Goal: Task Accomplishment & Management: Use online tool/utility

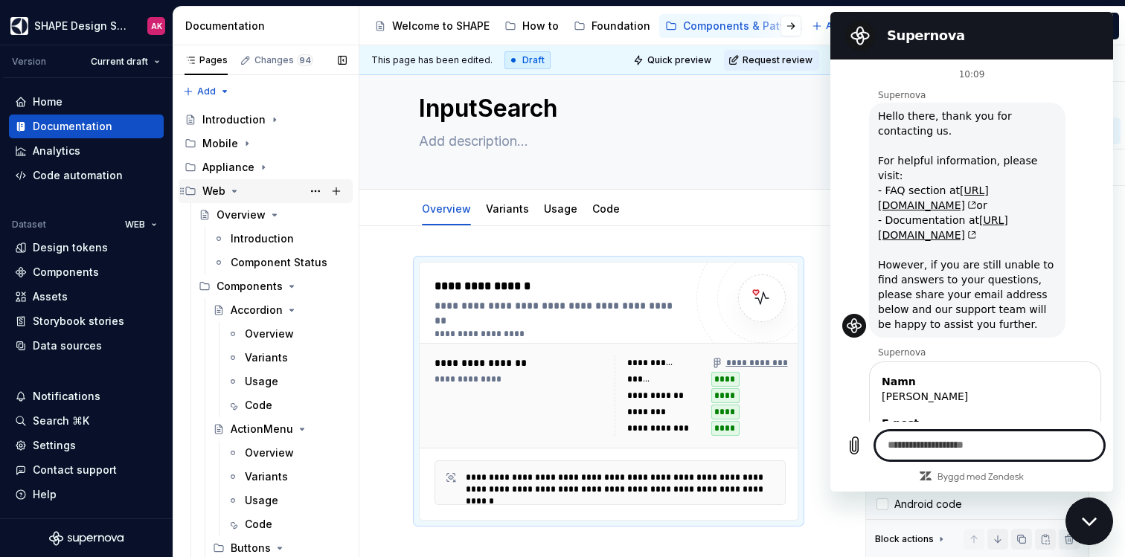
scroll to position [640, 0]
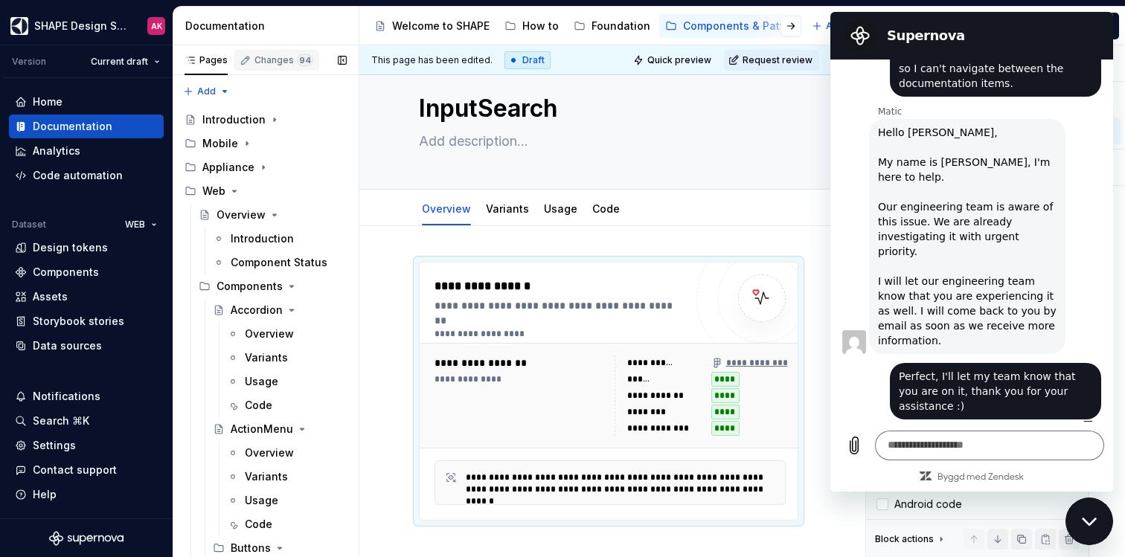
click at [272, 65] on div "Changes 94" at bounding box center [284, 60] width 59 height 12
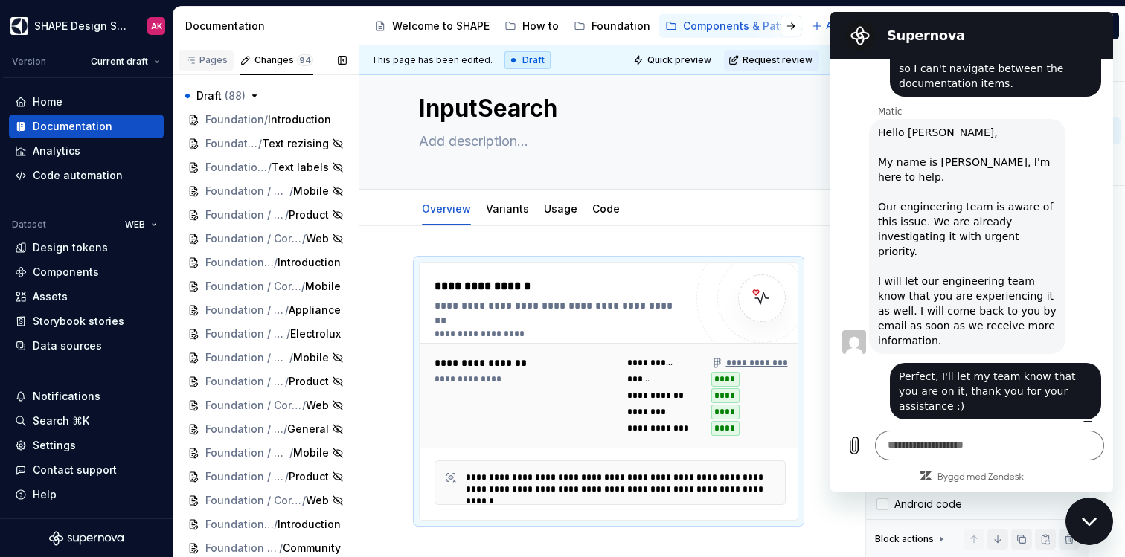
click at [197, 60] on div "Pages" at bounding box center [206, 60] width 43 height 12
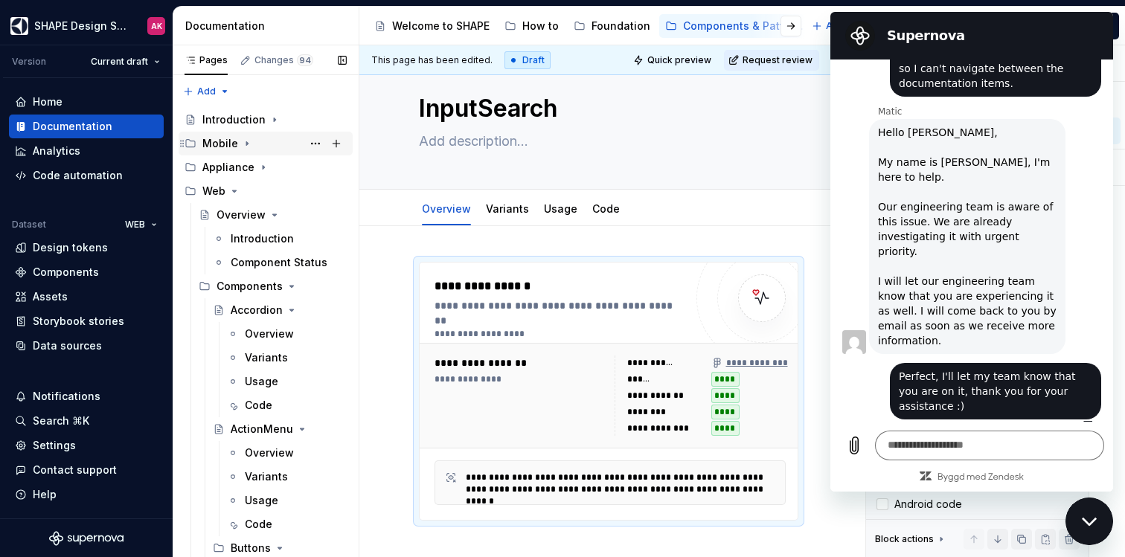
type textarea "*"
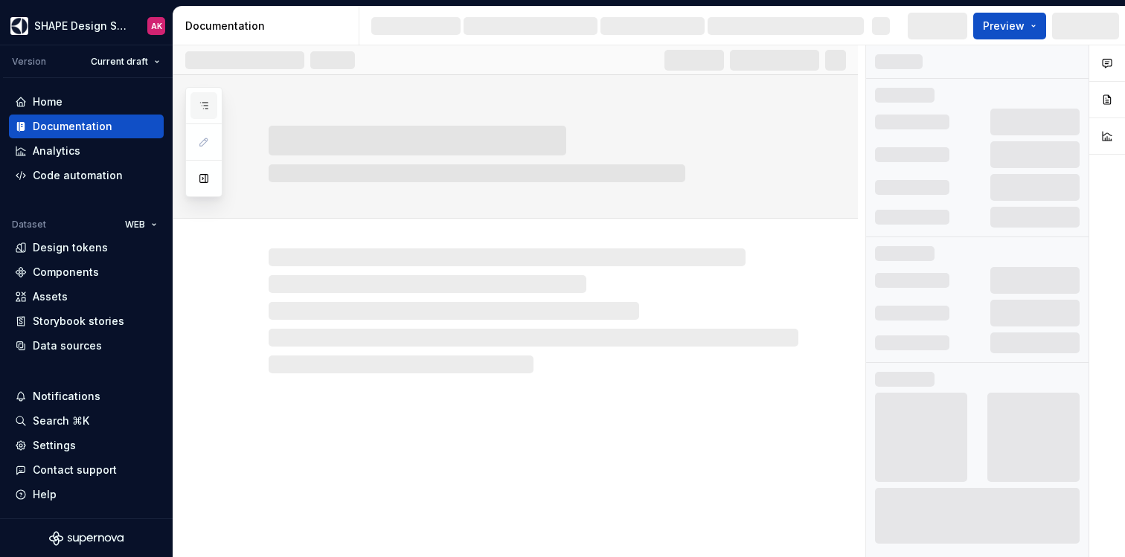
scroll to position [1002, 0]
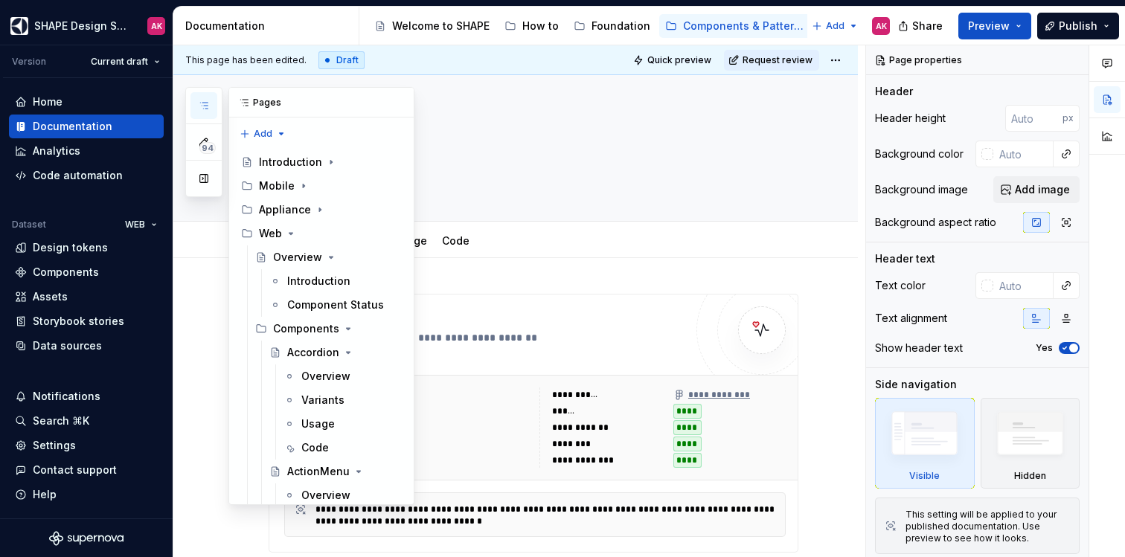
click at [210, 104] on button "button" at bounding box center [204, 105] width 27 height 27
click at [205, 179] on button "button" at bounding box center [204, 178] width 27 height 27
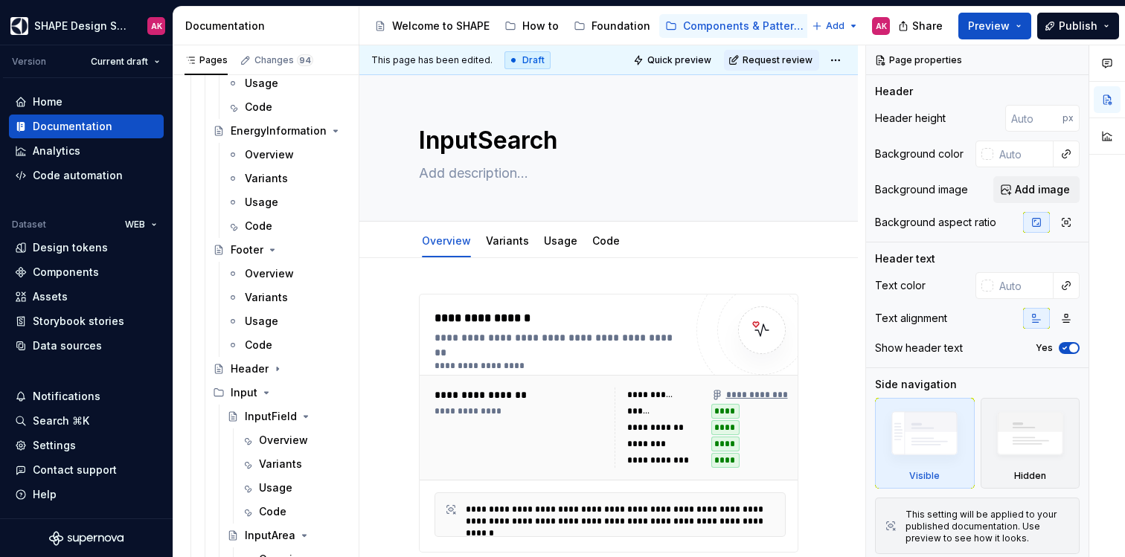
scroll to position [4048, 0]
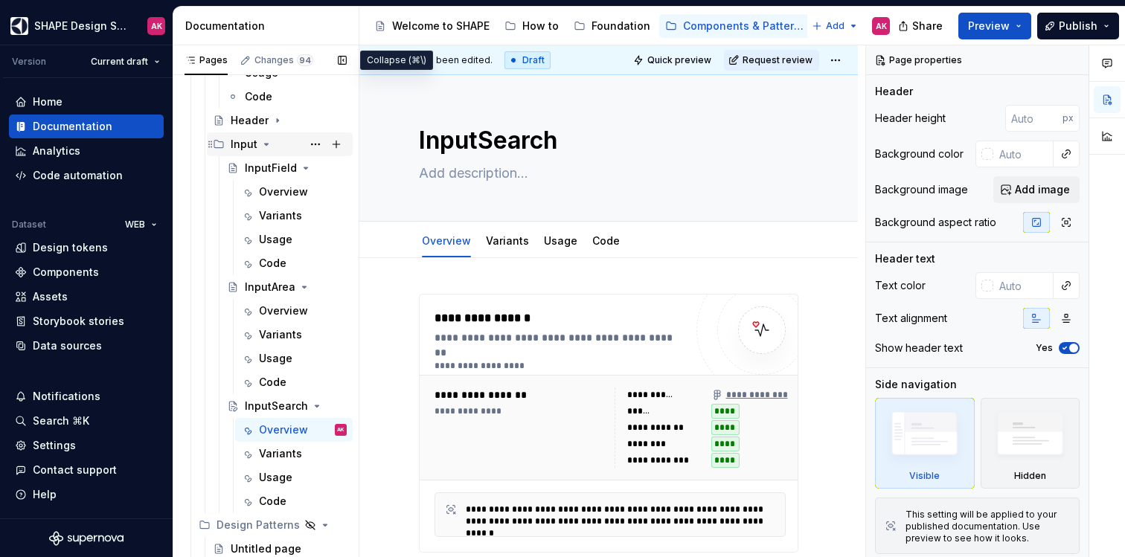
click at [266, 148] on icon "Page tree" at bounding box center [267, 144] width 12 height 12
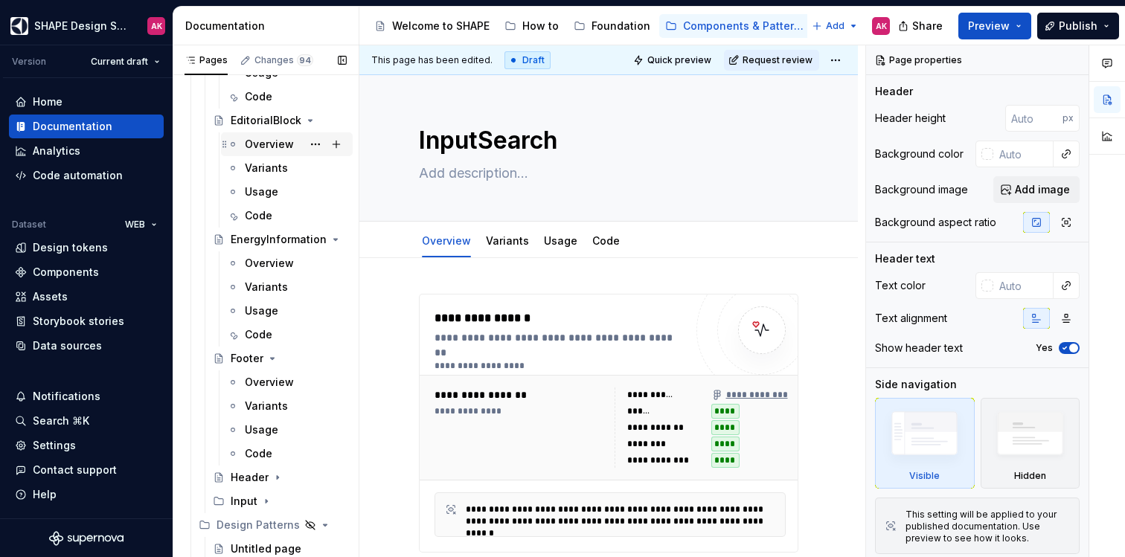
scroll to position [3691, 0]
click at [255, 480] on div "Header" at bounding box center [250, 477] width 38 height 15
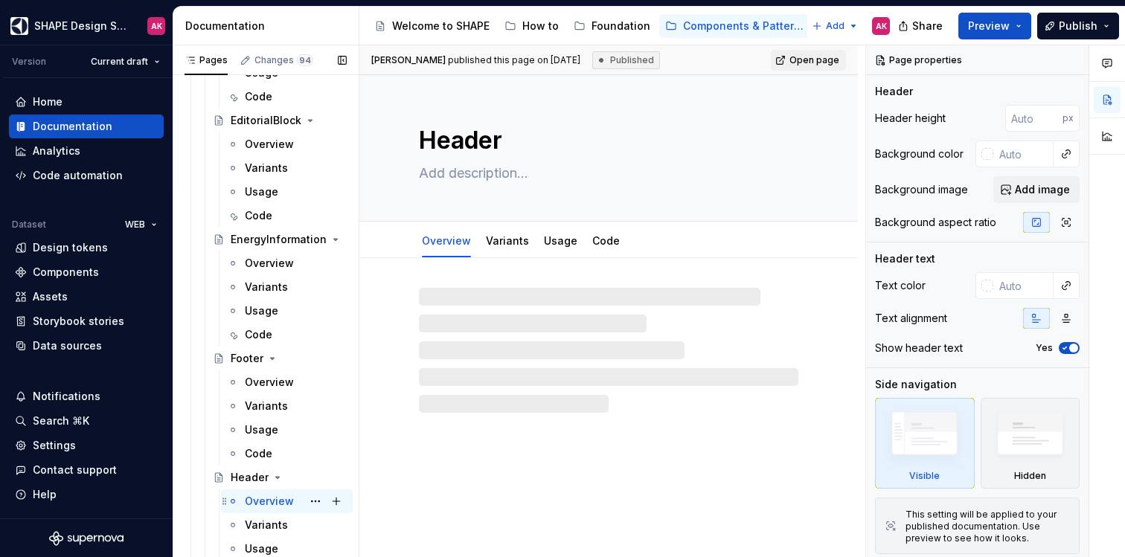
scroll to position [3786, 0]
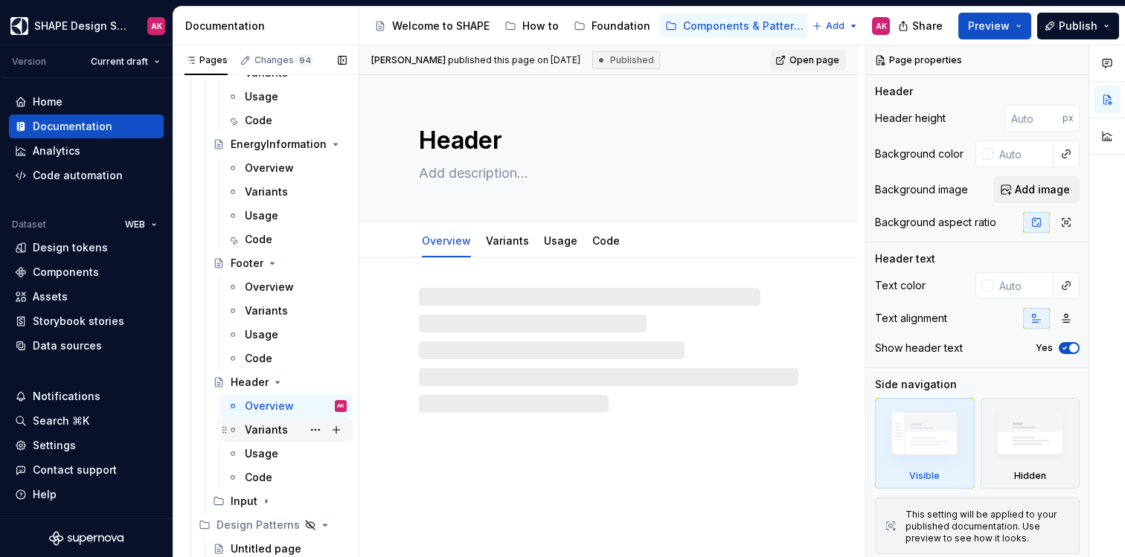
click at [255, 431] on div "Variants" at bounding box center [266, 430] width 43 height 15
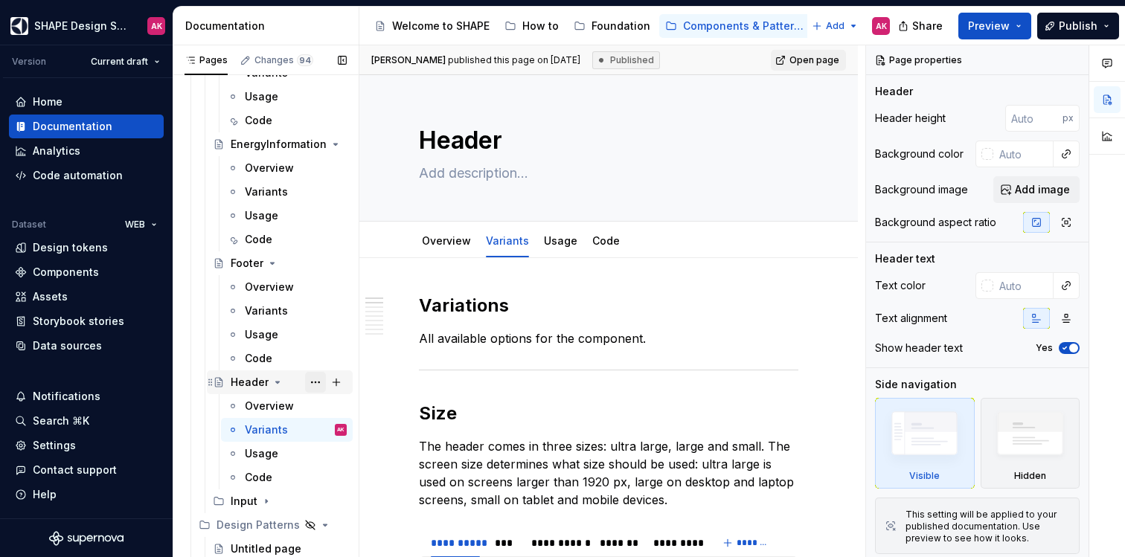
click at [311, 383] on button "Page tree" at bounding box center [315, 382] width 21 height 21
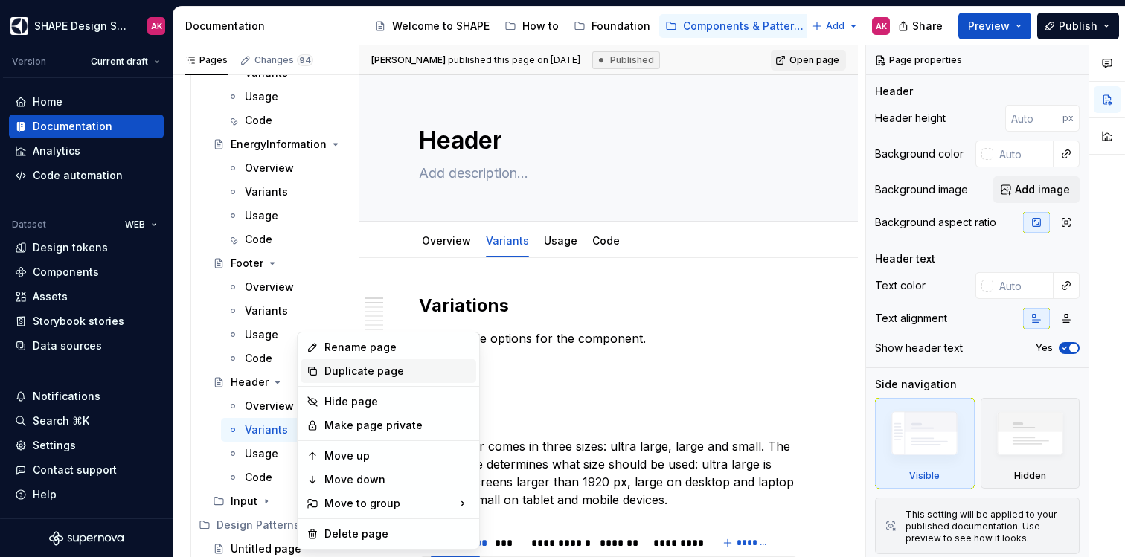
click at [336, 376] on div "Duplicate page" at bounding box center [398, 371] width 146 height 15
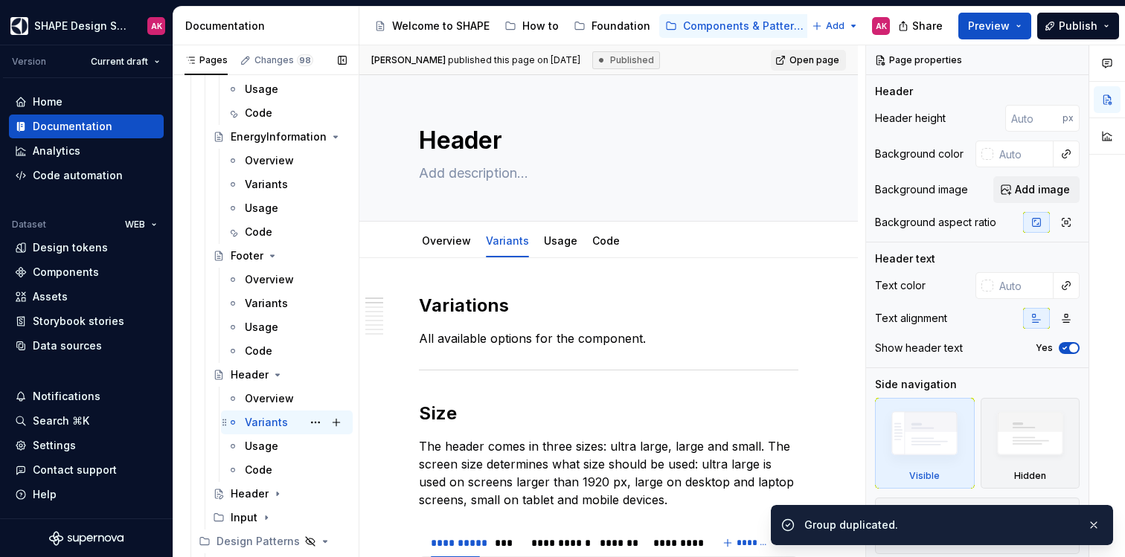
scroll to position [3810, 0]
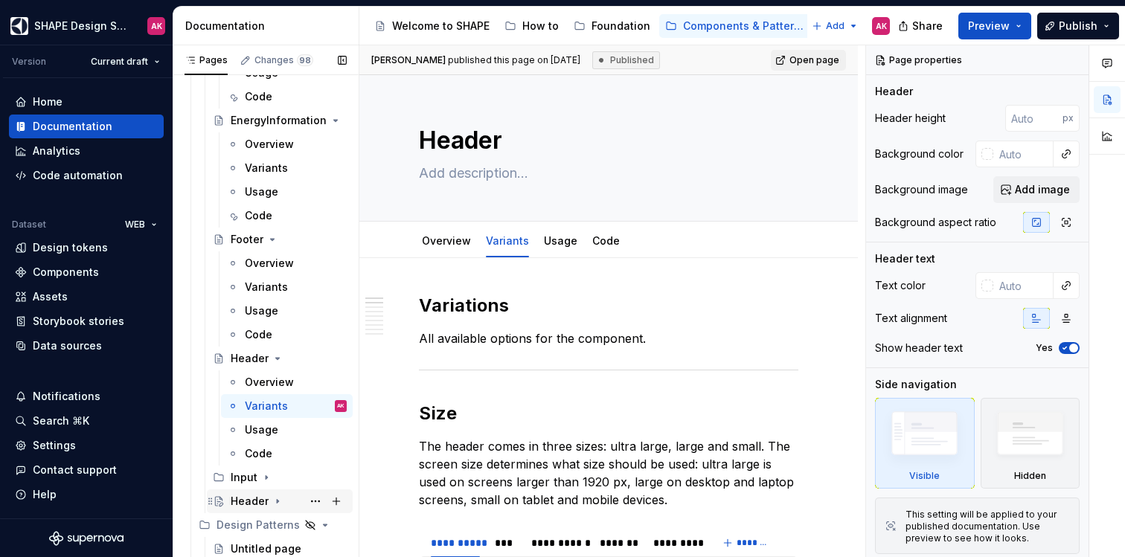
click at [237, 504] on div "Header" at bounding box center [250, 501] width 38 height 15
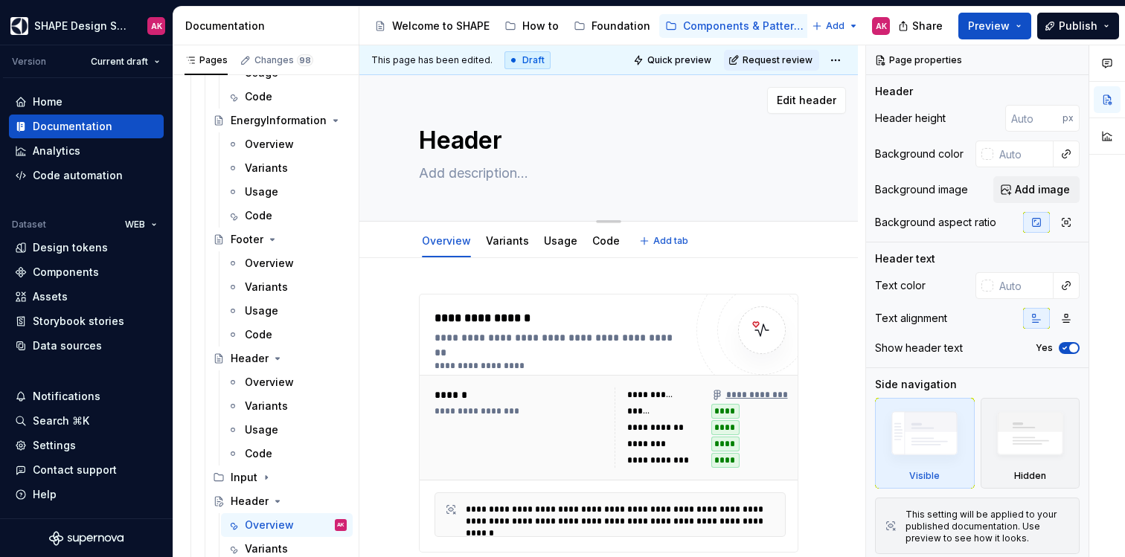
click at [467, 150] on textarea "Header" at bounding box center [606, 141] width 380 height 36
type textarea "*"
type textarea "L"
type textarea "*"
type textarea "Li"
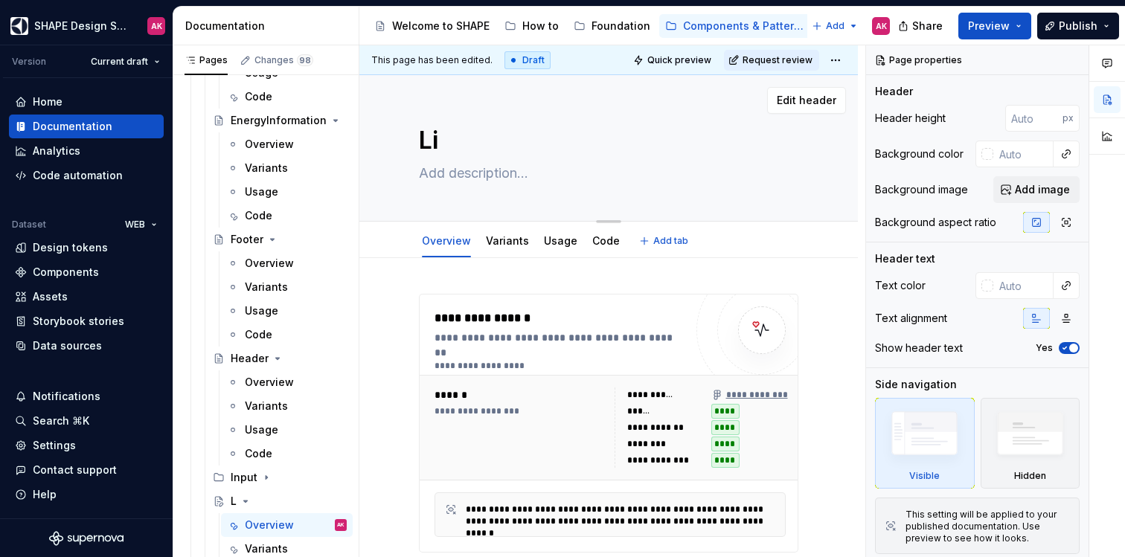
type textarea "*"
type textarea "Lis"
type textarea "*"
type textarea "List"
type textarea "*"
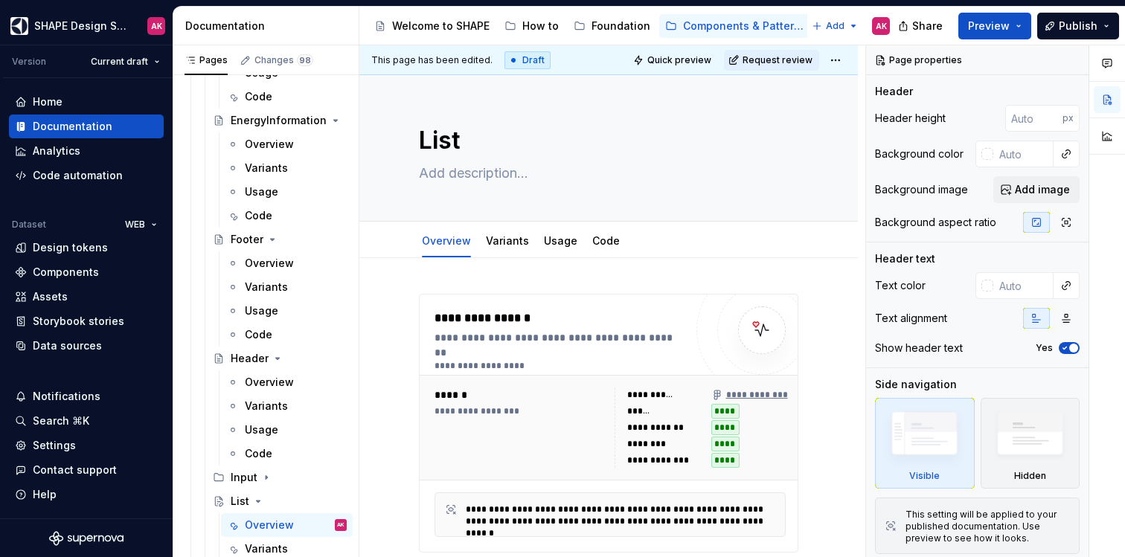
type textarea "List"
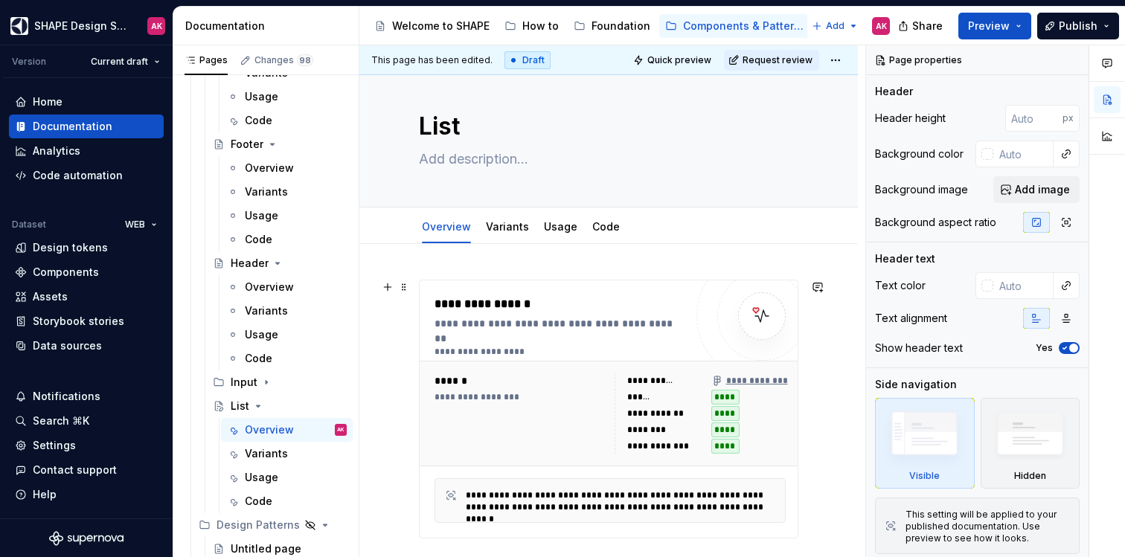
scroll to position [11, 0]
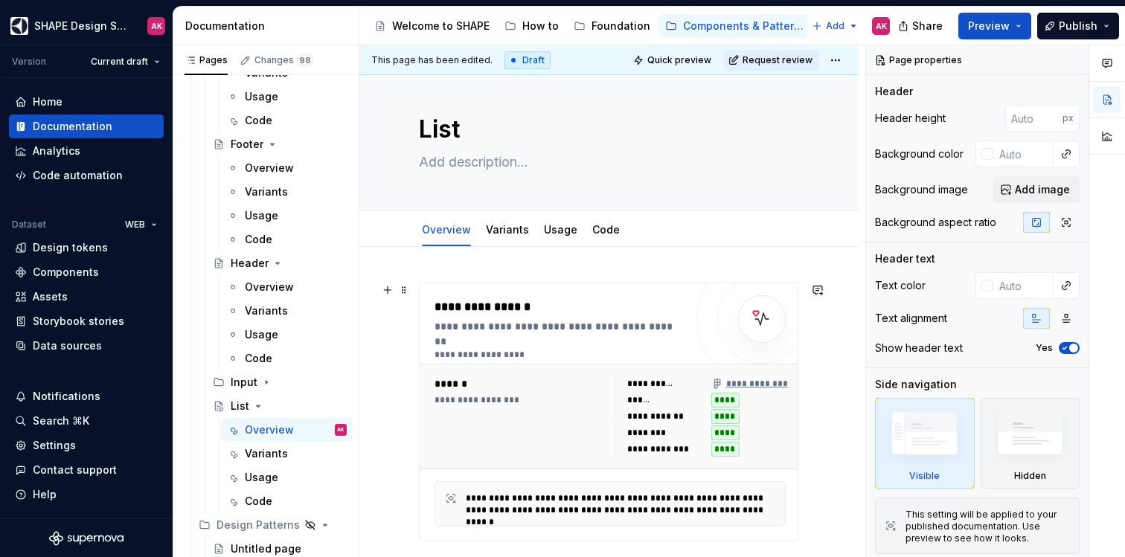
click at [516, 387] on div "******" at bounding box center [520, 384] width 171 height 15
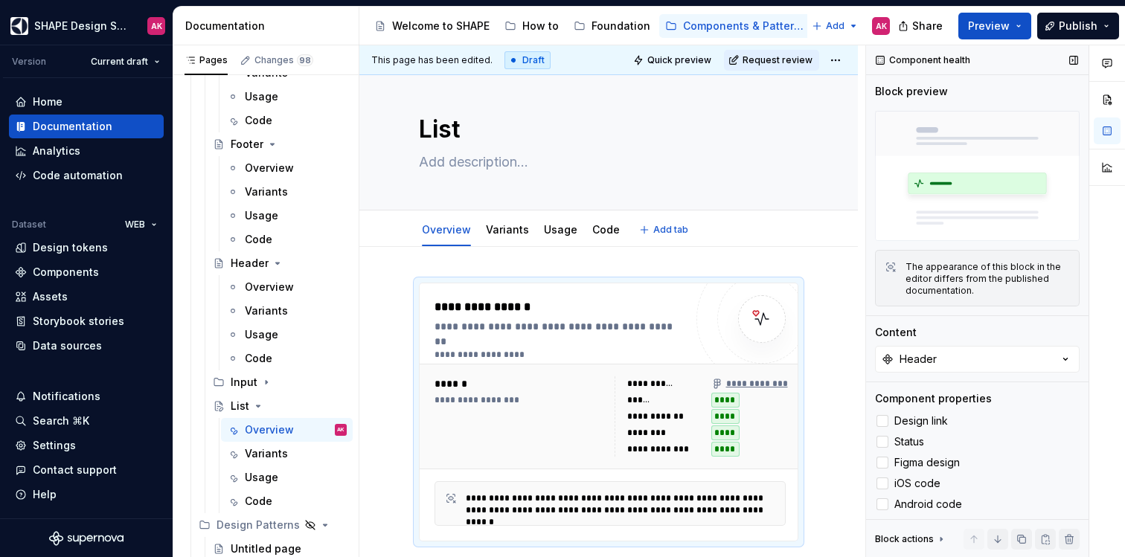
type textarea "*"
click at [944, 346] on button "Header" at bounding box center [977, 359] width 205 height 27
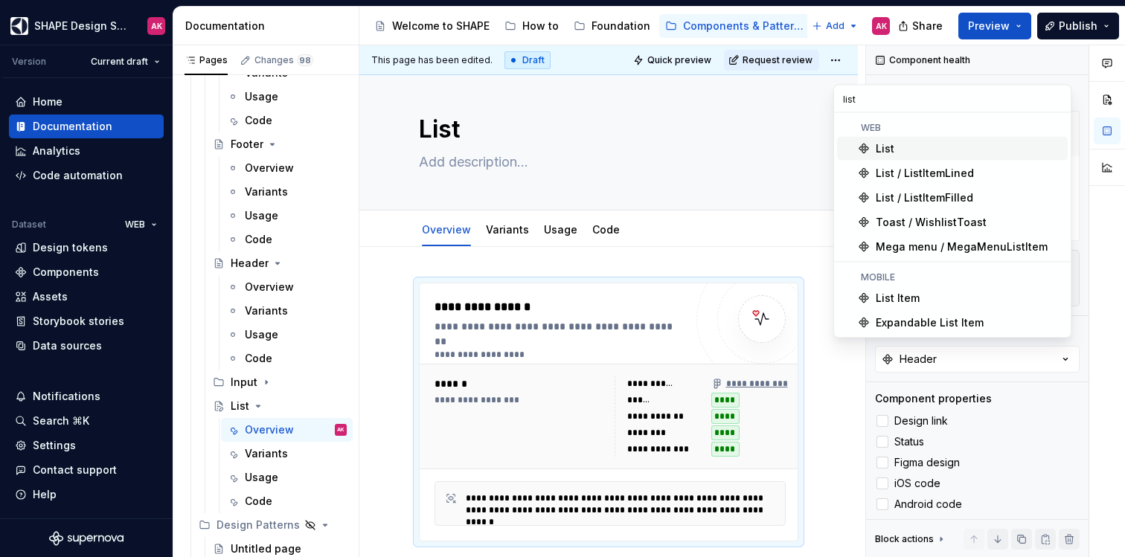
type input "list"
click at [903, 148] on div "List" at bounding box center [969, 148] width 186 height 15
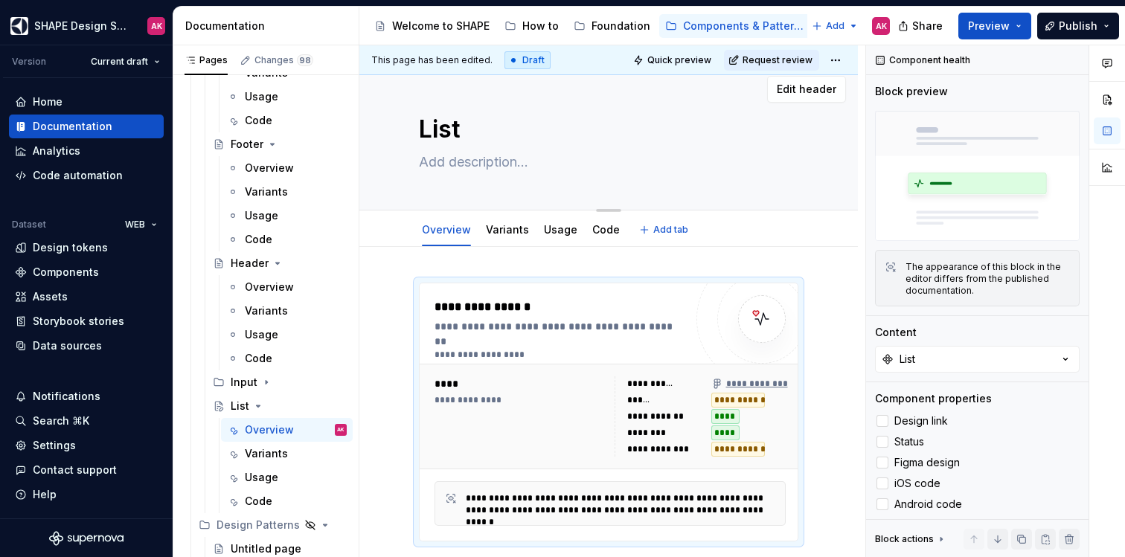
click at [478, 159] on textarea at bounding box center [606, 162] width 380 height 24
type textarea "*"
type textarea "a"
type textarea "*"
type textarea "and"
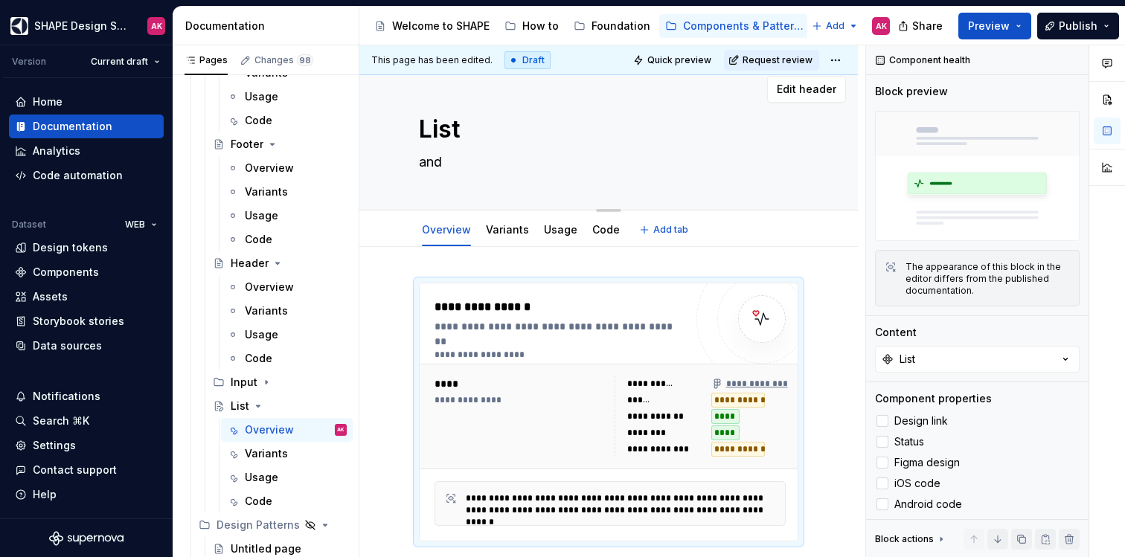
type textarea "*"
type textarea "and"
type textarea "*"
type textarea "and L"
type textarea "*"
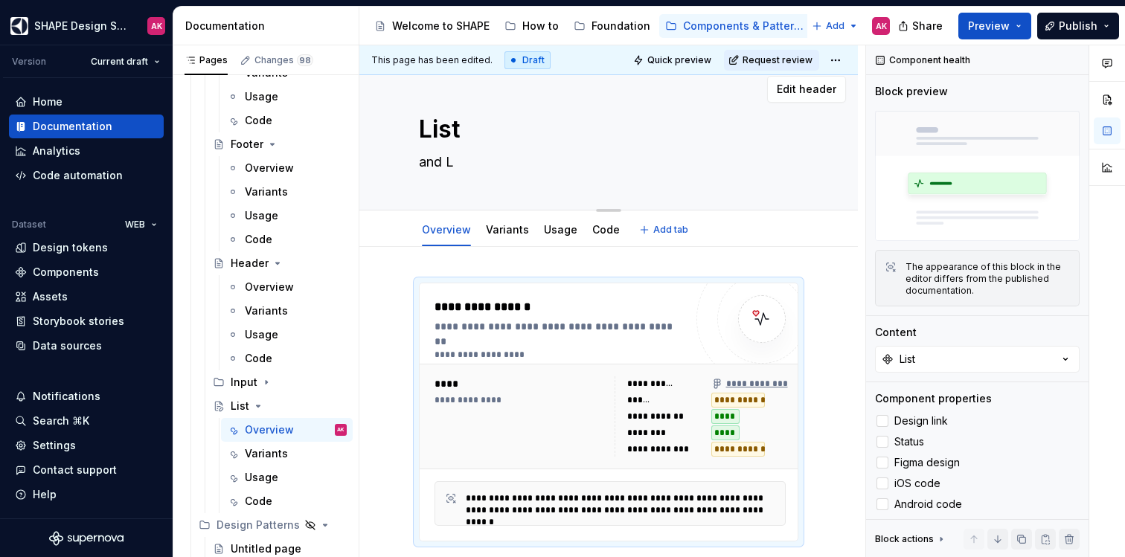
type textarea "and Li"
type textarea "*"
type textarea "and Lis"
type textarea "*"
type textarea "and List"
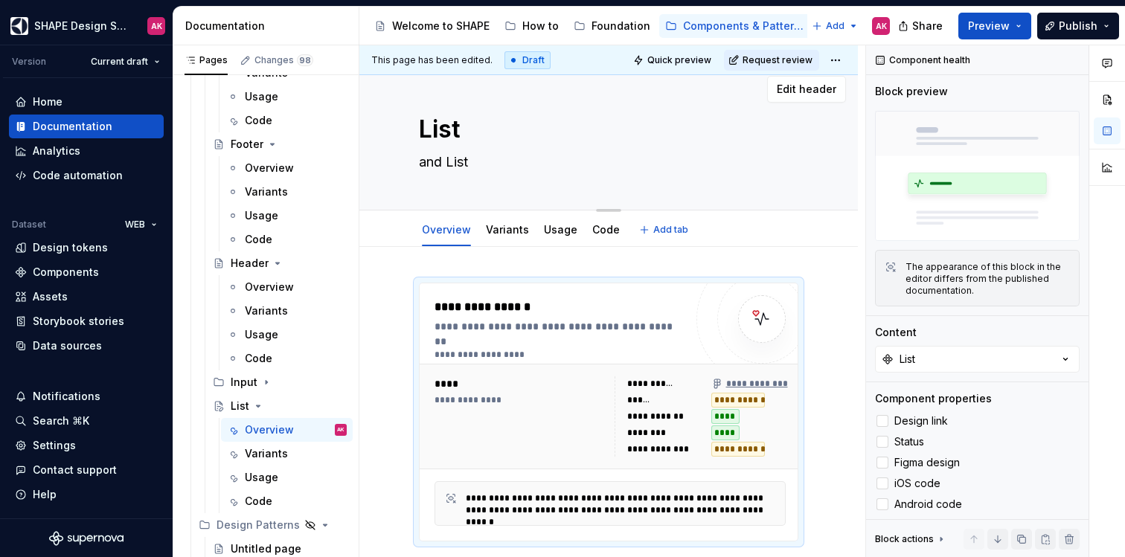
type textarea "*"
type textarea "and ListI"
type textarea "*"
type textarea "and ListIt"
type textarea "*"
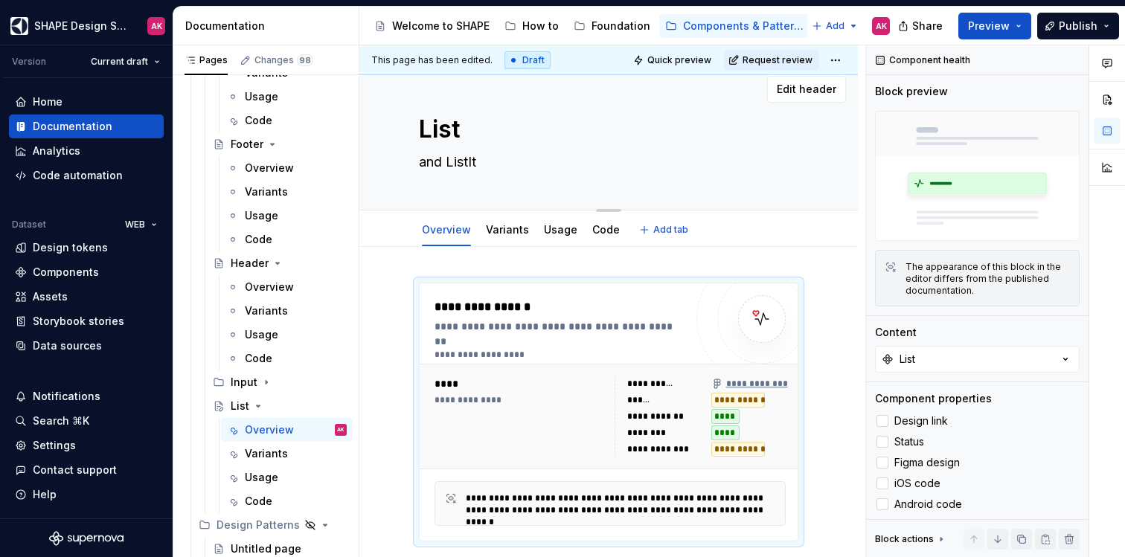
type textarea "and ListIte"
type textarea "*"
type textarea "and ListItem"
type textarea "*"
type textarea "and ListItemL"
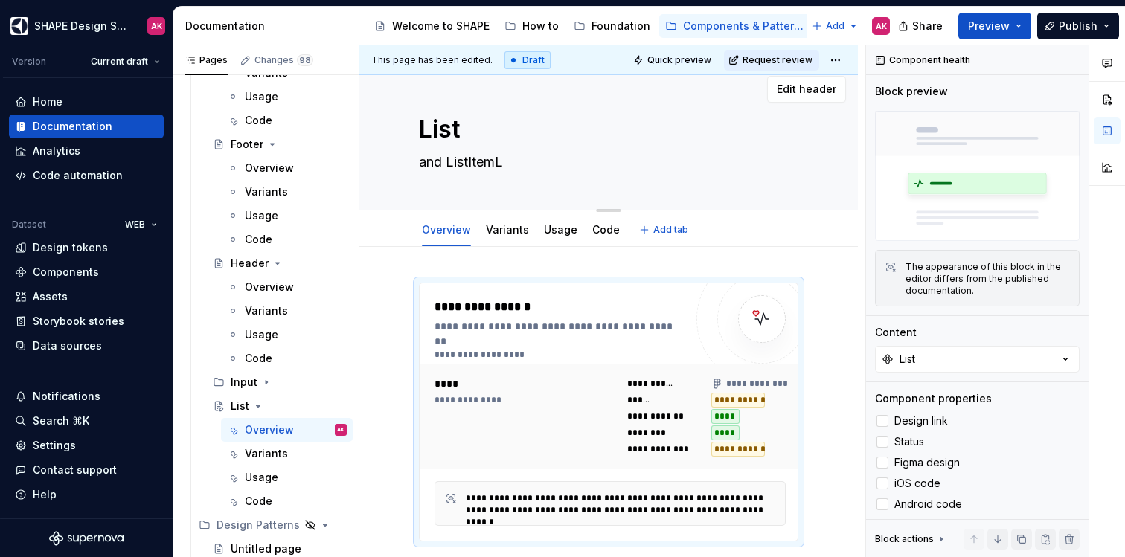
type textarea "*"
type textarea "and ListItemLi"
type textarea "*"
type textarea "and ListItemLin"
type textarea "*"
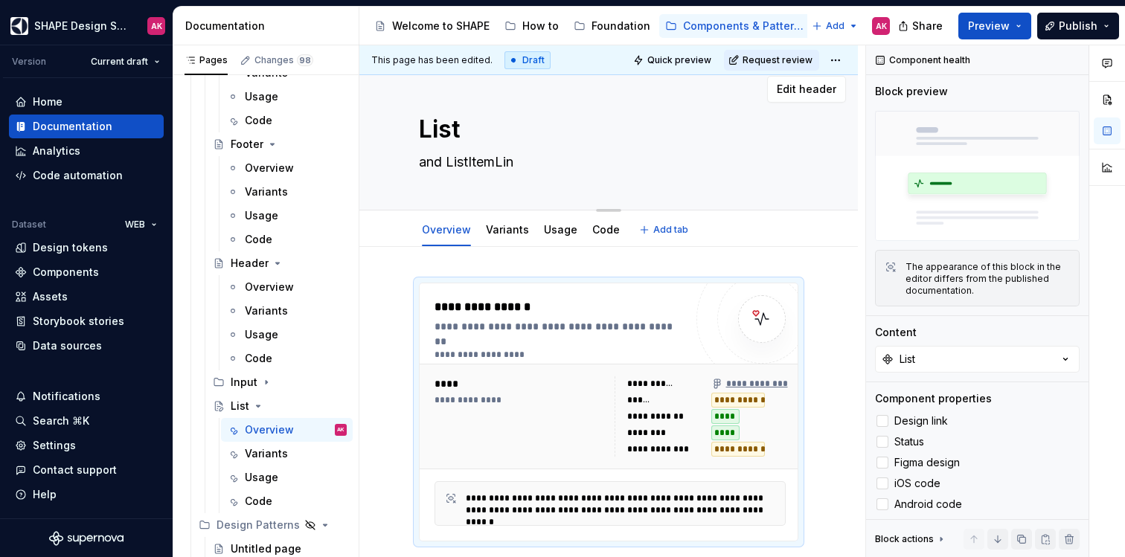
type textarea "and ListItemLine"
type textarea "*"
type textarea "and ListItemLines"
type textarea "*"
type textarea "and ListItemLined"
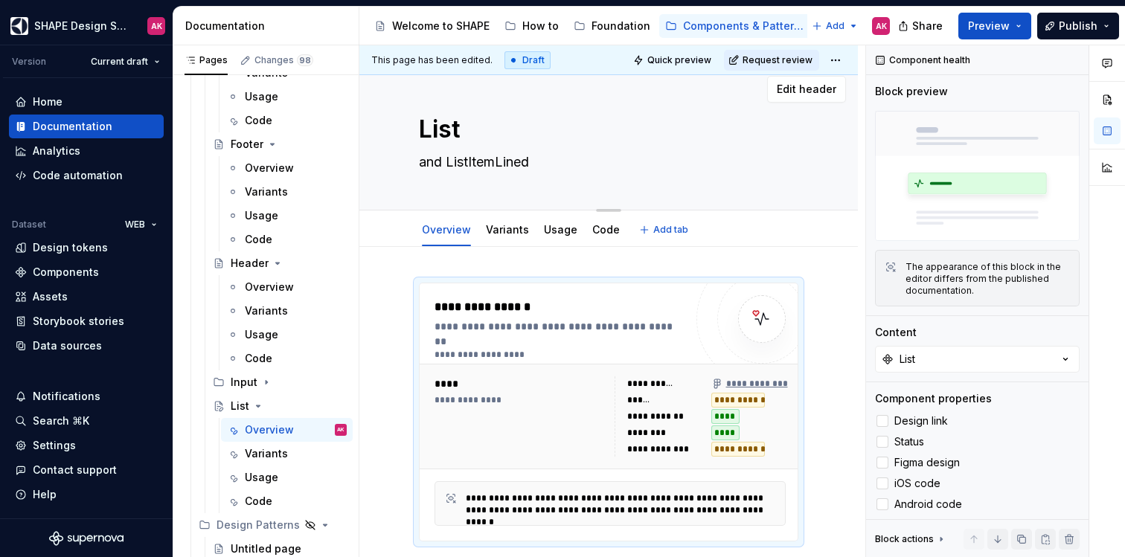
type textarea "*"
type textarea "and ListItemLined"
type textarea "*"
type textarea "and ListItemLined +"
type textarea "*"
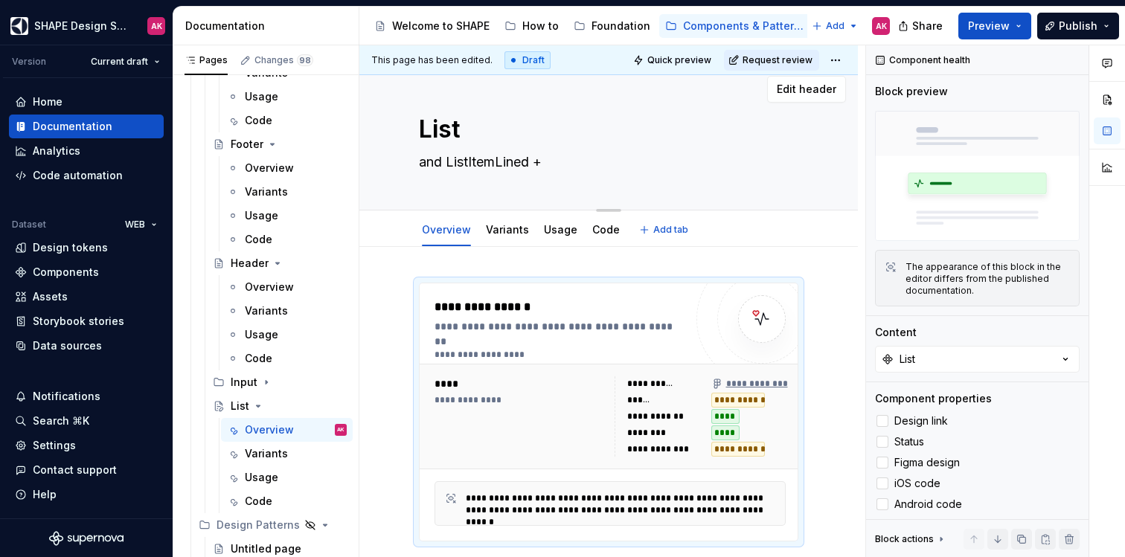
type textarea "and ListItemLined +"
type textarea "*"
type textarea "and ListItemLined + L"
type textarea "*"
type textarea "and ListItemLined + Li"
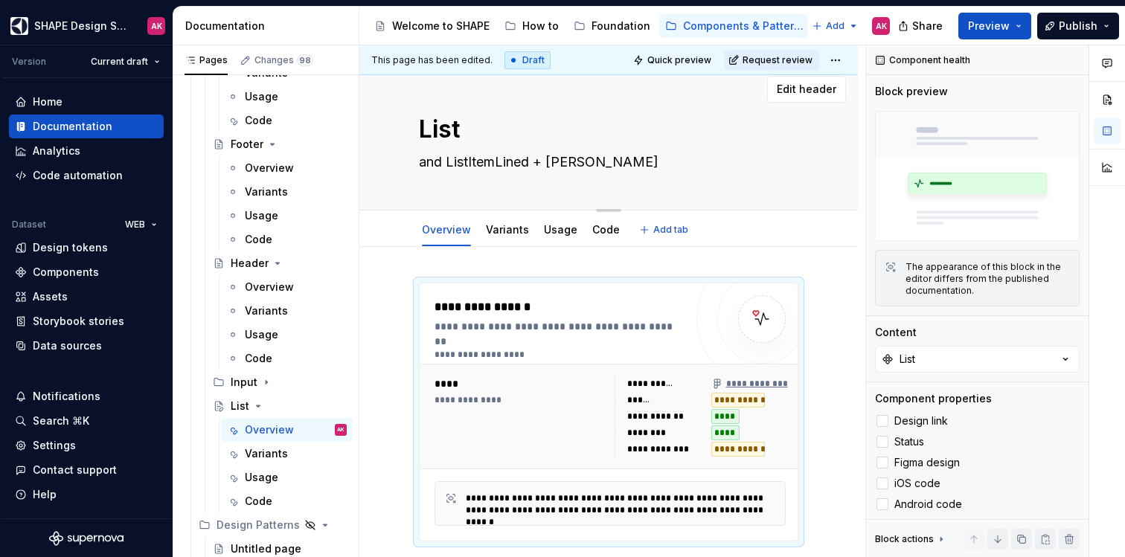
type textarea "*"
type textarea "and ListItemLined + Lis"
type textarea "*"
type textarea "and ListItemLined + List"
type textarea "*"
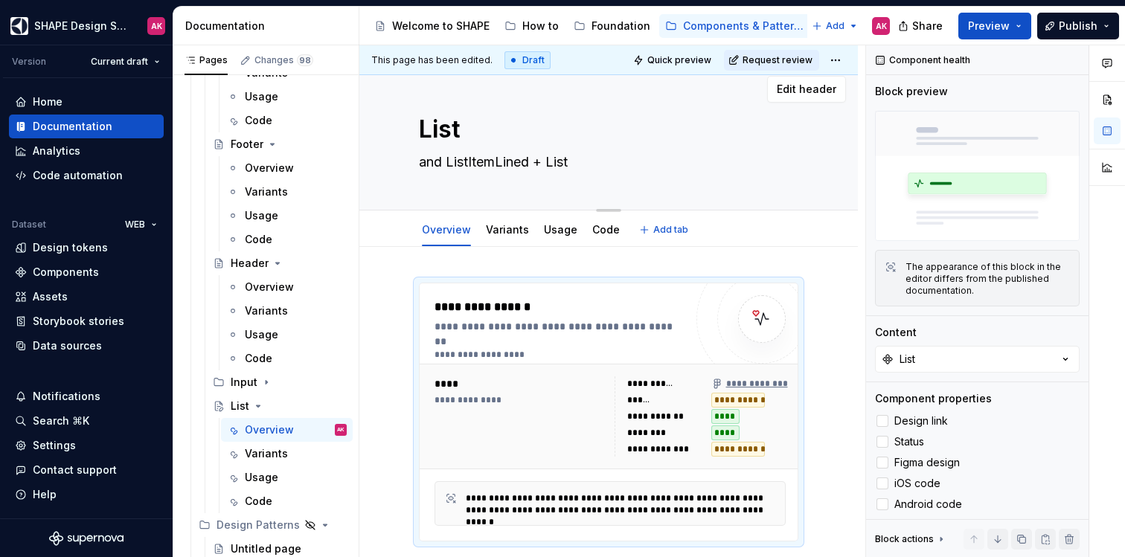
type textarea "and ListItemLined + ListI"
type textarea "*"
type textarea "and ListItemLined + ListIt"
type textarea "*"
type textarea "and ListItemLined + ListIte"
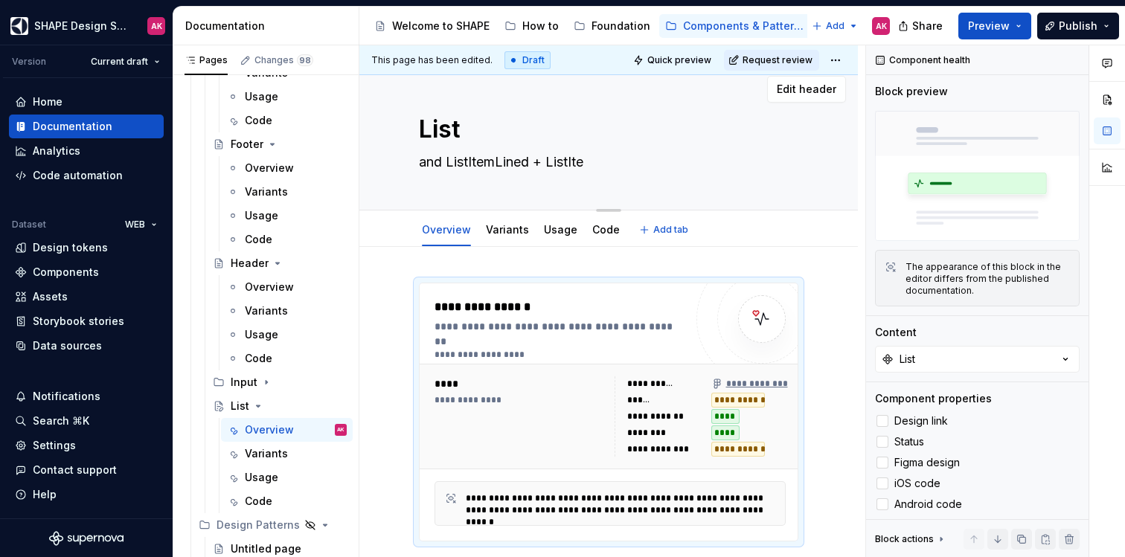
type textarea "*"
type textarea "and ListItemLined + ListItem"
type textarea "*"
type textarea "and ListItemLined + ListItemF"
type textarea "*"
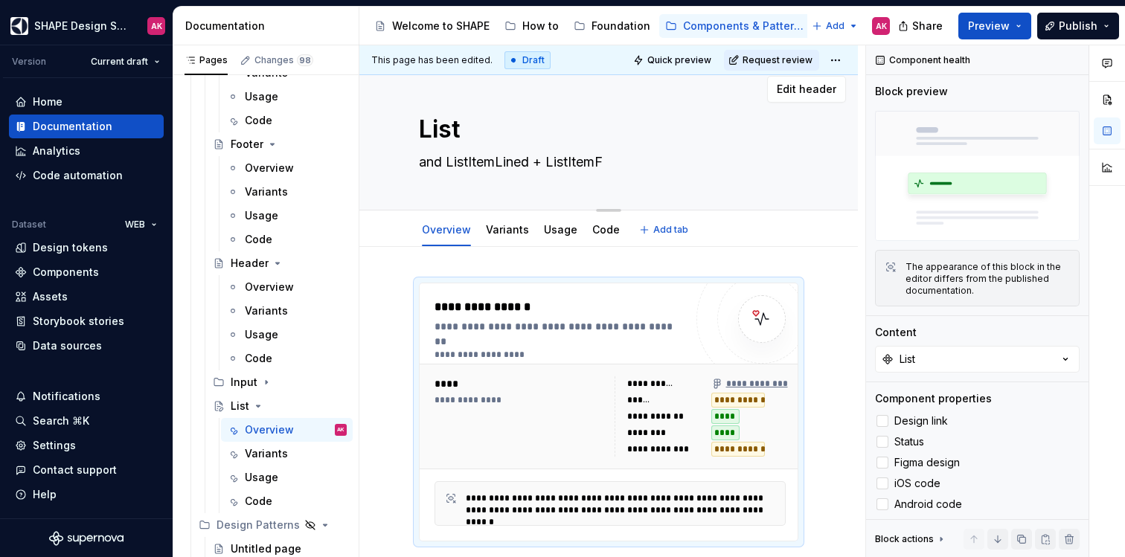
type textarea "and ListItemLined + ListItemFi"
type textarea "*"
type textarea "and ListItemLined + ListItemFil"
type textarea "*"
type textarea "and ListItemLined + ListItemFill"
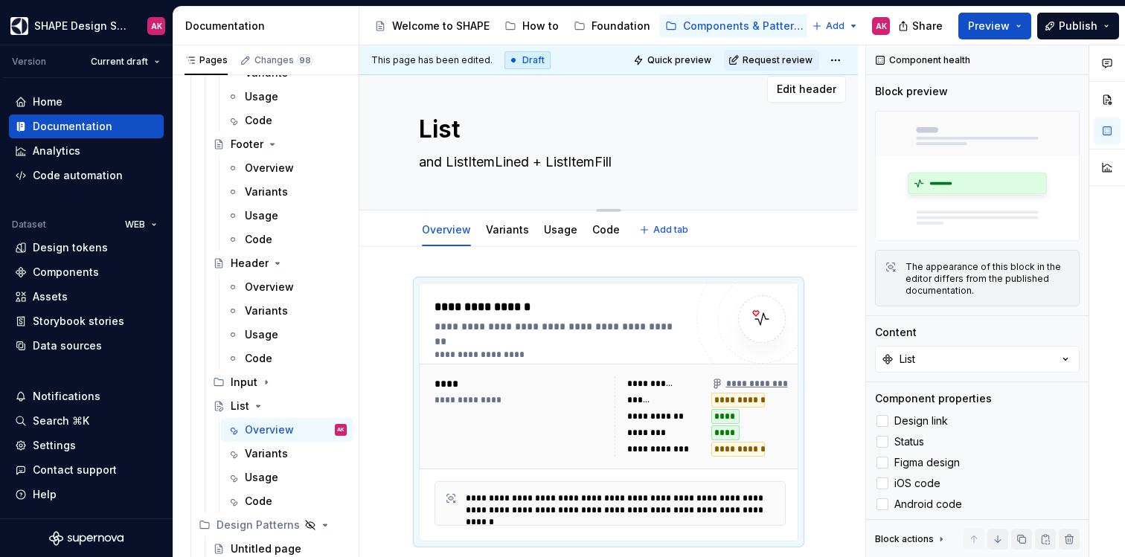
type textarea "*"
type textarea "and ListItemLined + ListItemFille"
type textarea "*"
type textarea "and ListItemLined + ListItemFilled"
drag, startPoint x: 447, startPoint y: 165, endPoint x: 406, endPoint y: 161, distance: 41.9
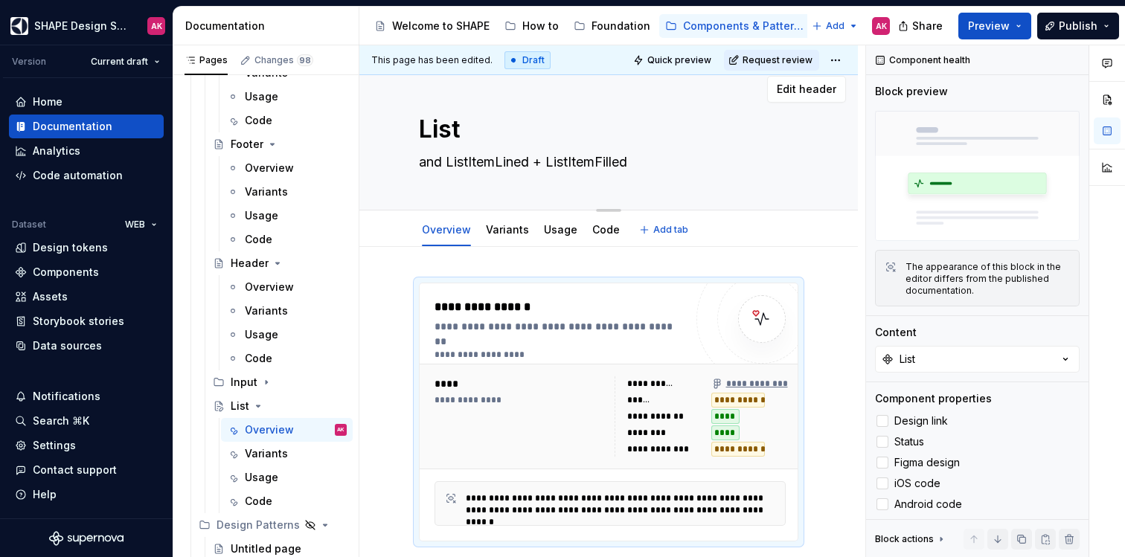
click at [406, 165] on div "List and ListItemLined + ListItemFilled Edit header" at bounding box center [608, 137] width 499 height 147
type textarea "*"
type textarea "iListItemLined + ListItemFilled"
type textarea "*"
type textarea "inListItemLined + ListItemFilled"
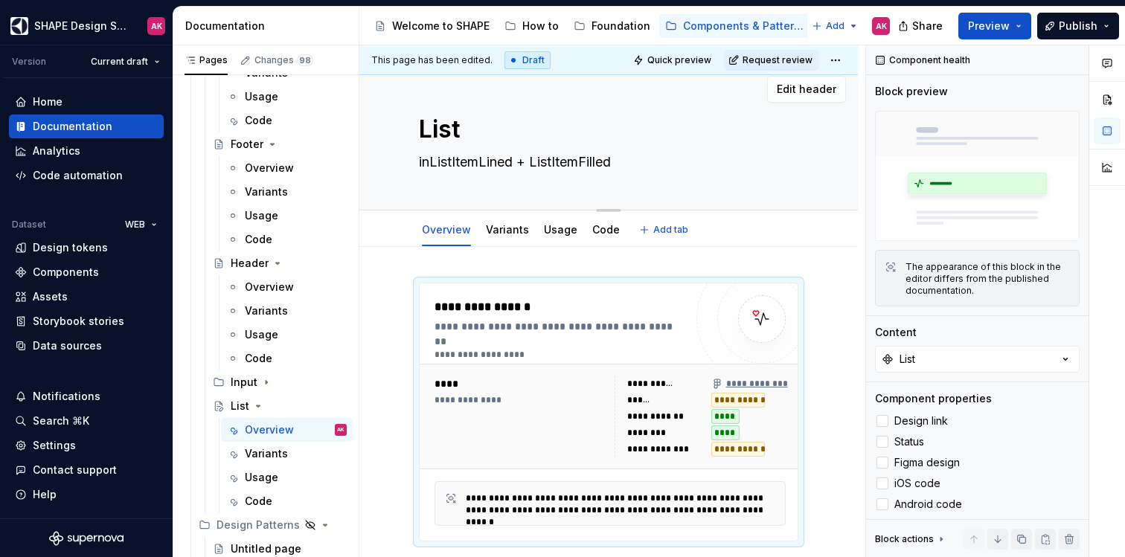
type textarea "*"
type textarea "incListItemLined + ListItemFilled"
type textarea "*"
type textarea "inclListItemLined + ListItemFilled"
type textarea "*"
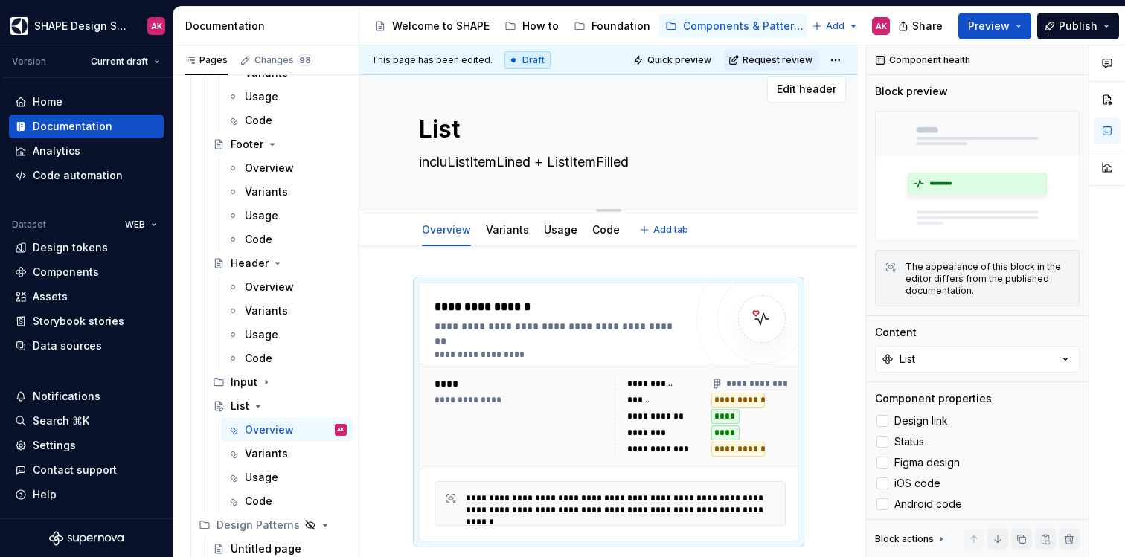
type textarea "includListItemLined + ListItemFilled"
type textarea "*"
type textarea "includiListItemLined + ListItemFilled"
type textarea "*"
type textarea "includinListItemLined + ListItemFilled"
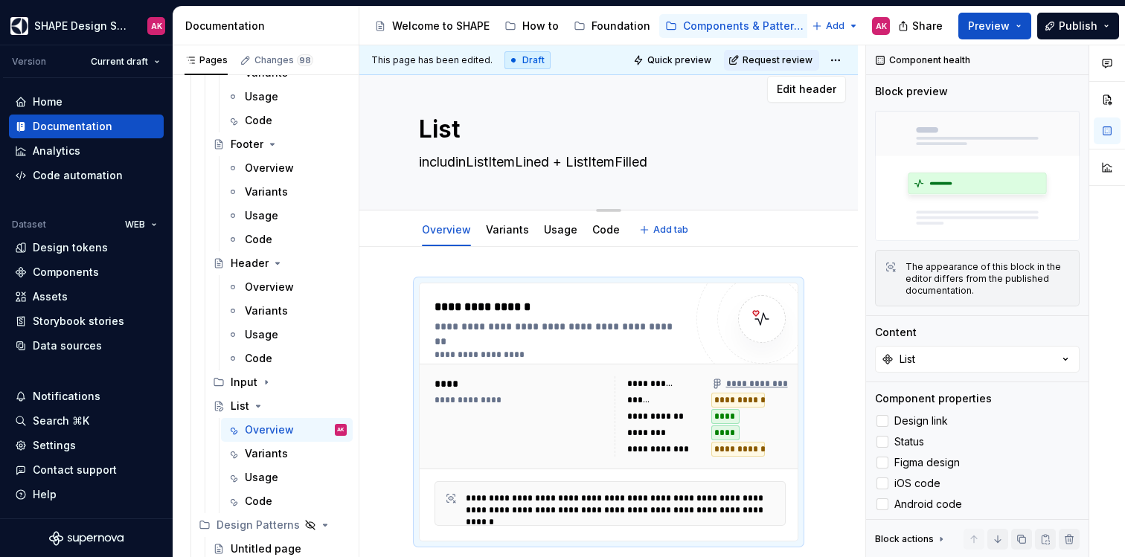
type textarea "*"
type textarea "includingListItemLined + ListItemFilled"
type textarea "*"
type textarea "including ListItemLined + ListItemFilled"
type textarea "*"
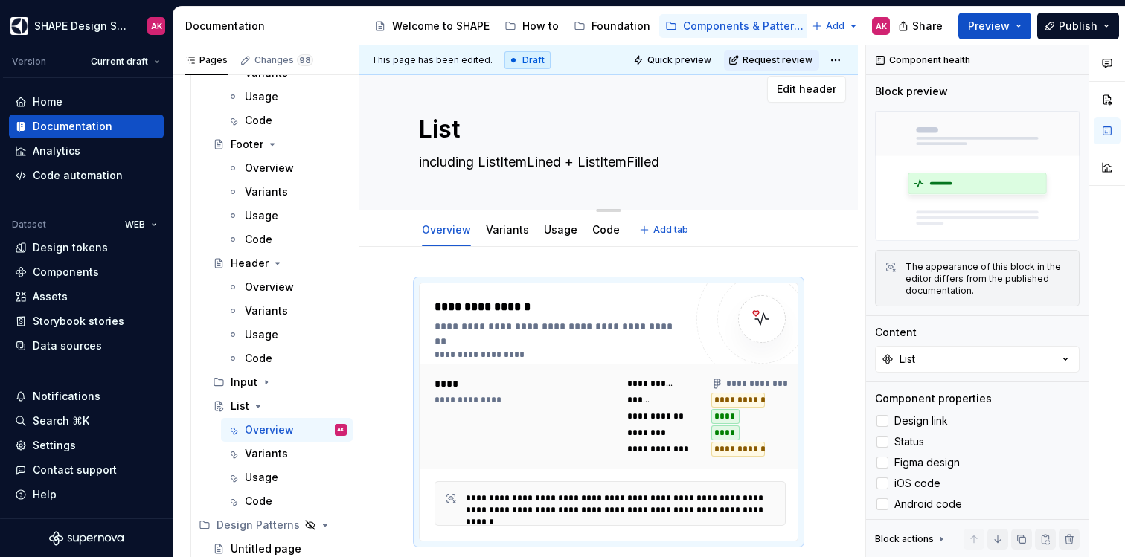
type textarea "includingListItemLined + ListItemFilled"
type textarea "*"
type textarea "includinListItemLined + ListItemFilled"
type textarea "*"
type textarea "includiListItemLined + ListItemFilled"
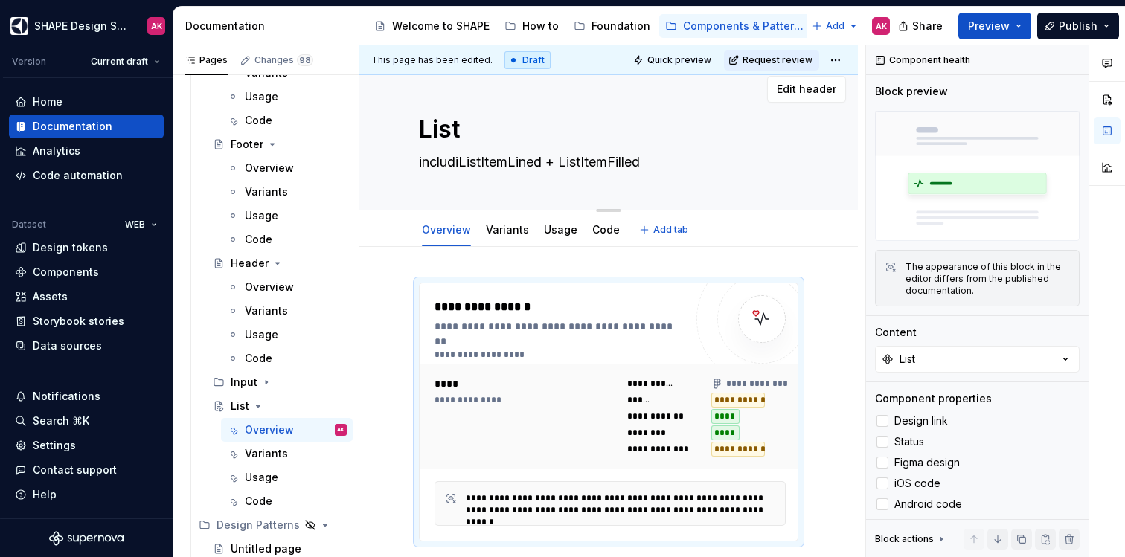
type textarea "*"
type textarea "includListItemLined + ListItemFilled"
type textarea "*"
type textarea "incluListItemLined + ListItemFilled"
type textarea "*"
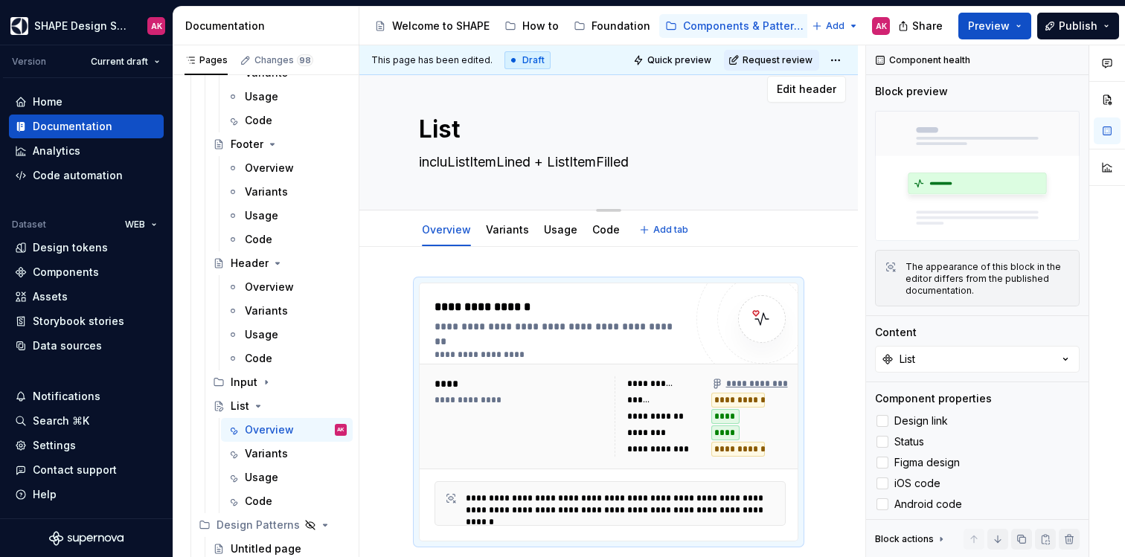
type textarea "inclListItemLined + ListItemFilled"
type textarea "*"
type textarea "iListItemLined + ListItemFilled"
type textarea "*"
type textarea "ListItemLined + ListItemFilled"
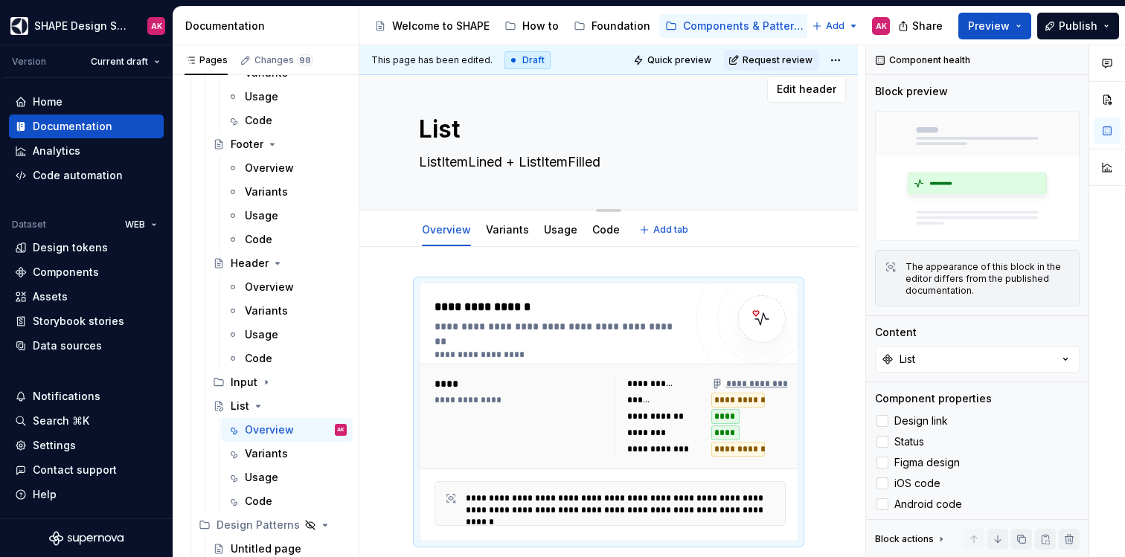
type textarea "*"
type textarea "aListItemLined + ListItemFilled"
type textarea "*"
type textarea "anListItemLined + ListItemFilled"
type textarea "*"
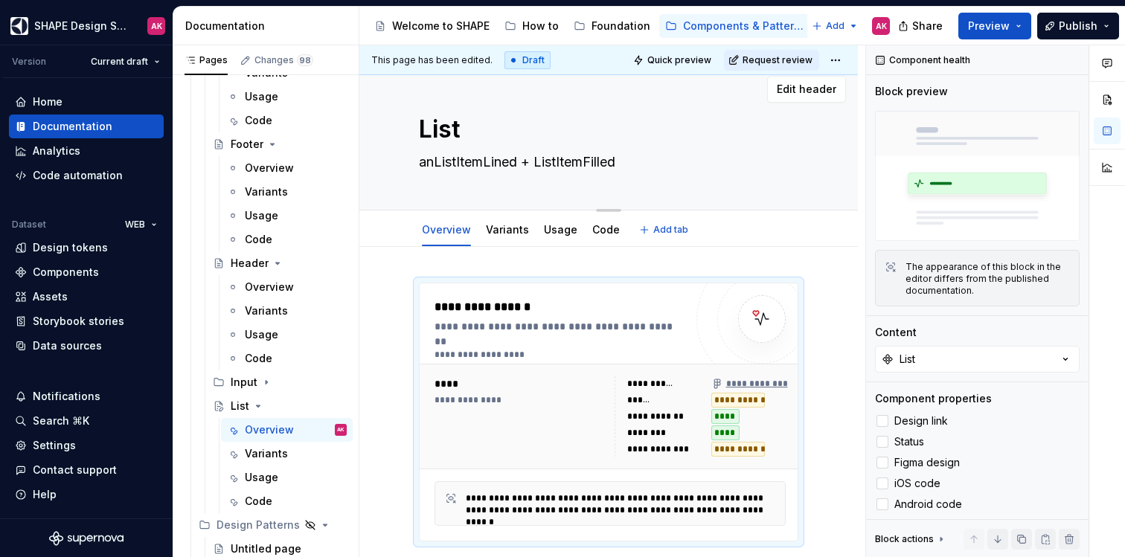
type textarea "andListItemLined + ListItemFilled"
type textarea "*"
type textarea "and ListItemLined + ListItemFilled"
drag, startPoint x: 499, startPoint y: 162, endPoint x: 446, endPoint y: 162, distance: 52.8
click at [447, 162] on textarea "and ListItemLined + ListItemFilled" at bounding box center [606, 162] width 380 height 24
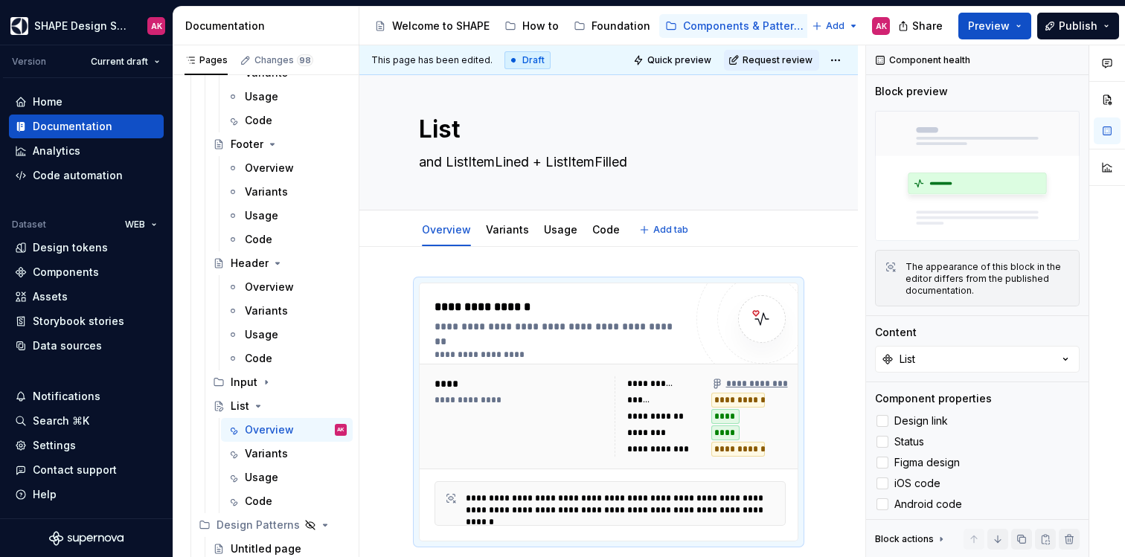
type textarea "*"
type textarea "and ListItemLined + ListItemFilled"
click at [402, 278] on div "**********" at bounding box center [612, 301] width 506 height 513
click at [505, 348] on div "**********" at bounding box center [560, 412] width 250 height 228
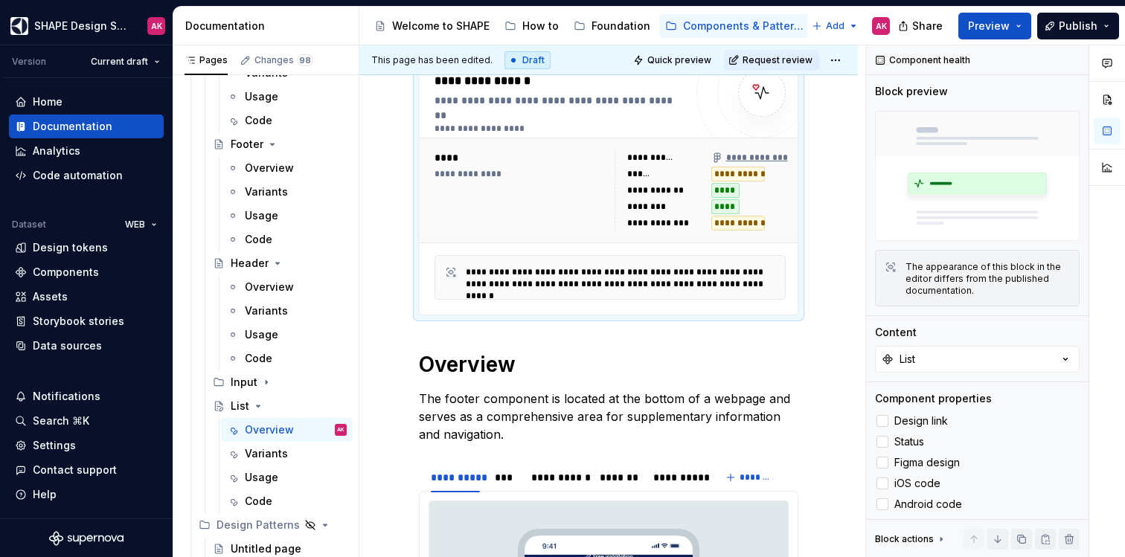
scroll to position [151, 0]
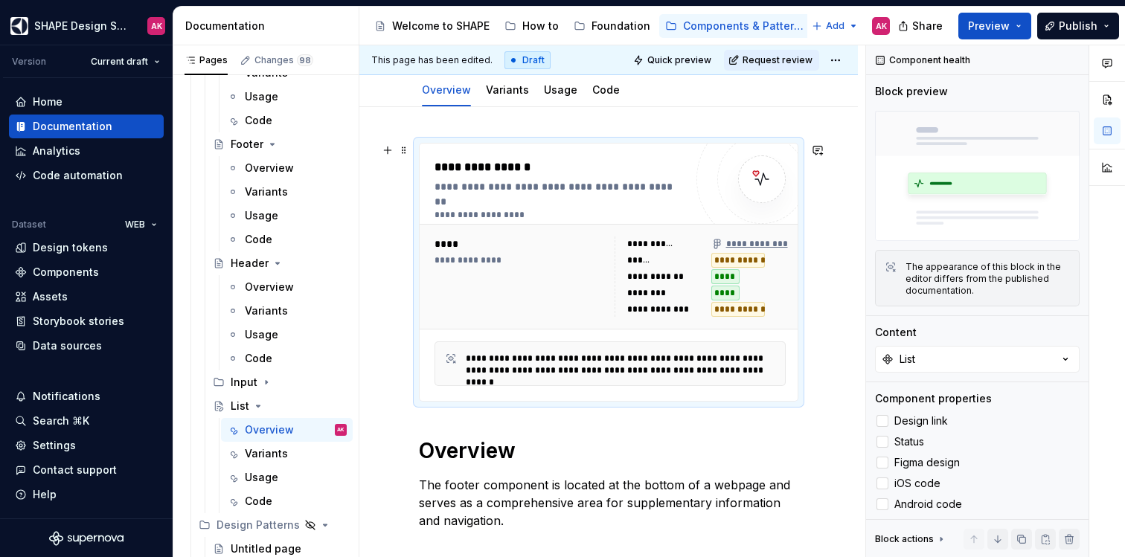
click at [604, 194] on div "**********" at bounding box center [560, 273] width 250 height 228
click at [409, 147] on span at bounding box center [404, 150] width 12 height 21
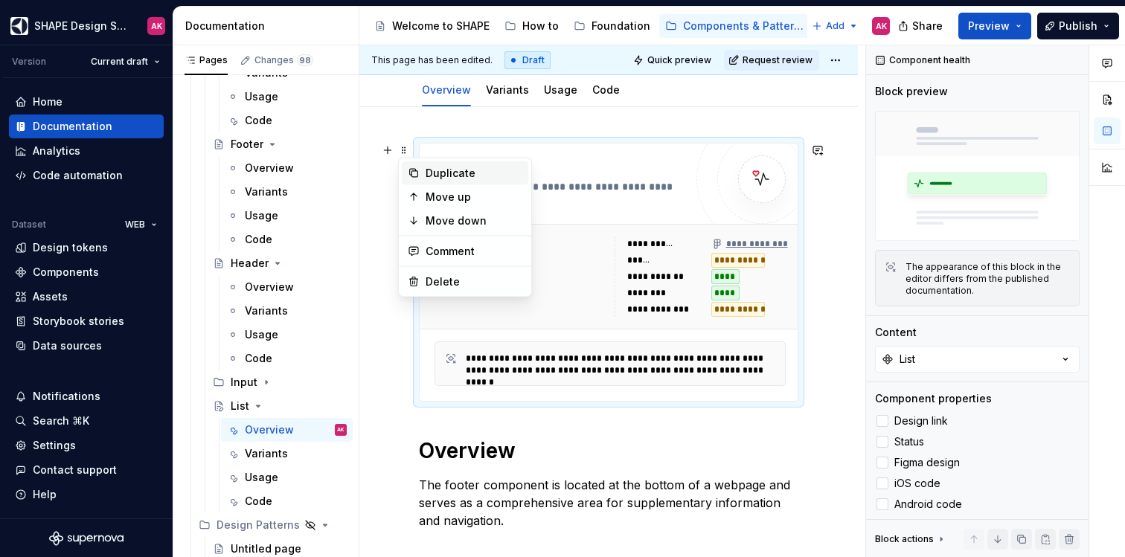
click at [430, 173] on div "Duplicate" at bounding box center [474, 173] width 97 height 15
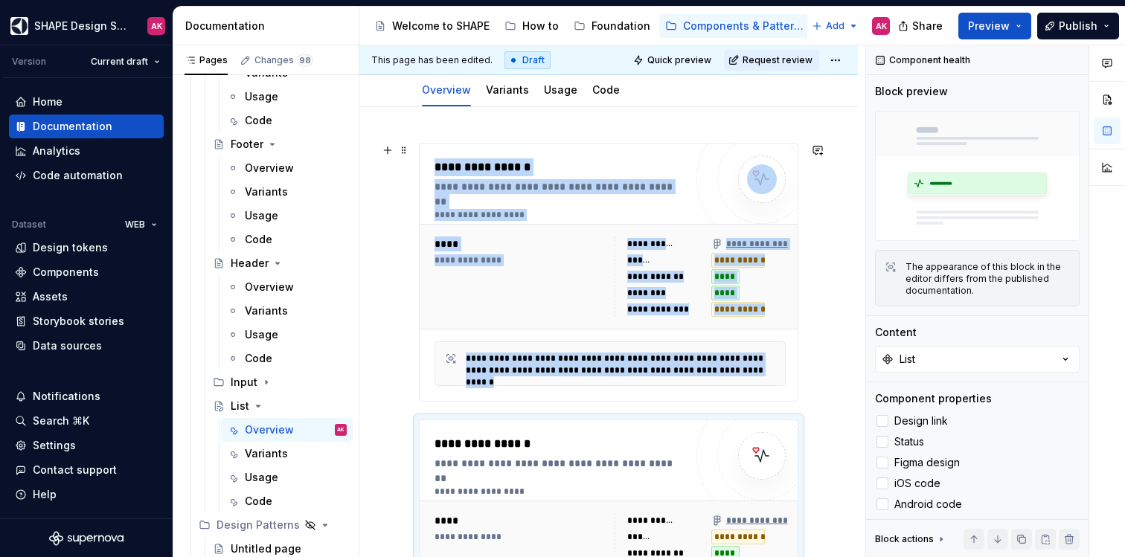
scroll to position [272, 0]
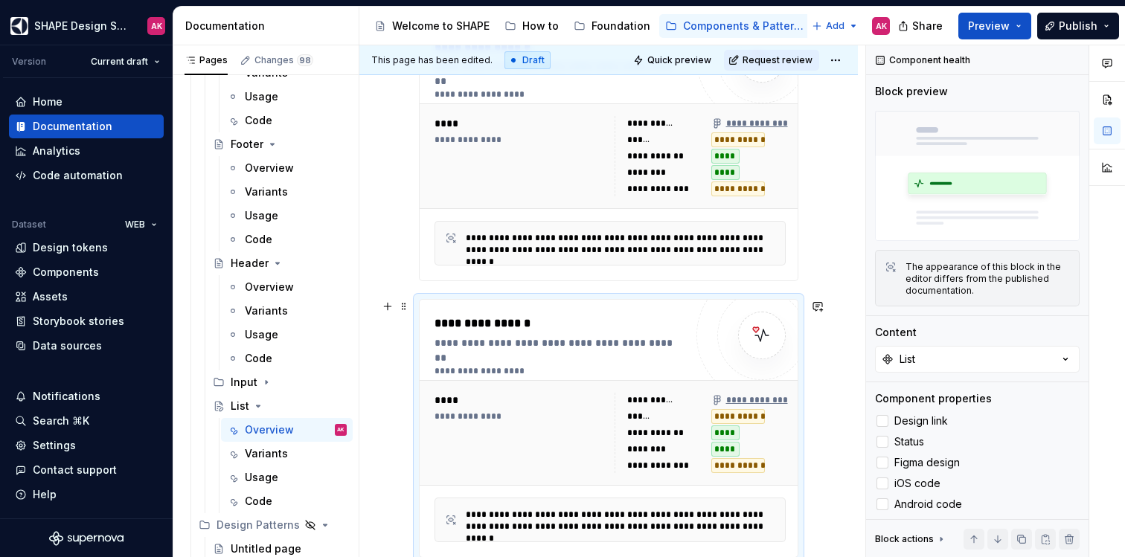
drag, startPoint x: 573, startPoint y: 388, endPoint x: 589, endPoint y: 368, distance: 25.5
click at [573, 388] on div "**********" at bounding box center [610, 433] width 363 height 92
click at [921, 359] on button "List" at bounding box center [977, 359] width 205 height 27
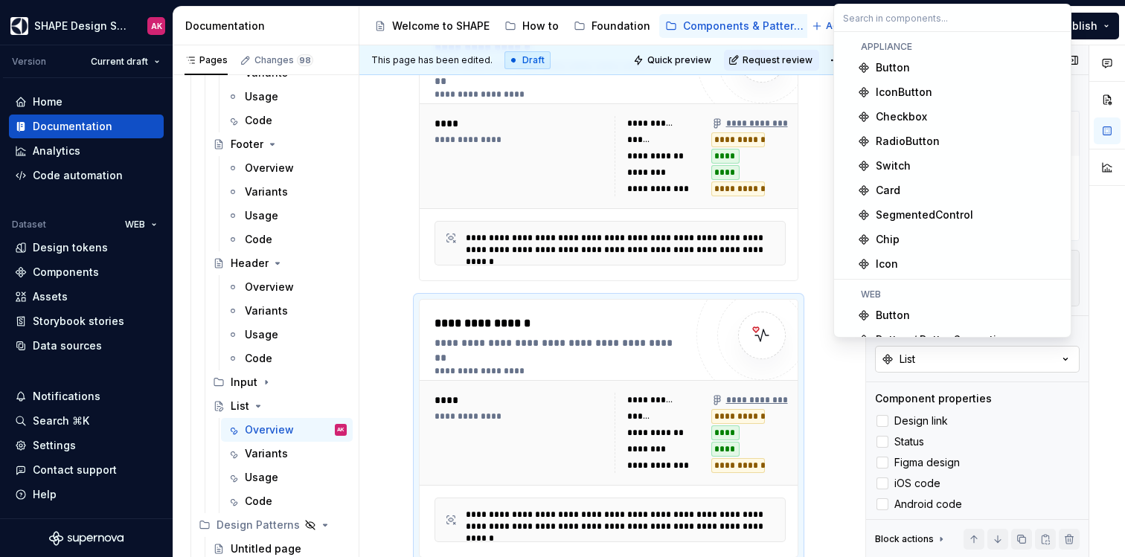
type textarea "*"
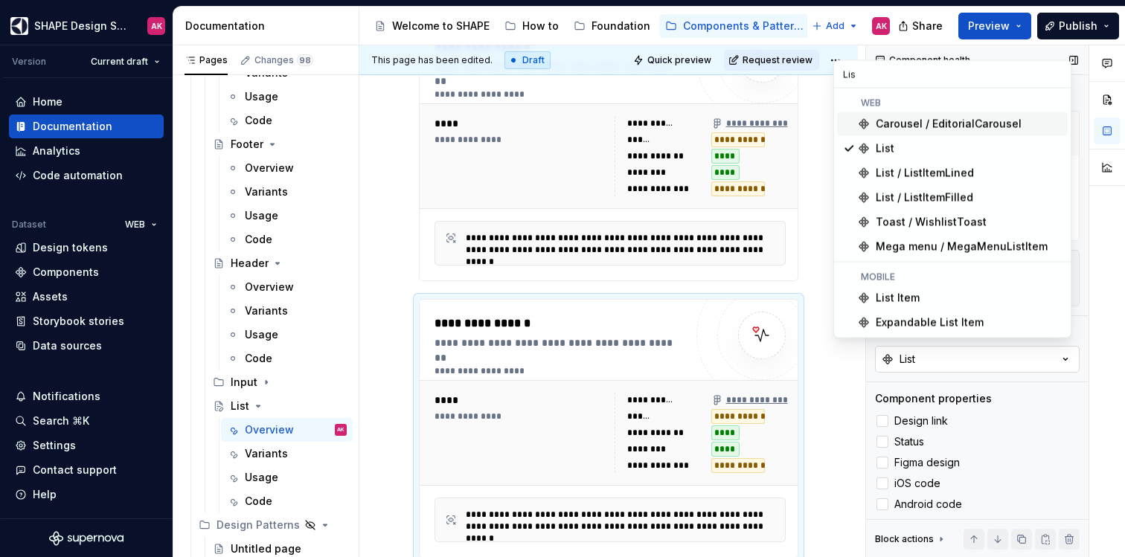
scroll to position [0, 0]
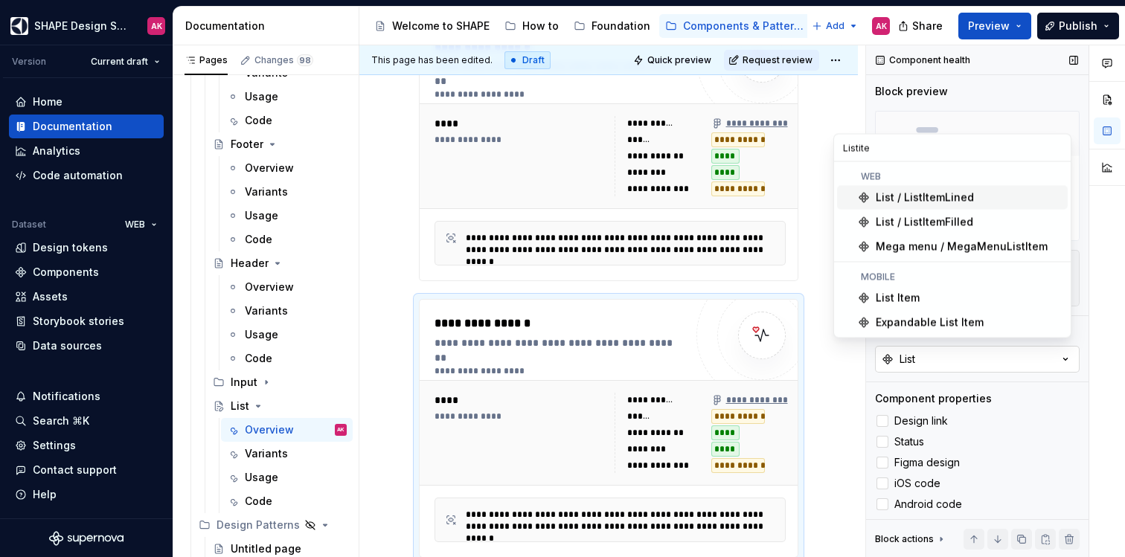
type input "Listitem"
click at [406, 309] on span at bounding box center [404, 306] width 12 height 21
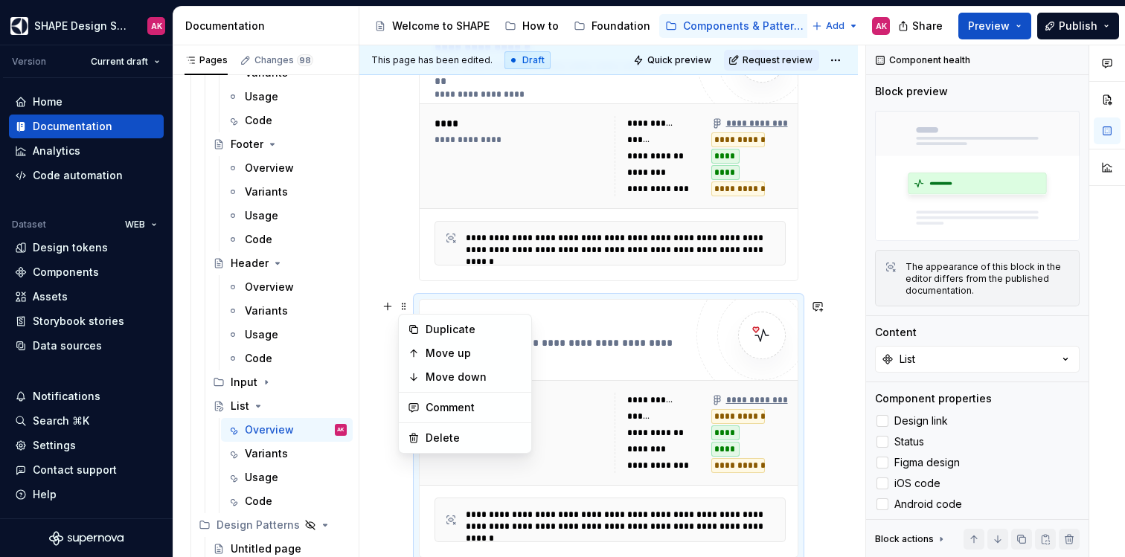
click at [730, 351] on div at bounding box center [761, 335] width 89 height 89
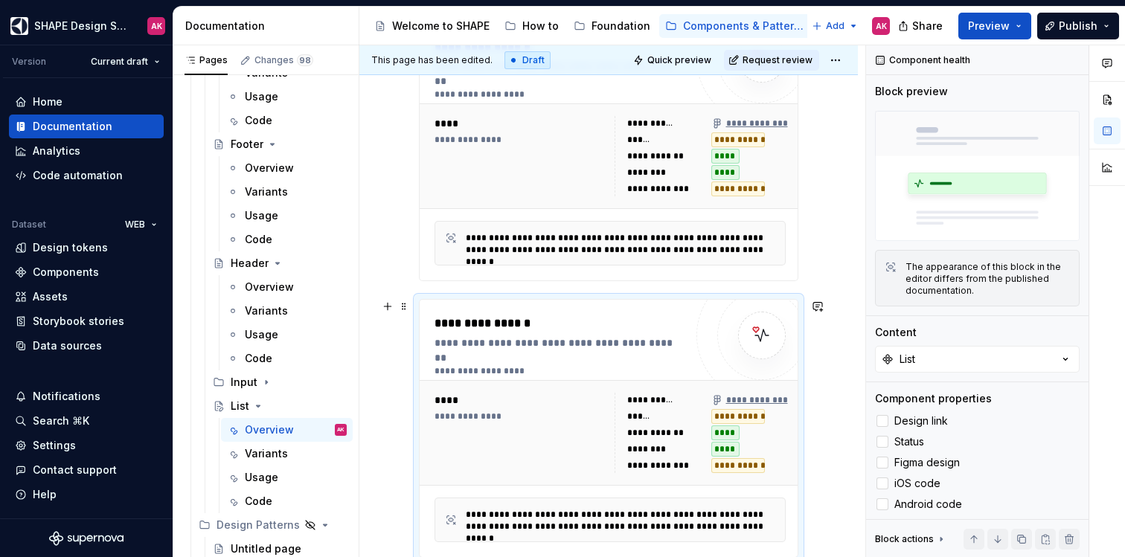
click at [587, 358] on div "**********" at bounding box center [560, 429] width 250 height 228
click at [933, 358] on button "List" at bounding box center [977, 359] width 205 height 27
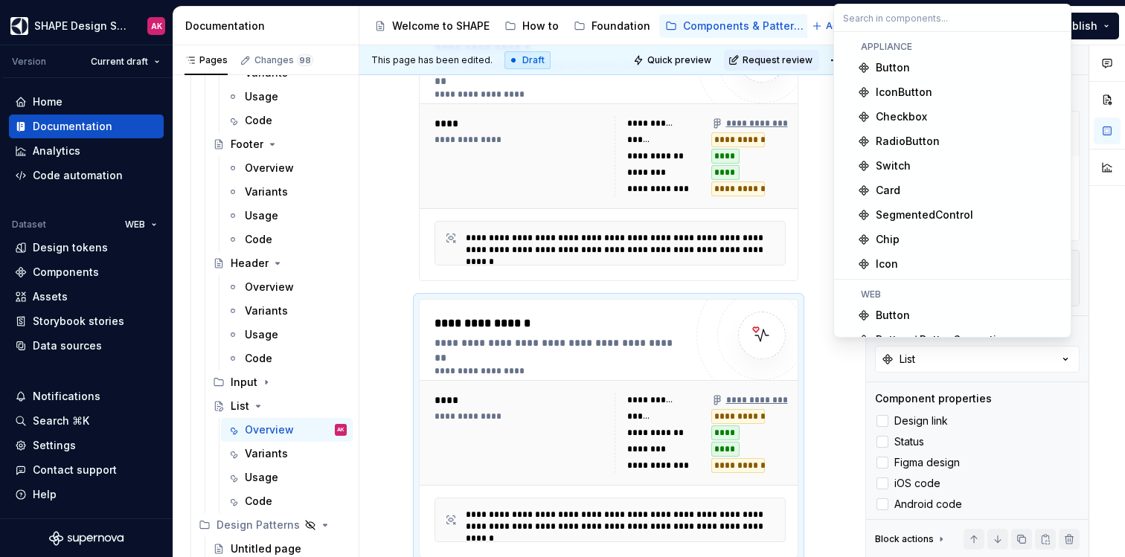
type textarea "*"
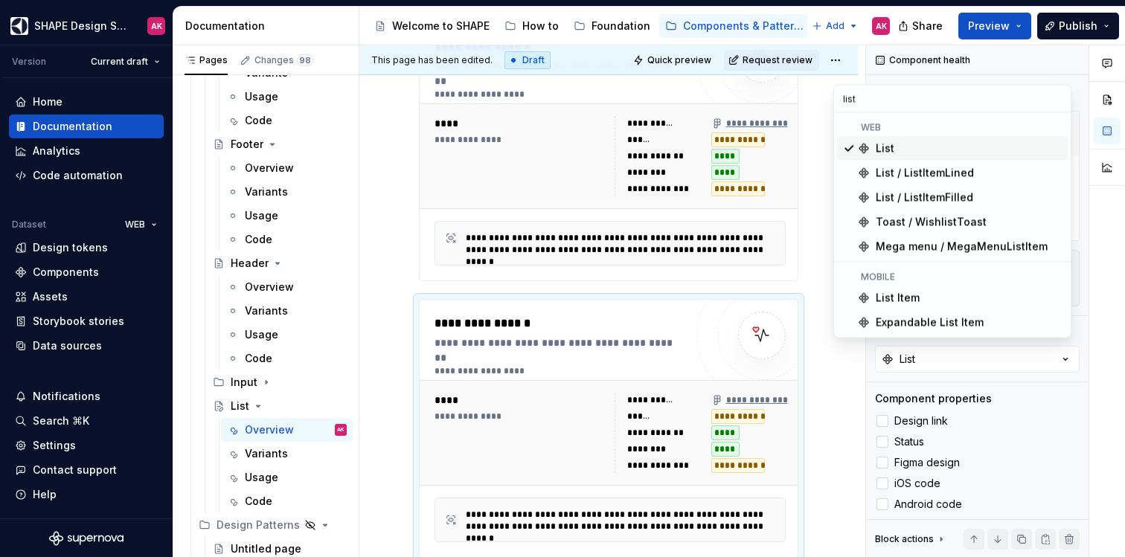
type input "listi"
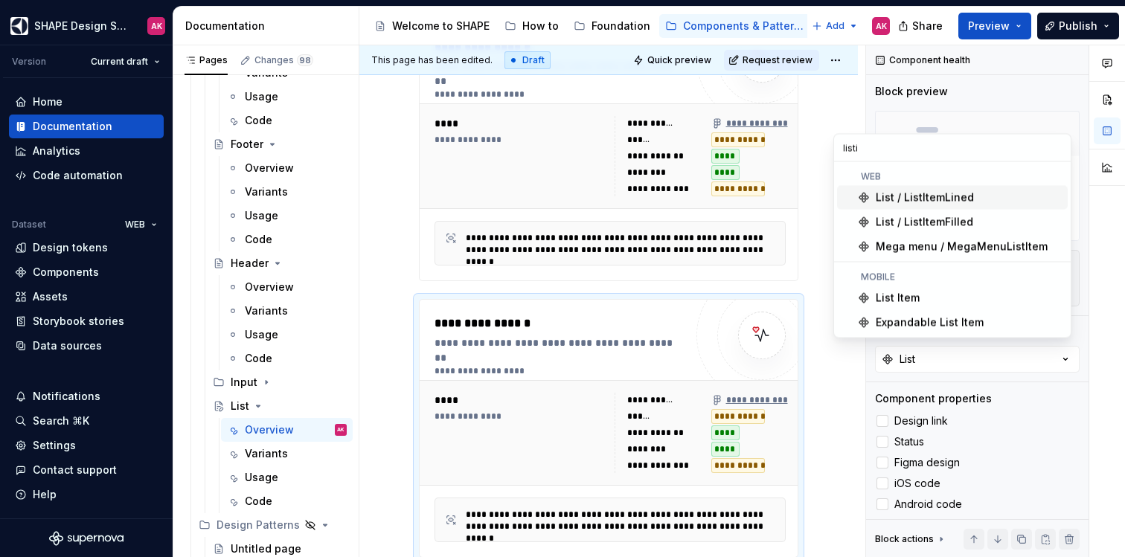
type textarea "*"
type input "listi"
click at [913, 199] on div "List / ListItemLined" at bounding box center [925, 198] width 98 height 15
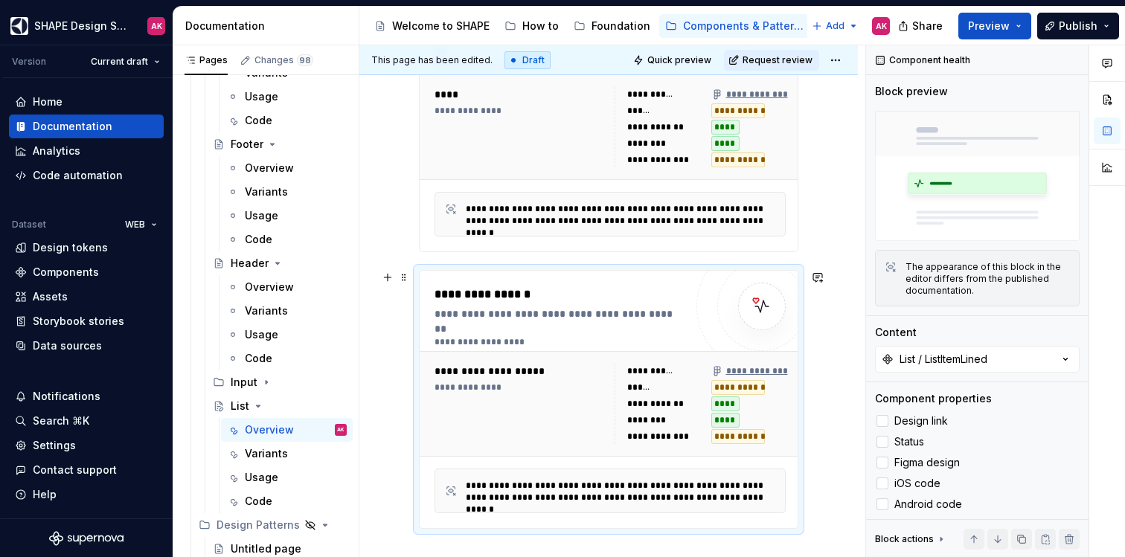
scroll to position [301, 0]
click at [524, 292] on div "**********" at bounding box center [559, 294] width 249 height 18
click at [404, 280] on span at bounding box center [404, 276] width 12 height 21
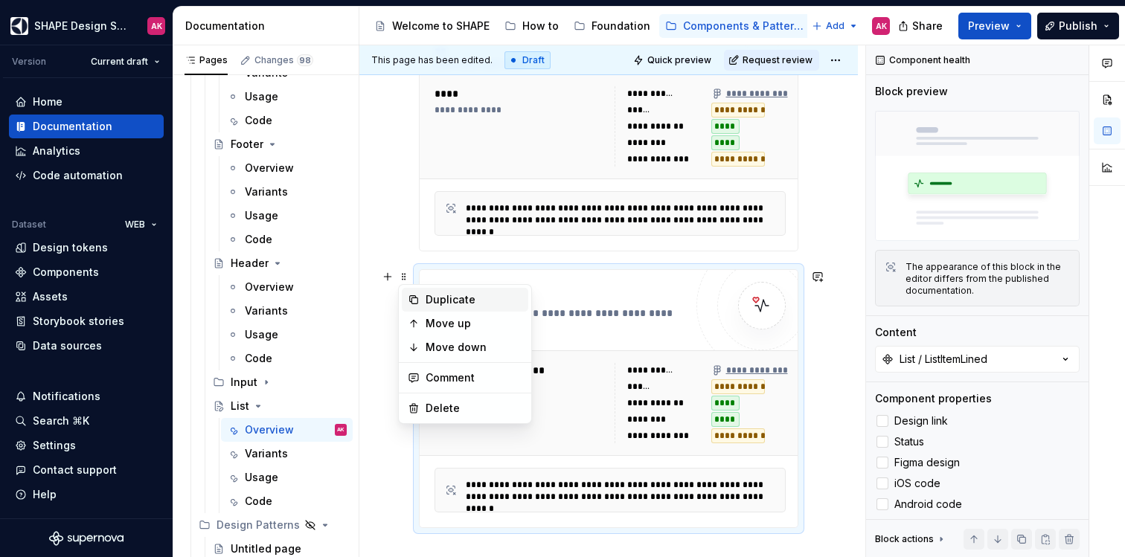
click at [444, 300] on div "Duplicate" at bounding box center [474, 300] width 97 height 15
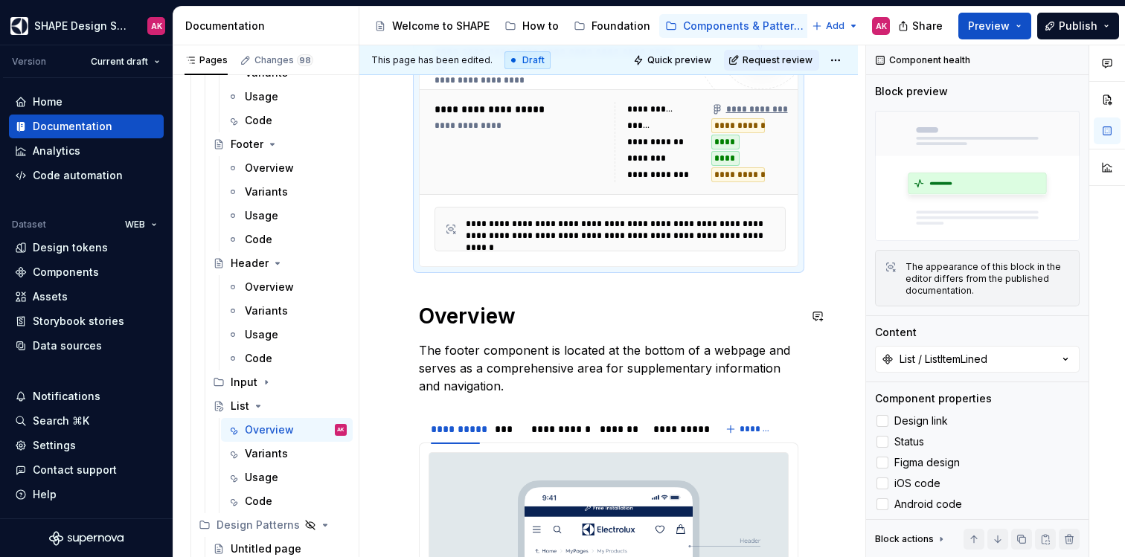
scroll to position [526, 0]
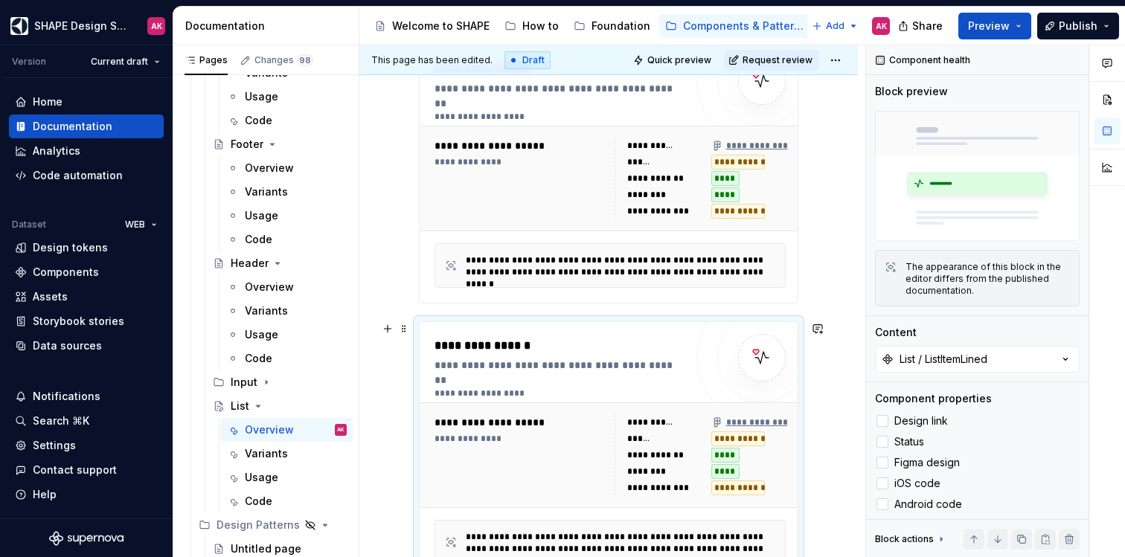
click at [549, 358] on div "**********" at bounding box center [559, 365] width 249 height 15
type textarea "*"
click at [951, 354] on div "List / ListItemLined" at bounding box center [944, 359] width 88 height 15
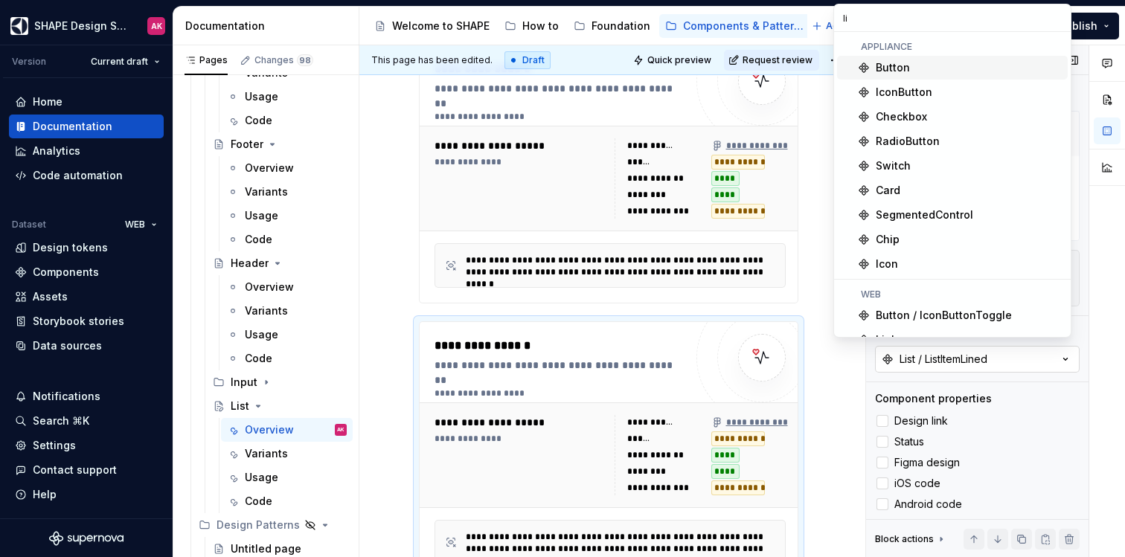
type input "lis"
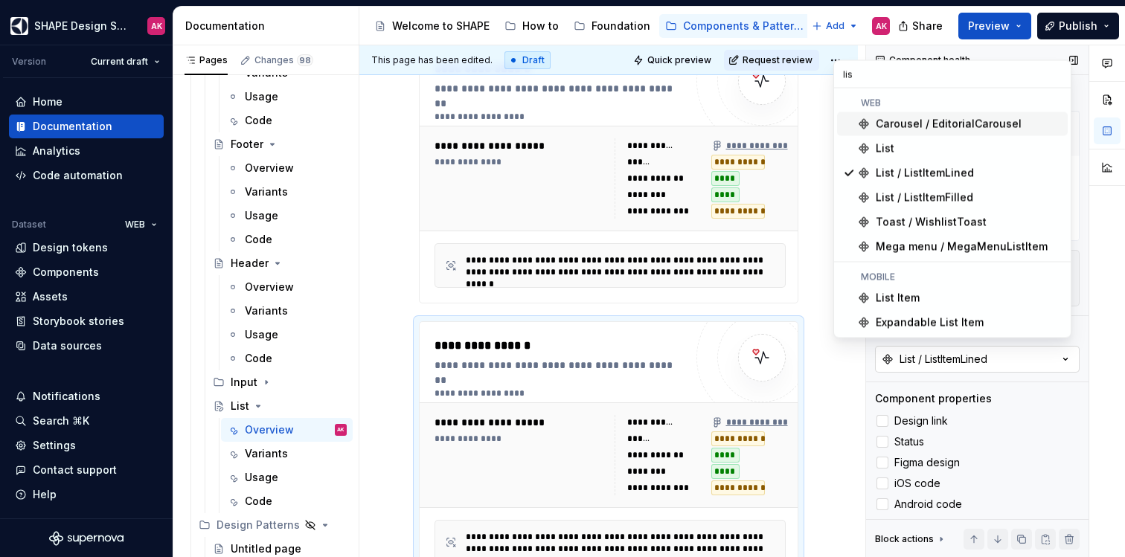
type textarea "*"
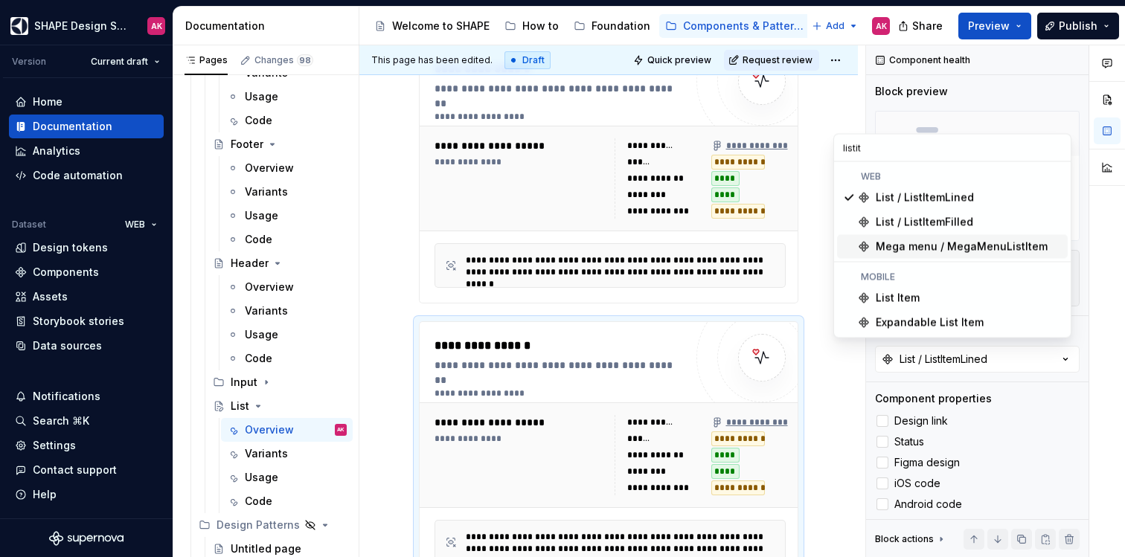
type input "listit"
click at [921, 223] on div "List / ListItemFilled" at bounding box center [925, 222] width 98 height 15
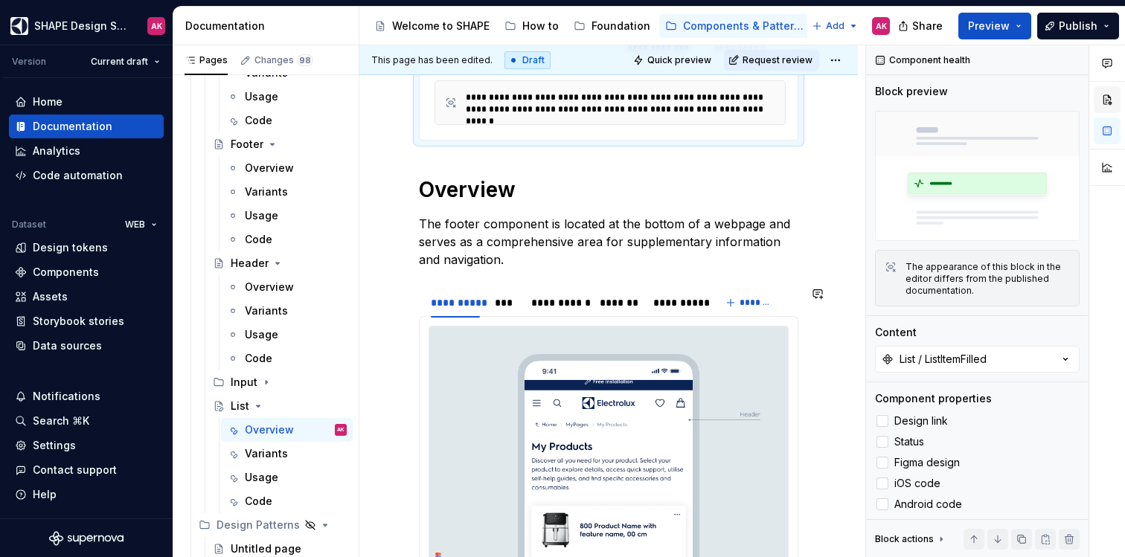
scroll to position [966, 0]
click at [493, 249] on p "The footer component is located at the bottom of a webpage and serves as a comp…" at bounding box center [609, 242] width 380 height 54
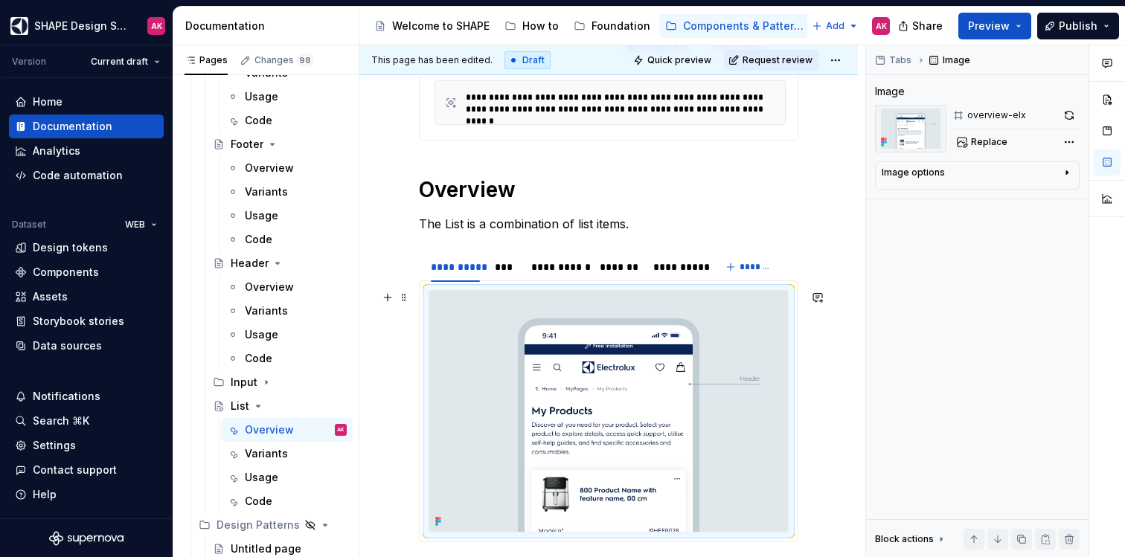
click at [585, 390] on img at bounding box center [608, 411] width 359 height 241
click at [985, 144] on span "Replace" at bounding box center [989, 142] width 36 height 12
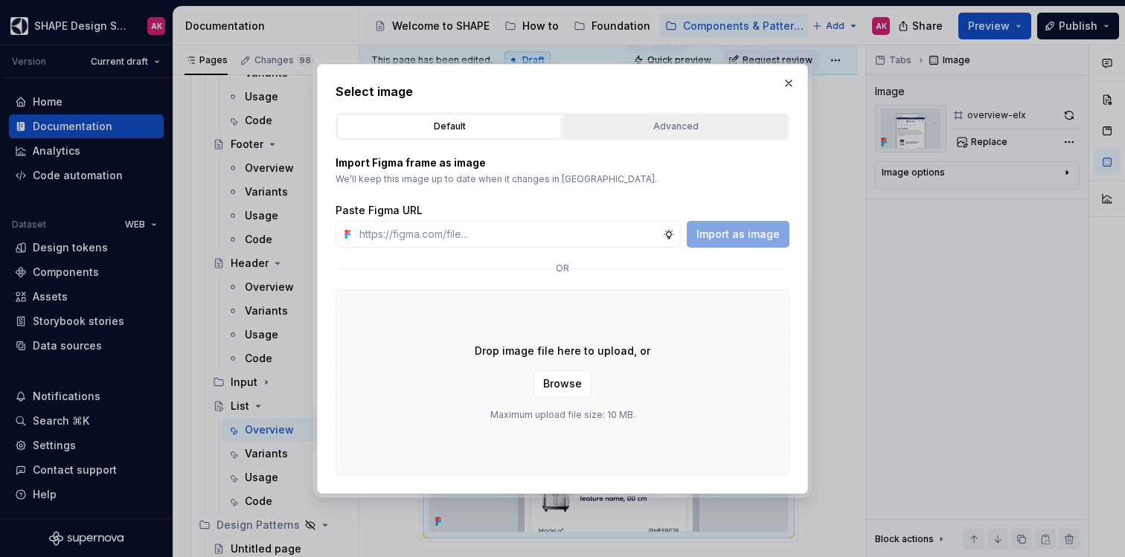
click at [607, 126] on div "Advanced" at bounding box center [676, 126] width 214 height 15
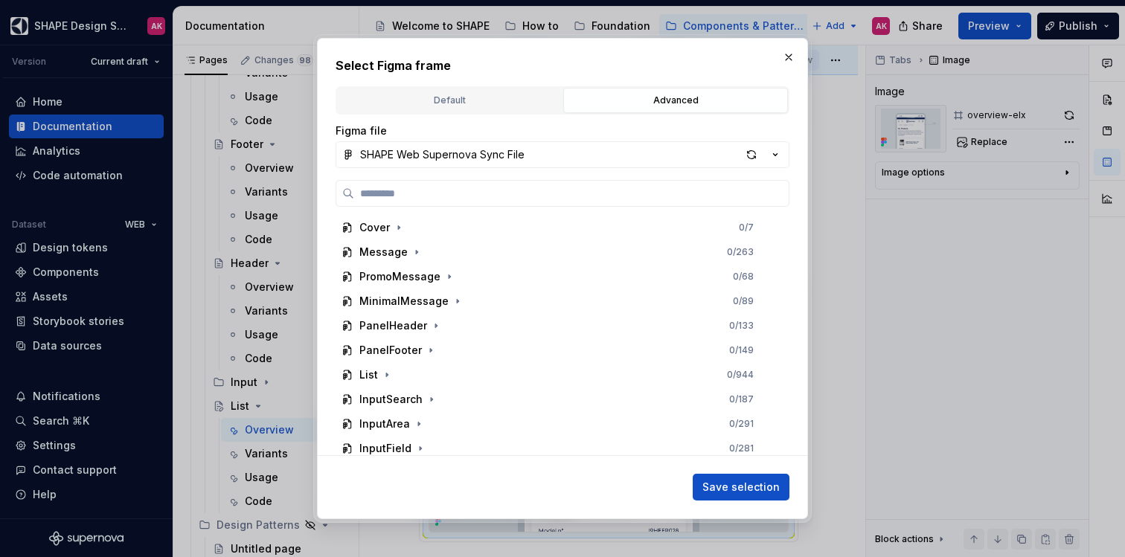
type textarea "*"
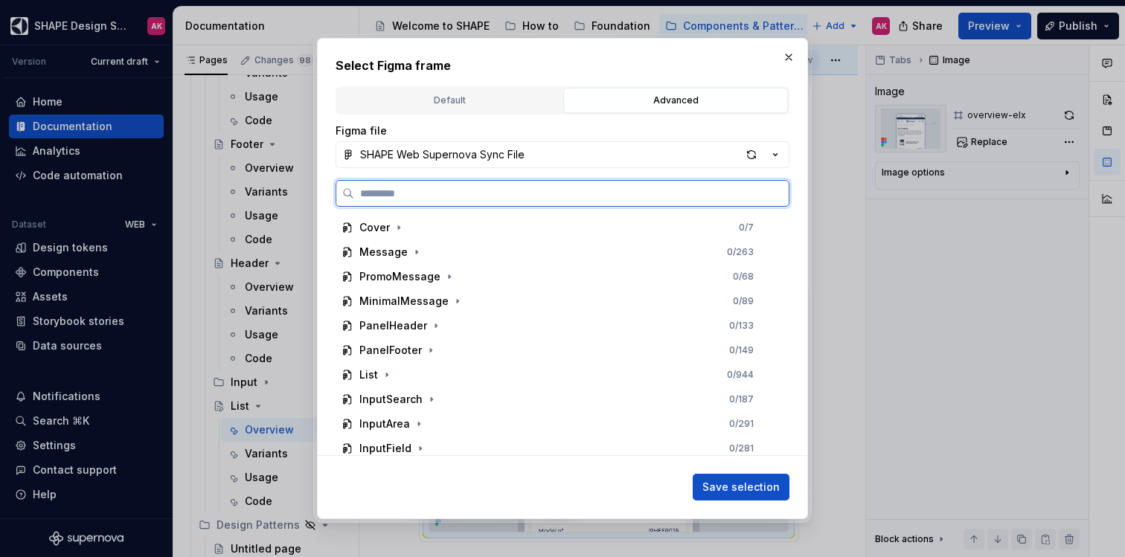
type textarea "*"
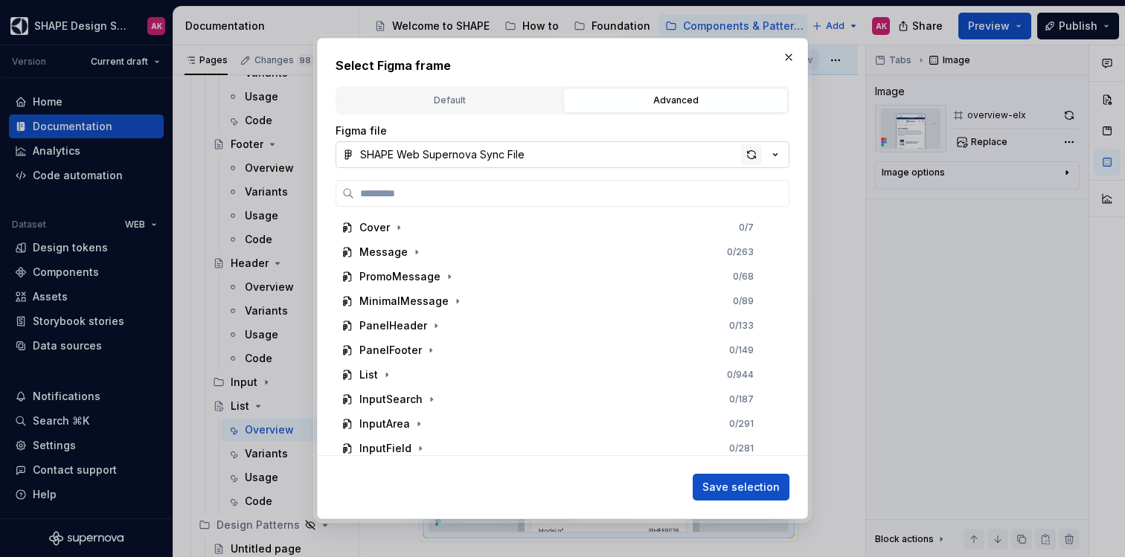
click at [752, 159] on div "button" at bounding box center [751, 154] width 21 height 21
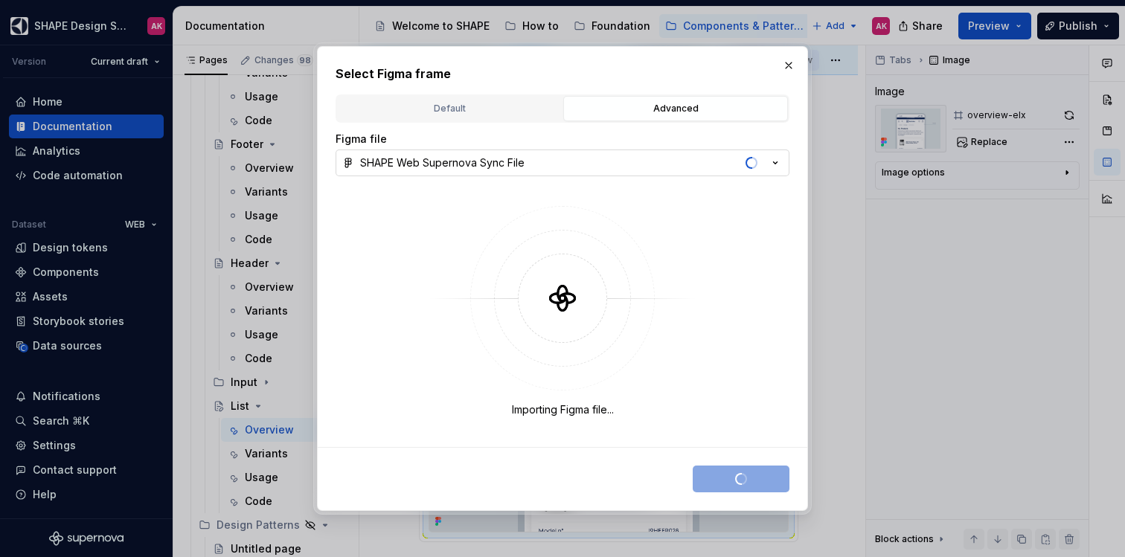
type textarea "*"
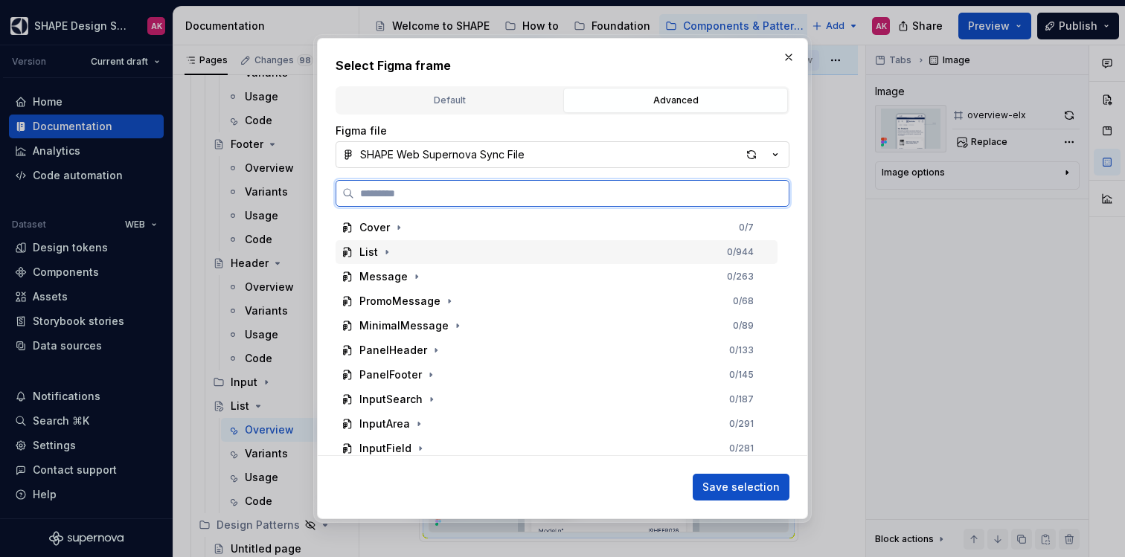
click at [362, 251] on div "List" at bounding box center [368, 252] width 19 height 15
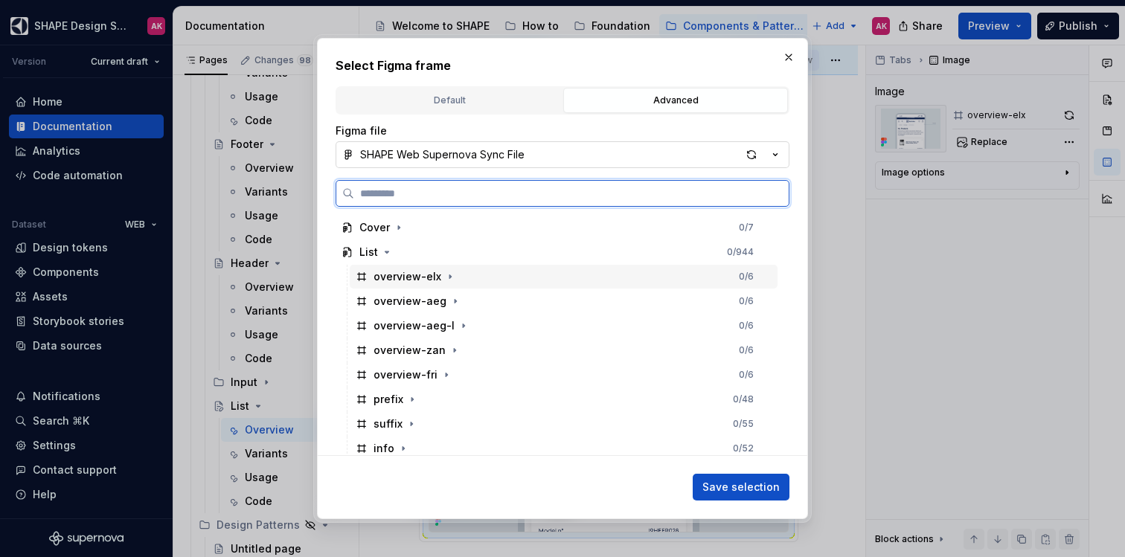
click at [412, 281] on div "overview-elx" at bounding box center [408, 276] width 68 height 15
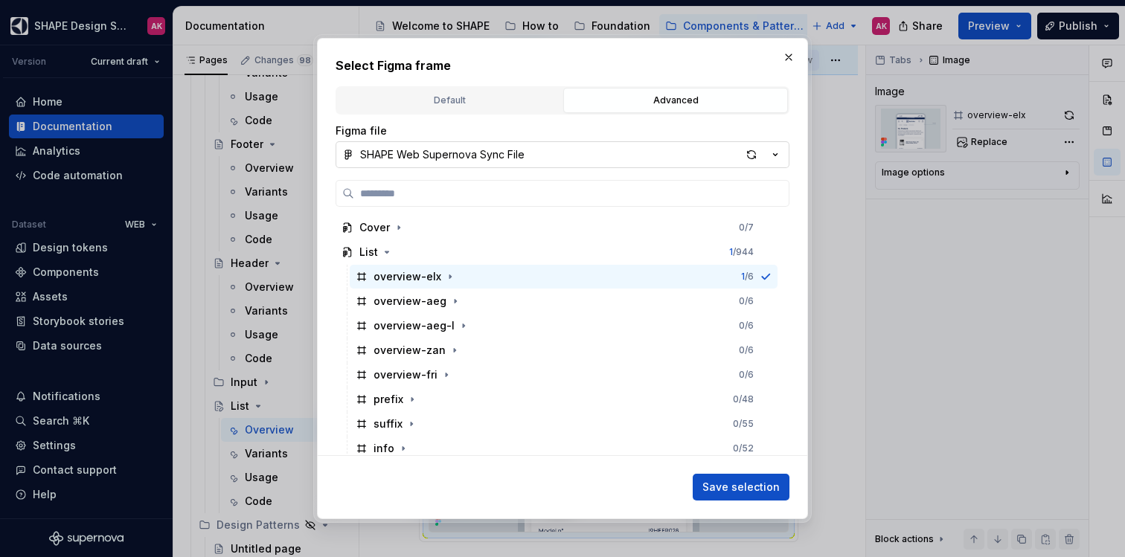
click at [743, 488] on span "Save selection" at bounding box center [741, 487] width 77 height 15
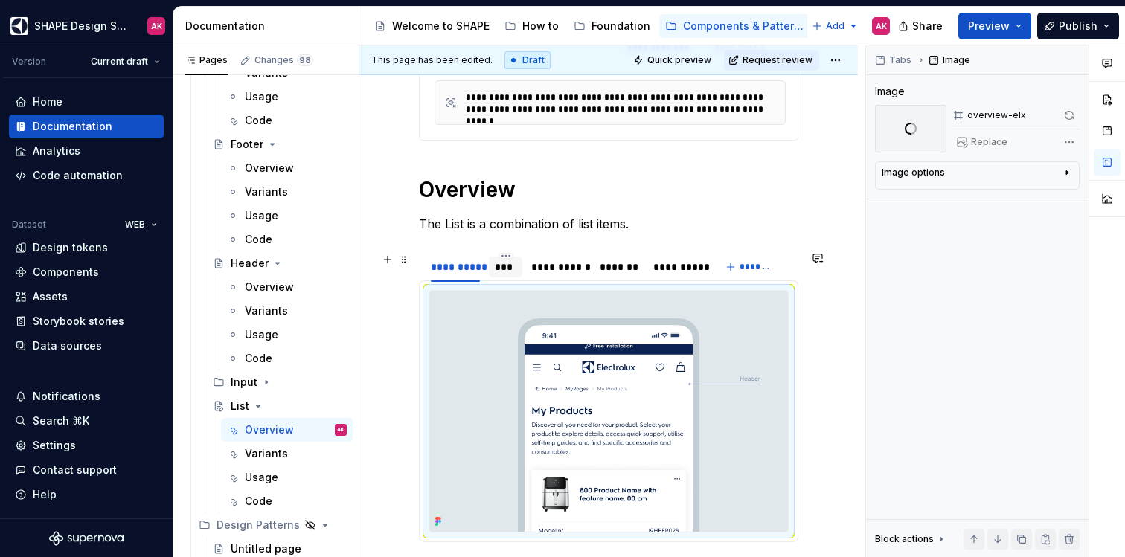
click at [505, 261] on div "***" at bounding box center [506, 267] width 22 height 15
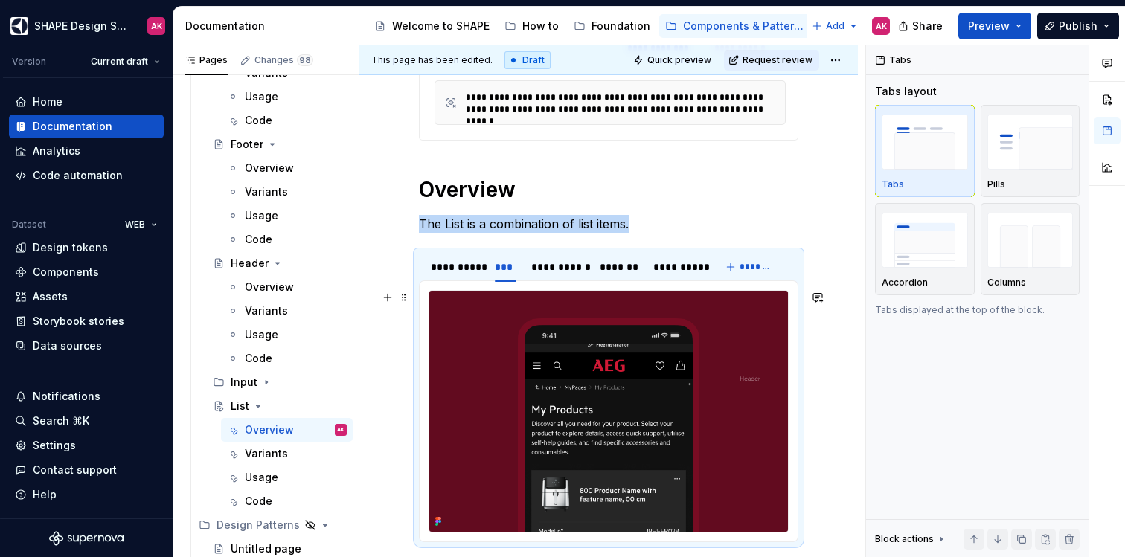
type textarea "*"
click at [581, 384] on img at bounding box center [608, 411] width 359 height 241
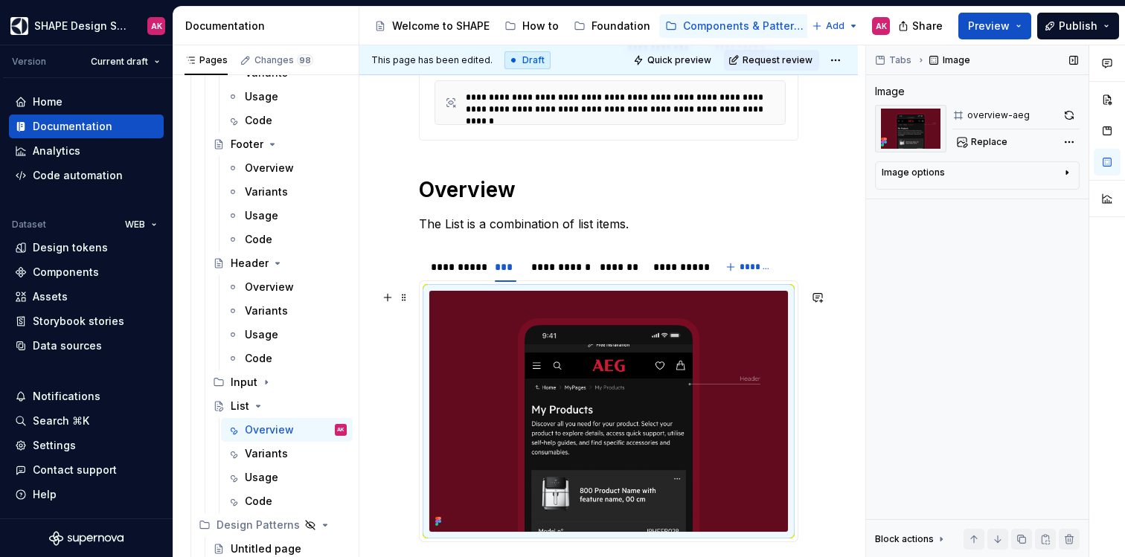
type textarea "*"
click at [994, 141] on span "Replace" at bounding box center [989, 142] width 36 height 12
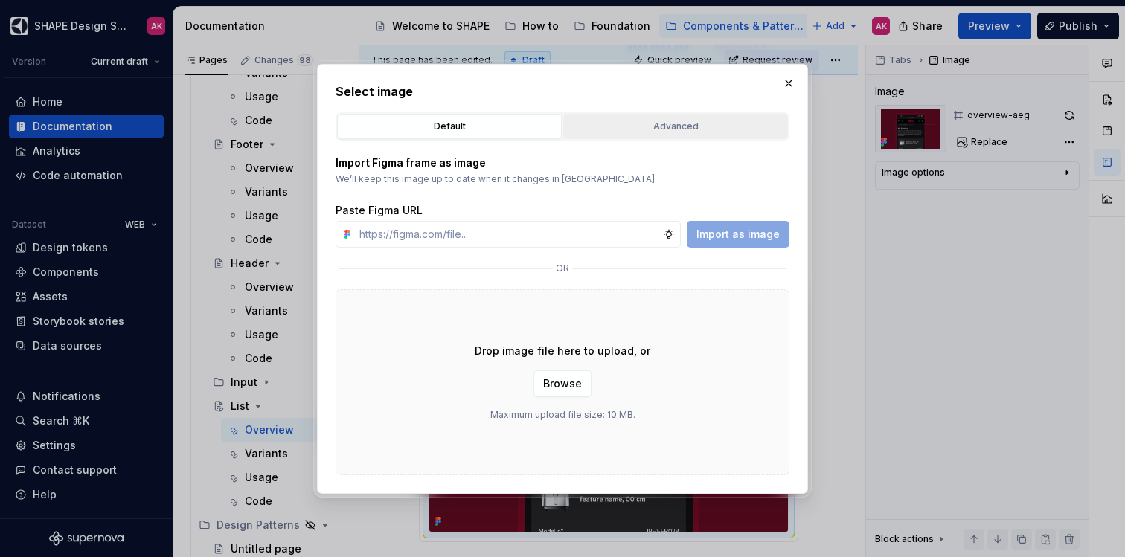
click at [587, 133] on button "Advanced" at bounding box center [675, 126] width 225 height 25
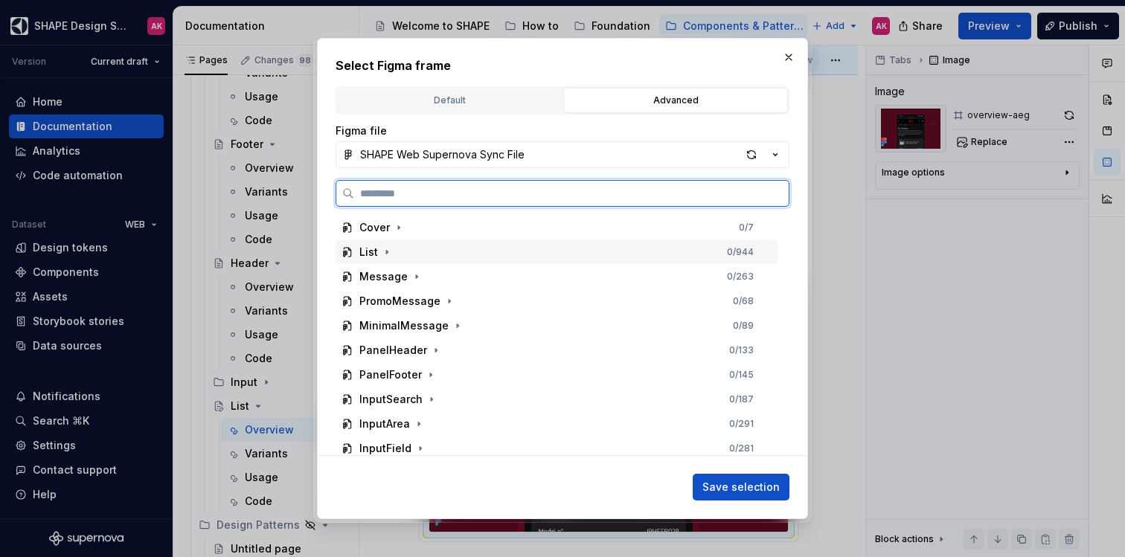
click at [368, 251] on div "List" at bounding box center [368, 252] width 19 height 15
click at [389, 299] on div "overview-aeg" at bounding box center [410, 301] width 73 height 15
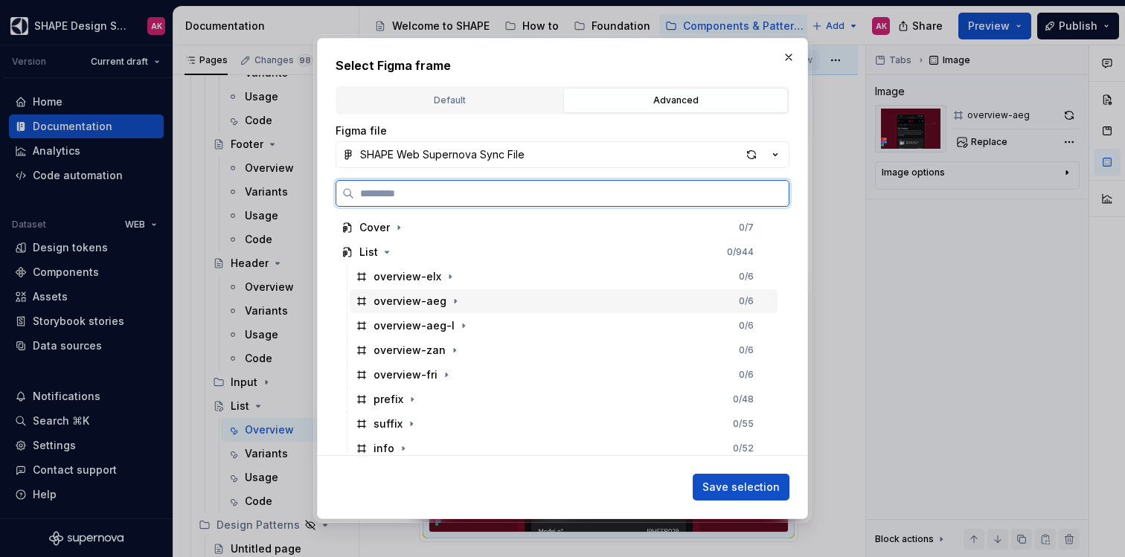
click at [412, 304] on div "overview-aeg" at bounding box center [410, 301] width 73 height 15
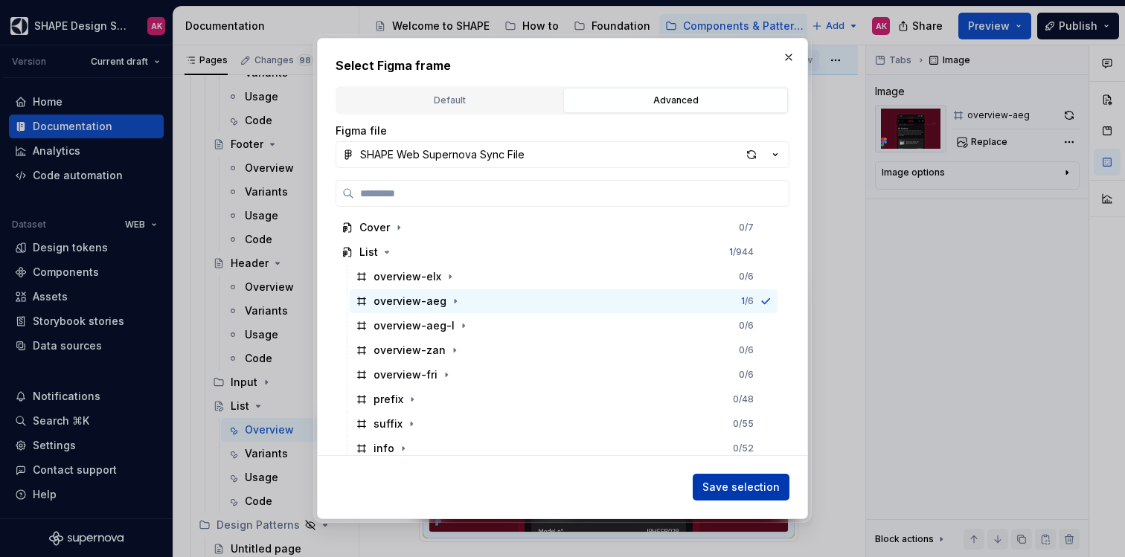
click at [734, 479] on button "Save selection" at bounding box center [741, 487] width 97 height 27
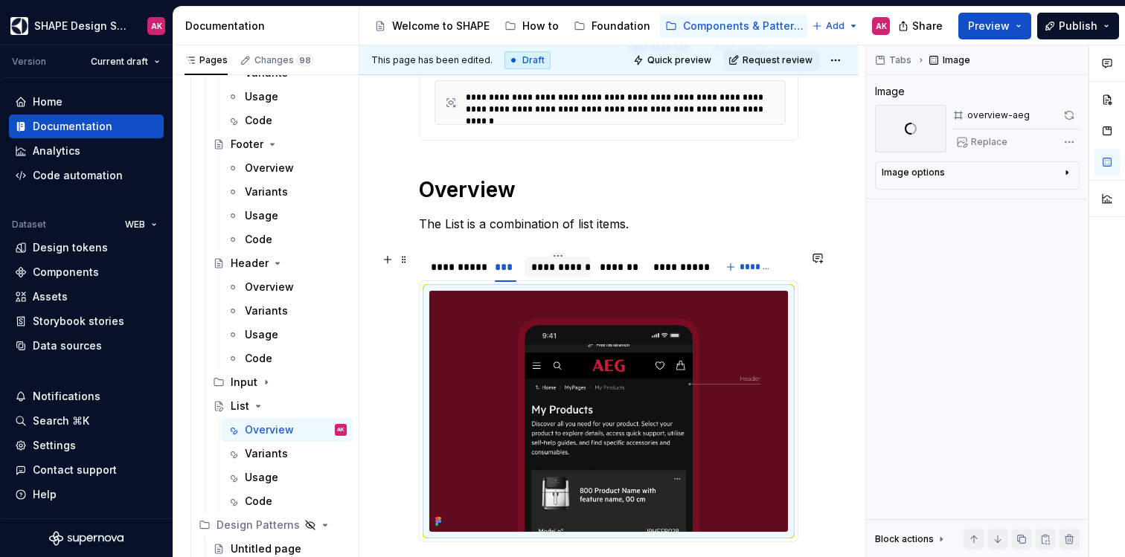
click at [555, 262] on div "**********" at bounding box center [558, 267] width 54 height 15
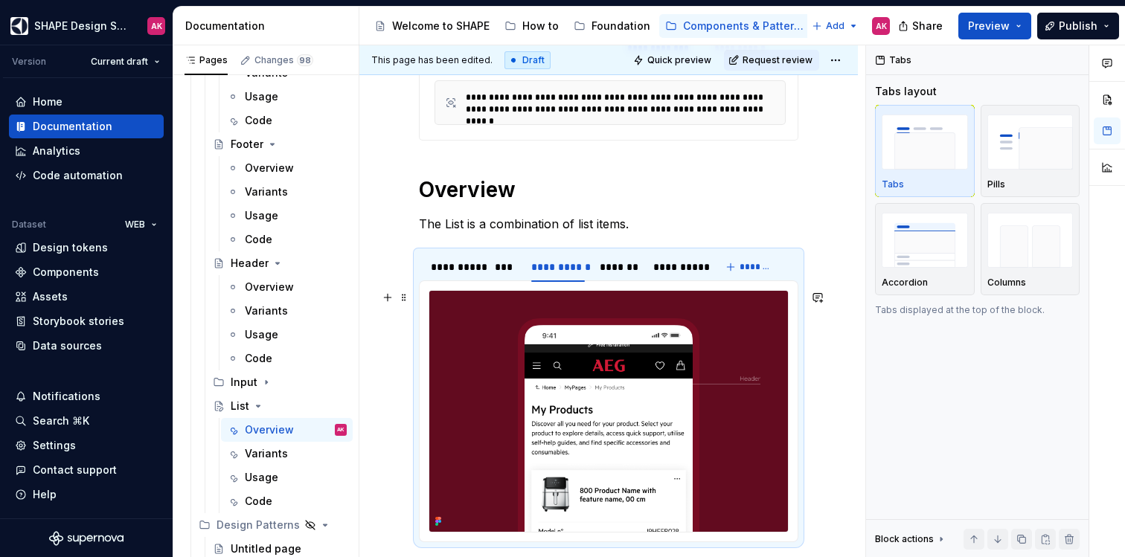
click at [572, 403] on img at bounding box center [608, 411] width 359 height 241
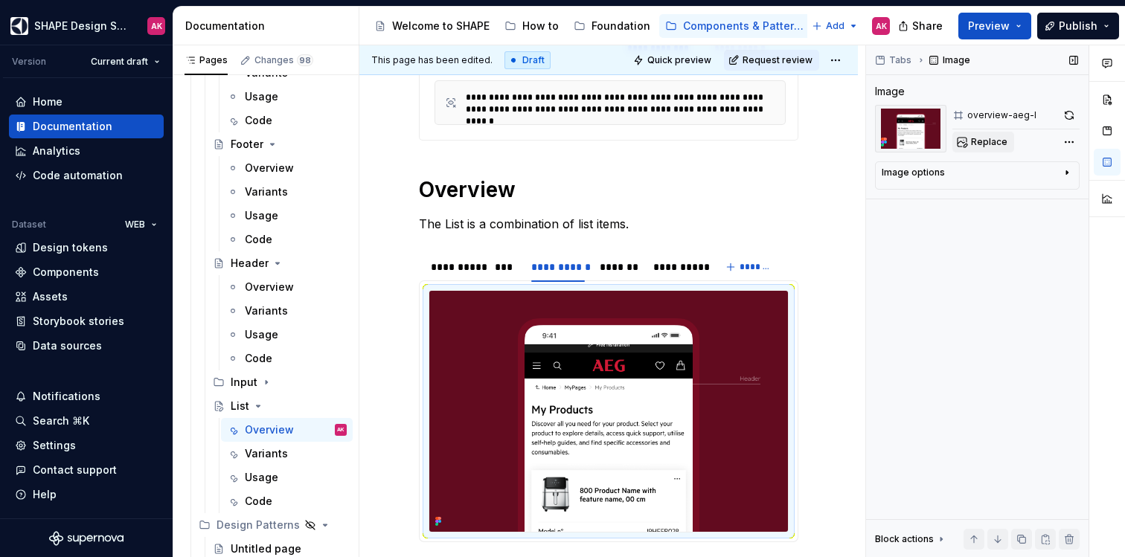
click at [985, 138] on span "Replace" at bounding box center [989, 142] width 36 height 12
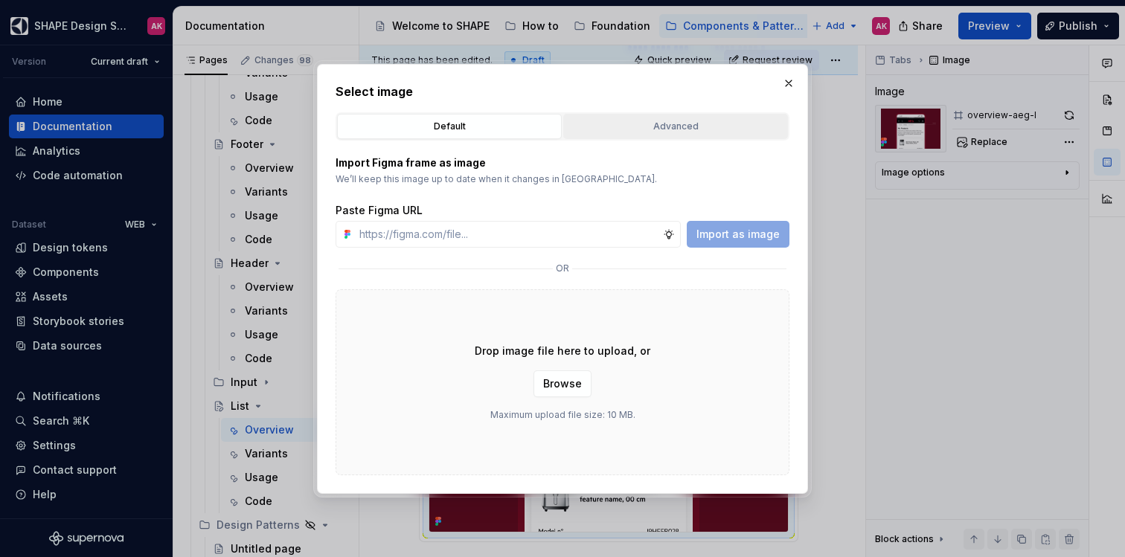
click at [625, 129] on div "Advanced" at bounding box center [676, 126] width 214 height 15
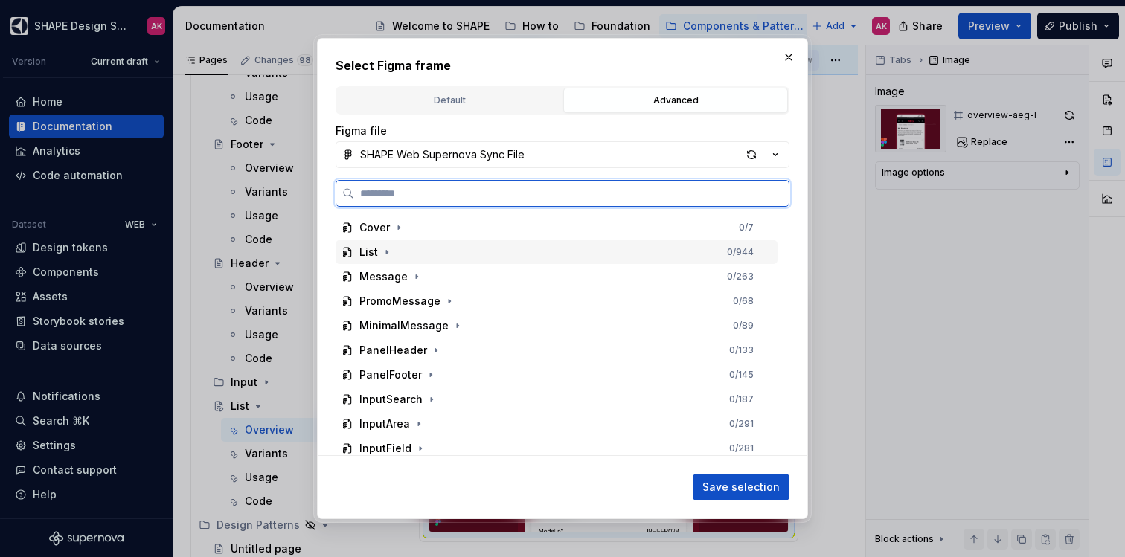
click at [367, 254] on div "List" at bounding box center [368, 252] width 19 height 15
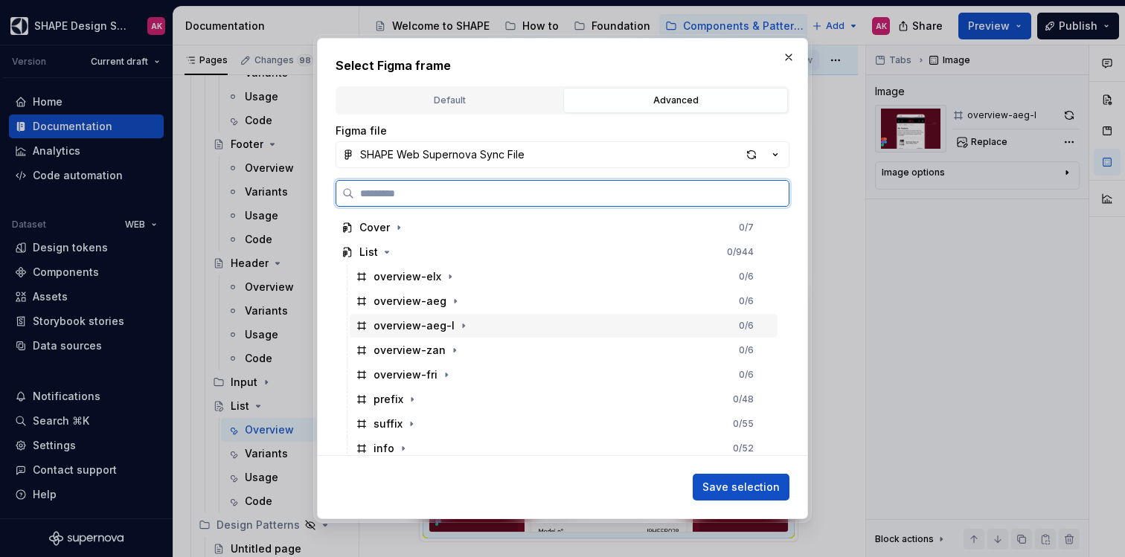
click at [400, 332] on div "overview-aeg-l" at bounding box center [414, 326] width 81 height 15
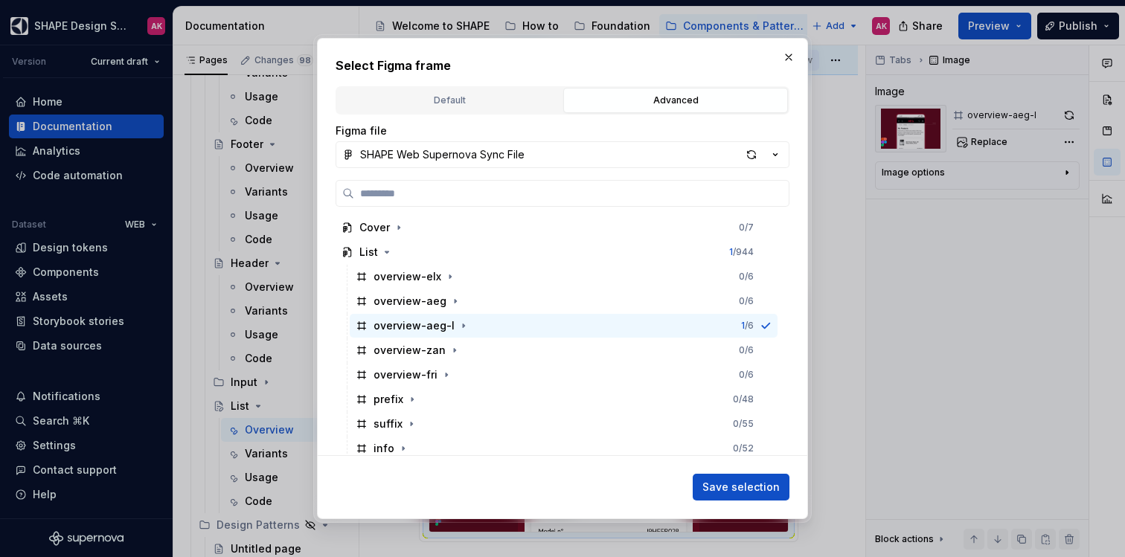
click at [768, 488] on span "Save selection" at bounding box center [741, 487] width 77 height 15
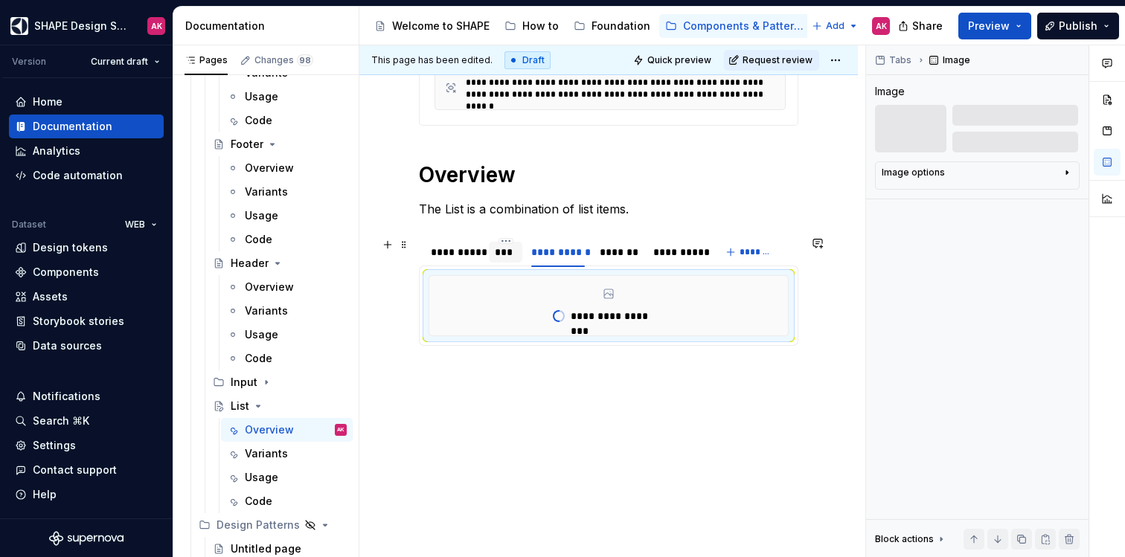
scroll to position [943, 0]
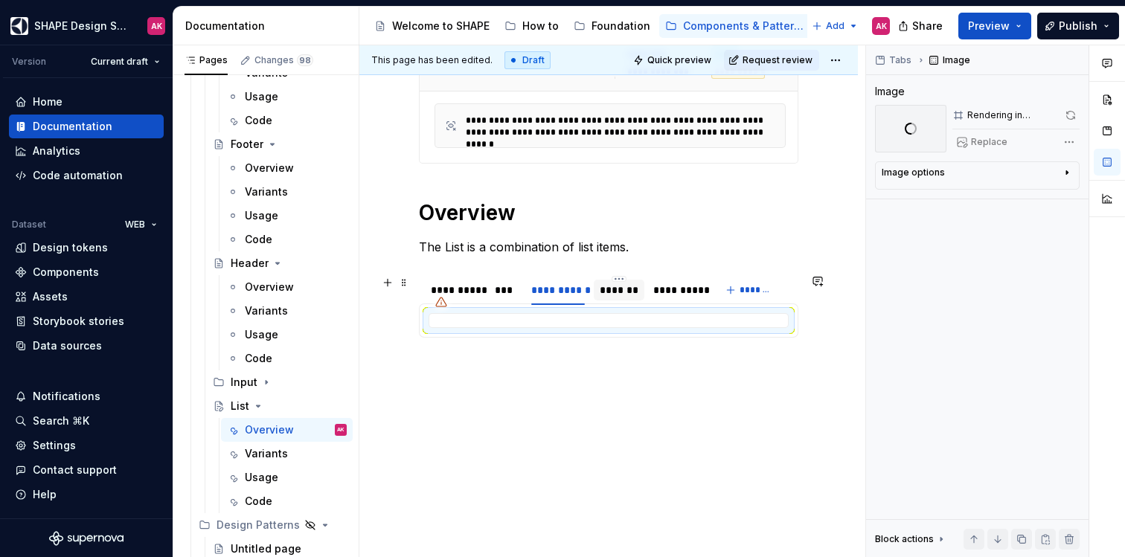
click at [616, 291] on div "*******" at bounding box center [619, 290] width 39 height 15
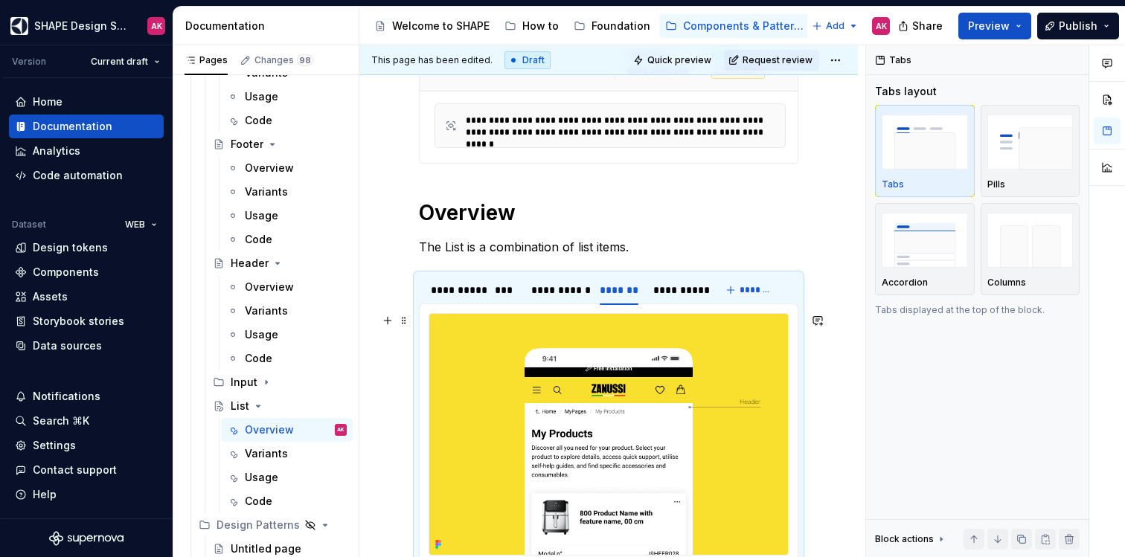
click at [625, 362] on img at bounding box center [608, 434] width 359 height 241
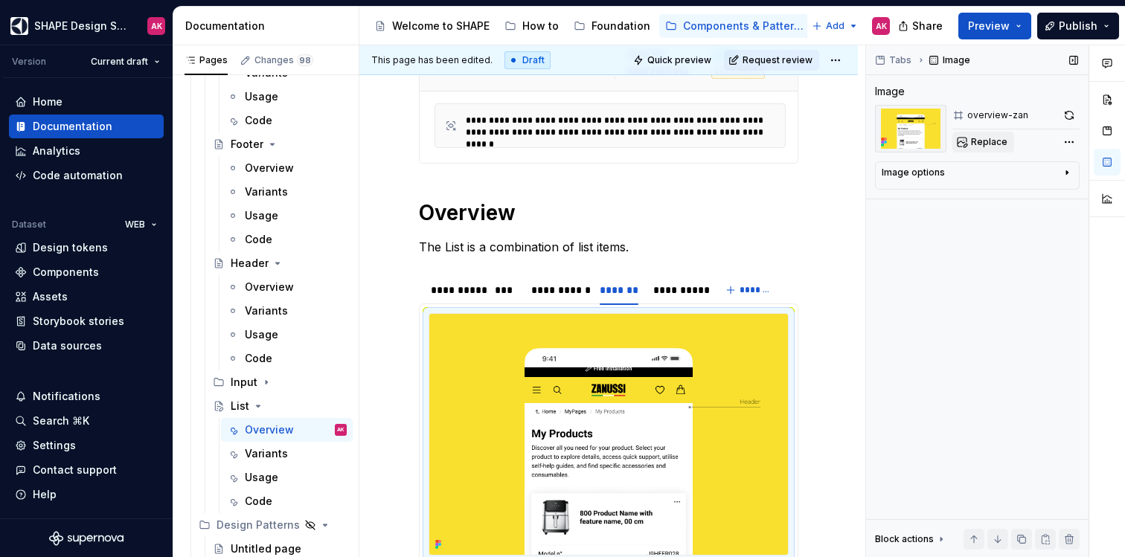
click at [980, 138] on span "Replace" at bounding box center [989, 142] width 36 height 12
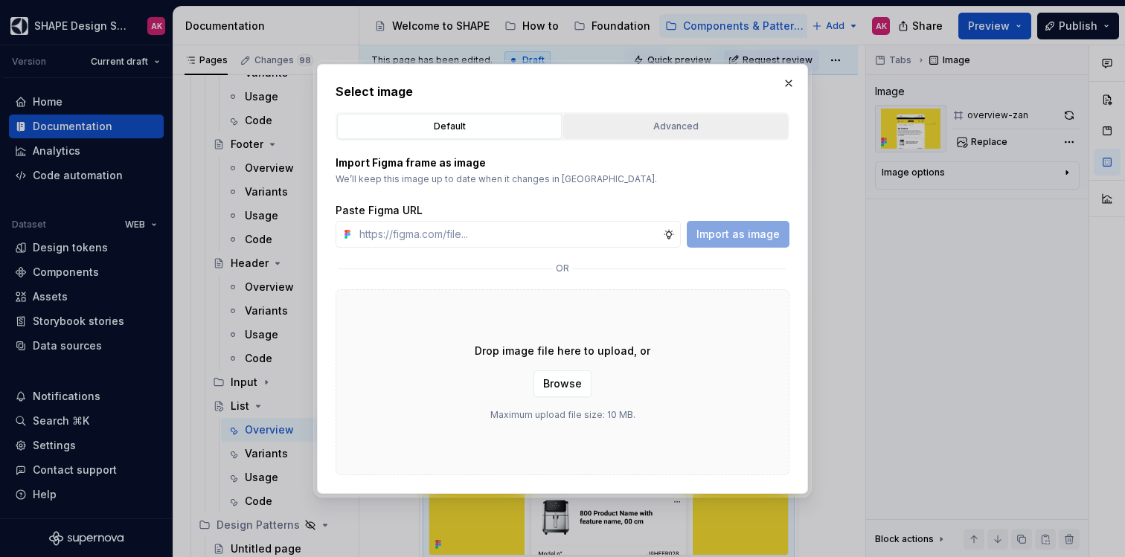
click at [620, 129] on div "Advanced" at bounding box center [676, 126] width 214 height 15
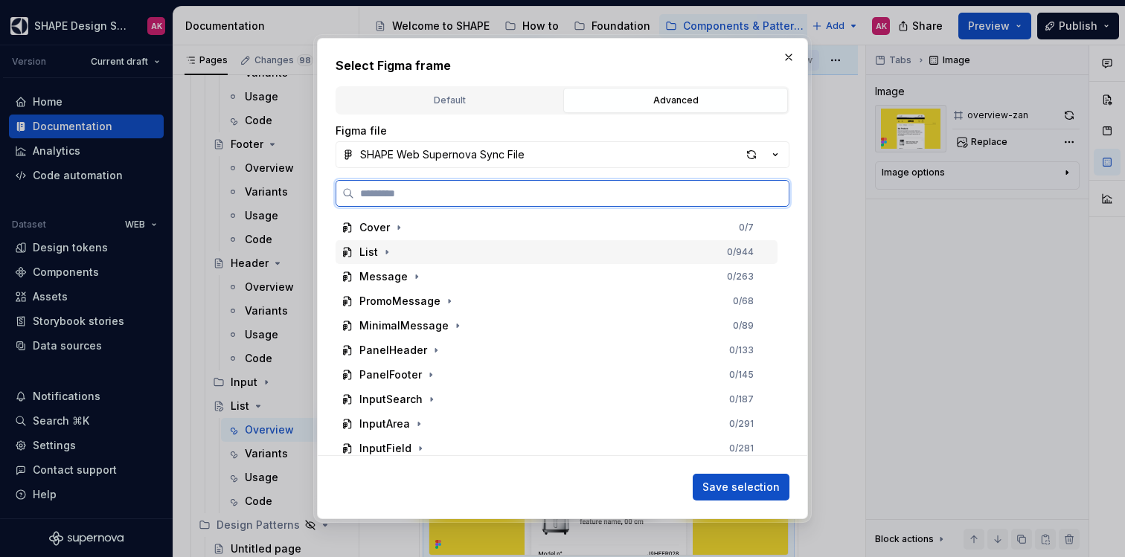
click at [375, 258] on div "List" at bounding box center [368, 252] width 19 height 15
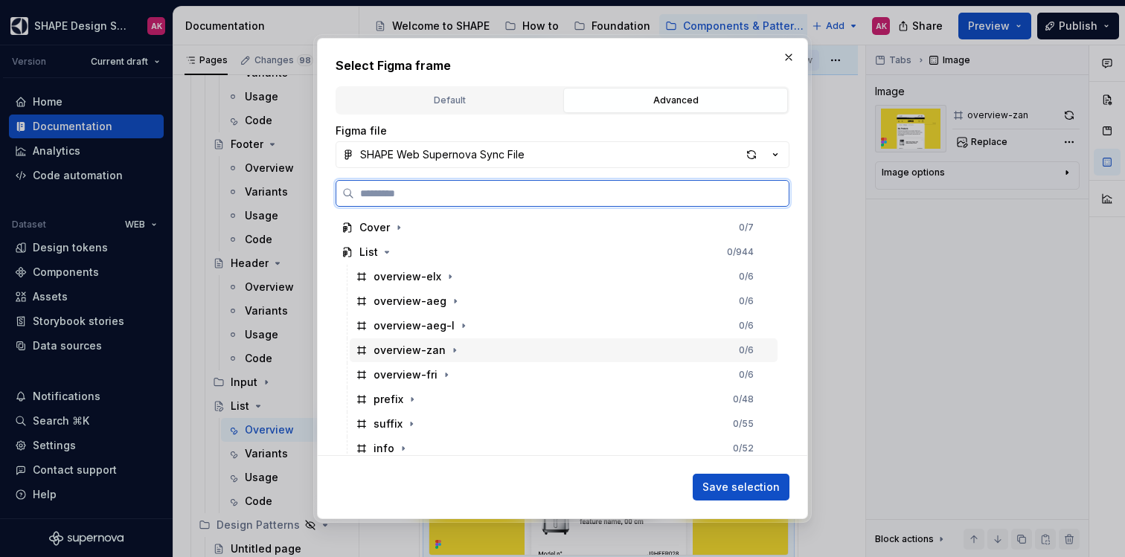
click at [402, 354] on div "overview-zan" at bounding box center [410, 350] width 72 height 15
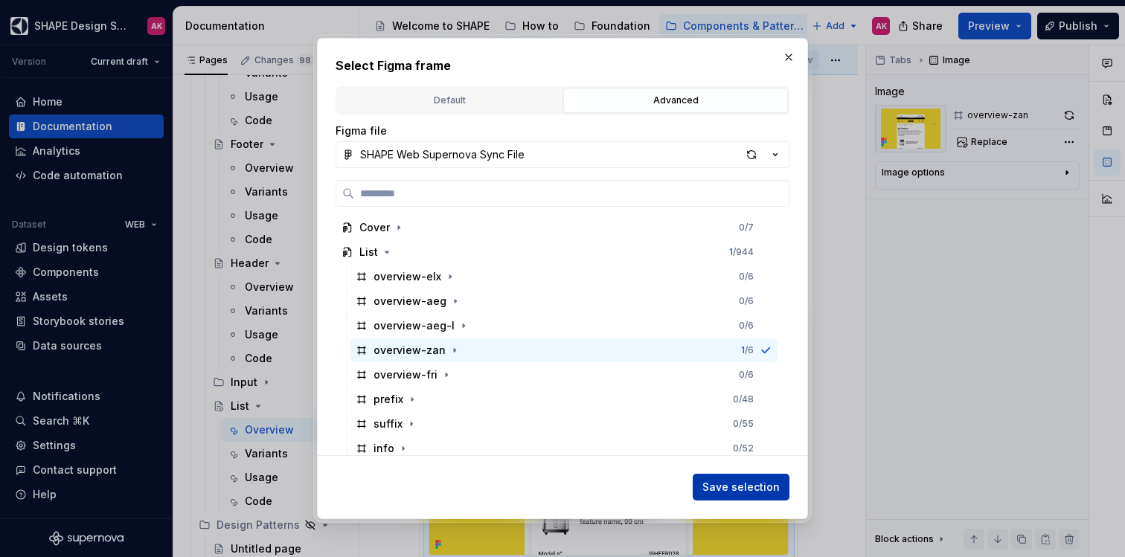
click at [732, 481] on span "Save selection" at bounding box center [741, 487] width 77 height 15
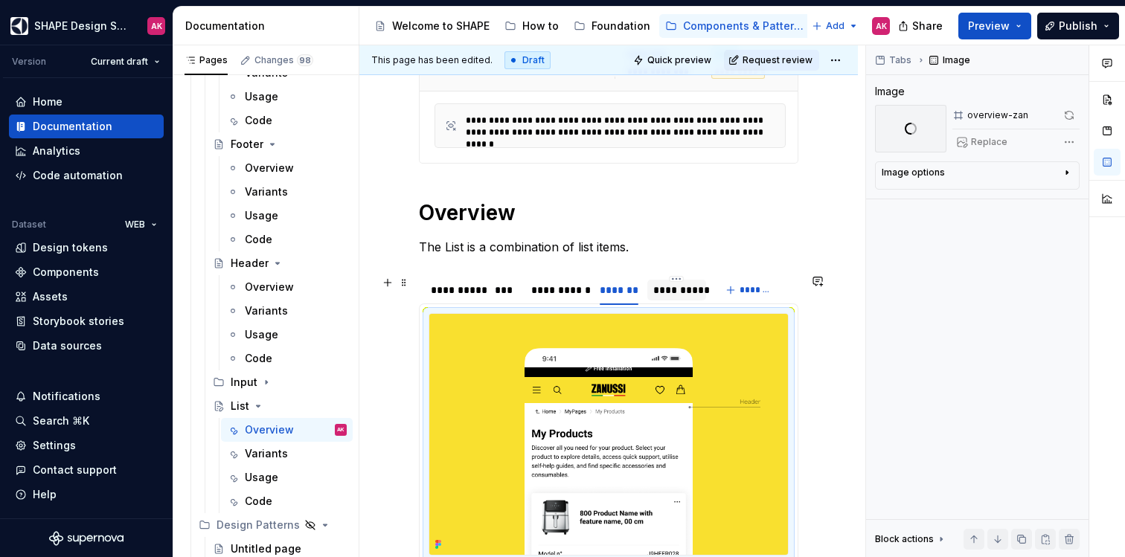
click at [662, 289] on div "**********" at bounding box center [676, 290] width 47 height 15
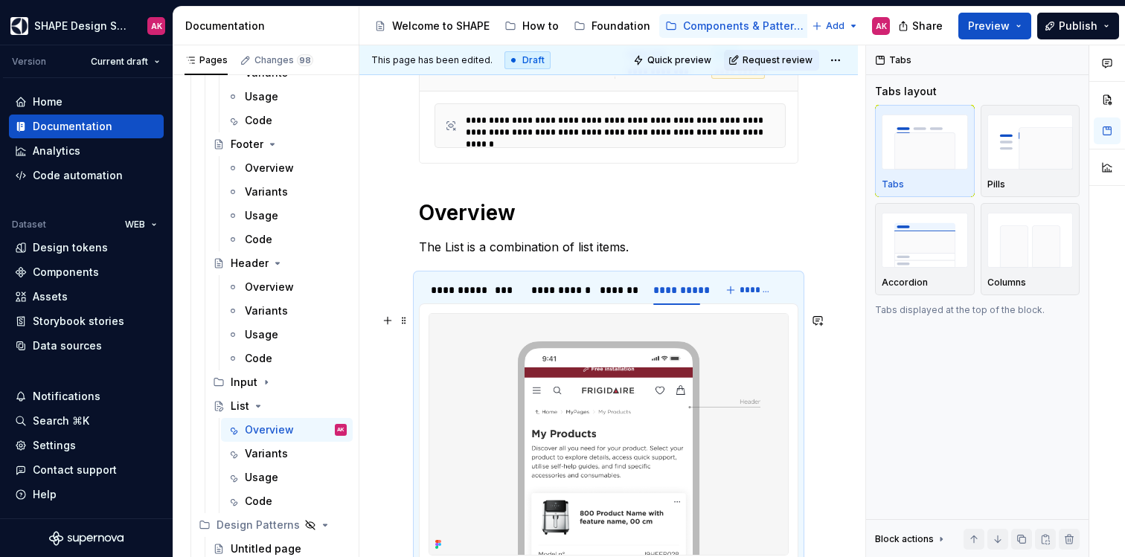
click at [627, 359] on img at bounding box center [608, 434] width 359 height 241
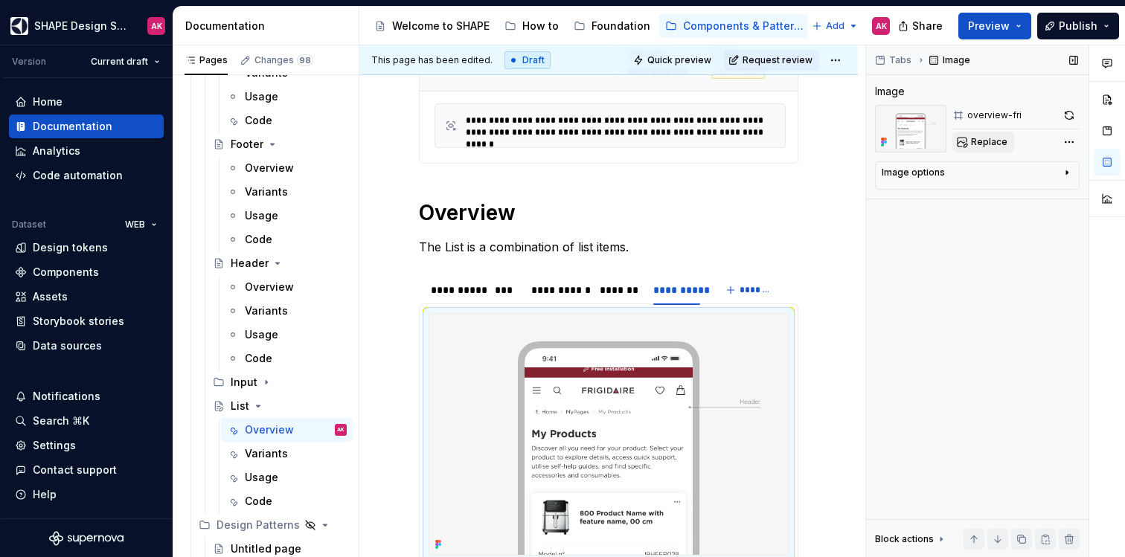
click at [991, 147] on span "Replace" at bounding box center [989, 142] width 36 height 12
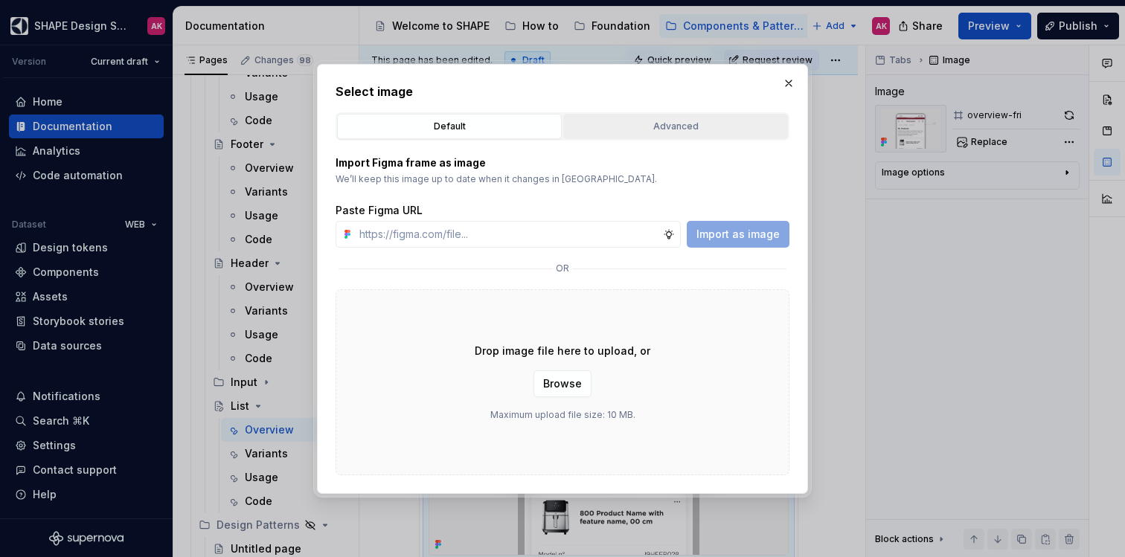
click at [617, 131] on div "Advanced" at bounding box center [676, 126] width 214 height 15
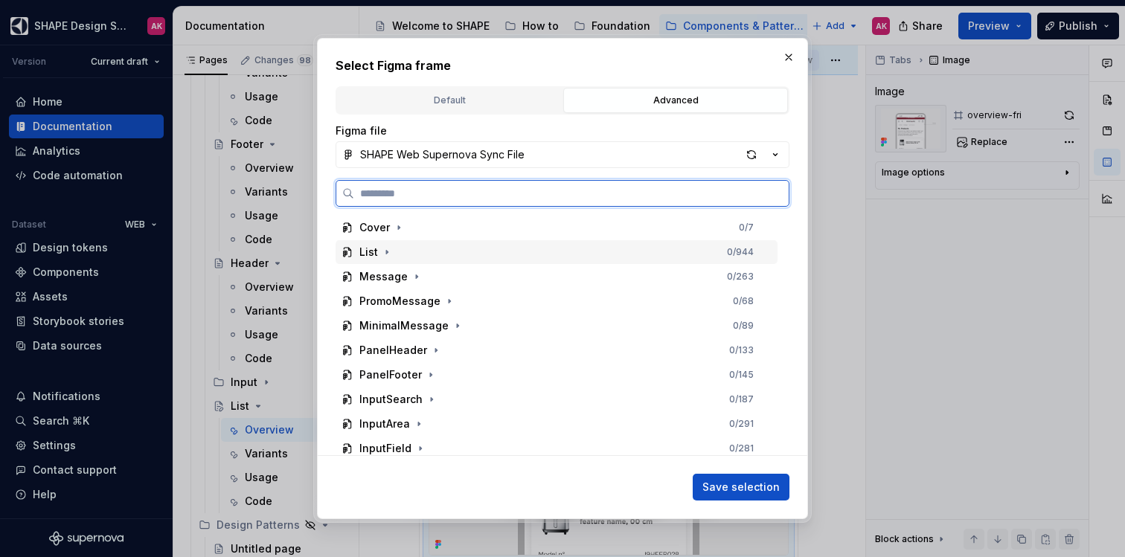
click at [363, 251] on div "List" at bounding box center [368, 252] width 19 height 15
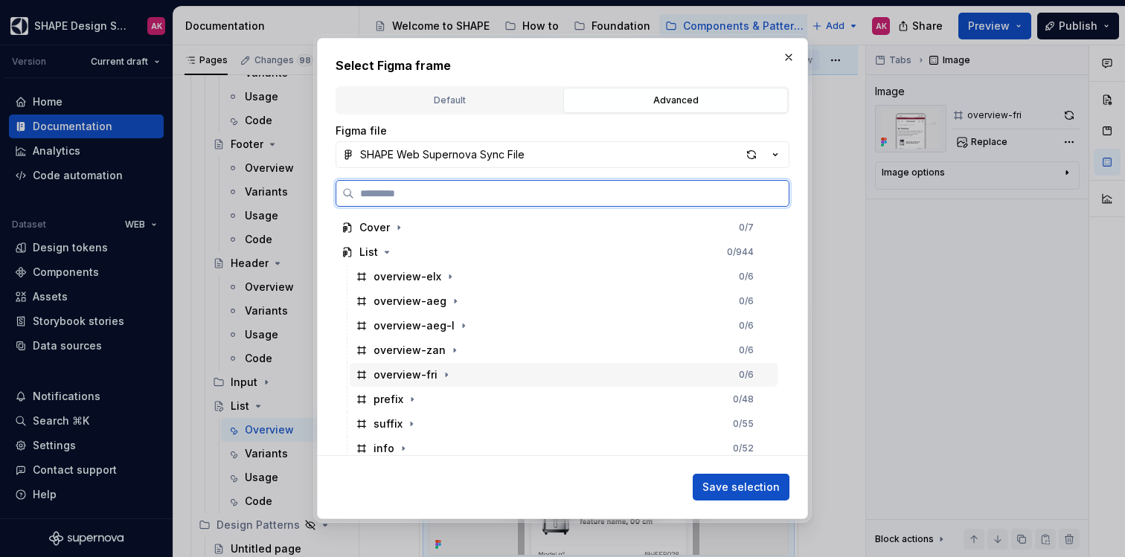
click at [415, 378] on div "overview-fri" at bounding box center [406, 375] width 64 height 15
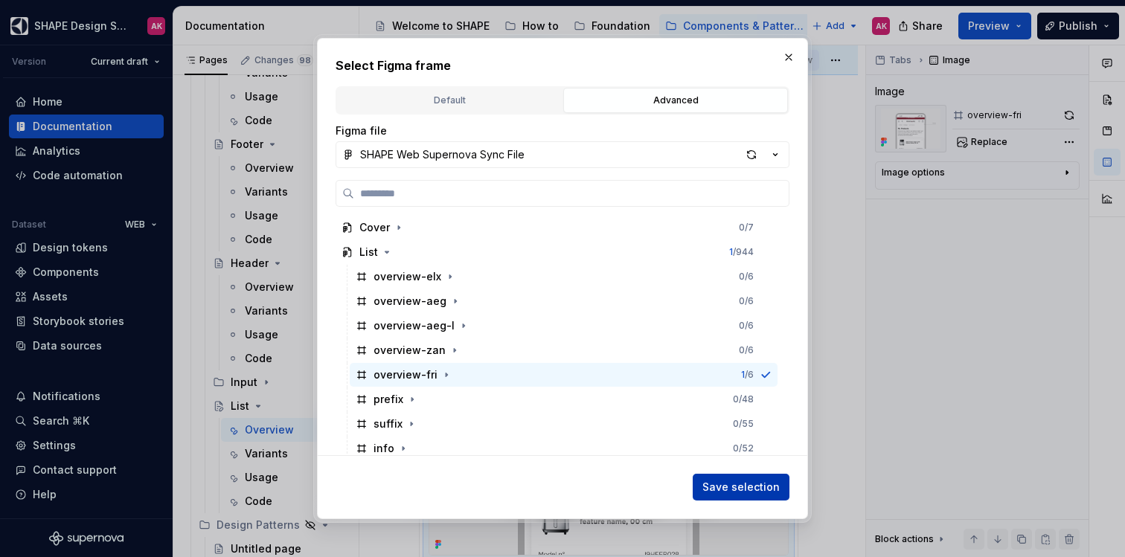
click at [739, 488] on span "Save selection" at bounding box center [741, 487] width 77 height 15
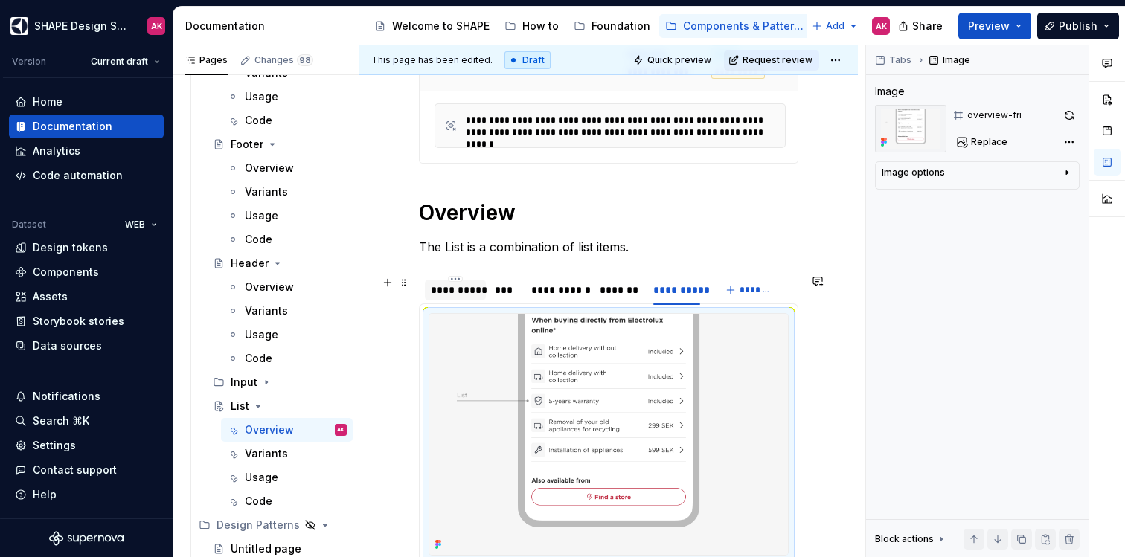
click at [453, 286] on div "**********" at bounding box center [455, 290] width 49 height 15
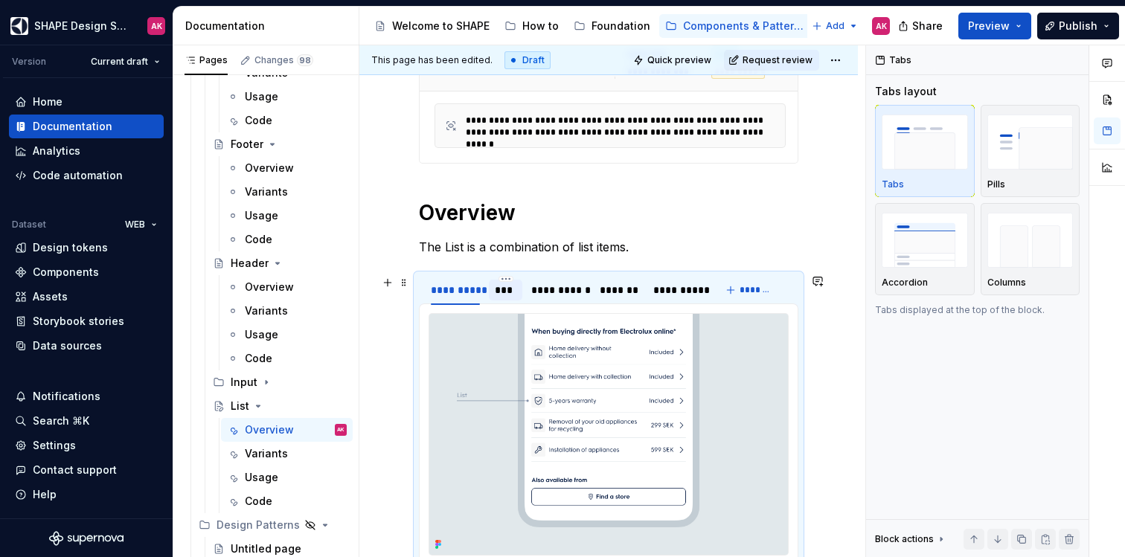
click at [496, 284] on div "***" at bounding box center [506, 290] width 22 height 15
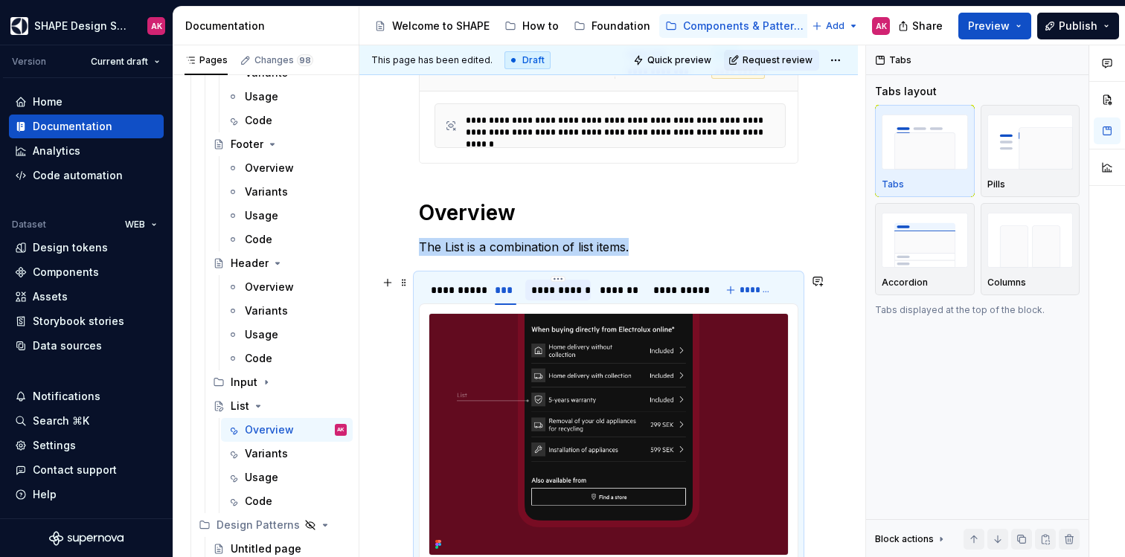
click at [547, 283] on div "**********" at bounding box center [558, 290] width 54 height 15
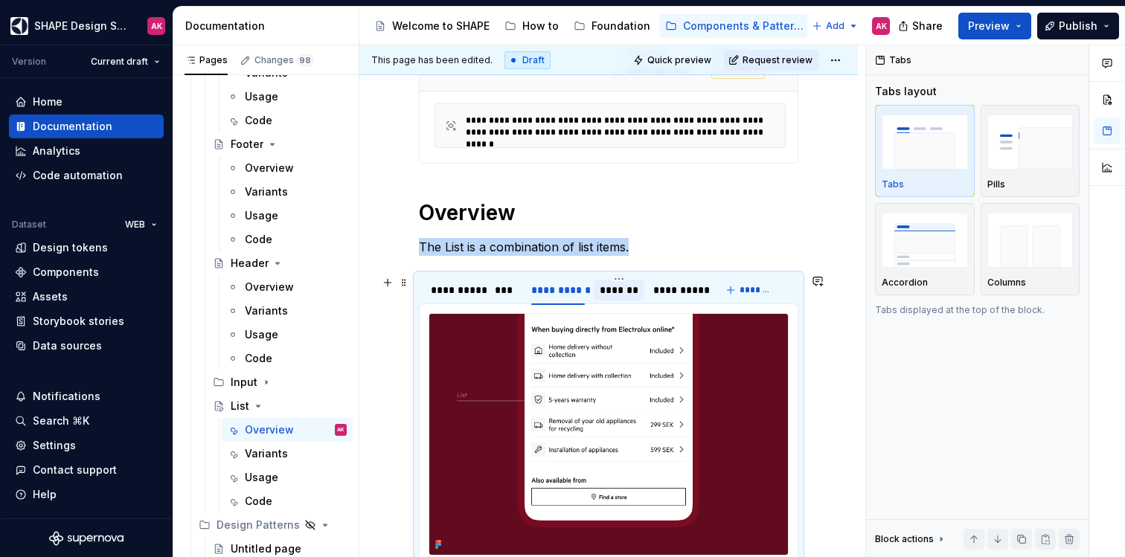
click at [604, 287] on div "*******" at bounding box center [619, 290] width 39 height 15
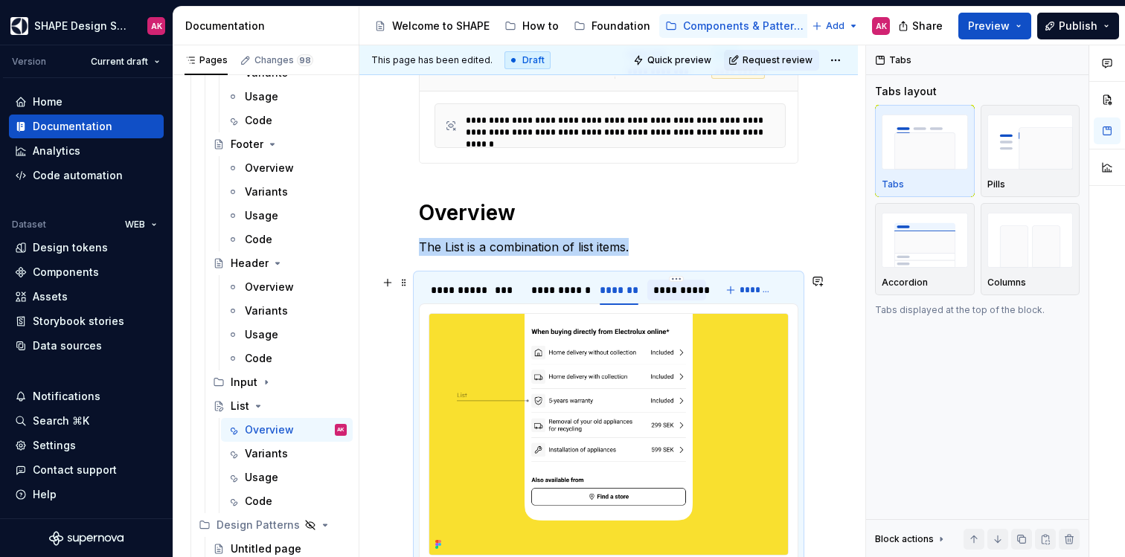
click at [688, 292] on div "**********" at bounding box center [676, 290] width 47 height 15
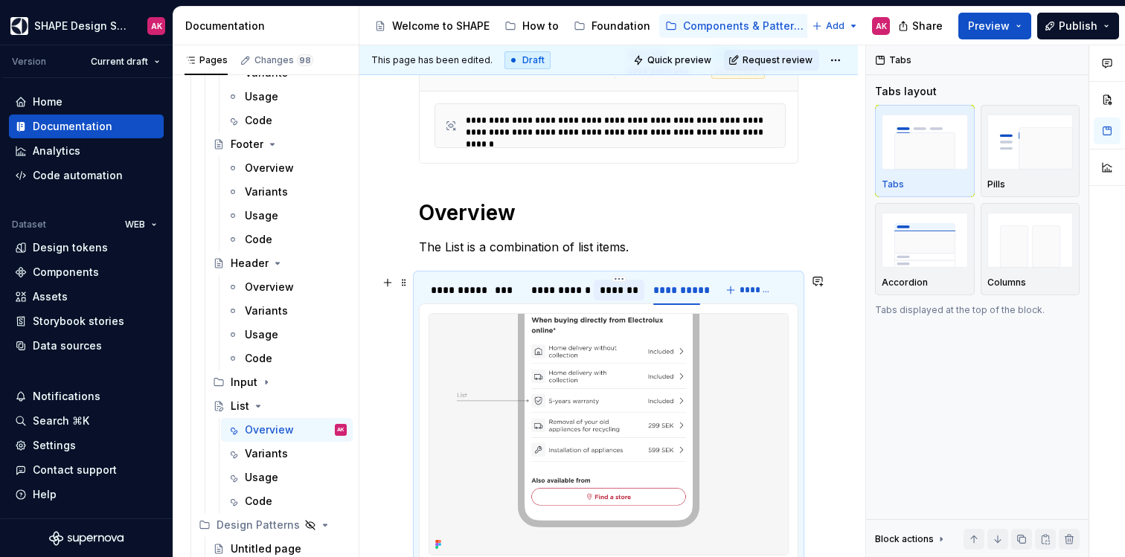
click at [632, 288] on div "*******" at bounding box center [619, 290] width 39 height 15
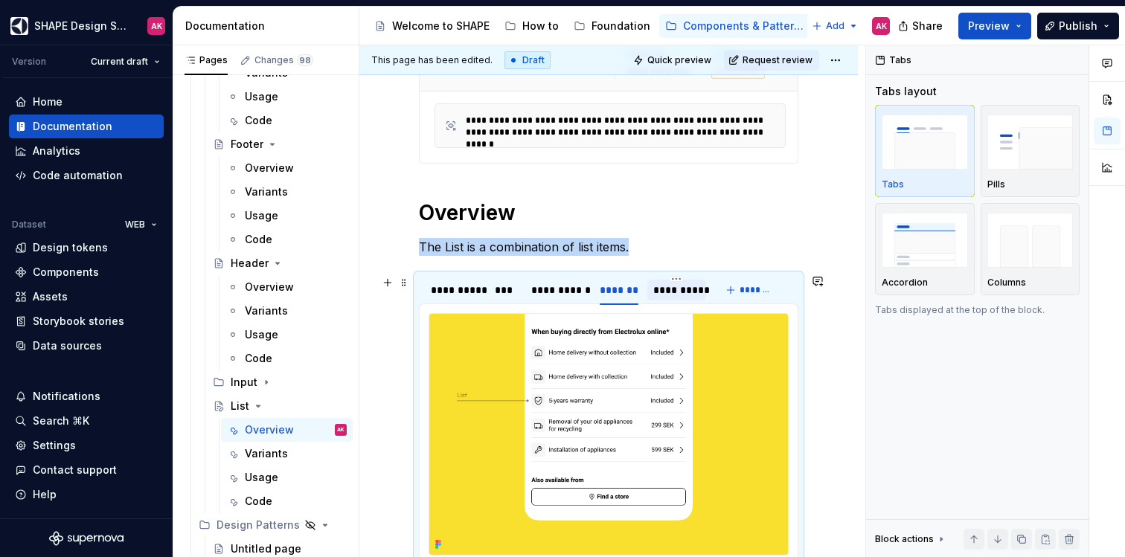
click at [694, 290] on div "**********" at bounding box center [676, 290] width 47 height 15
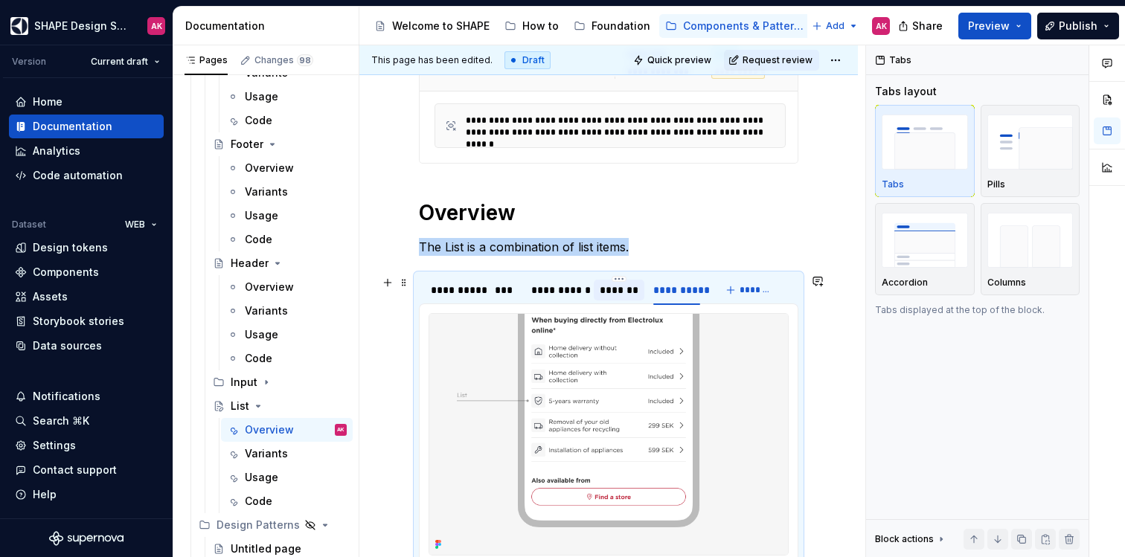
click at [630, 287] on div "*******" at bounding box center [619, 290] width 39 height 15
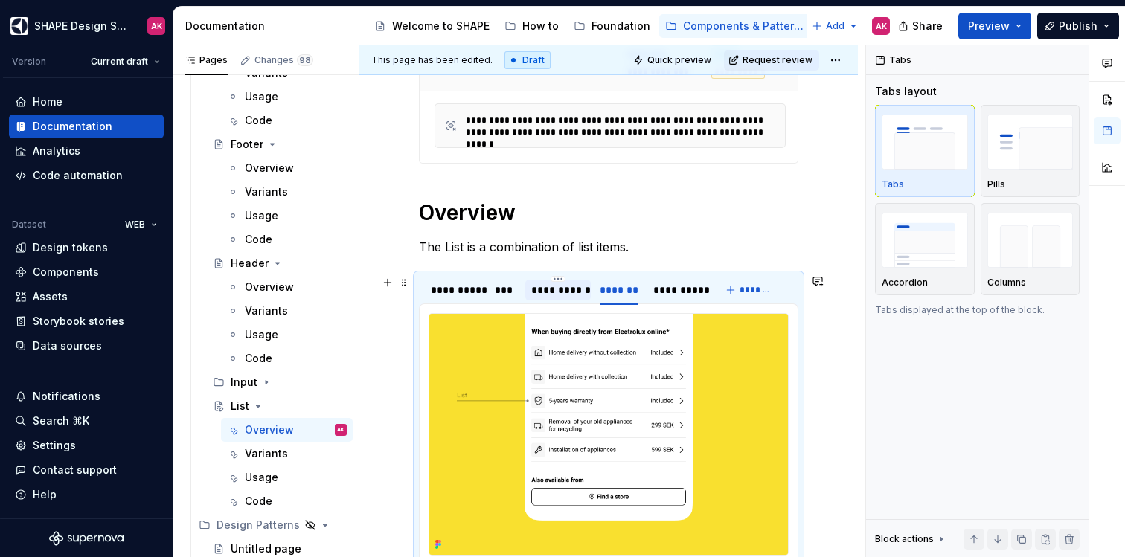
click at [562, 287] on div "**********" at bounding box center [558, 290] width 54 height 15
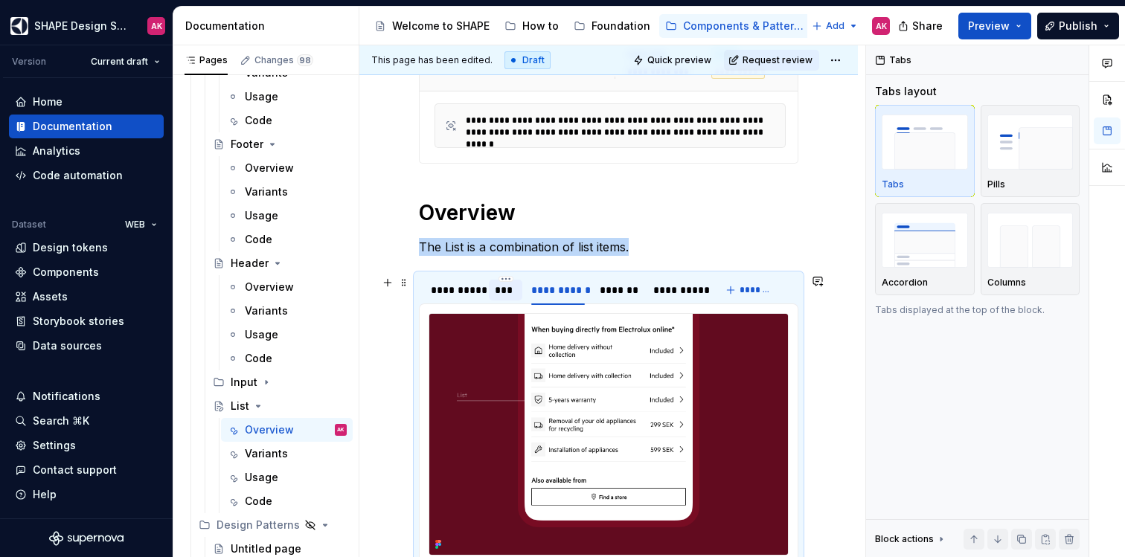
click at [505, 289] on div "***" at bounding box center [506, 290] width 22 height 15
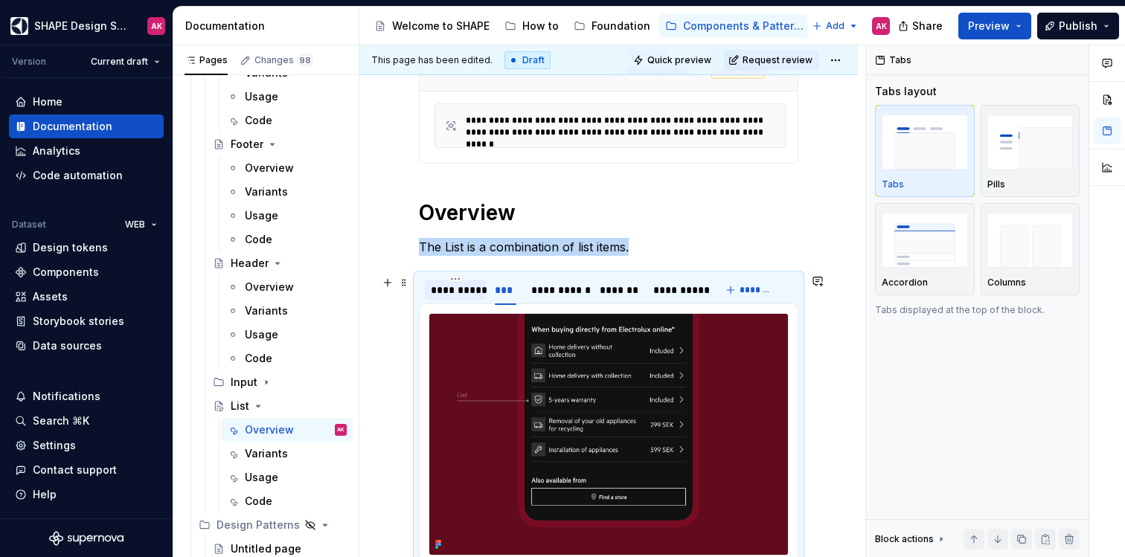
click at [438, 288] on div "**********" at bounding box center [455, 290] width 49 height 15
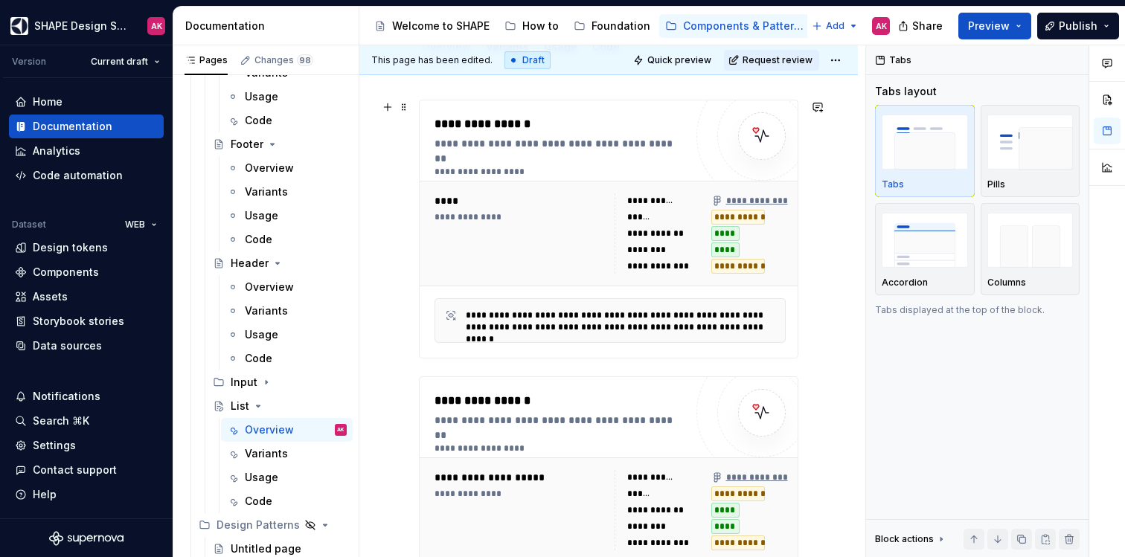
scroll to position [0, 0]
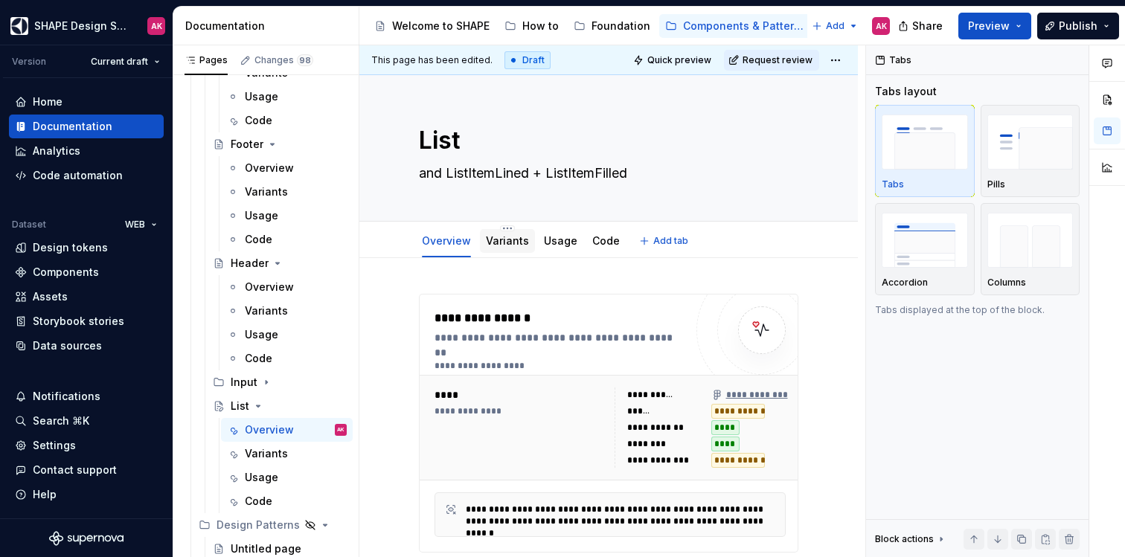
click at [499, 236] on link "Variants" at bounding box center [507, 240] width 43 height 13
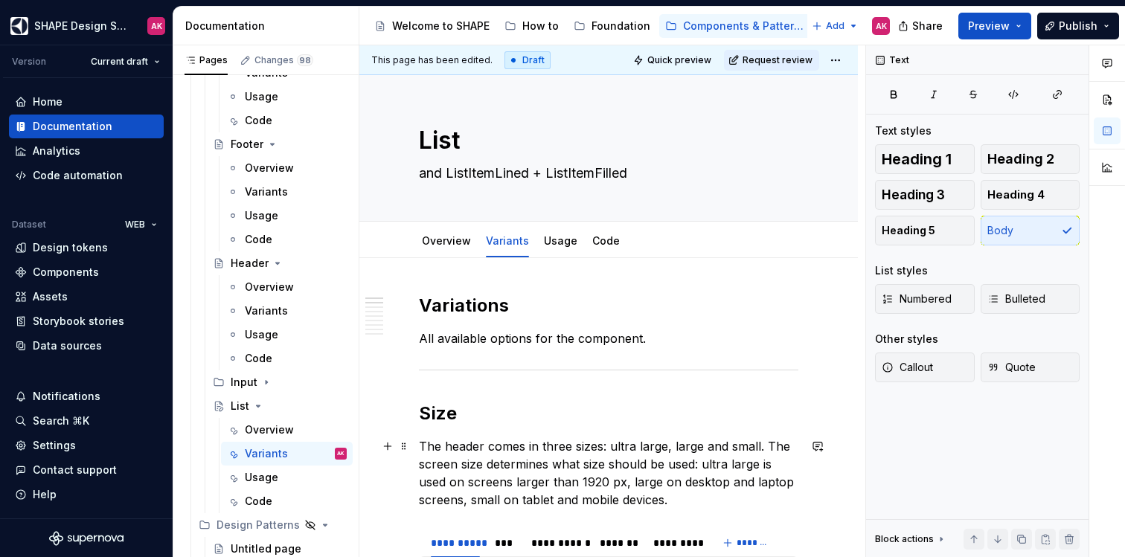
click at [486, 470] on p "The header comes in three sizes: ultra large, large and small. The screen size …" at bounding box center [609, 473] width 380 height 71
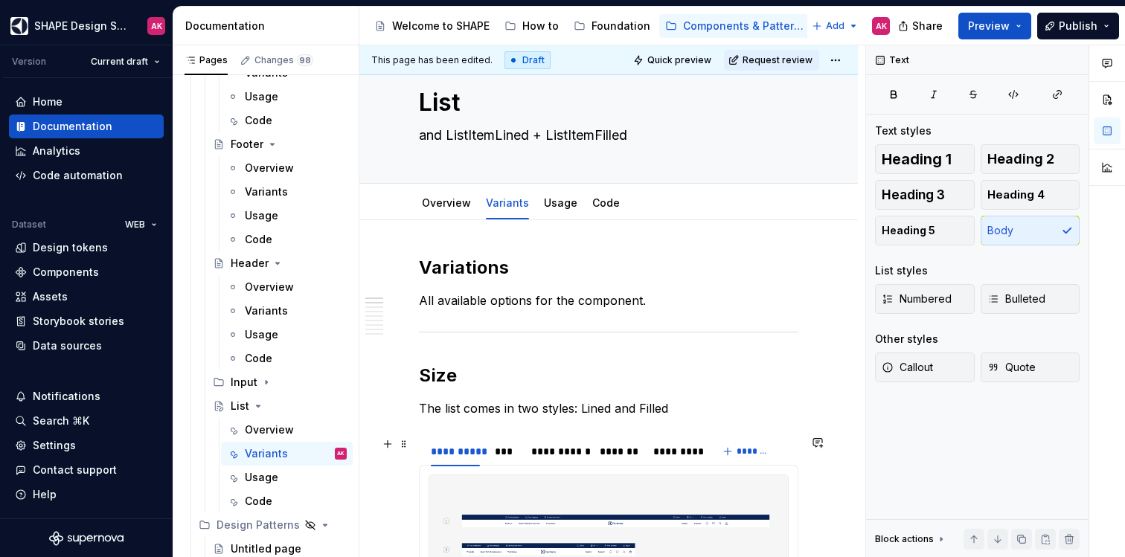
scroll to position [255, 0]
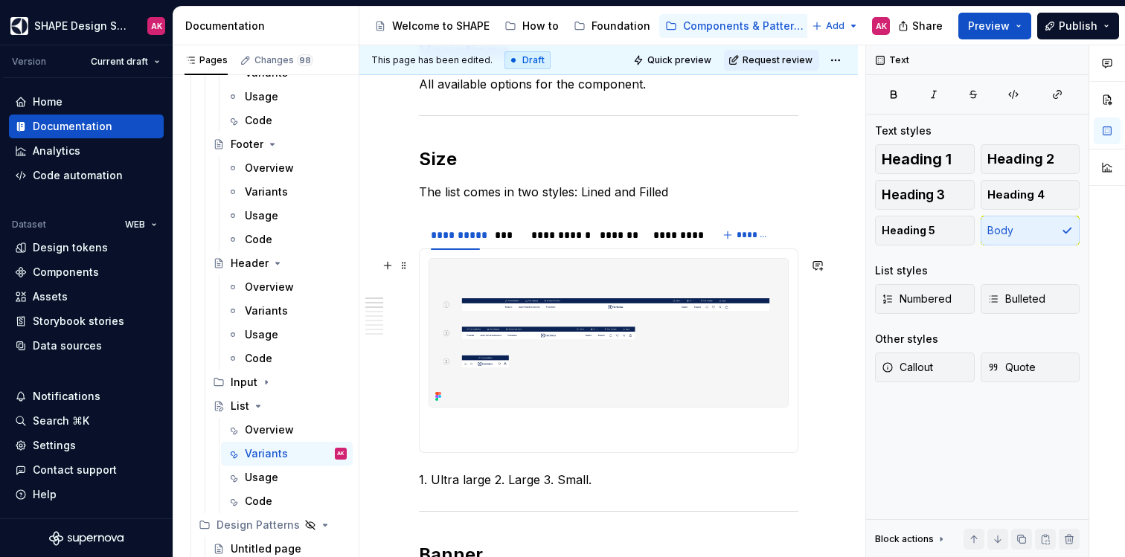
click at [550, 331] on img at bounding box center [608, 333] width 359 height 148
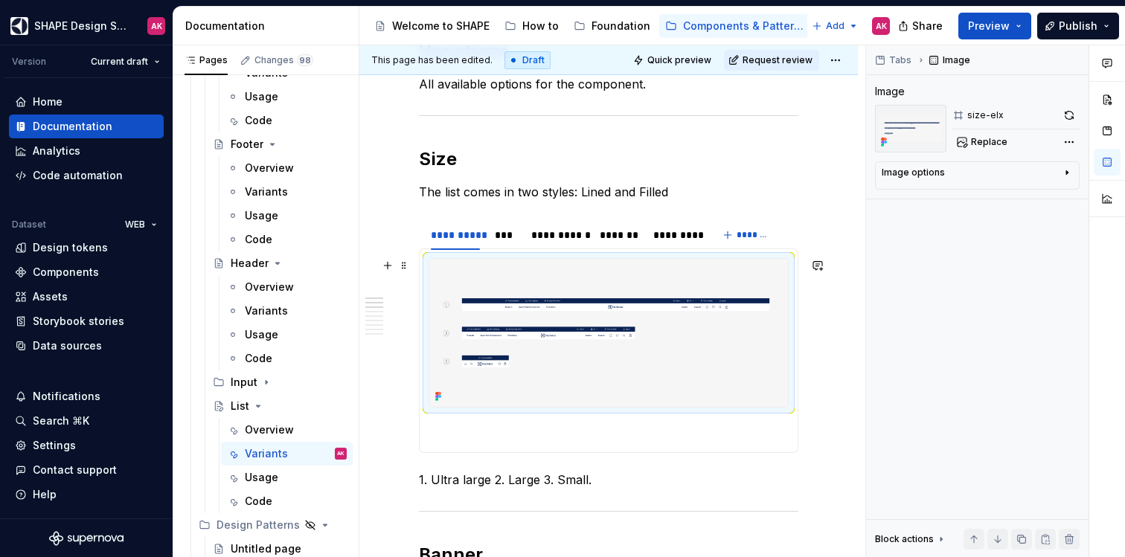
click at [525, 343] on img at bounding box center [608, 333] width 359 height 148
click at [482, 416] on section-item-column at bounding box center [609, 350] width 360 height 185
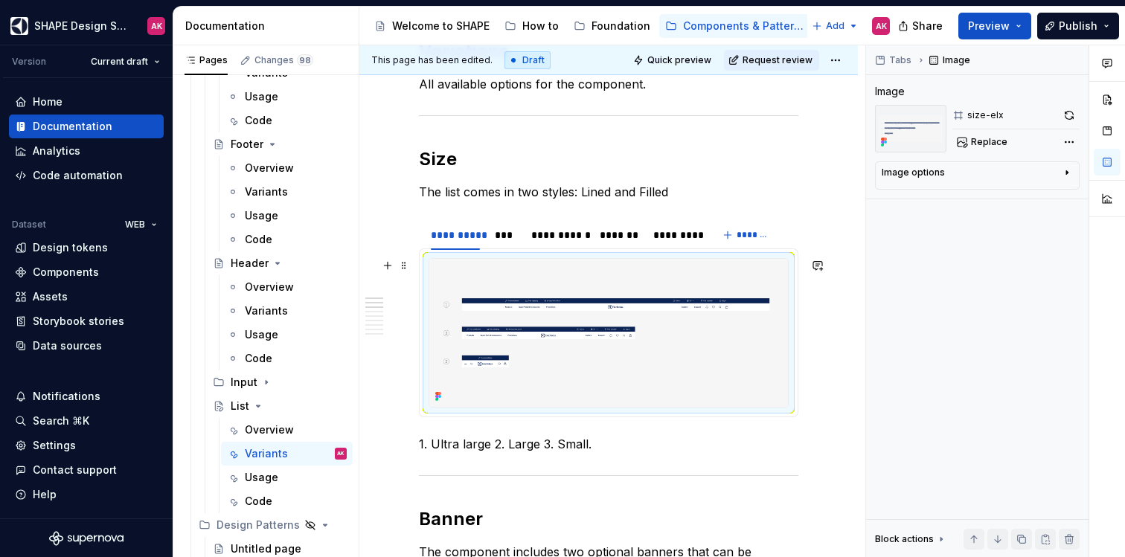
click at [534, 323] on img at bounding box center [608, 333] width 359 height 148
click at [1006, 145] on button "Replace" at bounding box center [984, 142] width 62 height 21
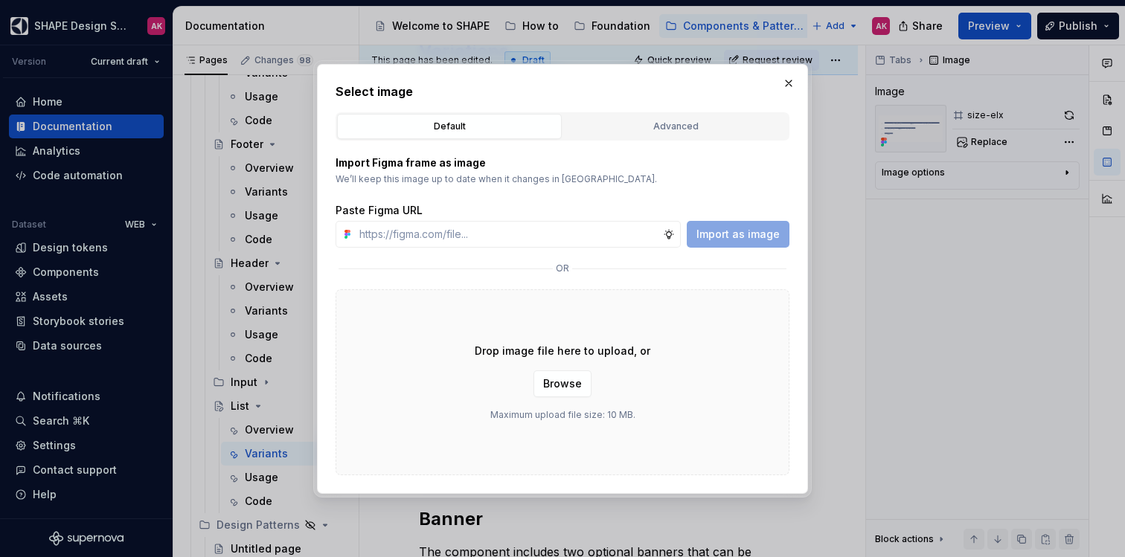
click at [599, 127] on div "Advanced" at bounding box center [676, 126] width 214 height 15
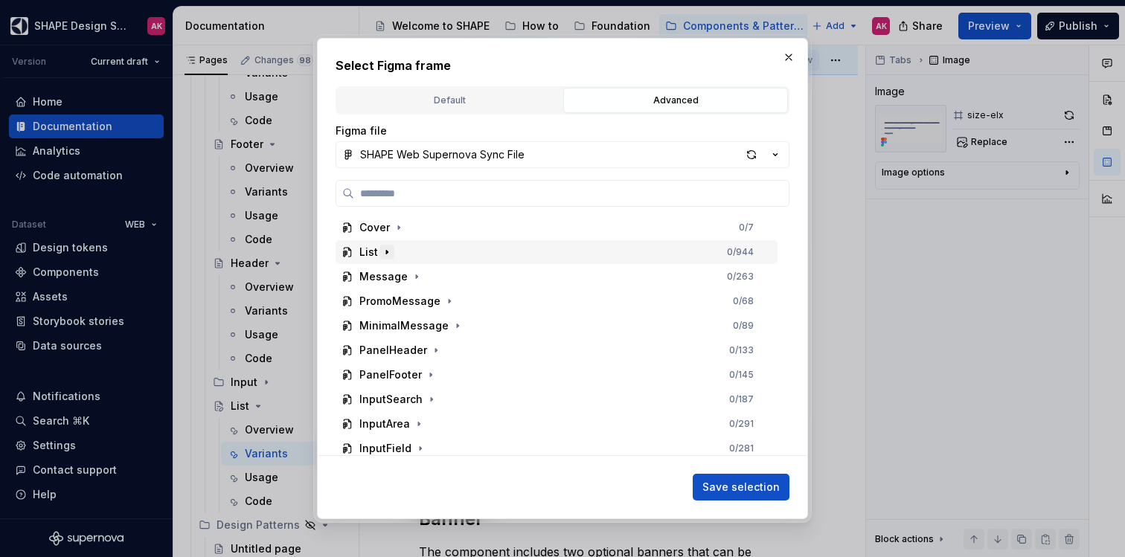
click at [381, 250] on icon "button" at bounding box center [387, 252] width 12 height 12
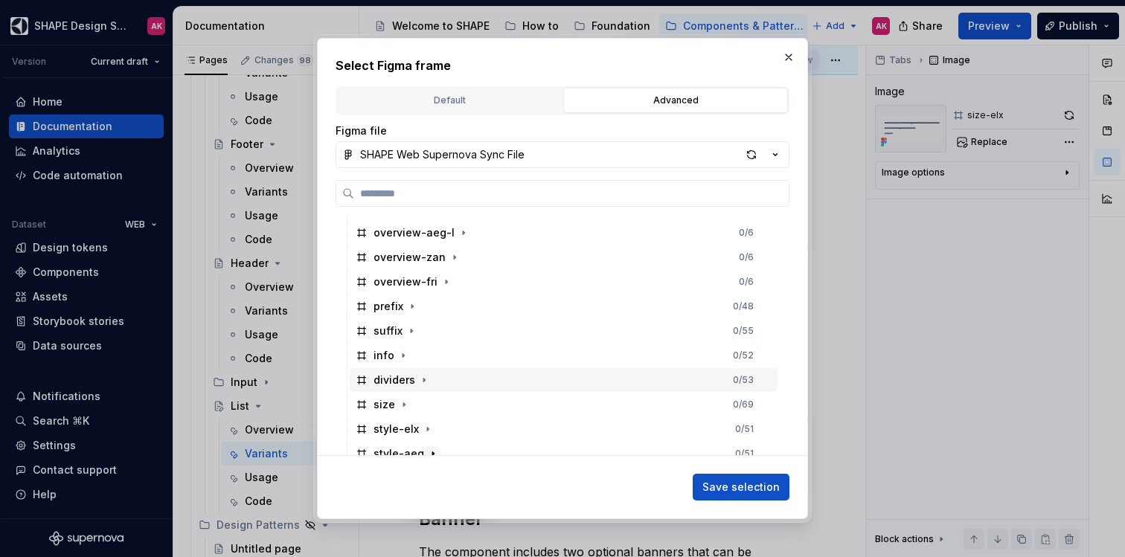
scroll to position [182, 0]
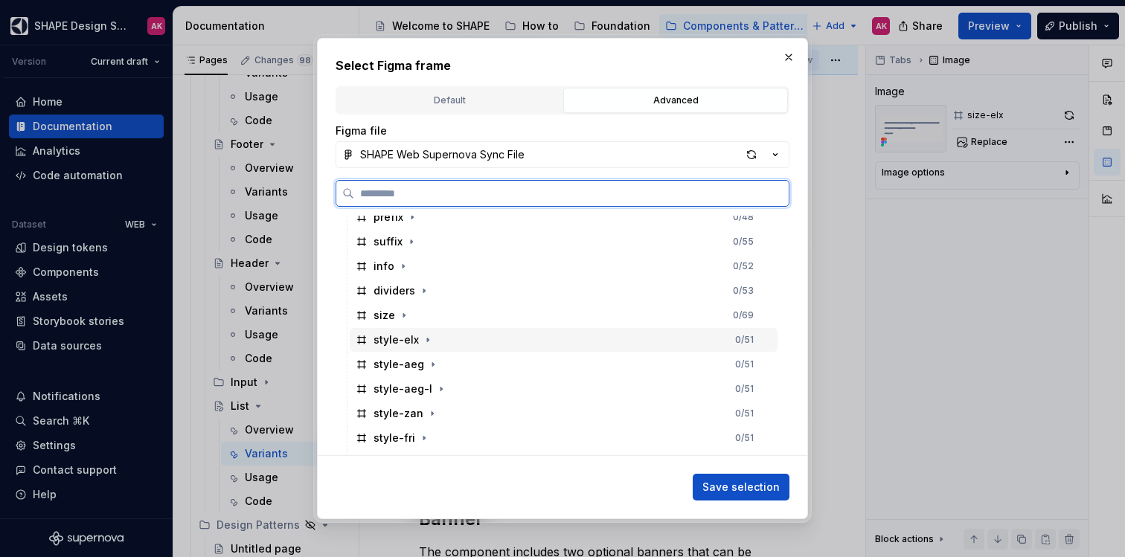
click at [396, 340] on div "style-elx" at bounding box center [396, 340] width 45 height 15
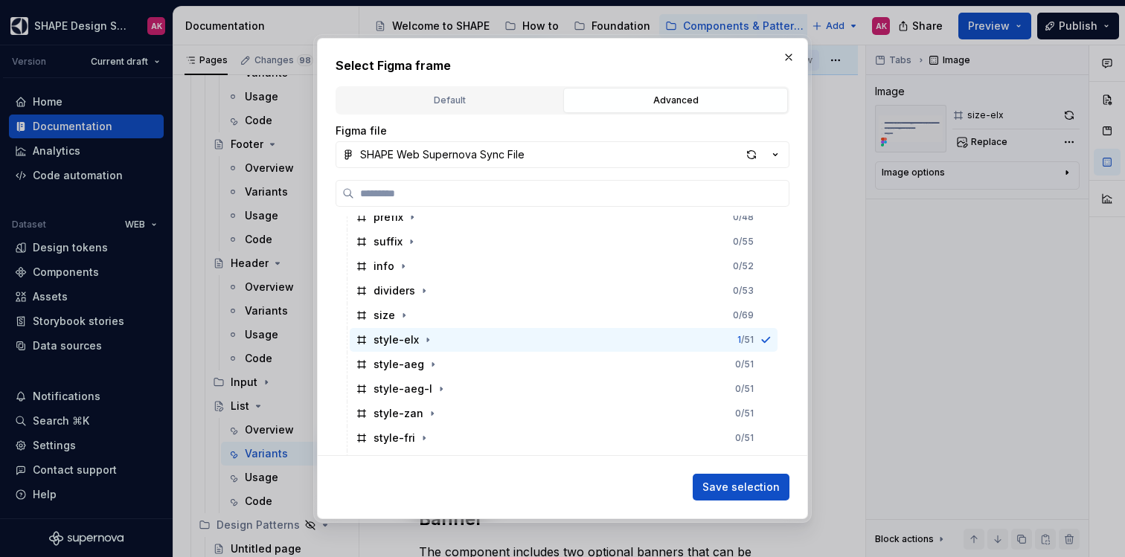
drag, startPoint x: 751, startPoint y: 485, endPoint x: 741, endPoint y: 472, distance: 17.0
click at [751, 486] on span "Save selection" at bounding box center [741, 487] width 77 height 15
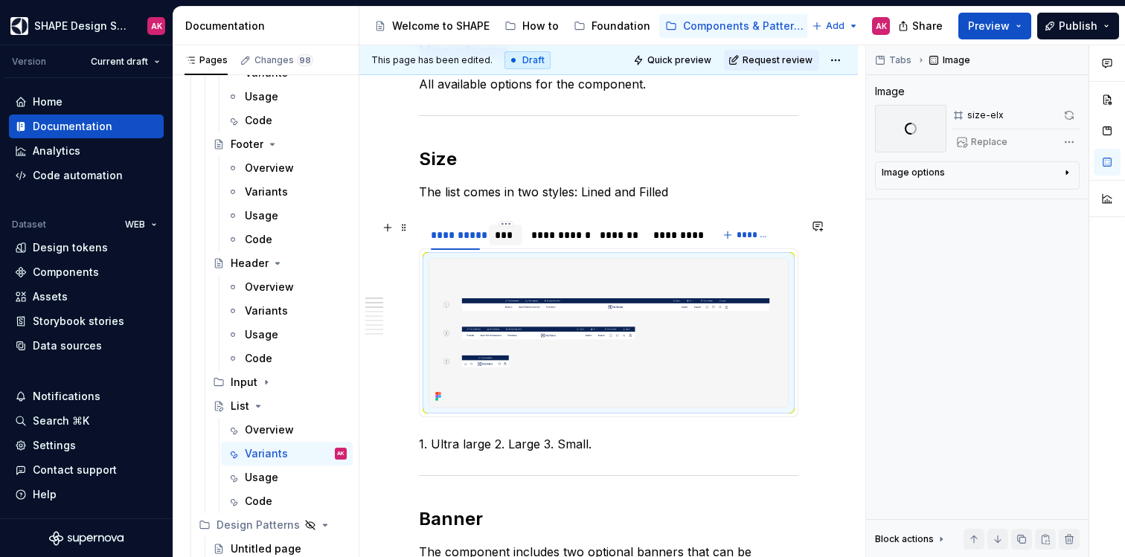
click at [500, 229] on div "***" at bounding box center [506, 235] width 22 height 15
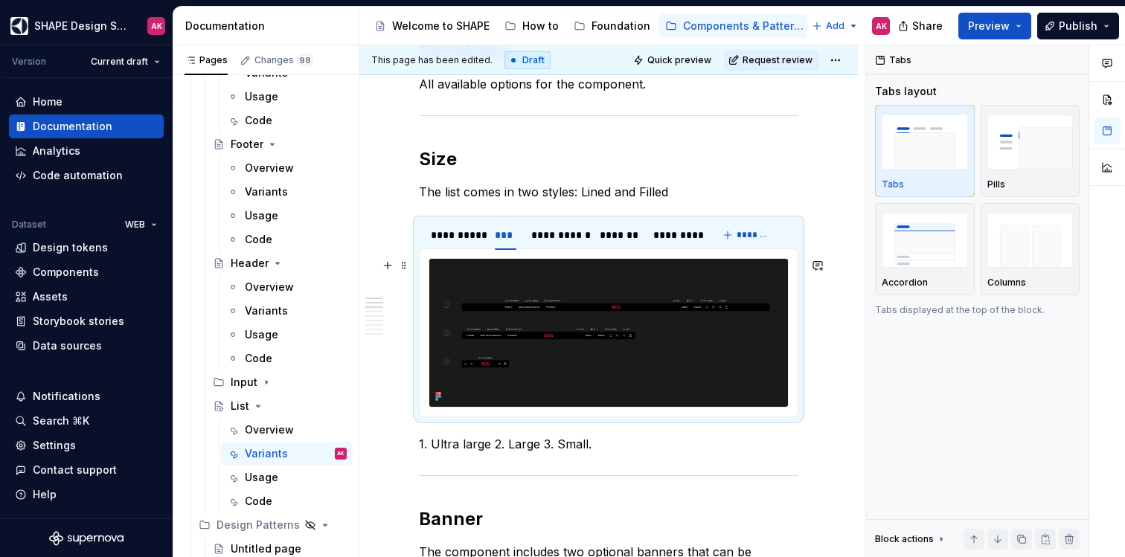
click at [627, 355] on img at bounding box center [608, 333] width 359 height 148
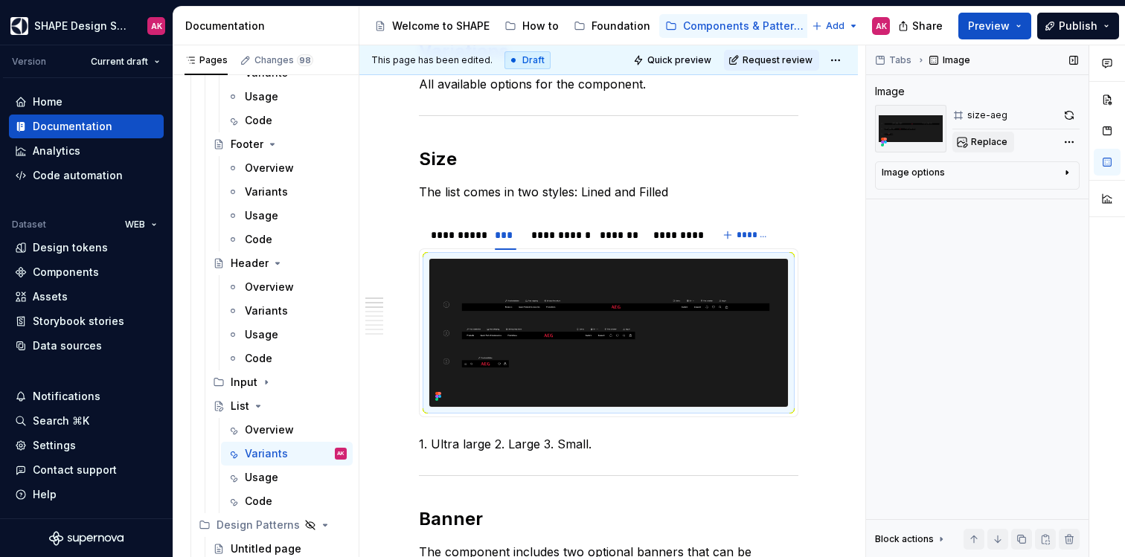
click at [987, 139] on span "Replace" at bounding box center [989, 142] width 36 height 12
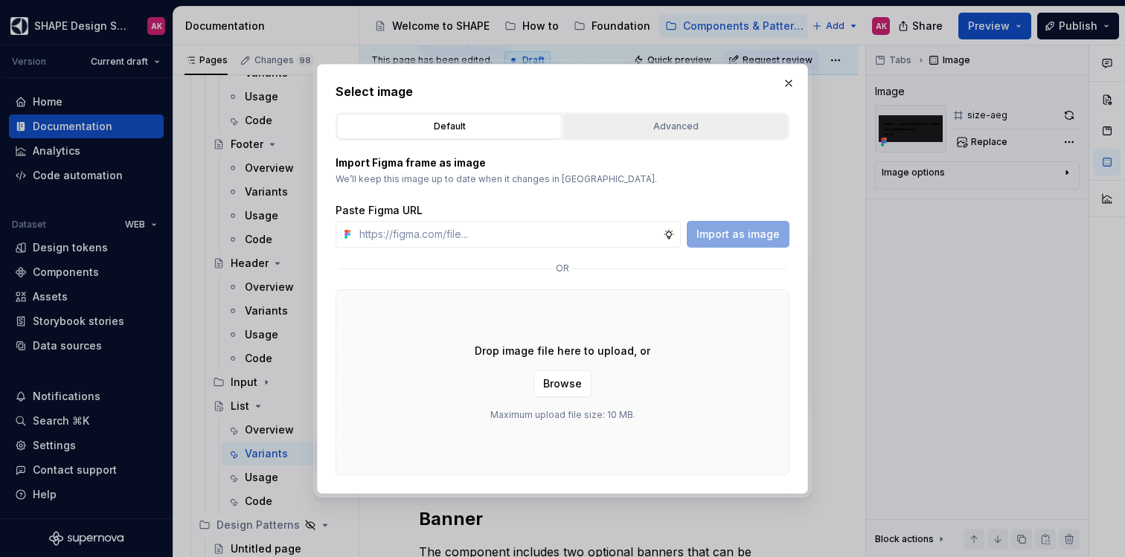
click at [613, 133] on div "Advanced" at bounding box center [676, 126] width 214 height 15
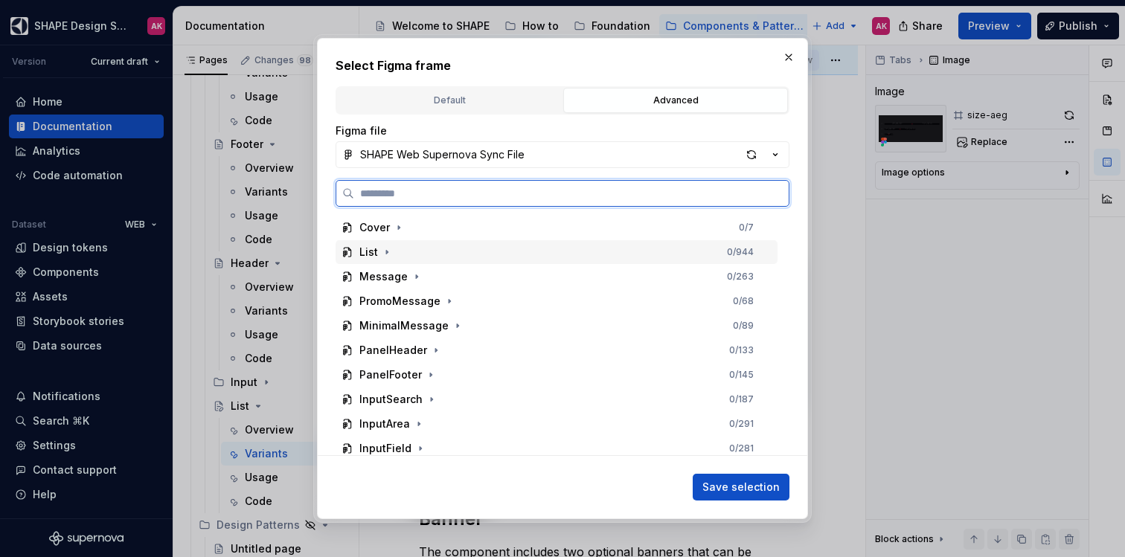
click at [359, 252] on div "List" at bounding box center [368, 252] width 19 height 15
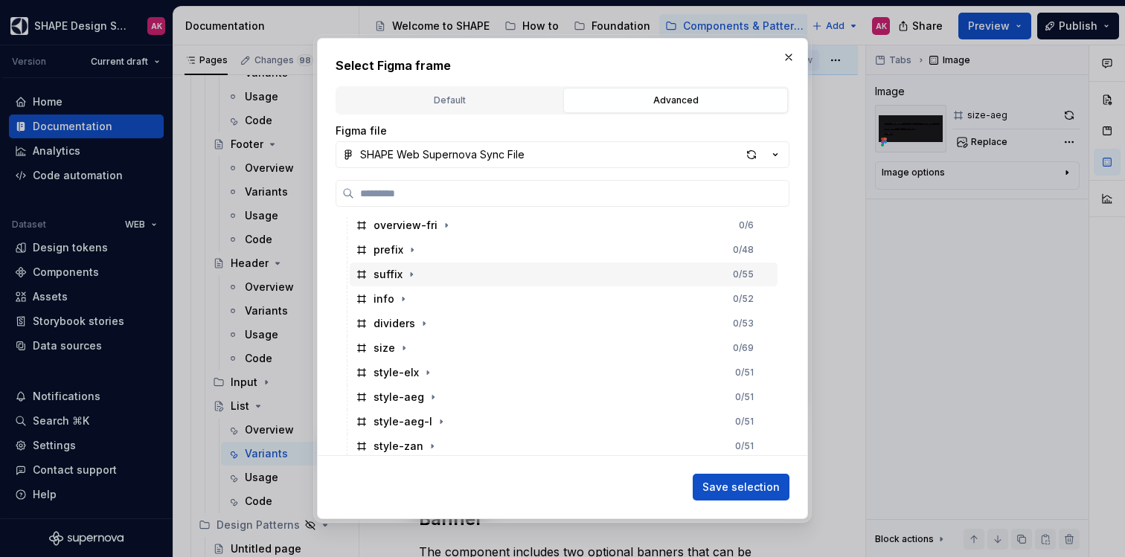
scroll to position [153, 0]
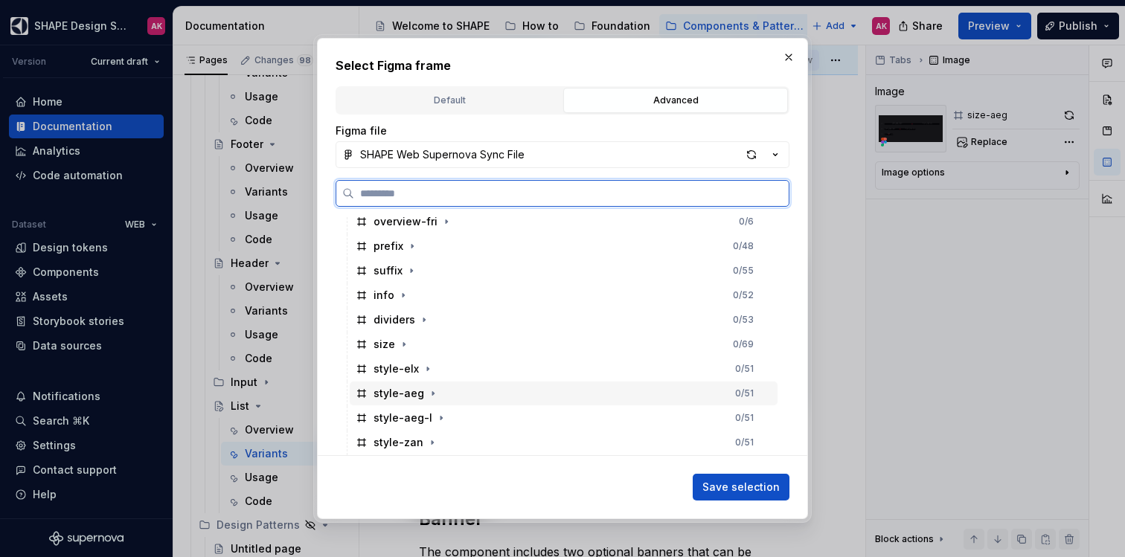
click at [389, 398] on div "style-aeg" at bounding box center [399, 393] width 51 height 15
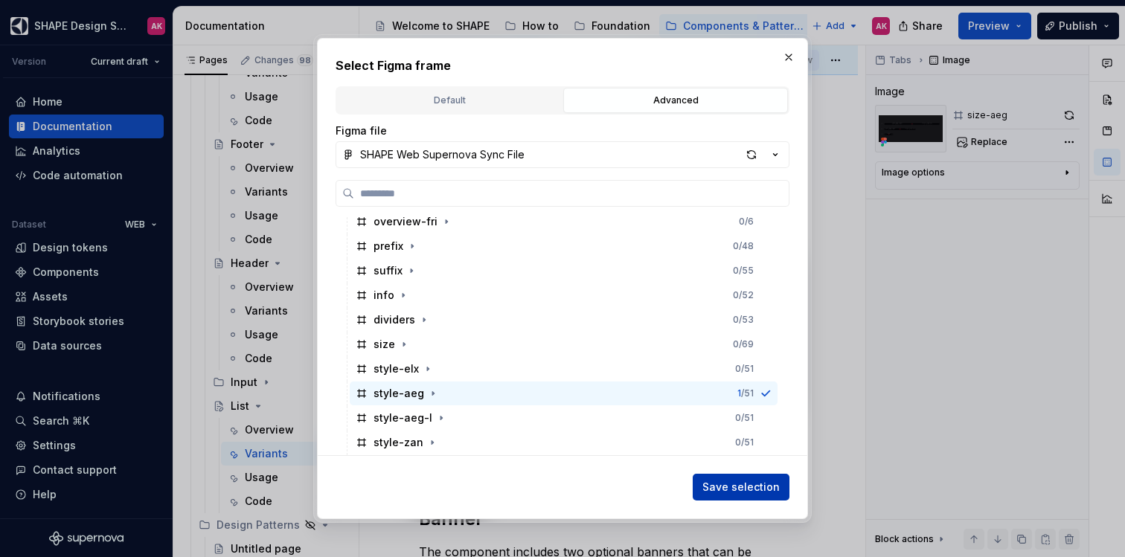
click at [767, 486] on span "Save selection" at bounding box center [741, 487] width 77 height 15
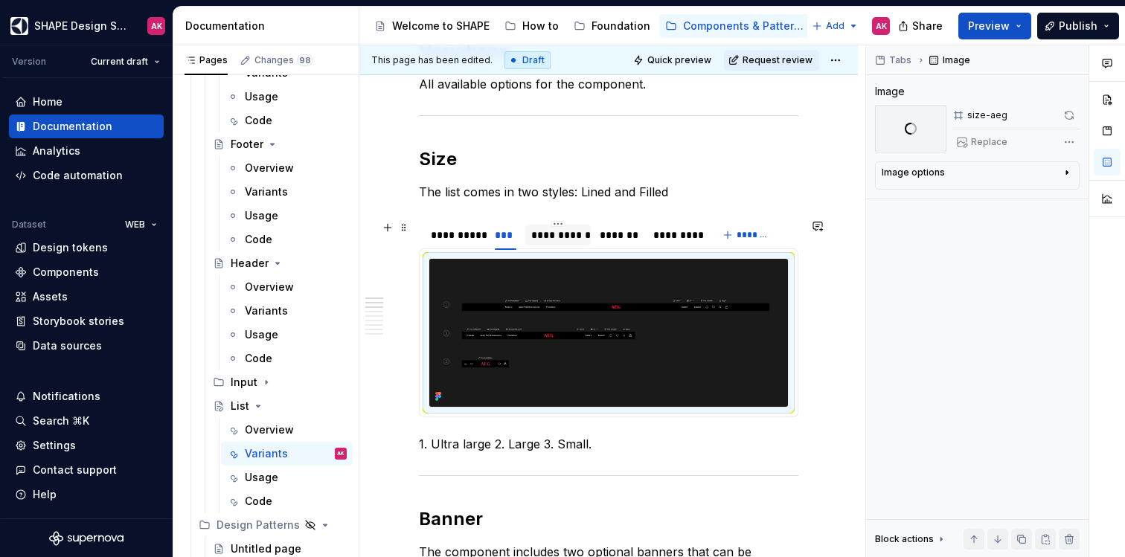
click at [552, 228] on div "**********" at bounding box center [558, 235] width 54 height 15
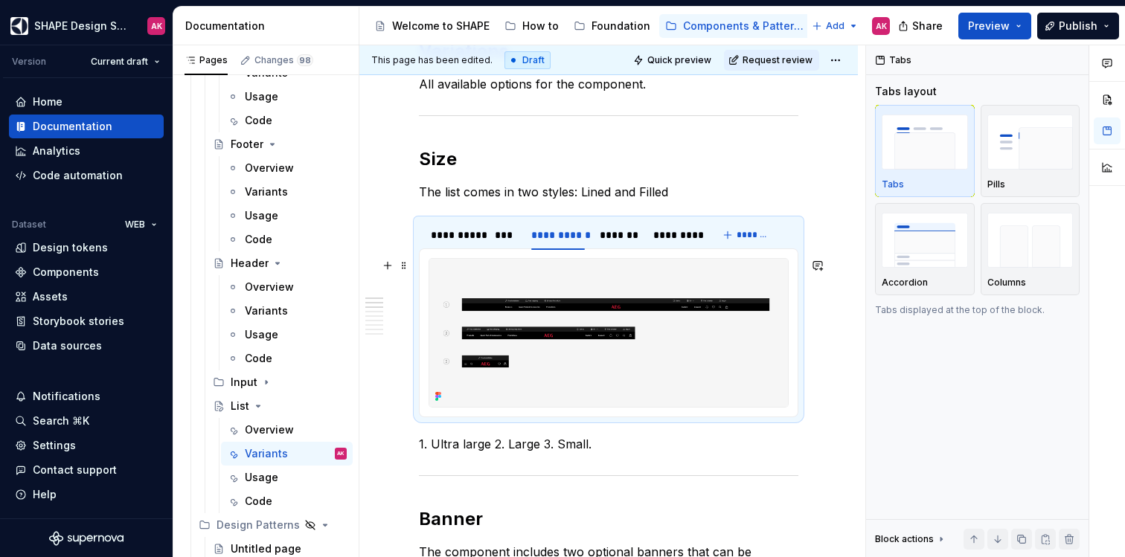
click at [546, 328] on img at bounding box center [608, 333] width 359 height 148
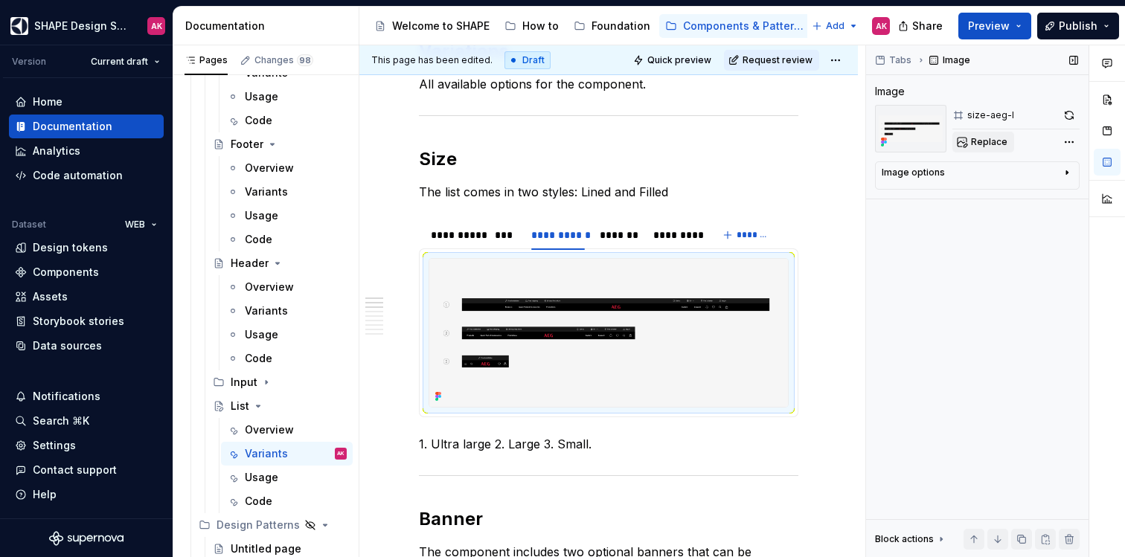
click at [990, 136] on span "Replace" at bounding box center [989, 142] width 36 height 12
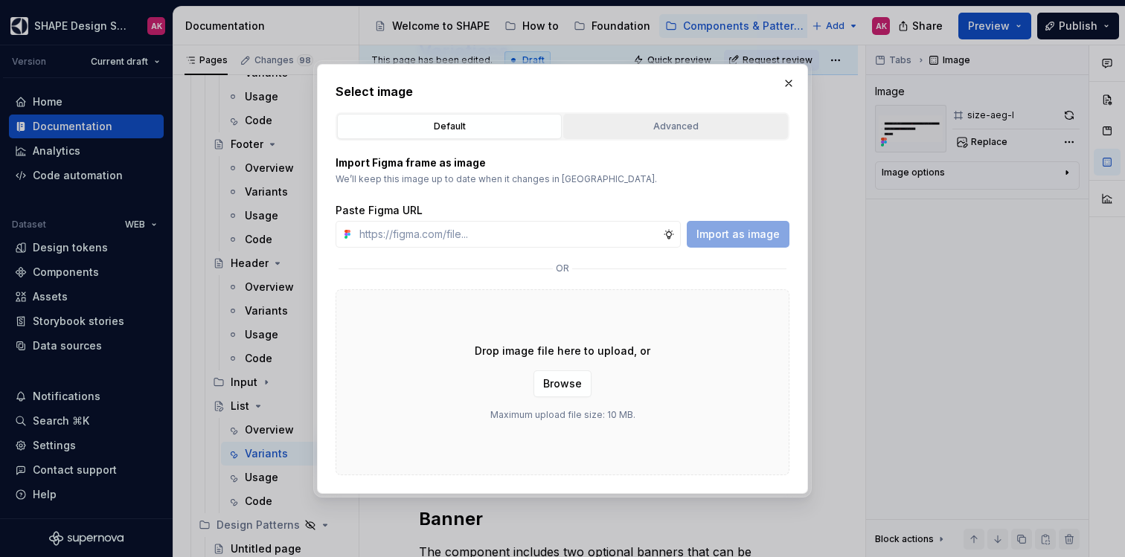
click at [653, 120] on div "Advanced" at bounding box center [676, 126] width 214 height 15
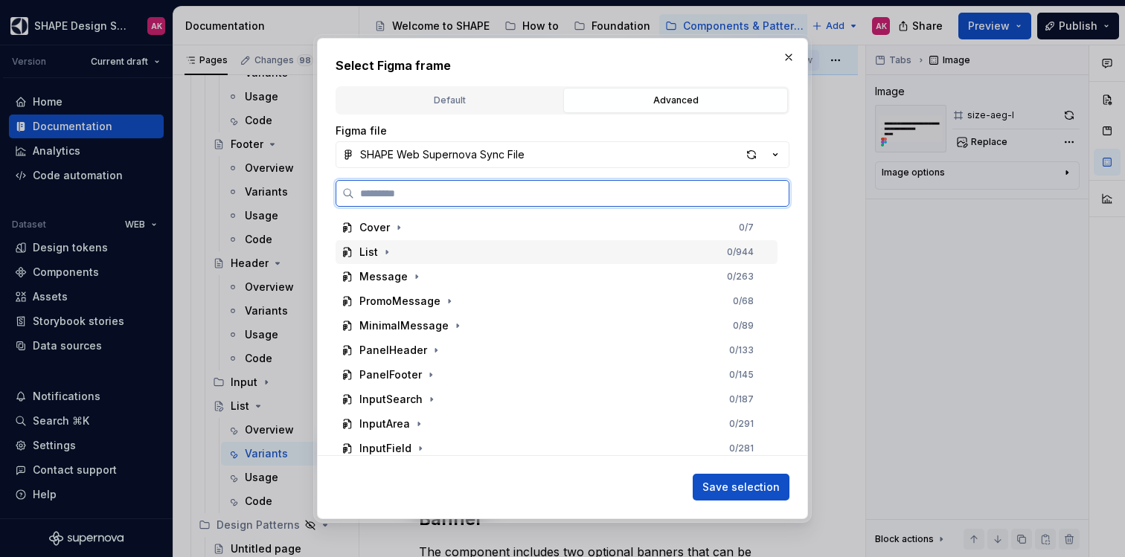
click at [361, 259] on div "List" at bounding box center [368, 252] width 19 height 15
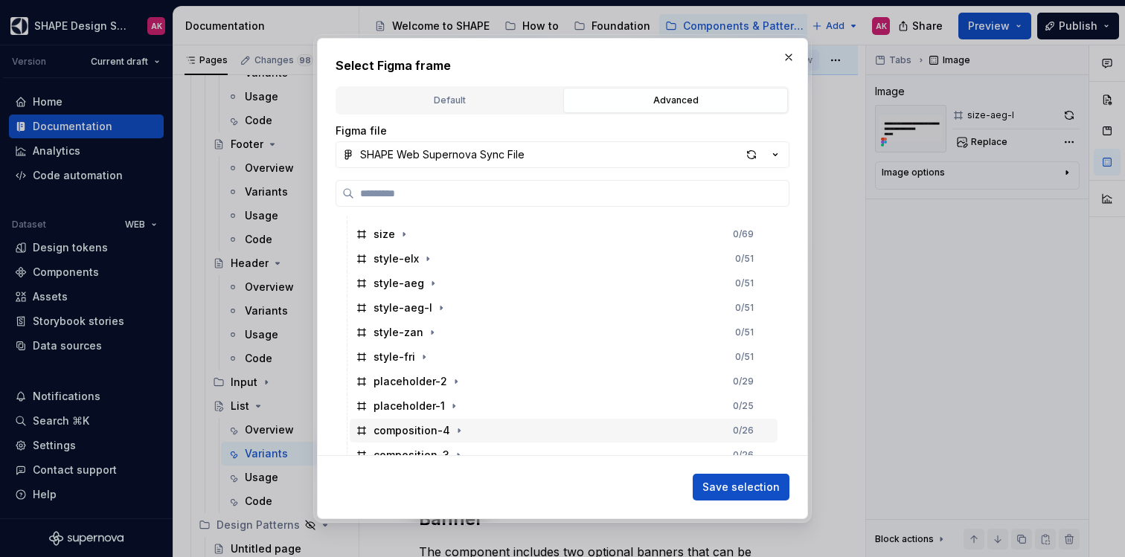
scroll to position [263, 0]
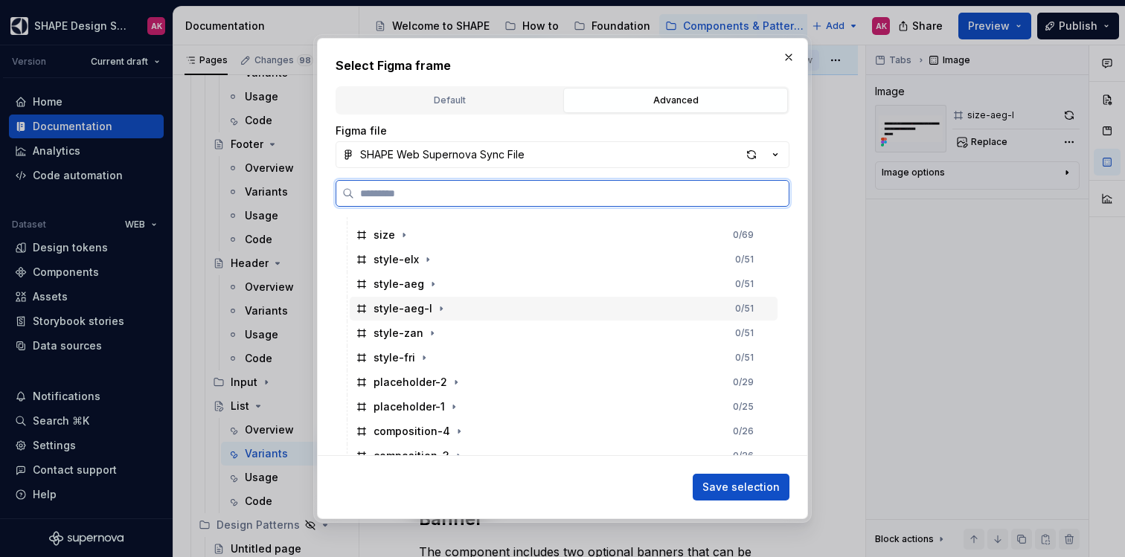
click at [398, 306] on div "style-aeg-l" at bounding box center [403, 308] width 59 height 15
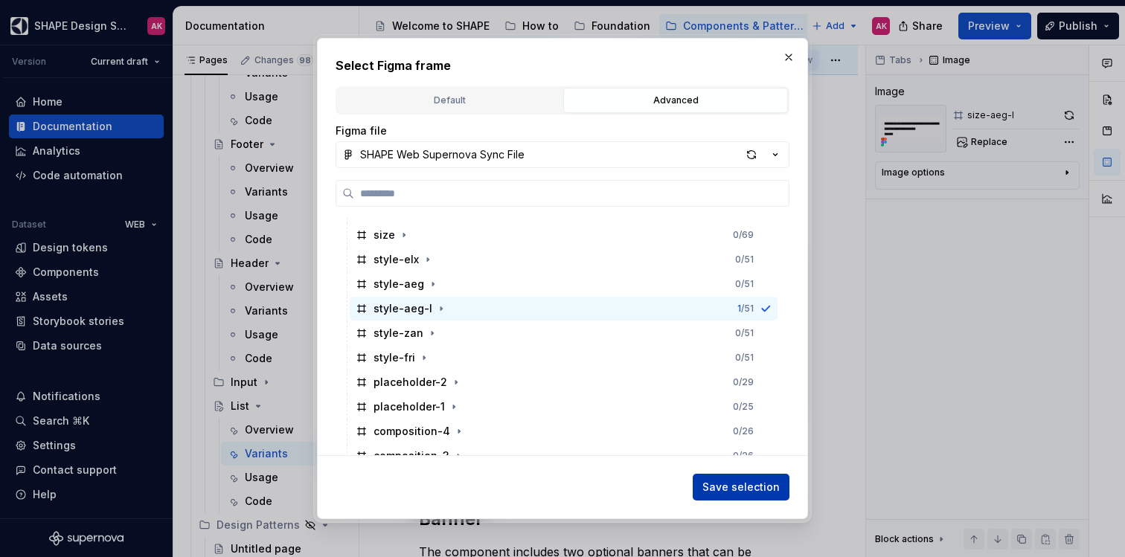
click at [750, 488] on span "Save selection" at bounding box center [741, 487] width 77 height 15
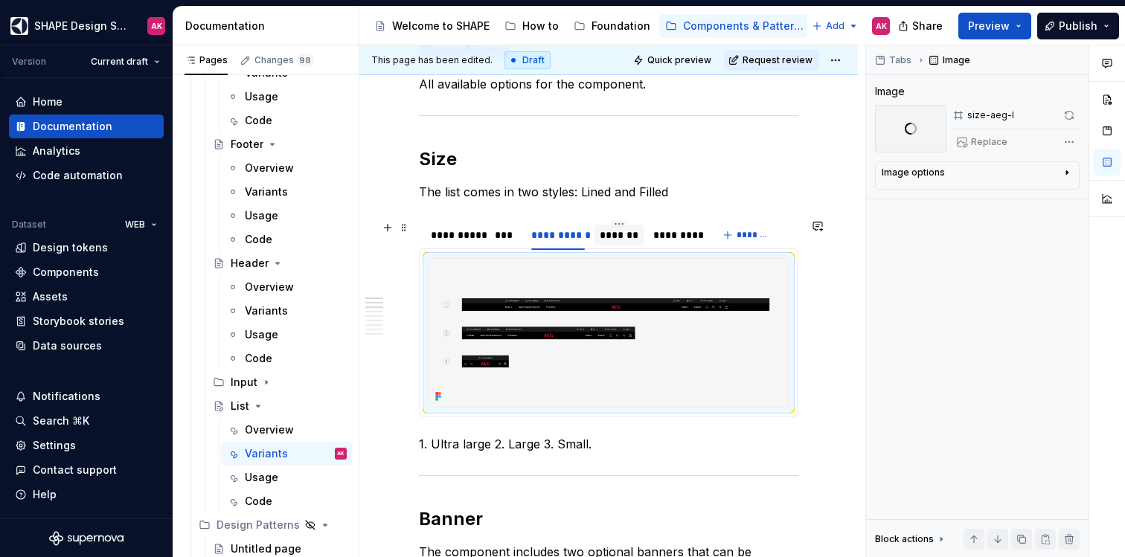
click at [617, 232] on div "*******" at bounding box center [619, 235] width 39 height 15
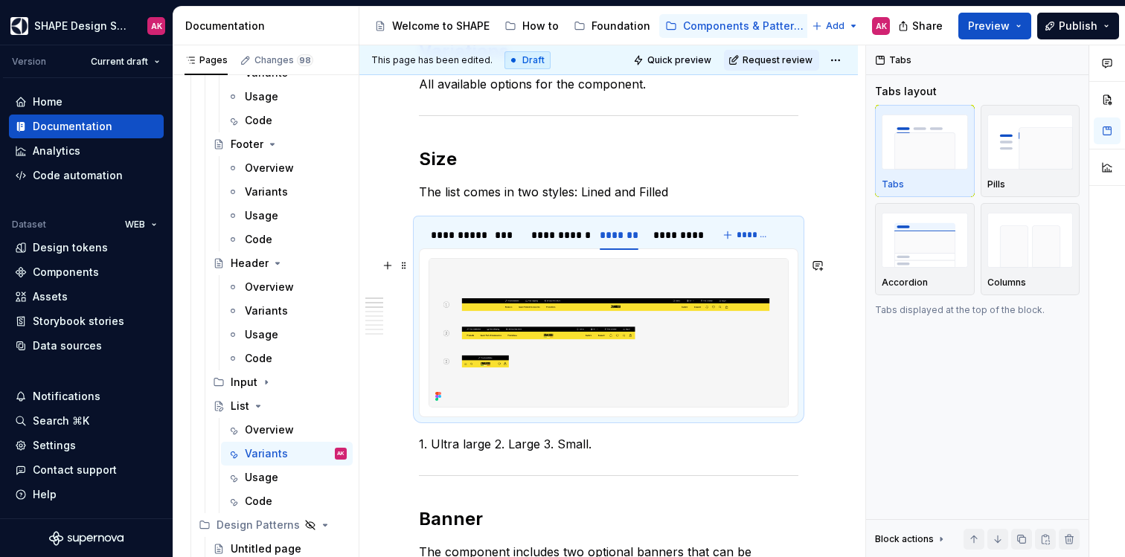
click at [590, 316] on img at bounding box center [608, 333] width 359 height 148
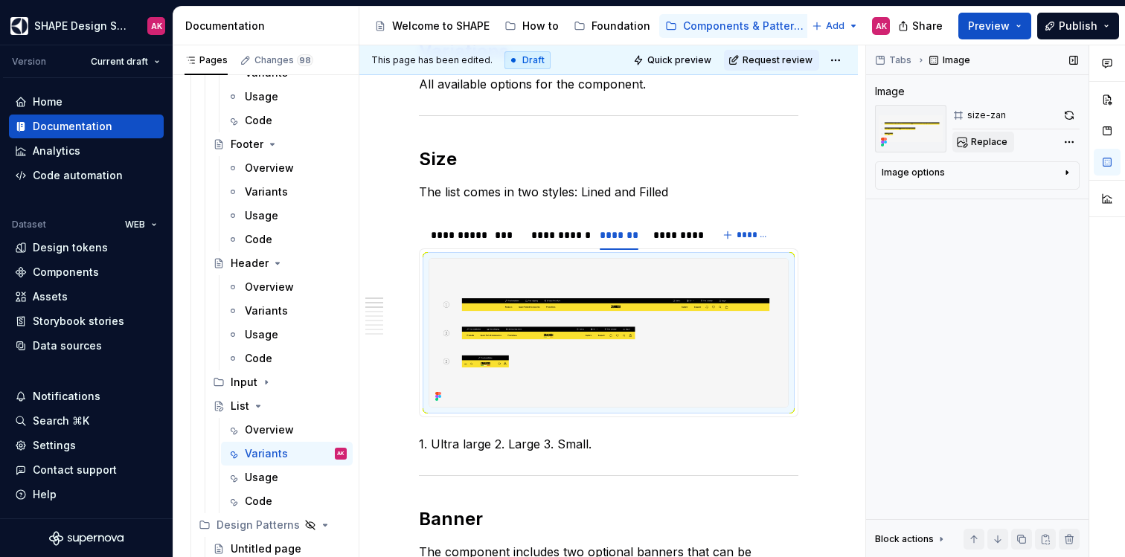
click at [989, 144] on span "Replace" at bounding box center [989, 142] width 36 height 12
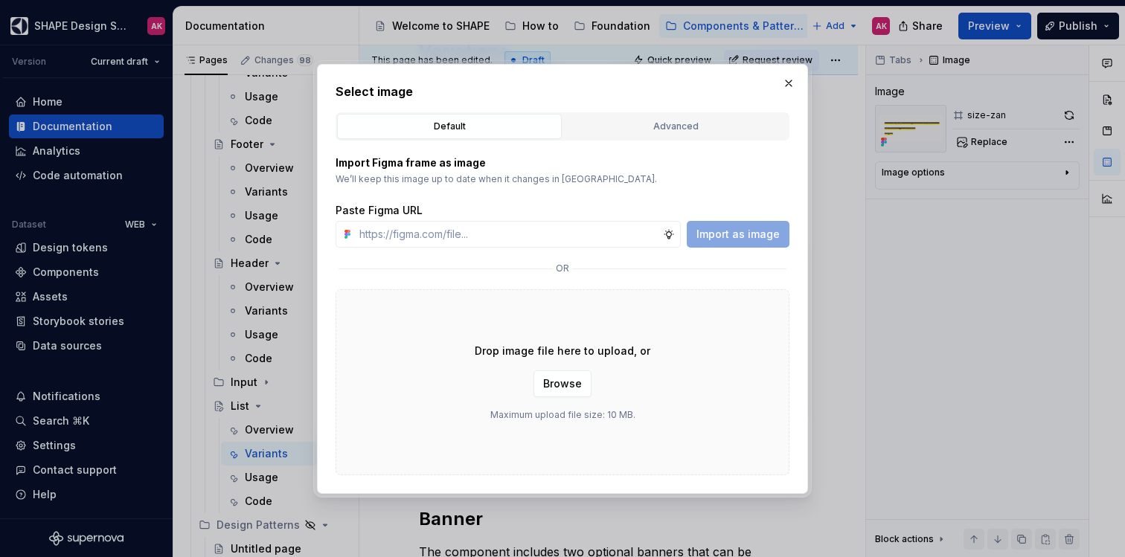
click at [423, 123] on div "Default" at bounding box center [449, 126] width 214 height 15
click at [629, 130] on div "Advanced" at bounding box center [676, 126] width 214 height 15
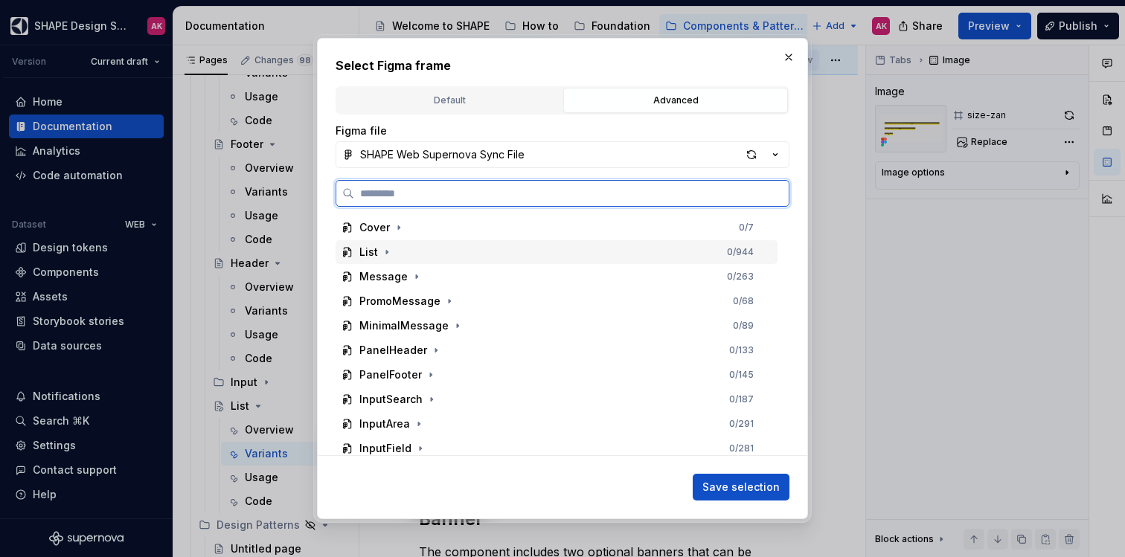
click at [365, 253] on div "List" at bounding box center [368, 252] width 19 height 15
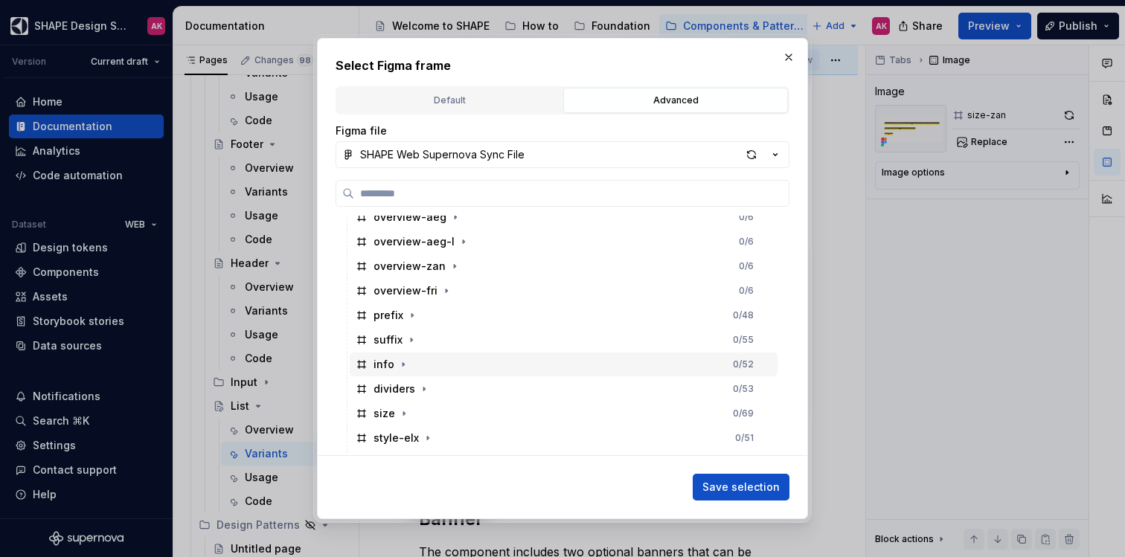
scroll to position [85, 0]
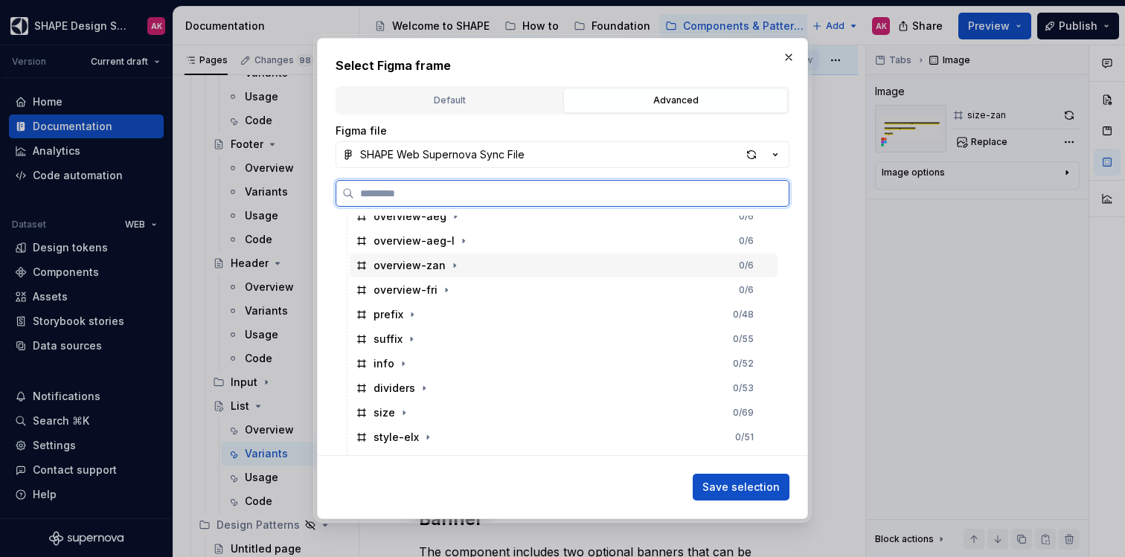
click at [384, 269] on div "overview-zan" at bounding box center [410, 265] width 72 height 15
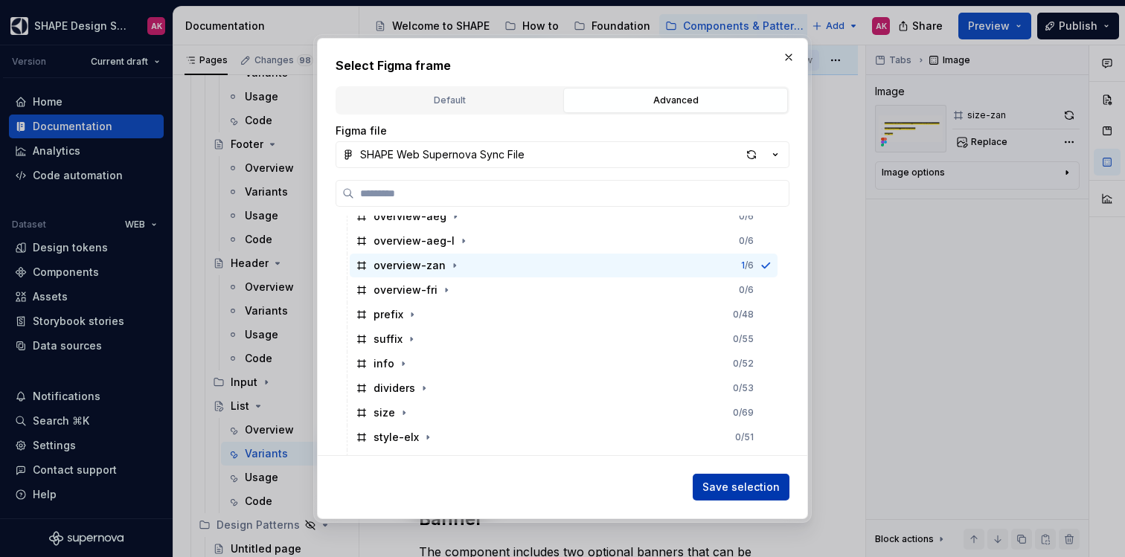
click at [758, 483] on span "Save selection" at bounding box center [741, 487] width 77 height 15
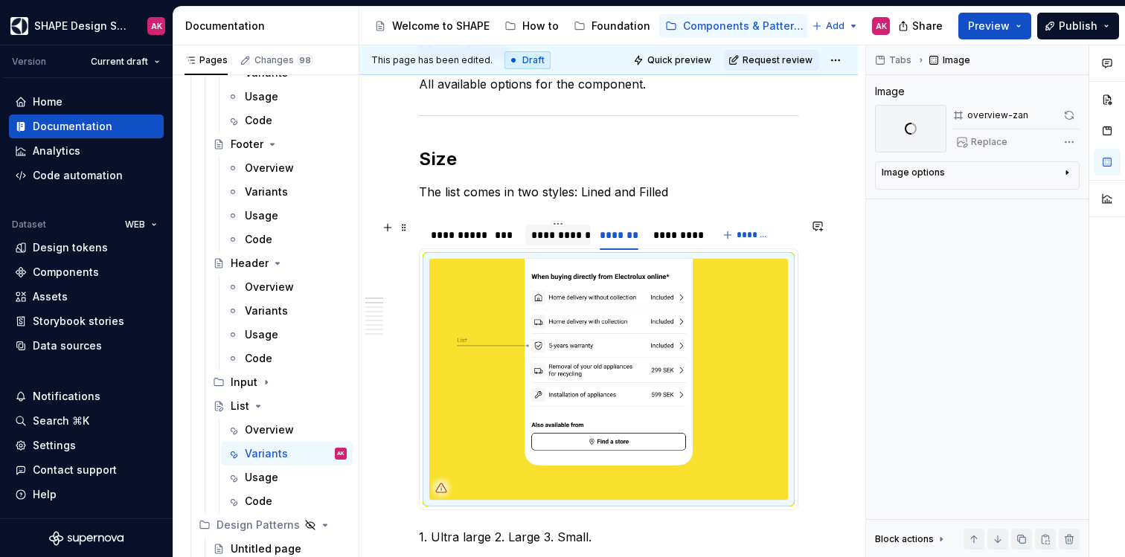
click at [565, 237] on div "**********" at bounding box center [558, 235] width 54 height 15
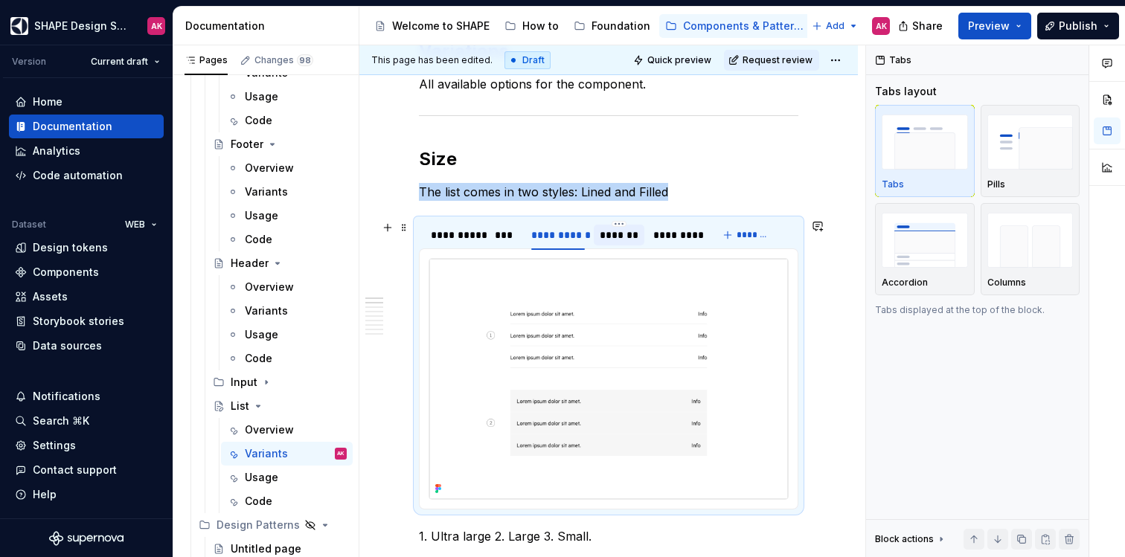
click at [621, 234] on div "*******" at bounding box center [619, 235] width 39 height 15
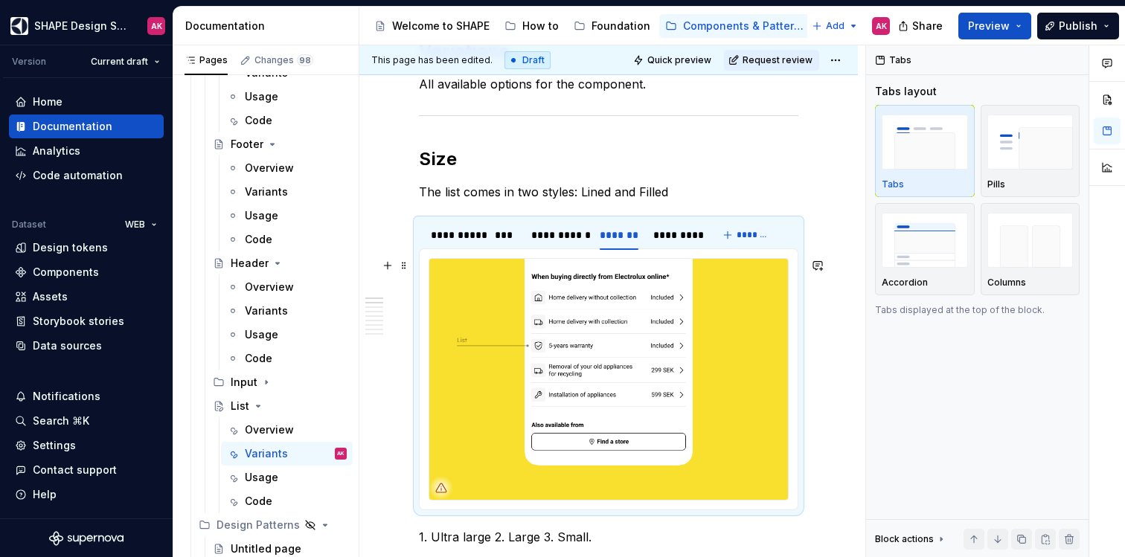
click at [578, 325] on img at bounding box center [608, 379] width 359 height 241
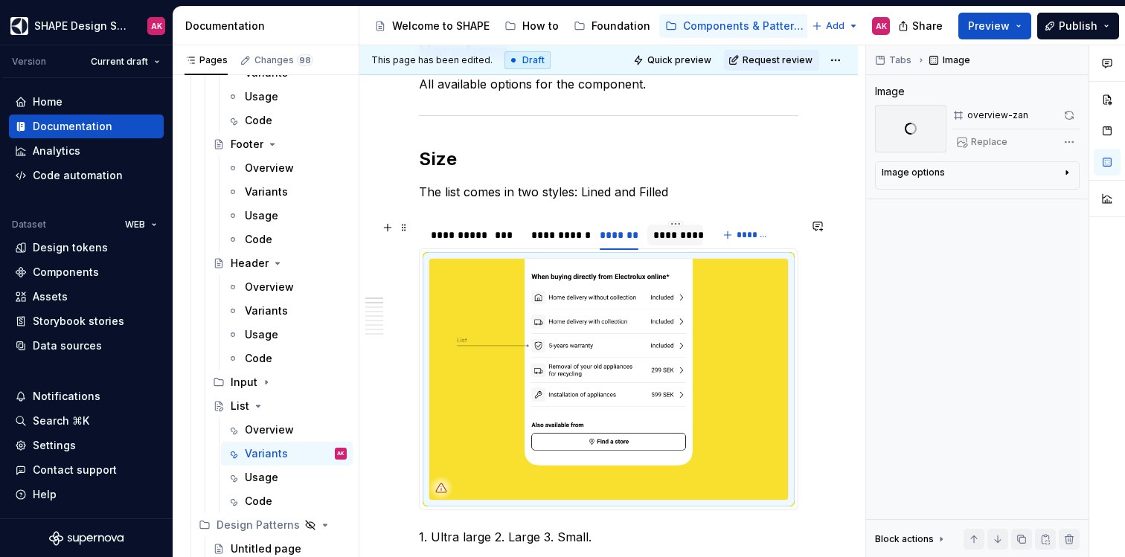
click at [671, 234] on div "*********" at bounding box center [675, 235] width 44 height 15
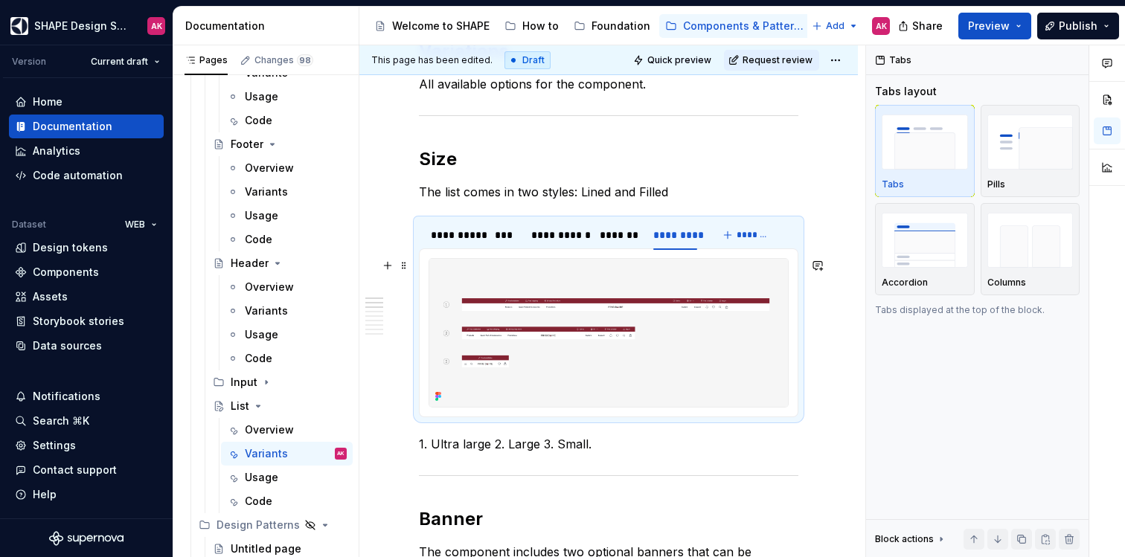
click at [614, 315] on img at bounding box center [608, 333] width 359 height 148
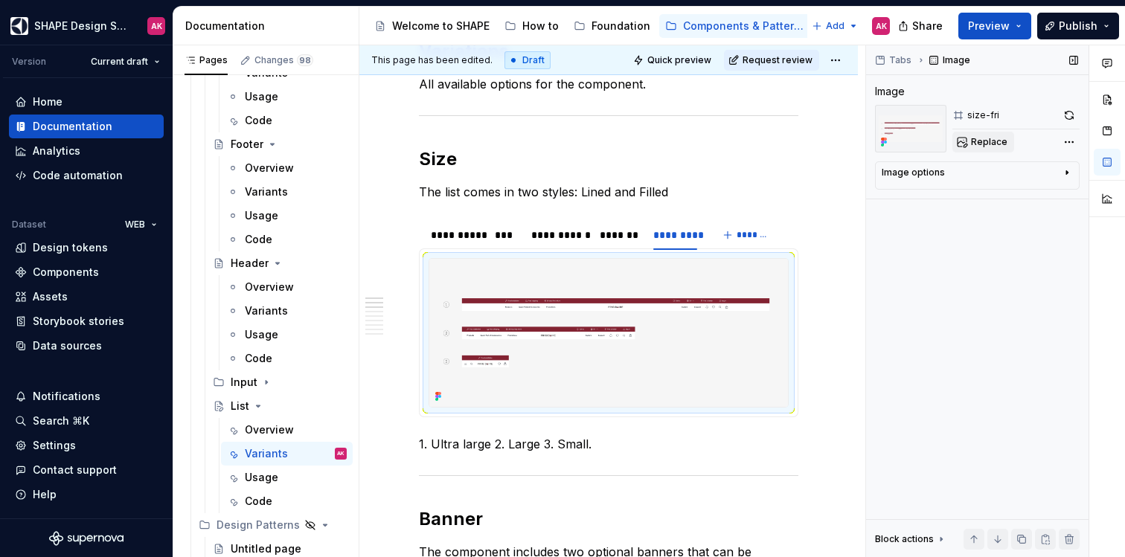
click at [1009, 138] on button "Replace" at bounding box center [984, 142] width 62 height 21
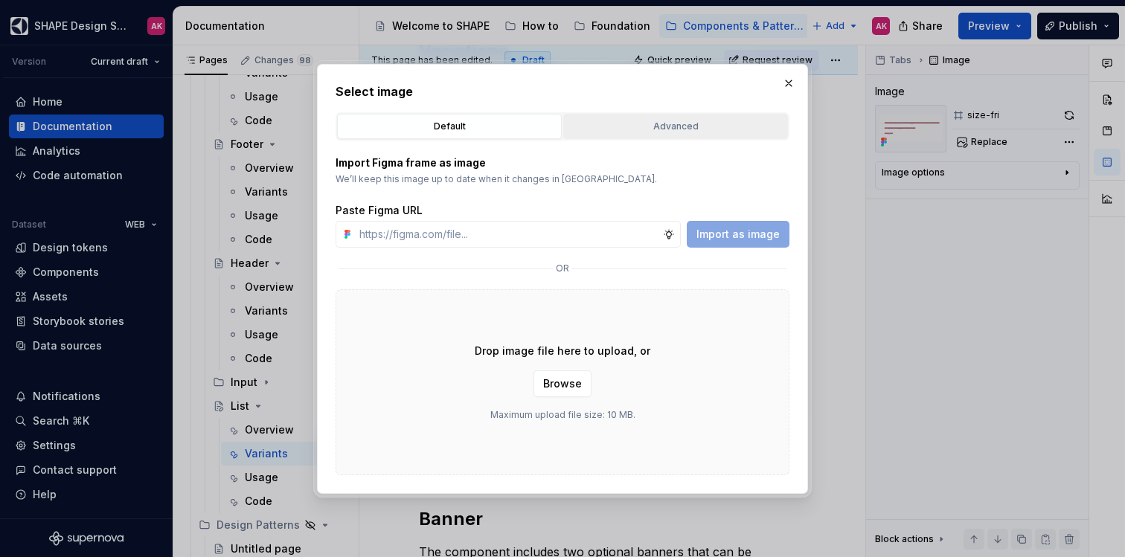
drag, startPoint x: 627, startPoint y: 130, endPoint x: 592, endPoint y: 142, distance: 37.9
click at [627, 130] on div "Advanced" at bounding box center [676, 126] width 214 height 15
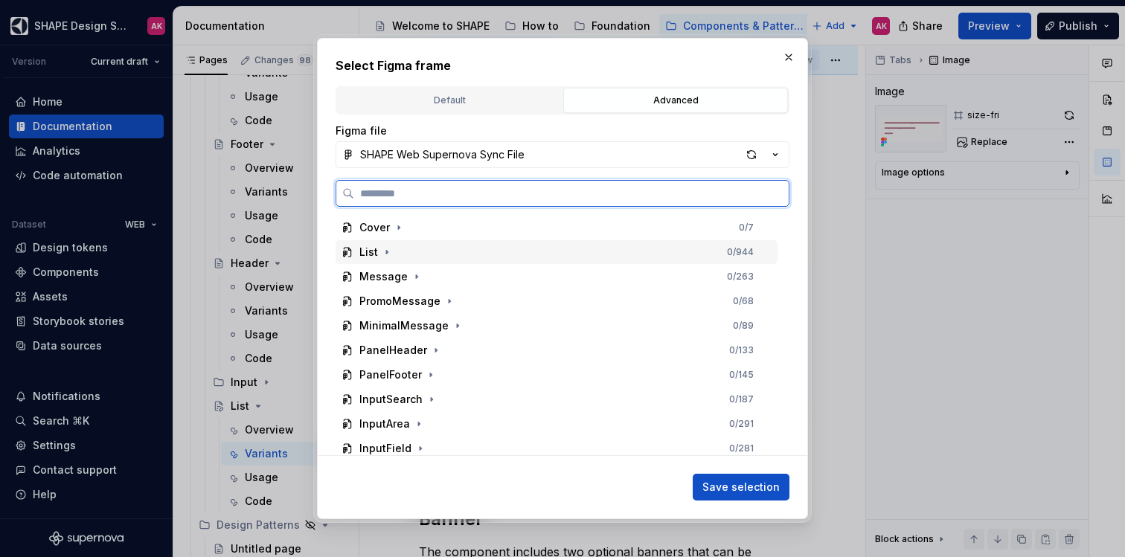
click at [371, 255] on div "List" at bounding box center [368, 252] width 19 height 15
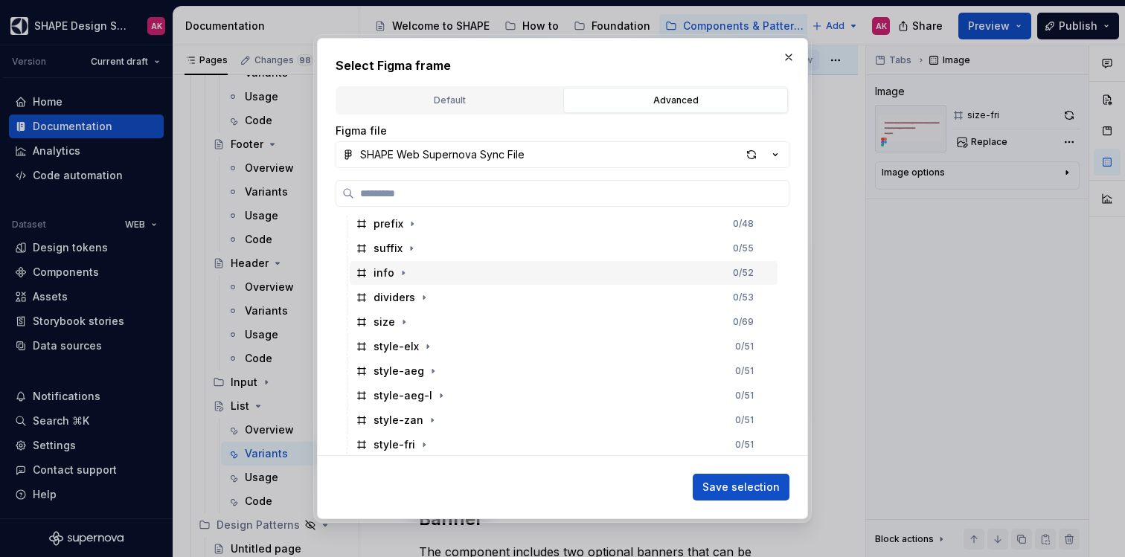
scroll to position [257, 0]
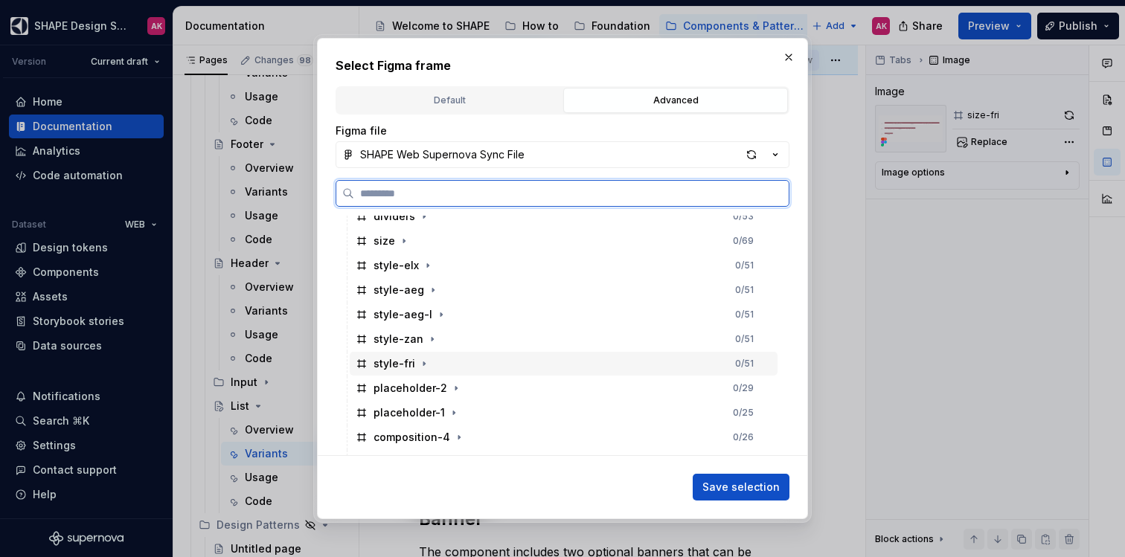
click at [386, 364] on div "style-fri" at bounding box center [395, 364] width 42 height 15
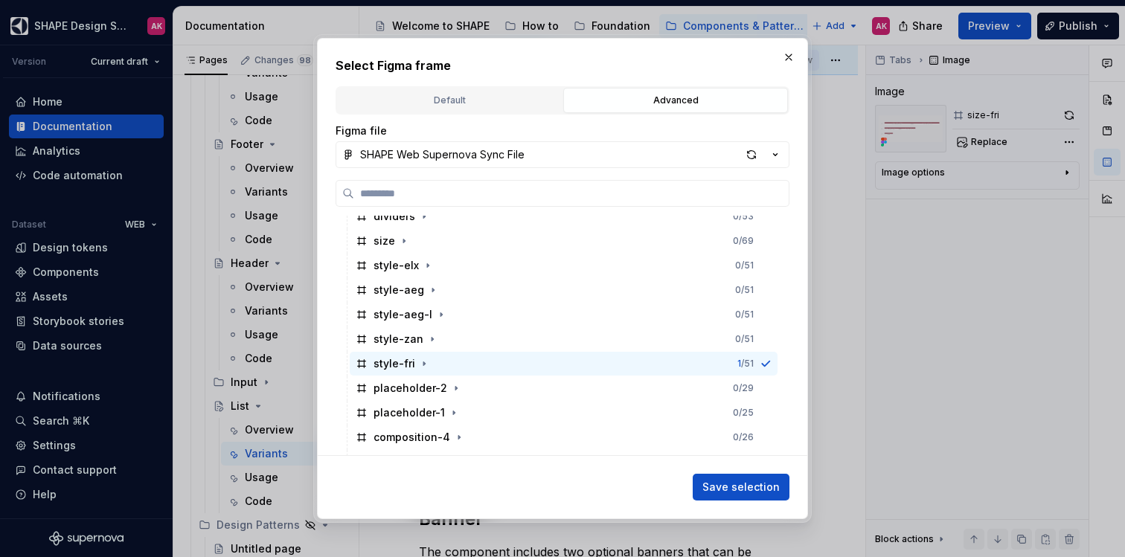
click at [719, 482] on span "Save selection" at bounding box center [741, 487] width 77 height 15
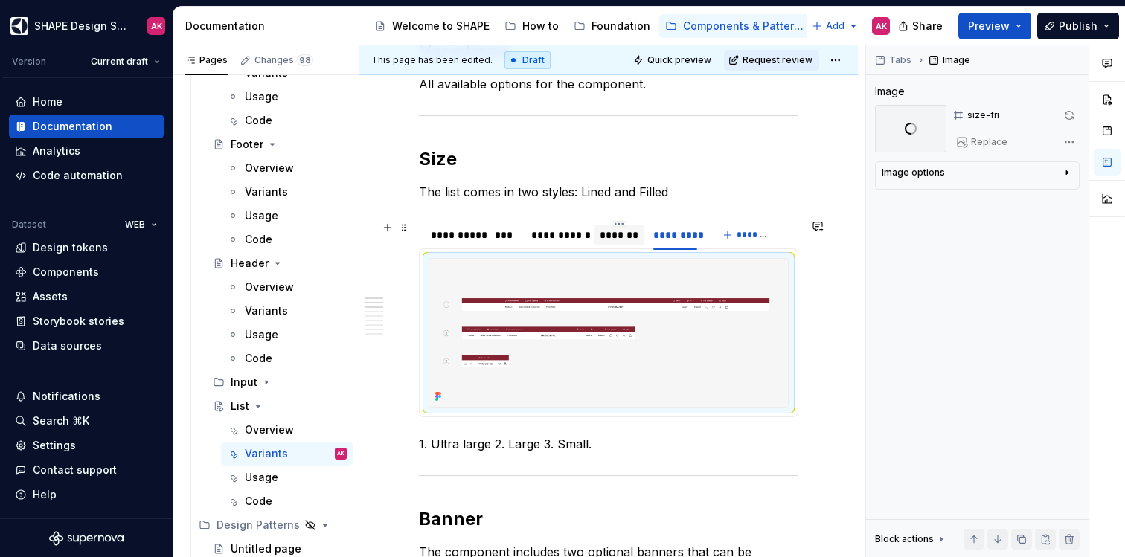
click at [631, 241] on div "*******" at bounding box center [619, 235] width 39 height 15
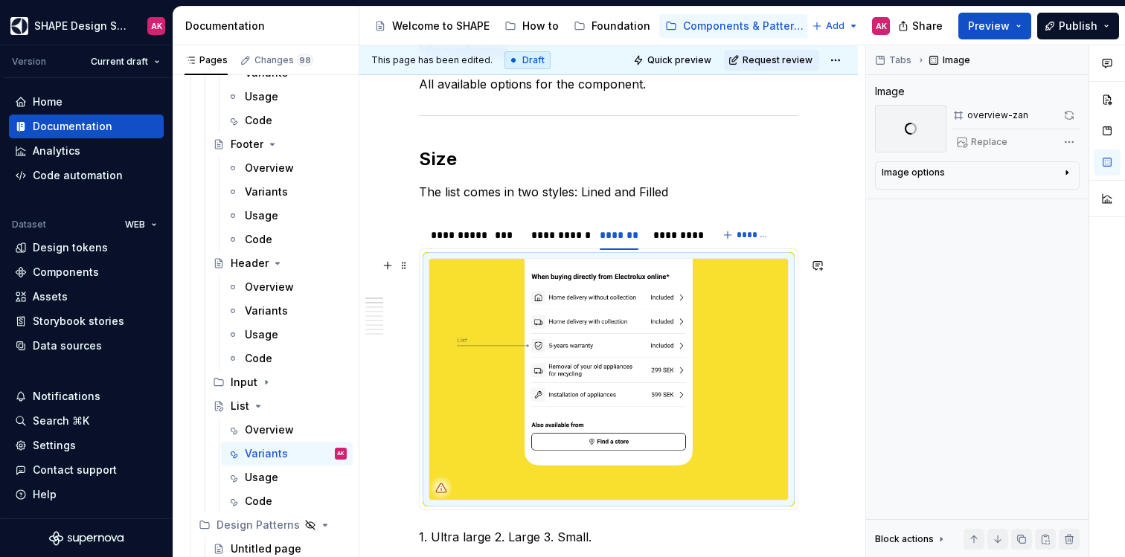
click at [620, 378] on img at bounding box center [608, 379] width 359 height 241
click at [569, 229] on div "**********" at bounding box center [558, 235] width 54 height 15
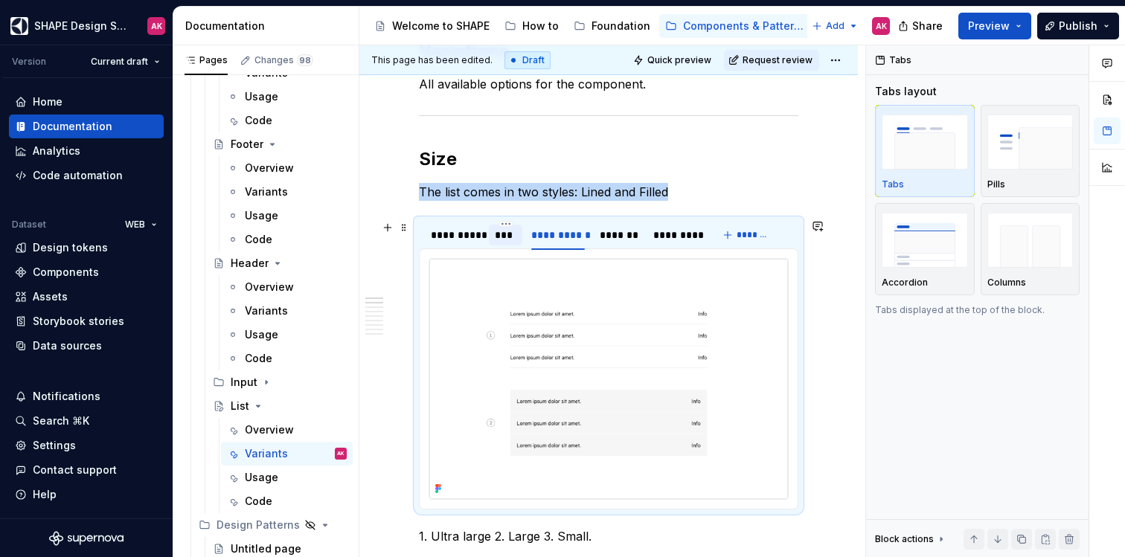
click at [500, 228] on div "***" at bounding box center [506, 235] width 22 height 15
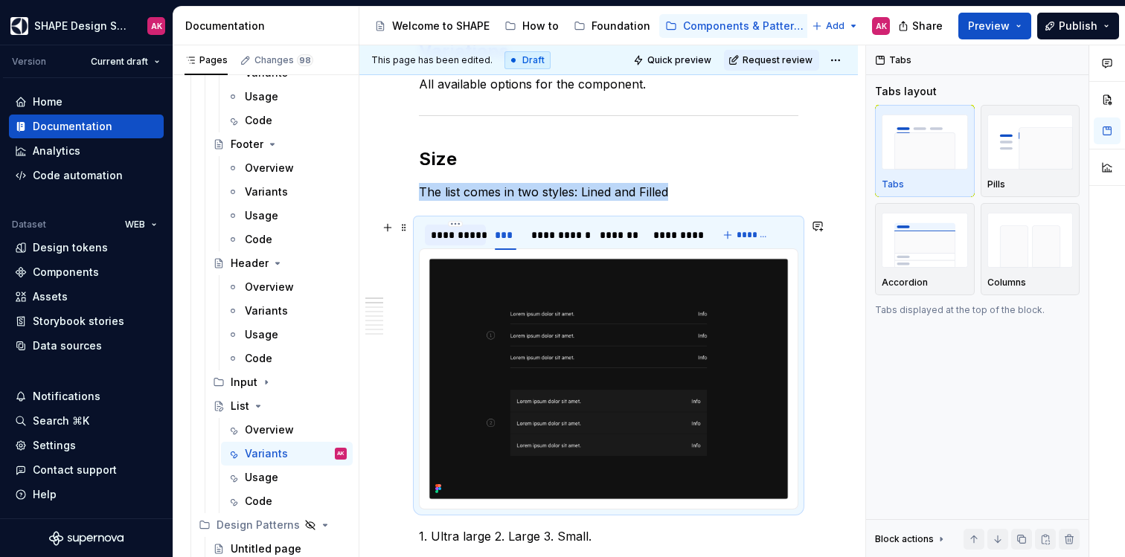
click at [460, 229] on div "**********" at bounding box center [455, 235] width 49 height 15
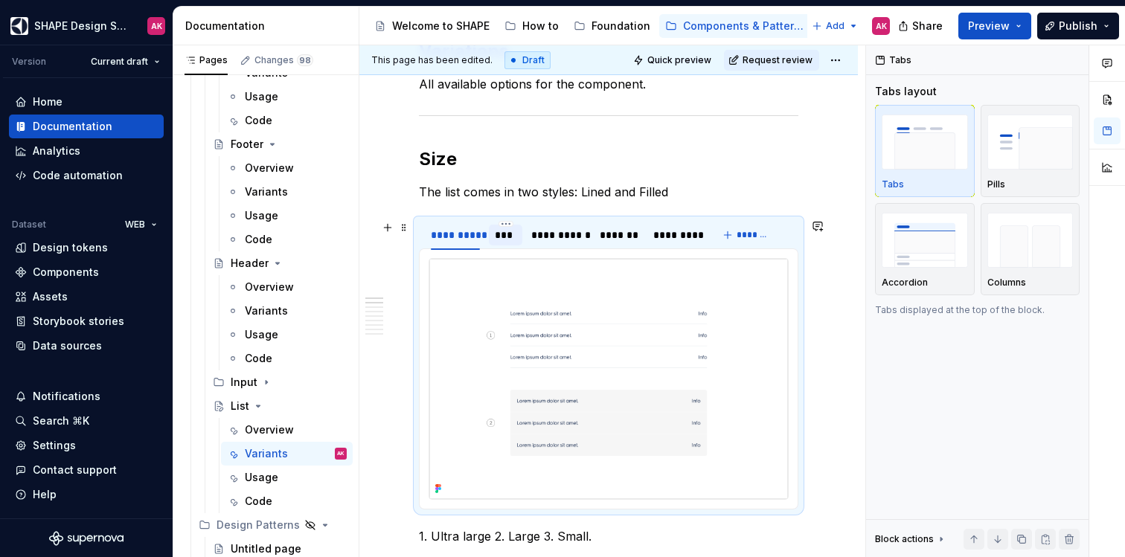
click at [502, 231] on div "***" at bounding box center [506, 235] width 22 height 15
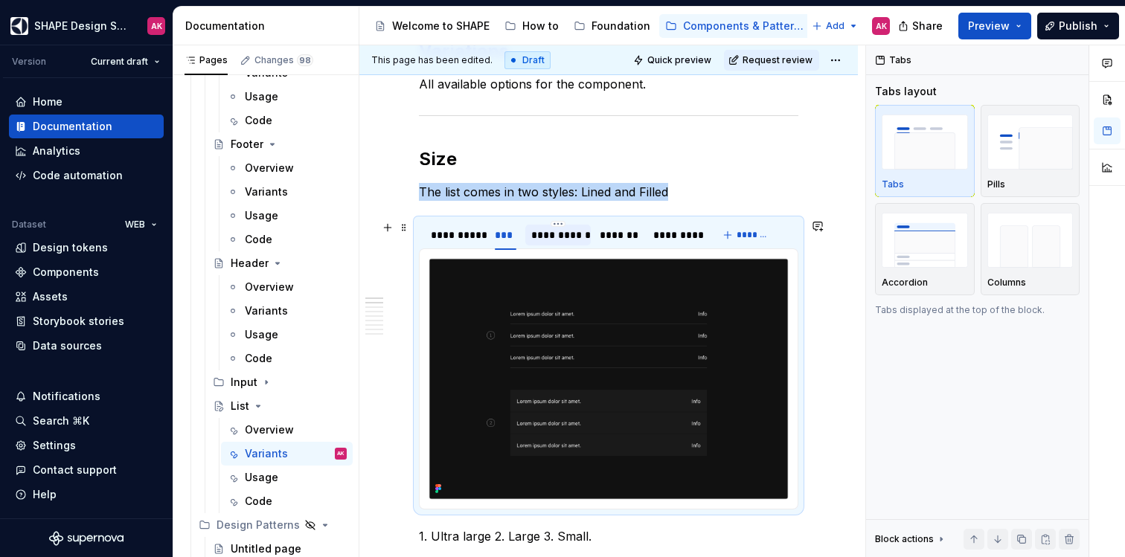
click at [566, 234] on div "**********" at bounding box center [558, 235] width 54 height 15
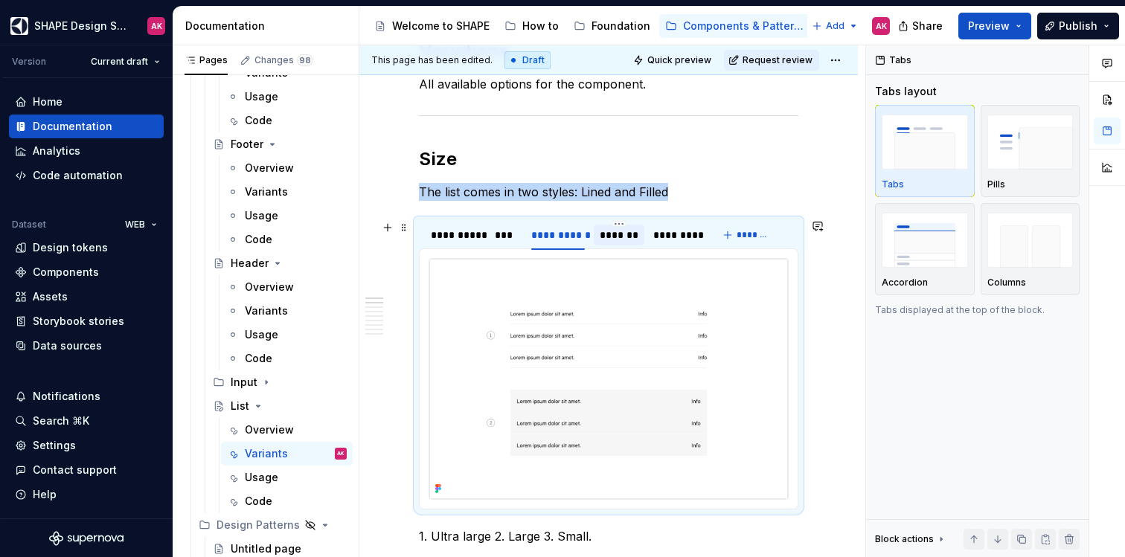
click at [627, 234] on div "*******" at bounding box center [619, 235] width 39 height 15
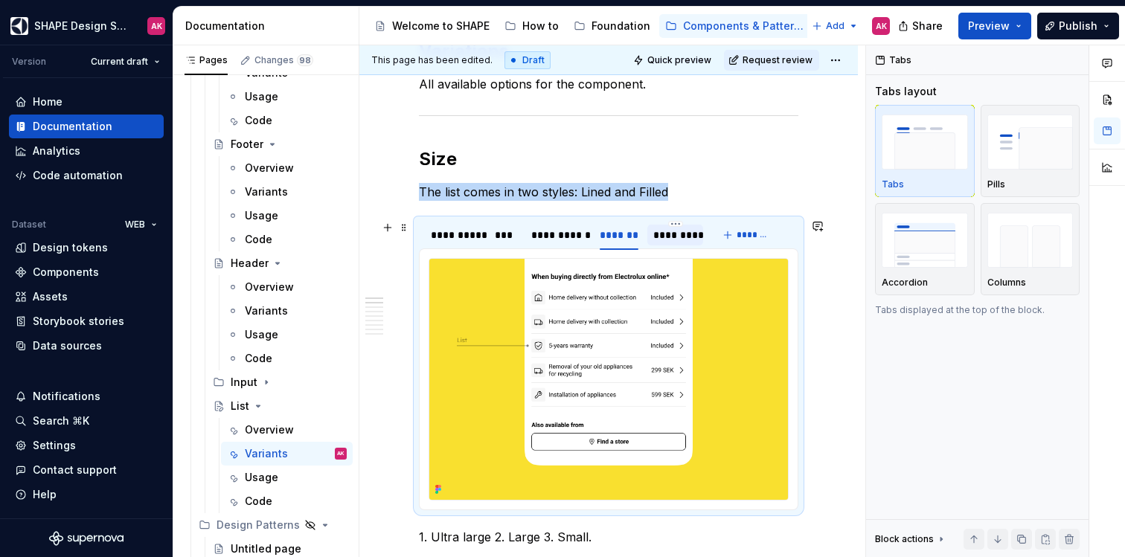
click at [671, 234] on div "*********" at bounding box center [675, 235] width 44 height 15
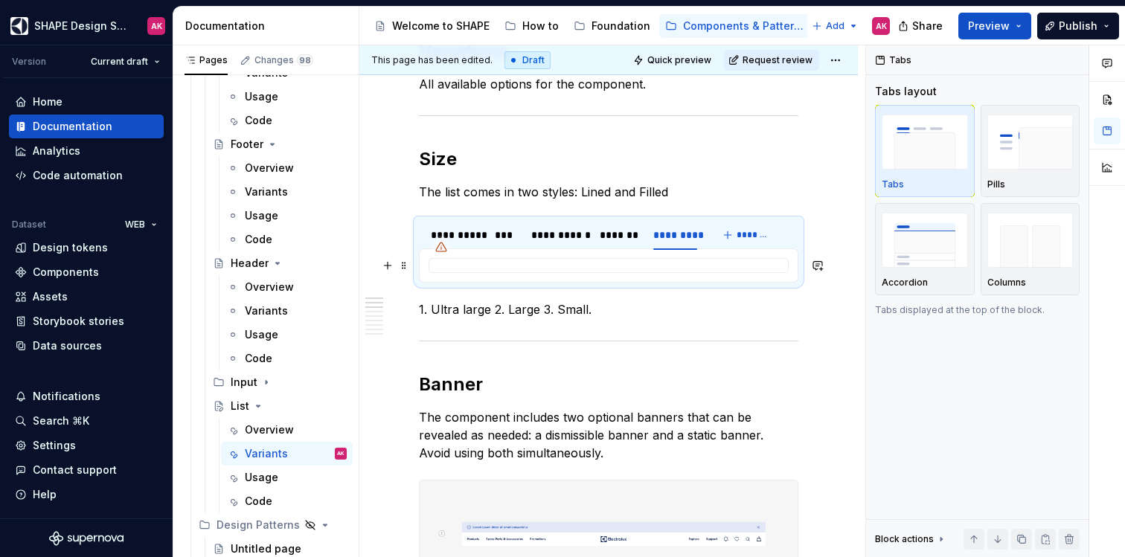
click at [615, 261] on div at bounding box center [609, 265] width 360 height 15
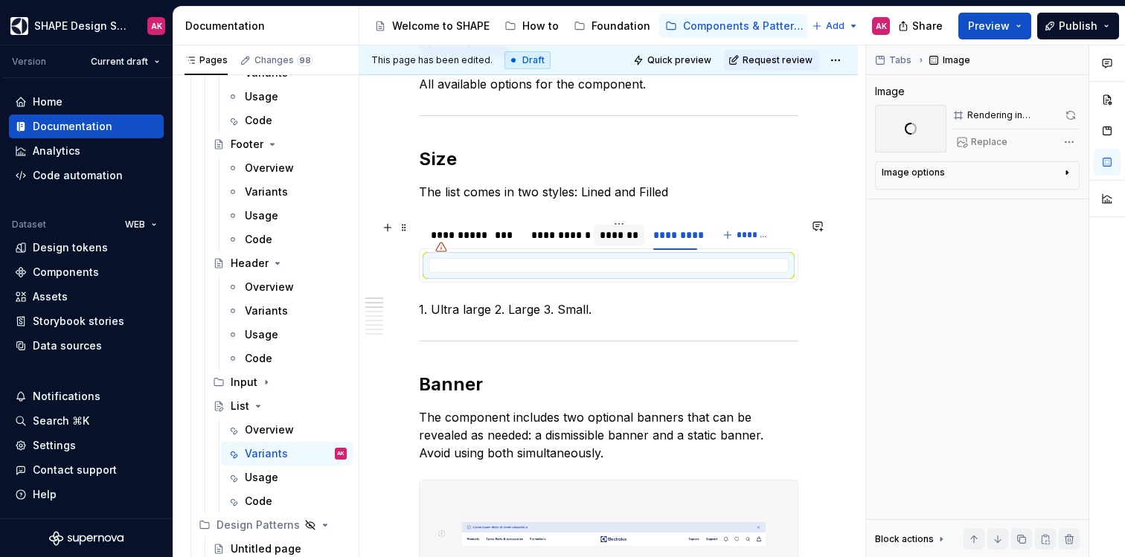
click at [609, 239] on div "*******" at bounding box center [619, 235] width 39 height 15
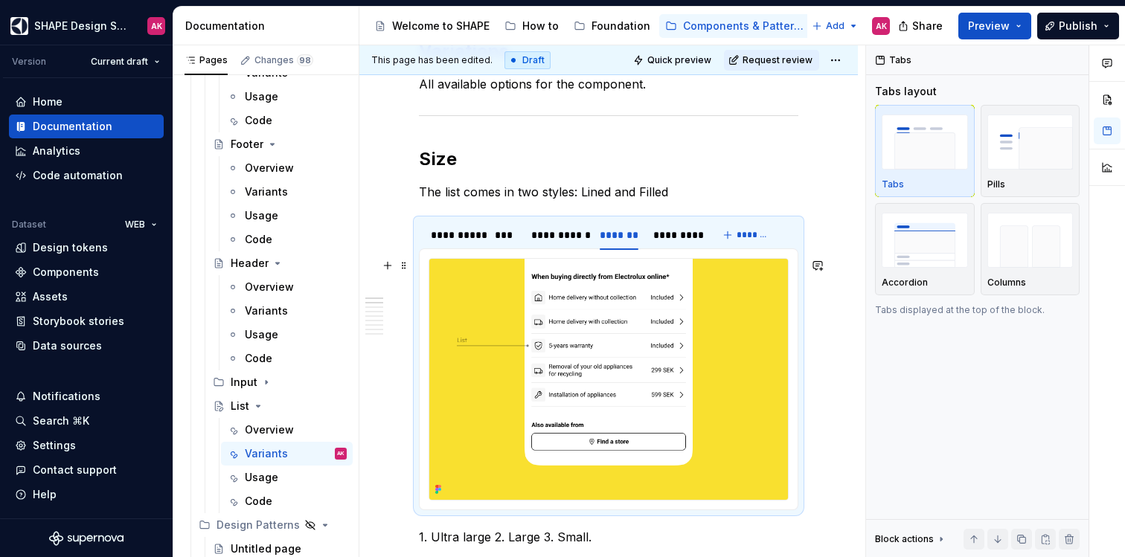
click at [602, 284] on img at bounding box center [608, 379] width 359 height 241
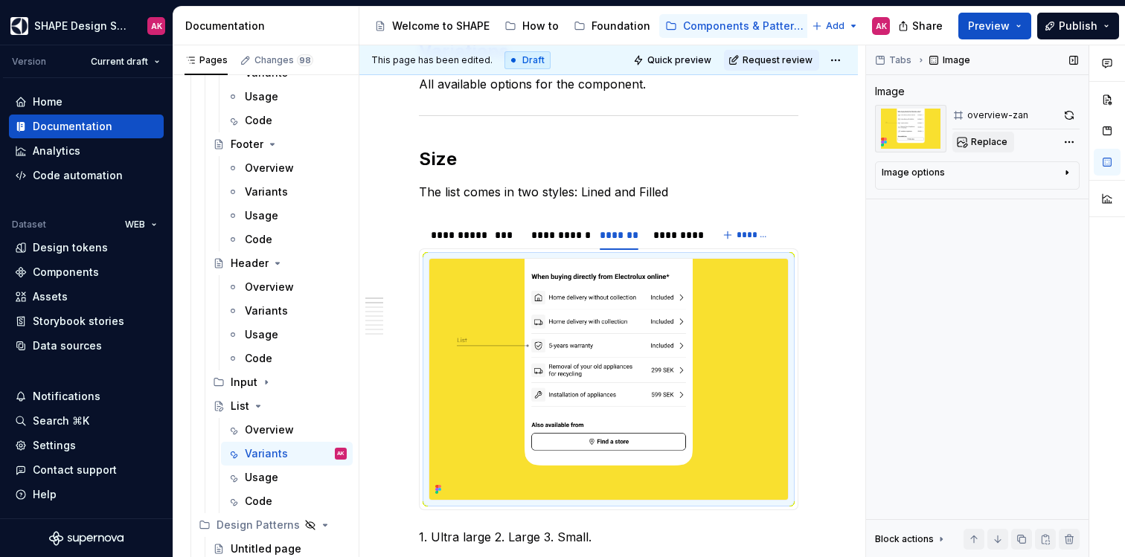
click at [994, 147] on span "Replace" at bounding box center [989, 142] width 36 height 12
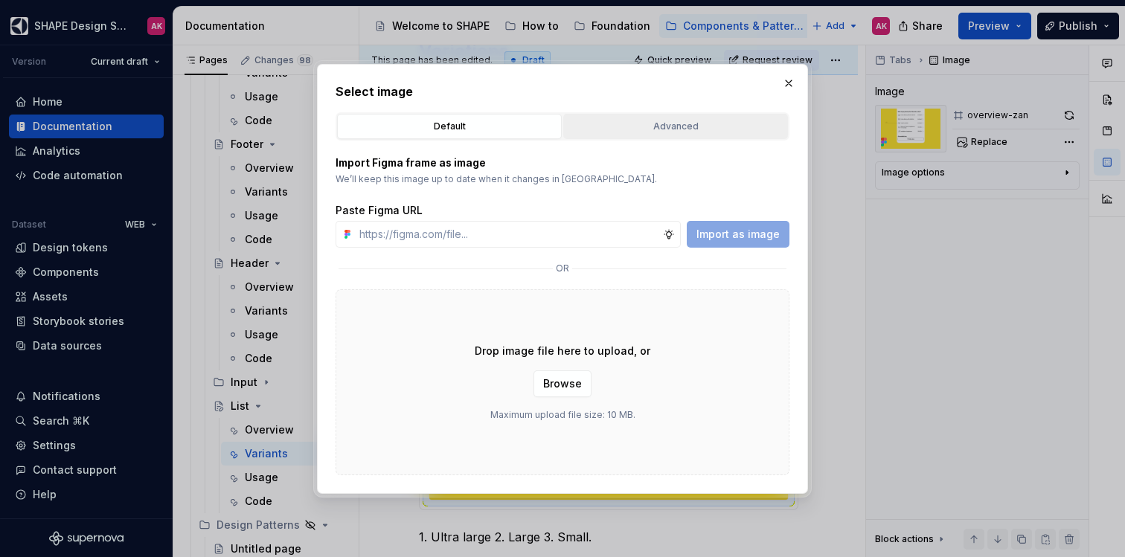
click at [610, 130] on div "Advanced" at bounding box center [676, 126] width 214 height 15
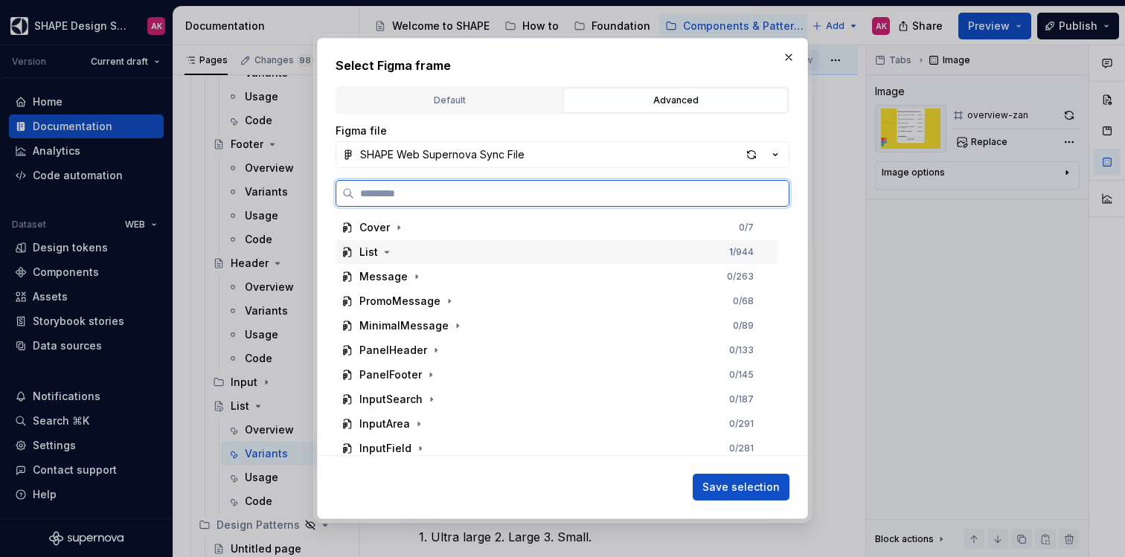
click at [371, 249] on div "List" at bounding box center [368, 252] width 19 height 15
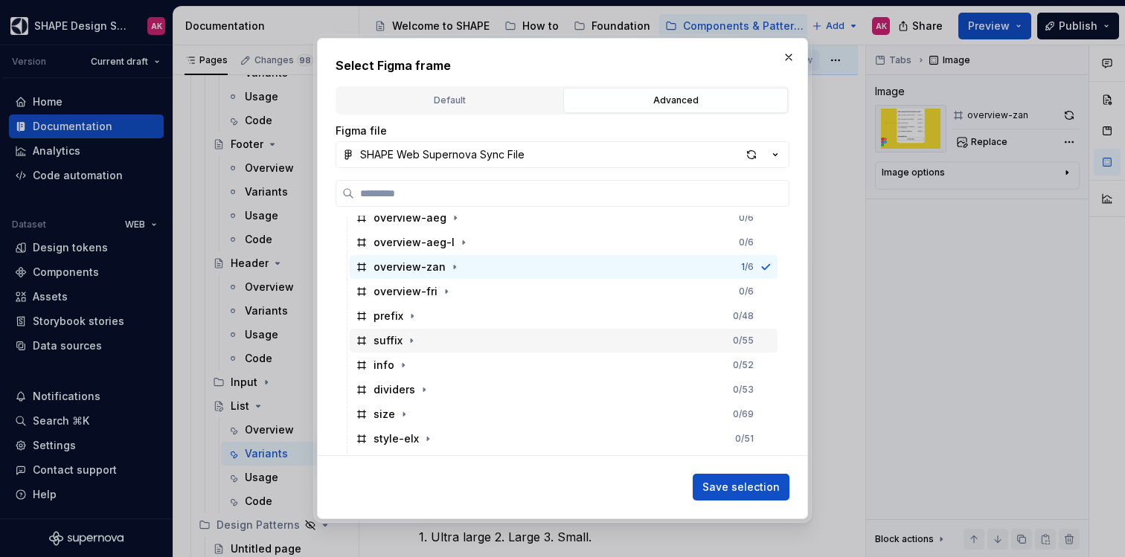
scroll to position [282, 0]
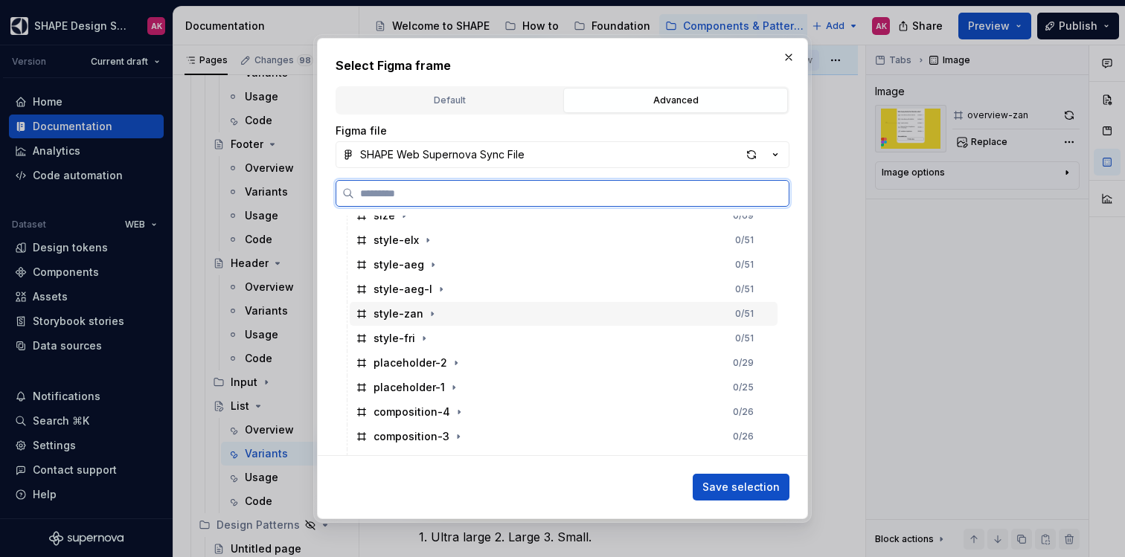
click at [395, 319] on div "style-zan" at bounding box center [399, 314] width 50 height 15
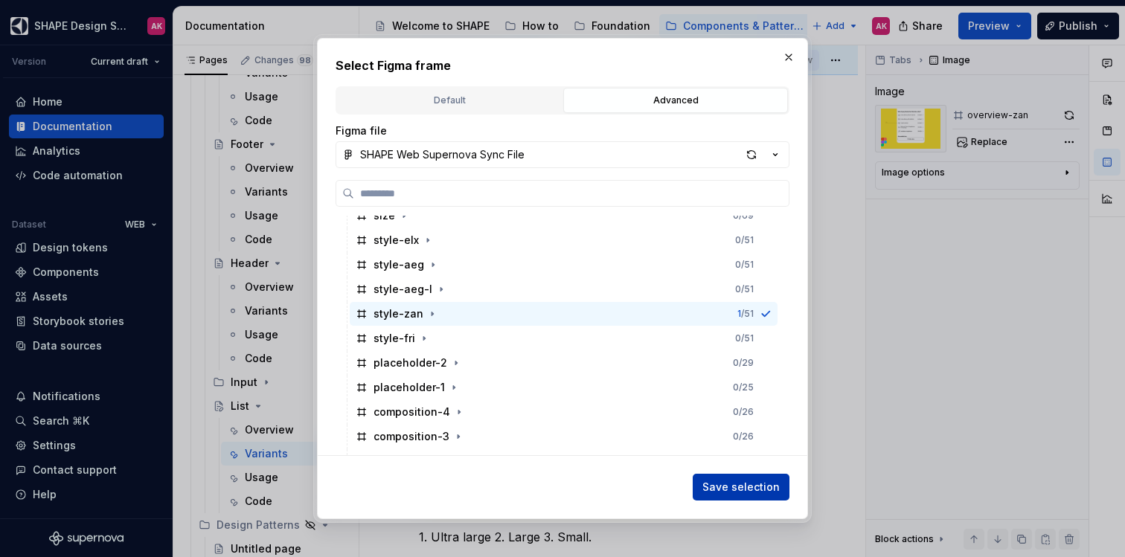
click at [738, 481] on span "Save selection" at bounding box center [741, 487] width 77 height 15
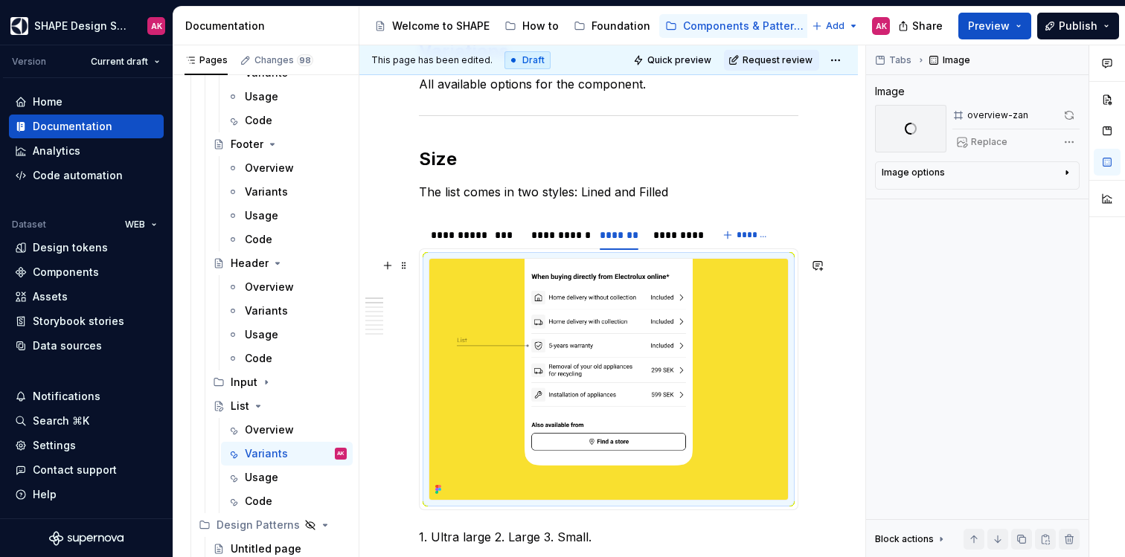
scroll to position [396, 0]
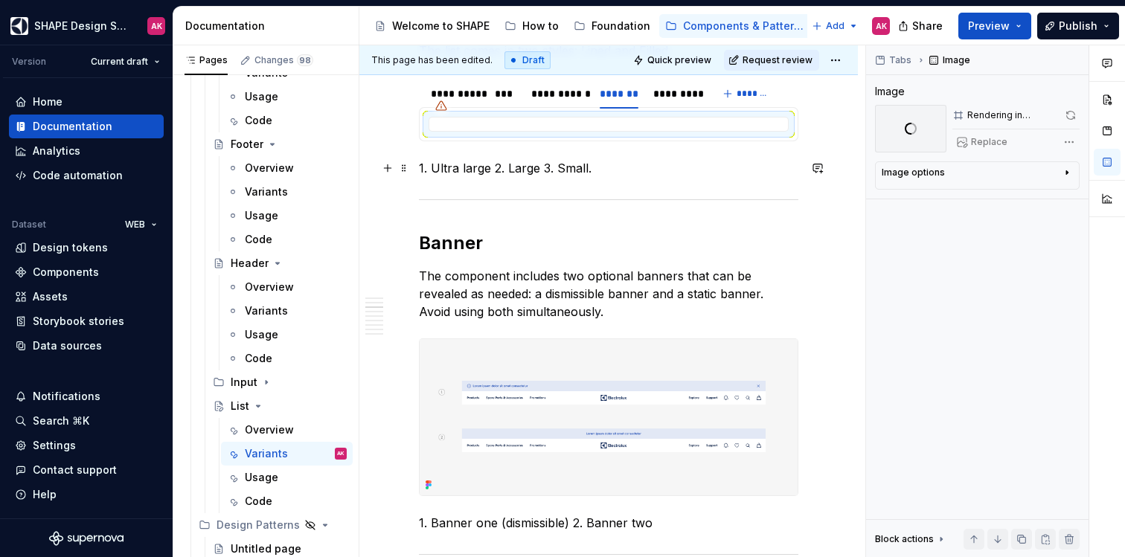
click at [537, 167] on p "1. Ultra large 2. Large 3. Small." at bounding box center [609, 168] width 380 height 18
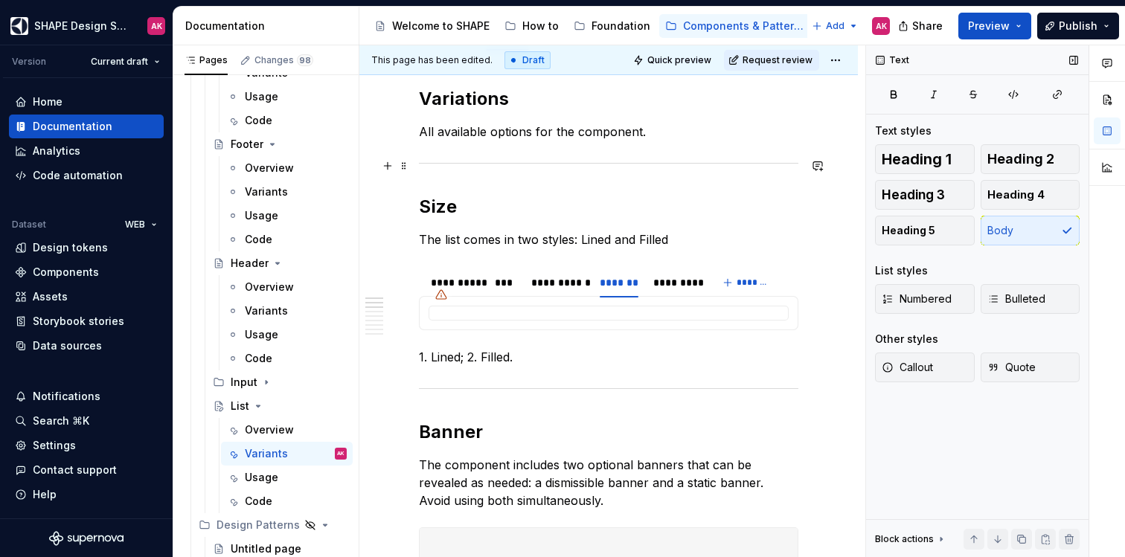
scroll to position [208, 0]
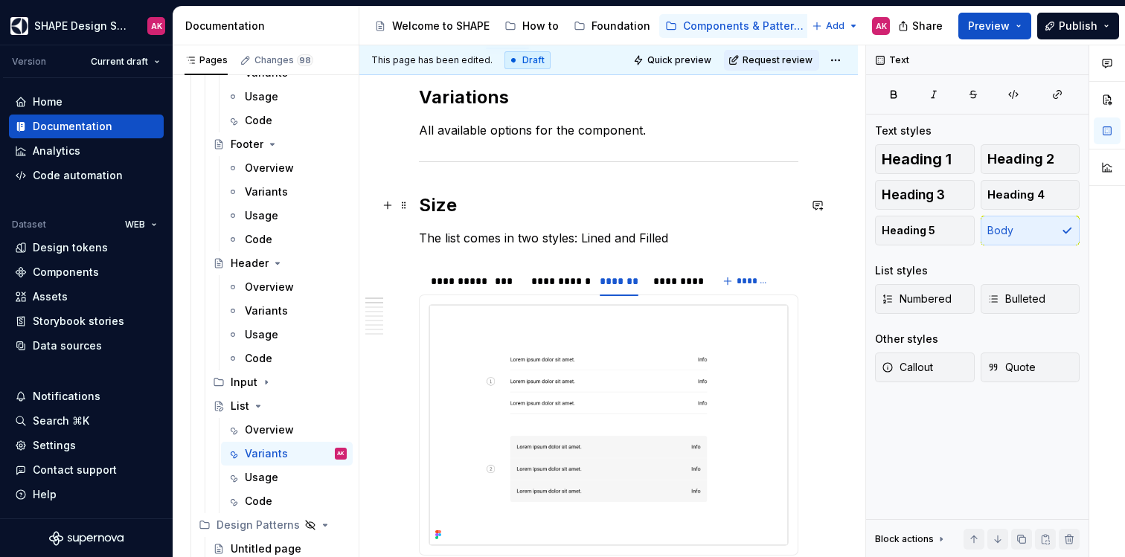
click at [437, 211] on h2 "Size" at bounding box center [609, 206] width 380 height 24
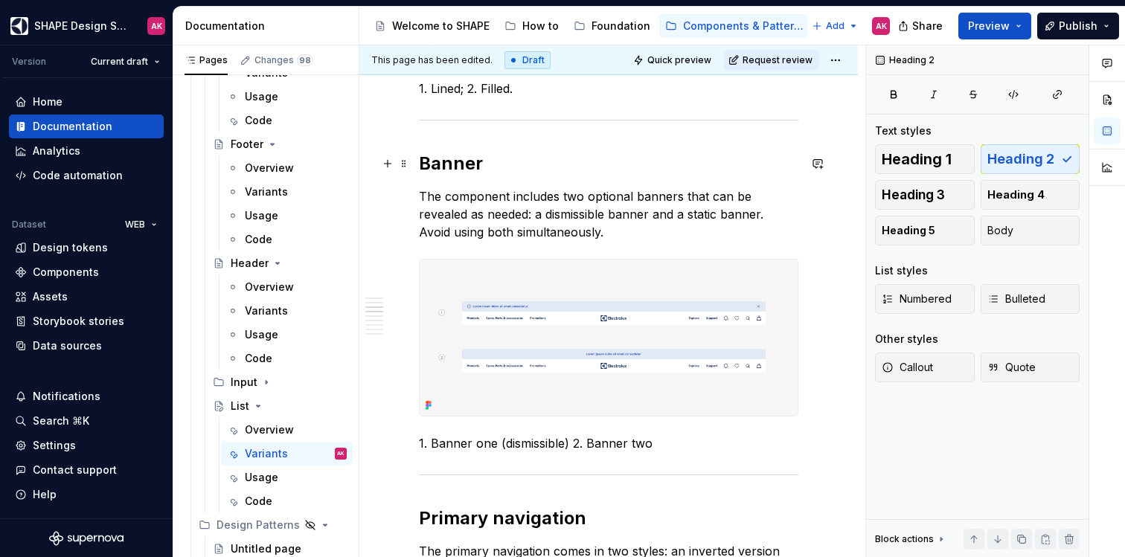
click at [461, 164] on h2 "Banner" at bounding box center [609, 164] width 380 height 24
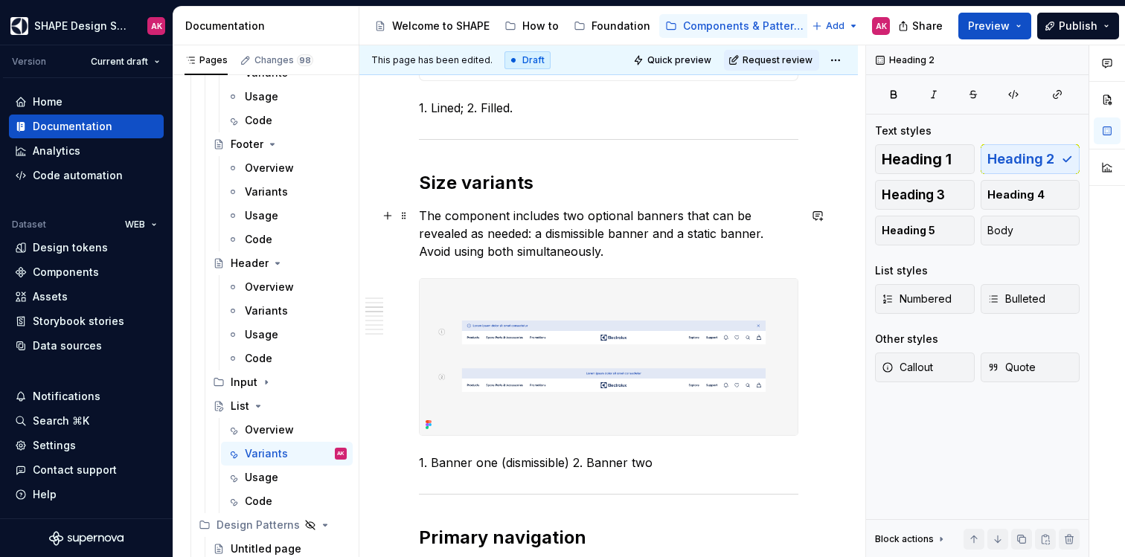
scroll to position [607, 0]
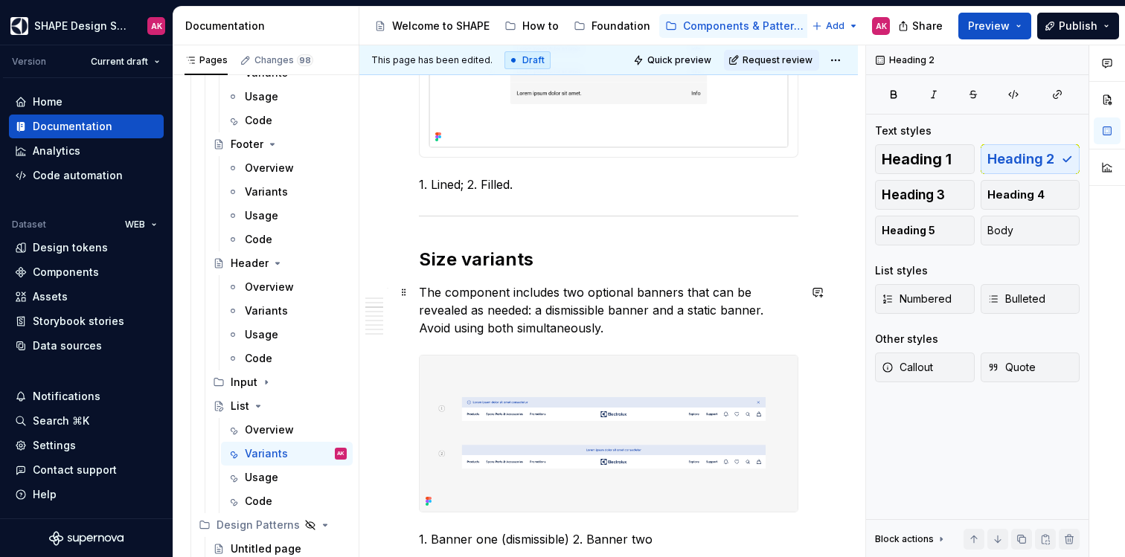
click at [556, 314] on p "The component includes two optional banners that can be revealed as needed: a d…" at bounding box center [609, 311] width 380 height 54
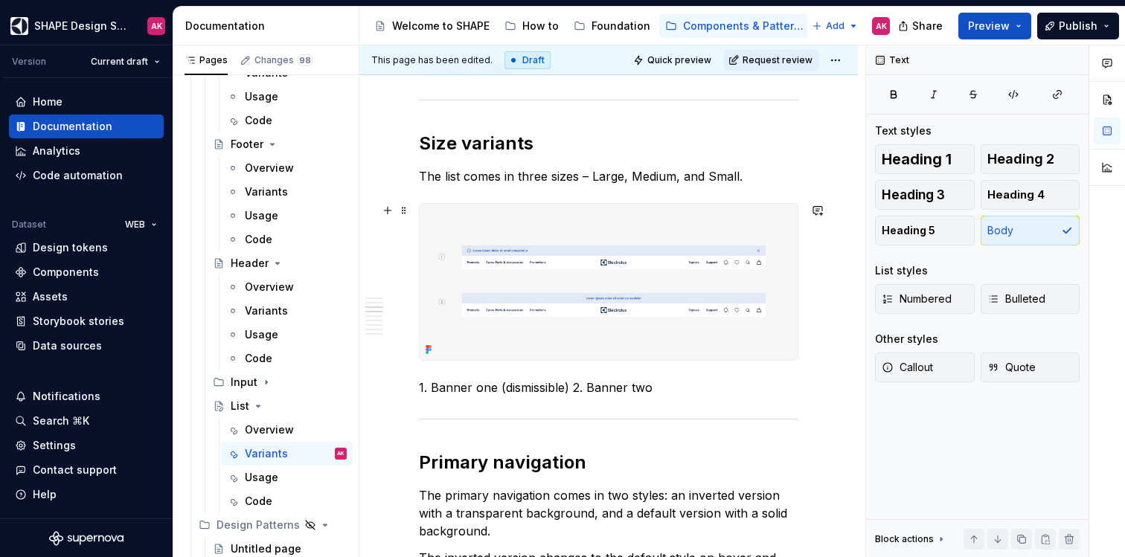
scroll to position [724, 0]
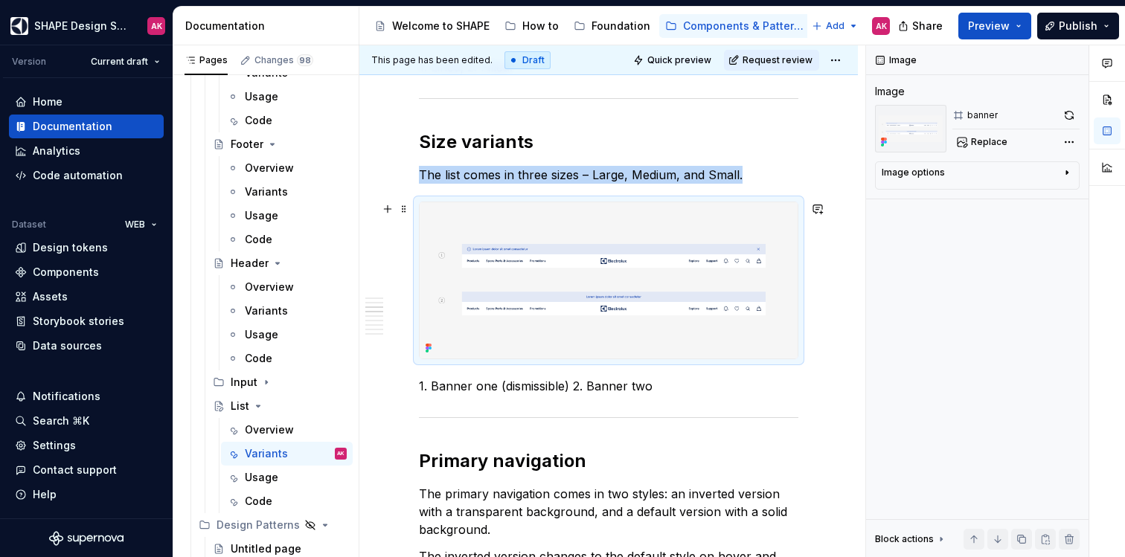
click at [586, 287] on img at bounding box center [609, 280] width 378 height 156
click at [994, 153] on div "Image Image banner Replace Image options Alignment Caption Block actions Move u…" at bounding box center [977, 301] width 223 height 513
click at [999, 143] on span "Replace" at bounding box center [989, 142] width 36 height 12
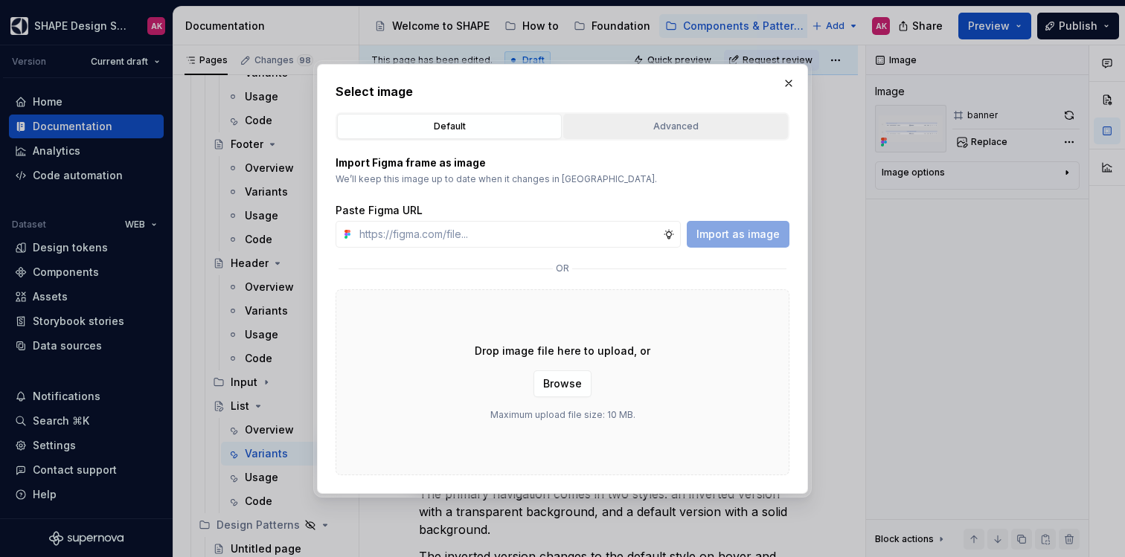
click at [652, 134] on button "Advanced" at bounding box center [675, 126] width 225 height 25
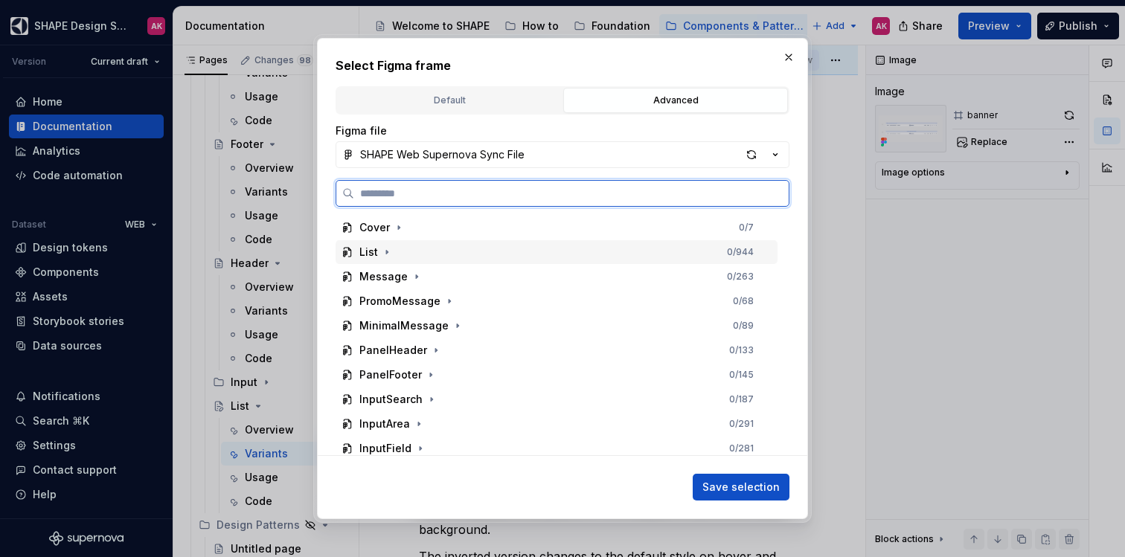
click at [374, 258] on div "List" at bounding box center [368, 252] width 19 height 15
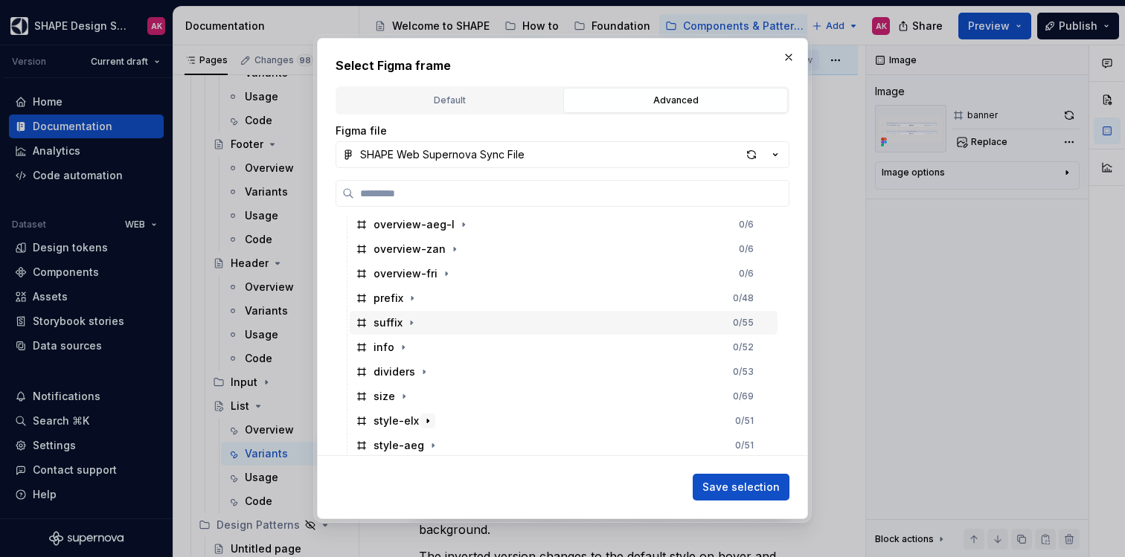
scroll to position [133, 0]
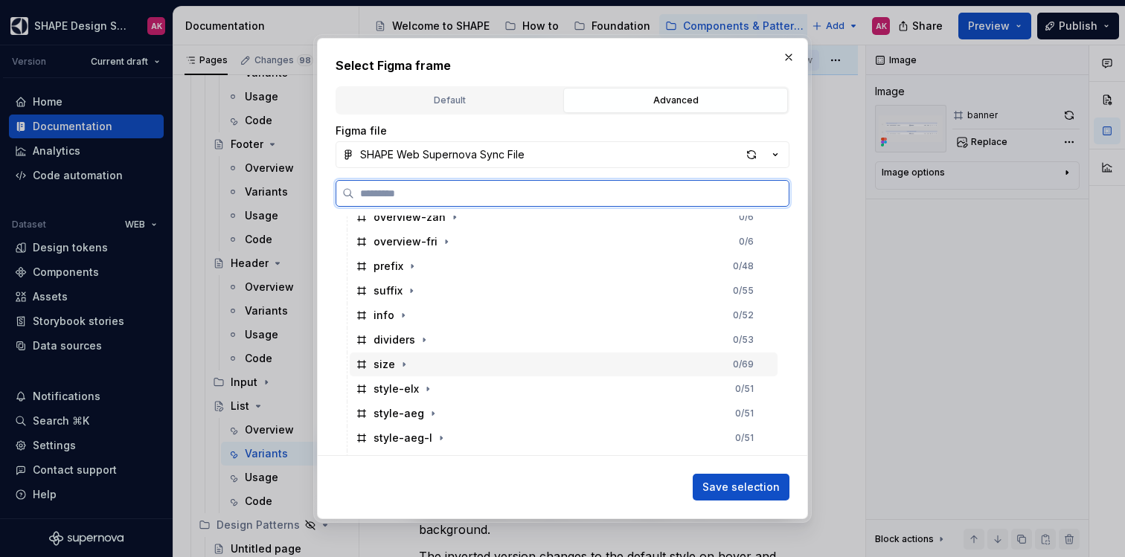
click at [382, 368] on div "size" at bounding box center [385, 364] width 22 height 15
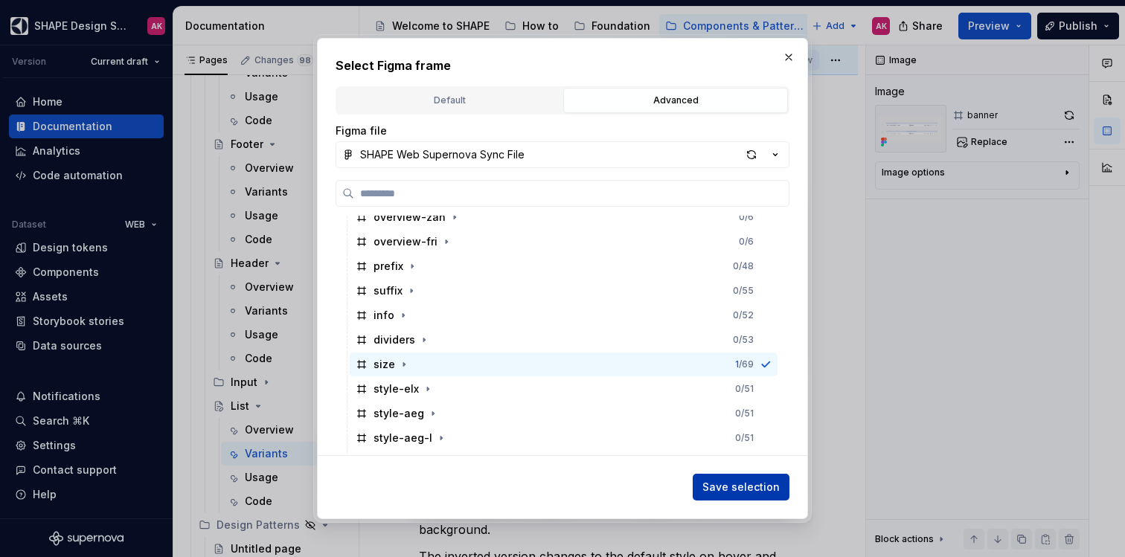
click at [773, 491] on span "Save selection" at bounding box center [741, 487] width 77 height 15
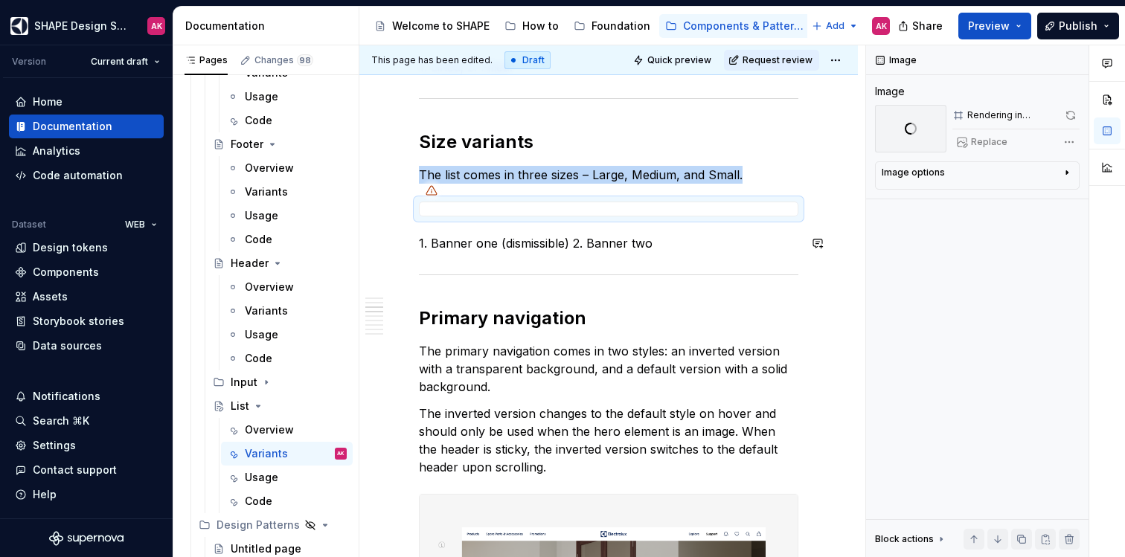
type textarea "*"
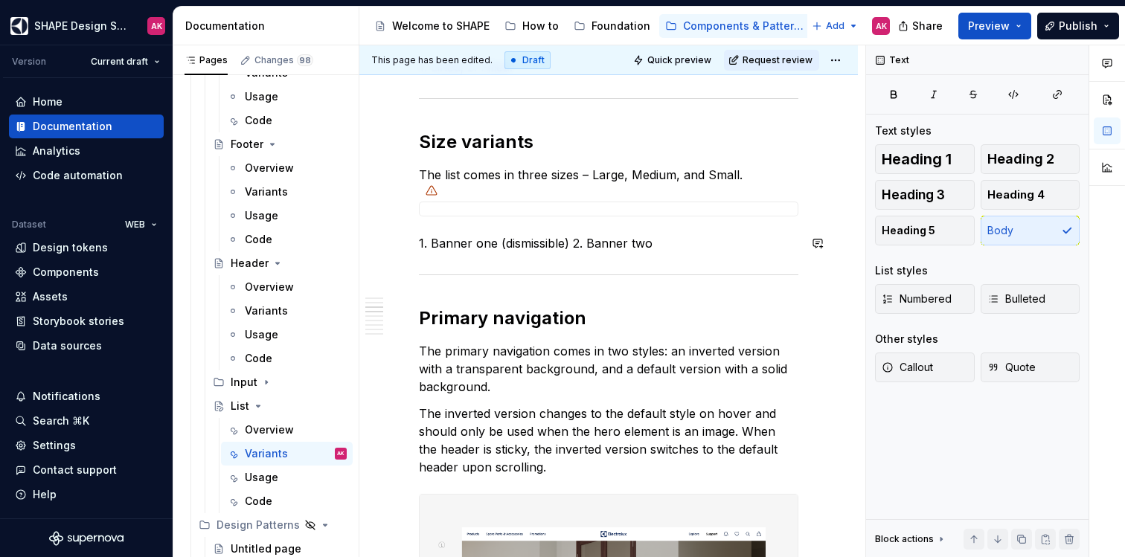
click at [504, 248] on p "1. Banner one (dismissible) 2. Banner two" at bounding box center [609, 243] width 380 height 18
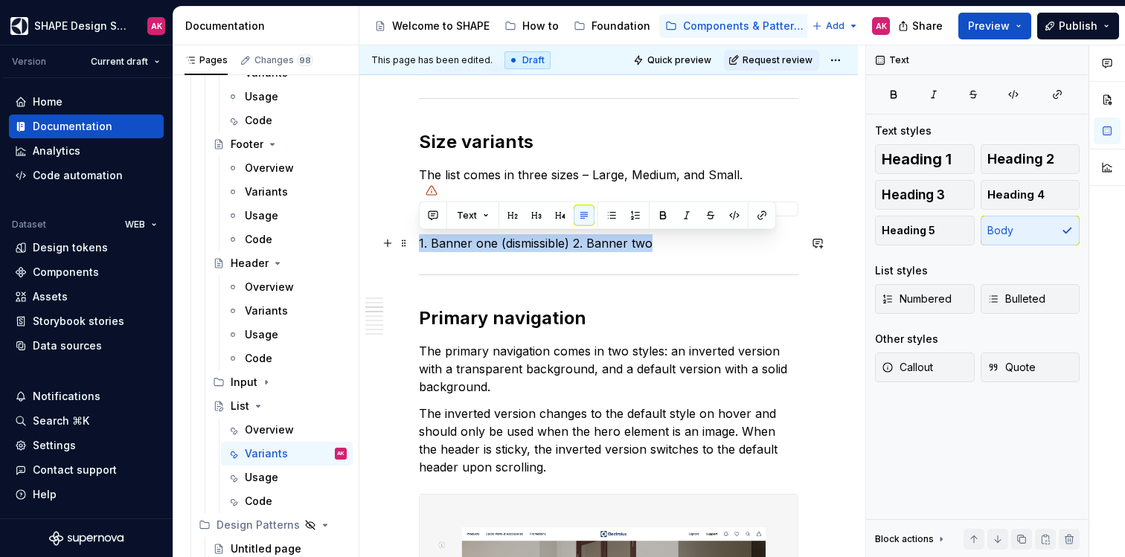
paste div
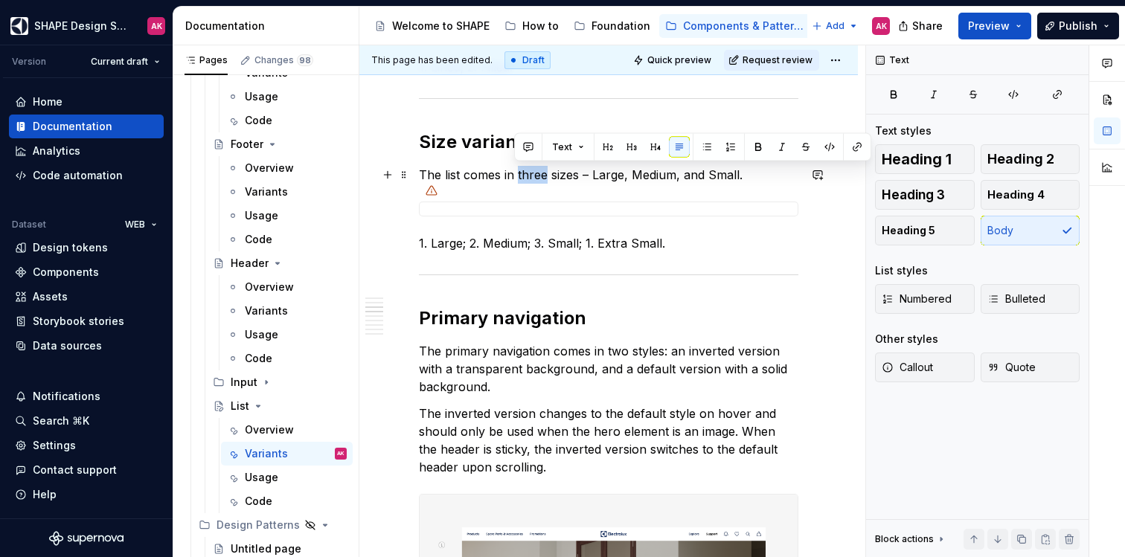
drag, startPoint x: 546, startPoint y: 175, endPoint x: 517, endPoint y: 176, distance: 28.3
click at [517, 176] on p "The list comes in three sizes – Large, Medium, and Small." at bounding box center [609, 175] width 380 height 18
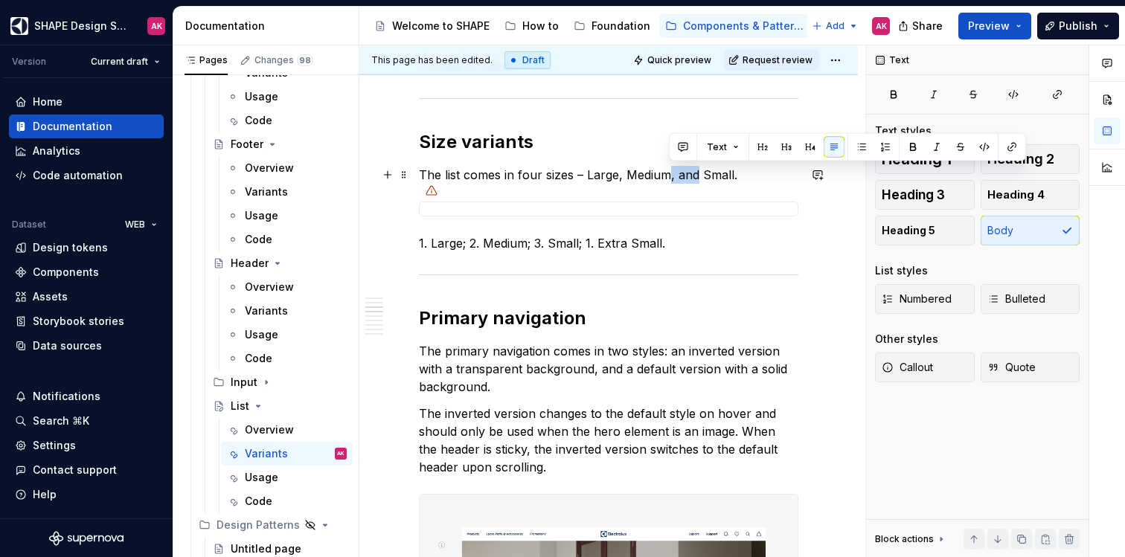
drag, startPoint x: 693, startPoint y: 176, endPoint x: 669, endPoint y: 176, distance: 23.8
click at [668, 179] on p "The list comes in four sizes – Large, Medium, and Small." at bounding box center [609, 175] width 380 height 18
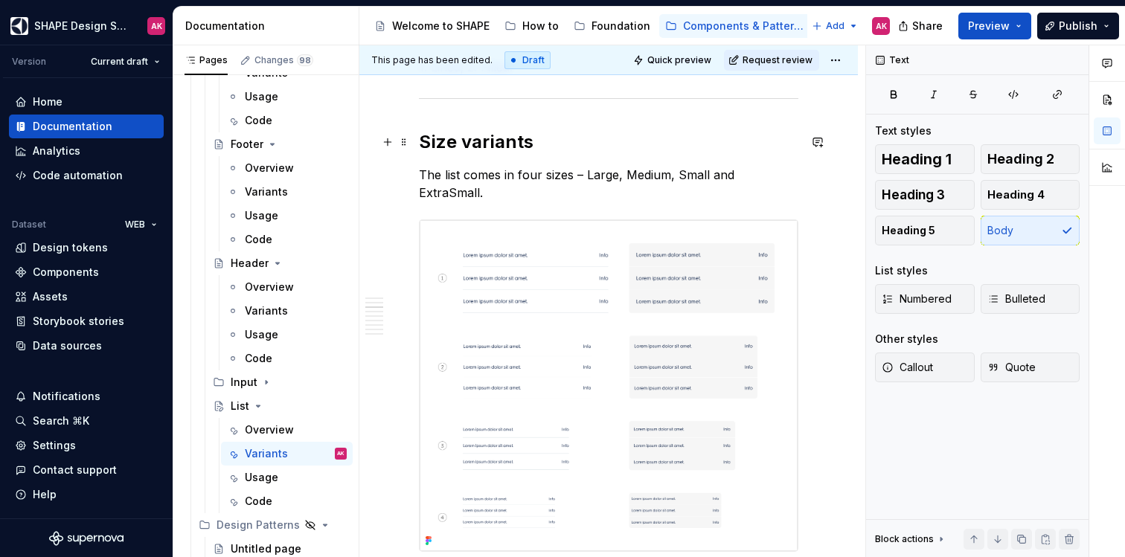
click at [648, 130] on h2 "Size variants" at bounding box center [609, 142] width 380 height 24
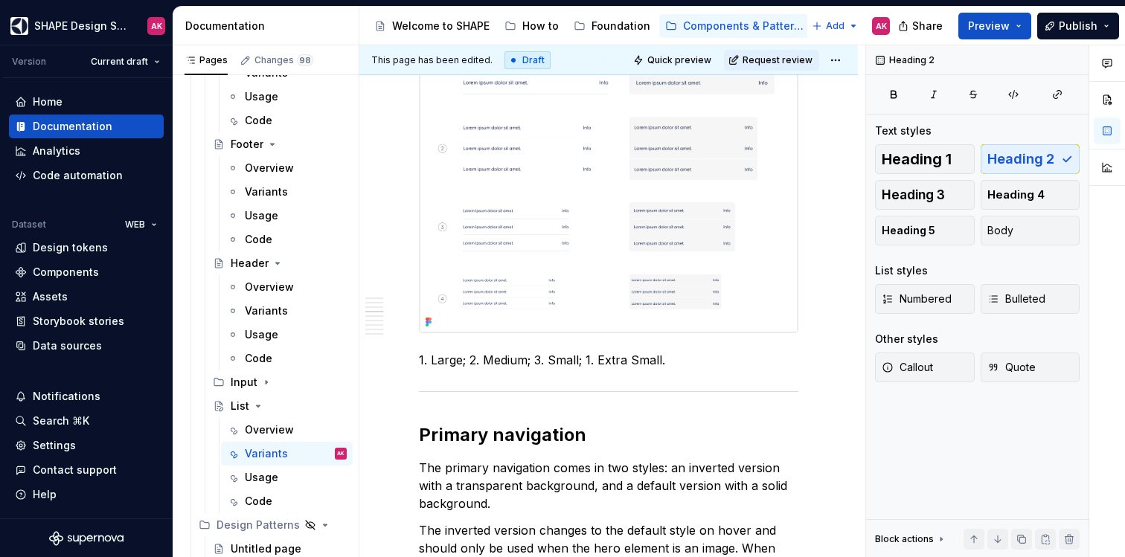
scroll to position [920, 0]
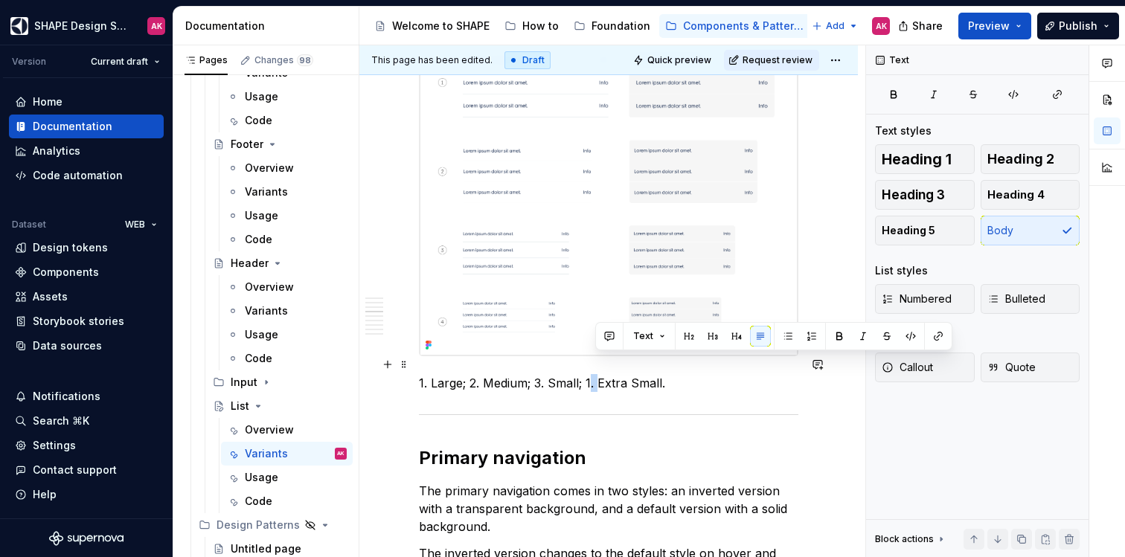
click at [592, 374] on p "1. Large; 2. Medium; 3. Small; 1. Extra Small." at bounding box center [609, 383] width 380 height 18
click at [588, 374] on p "1. Large; 2. Medium; 3. Small; 1. Extra Small." at bounding box center [609, 383] width 380 height 18
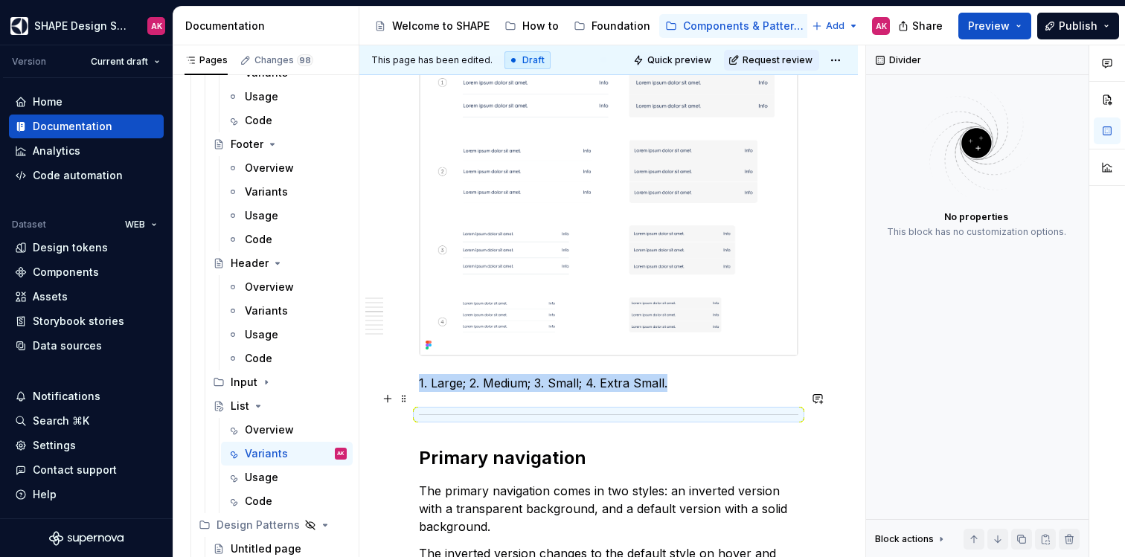
click at [642, 410] on div at bounding box center [609, 415] width 380 height 10
click at [701, 374] on p "1. Large; 2. Medium; 3. Small; 4. Extra Small." at bounding box center [609, 383] width 380 height 18
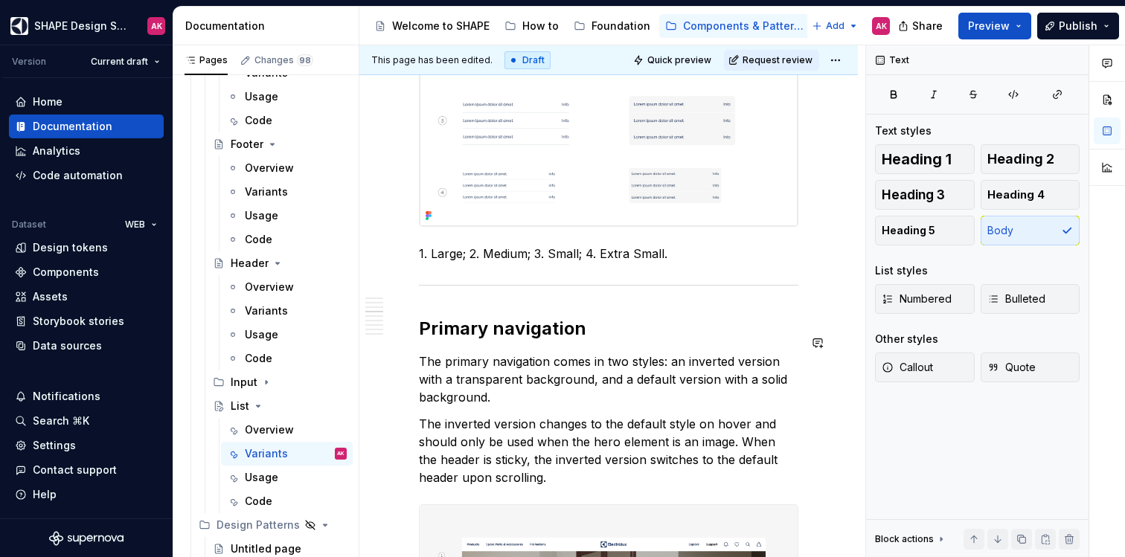
scroll to position [1052, 0]
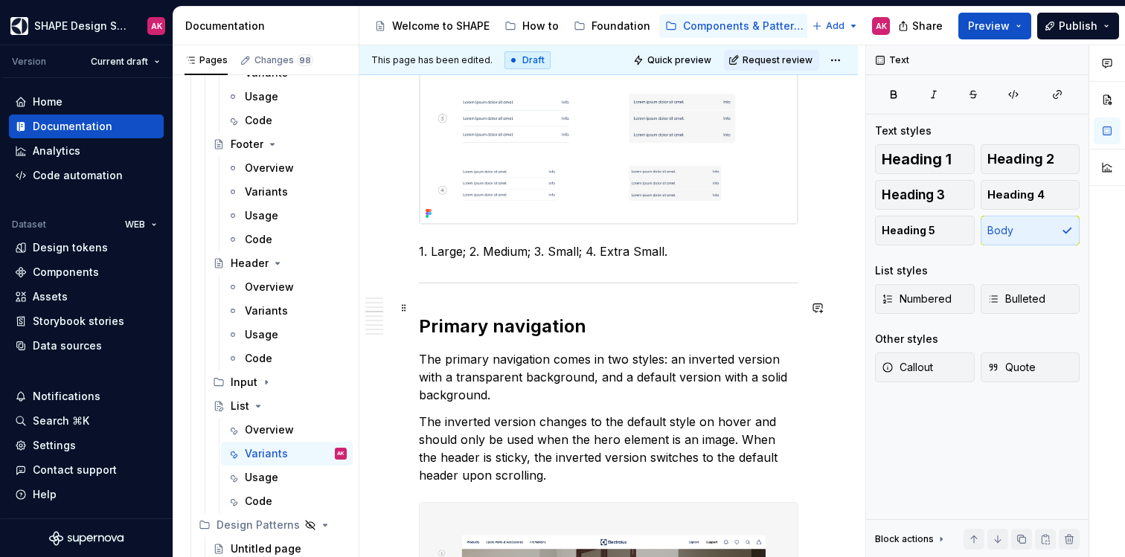
click at [501, 315] on h2 "Primary navigation" at bounding box center [609, 327] width 380 height 24
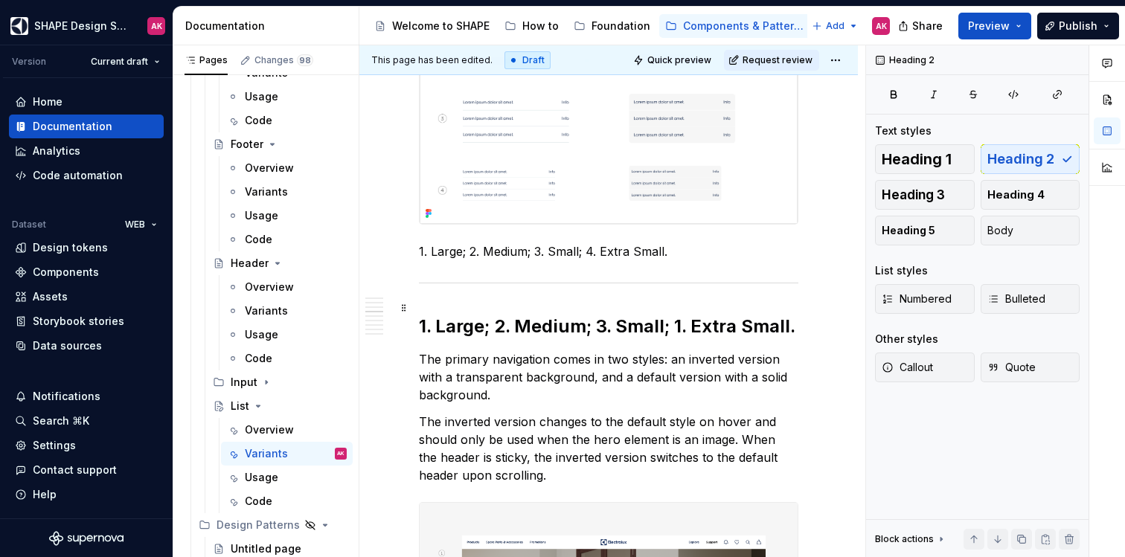
click at [557, 315] on h2 "1. Large; 2. Medium; 3. Small; 1. Extra Small." at bounding box center [609, 327] width 380 height 24
click at [536, 419] on p "The inverted version changes to the default style on hover and should only be u…" at bounding box center [609, 448] width 380 height 71
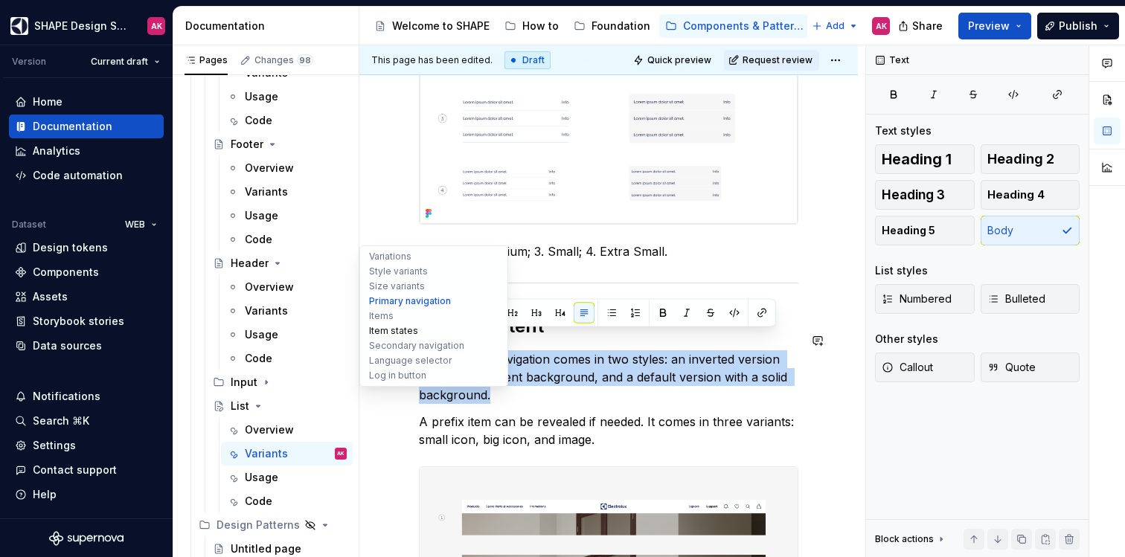
drag, startPoint x: 491, startPoint y: 374, endPoint x: 399, endPoint y: 337, distance: 99.5
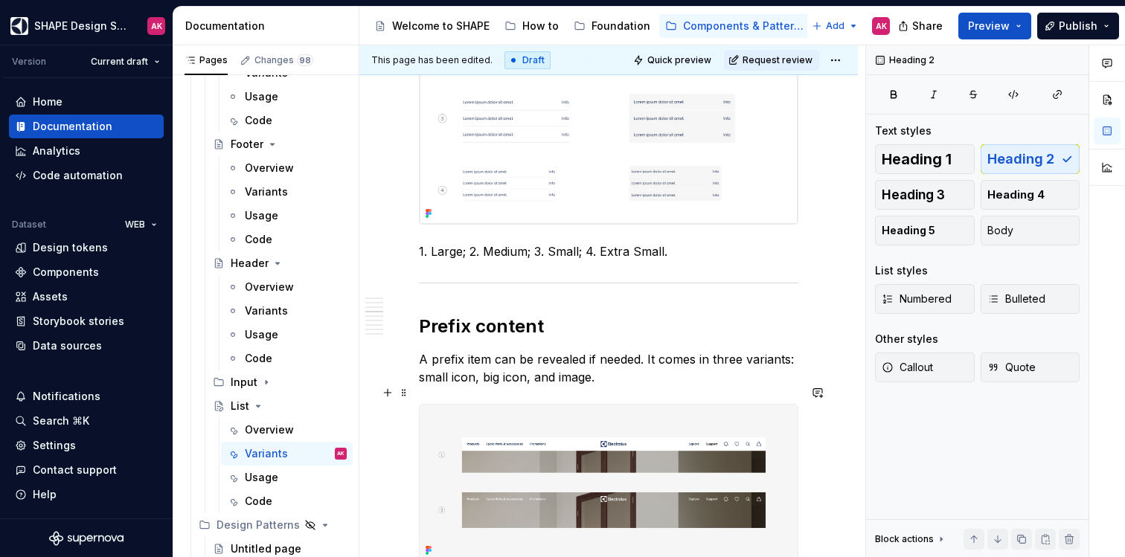
scroll to position [1191, 0]
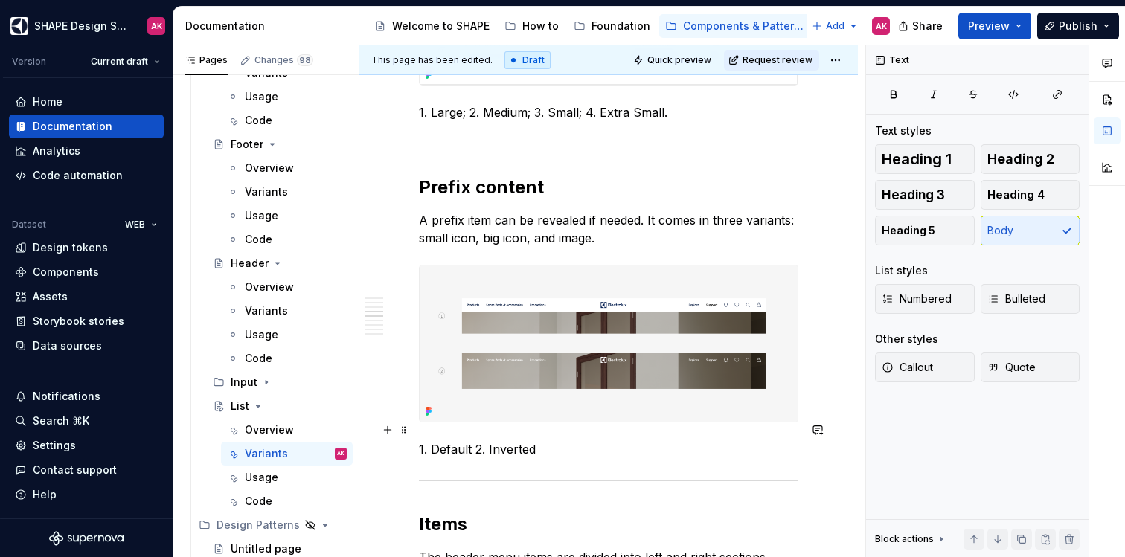
click at [465, 441] on p "1. Default 2. Inverted" at bounding box center [609, 450] width 380 height 18
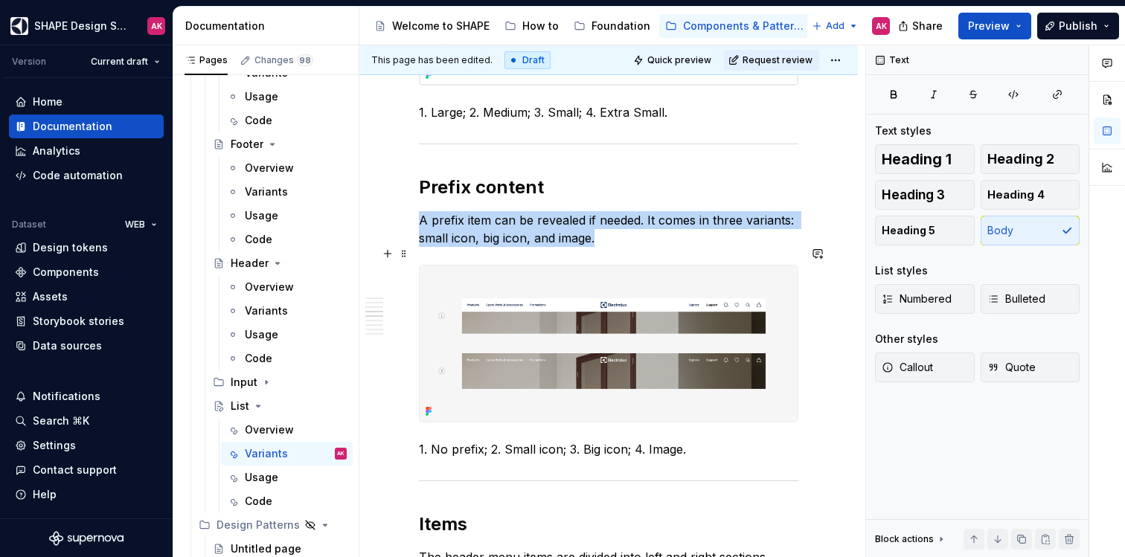
click at [607, 307] on img at bounding box center [609, 344] width 378 height 156
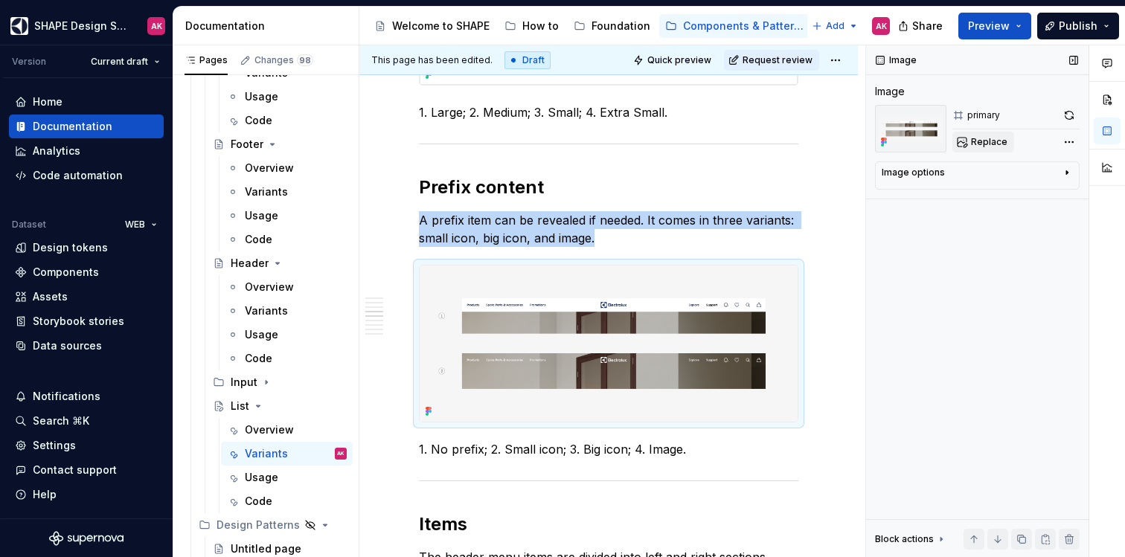
click at [997, 142] on span "Replace" at bounding box center [989, 142] width 36 height 12
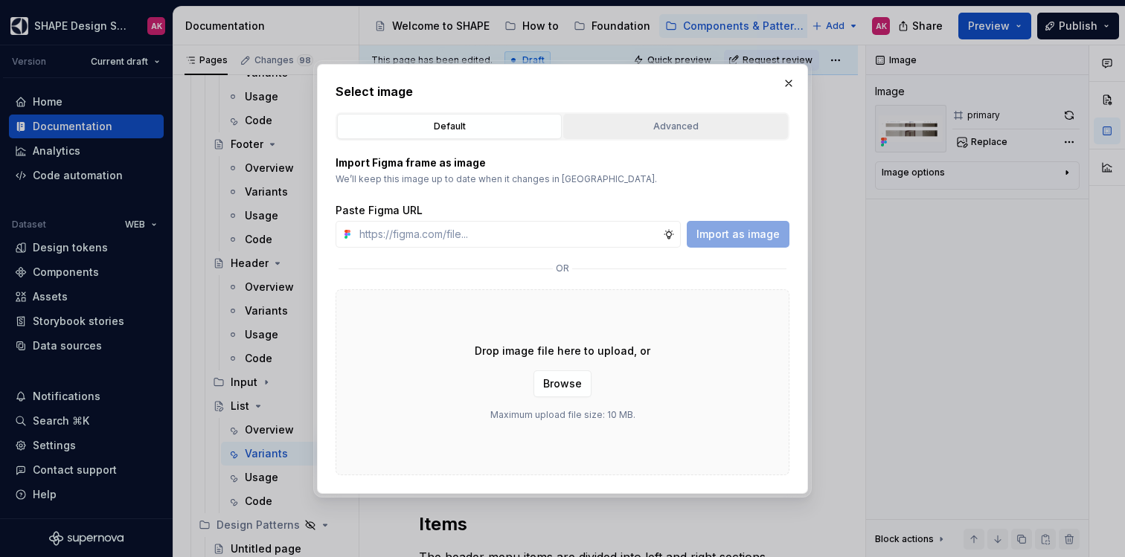
click at [635, 121] on div "Advanced" at bounding box center [676, 126] width 214 height 15
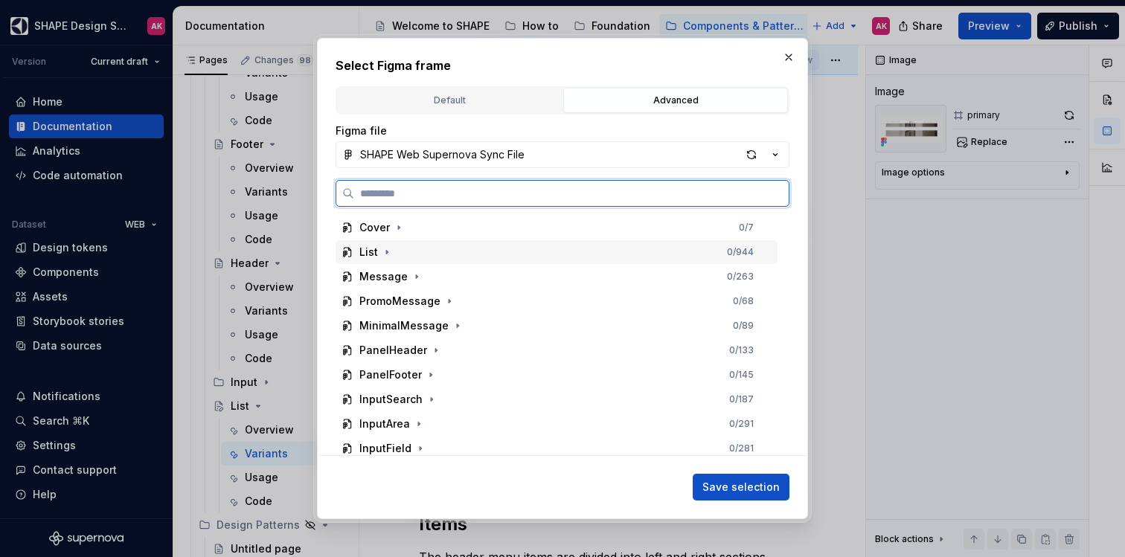
click at [363, 258] on div "List" at bounding box center [368, 252] width 19 height 15
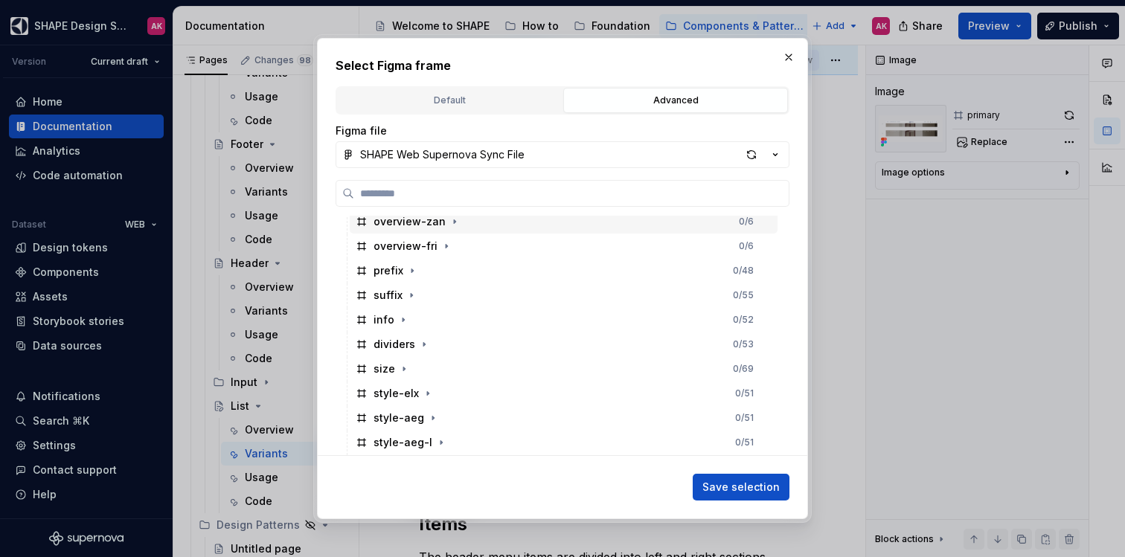
scroll to position [131, 0]
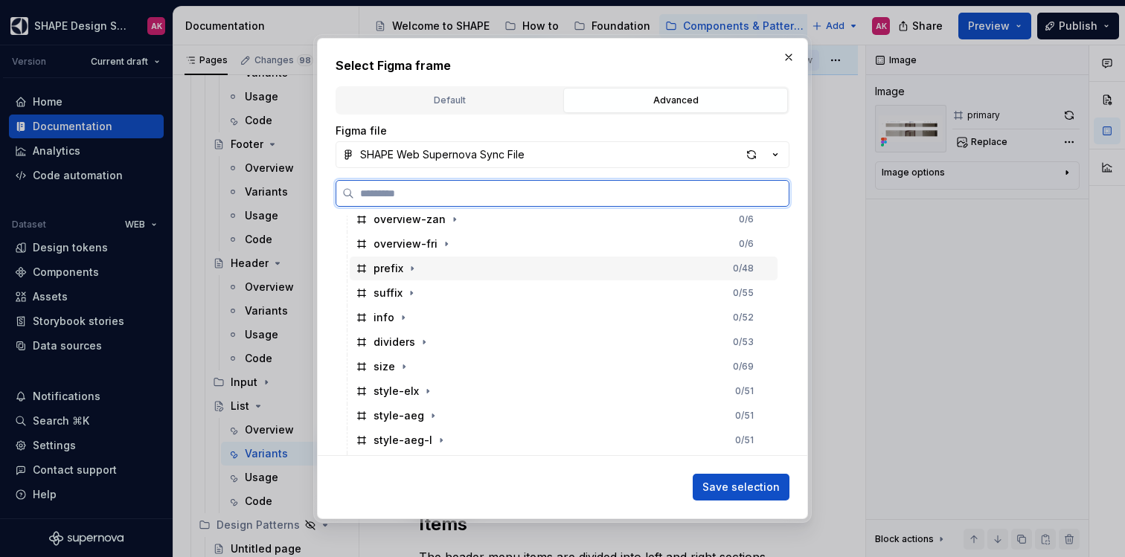
click at [383, 267] on div "prefix" at bounding box center [389, 268] width 30 height 15
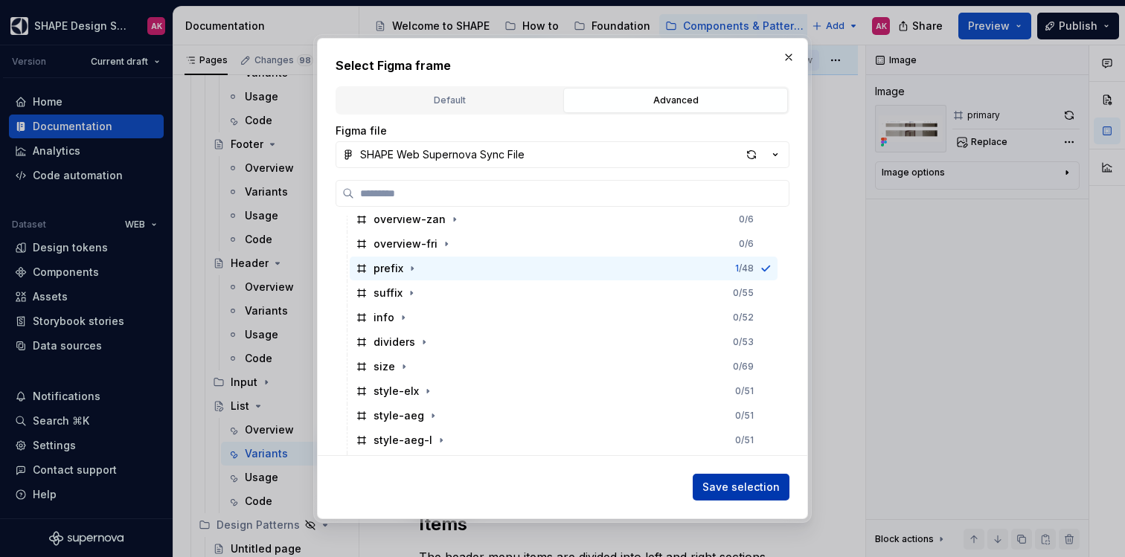
click at [731, 480] on span "Save selection" at bounding box center [741, 487] width 77 height 15
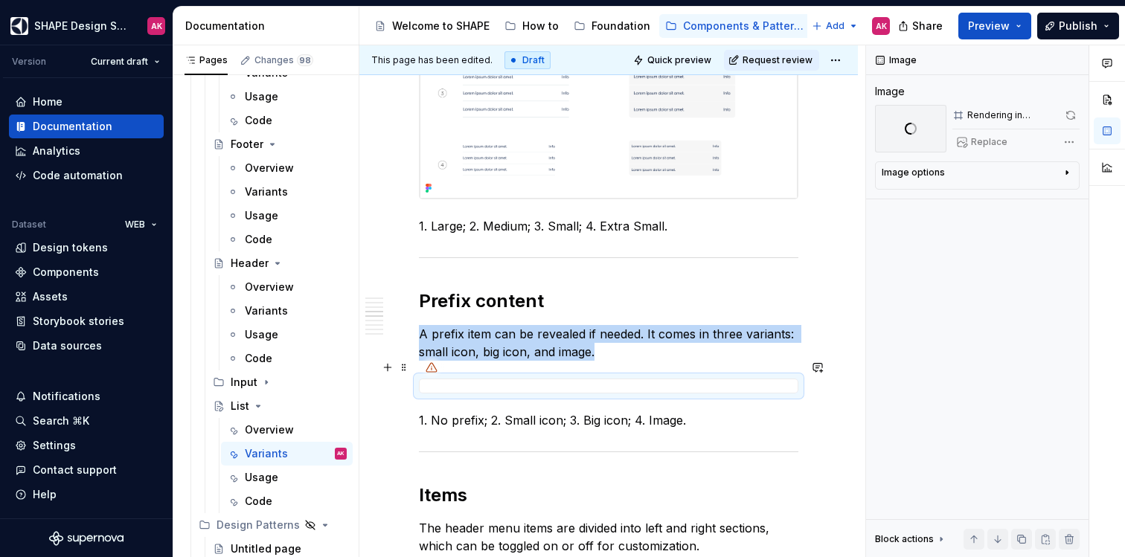
scroll to position [1212, 0]
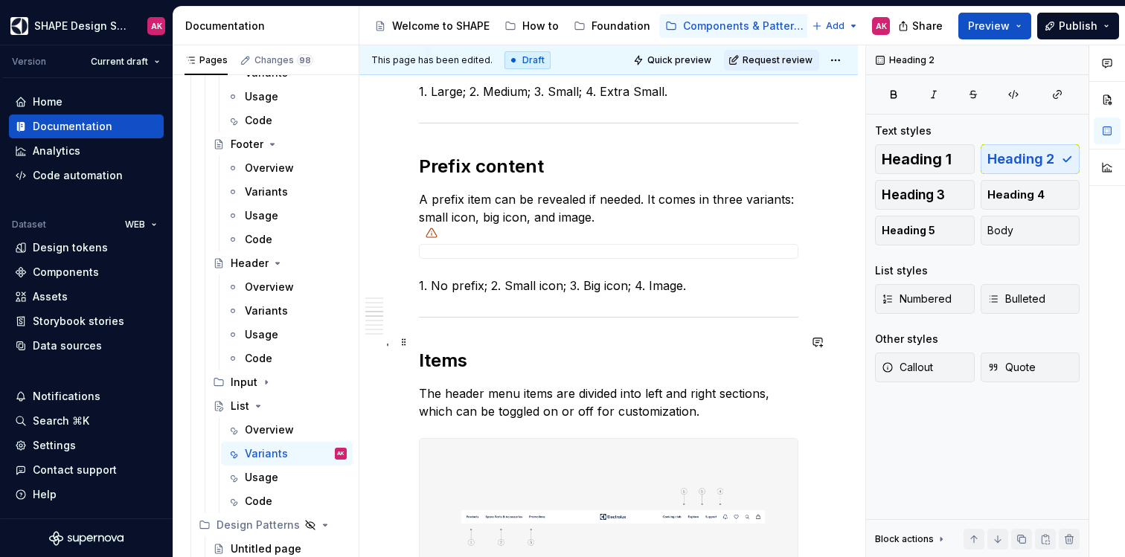
click at [454, 349] on h2 "Items" at bounding box center [609, 361] width 380 height 24
click at [478, 385] on p "The header menu items are divided into left and right sections, which can be to…" at bounding box center [609, 403] width 380 height 36
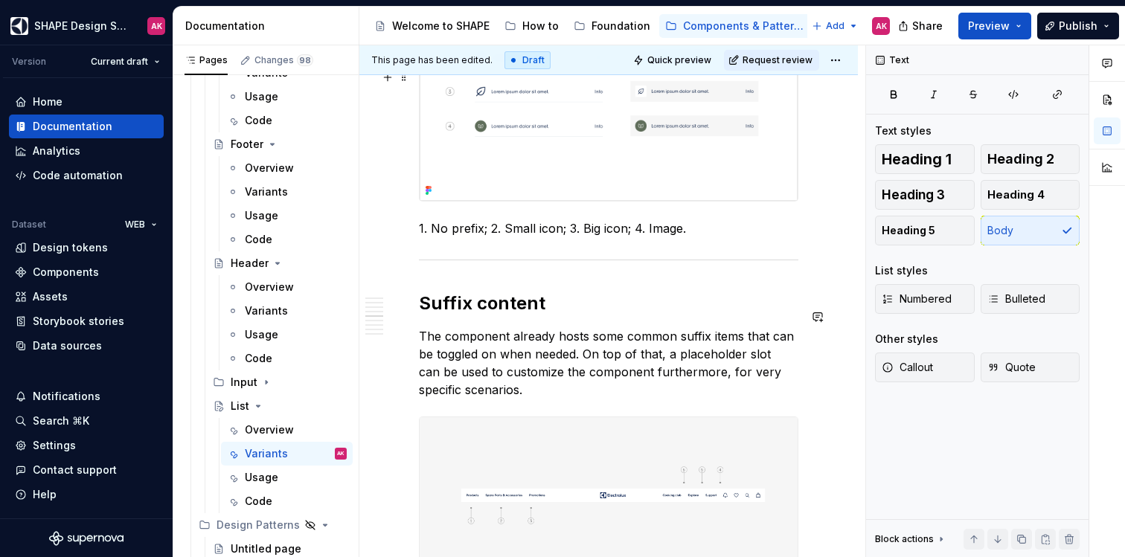
scroll to position [1827, 0]
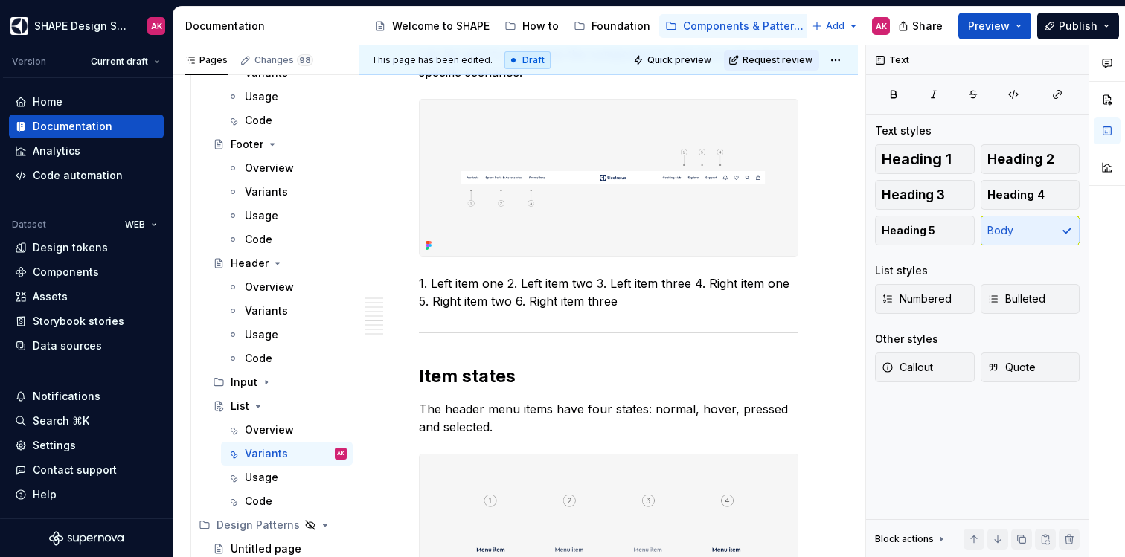
click at [493, 275] on p "1. Left item one 2. Left item two 3. Left item three 4. Right item one 5. Right…" at bounding box center [609, 293] width 380 height 36
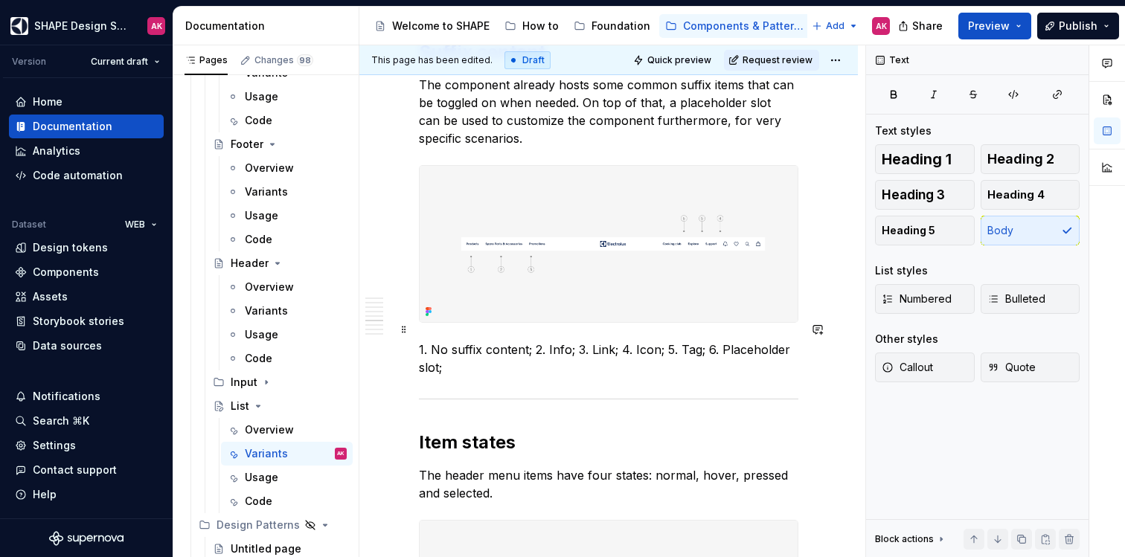
scroll to position [1691, 0]
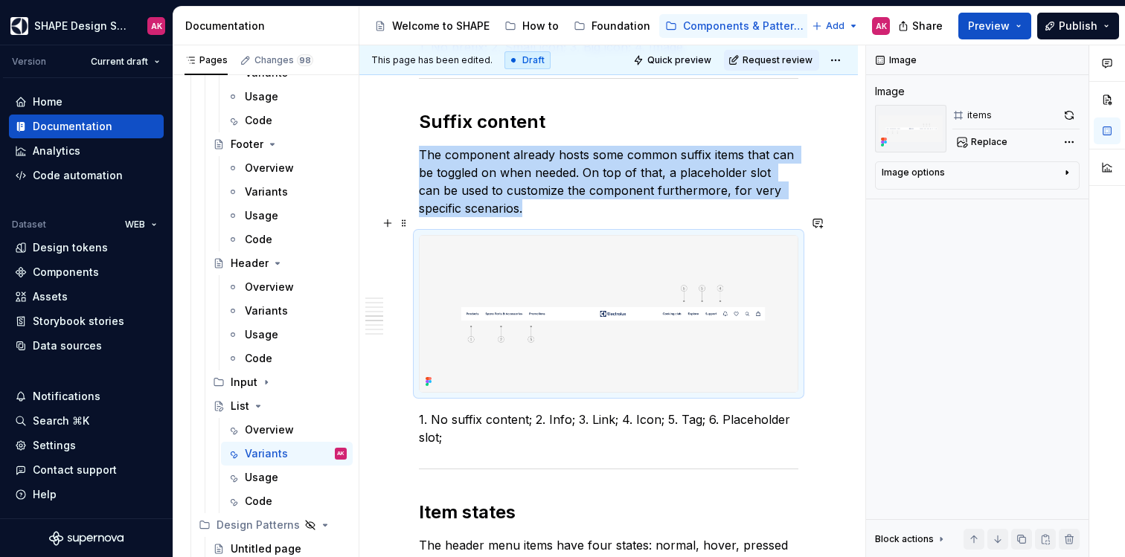
click at [520, 248] on img at bounding box center [609, 314] width 378 height 156
click at [987, 141] on span "Replace" at bounding box center [989, 142] width 36 height 12
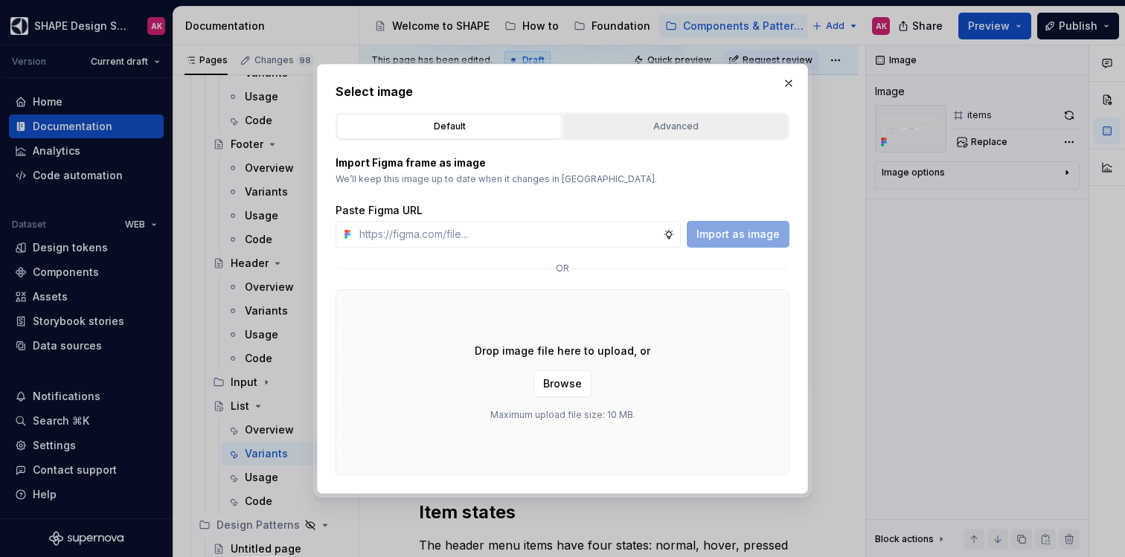
click at [643, 123] on div "Advanced" at bounding box center [676, 126] width 214 height 15
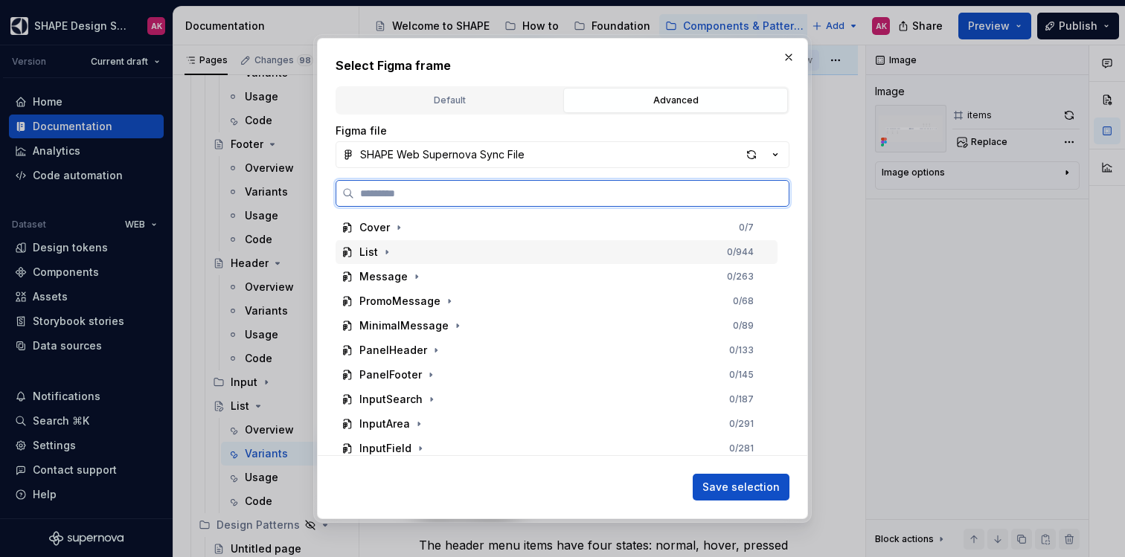
click at [364, 252] on div "List" at bounding box center [368, 252] width 19 height 15
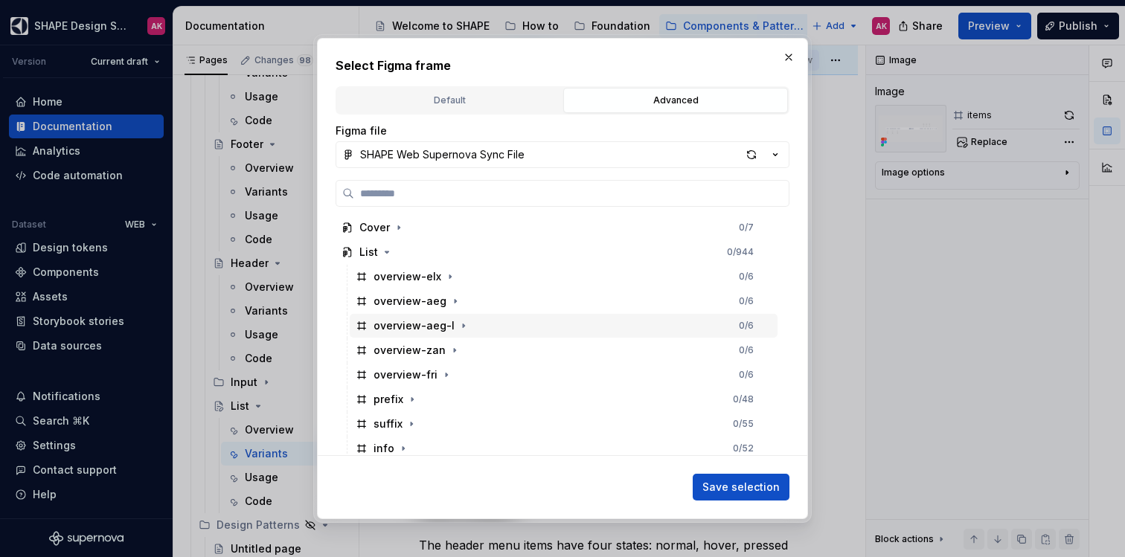
scroll to position [128, 0]
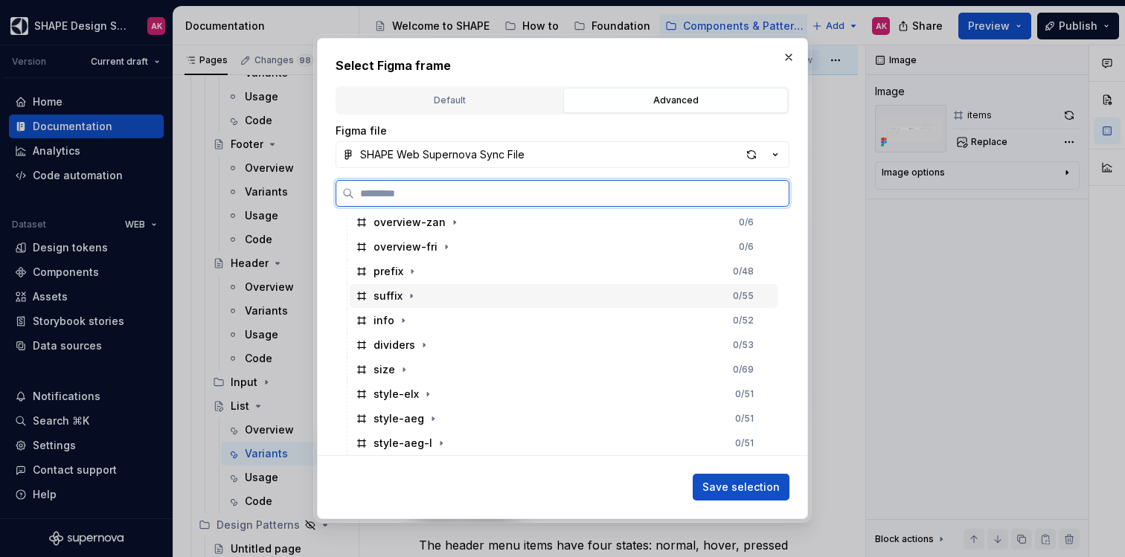
click at [374, 293] on div "suffix" at bounding box center [388, 296] width 29 height 15
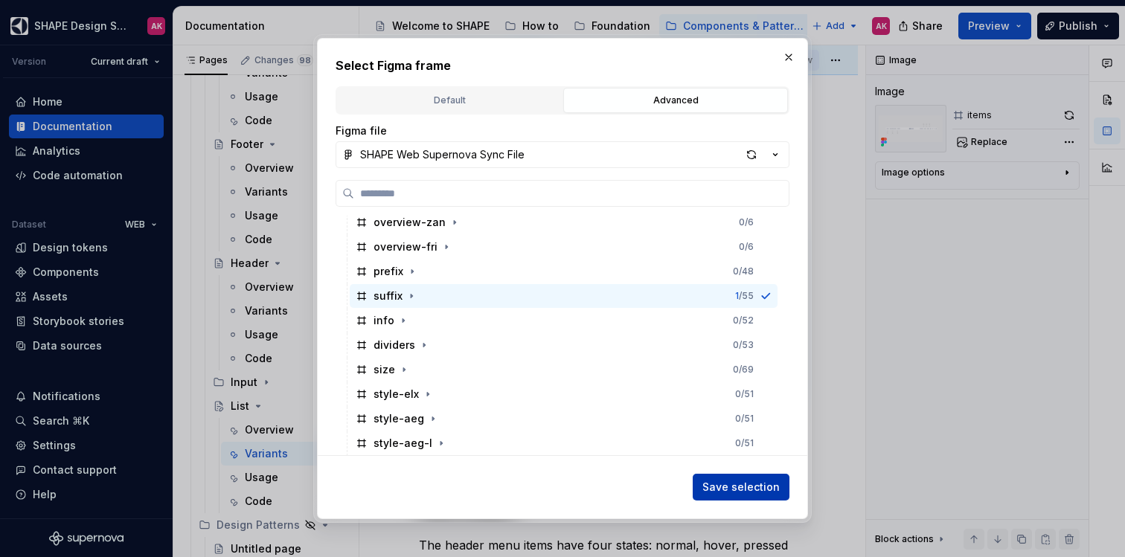
click at [729, 492] on span "Save selection" at bounding box center [741, 487] width 77 height 15
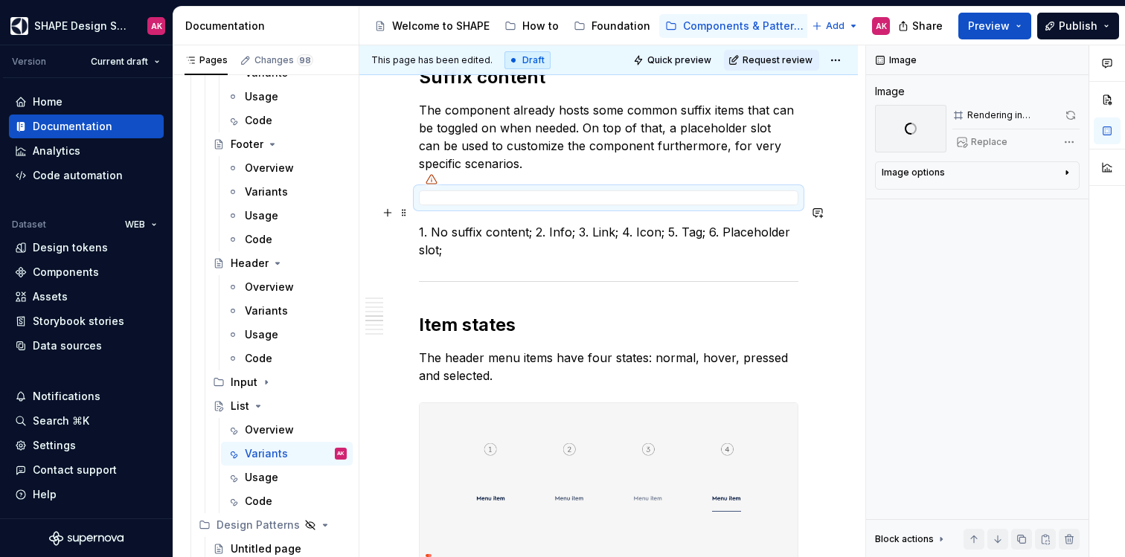
scroll to position [1736, 0]
click at [474, 313] on h2 "Item states" at bounding box center [609, 325] width 380 height 24
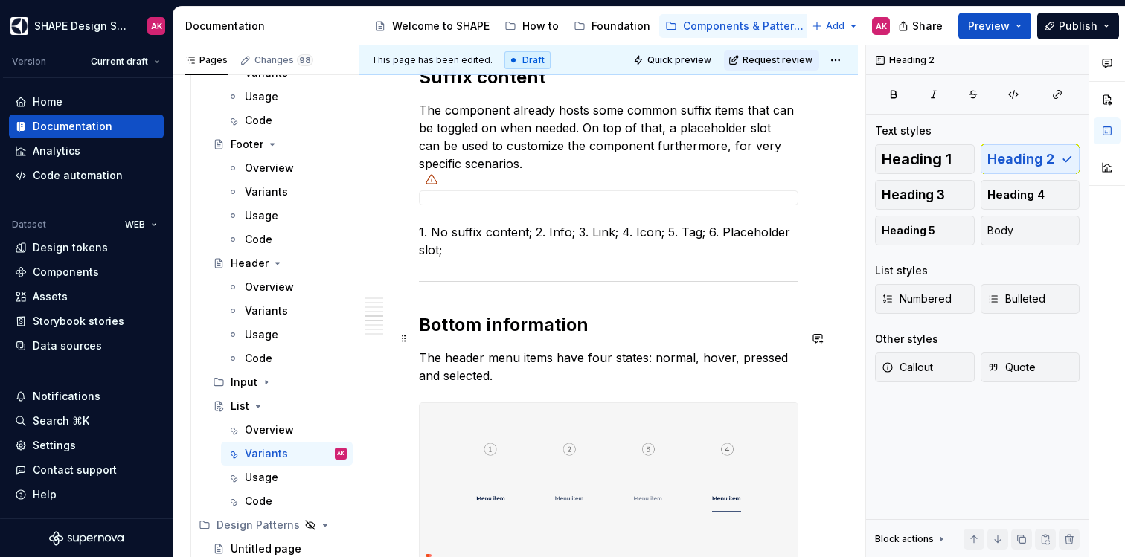
click at [445, 353] on p "The header menu items have four states: normal, hover, pressed and selected." at bounding box center [609, 367] width 380 height 36
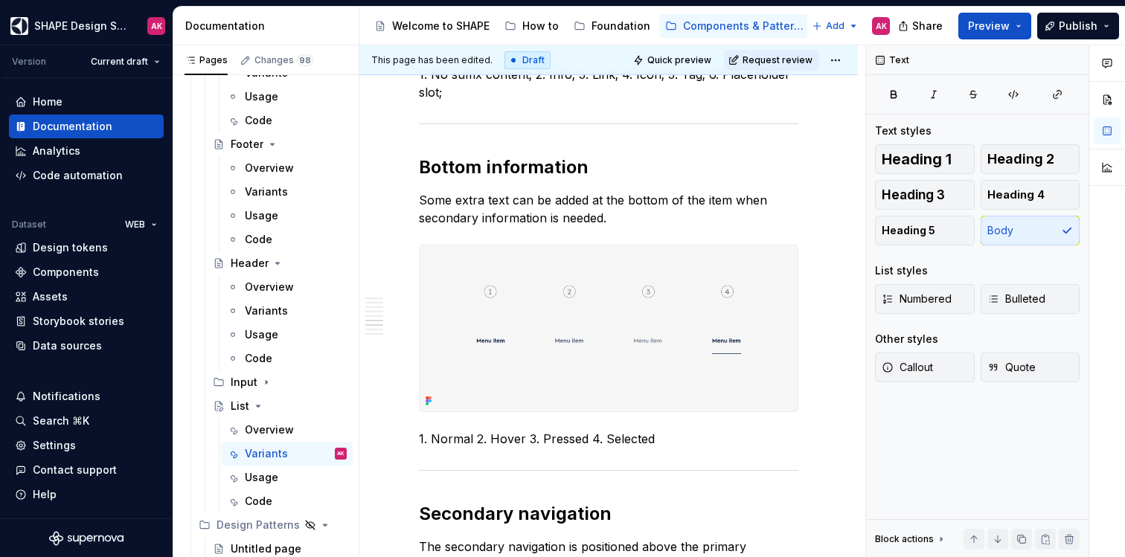
scroll to position [2132, 0]
click at [485, 432] on p "1. Normal 2. Hover 3. Pressed 4. Selected" at bounding box center [609, 441] width 380 height 18
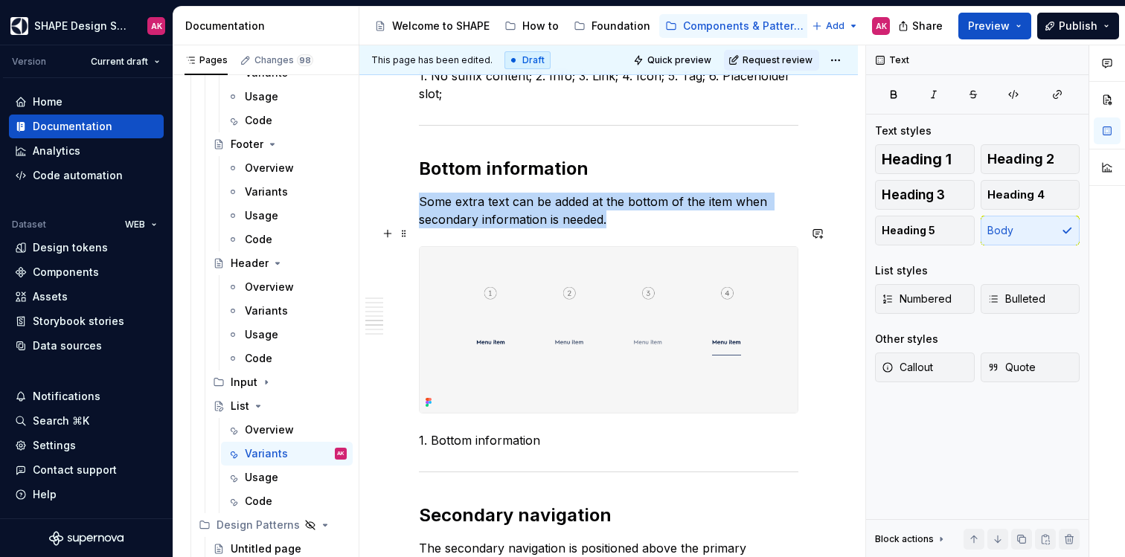
click at [687, 274] on img at bounding box center [609, 330] width 378 height 166
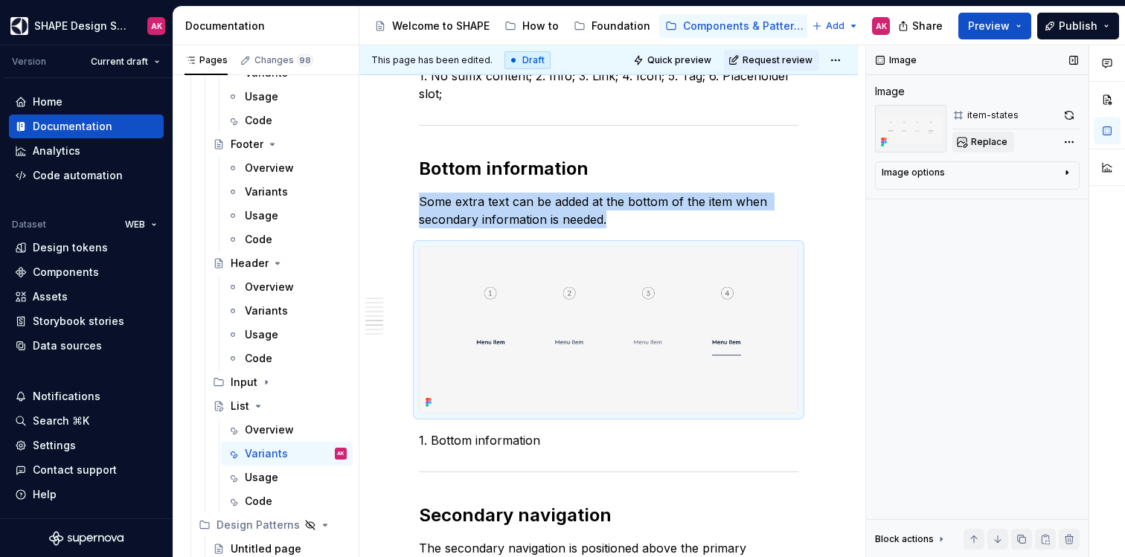
click at [993, 138] on span "Replace" at bounding box center [989, 142] width 36 height 12
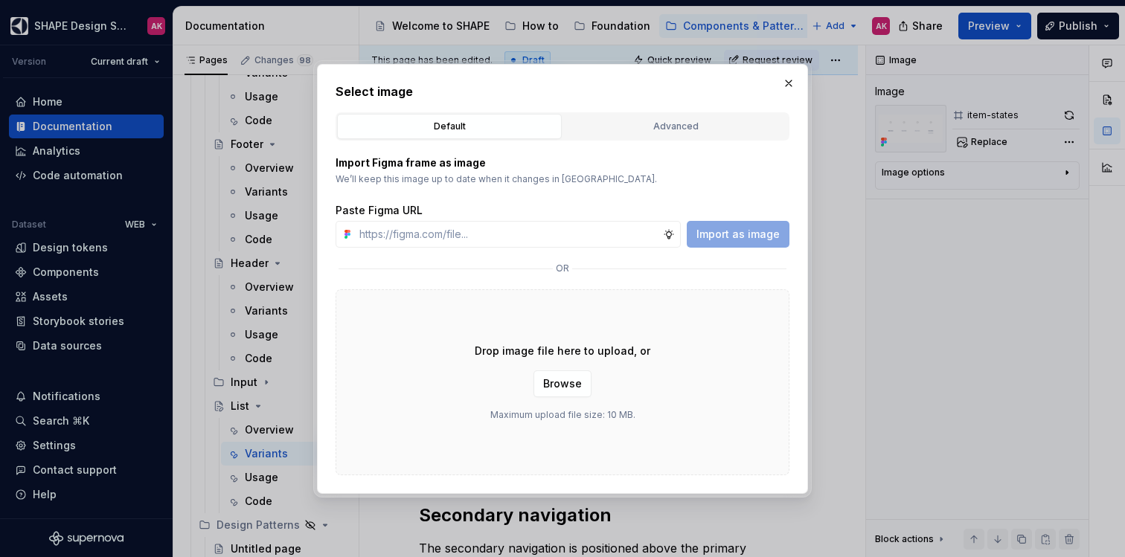
click at [655, 140] on div "Default Advanced" at bounding box center [563, 126] width 454 height 28
click at [662, 132] on div "Advanced" at bounding box center [676, 126] width 214 height 15
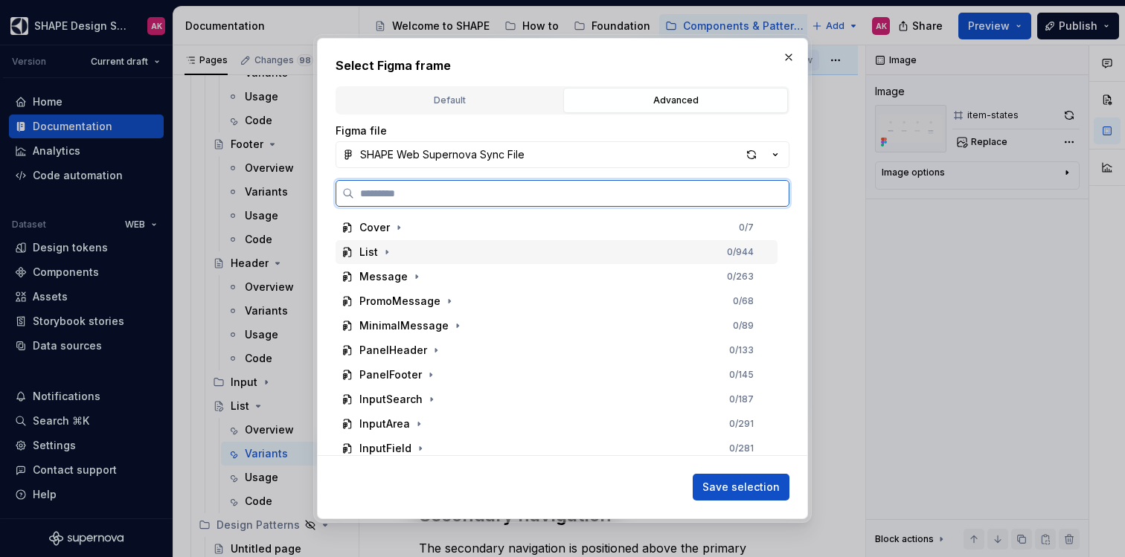
click at [360, 259] on div "List" at bounding box center [368, 252] width 19 height 15
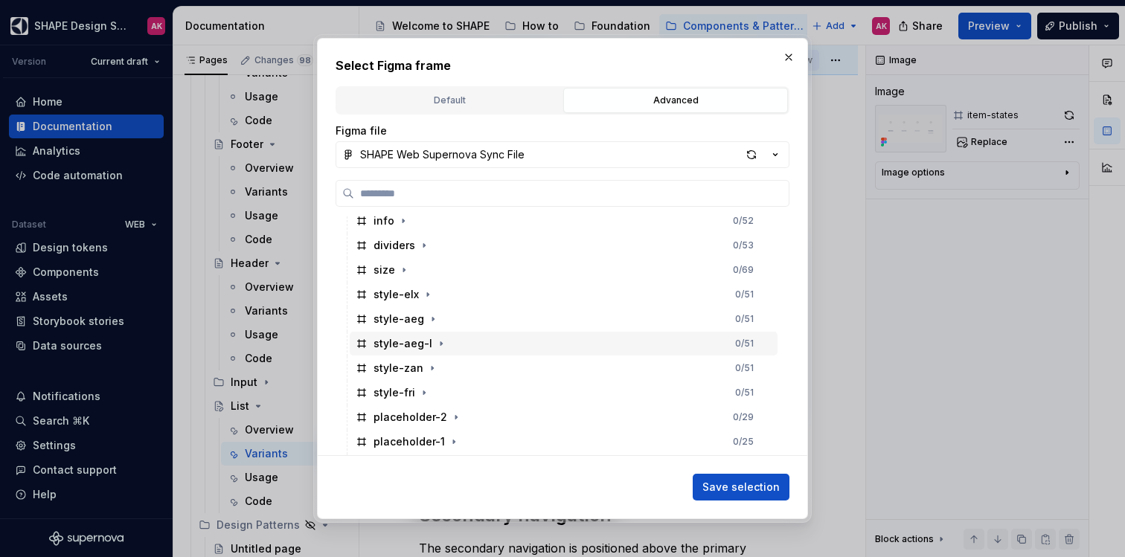
scroll to position [129, 0]
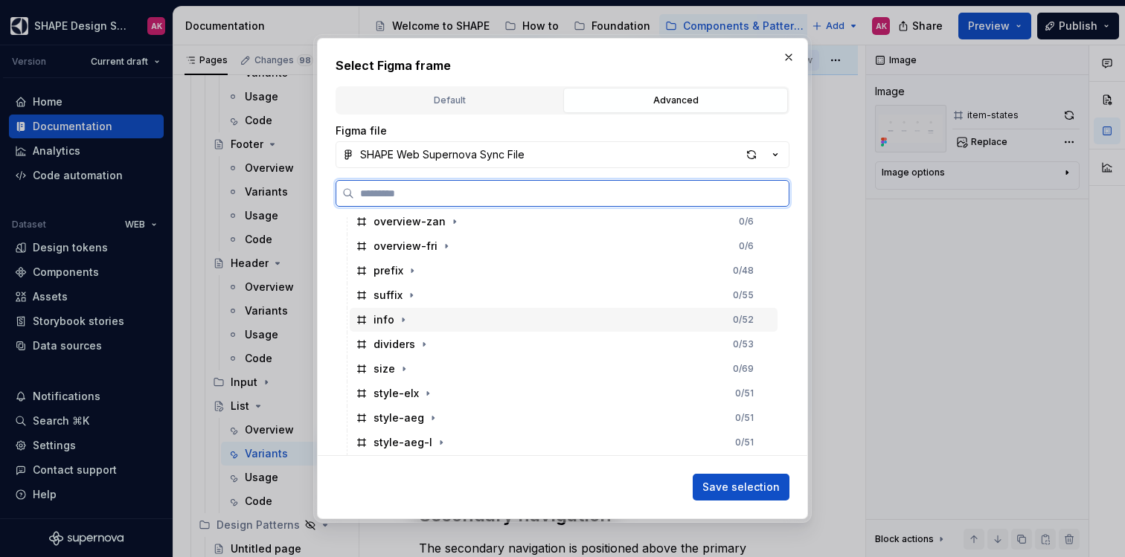
click at [385, 322] on div "info" at bounding box center [384, 320] width 21 height 15
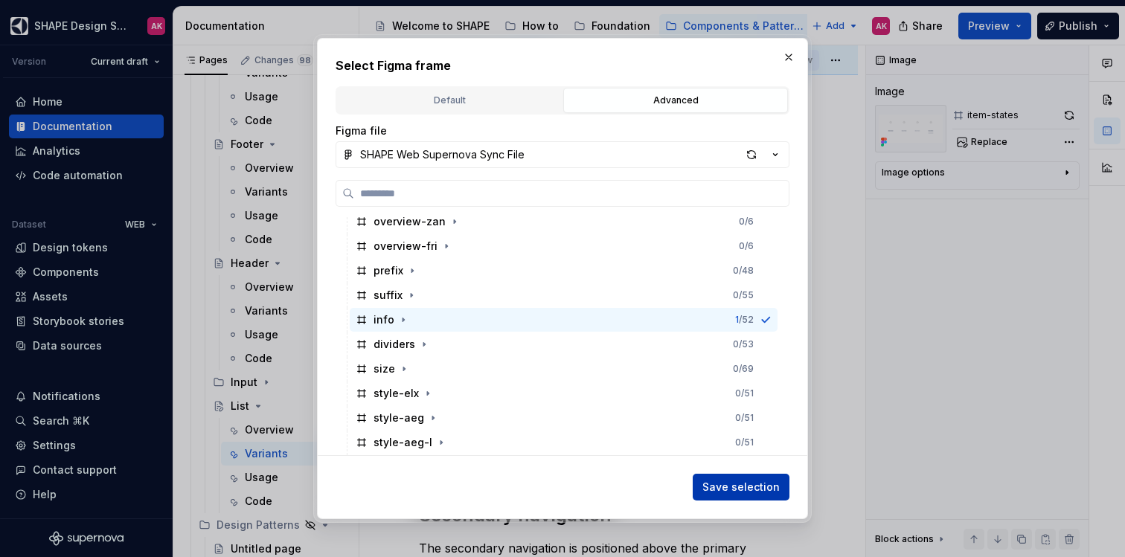
click at [741, 494] on span "Save selection" at bounding box center [741, 487] width 77 height 15
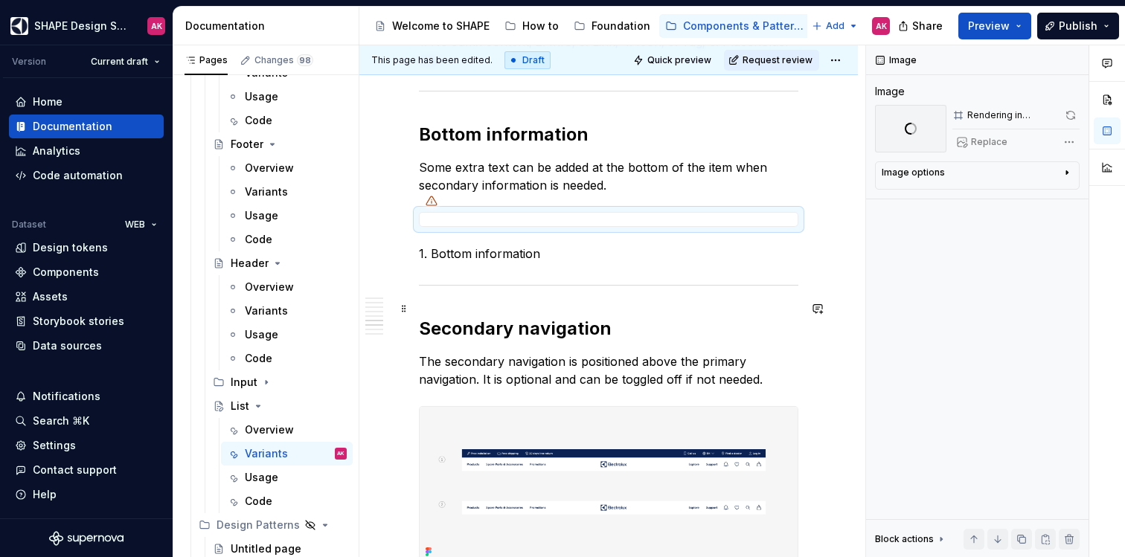
scroll to position [2164, 0]
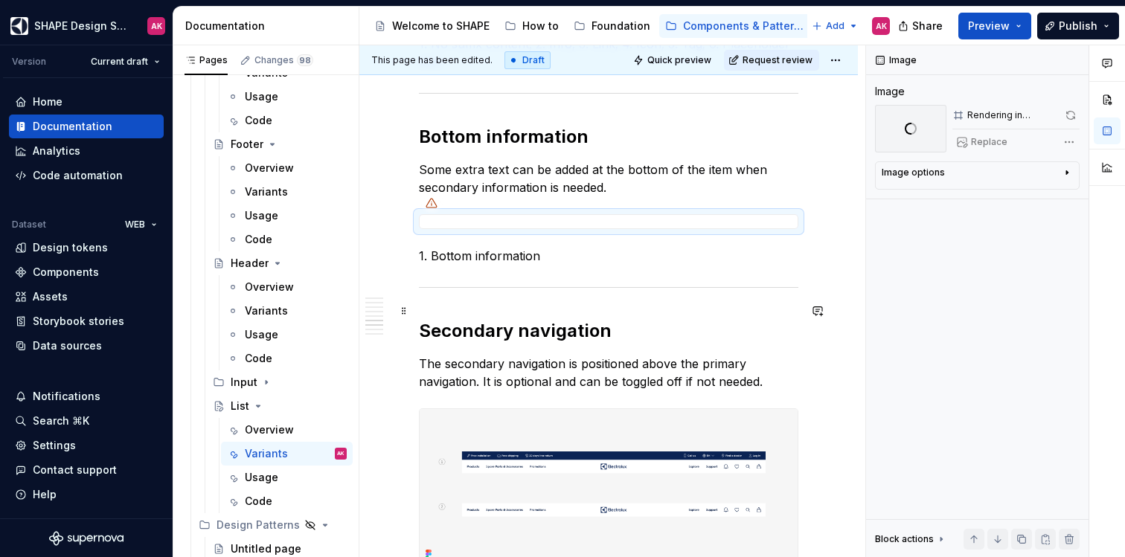
click at [499, 319] on h2 "Secondary navigation" at bounding box center [609, 331] width 380 height 24
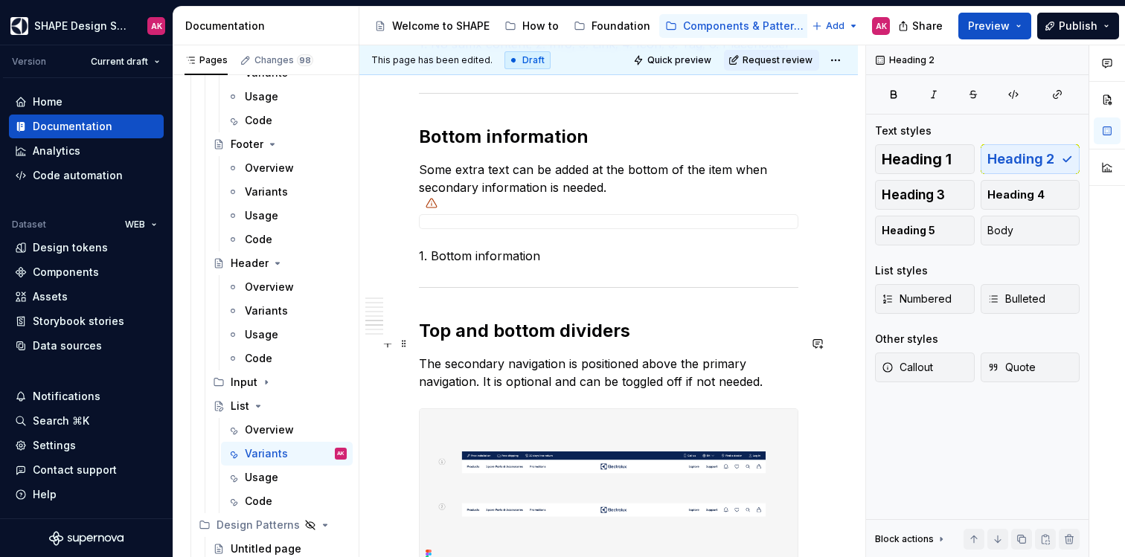
click at [475, 356] on p "The secondary navigation is positioned above the primary navigation. It is opti…" at bounding box center [609, 373] width 380 height 36
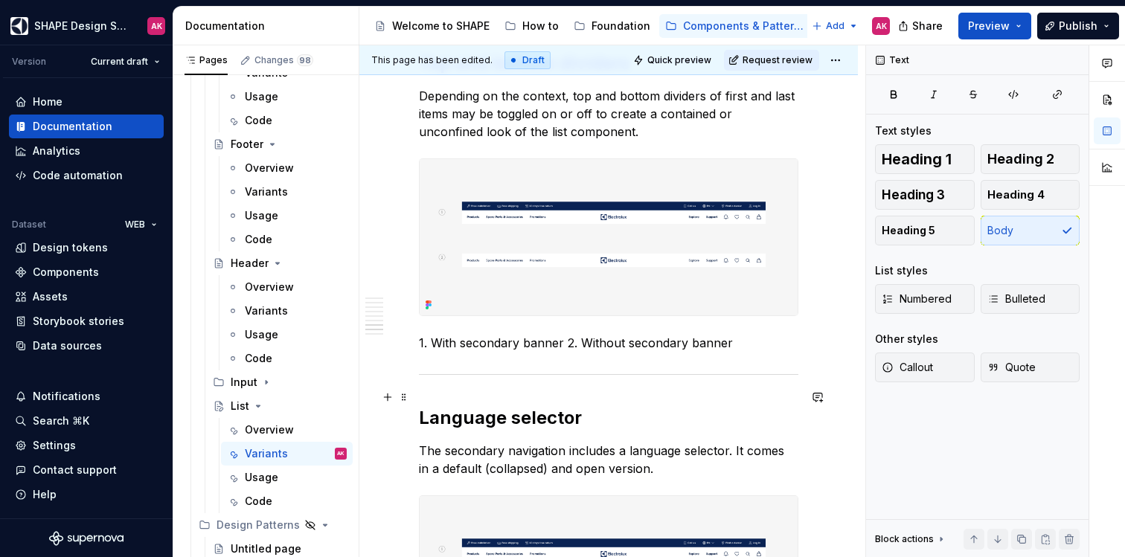
scroll to position [2676, 0]
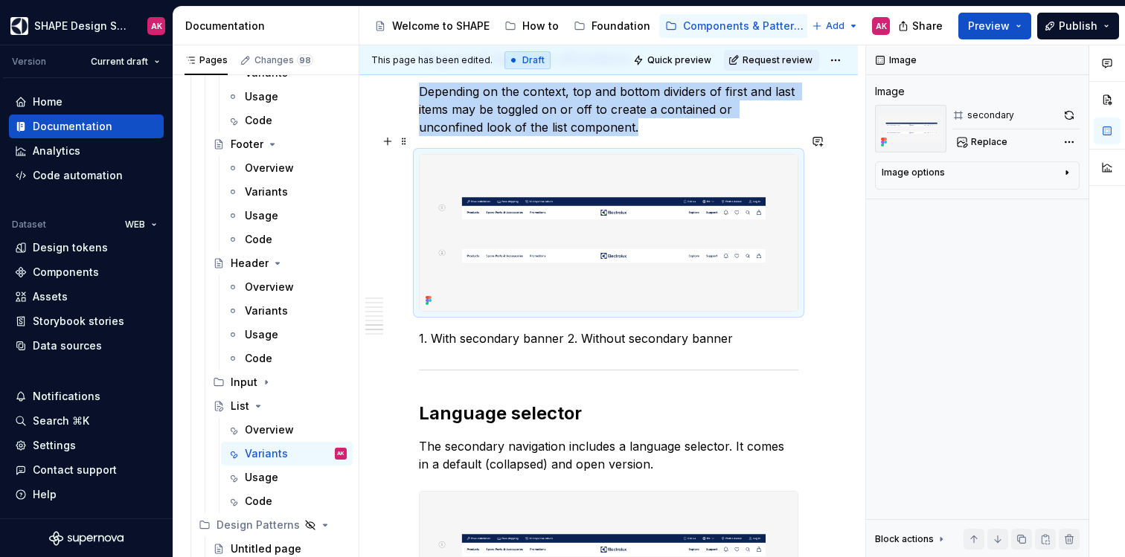
click at [552, 252] on img at bounding box center [609, 233] width 378 height 156
click at [989, 140] on span "Replace" at bounding box center [989, 142] width 36 height 12
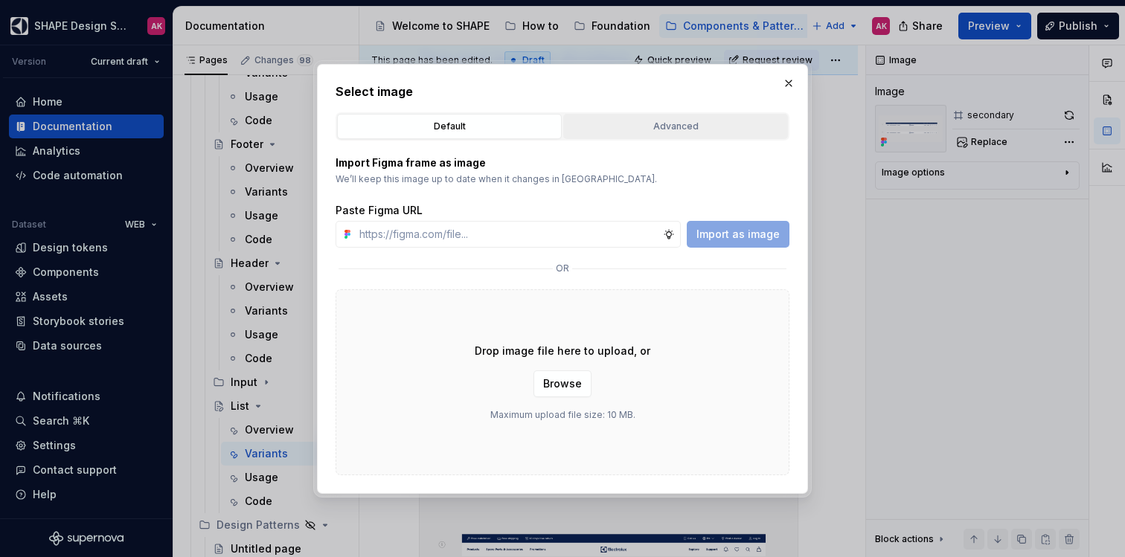
click at [622, 135] on button "Advanced" at bounding box center [675, 126] width 225 height 25
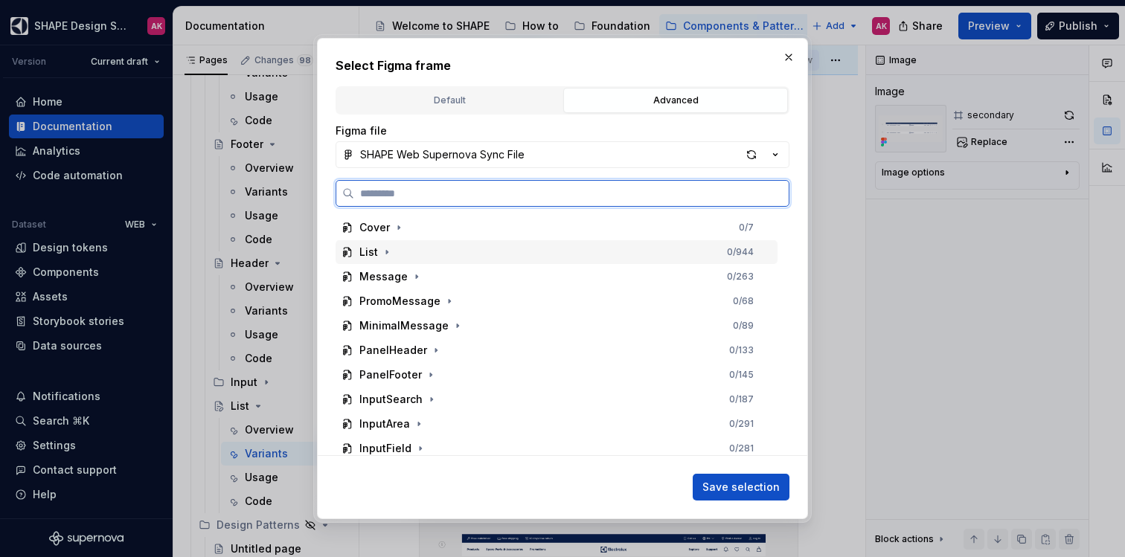
click at [365, 256] on div "List" at bounding box center [368, 252] width 19 height 15
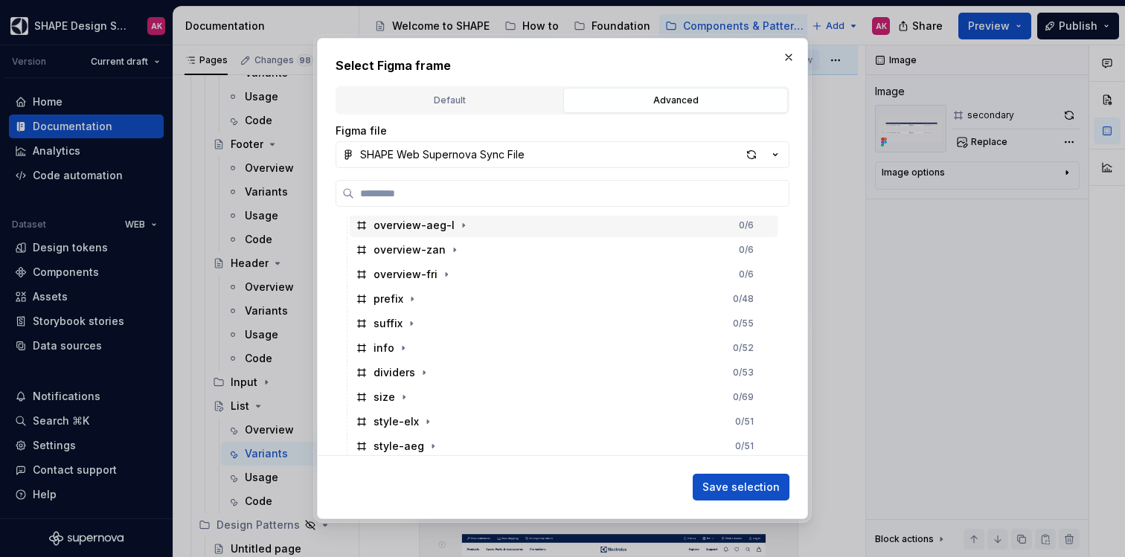
scroll to position [116, 0]
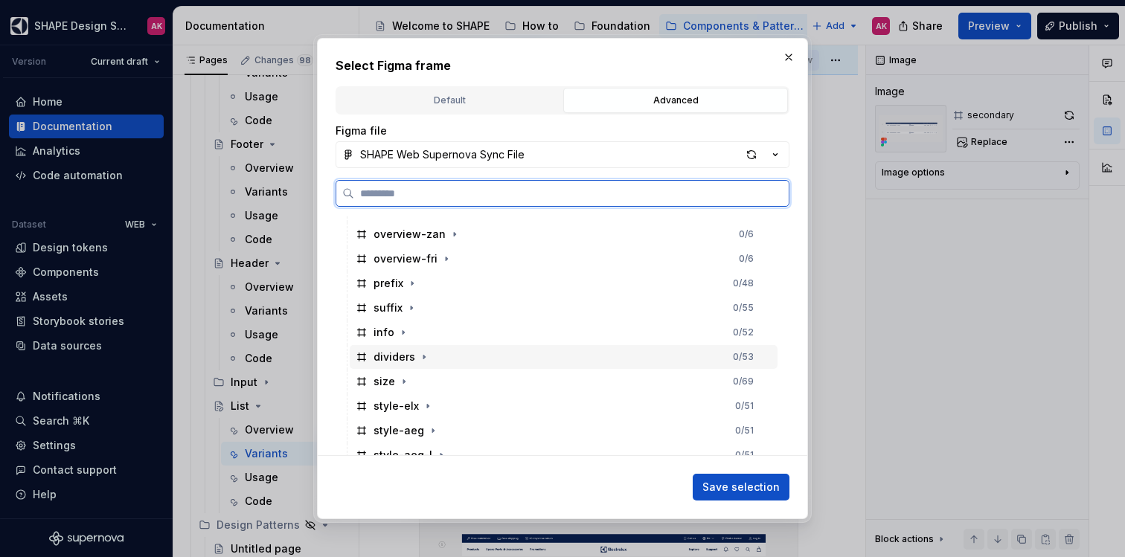
click at [383, 361] on div "dividers" at bounding box center [395, 357] width 42 height 15
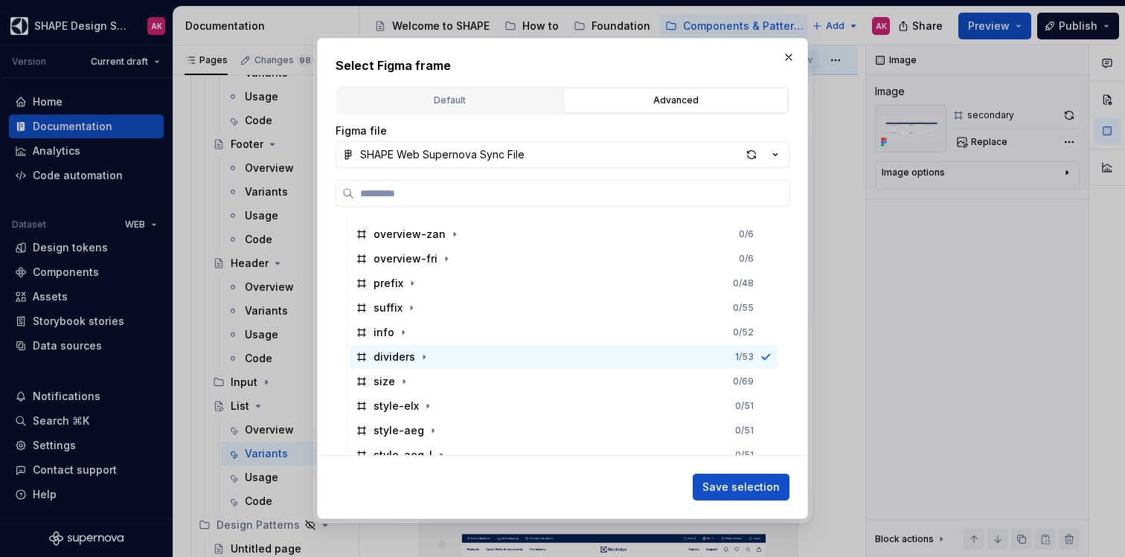
click at [745, 485] on span "Save selection" at bounding box center [741, 487] width 77 height 15
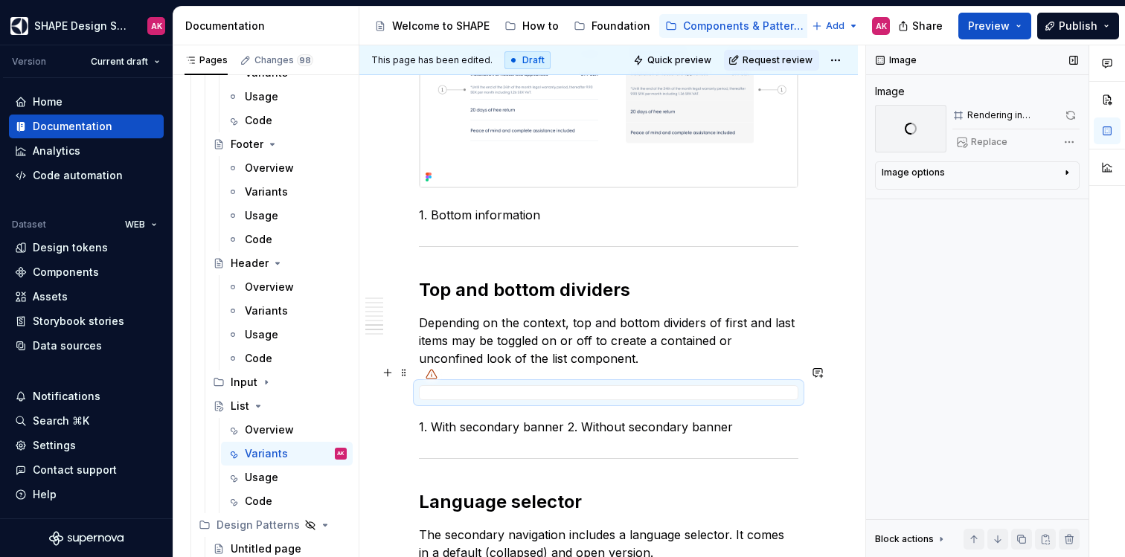
scroll to position [2531, 0]
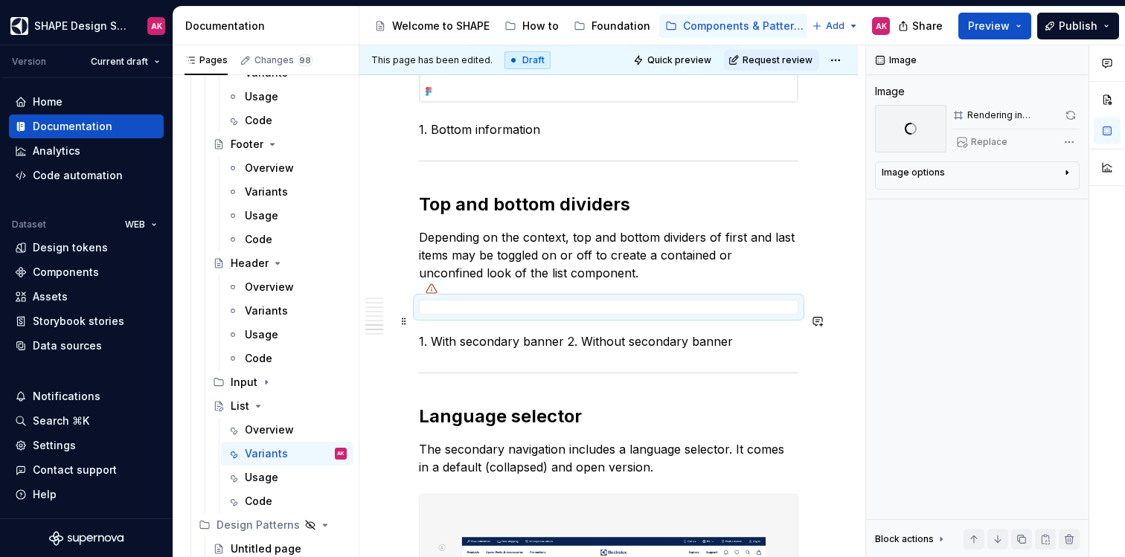
click at [483, 333] on p "1. With secondary banner 2. Without secondary banner" at bounding box center [609, 342] width 380 height 18
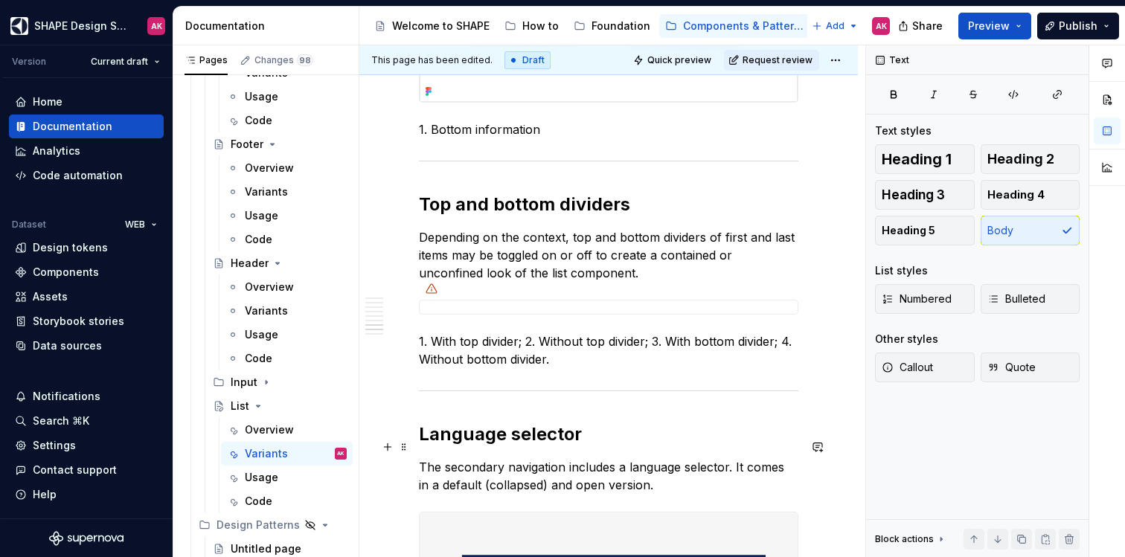
click at [634, 458] on p "The secondary navigation includes a language selector. It comes in a default (c…" at bounding box center [609, 476] width 380 height 36
click at [406, 367] on span at bounding box center [404, 373] width 12 height 21
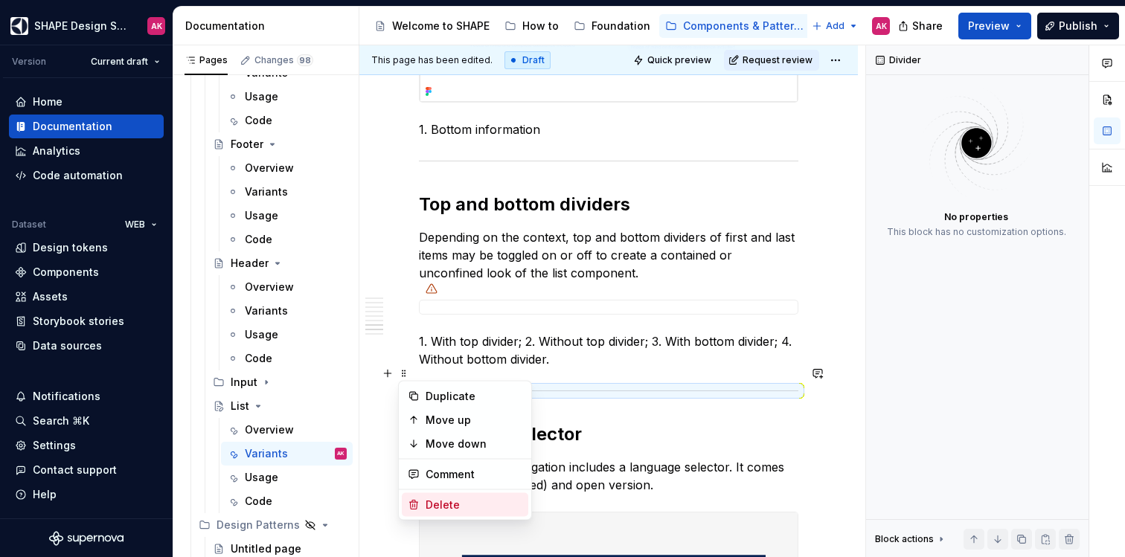
click at [458, 499] on div "Delete" at bounding box center [474, 505] width 97 height 15
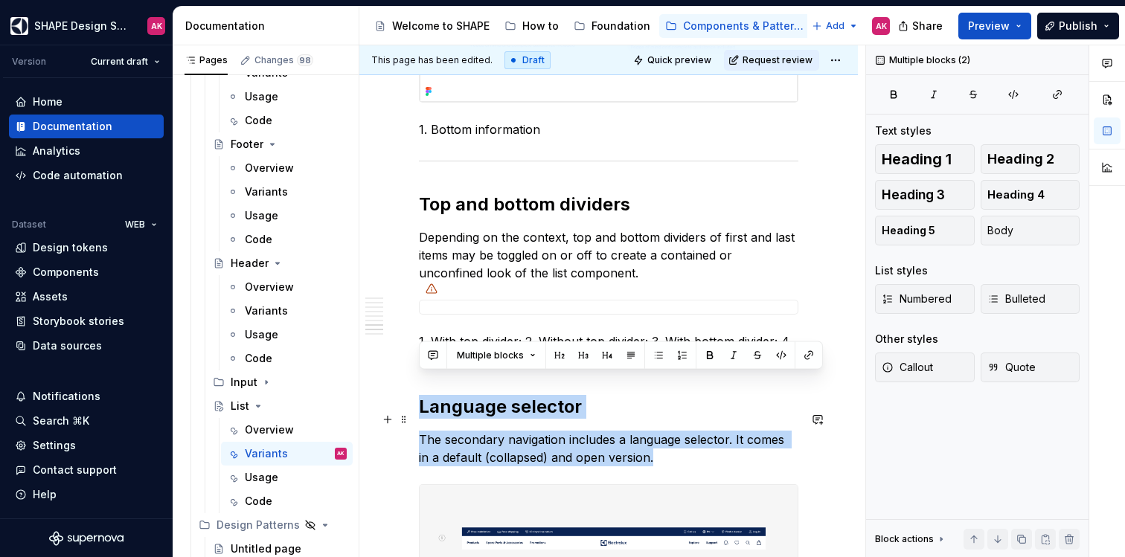
drag, startPoint x: 441, startPoint y: 392, endPoint x: 748, endPoint y: 443, distance: 310.8
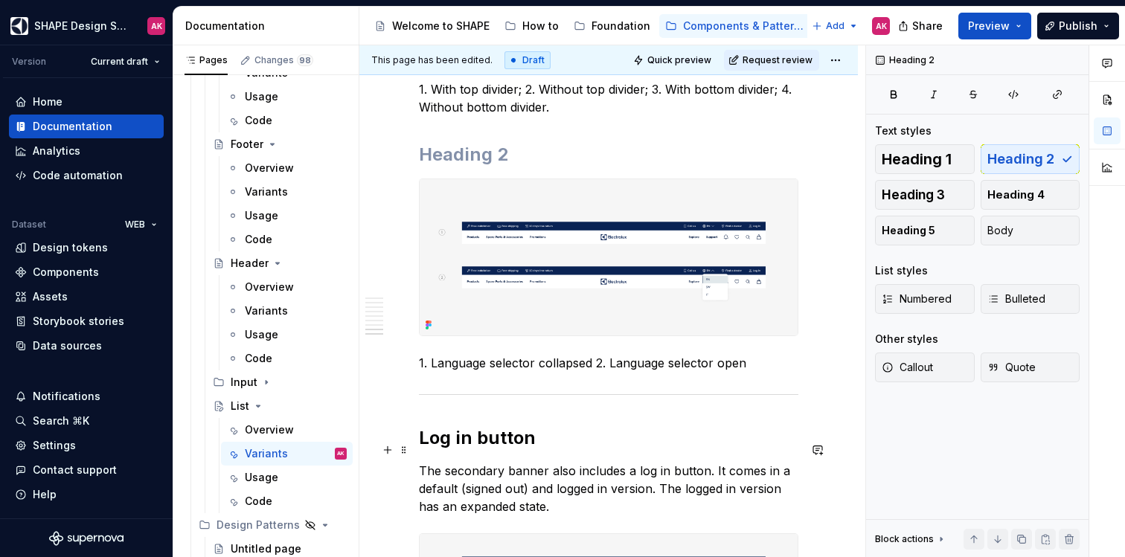
scroll to position [2703, 0]
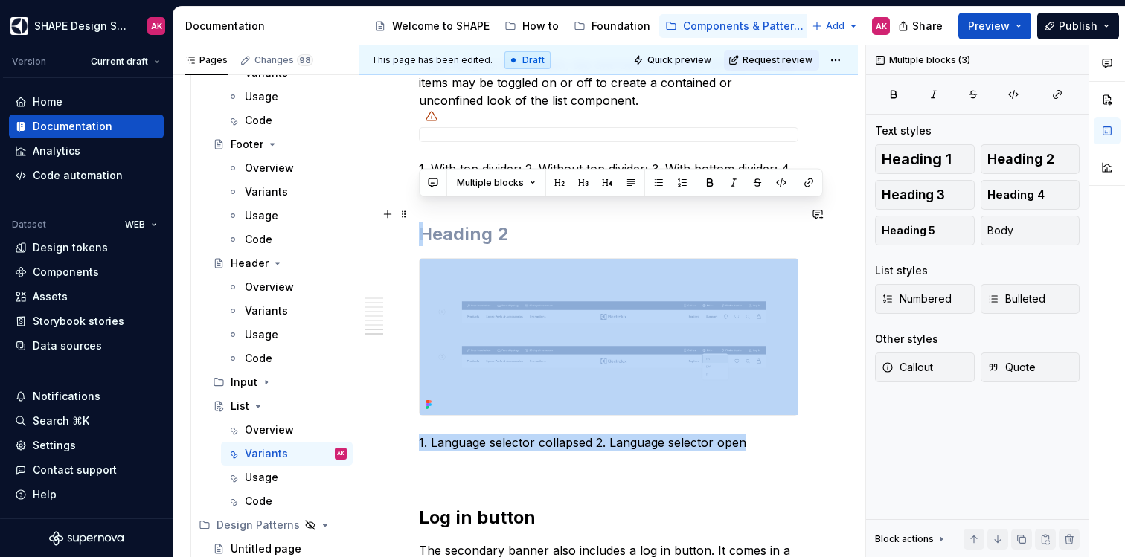
drag, startPoint x: 764, startPoint y: 414, endPoint x: 449, endPoint y: 211, distance: 375.3
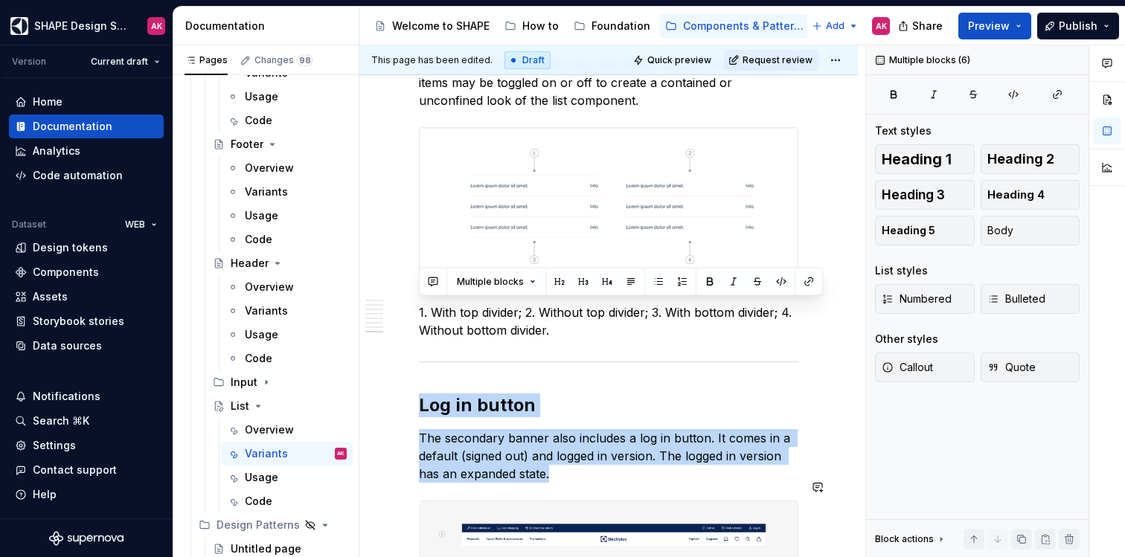
scroll to position [3003, 0]
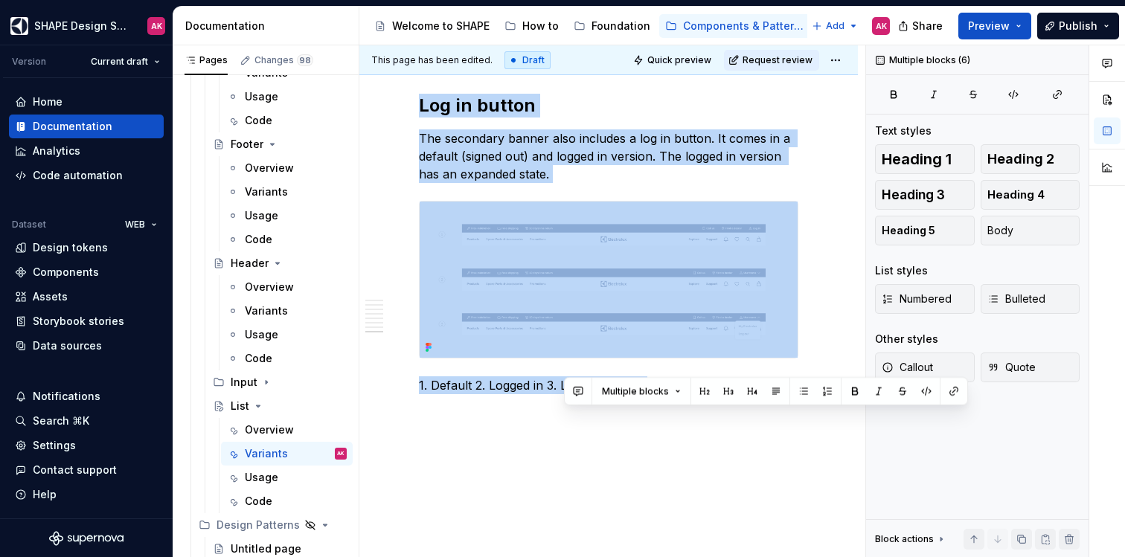
drag, startPoint x: 607, startPoint y: 329, endPoint x: 680, endPoint y: 445, distance: 137.1
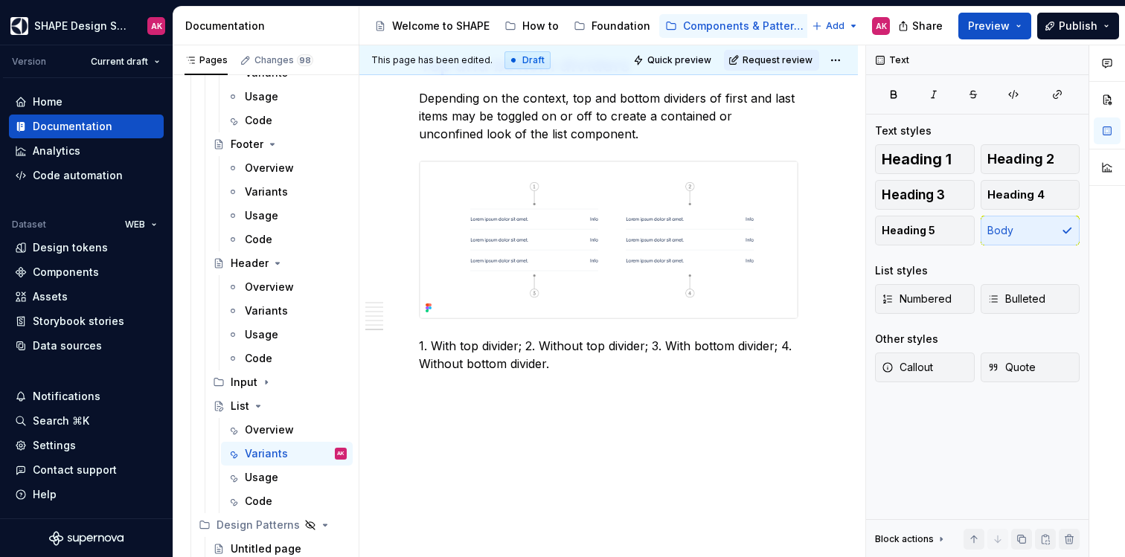
scroll to position [2648, 0]
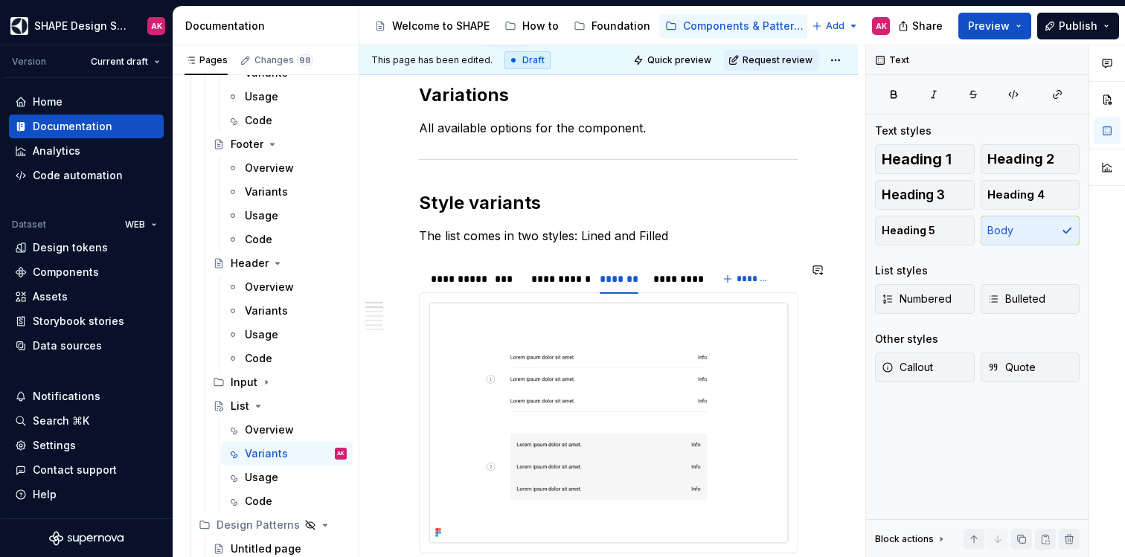
scroll to position [0, 0]
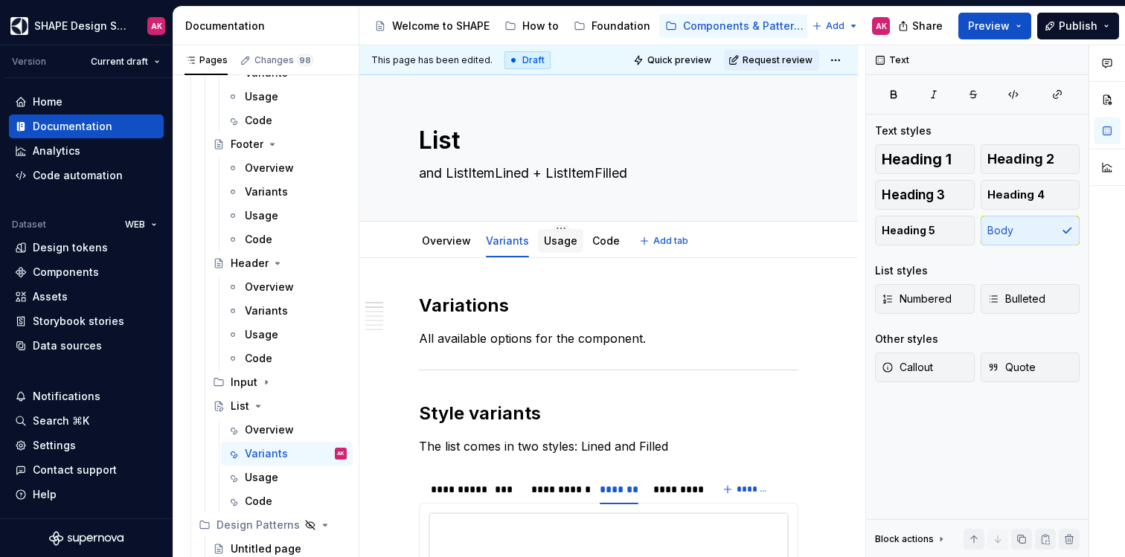
click at [560, 242] on link "Usage" at bounding box center [560, 240] width 33 height 13
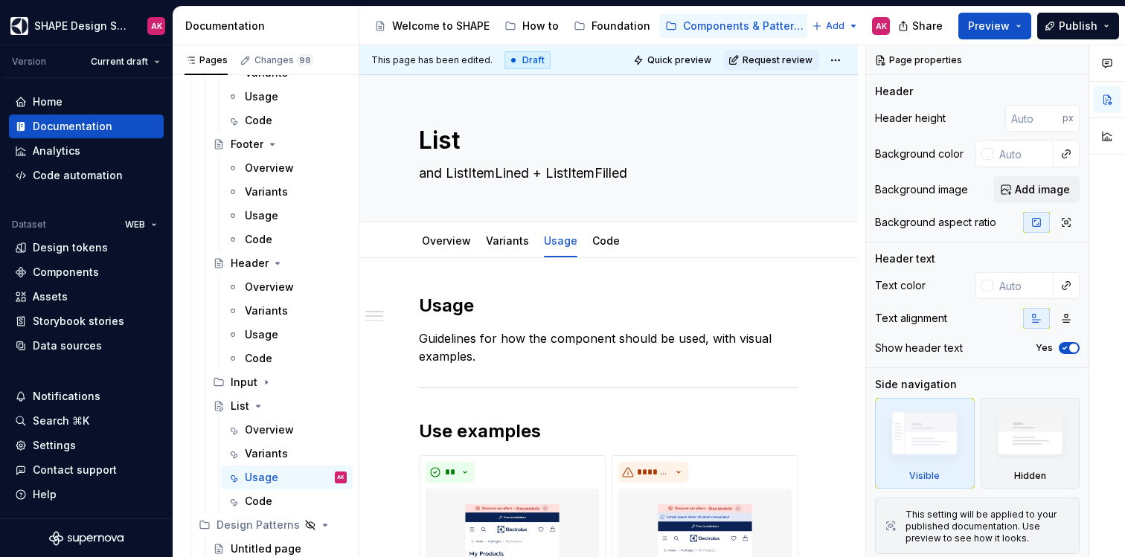
scroll to position [313, 0]
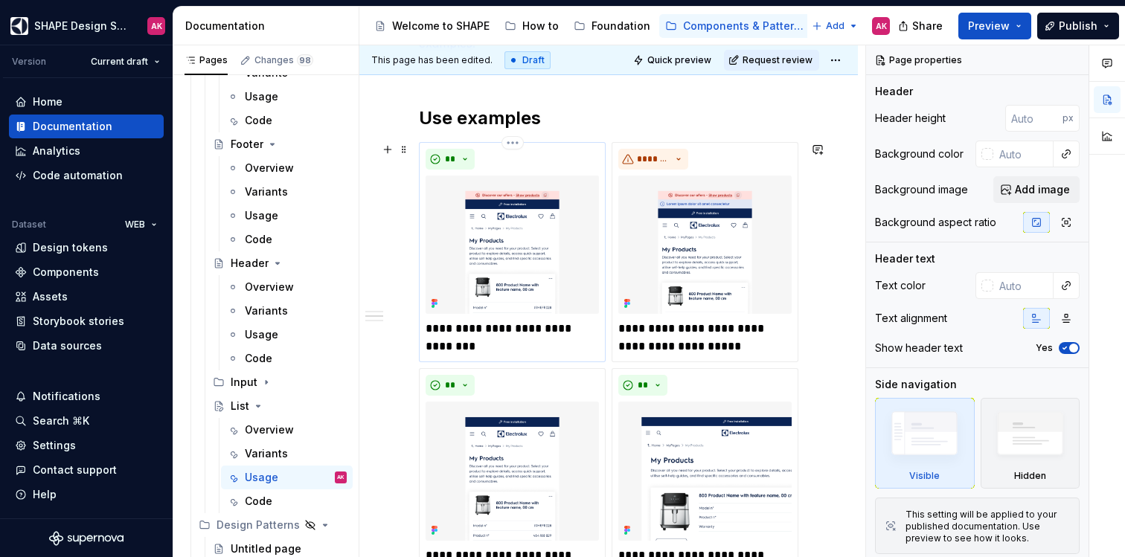
click at [497, 332] on p "**********" at bounding box center [512, 338] width 173 height 36
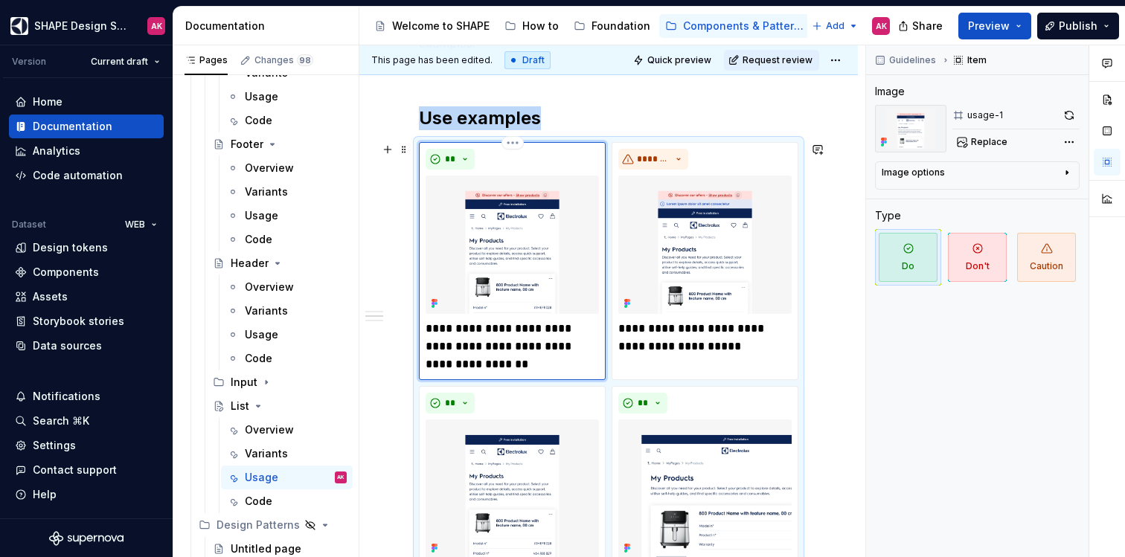
click at [533, 225] on img at bounding box center [512, 245] width 173 height 138
click at [1000, 137] on span "Replace" at bounding box center [989, 142] width 36 height 12
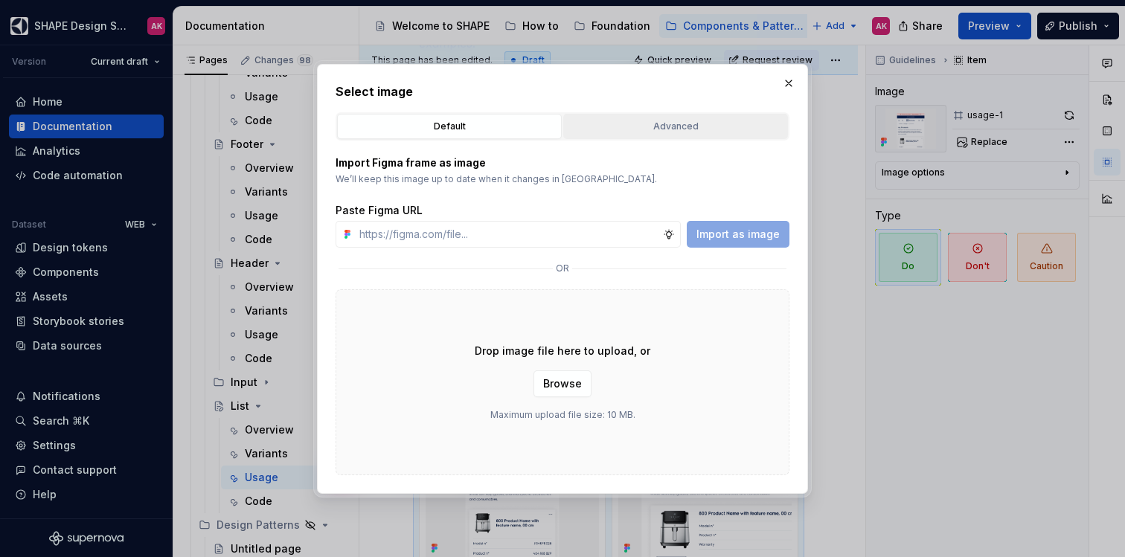
click at [614, 128] on div "Advanced" at bounding box center [676, 126] width 214 height 15
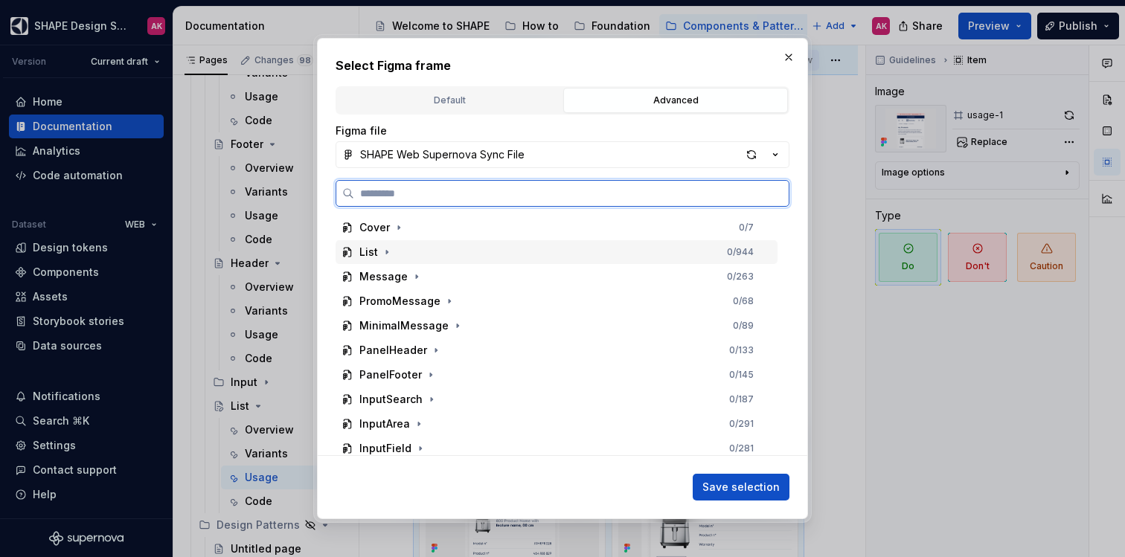
click at [374, 255] on div "List" at bounding box center [368, 252] width 19 height 15
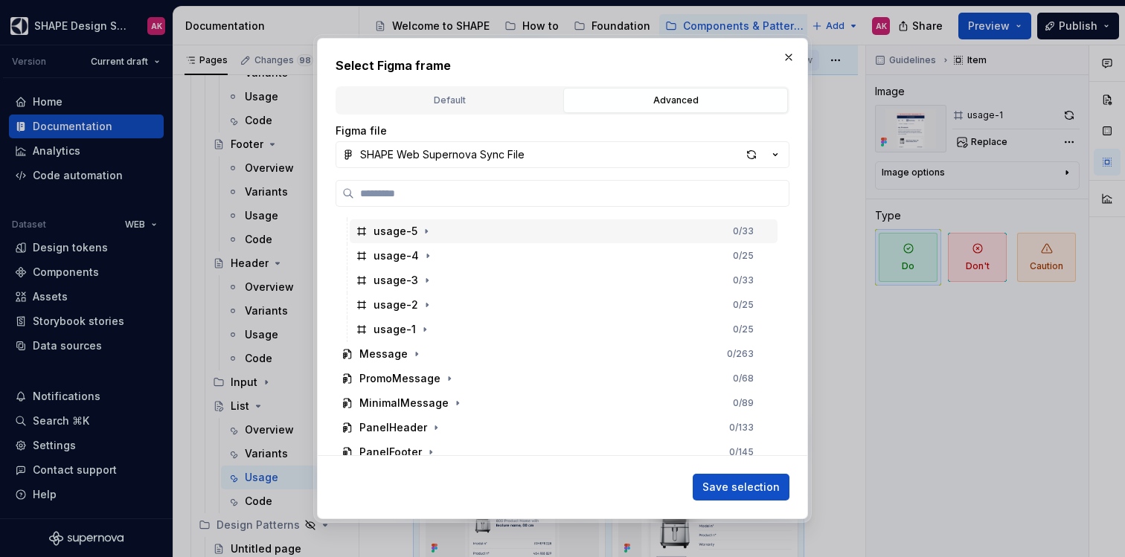
scroll to position [638, 0]
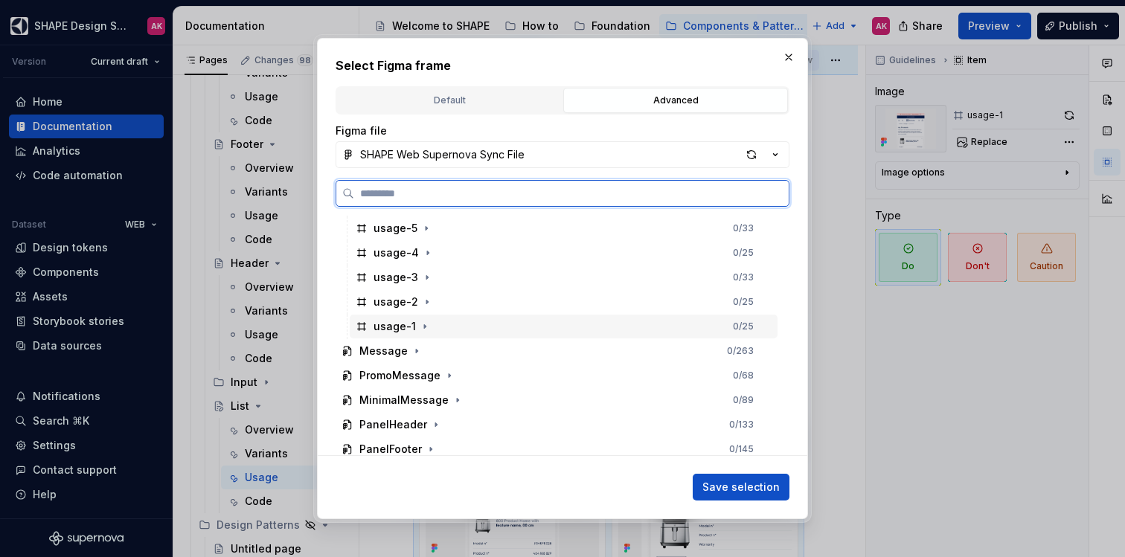
click at [394, 330] on div "usage-1" at bounding box center [395, 326] width 42 height 15
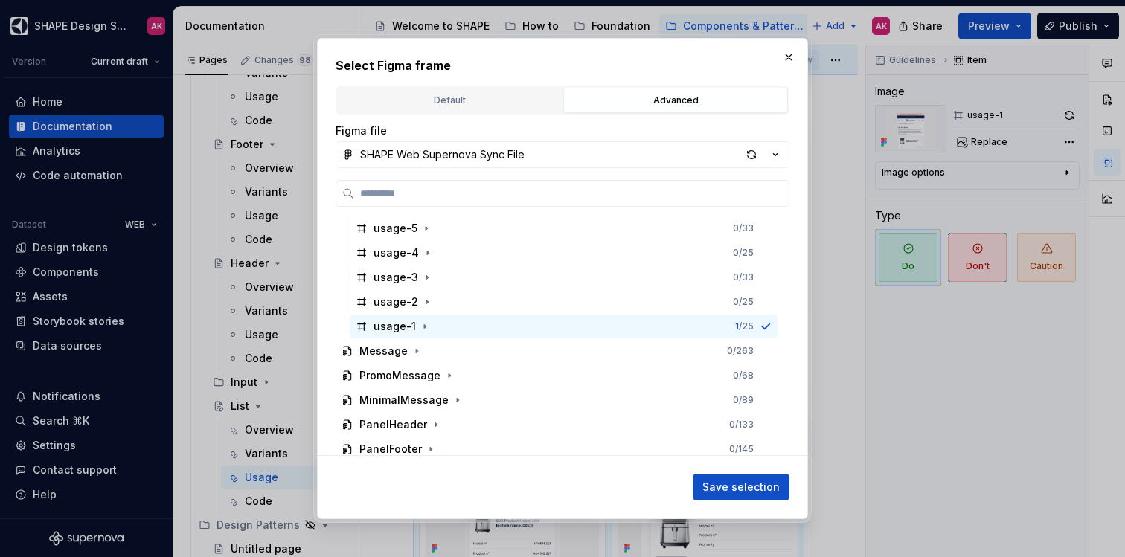
click at [761, 481] on span "Save selection" at bounding box center [741, 487] width 77 height 15
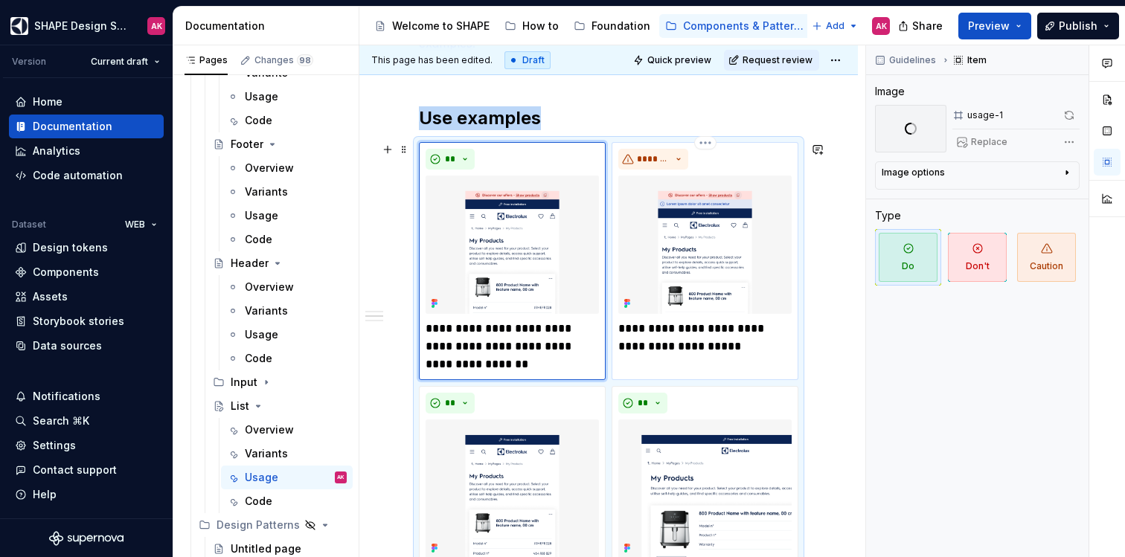
click at [688, 263] on img at bounding box center [705, 245] width 173 height 138
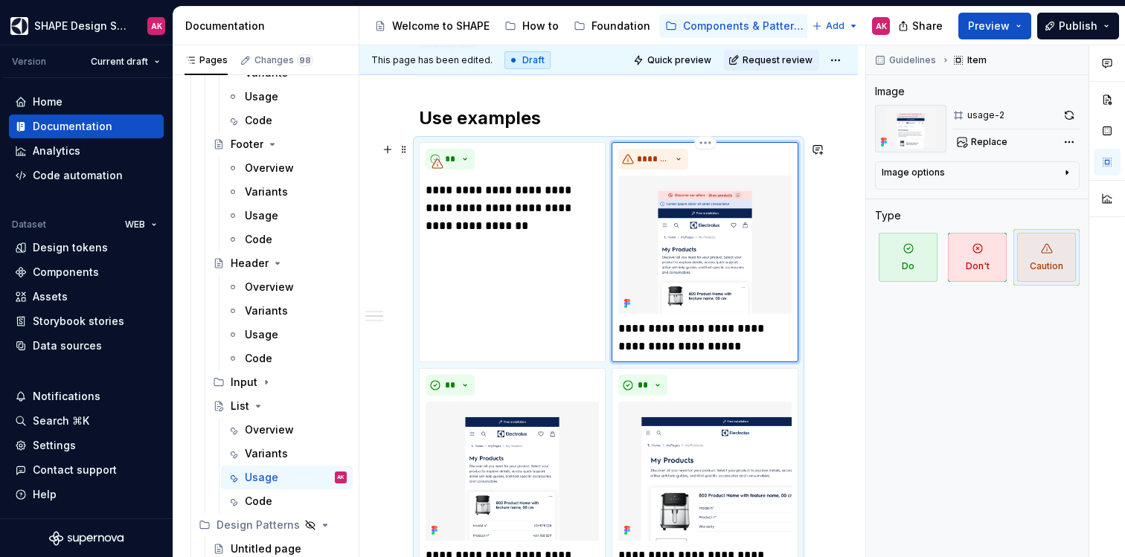
click at [669, 342] on p "**********" at bounding box center [705, 338] width 173 height 36
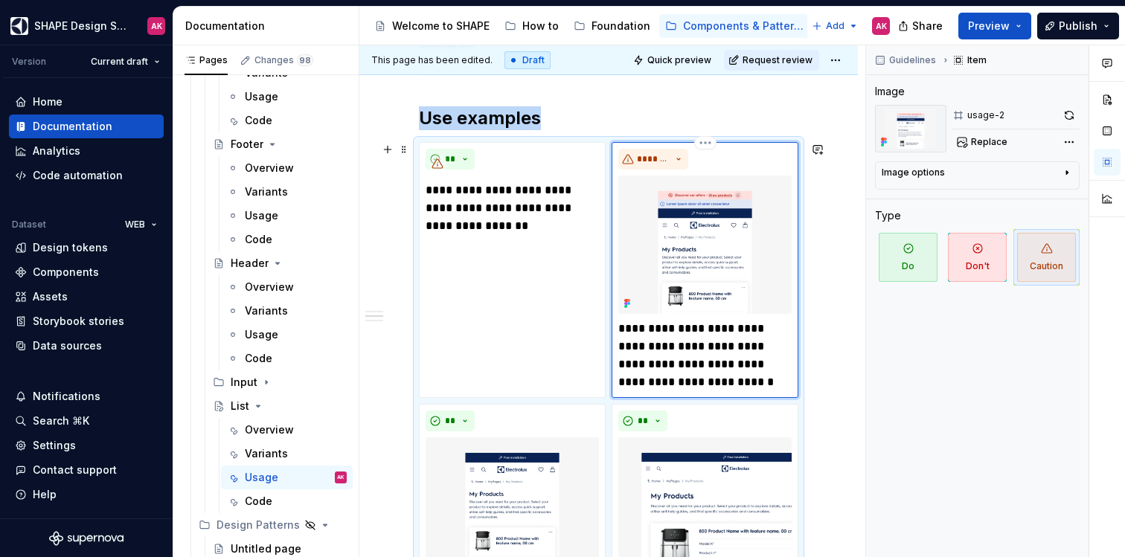
click at [677, 261] on img at bounding box center [705, 245] width 173 height 138
click at [1008, 141] on button "Replace" at bounding box center [984, 142] width 62 height 21
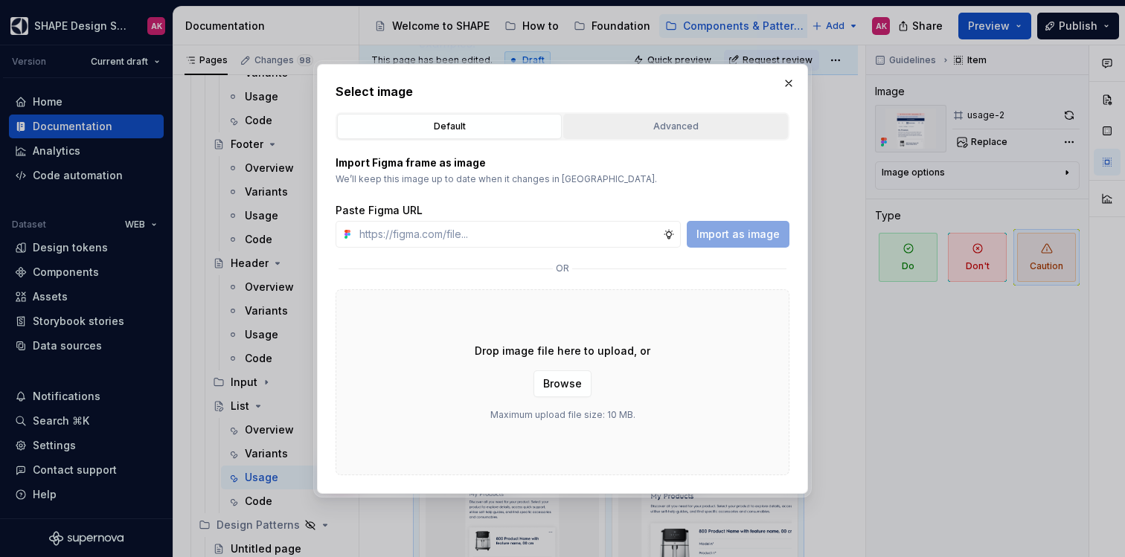
click at [623, 121] on div "Advanced" at bounding box center [676, 126] width 214 height 15
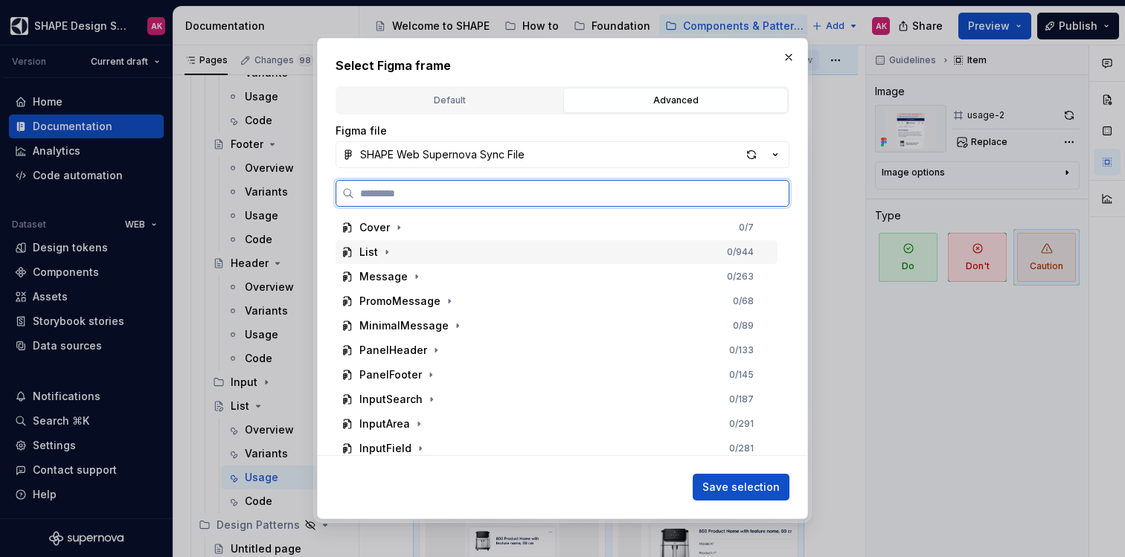
click at [362, 256] on div "List" at bounding box center [368, 252] width 19 height 15
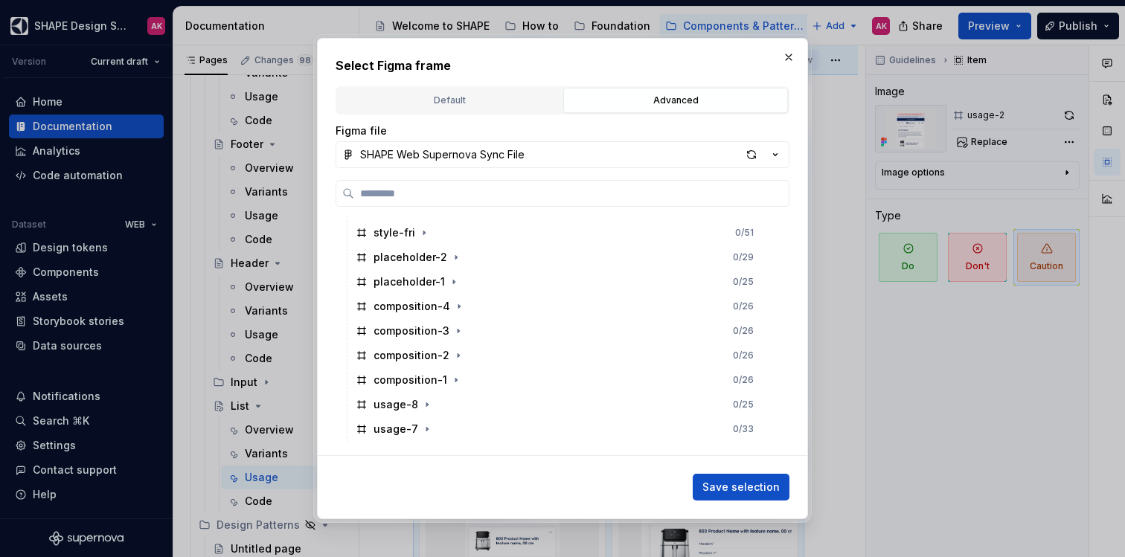
scroll to position [566, 0]
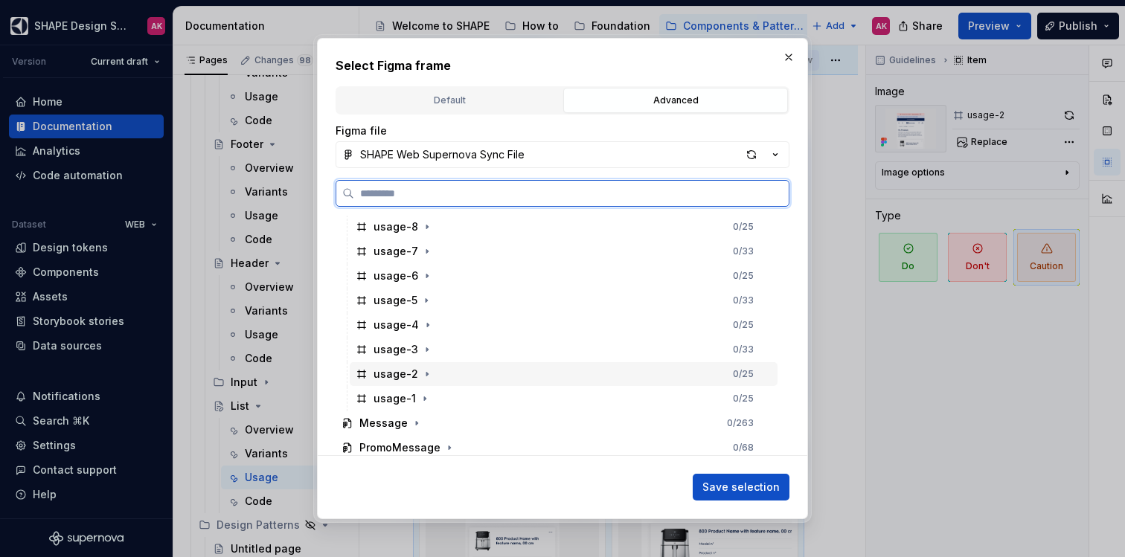
click at [398, 371] on div "usage-2" at bounding box center [396, 374] width 45 height 15
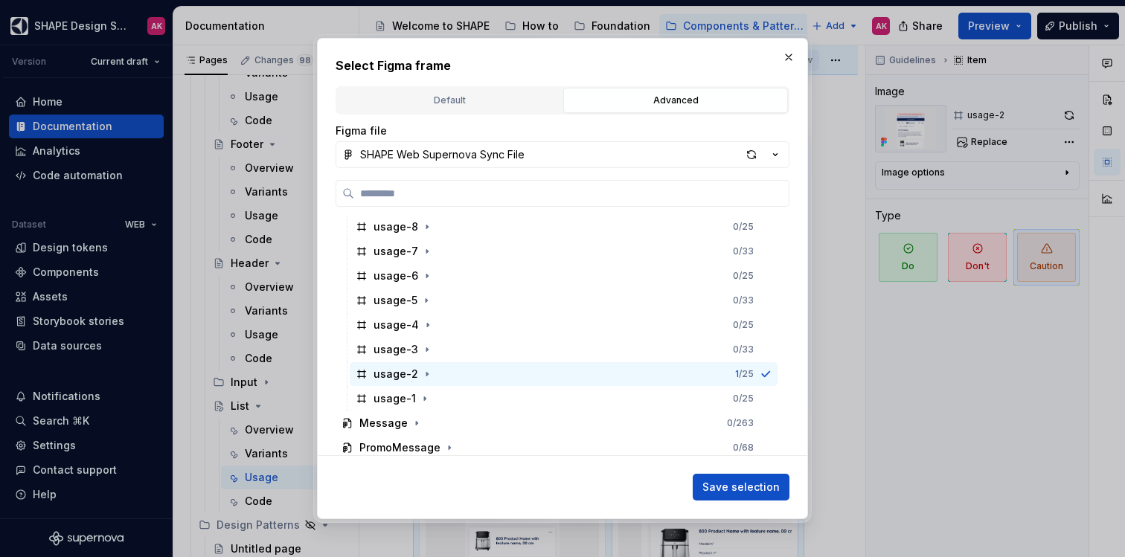
click at [741, 485] on span "Save selection" at bounding box center [741, 487] width 77 height 15
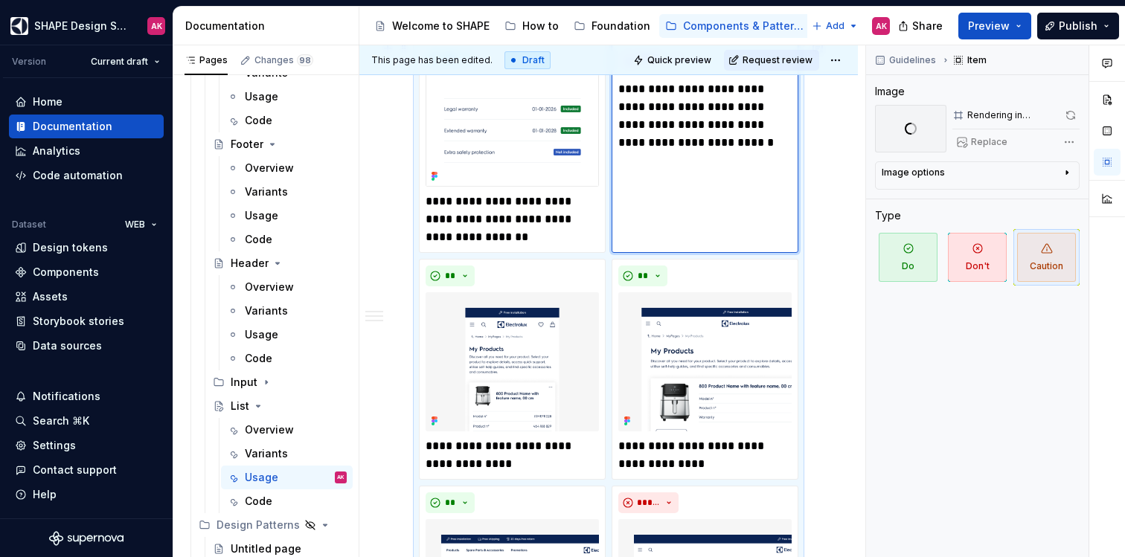
scroll to position [485, 0]
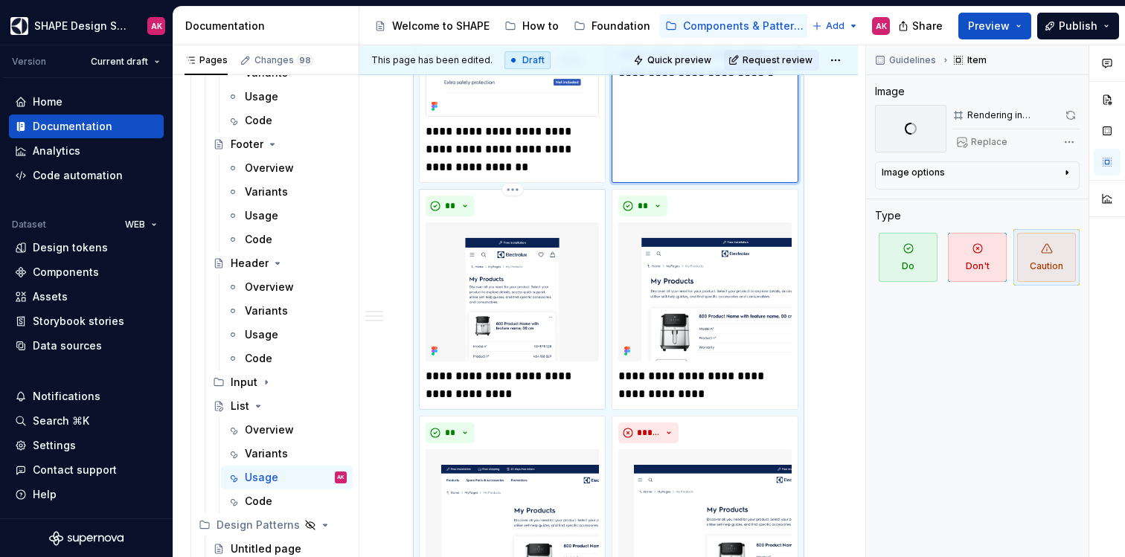
click at [487, 385] on p "**********" at bounding box center [512, 386] width 173 height 36
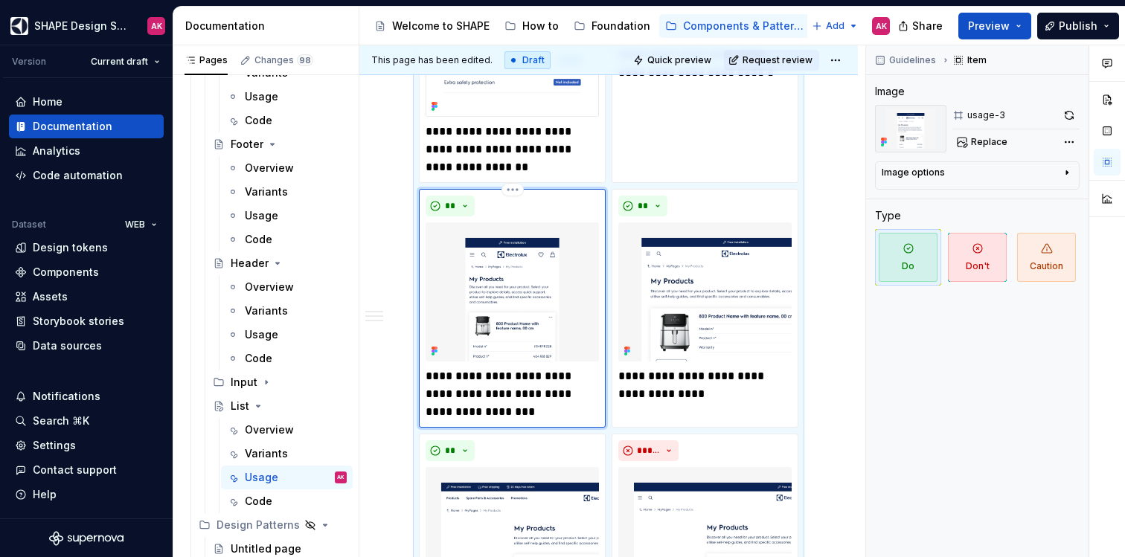
click at [503, 283] on img at bounding box center [512, 292] width 173 height 138
click at [987, 140] on span "Replace" at bounding box center [989, 142] width 36 height 12
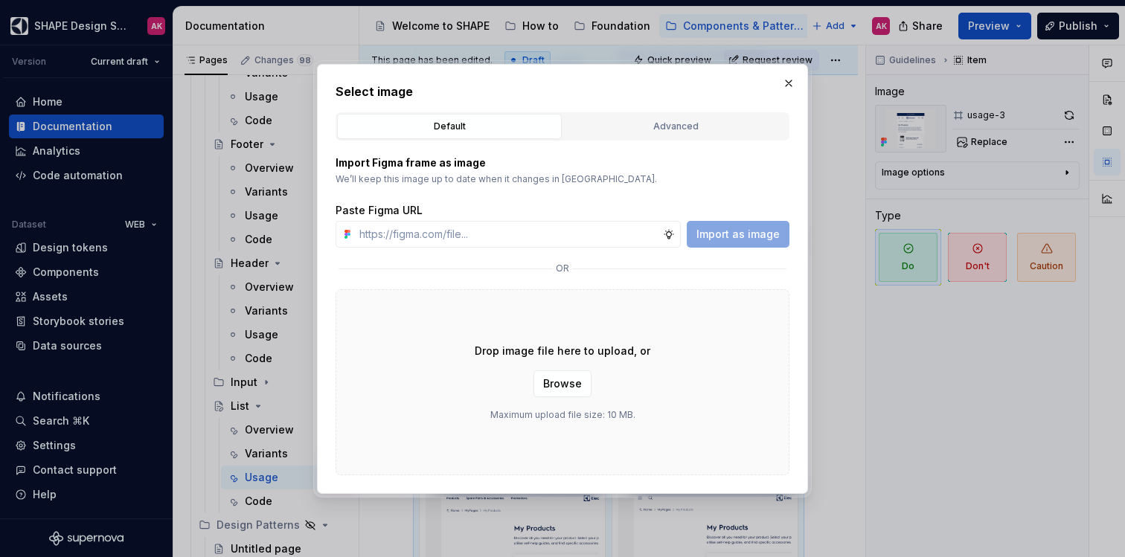
click at [633, 132] on div "Advanced" at bounding box center [676, 126] width 214 height 15
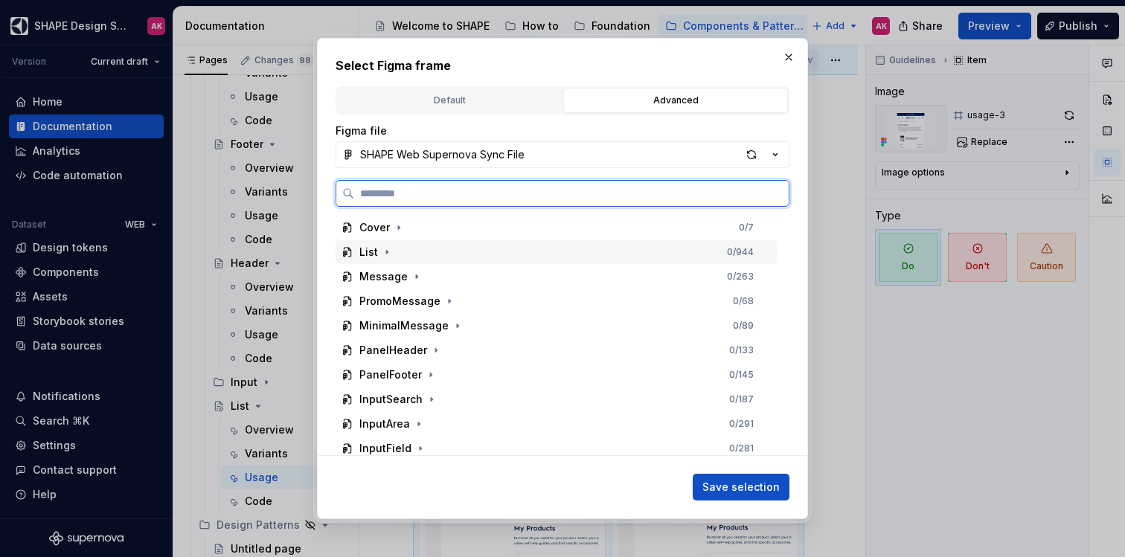
click at [395, 255] on div "List 0 / 944" at bounding box center [557, 252] width 442 height 24
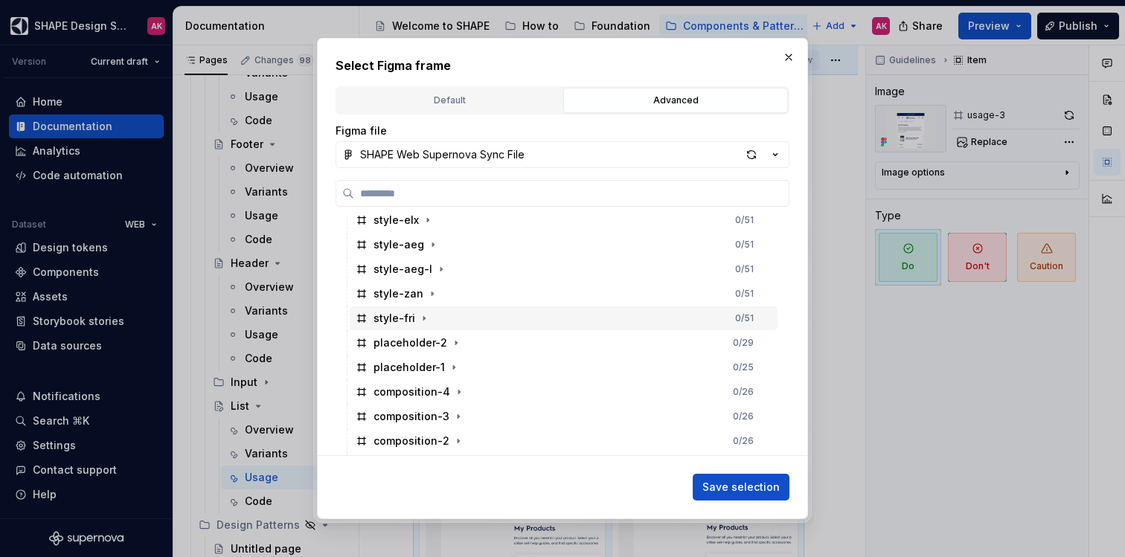
scroll to position [631, 0]
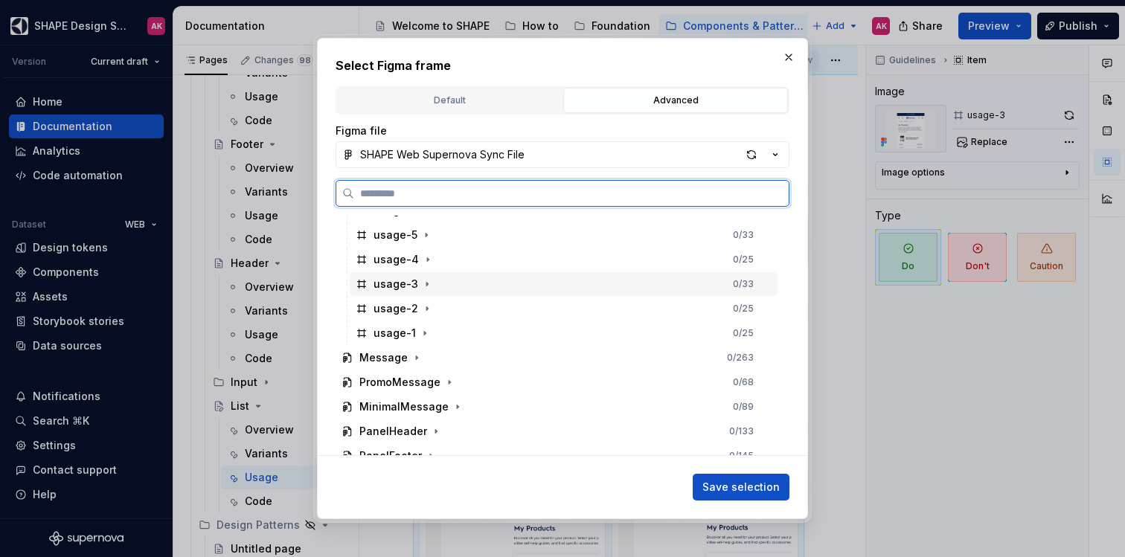
click at [392, 285] on div "usage-3" at bounding box center [396, 284] width 45 height 15
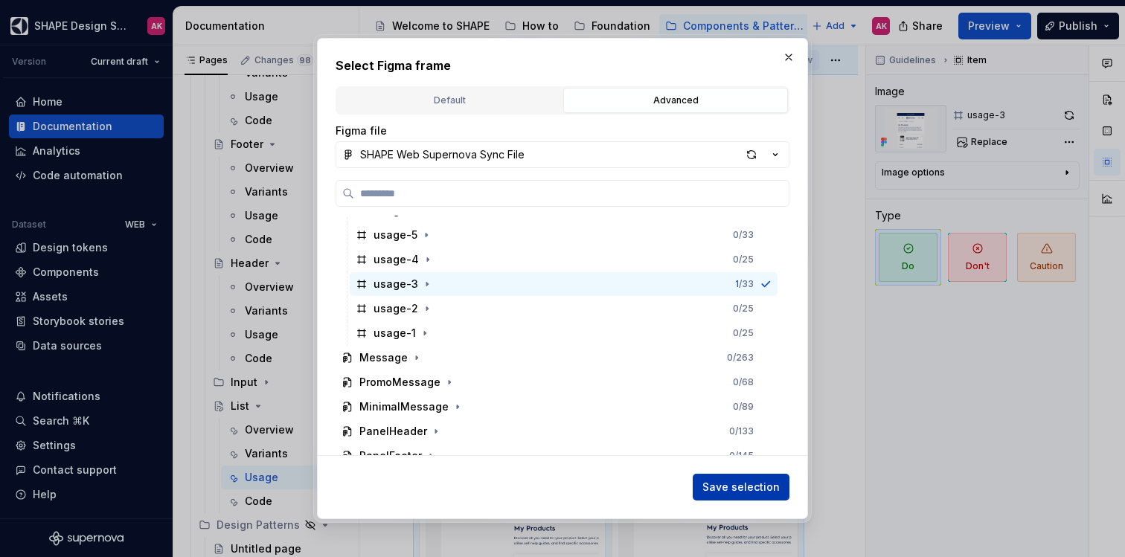
click at [729, 486] on span "Save selection" at bounding box center [741, 487] width 77 height 15
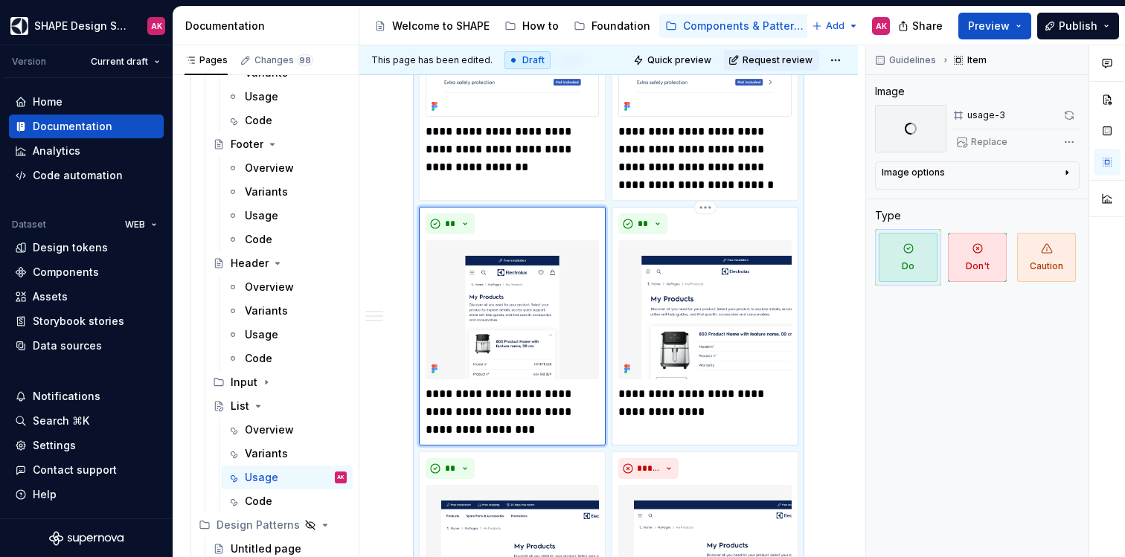
click at [694, 318] on img at bounding box center [705, 309] width 173 height 138
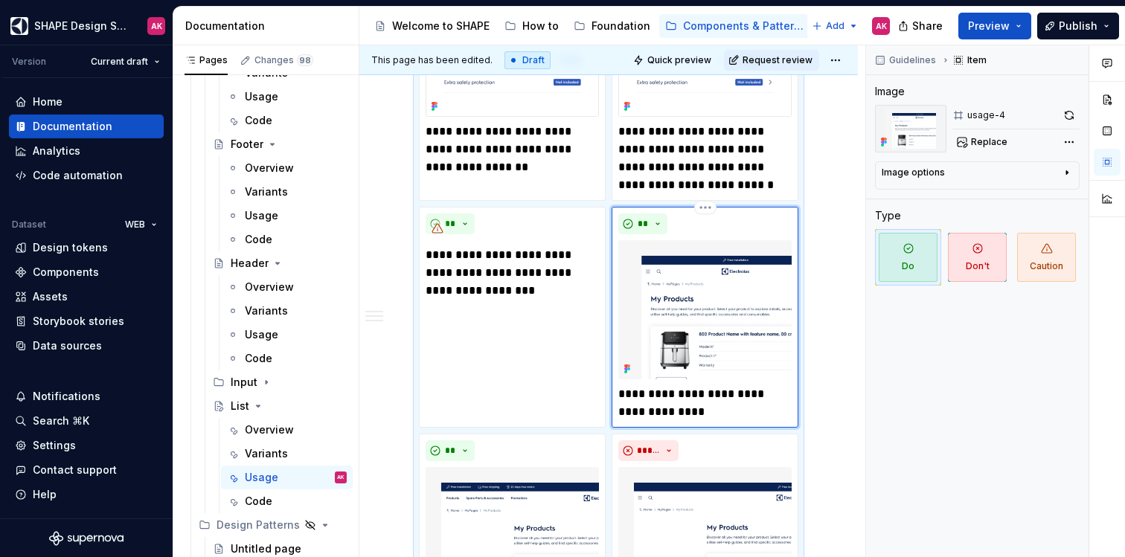
click at [640, 403] on p "**********" at bounding box center [705, 404] width 173 height 36
type textarea "*"
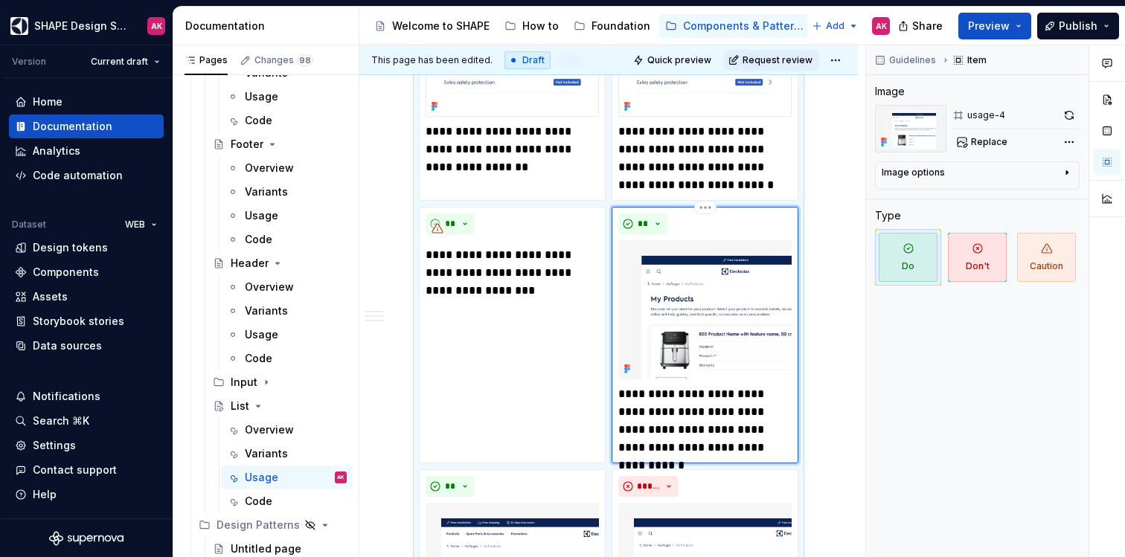
drag, startPoint x: 679, startPoint y: 316, endPoint x: 688, endPoint y: 309, distance: 11.6
click at [679, 316] on img at bounding box center [705, 309] width 173 height 138
type textarea "*"
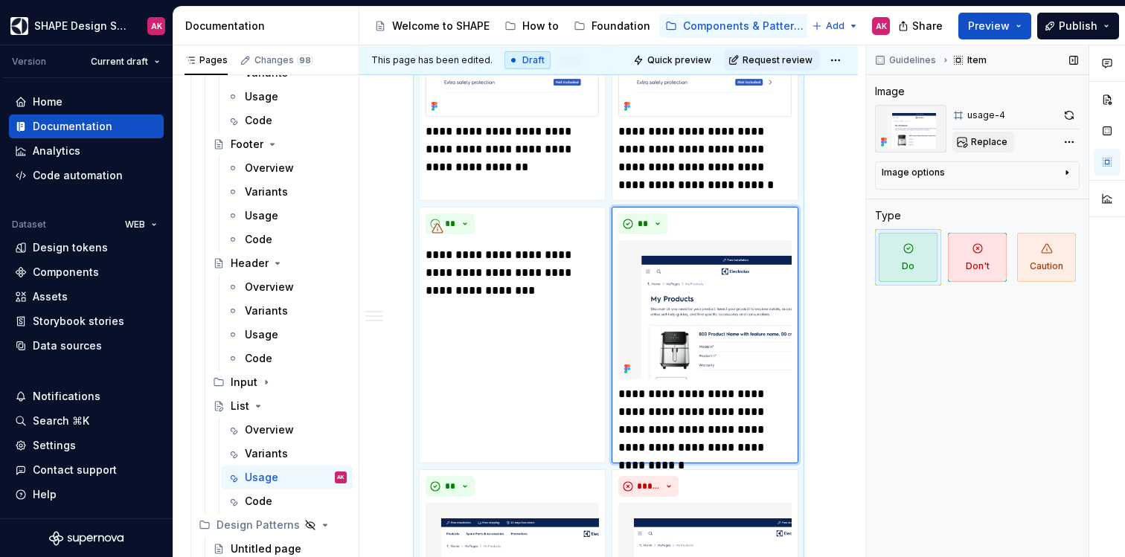
click at [984, 144] on span "Replace" at bounding box center [989, 142] width 36 height 12
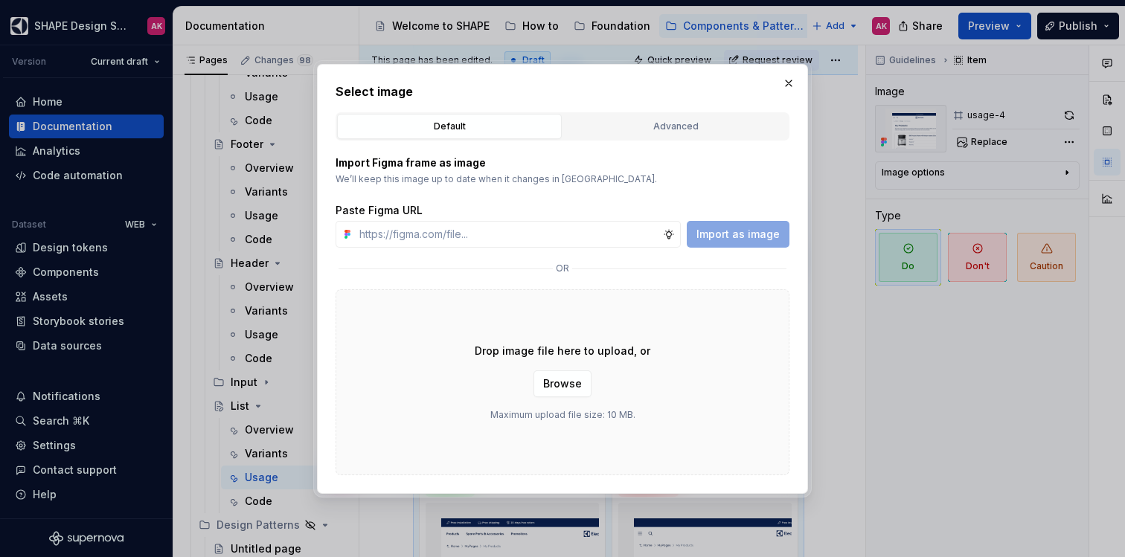
click at [681, 128] on div "Advanced" at bounding box center [676, 126] width 214 height 15
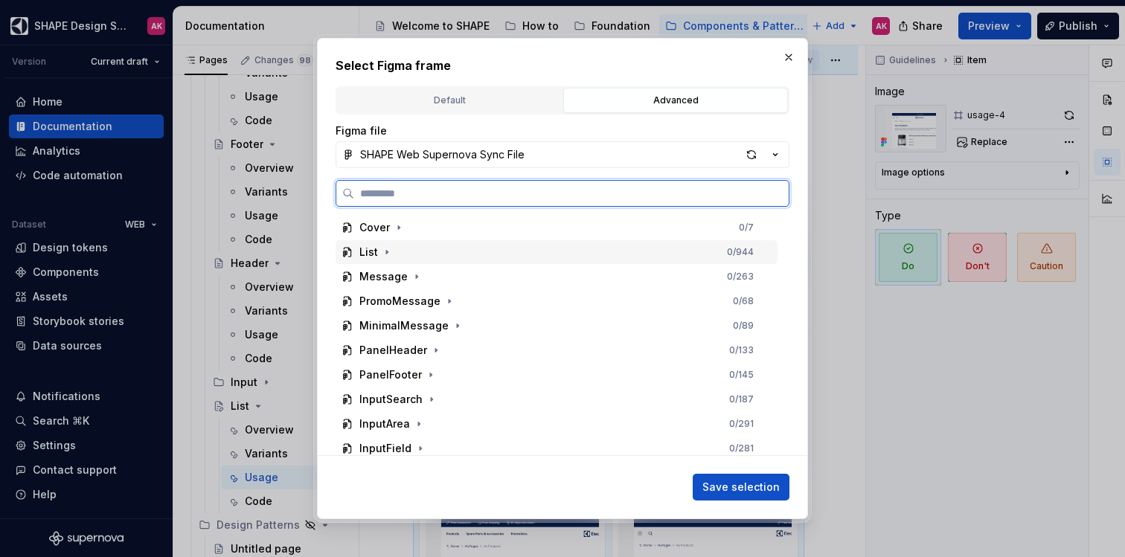
click at [359, 253] on div "List" at bounding box center [368, 252] width 19 height 15
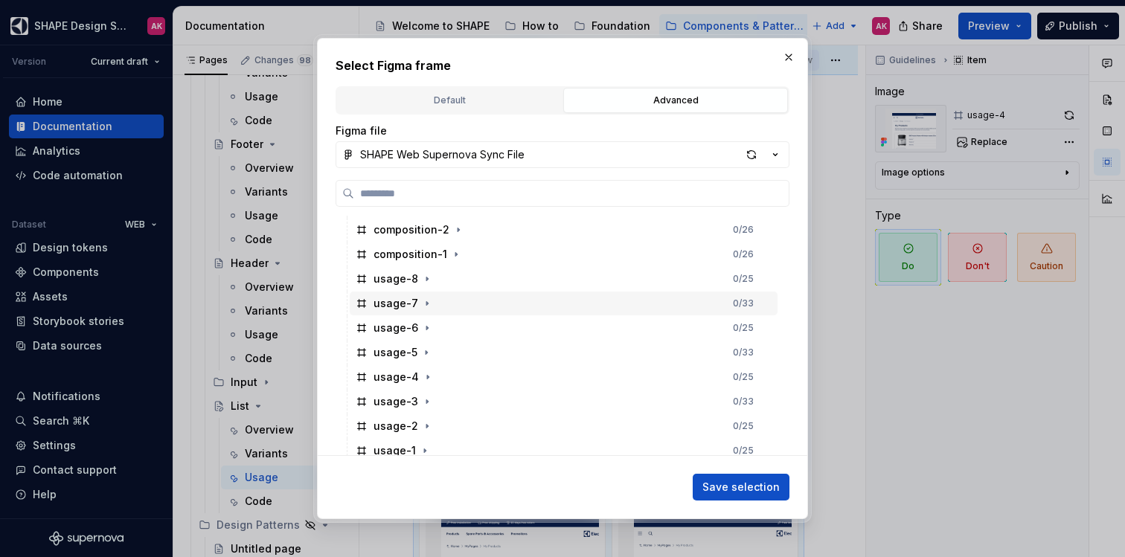
scroll to position [517, 0]
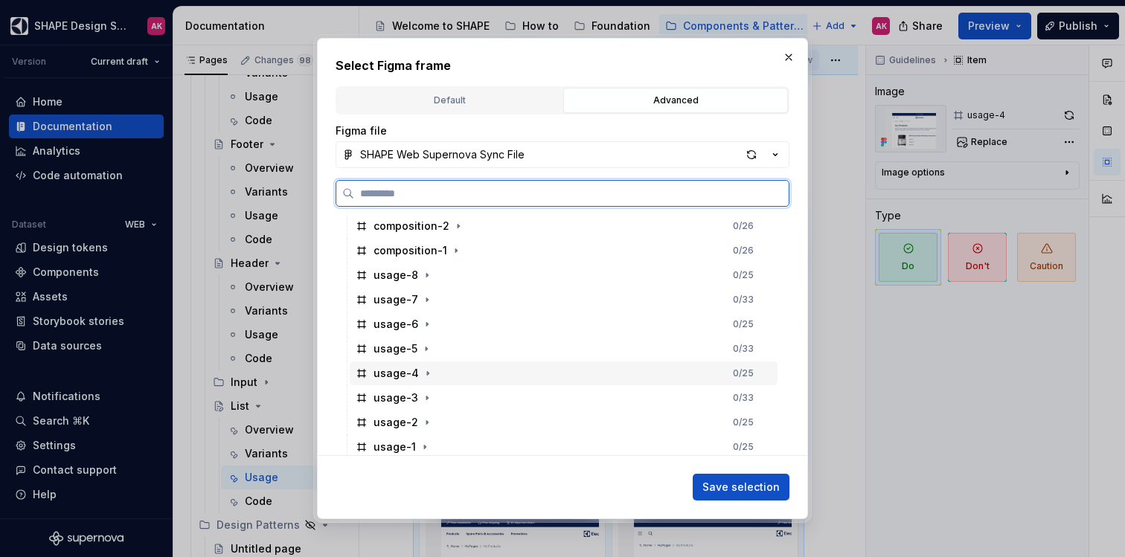
click at [391, 377] on div "usage-4" at bounding box center [396, 373] width 45 height 15
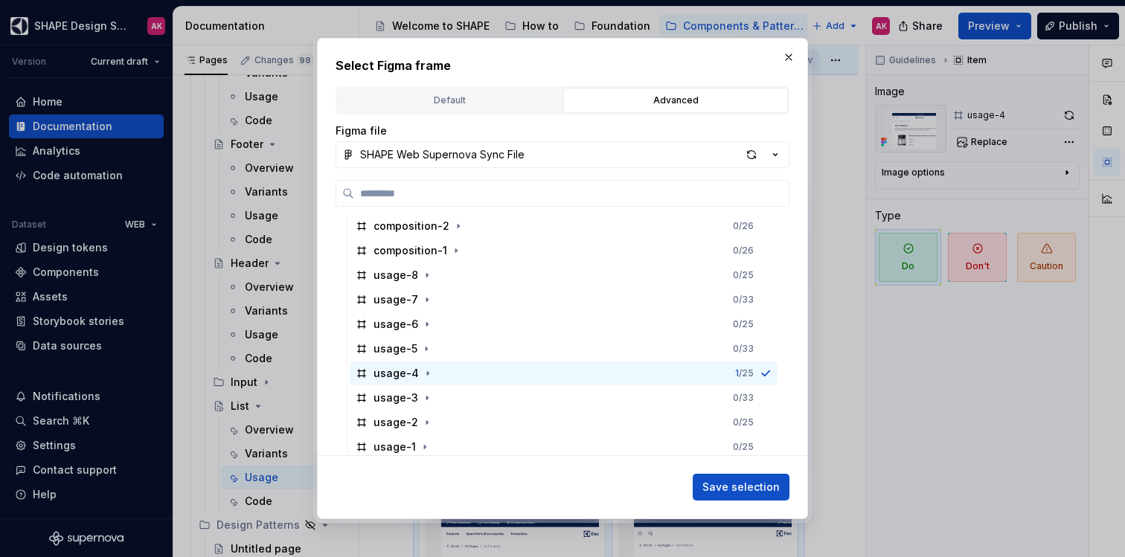
click at [728, 486] on span "Save selection" at bounding box center [741, 487] width 77 height 15
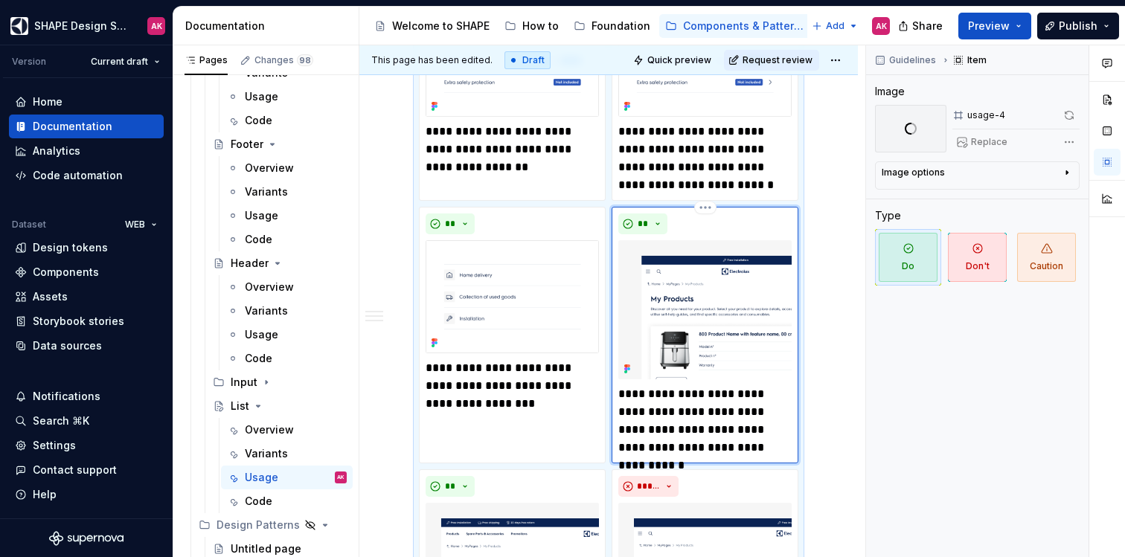
scroll to position [482, 0]
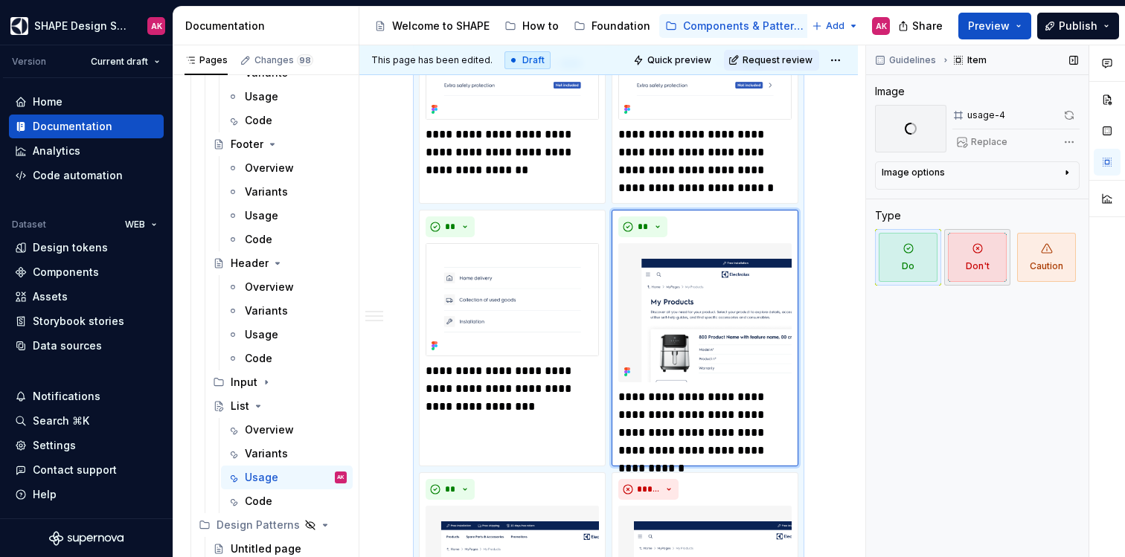
click at [976, 252] on icon "button" at bounding box center [978, 248] width 9 height 9
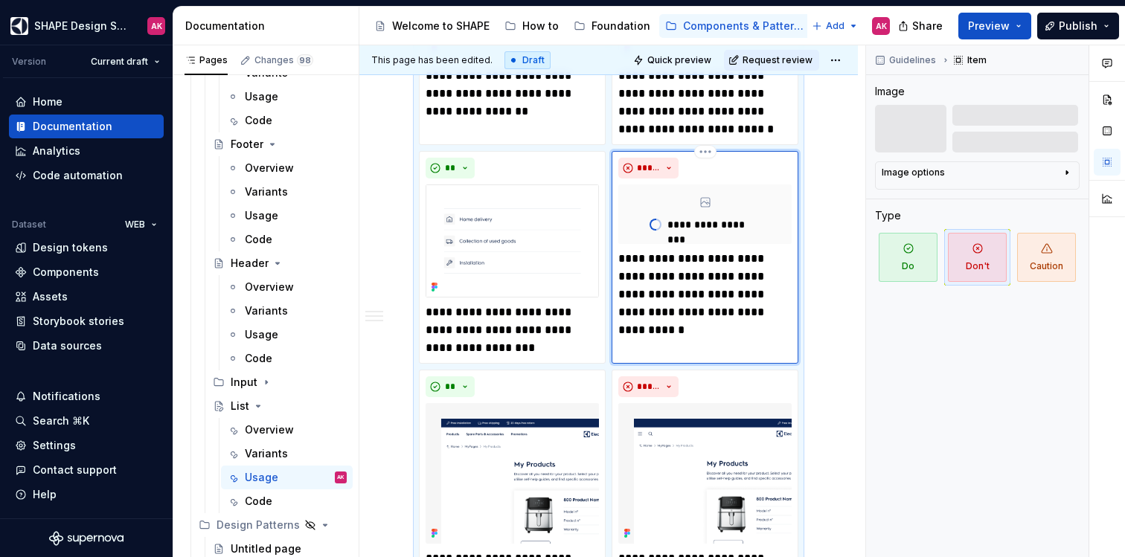
scroll to position [452, 0]
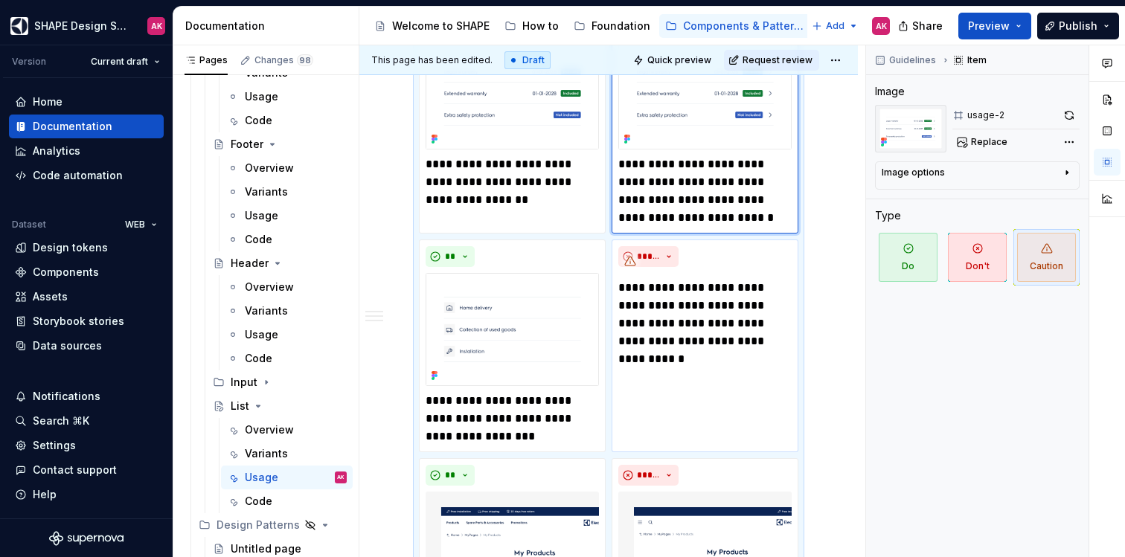
click at [697, 130] on img at bounding box center [705, 93] width 173 height 112
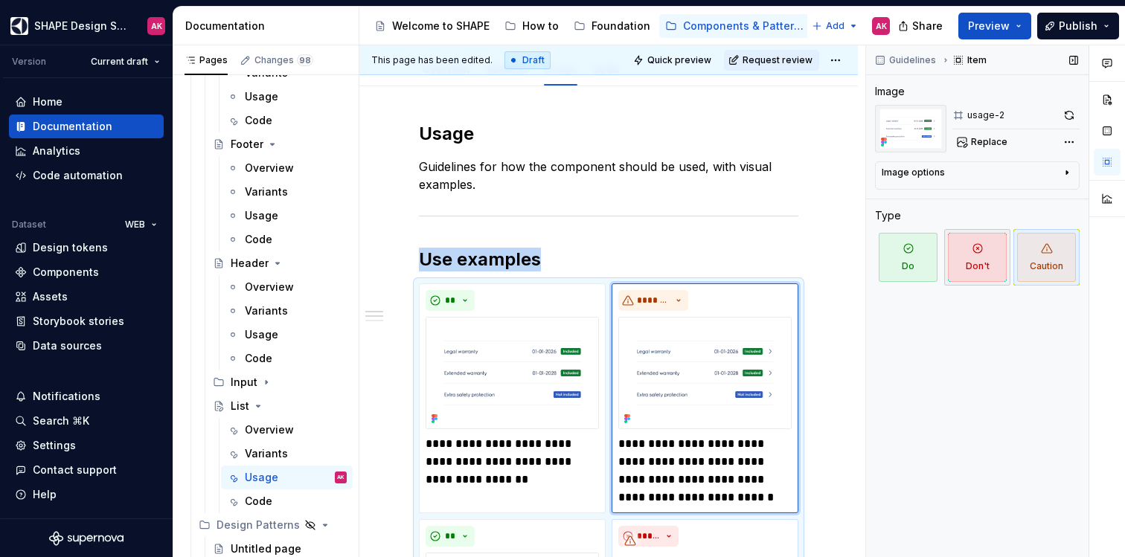
click at [981, 264] on span "Don't" at bounding box center [977, 257] width 59 height 49
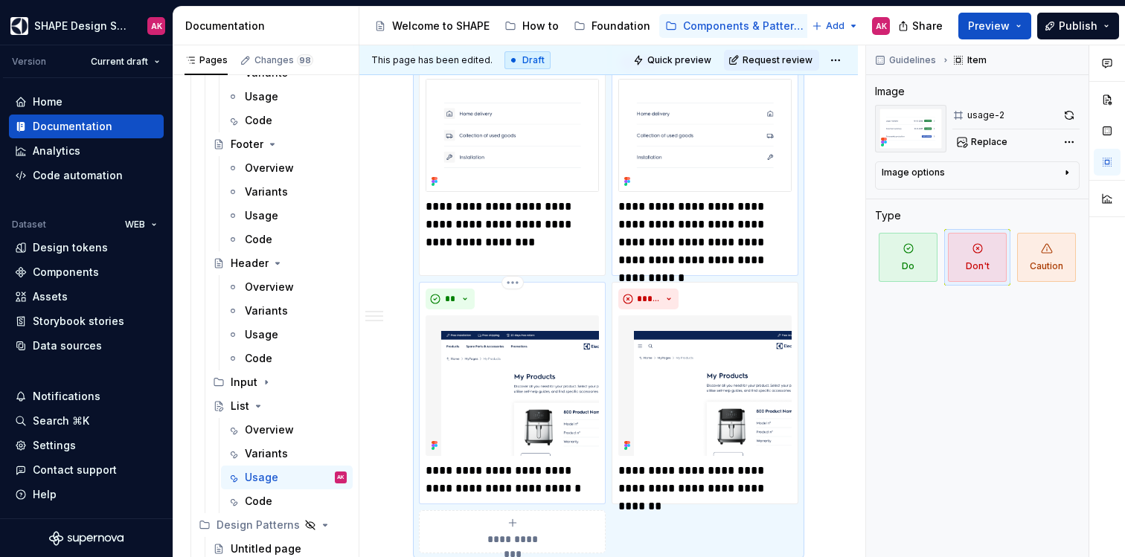
scroll to position [740, 0]
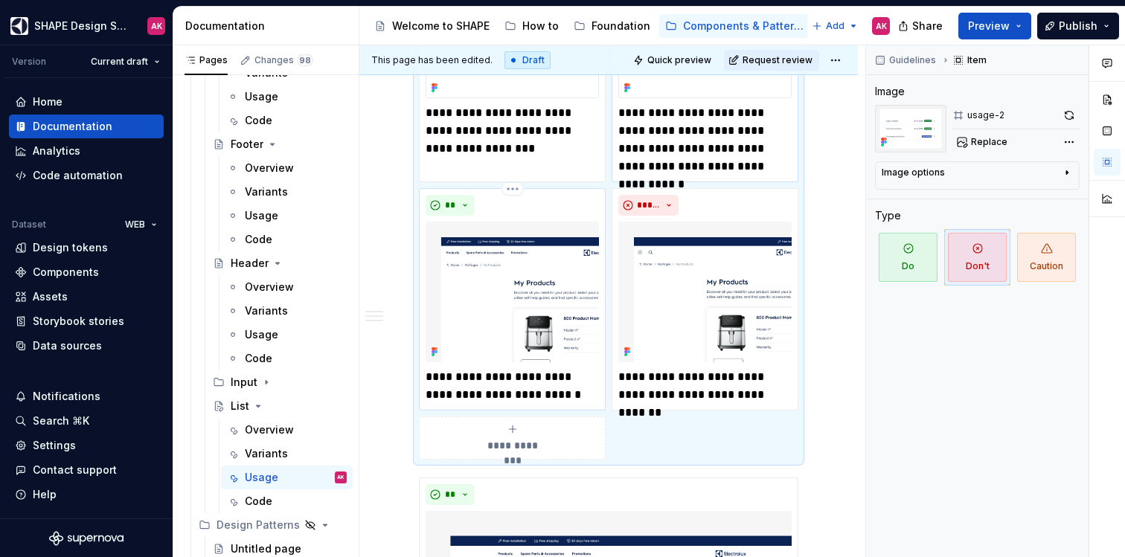
click at [480, 380] on p "**********" at bounding box center [512, 386] width 173 height 36
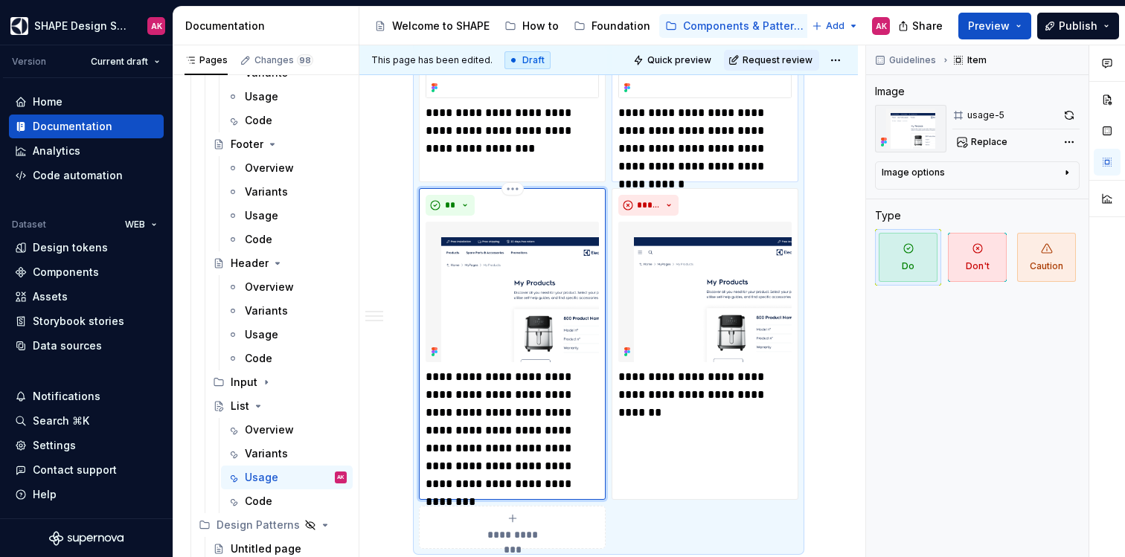
click at [575, 255] on img at bounding box center [512, 292] width 173 height 141
click at [977, 143] on span "Replace" at bounding box center [989, 142] width 36 height 12
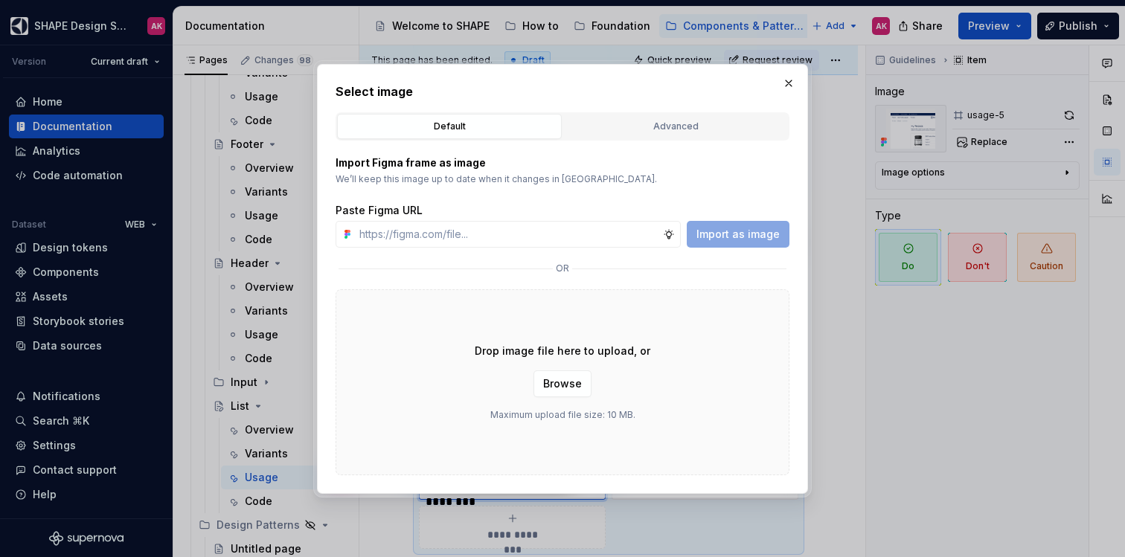
click at [627, 121] on div "Advanced" at bounding box center [676, 126] width 214 height 15
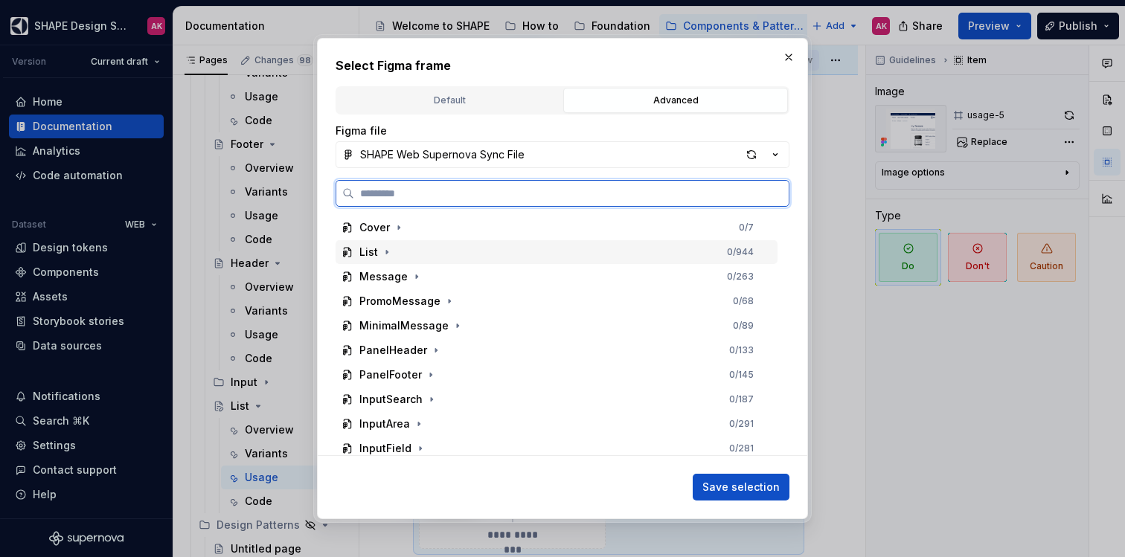
click at [359, 256] on div "List" at bounding box center [368, 252] width 19 height 15
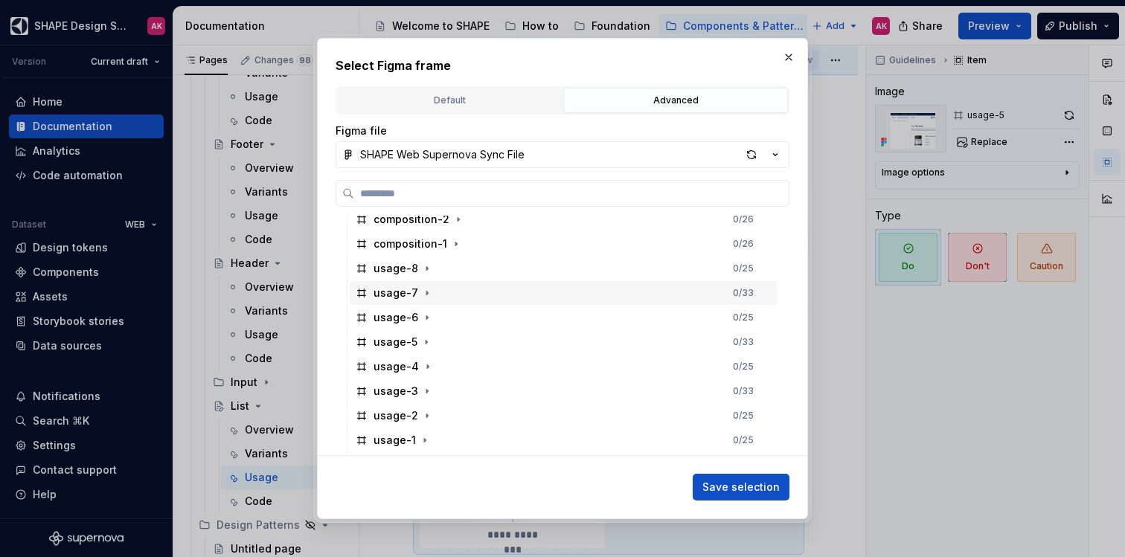
scroll to position [570, 0]
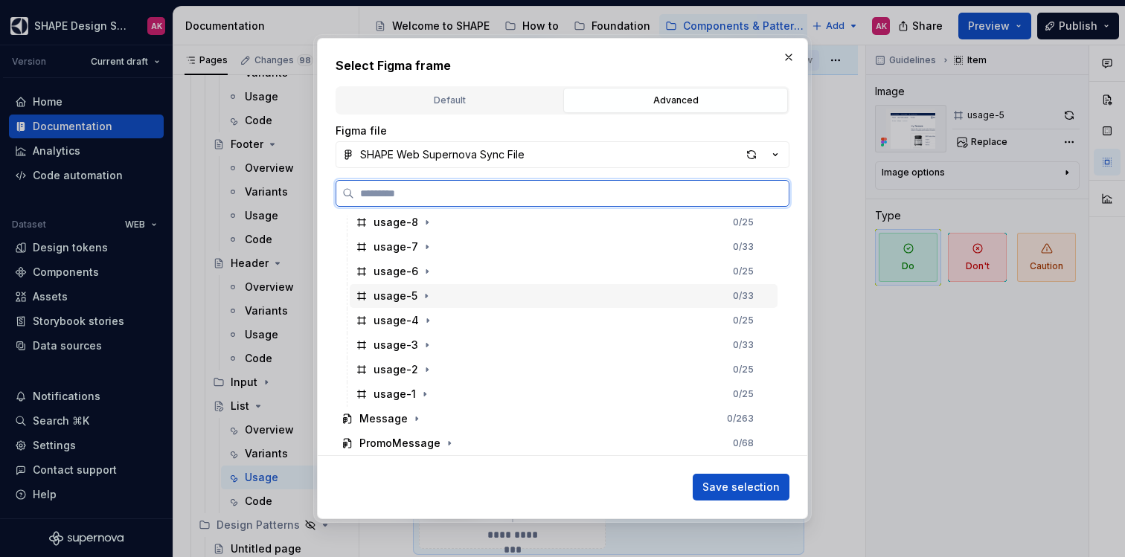
click at [388, 296] on div "usage-5" at bounding box center [396, 296] width 44 height 15
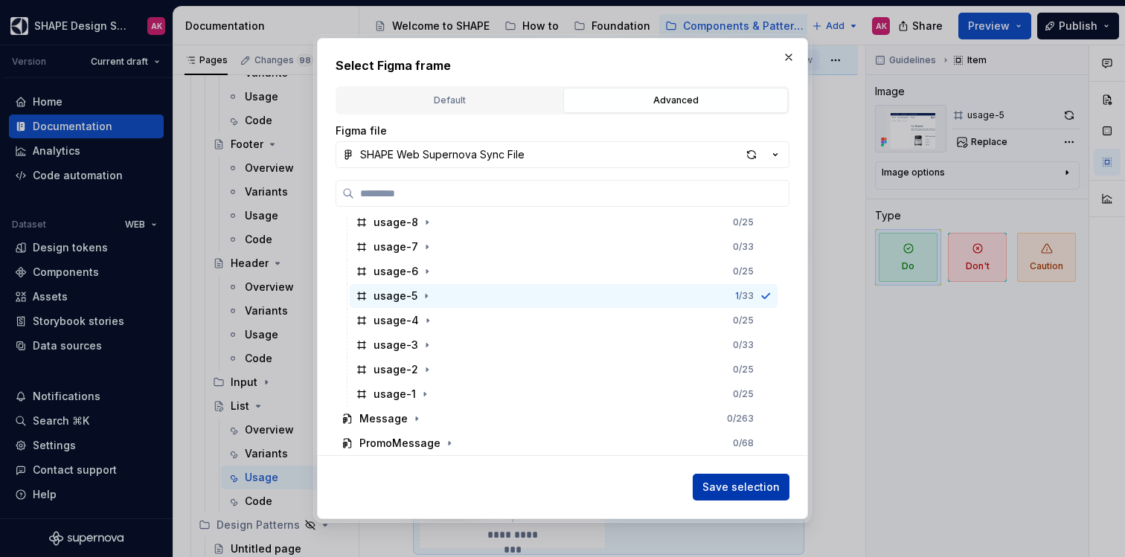
click at [751, 485] on span "Save selection" at bounding box center [741, 487] width 77 height 15
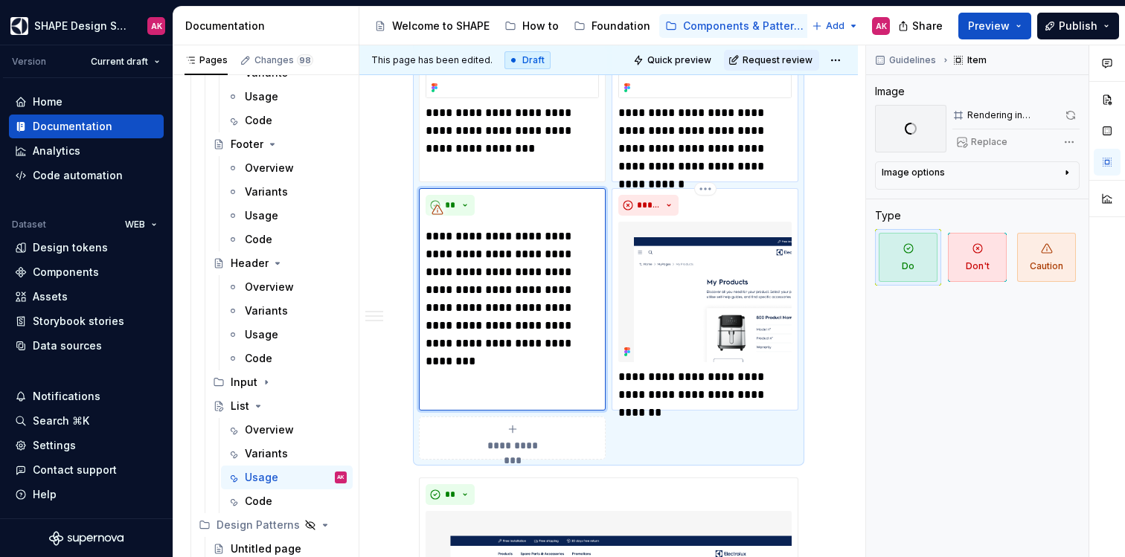
click at [651, 391] on p "**********" at bounding box center [705, 386] width 173 height 36
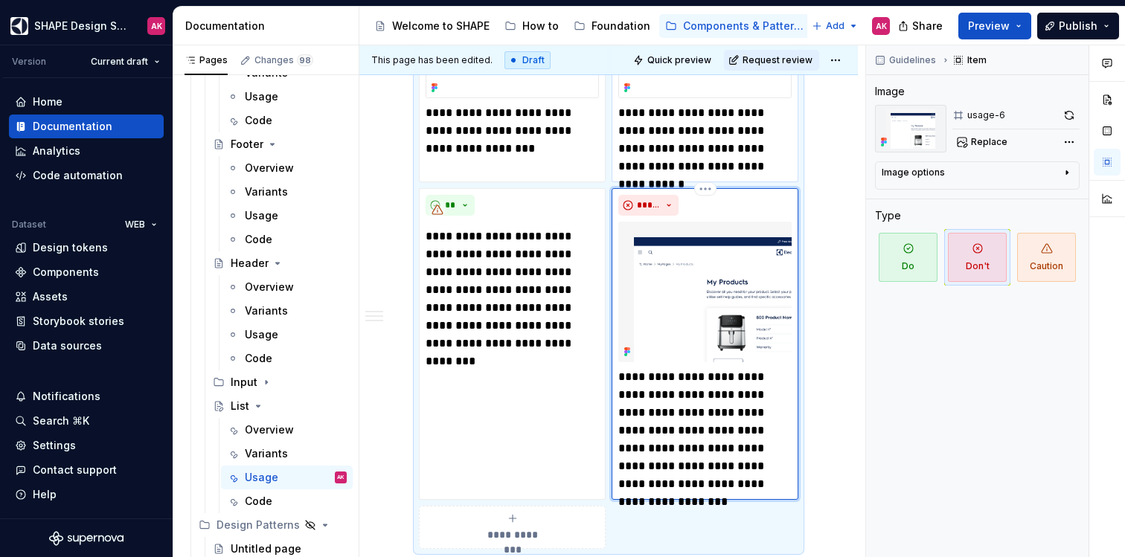
click at [724, 301] on img at bounding box center [705, 292] width 173 height 141
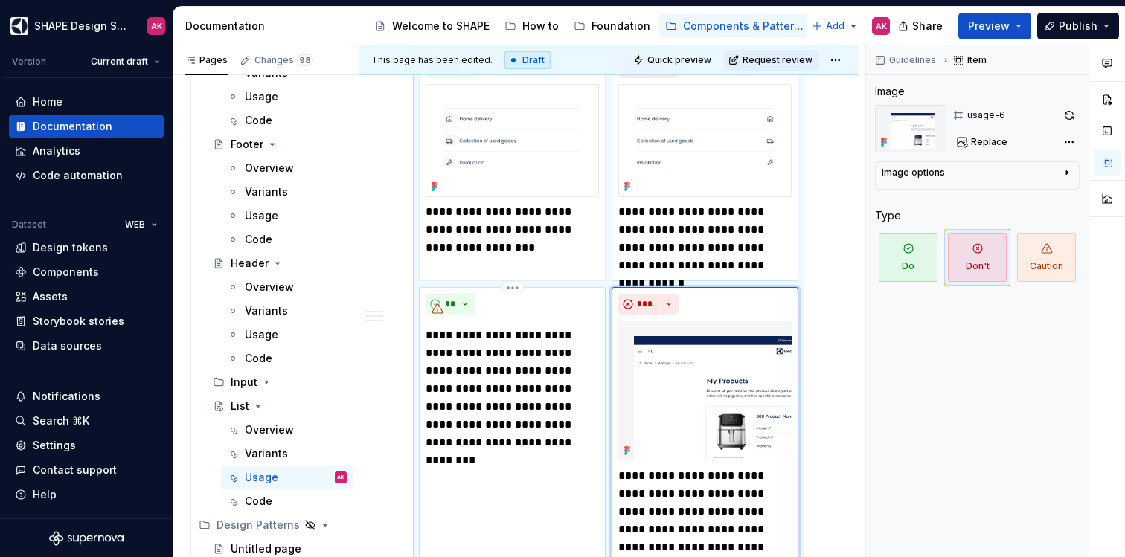
scroll to position [625, 0]
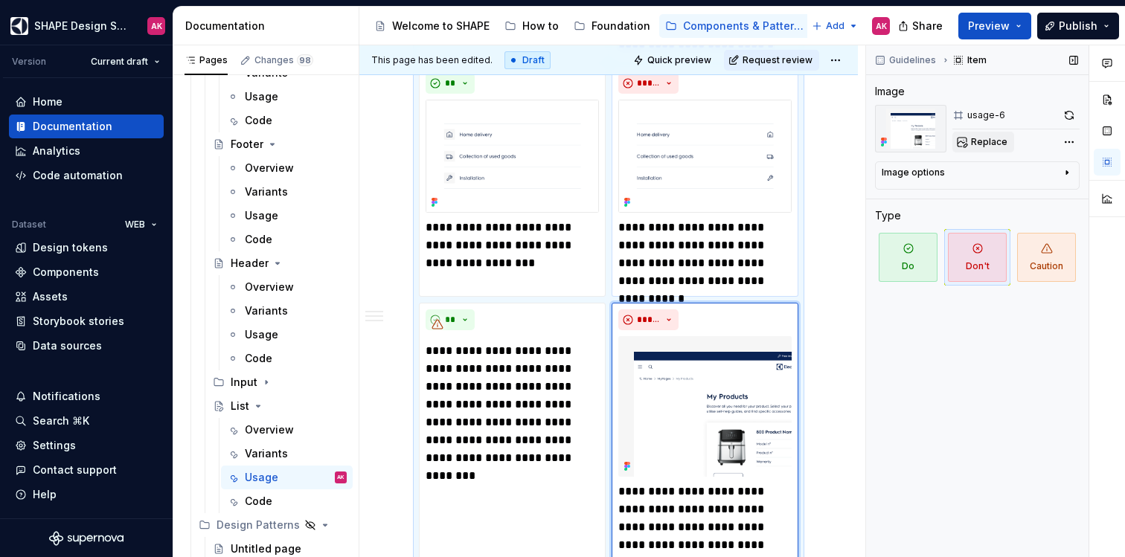
click at [987, 142] on span "Replace" at bounding box center [989, 142] width 36 height 12
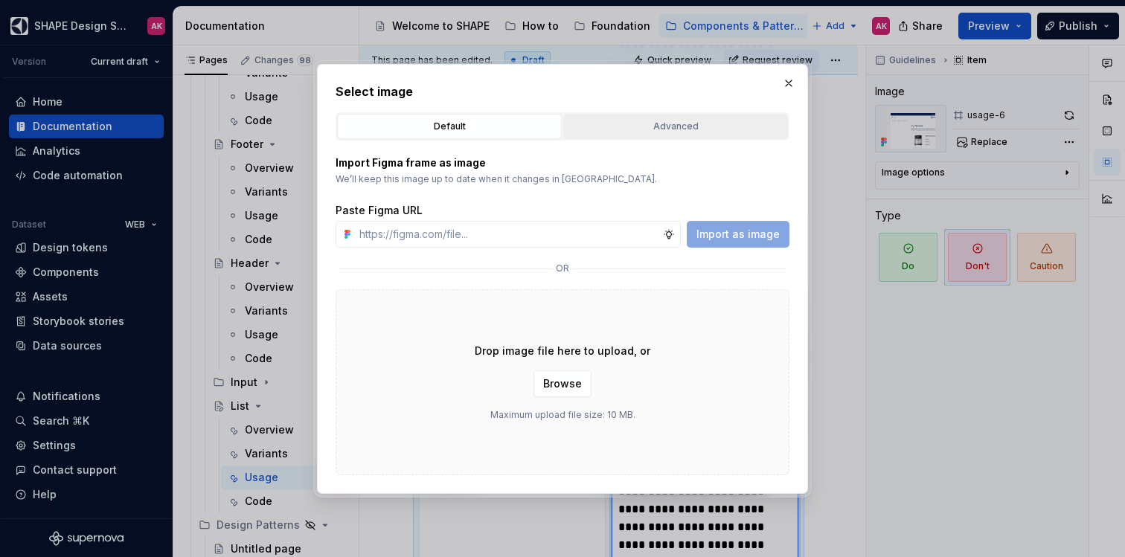
click at [608, 130] on div "Advanced" at bounding box center [676, 126] width 214 height 15
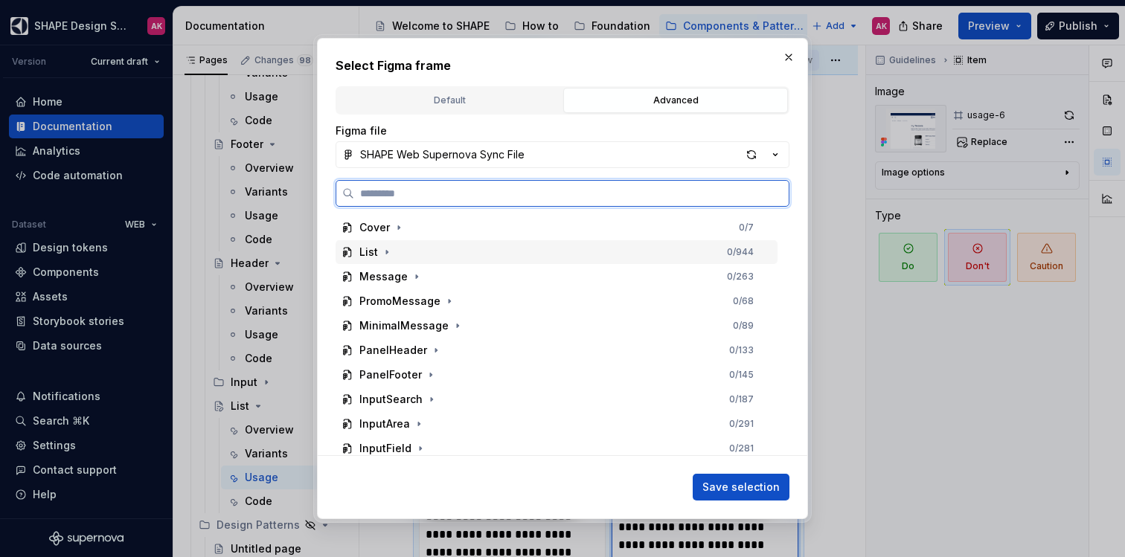
click at [370, 258] on div "List" at bounding box center [368, 252] width 19 height 15
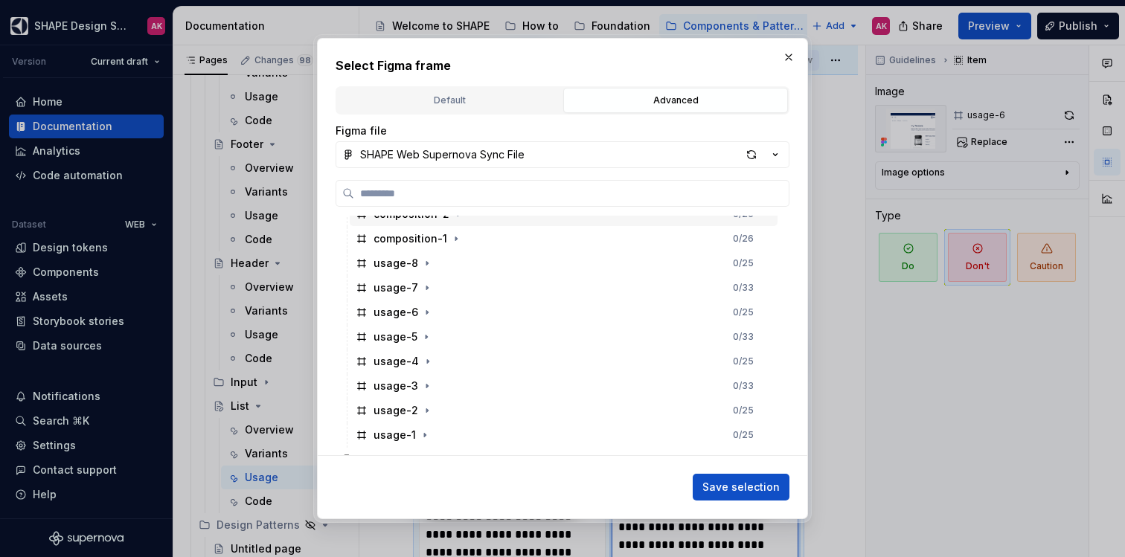
scroll to position [534, 0]
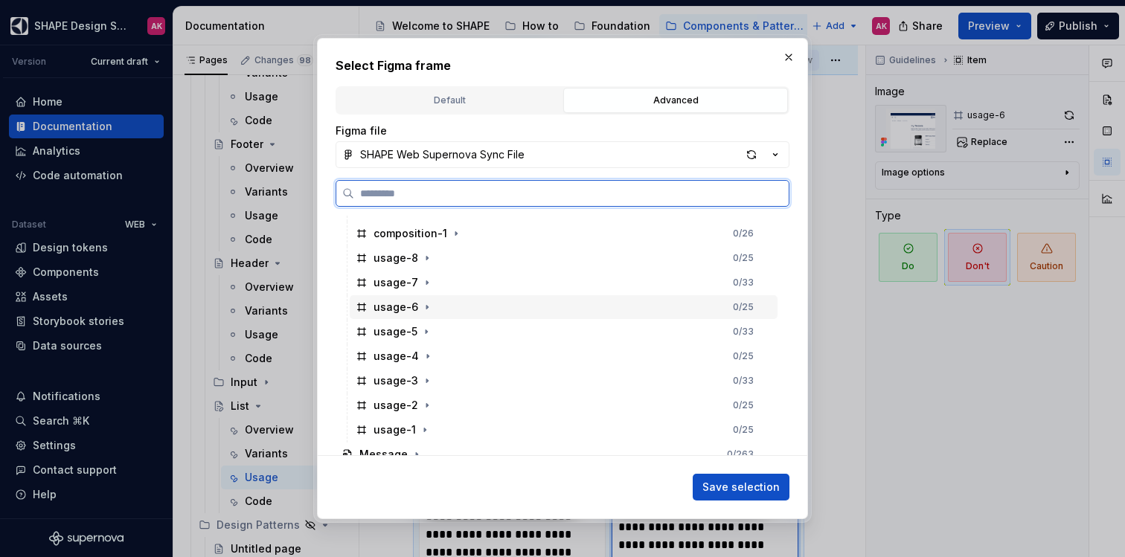
click at [391, 308] on div "usage-6" at bounding box center [396, 307] width 45 height 15
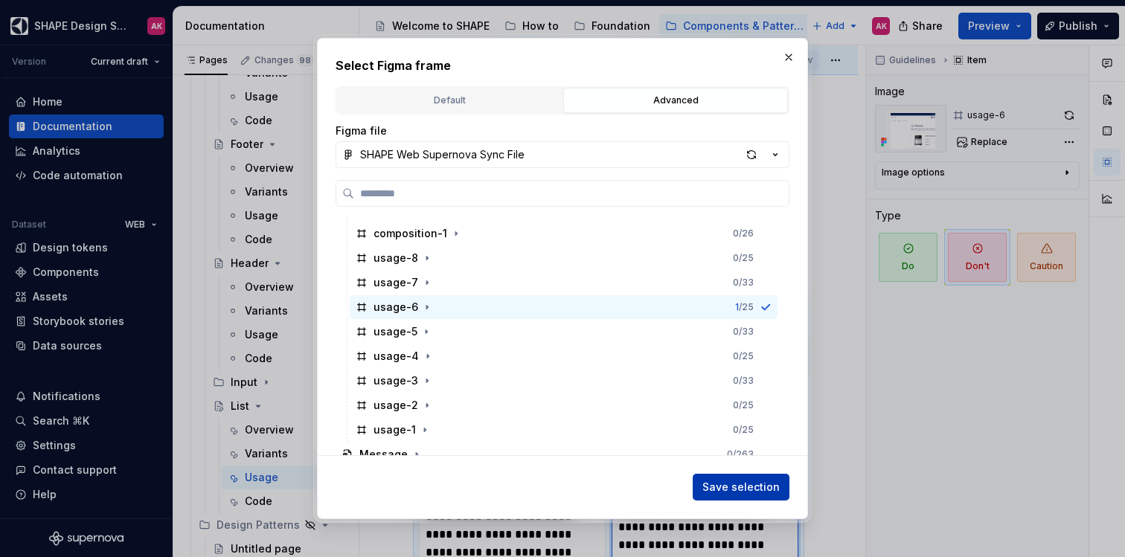
click at [738, 482] on span "Save selection" at bounding box center [741, 487] width 77 height 15
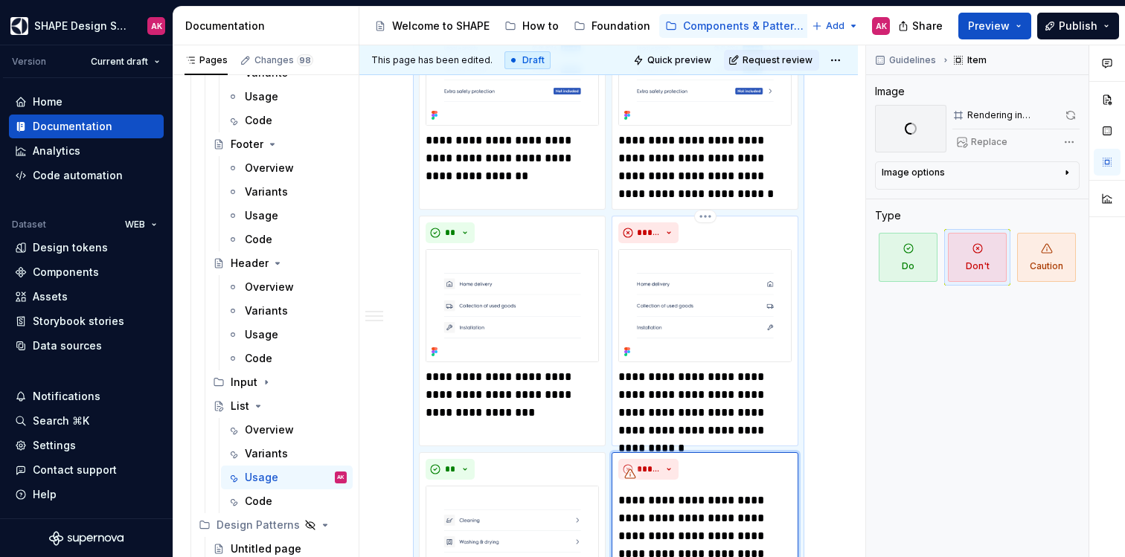
scroll to position [617, 0]
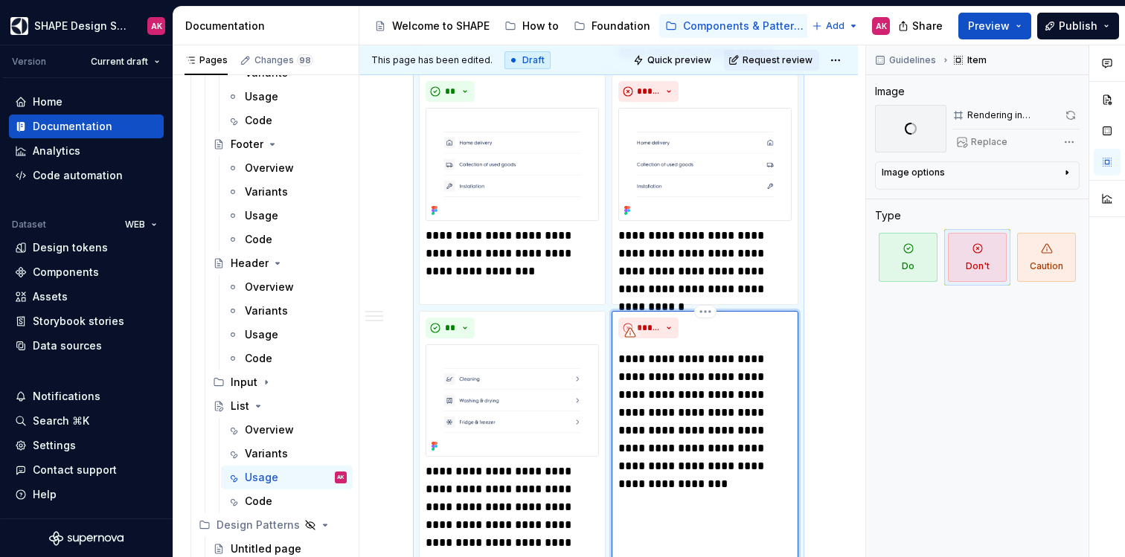
click at [691, 412] on p "**********" at bounding box center [705, 413] width 173 height 125
click at [906, 435] on div "Guidelines Item Image Rendering in progress... Replace Image options Alignment …" at bounding box center [977, 301] width 223 height 513
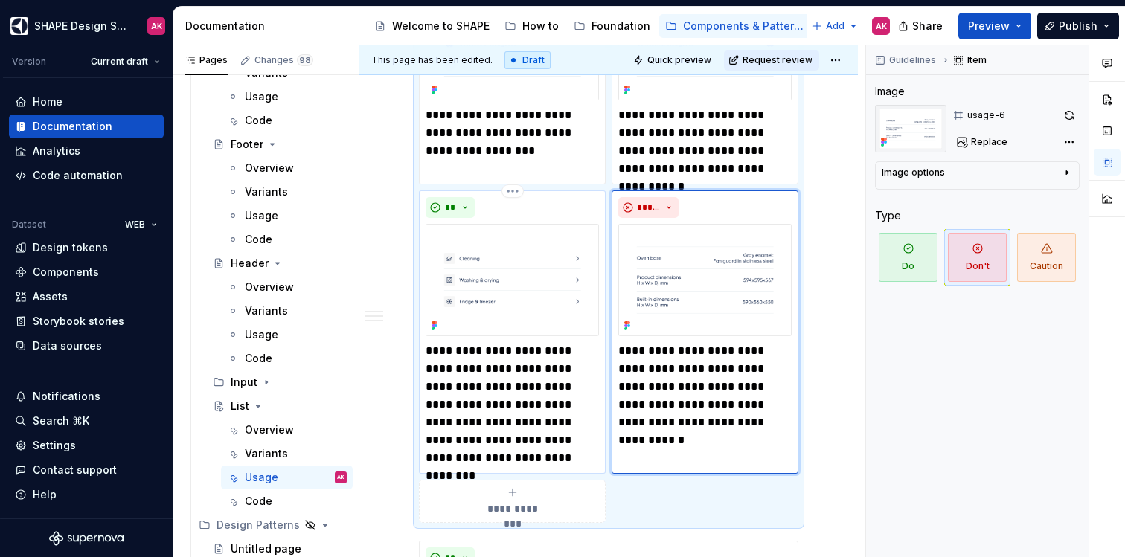
scroll to position [738, 0]
click at [674, 426] on p "**********" at bounding box center [705, 386] width 173 height 89
click at [653, 422] on p "**********" at bounding box center [705, 386] width 173 height 89
click at [663, 424] on p "**********" at bounding box center [705, 386] width 173 height 89
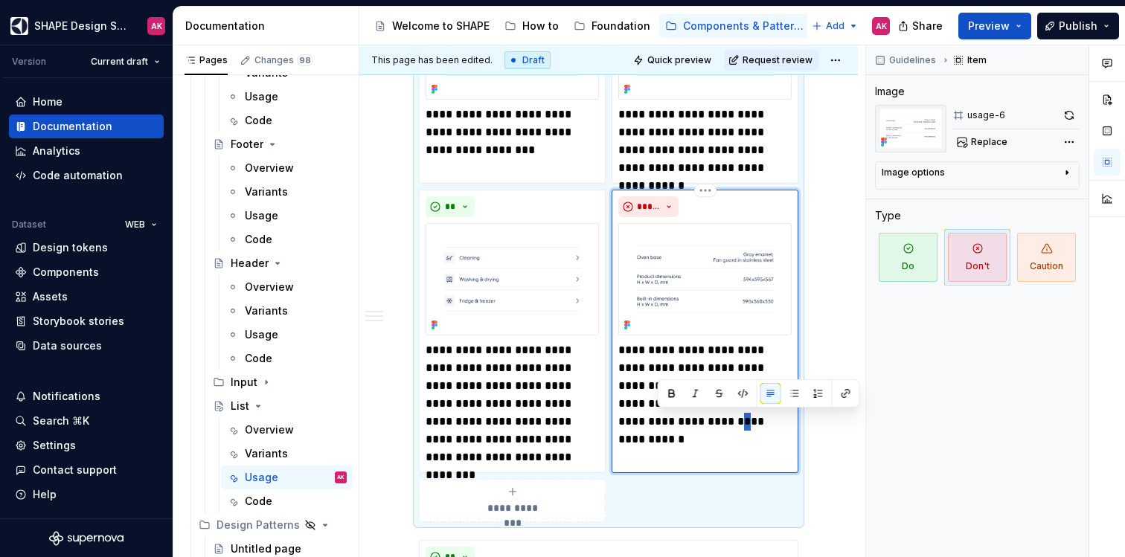
type textarea "*"
drag, startPoint x: 723, startPoint y: 421, endPoint x: 715, endPoint y: 421, distance: 8.2
click at [716, 422] on p "**********" at bounding box center [705, 386] width 173 height 89
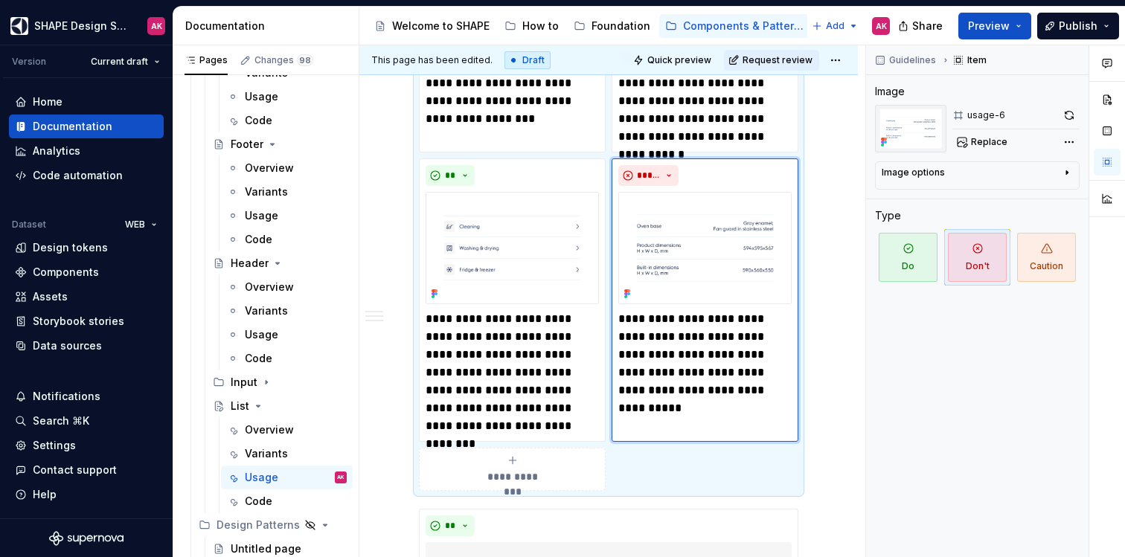
click at [492, 478] on span "**********" at bounding box center [513, 477] width 68 height 15
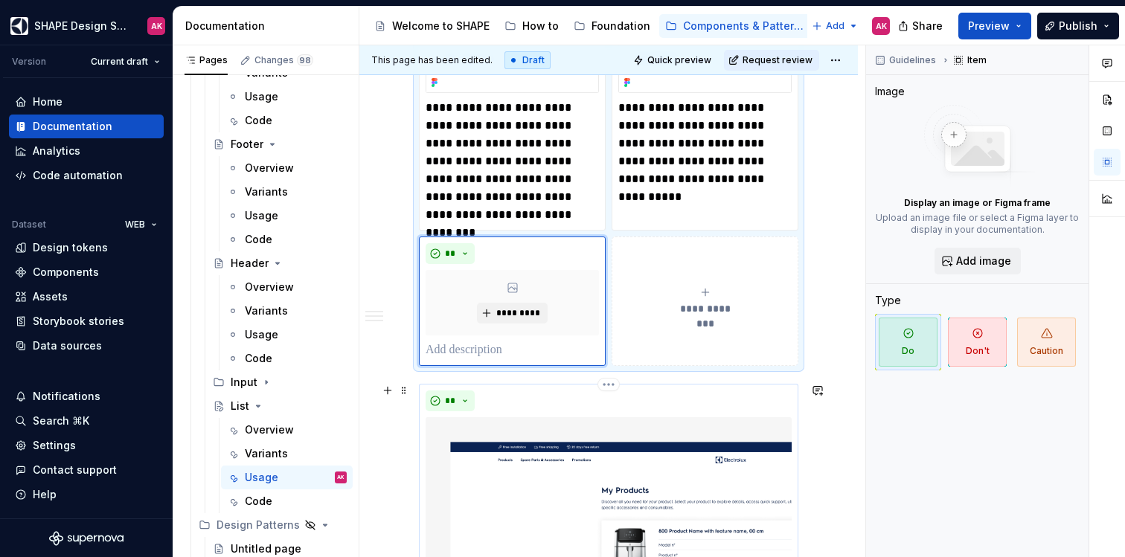
scroll to position [1023, 0]
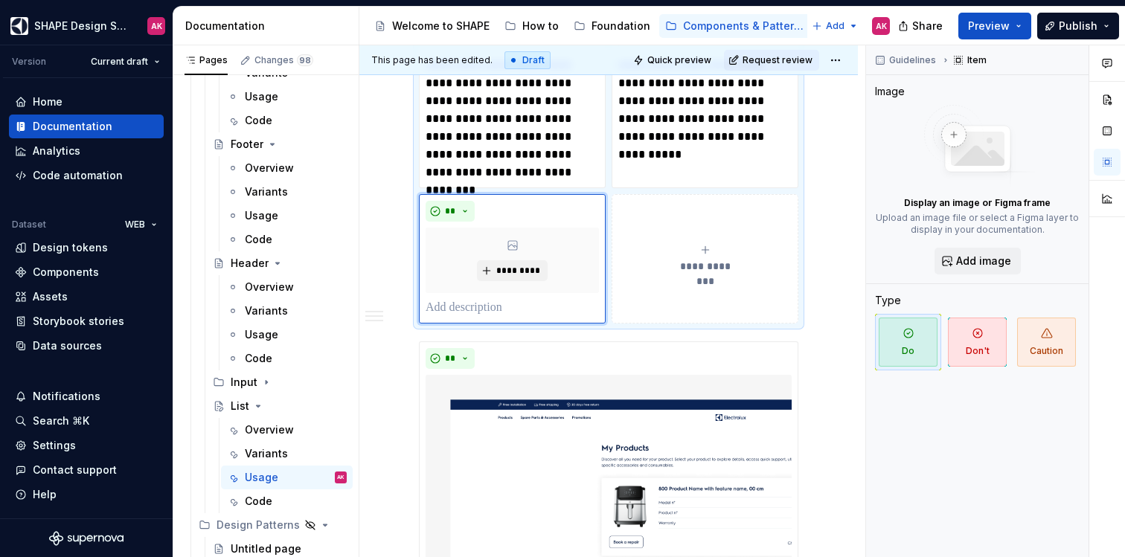
click at [694, 279] on button "**********" at bounding box center [705, 259] width 187 height 130
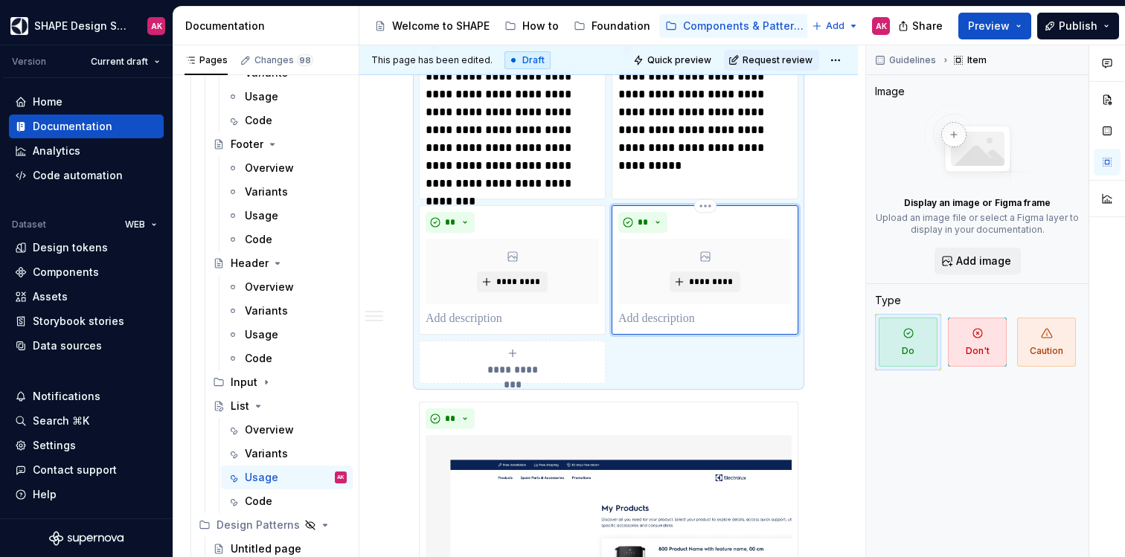
scroll to position [973, 0]
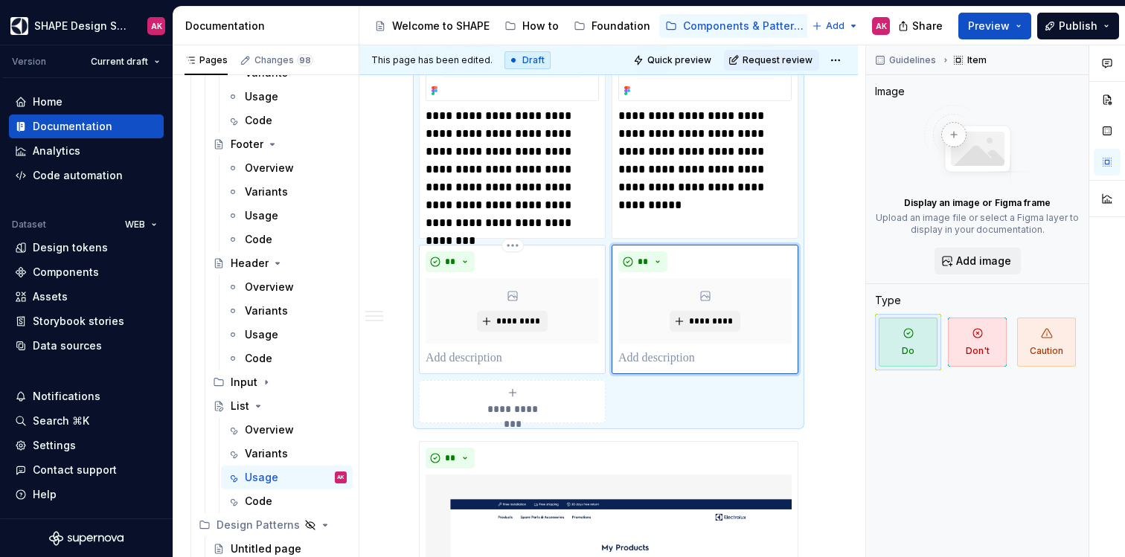
click at [485, 350] on p at bounding box center [512, 359] width 173 height 18
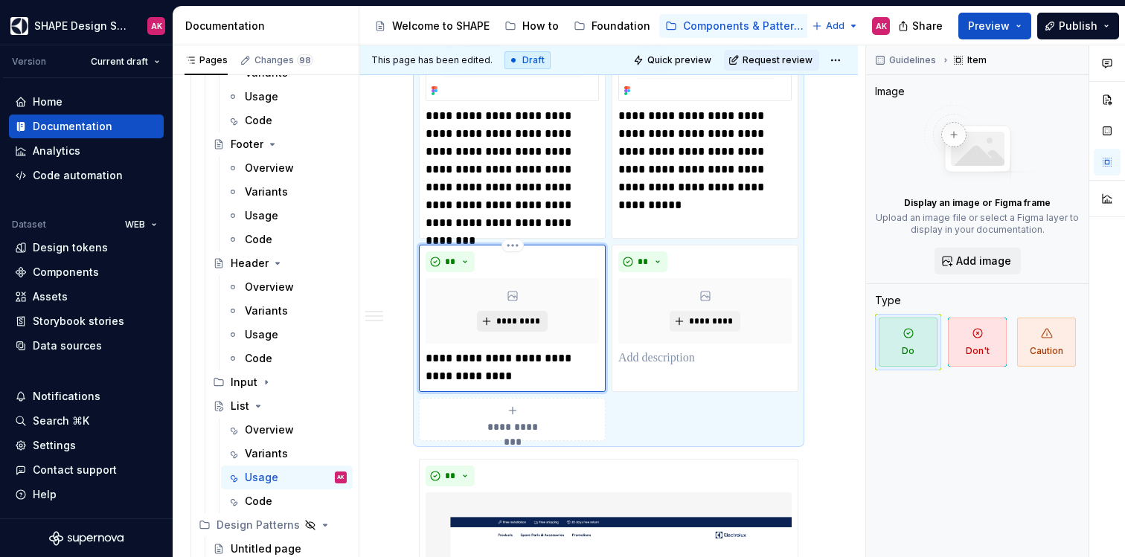
click at [519, 317] on span "*********" at bounding box center [518, 322] width 45 height 12
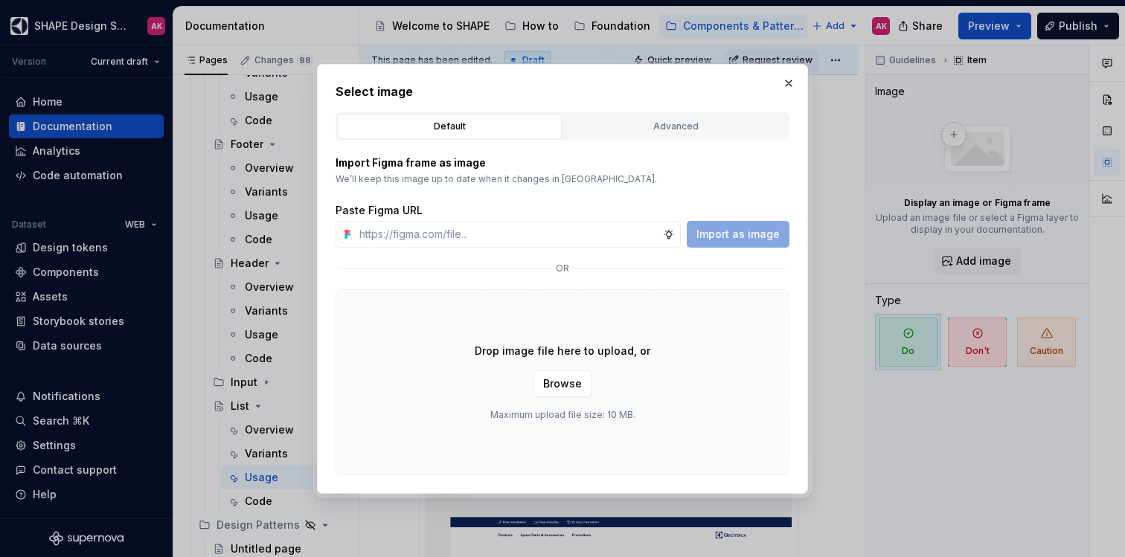
click at [636, 133] on button "Advanced" at bounding box center [675, 126] width 225 height 25
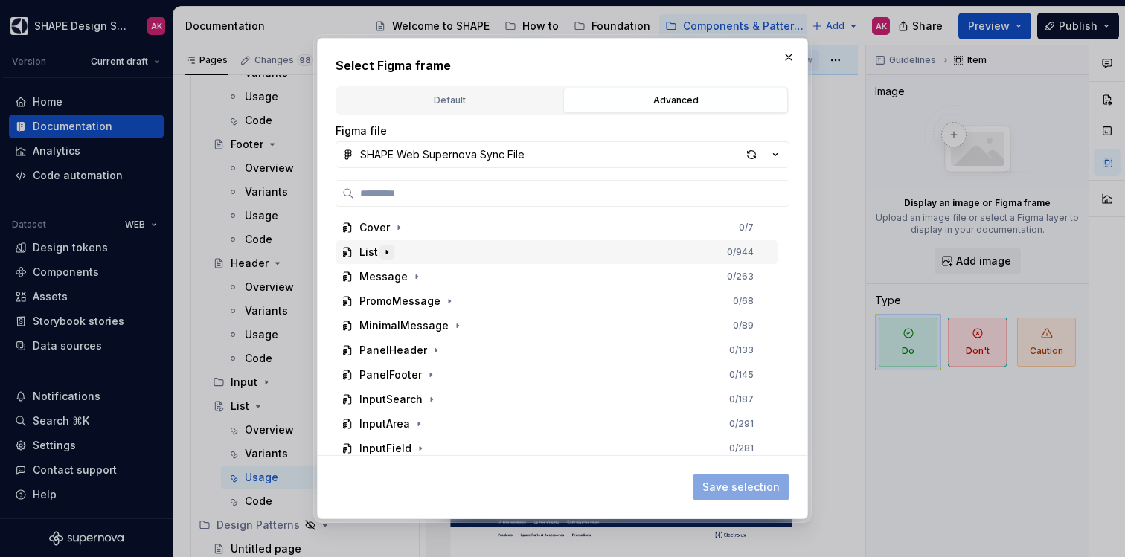
click at [381, 248] on icon "button" at bounding box center [387, 252] width 12 height 12
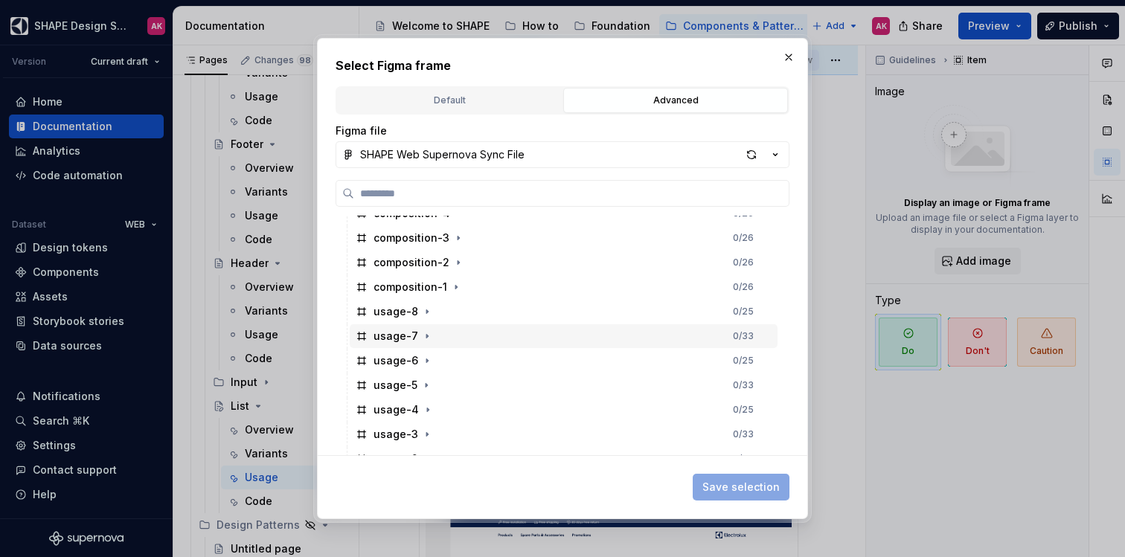
scroll to position [465, 0]
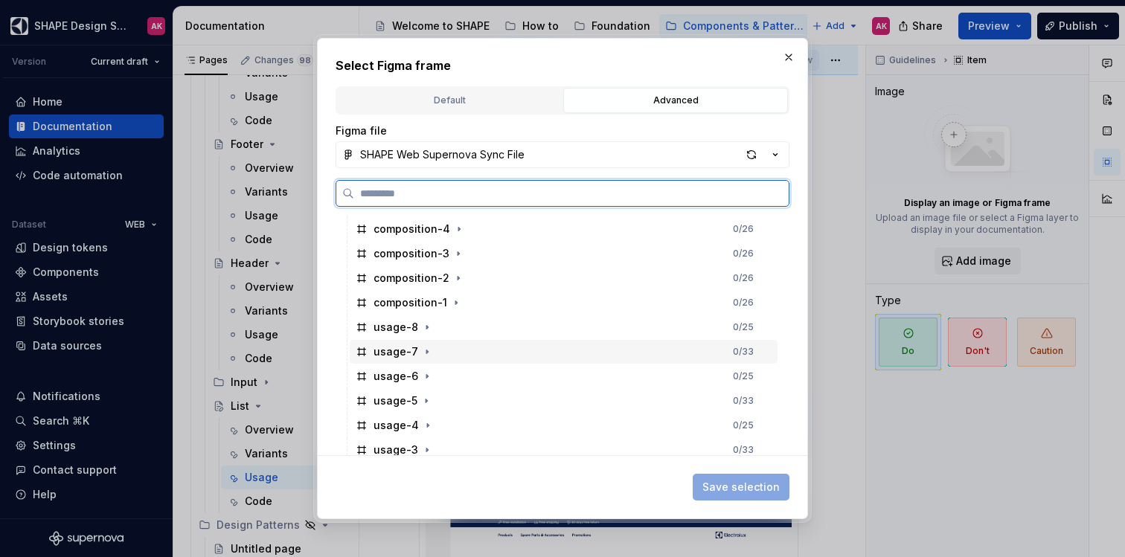
click at [391, 351] on div "usage-7" at bounding box center [396, 352] width 45 height 15
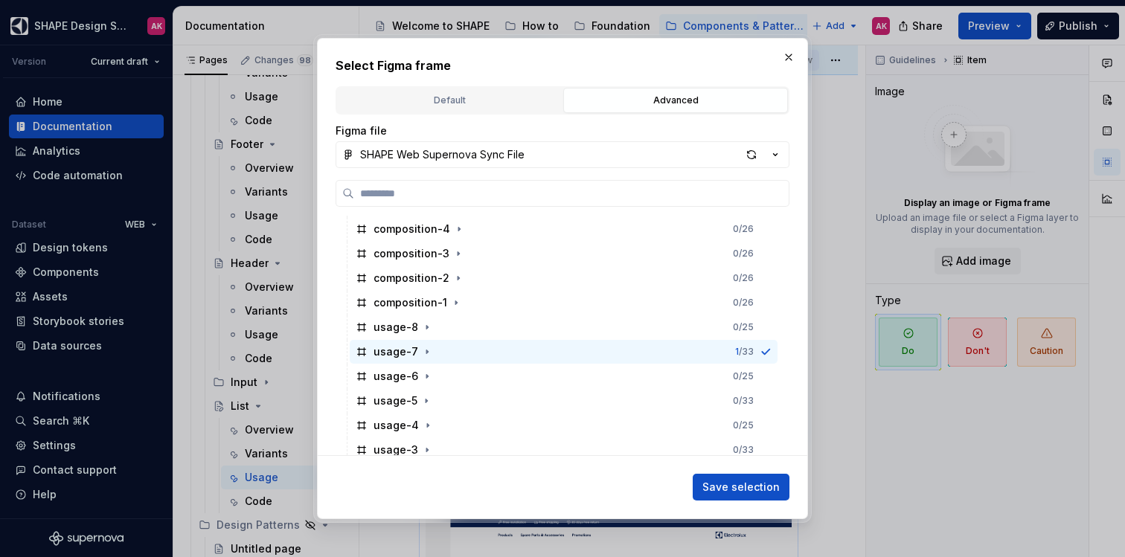
click at [725, 485] on span "Save selection" at bounding box center [741, 487] width 77 height 15
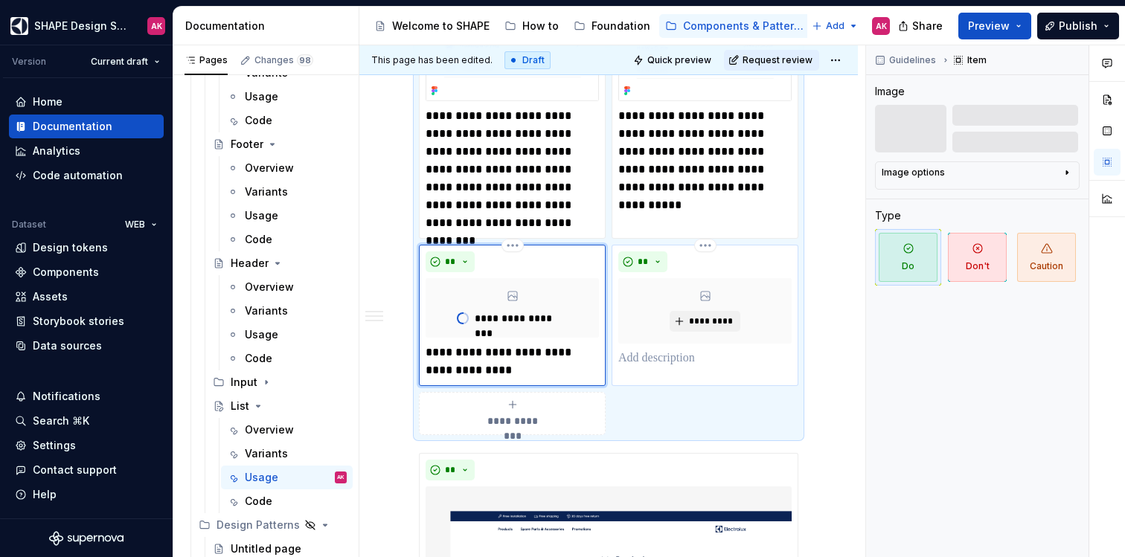
click at [651, 363] on p at bounding box center [705, 359] width 173 height 18
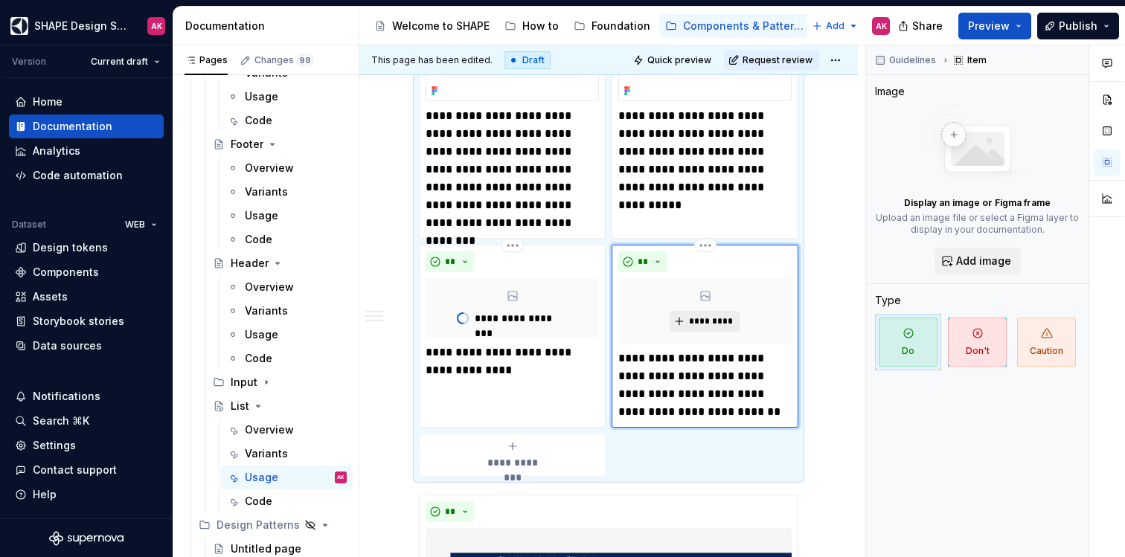
click at [706, 325] on span "*********" at bounding box center [710, 322] width 45 height 12
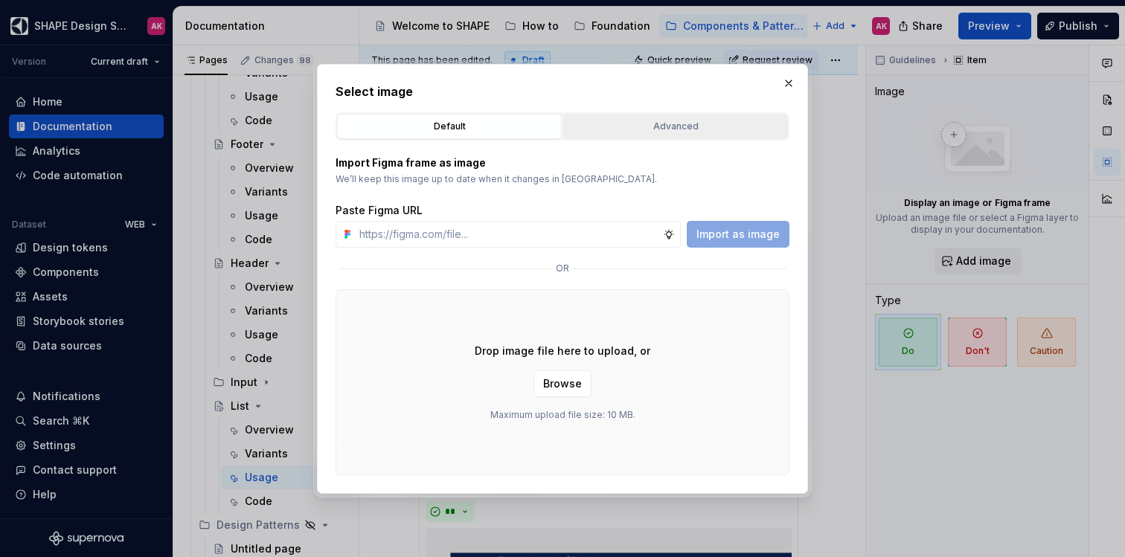
click at [669, 130] on div "Advanced" at bounding box center [676, 126] width 214 height 15
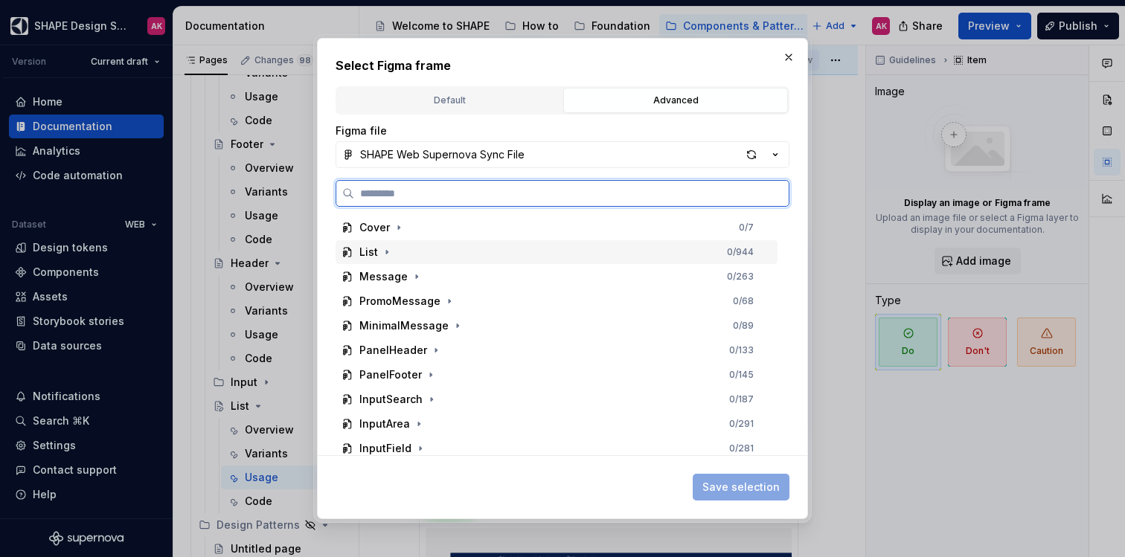
click at [367, 255] on div "List" at bounding box center [368, 252] width 19 height 15
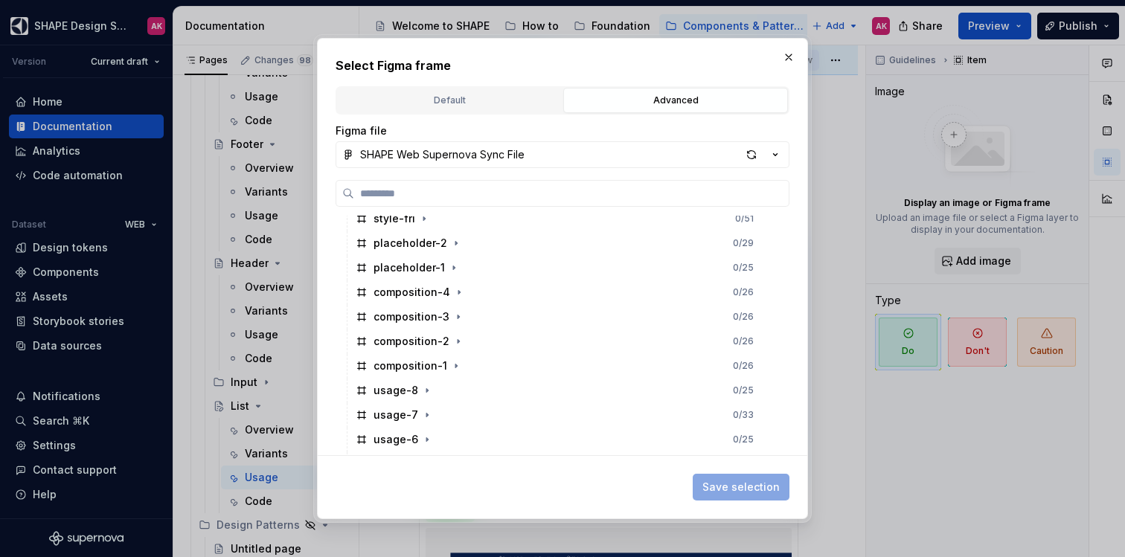
scroll to position [386, 0]
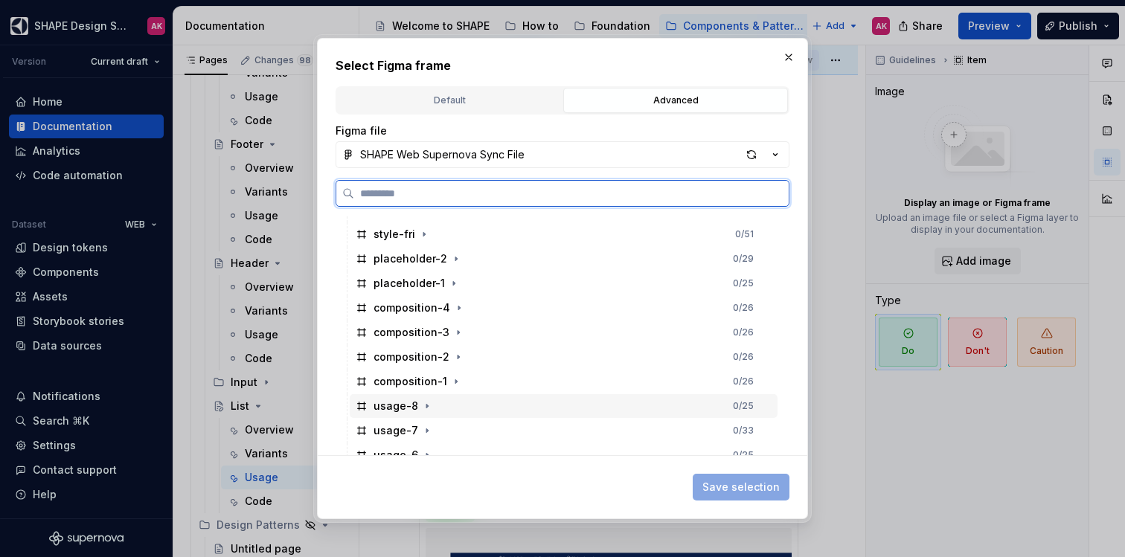
click at [394, 408] on div "usage-8" at bounding box center [396, 406] width 45 height 15
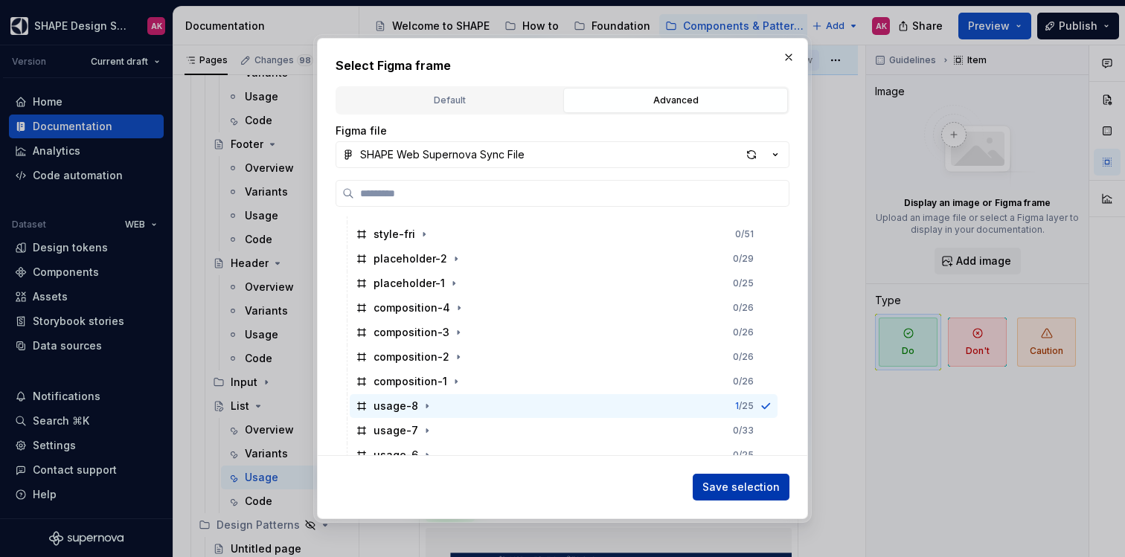
click at [724, 488] on span "Save selection" at bounding box center [741, 487] width 77 height 15
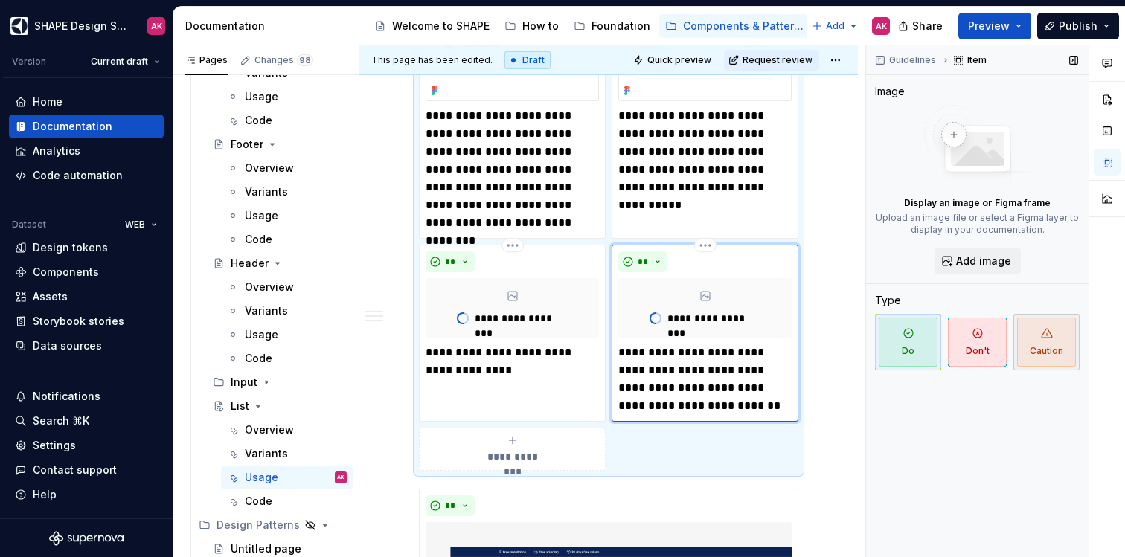
click at [1050, 351] on span "Caution" at bounding box center [1046, 342] width 59 height 49
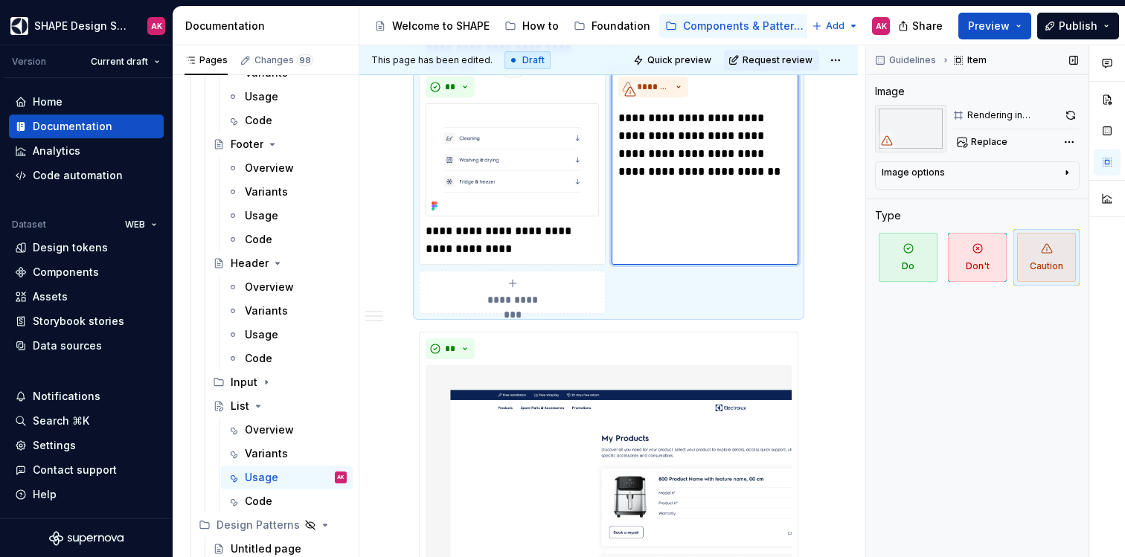
scroll to position [1169, 0]
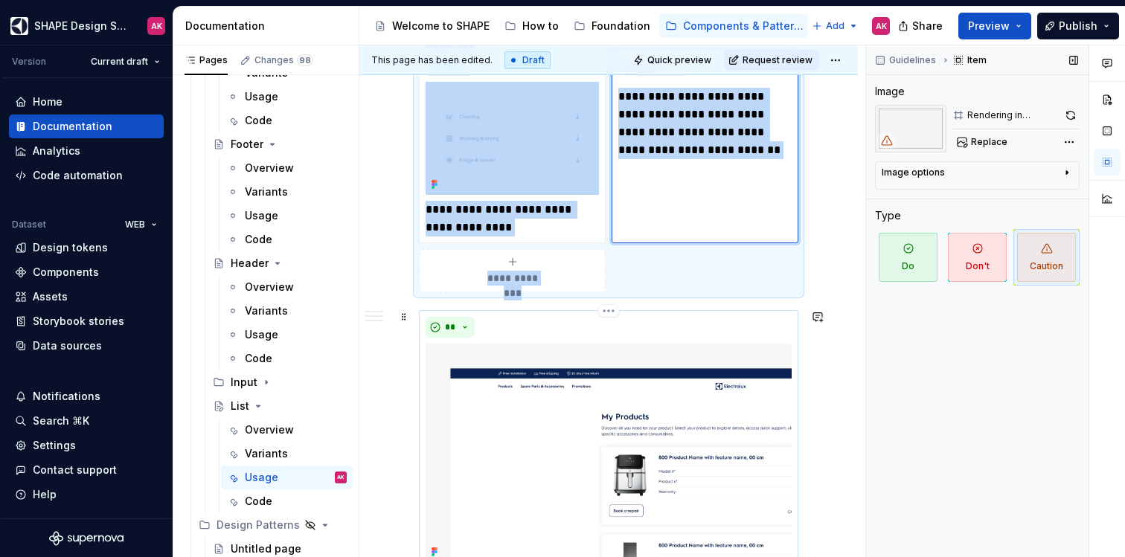
click at [550, 340] on div "**********" at bounding box center [609, 451] width 366 height 269
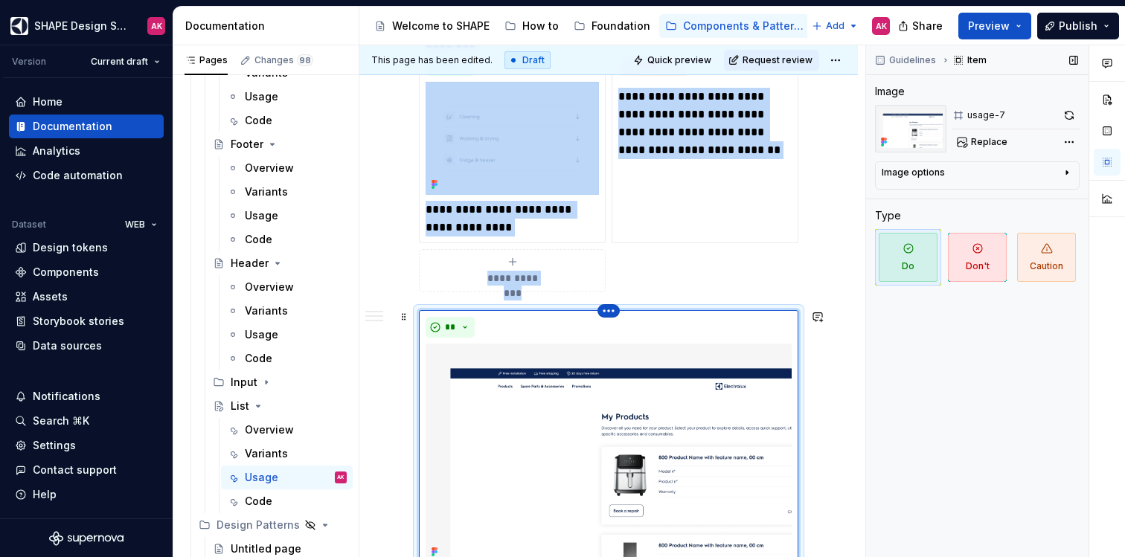
click at [604, 310] on html "SHAPE Design System AK Version Current draft Home Documentation Analytics Code …" at bounding box center [562, 278] width 1125 height 557
click at [626, 335] on div "Delete item" at bounding box center [673, 335] width 97 height 15
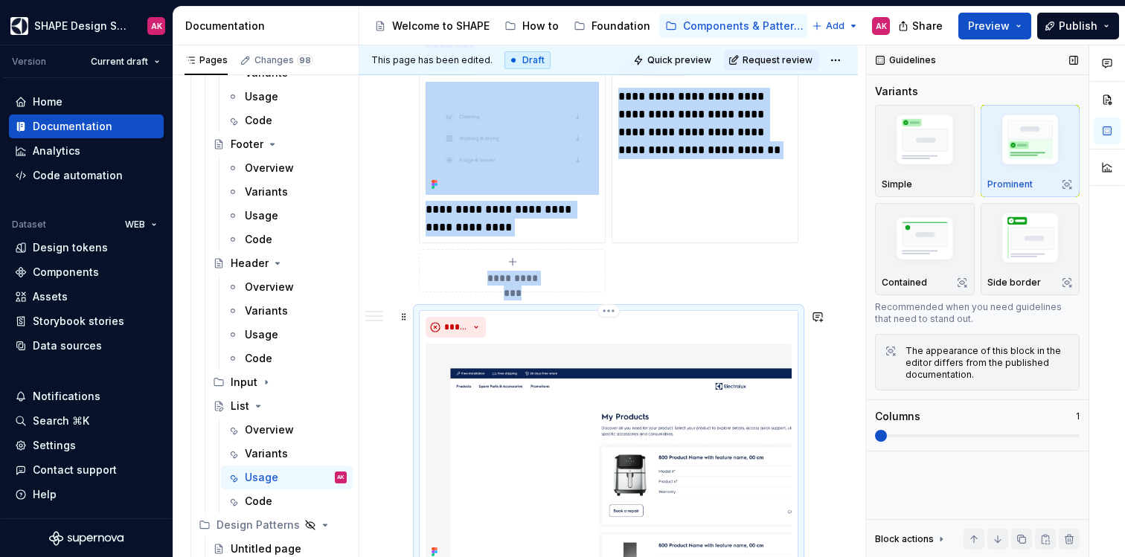
scroll to position [1270, 0]
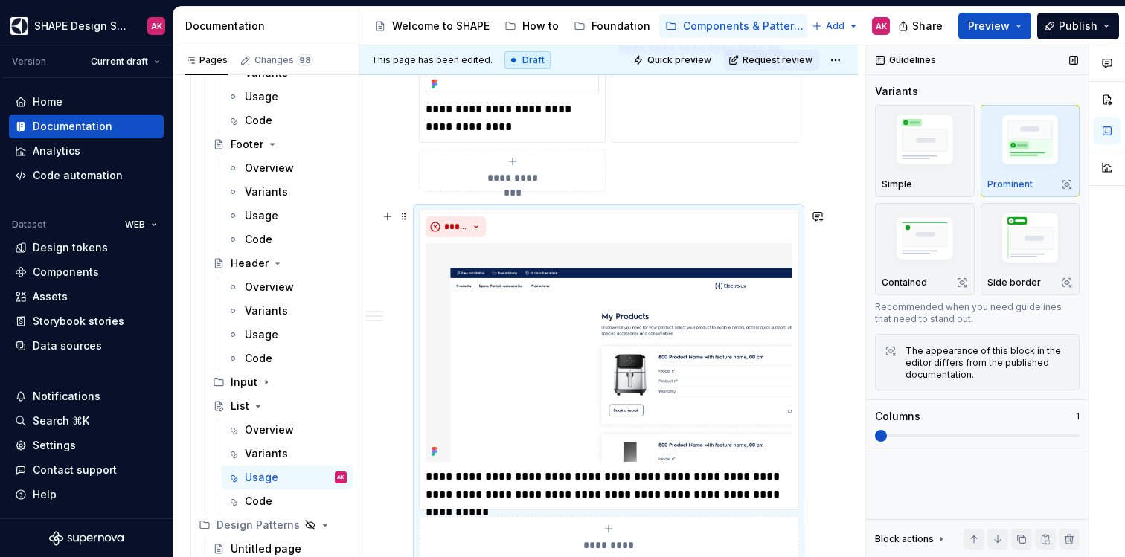
click at [607, 210] on div "**********" at bounding box center [609, 385] width 380 height 350
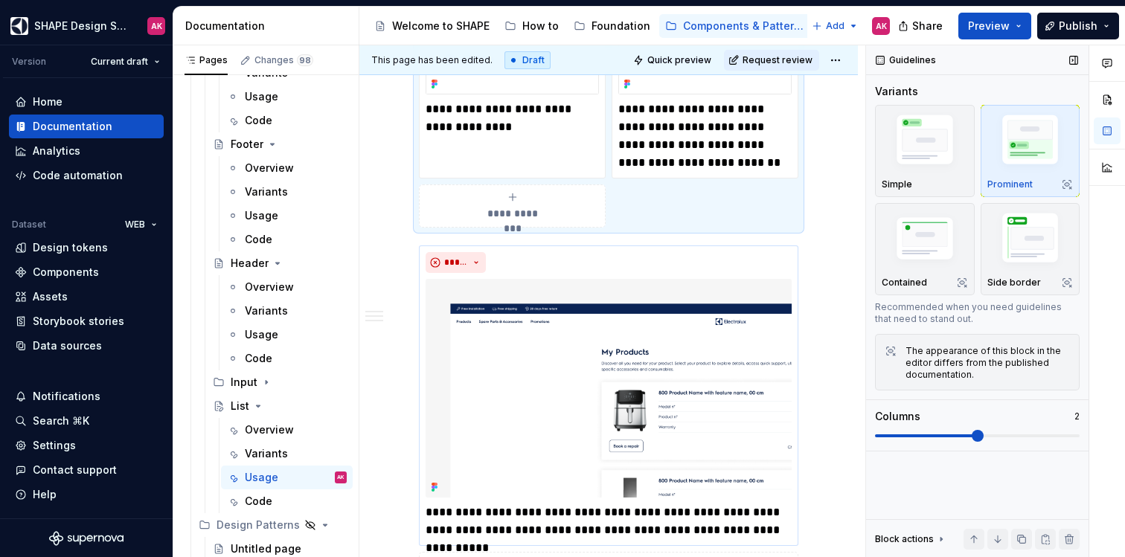
click at [607, 247] on html "SHAPE Design System AK Version Current draft Home Documentation Analytics Code …" at bounding box center [562, 278] width 1125 height 557
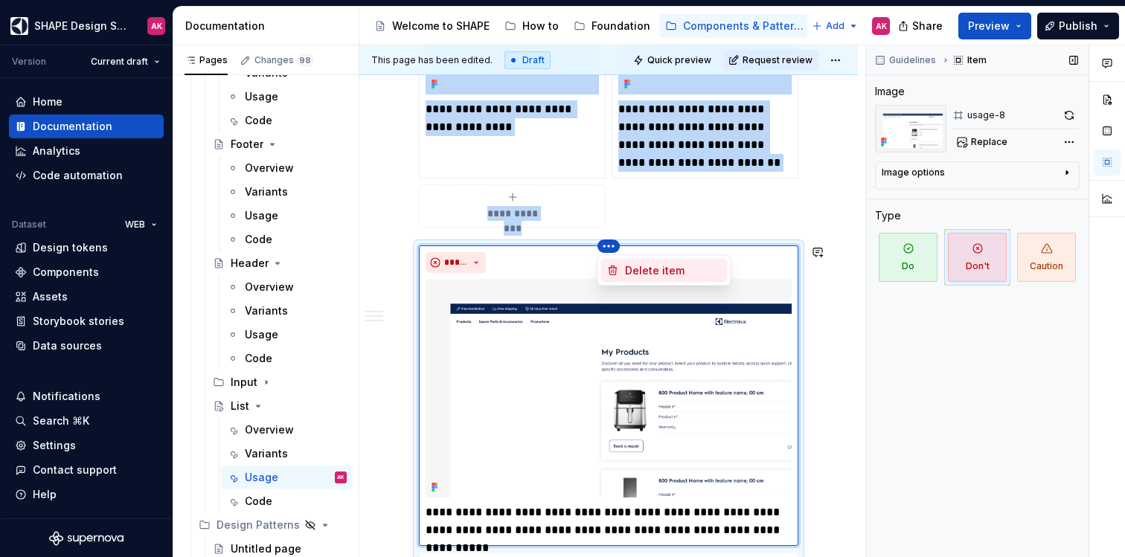
click at [625, 262] on div "Delete item" at bounding box center [664, 271] width 127 height 24
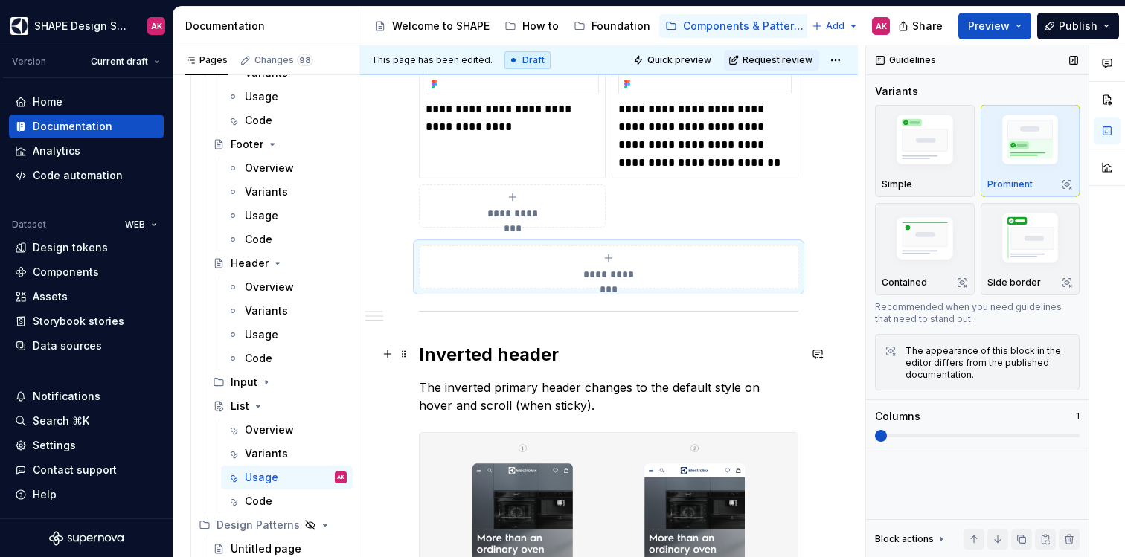
click at [517, 358] on h2 "Inverted header" at bounding box center [609, 355] width 380 height 24
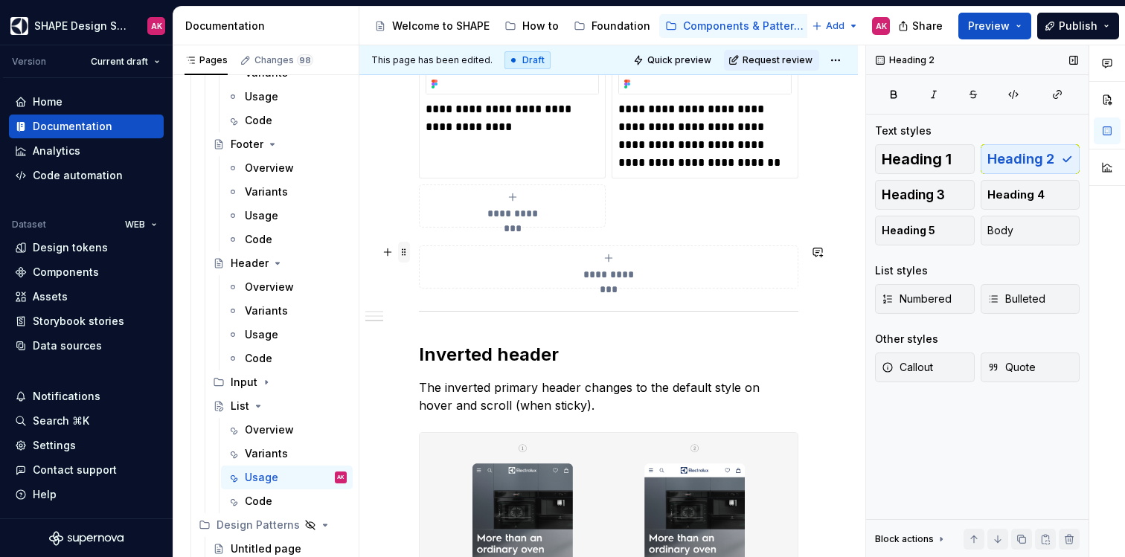
click at [400, 250] on span at bounding box center [404, 252] width 12 height 21
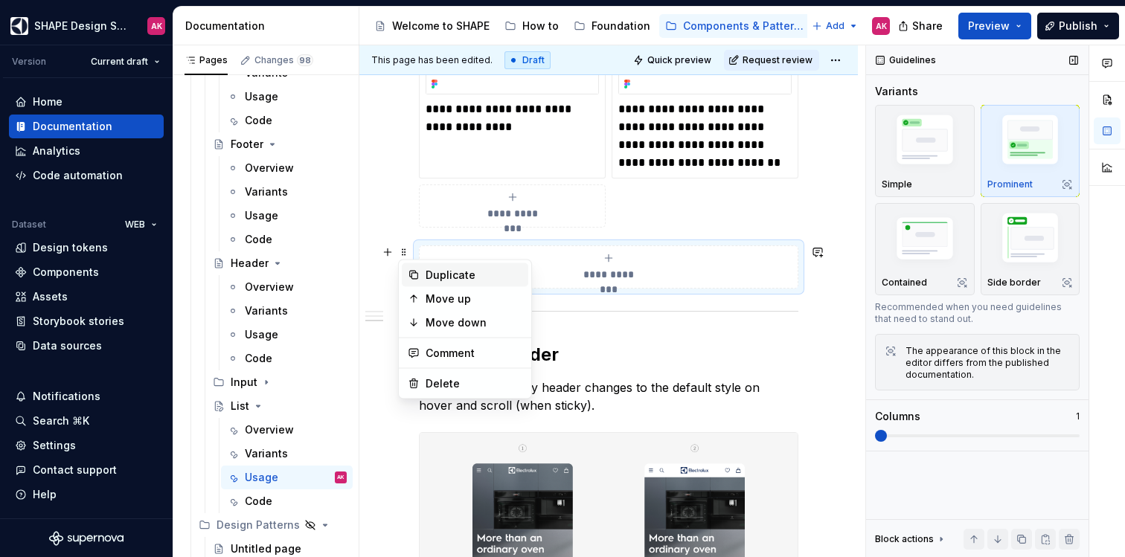
click at [438, 269] on div "Duplicate" at bounding box center [474, 275] width 97 height 15
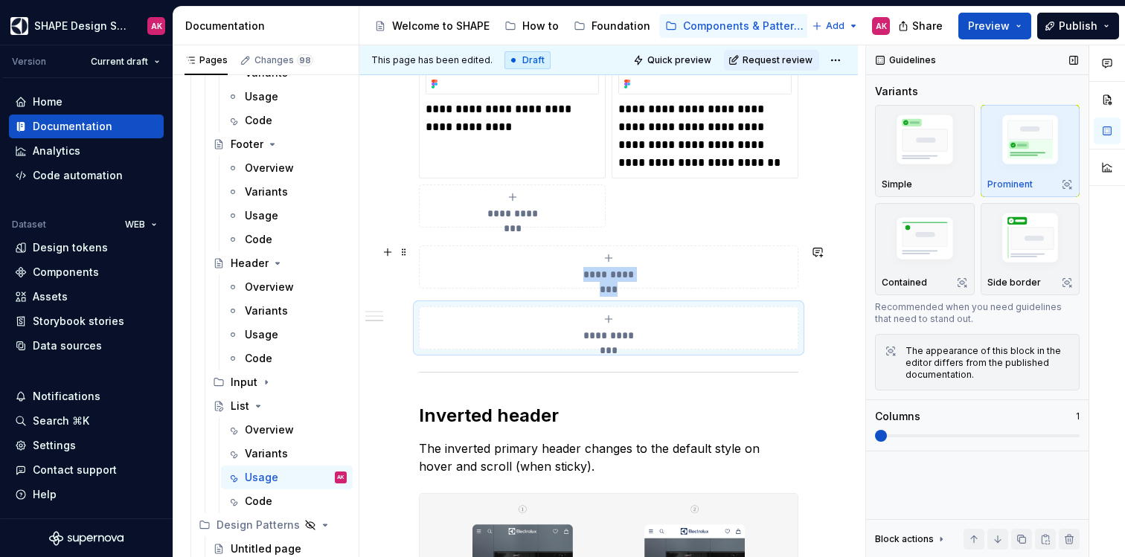
click at [438, 268] on div "**********" at bounding box center [609, 267] width 366 height 30
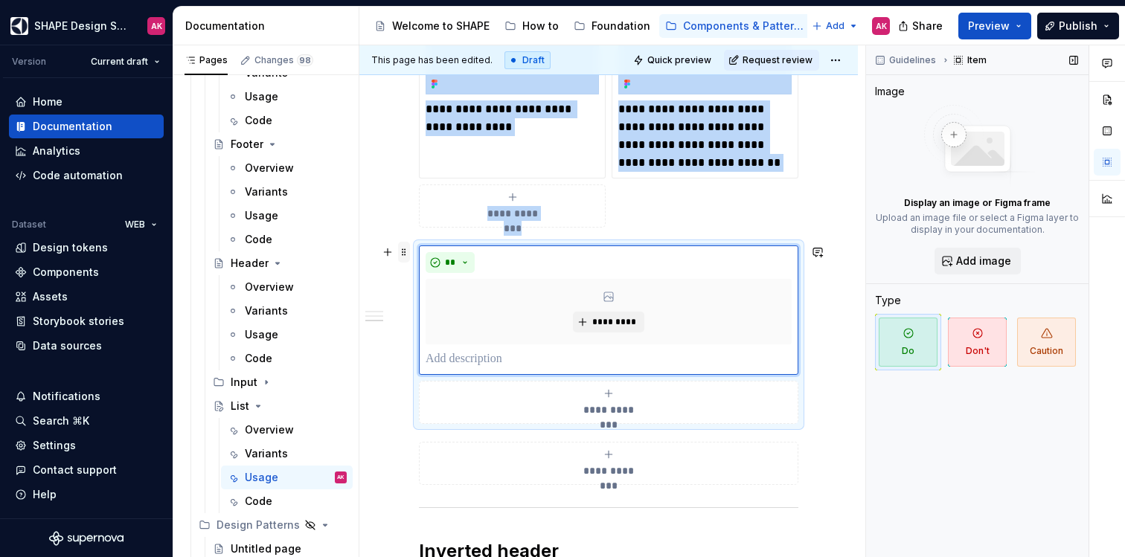
click at [399, 247] on span at bounding box center [404, 252] width 12 height 21
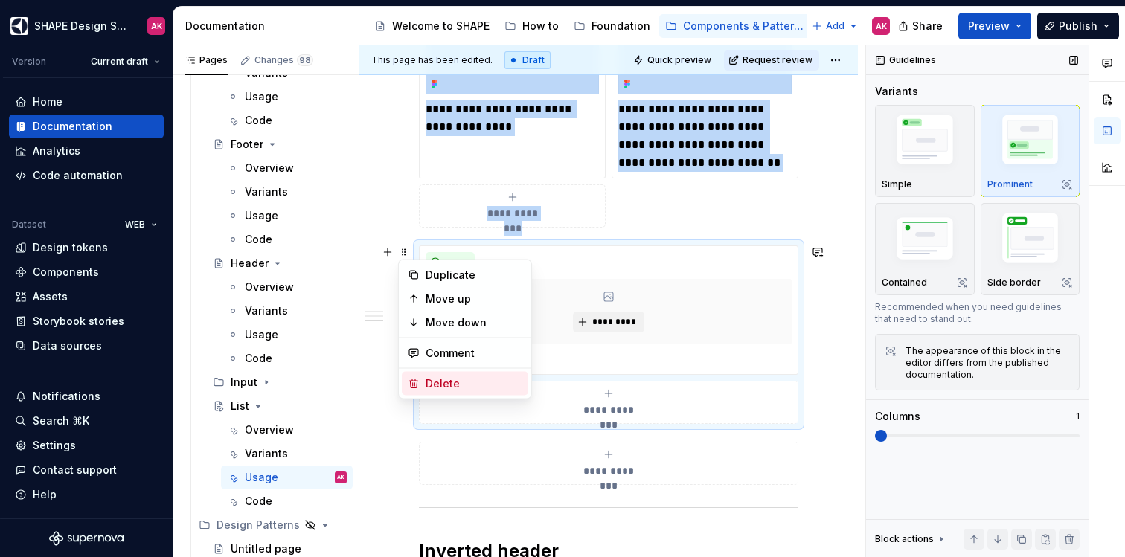
click at [437, 383] on div "Delete" at bounding box center [474, 384] width 97 height 15
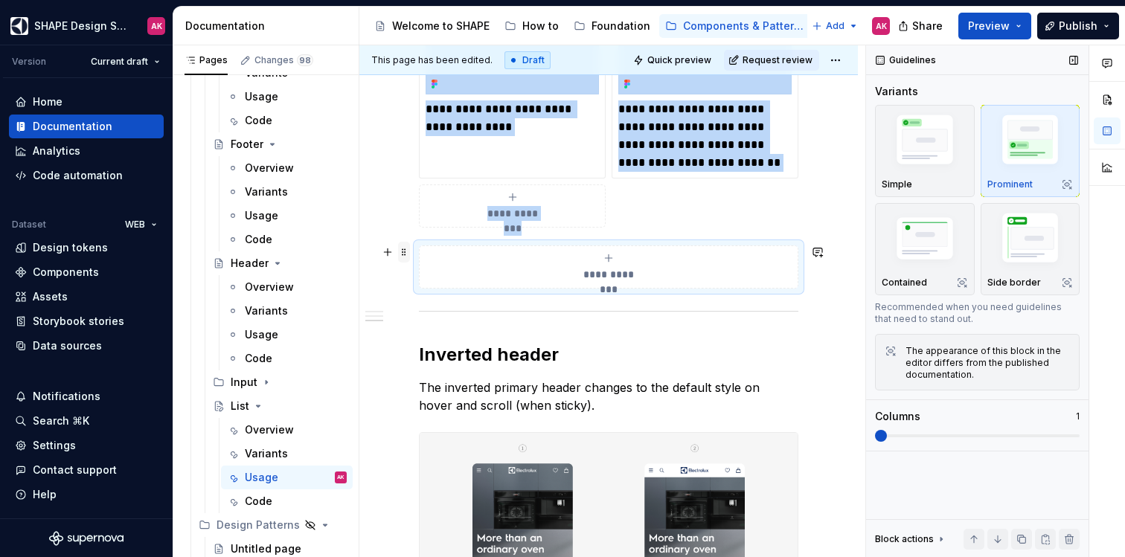
click at [402, 257] on span at bounding box center [404, 252] width 12 height 21
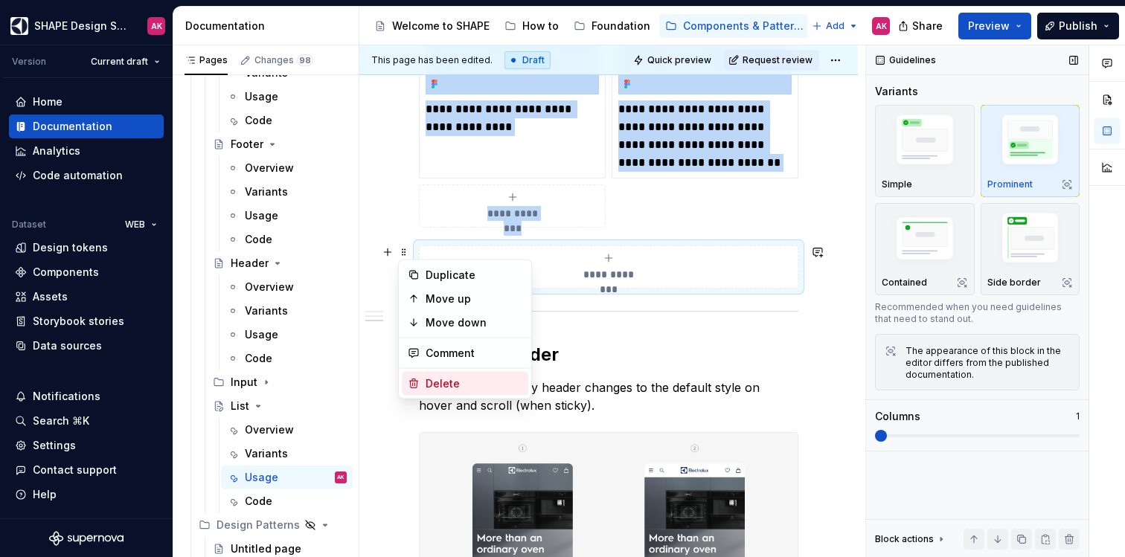
click at [444, 387] on div "Delete" at bounding box center [474, 384] width 97 height 15
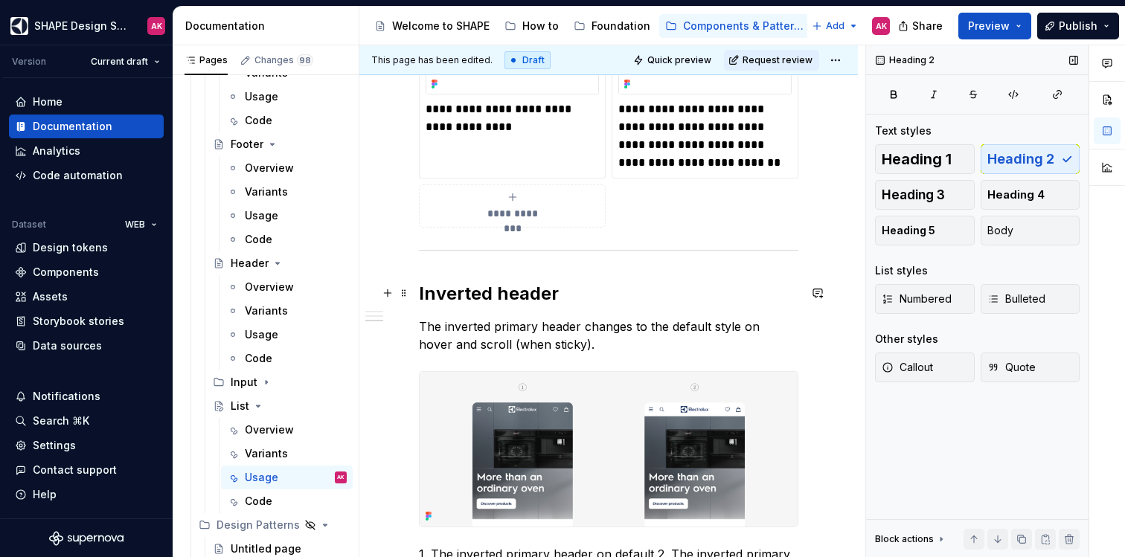
click at [504, 294] on h2 "Inverted header" at bounding box center [609, 294] width 380 height 24
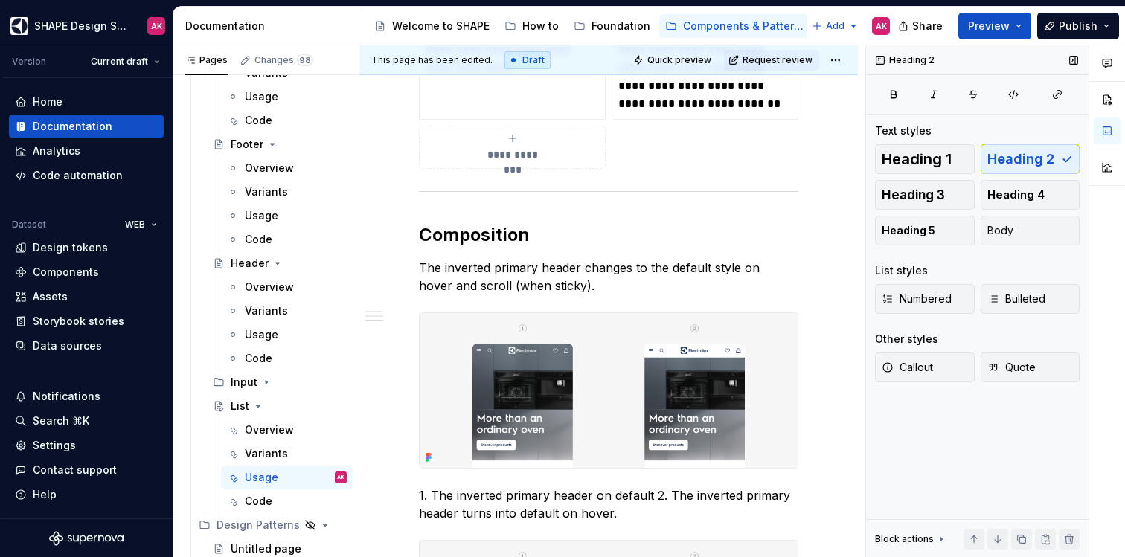
scroll to position [1331, 0]
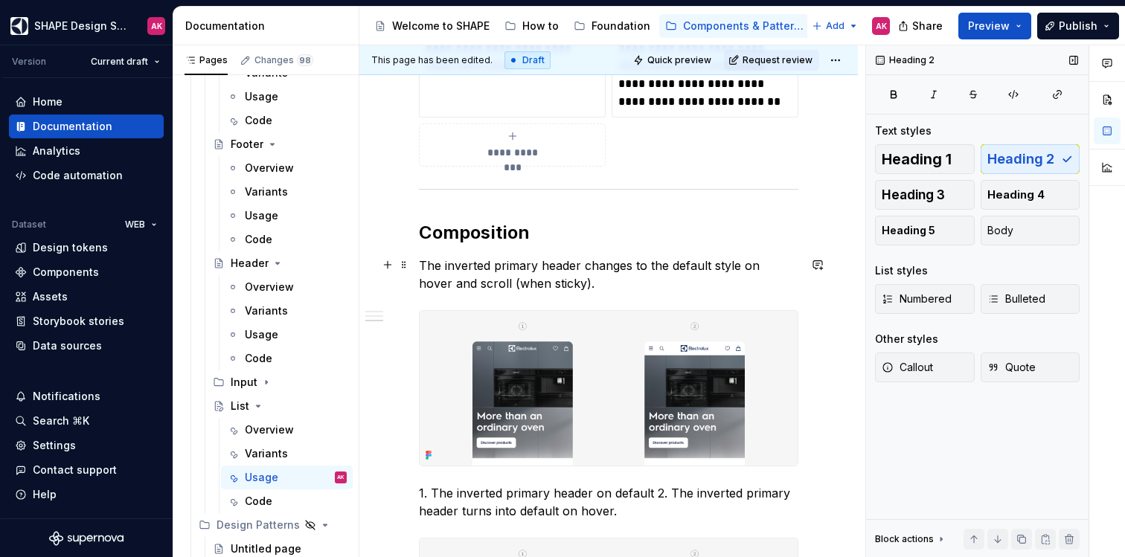
click at [468, 270] on p "The inverted primary header changes to the default style on hover and scroll (w…" at bounding box center [609, 275] width 380 height 36
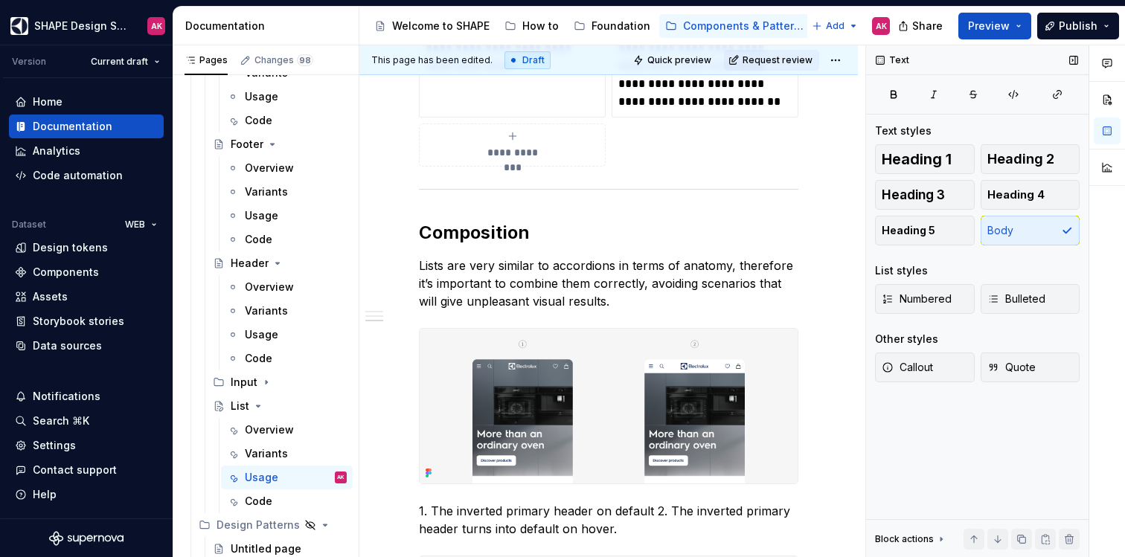
type textarea "*"
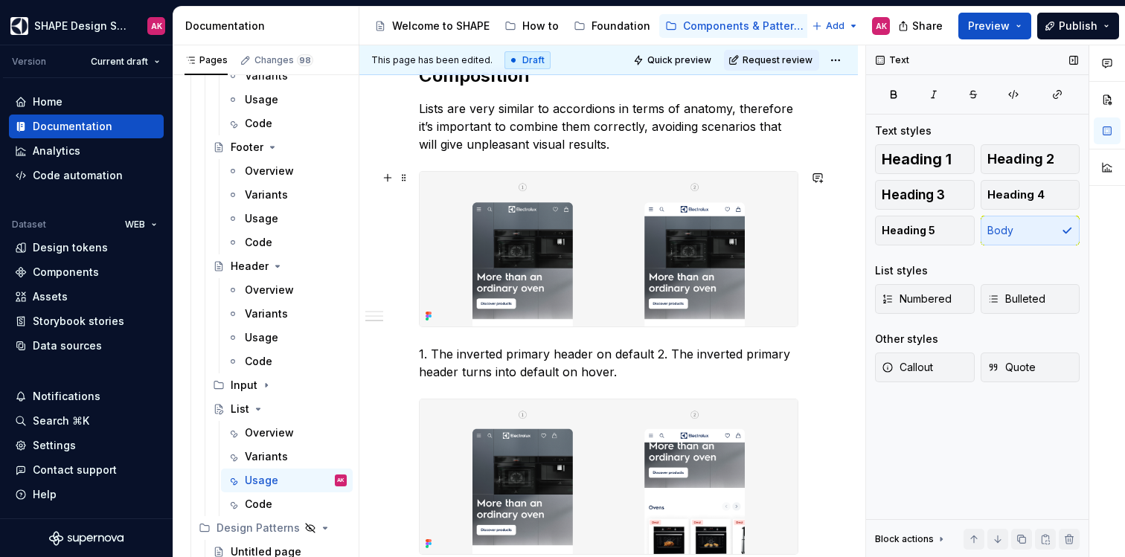
scroll to position [1350, 0]
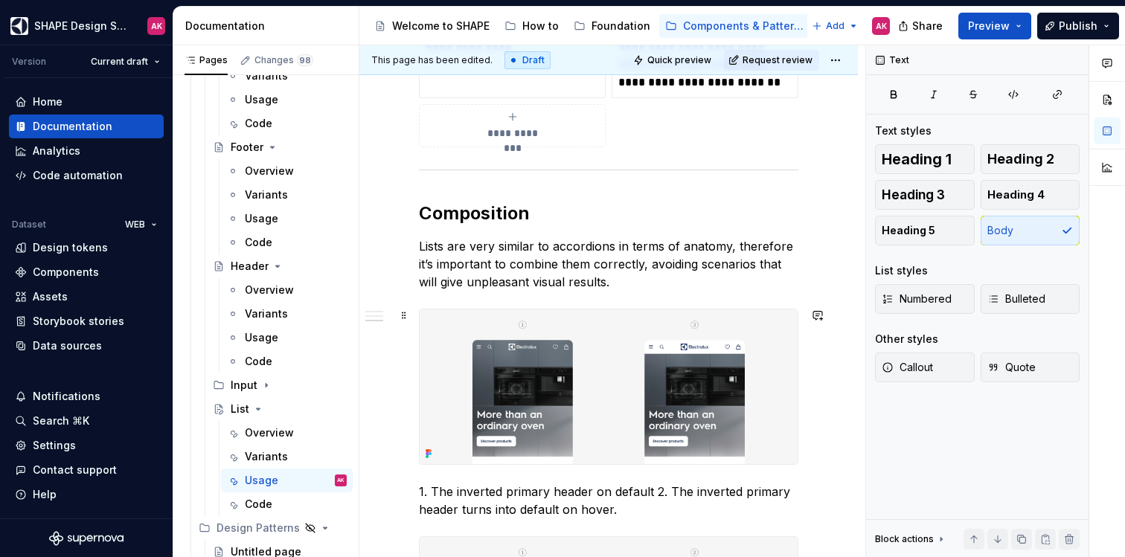
type textarea "*"
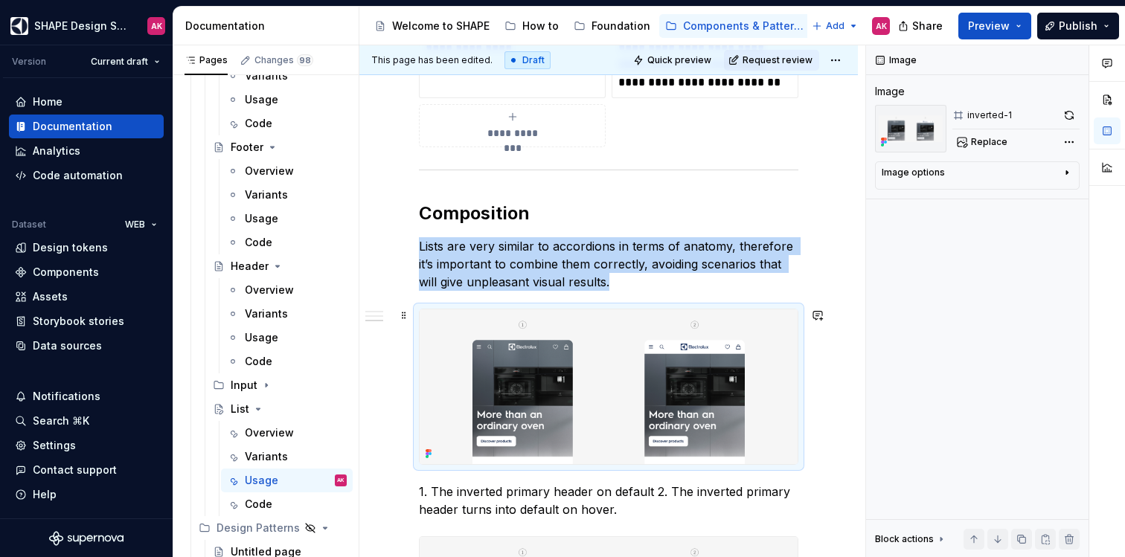
click at [572, 391] on img at bounding box center [609, 387] width 378 height 155
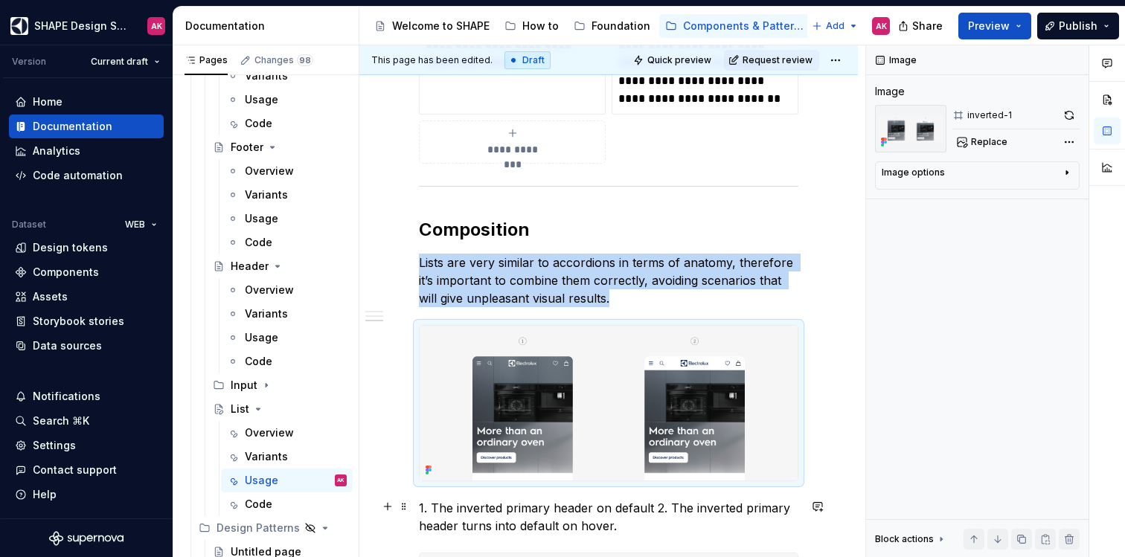
scroll to position [1491, 0]
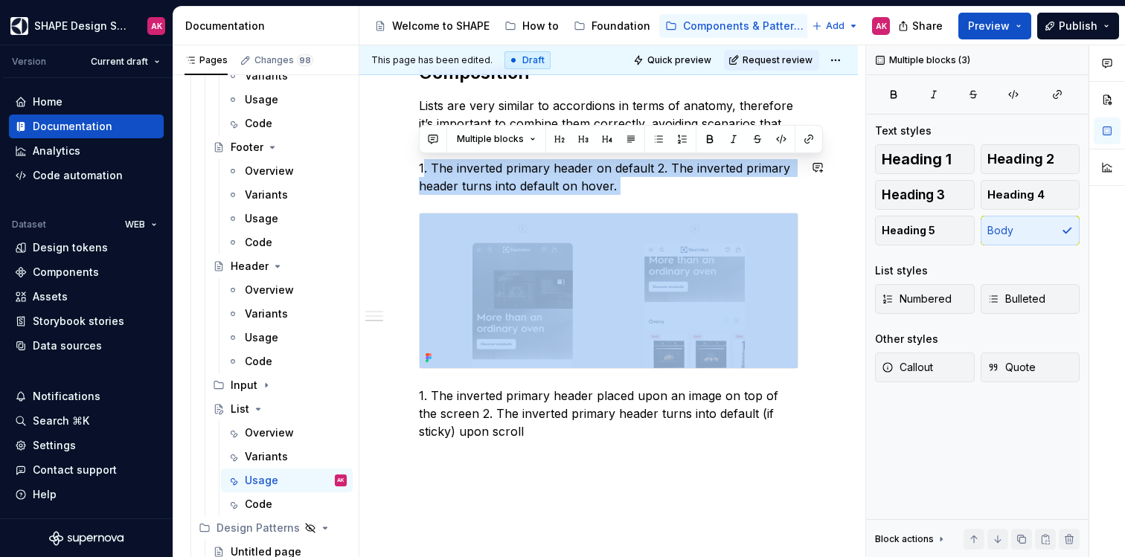
drag, startPoint x: 425, startPoint y: 166, endPoint x: 671, endPoint y: 197, distance: 248.3
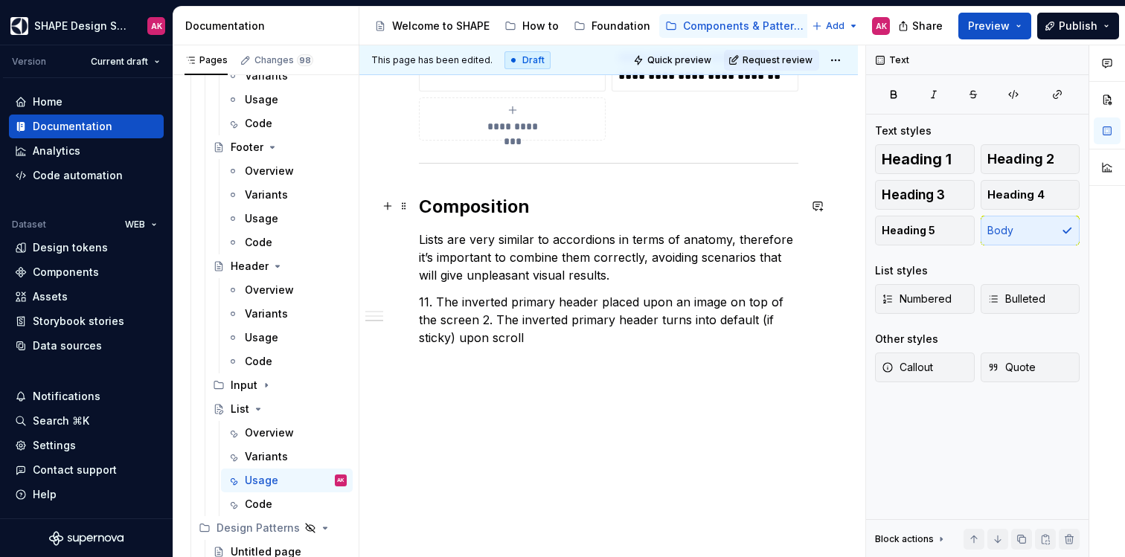
scroll to position [1356, 0]
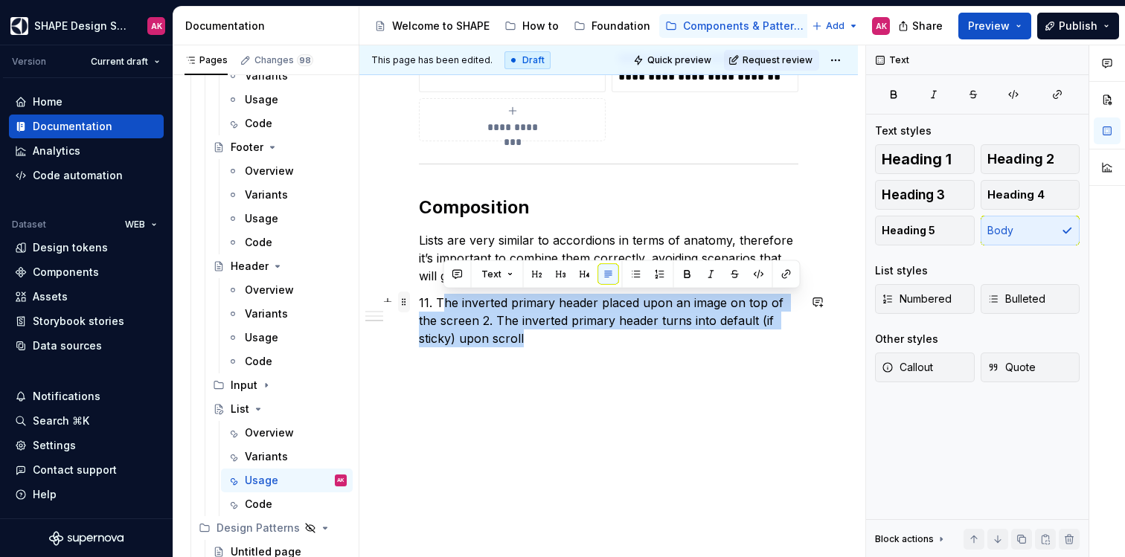
drag, startPoint x: 582, startPoint y: 329, endPoint x: 408, endPoint y: 304, distance: 175.9
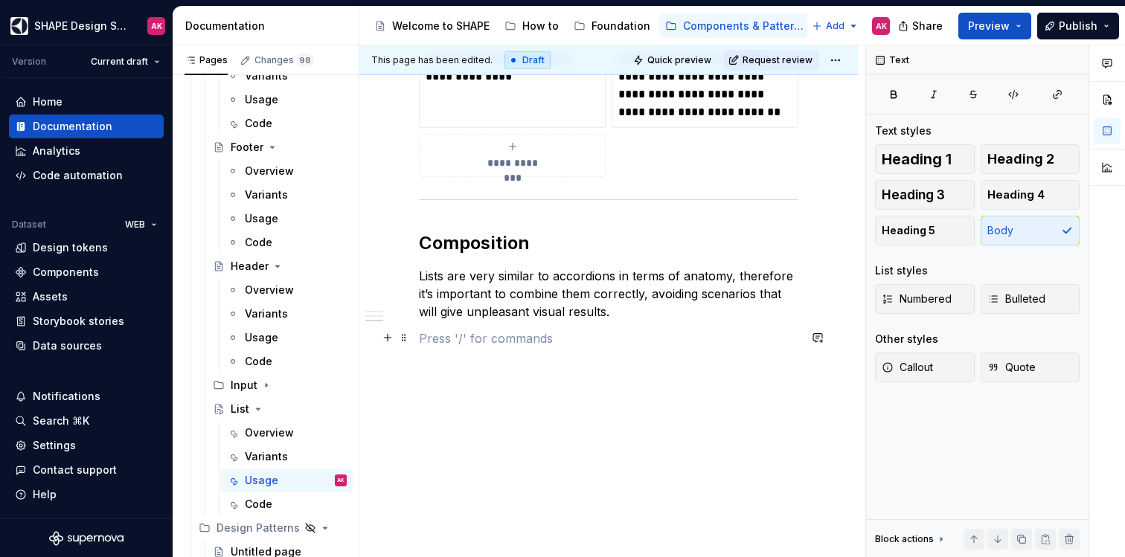
scroll to position [1294, 0]
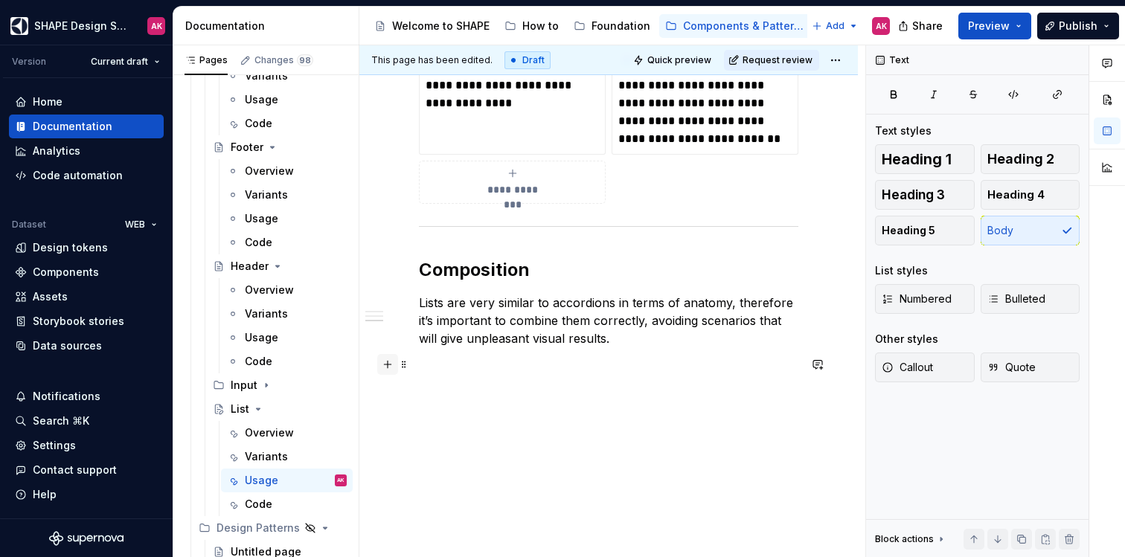
click at [389, 371] on button "button" at bounding box center [387, 364] width 21 height 21
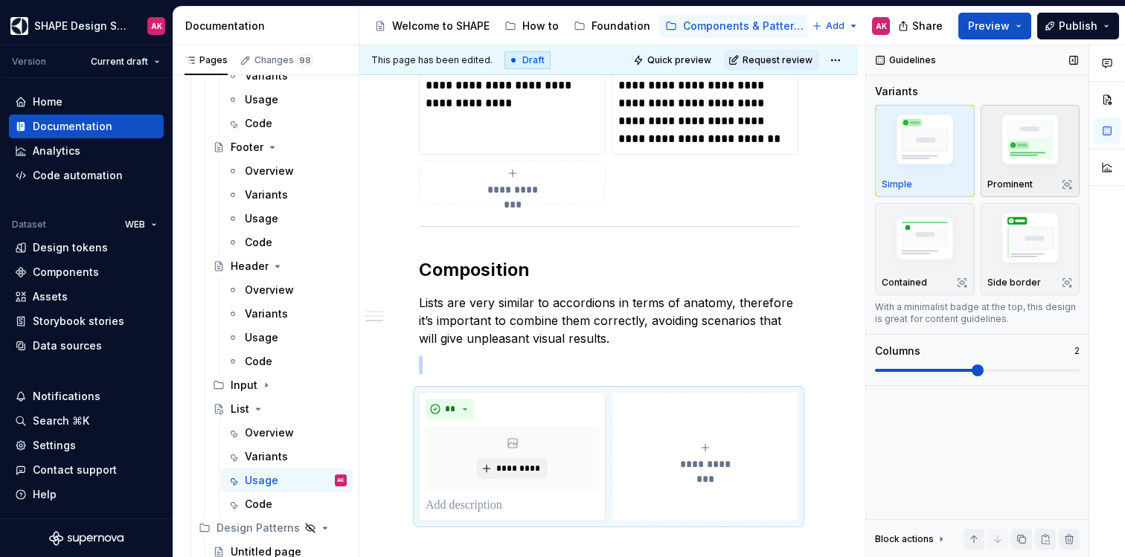
click at [1017, 141] on img "button" at bounding box center [1031, 142] width 86 height 65
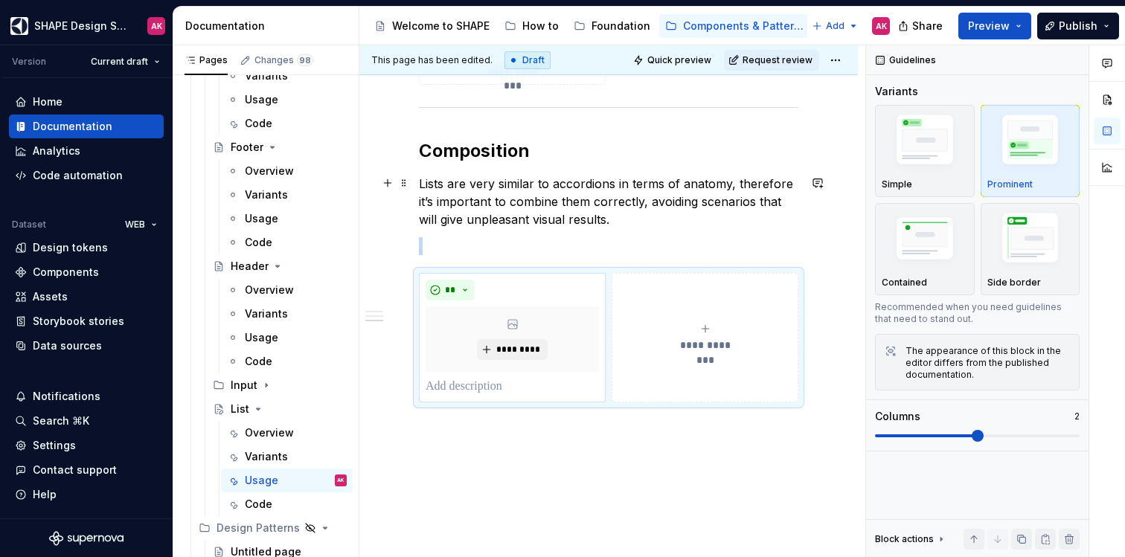
scroll to position [1415, 0]
click at [459, 387] on p at bounding box center [512, 385] width 173 height 18
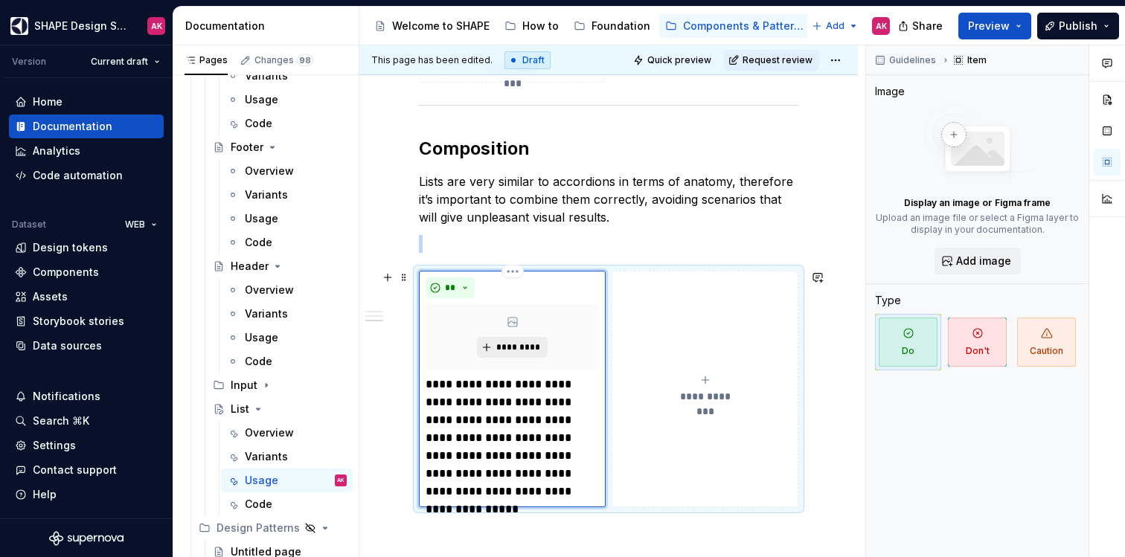
click at [512, 351] on span "*********" at bounding box center [518, 348] width 45 height 12
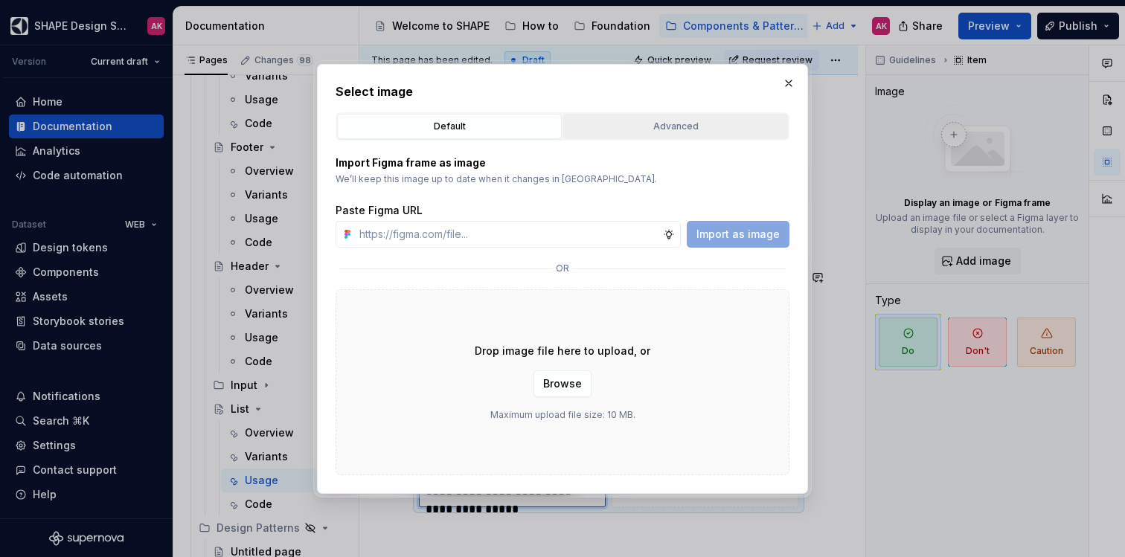
click at [662, 125] on div "Advanced" at bounding box center [676, 126] width 214 height 15
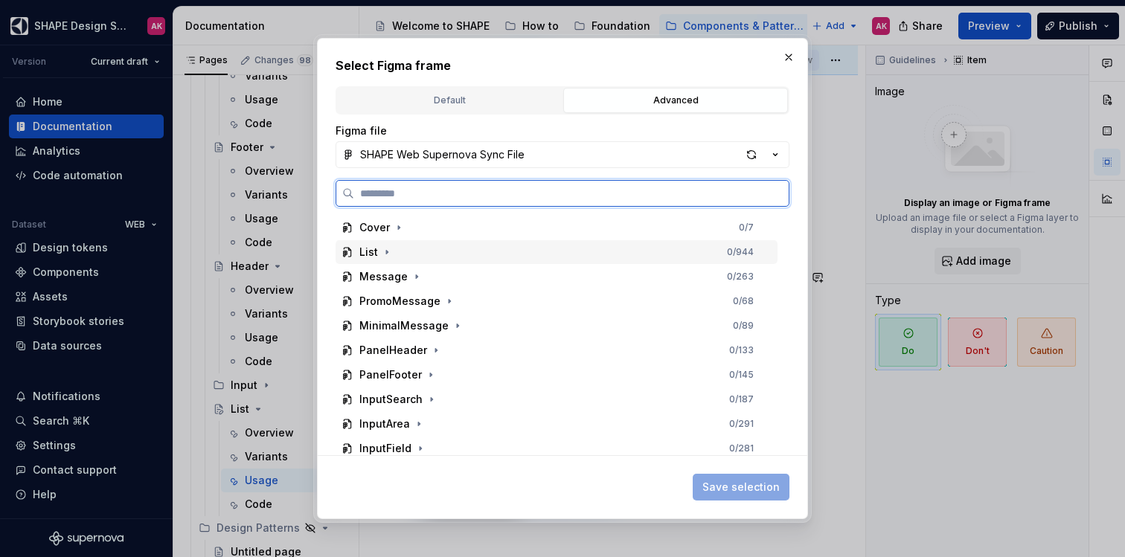
click at [363, 251] on div "List" at bounding box center [368, 252] width 19 height 15
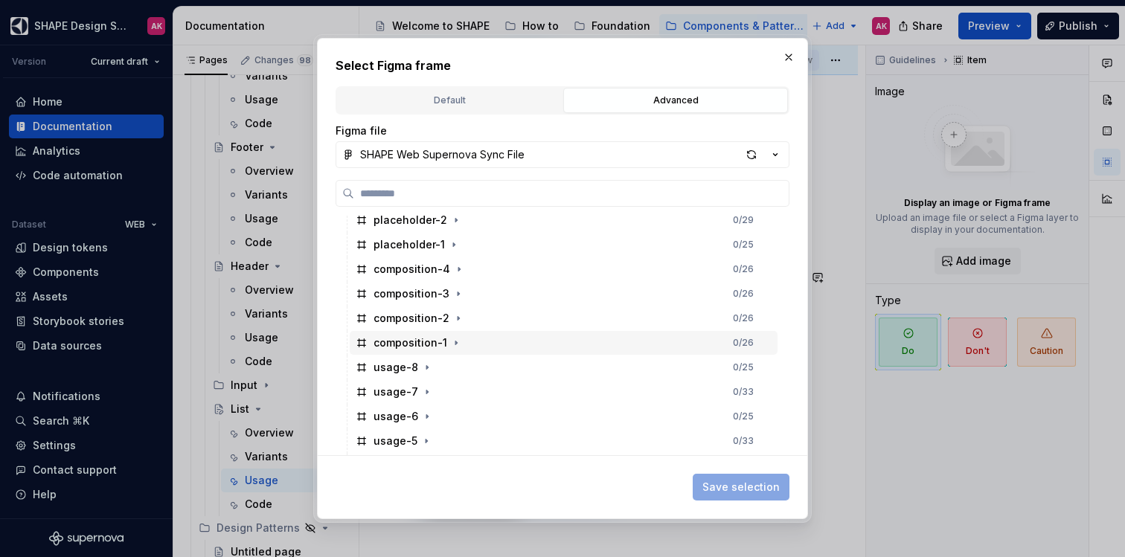
scroll to position [426, 0]
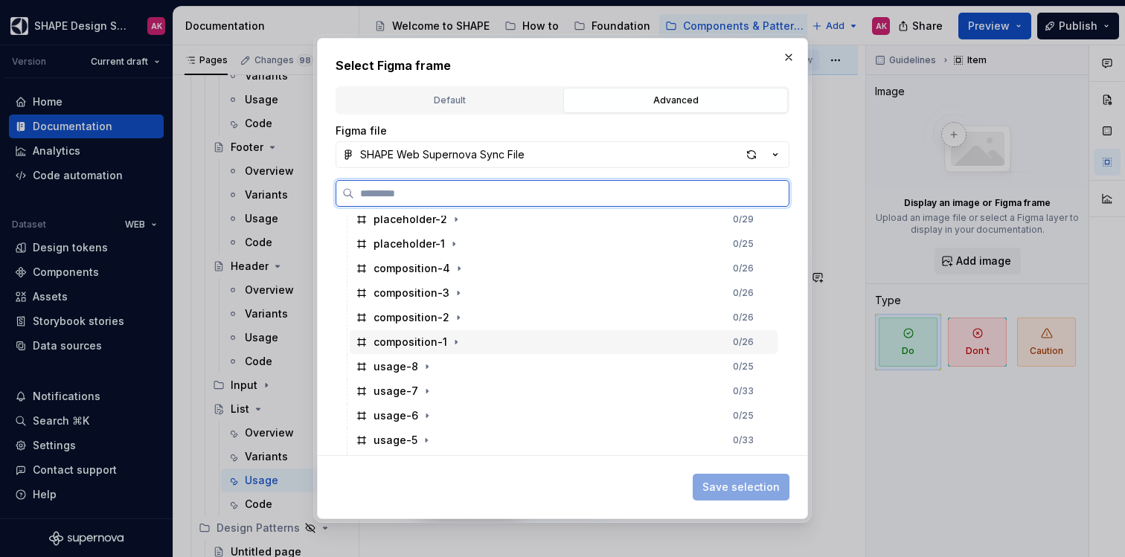
click at [418, 342] on div "composition-1" at bounding box center [411, 342] width 74 height 15
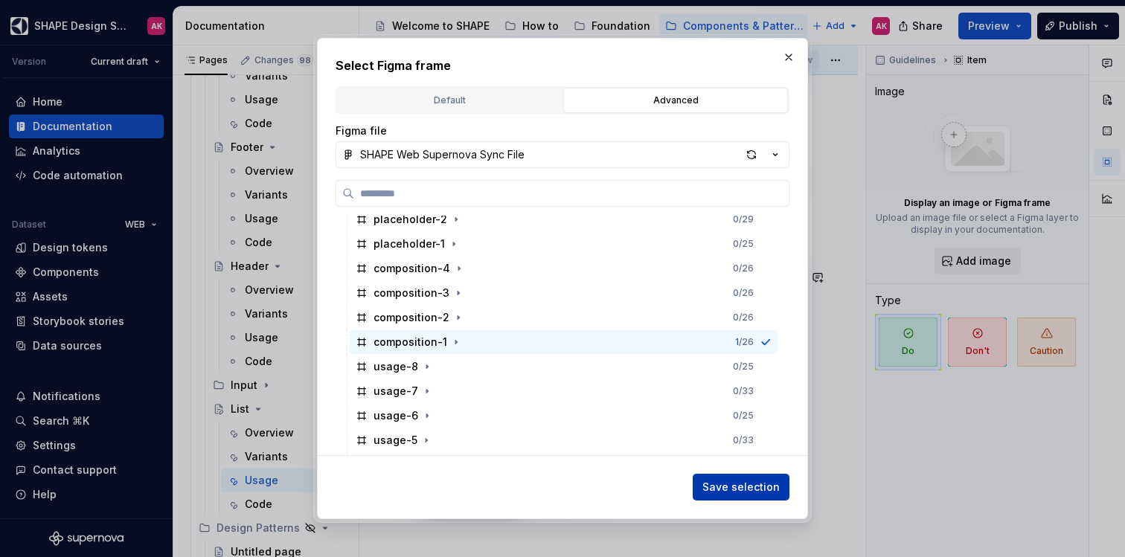
click at [733, 488] on span "Save selection" at bounding box center [741, 487] width 77 height 15
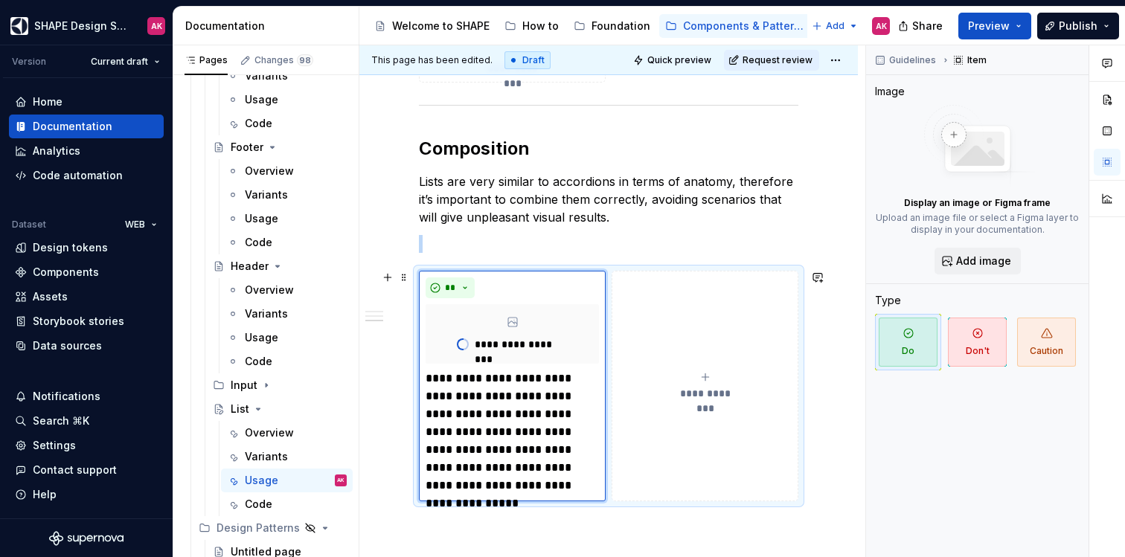
click at [681, 350] on button "**********" at bounding box center [705, 386] width 187 height 231
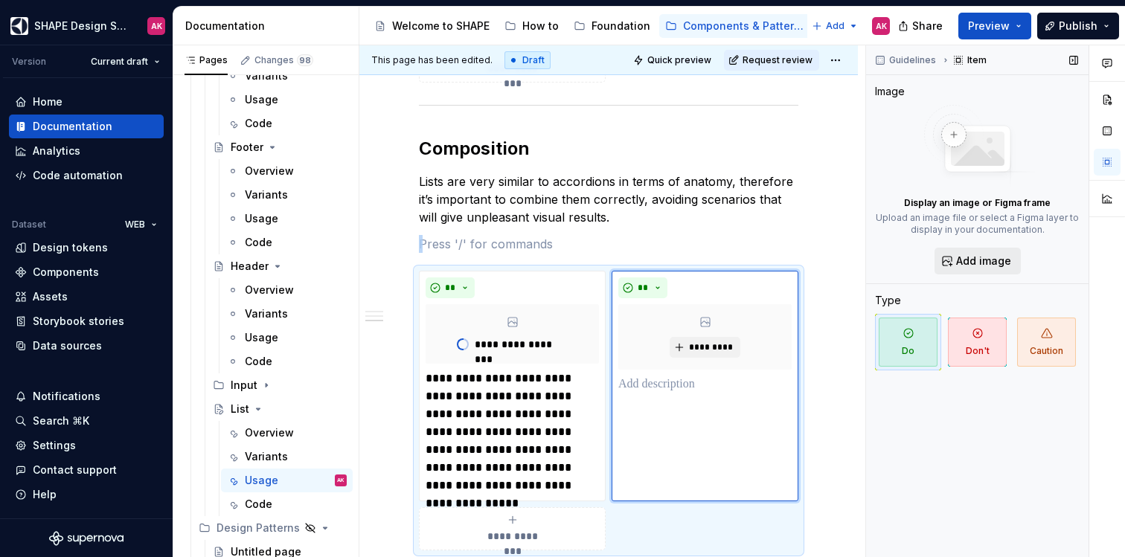
click at [972, 258] on span "Add image" at bounding box center [983, 261] width 55 height 15
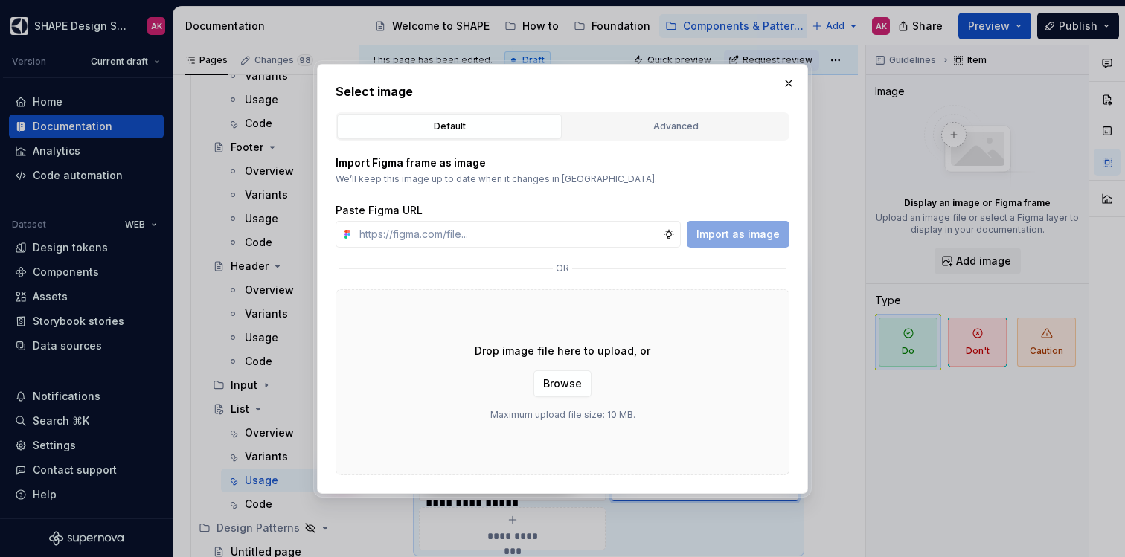
click at [607, 124] on div "Advanced" at bounding box center [676, 126] width 214 height 15
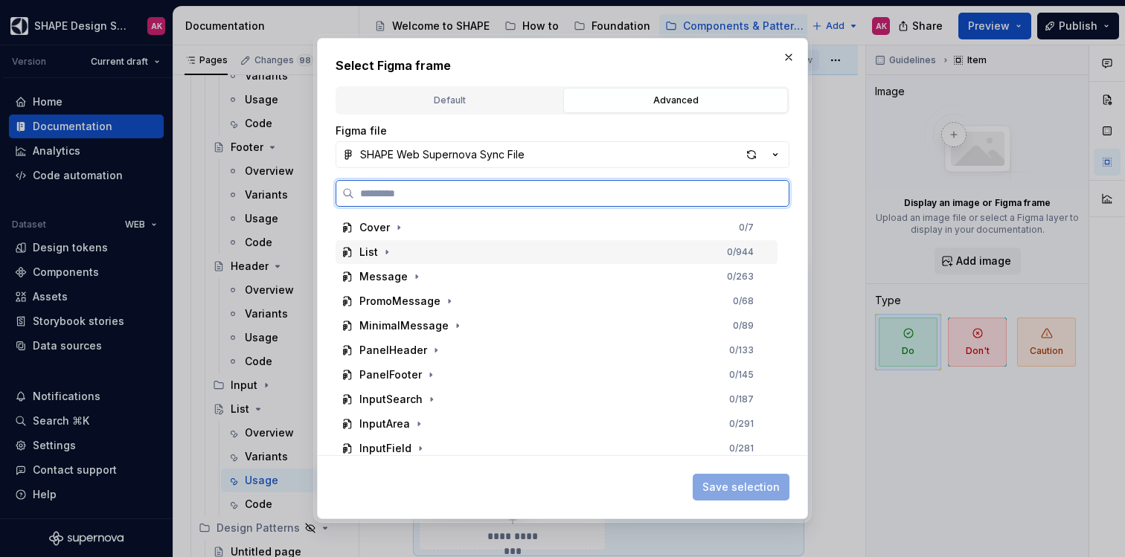
click at [368, 258] on div "List" at bounding box center [368, 252] width 19 height 15
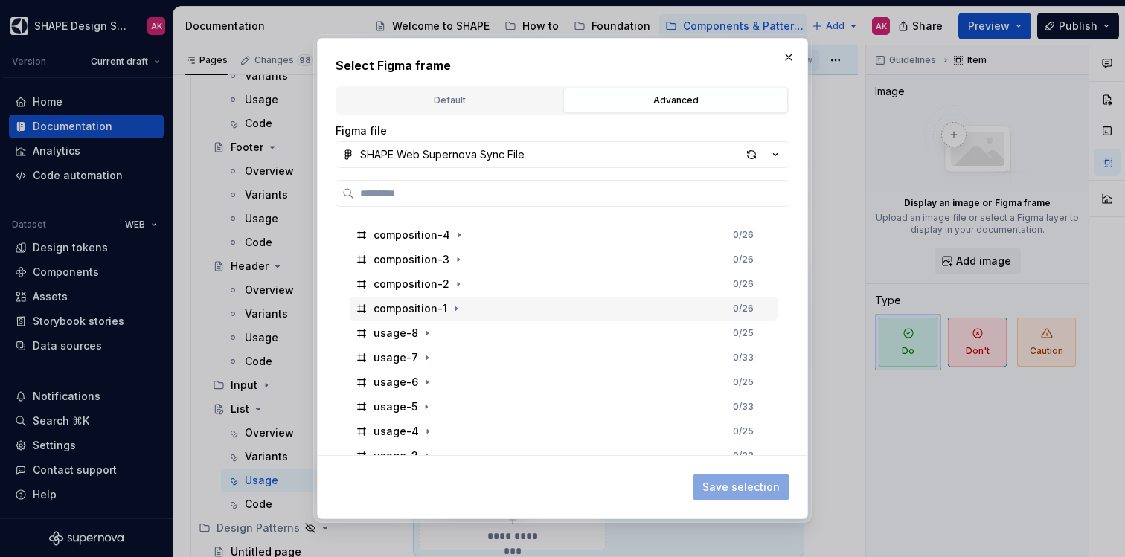
scroll to position [456, 0]
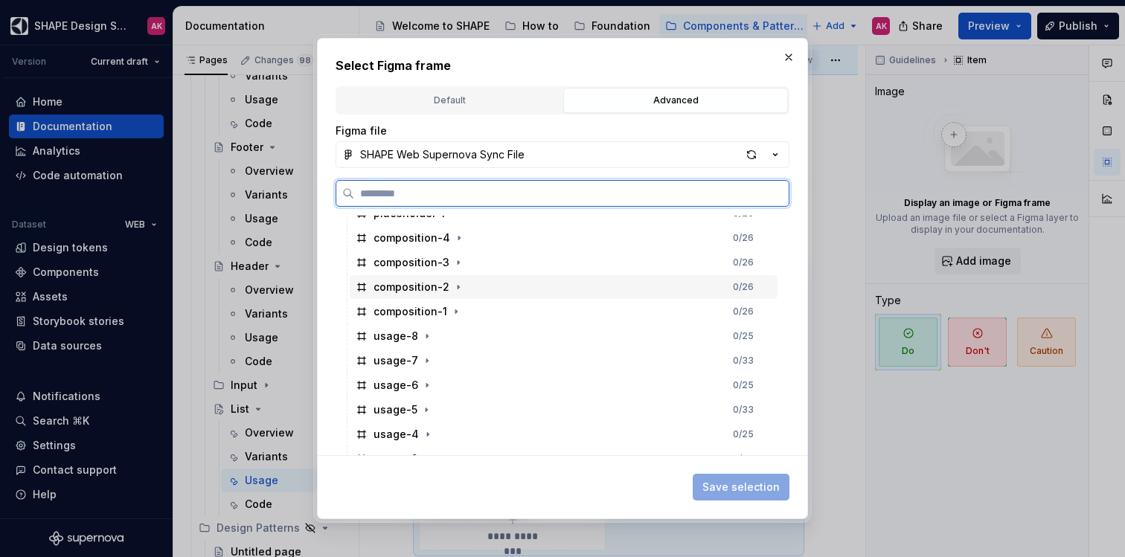
click at [401, 285] on div "composition-2" at bounding box center [412, 287] width 76 height 15
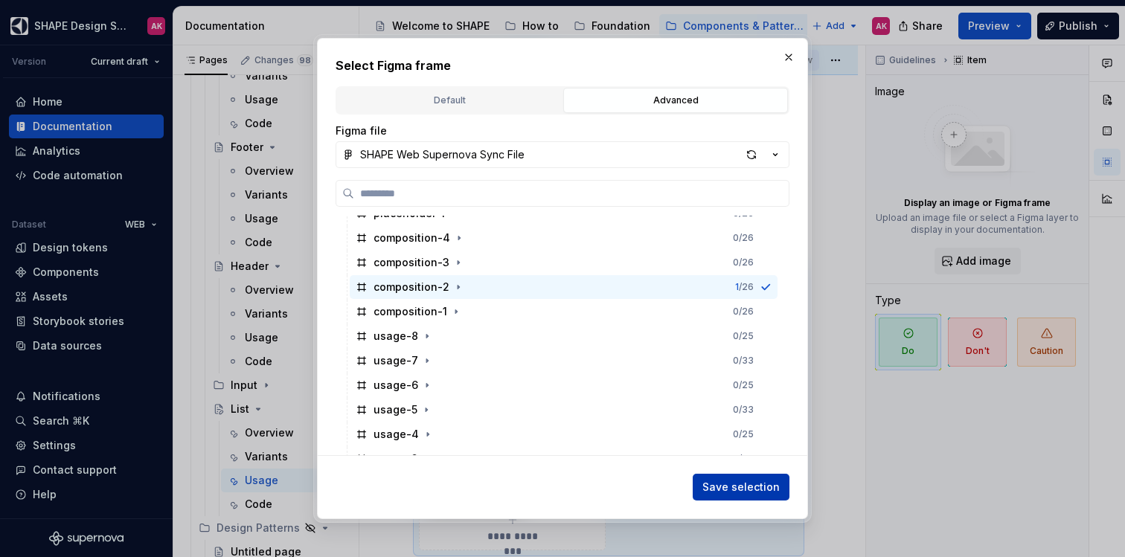
click at [726, 488] on span "Save selection" at bounding box center [741, 487] width 77 height 15
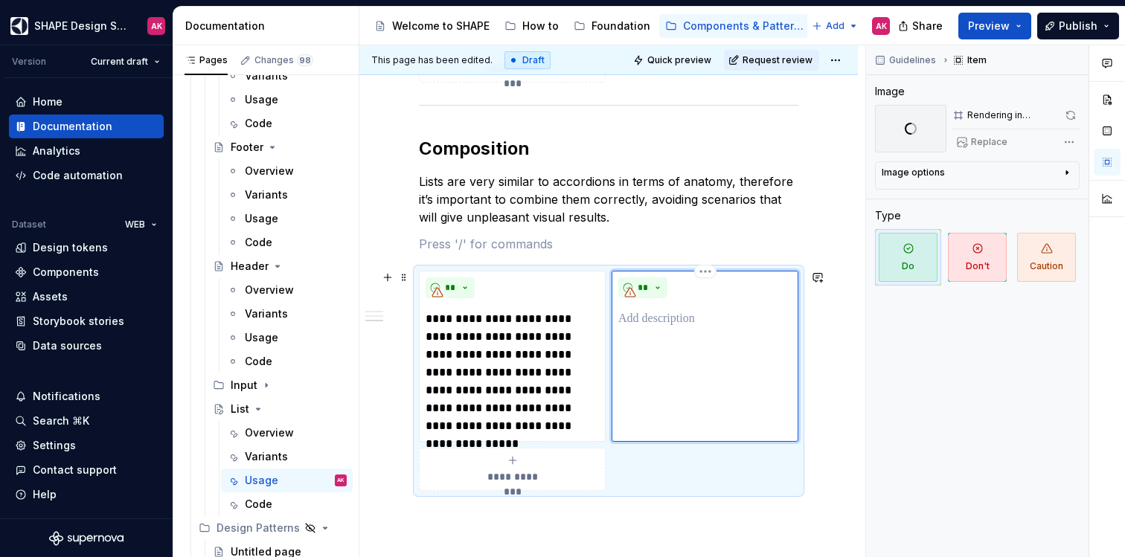
click at [656, 323] on p at bounding box center [705, 319] width 173 height 18
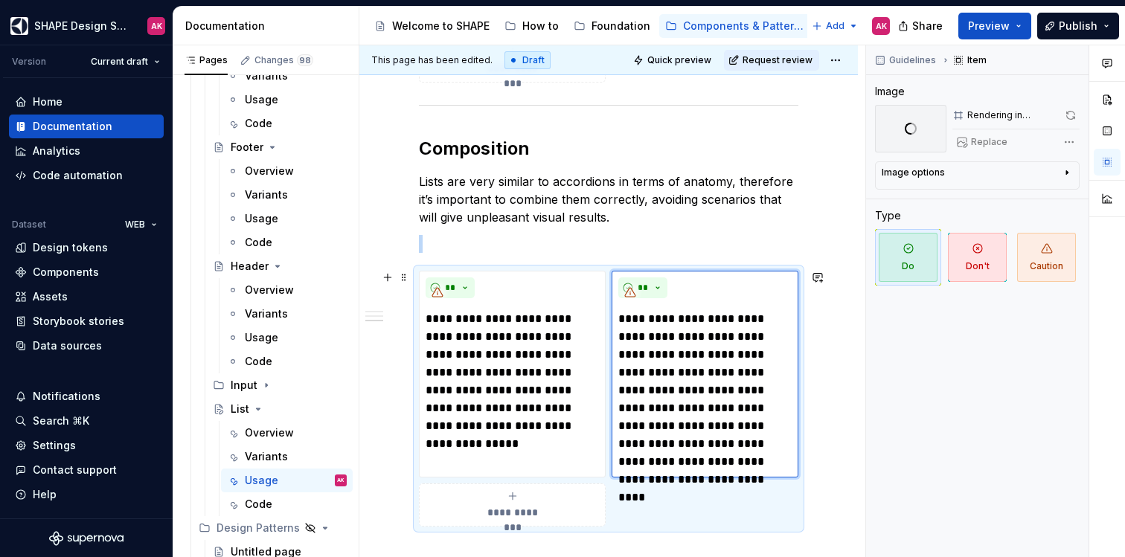
click at [520, 499] on div "**********" at bounding box center [512, 505] width 173 height 30
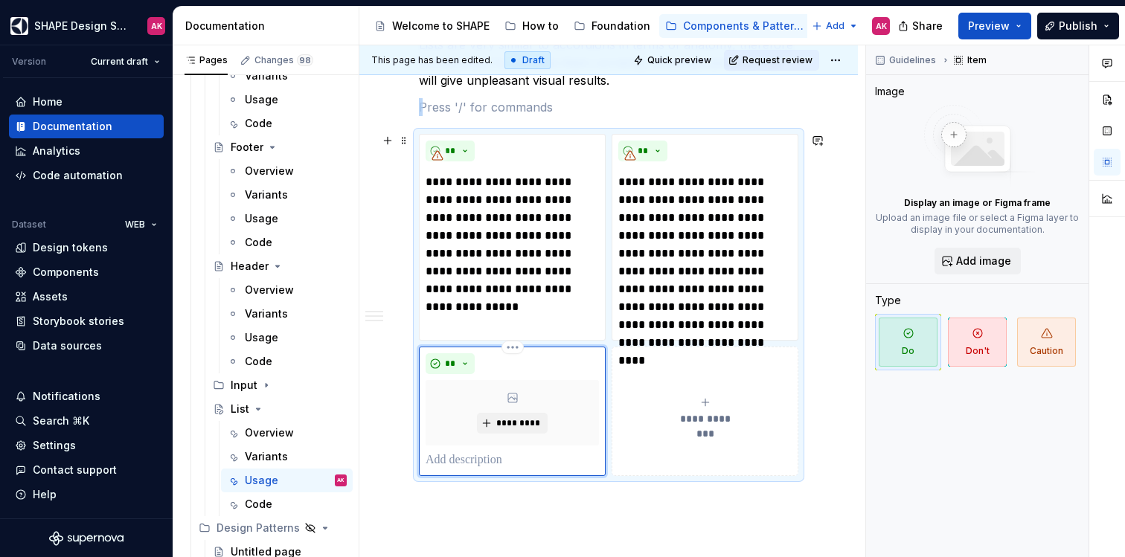
scroll to position [1552, 0]
click at [687, 421] on span "**********" at bounding box center [705, 419] width 68 height 15
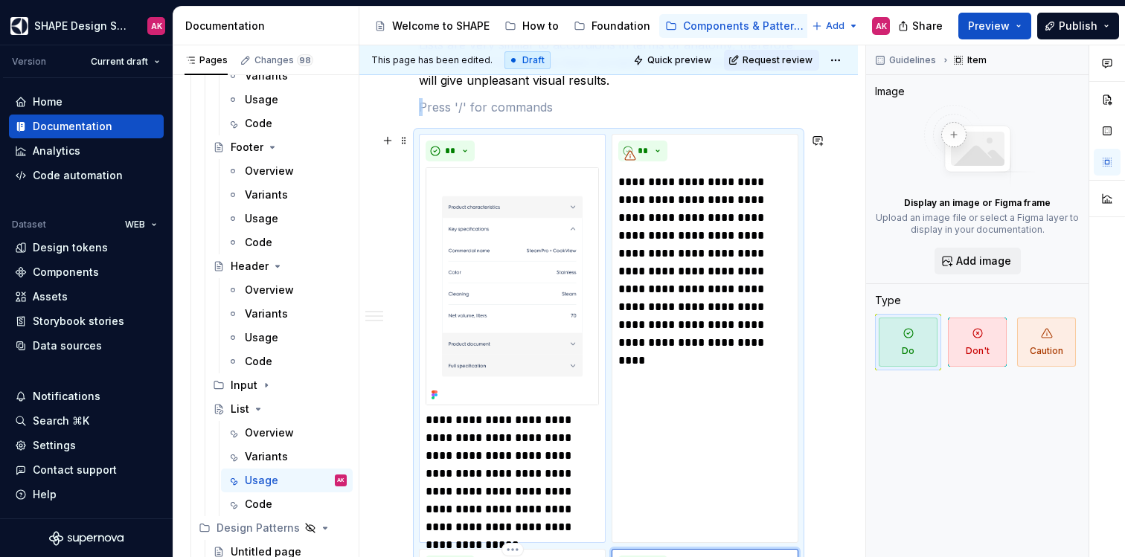
click at [520, 368] on img at bounding box center [512, 286] width 173 height 238
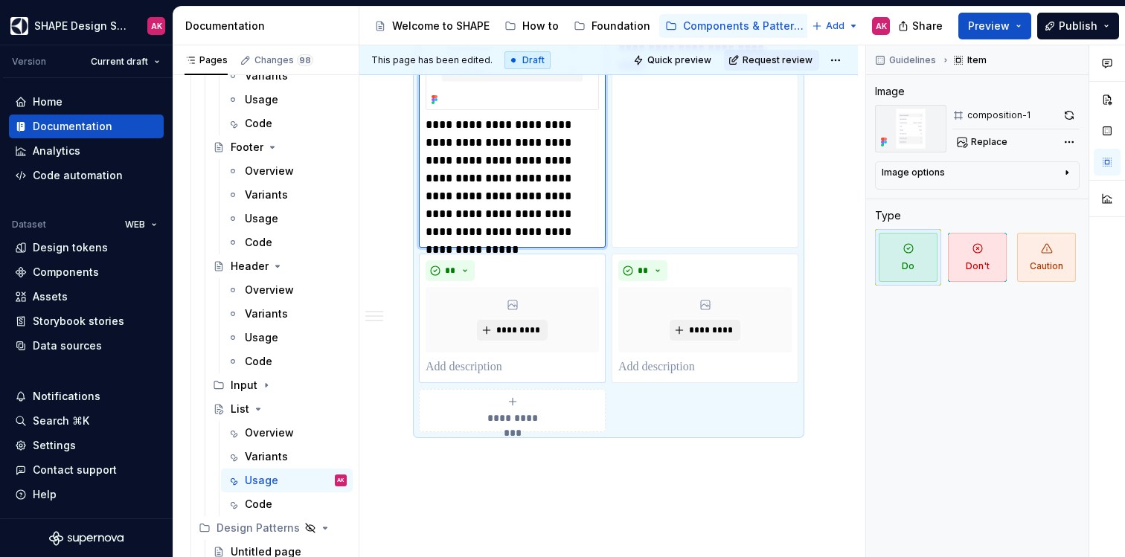
scroll to position [1848, 0]
click at [552, 261] on div "**" at bounding box center [512, 270] width 173 height 21
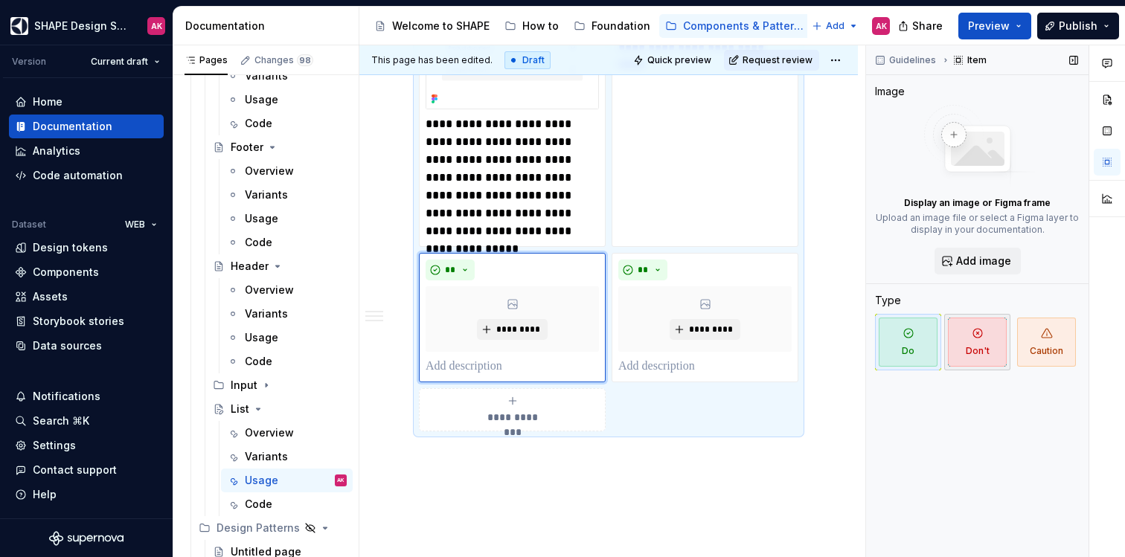
click at [977, 344] on span "Don't" at bounding box center [977, 342] width 59 height 49
click at [720, 274] on div "**" at bounding box center [705, 270] width 173 height 21
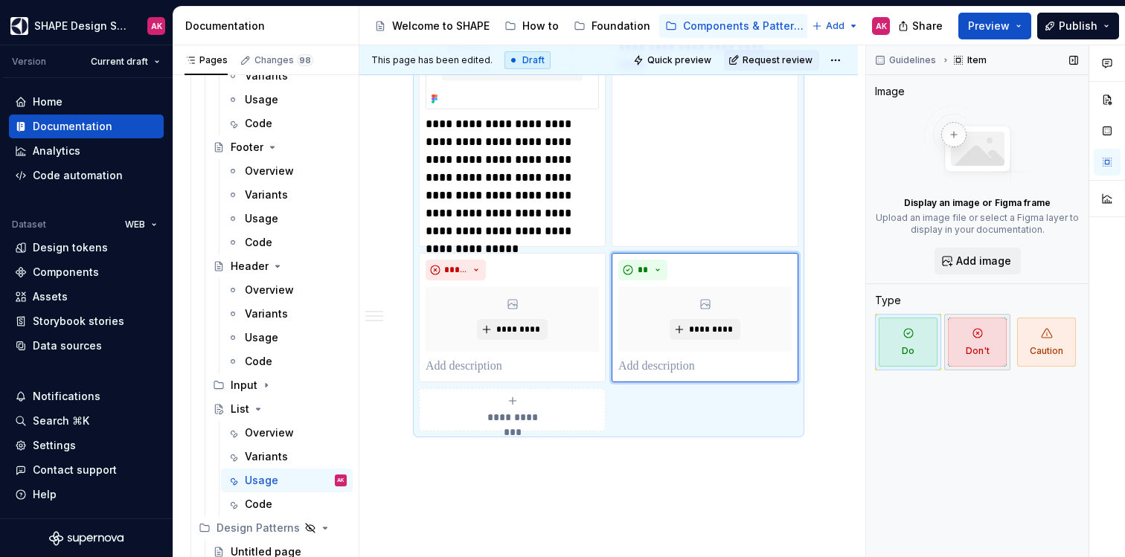
click at [980, 338] on icon "button" at bounding box center [978, 333] width 12 height 12
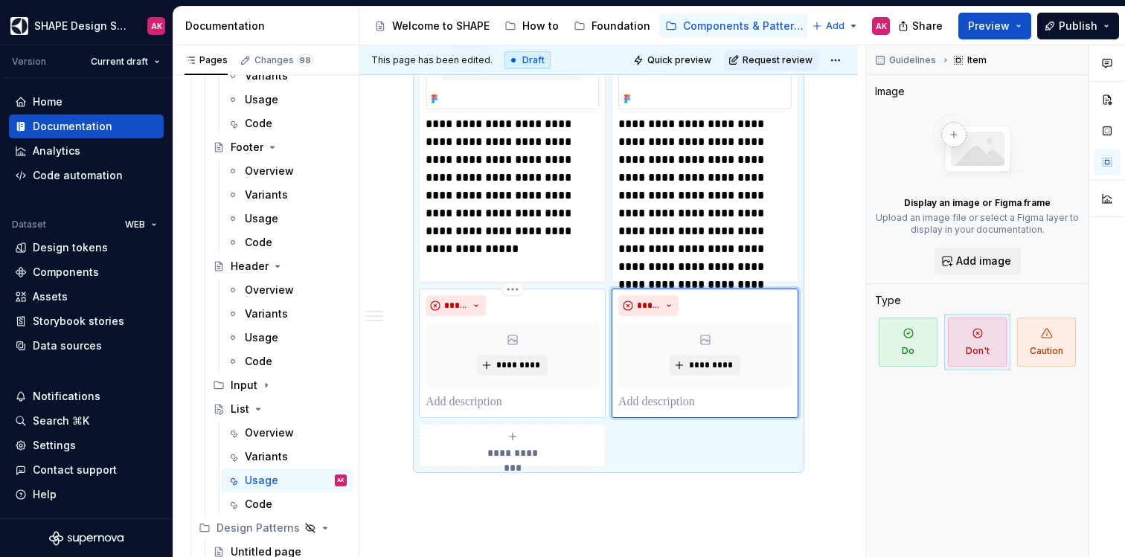
click at [447, 398] on p at bounding box center [512, 403] width 173 height 18
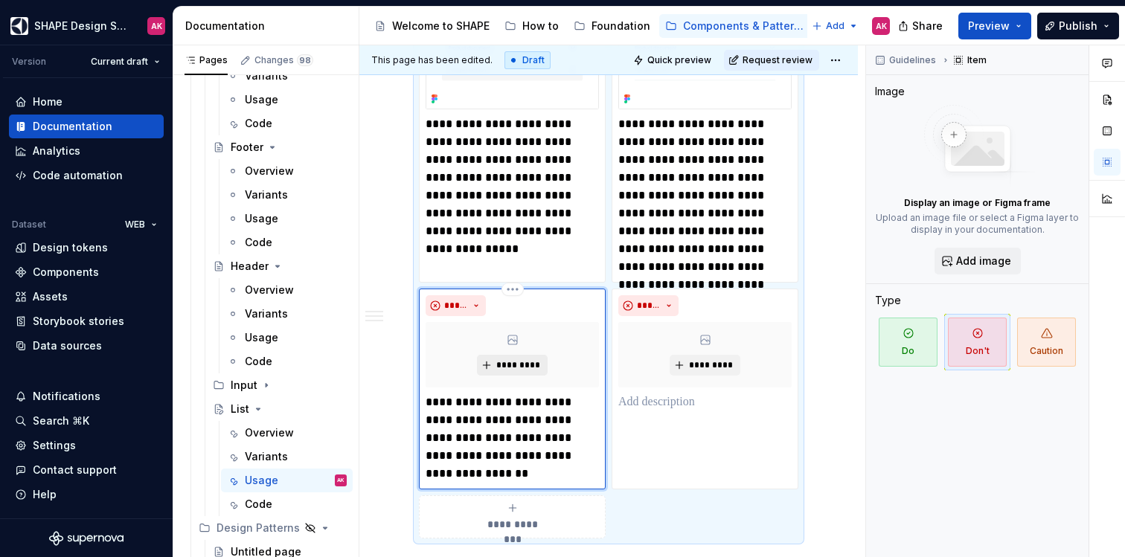
click at [508, 366] on span "*********" at bounding box center [518, 365] width 45 height 12
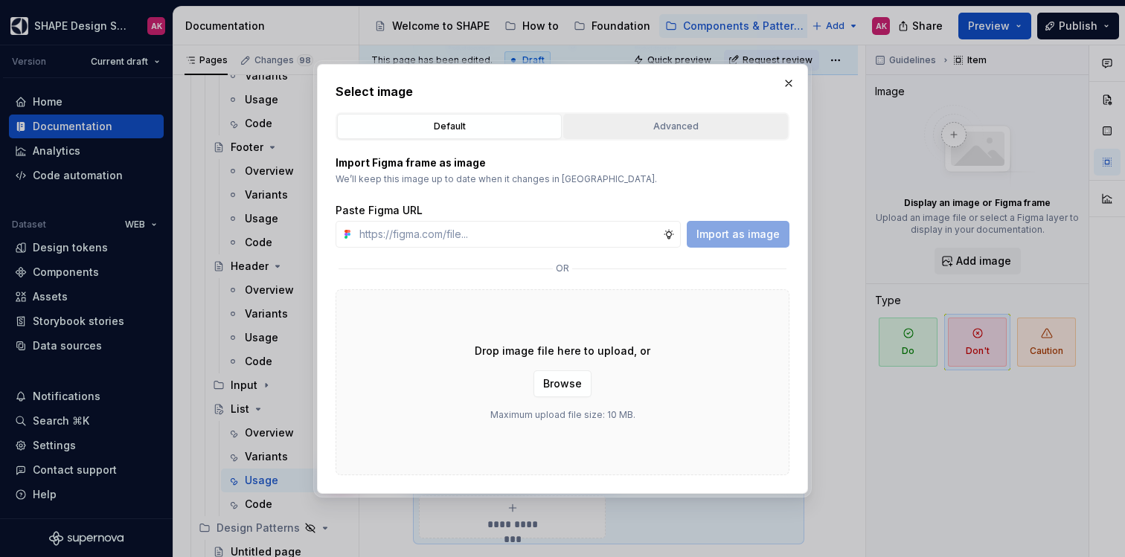
click at [700, 133] on button "Advanced" at bounding box center [675, 126] width 225 height 25
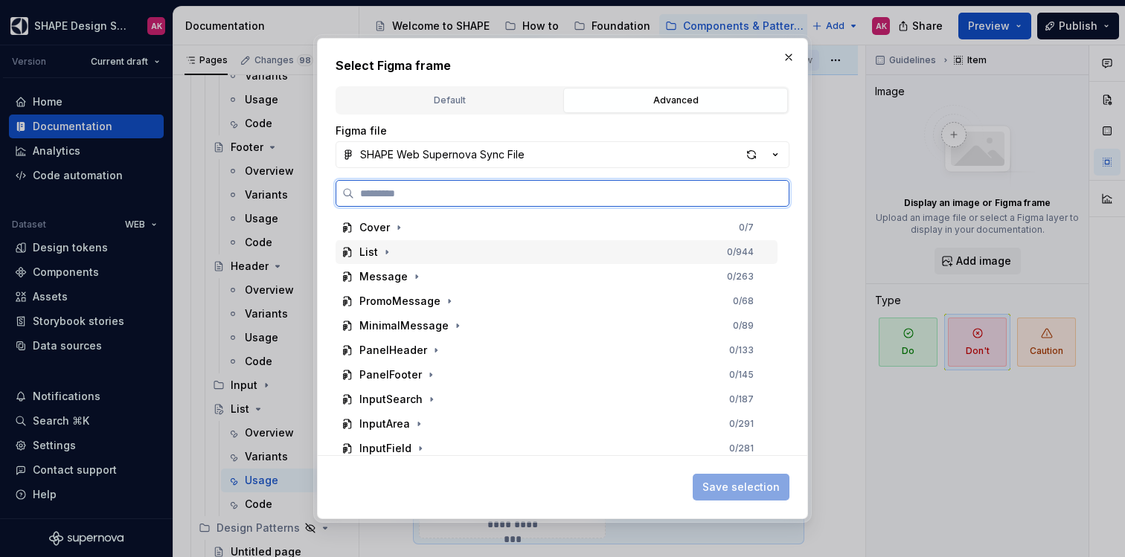
click at [371, 253] on div "List" at bounding box center [368, 252] width 19 height 15
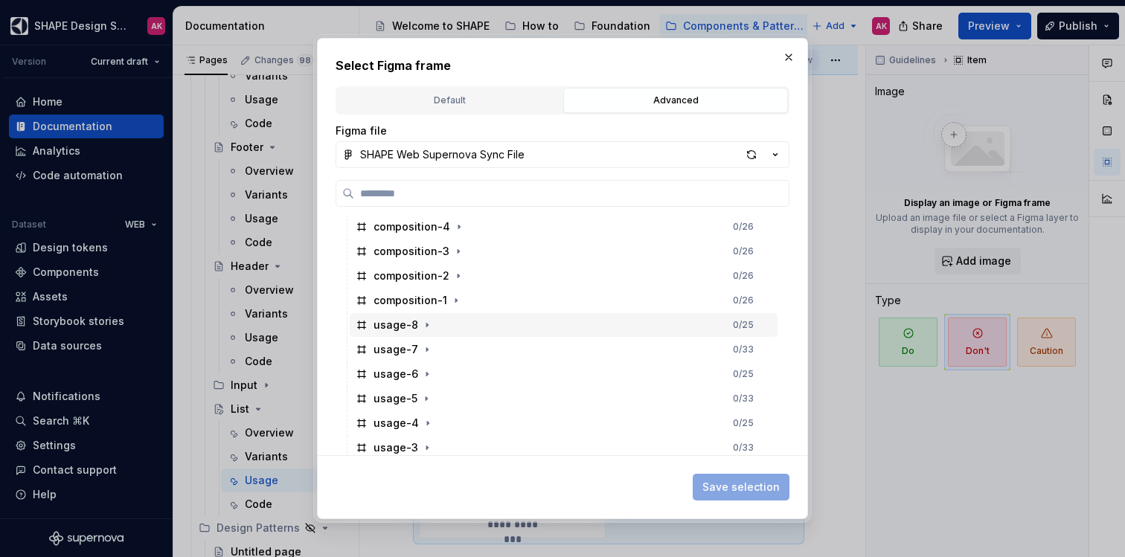
scroll to position [465, 0]
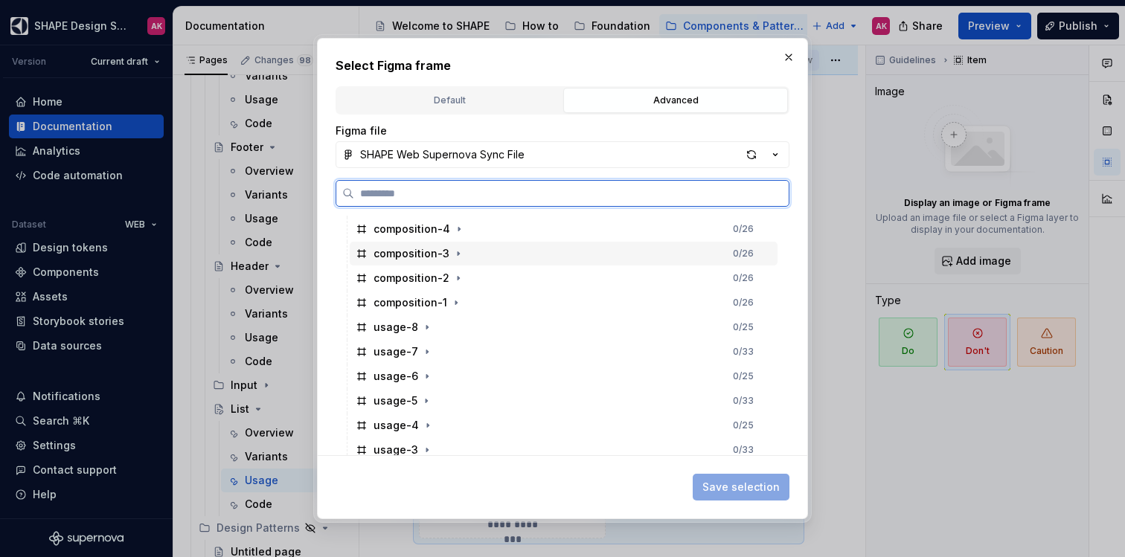
click at [422, 259] on div "composition-3" at bounding box center [412, 253] width 76 height 15
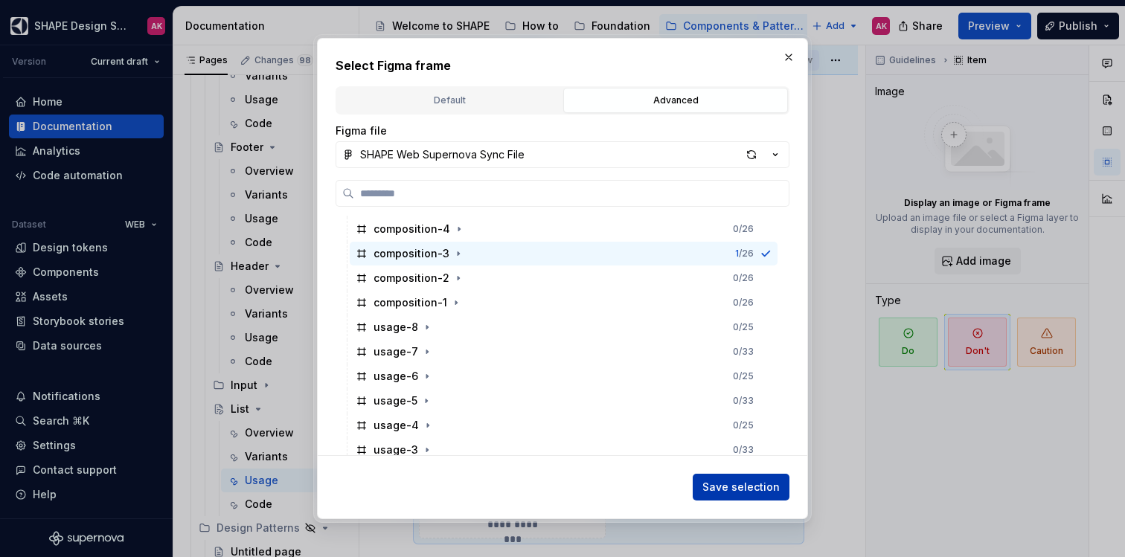
click at [735, 490] on span "Save selection" at bounding box center [741, 487] width 77 height 15
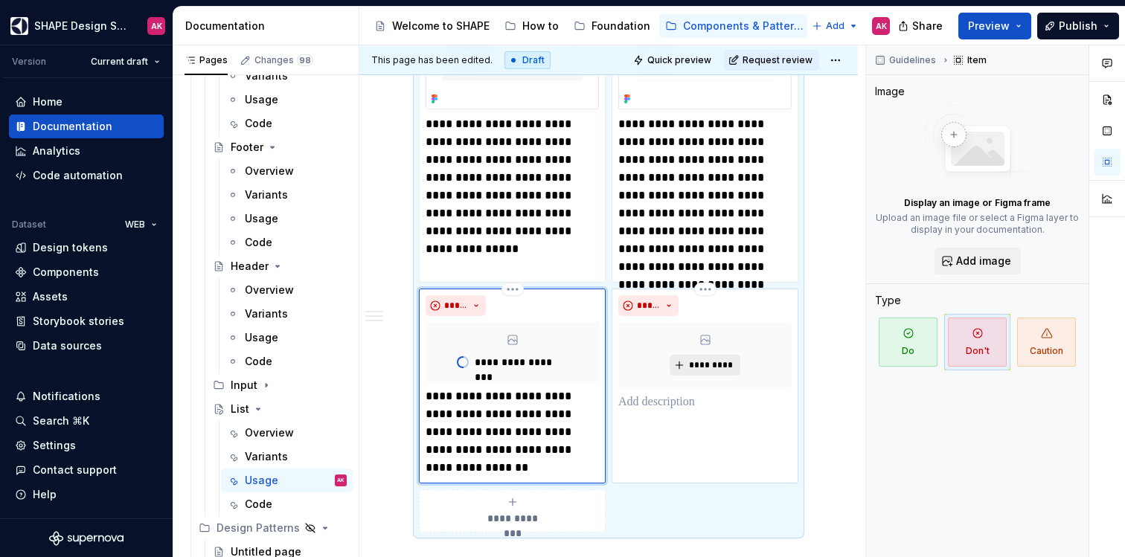
click at [703, 363] on span "*********" at bounding box center [710, 365] width 45 height 12
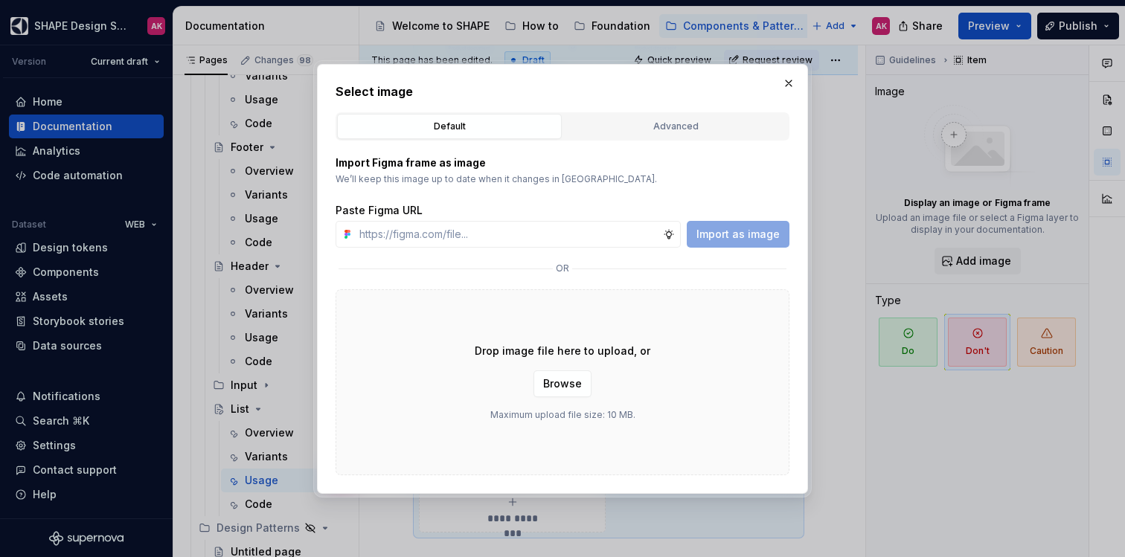
click at [601, 115] on button "Advanced" at bounding box center [675, 126] width 225 height 25
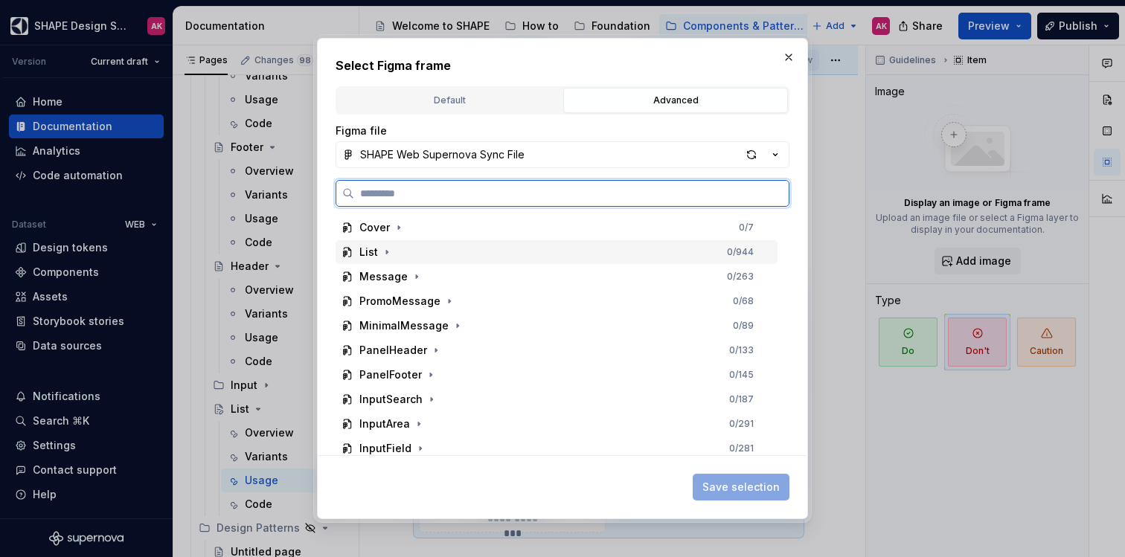
click at [360, 255] on div "List" at bounding box center [368, 252] width 19 height 15
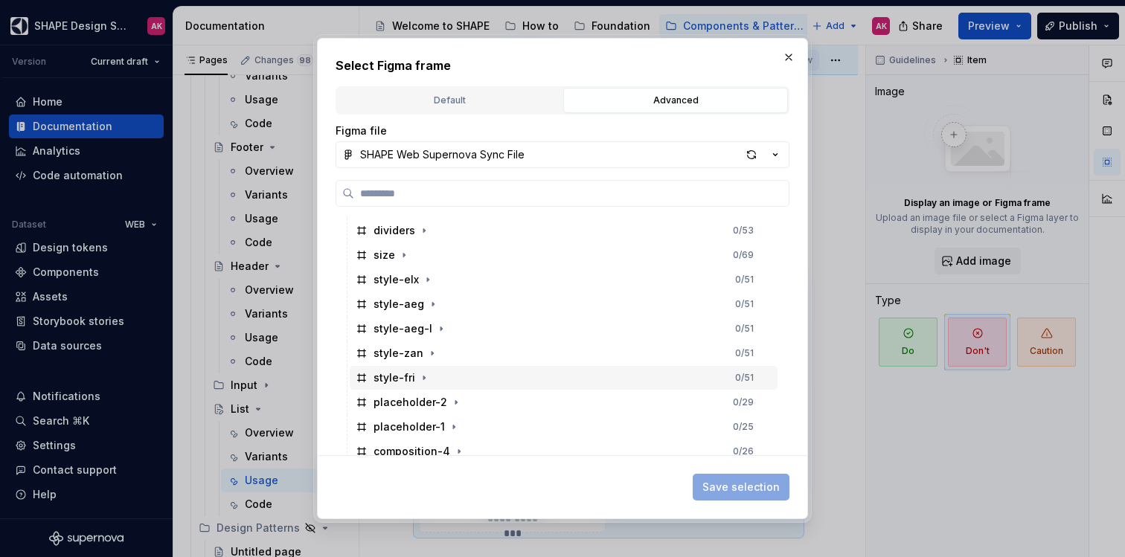
scroll to position [362, 0]
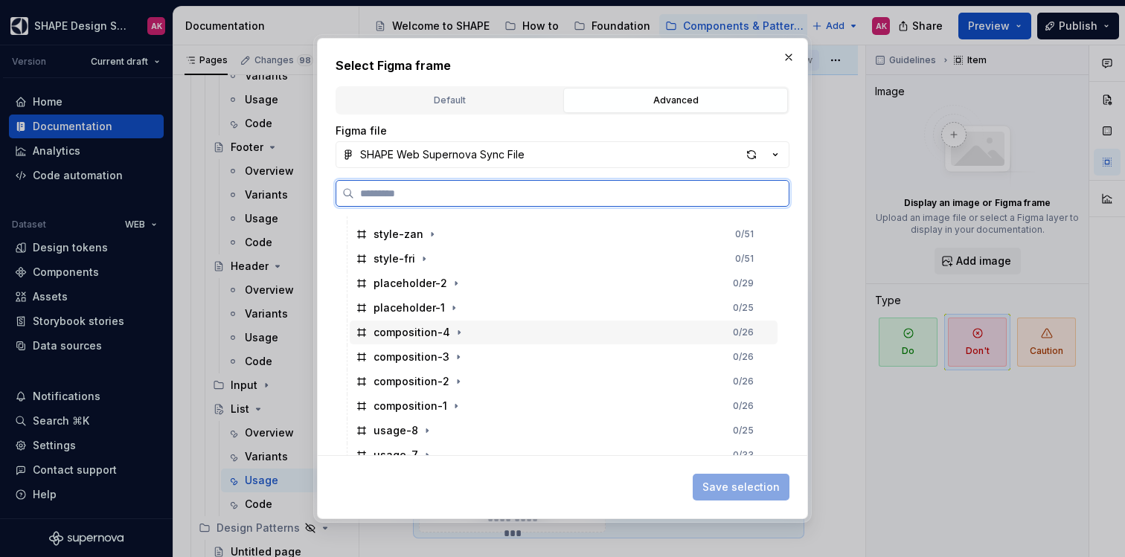
click at [401, 330] on div "composition-4" at bounding box center [412, 332] width 77 height 15
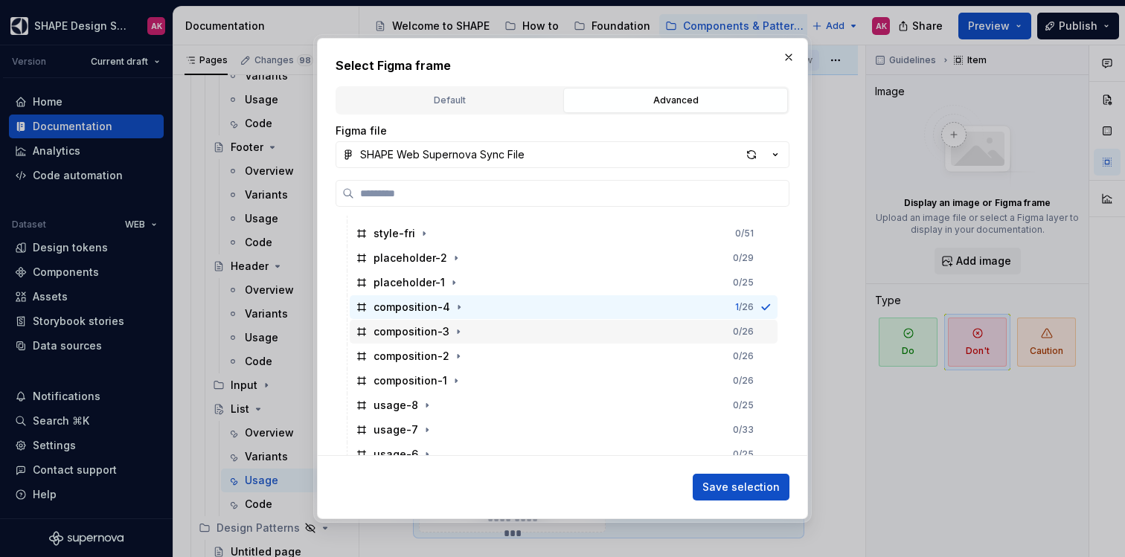
scroll to position [390, 0]
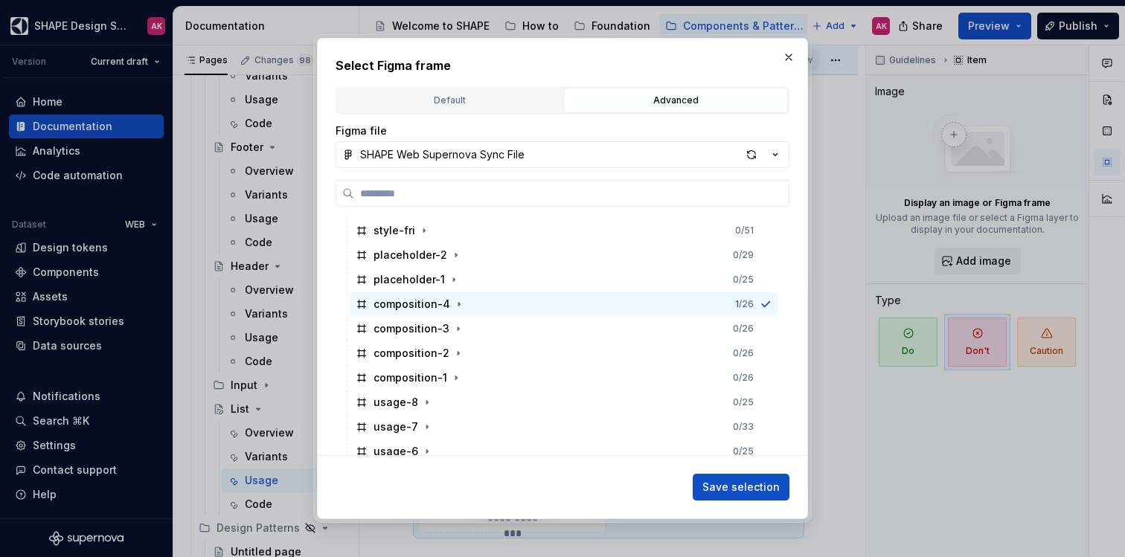
click at [715, 485] on span "Save selection" at bounding box center [741, 487] width 77 height 15
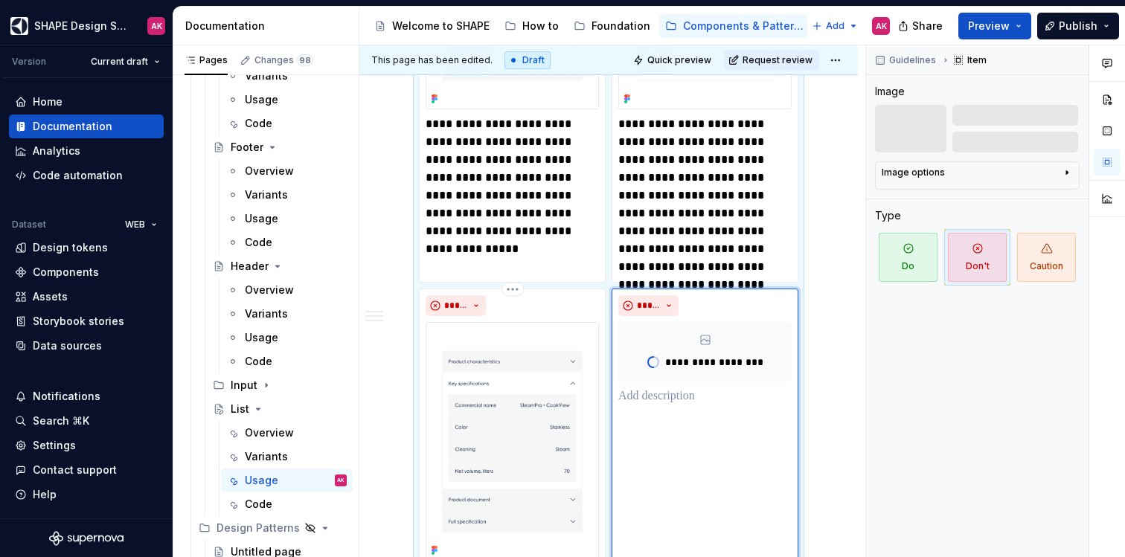
scroll to position [2003, 0]
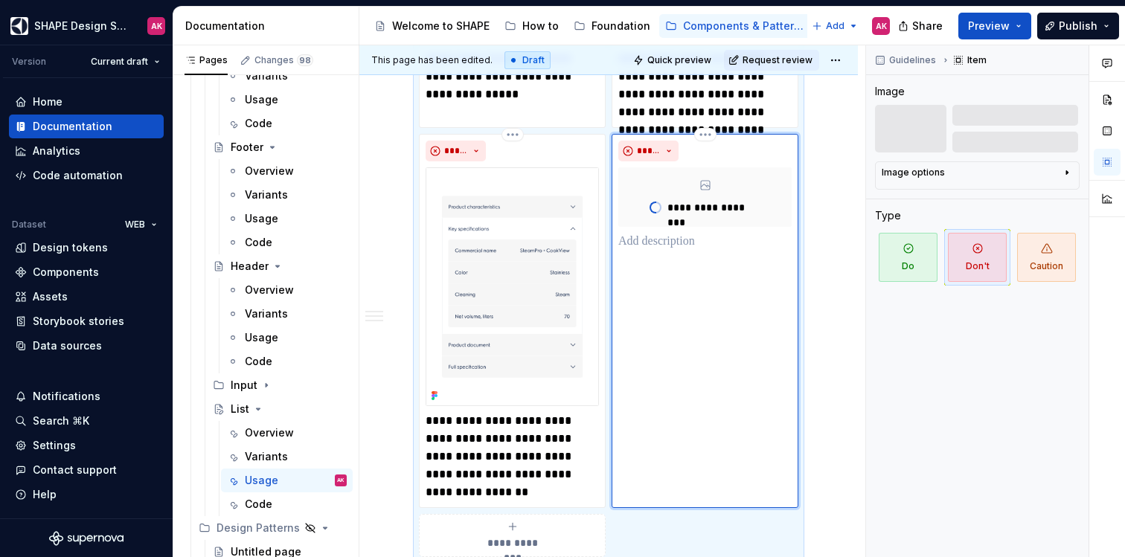
click at [653, 237] on p at bounding box center [705, 242] width 173 height 18
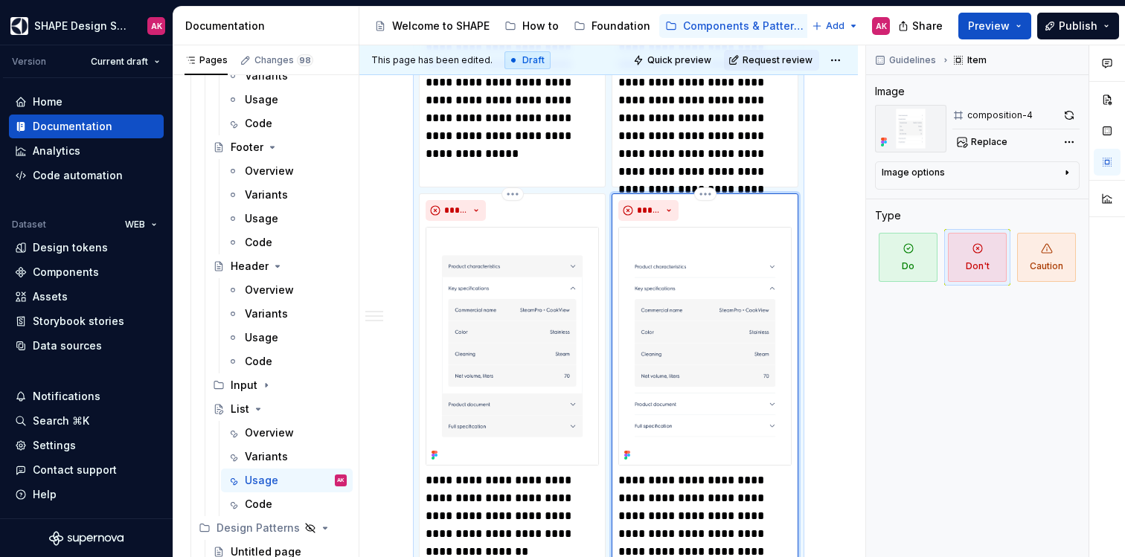
scroll to position [2182, 0]
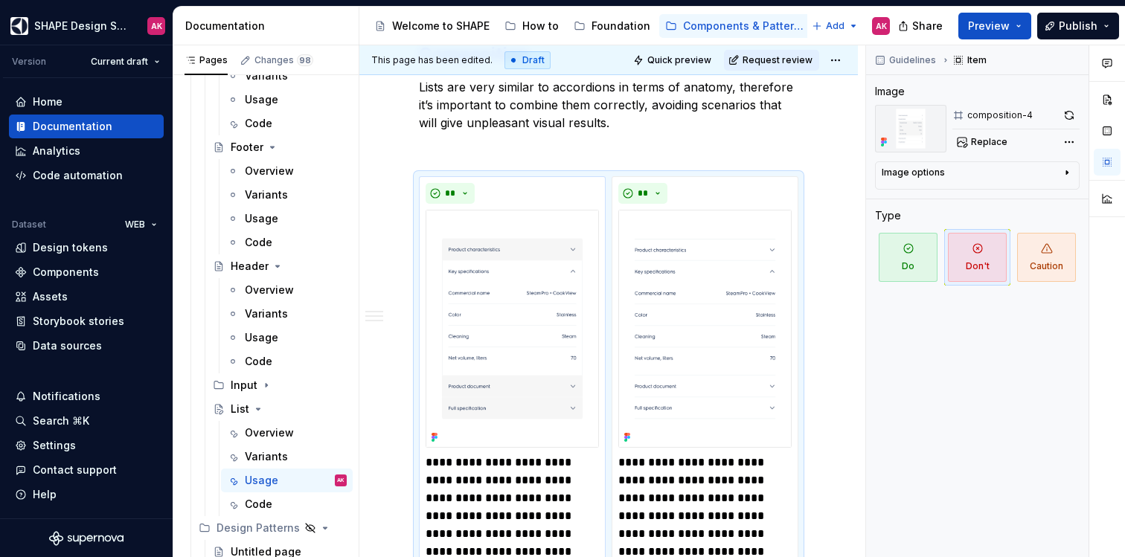
scroll to position [1463, 0]
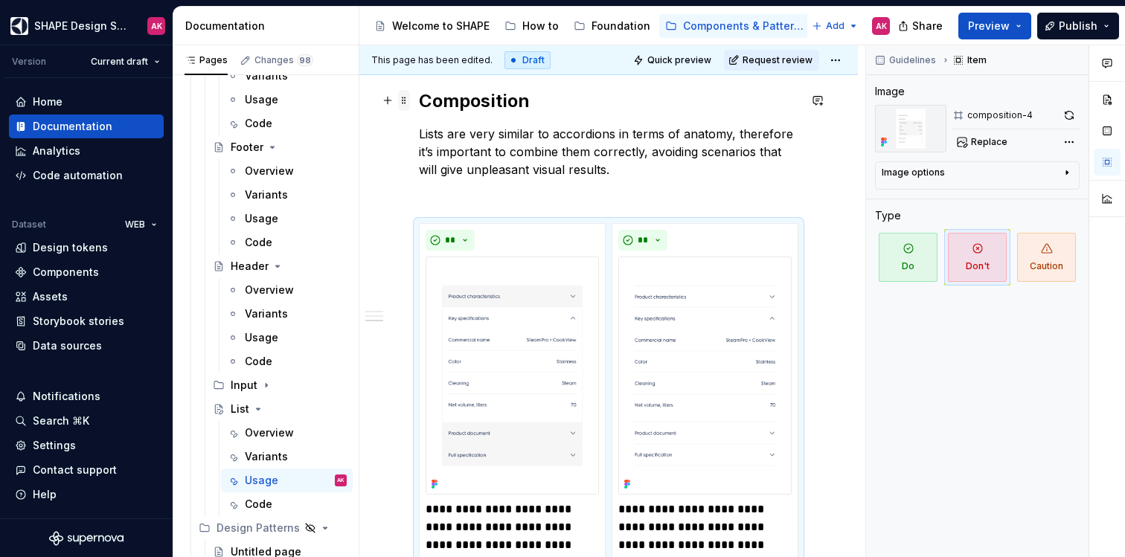
click at [403, 97] on span at bounding box center [404, 100] width 12 height 21
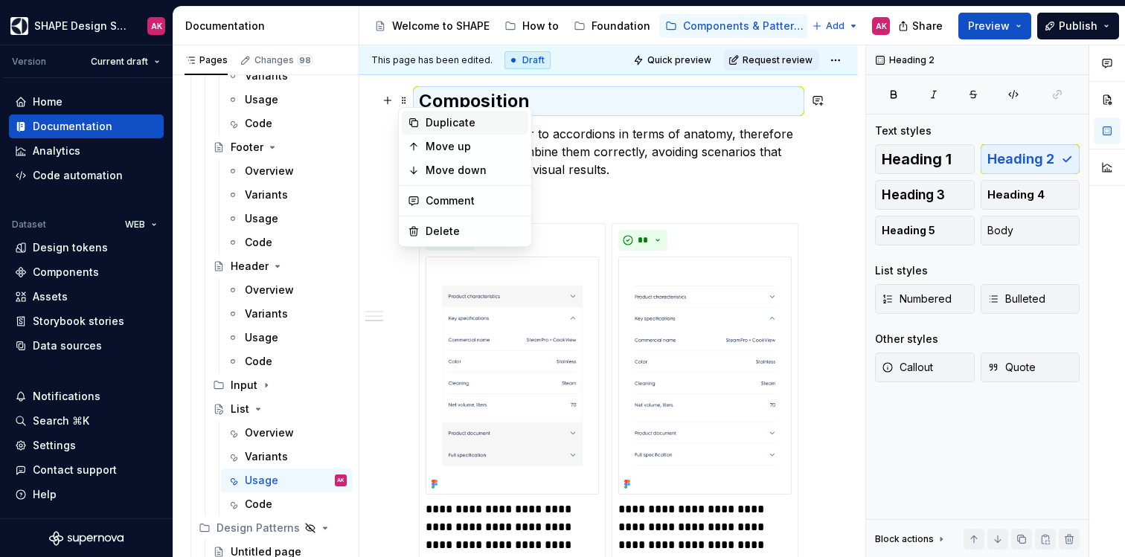
click at [423, 127] on div "Duplicate" at bounding box center [465, 123] width 127 height 24
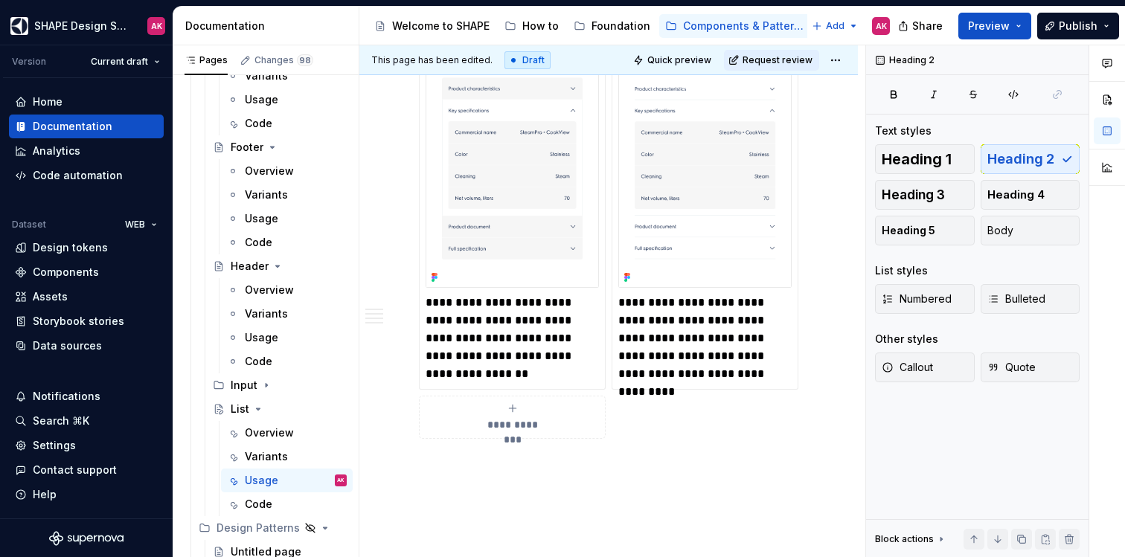
scroll to position [2157, 0]
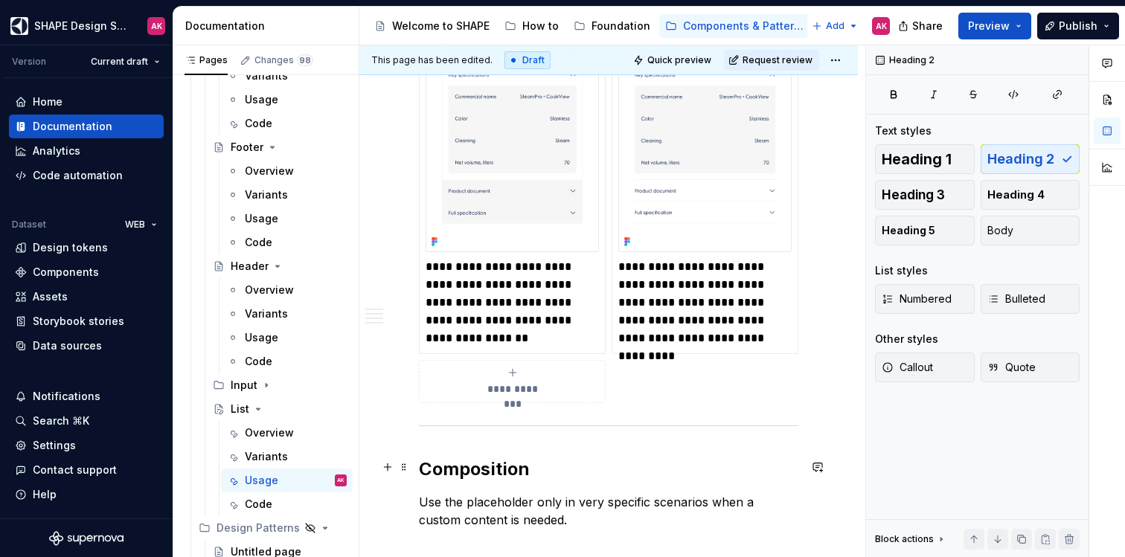
click at [485, 473] on h2 "Composition" at bounding box center [609, 470] width 380 height 24
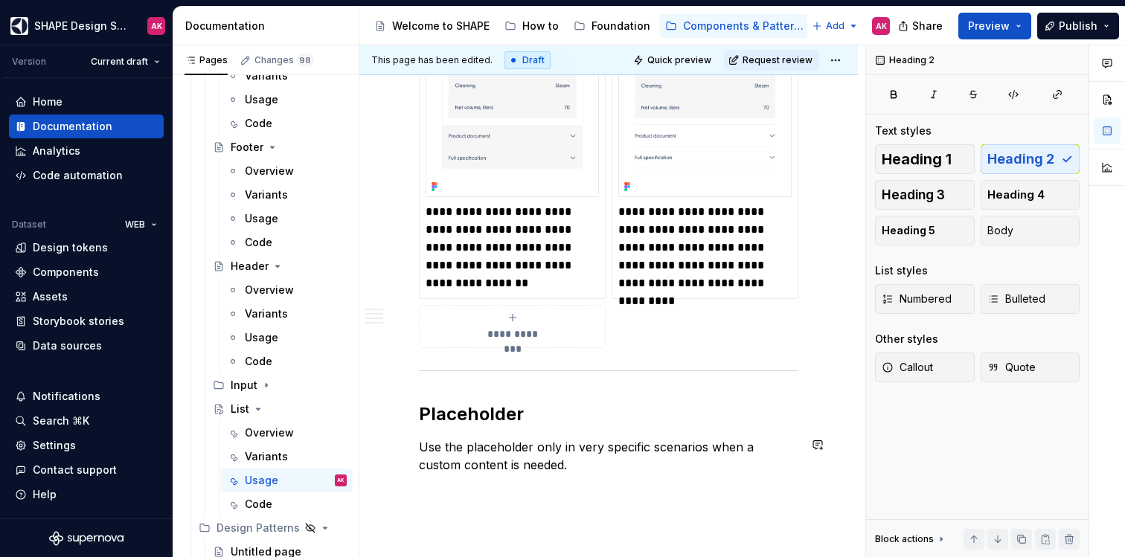
scroll to position [2288, 0]
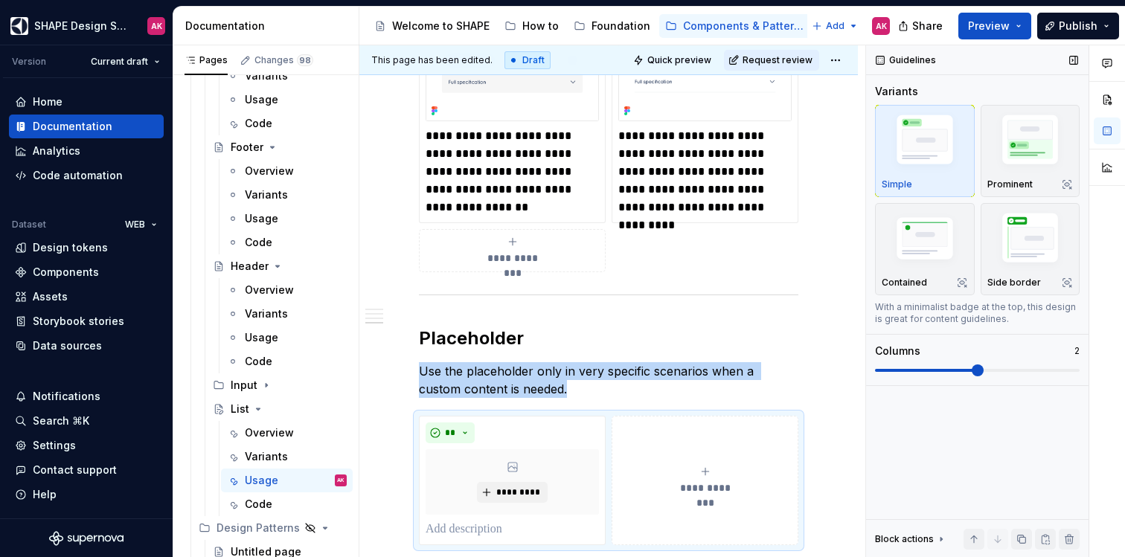
click at [1029, 153] on img "button" at bounding box center [1031, 142] width 86 height 65
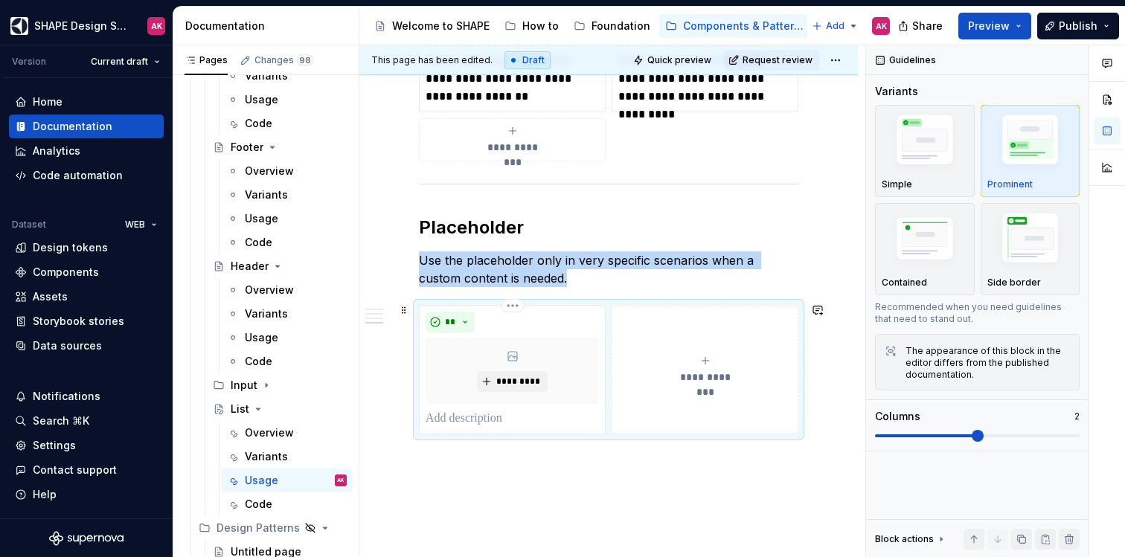
scroll to position [2458, 0]
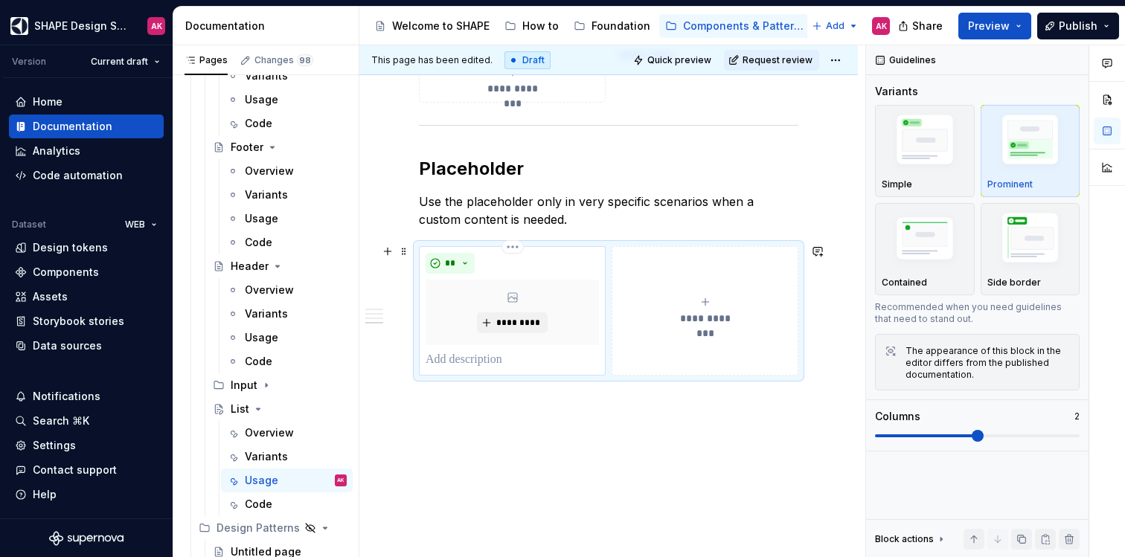
click at [459, 363] on p at bounding box center [512, 360] width 173 height 18
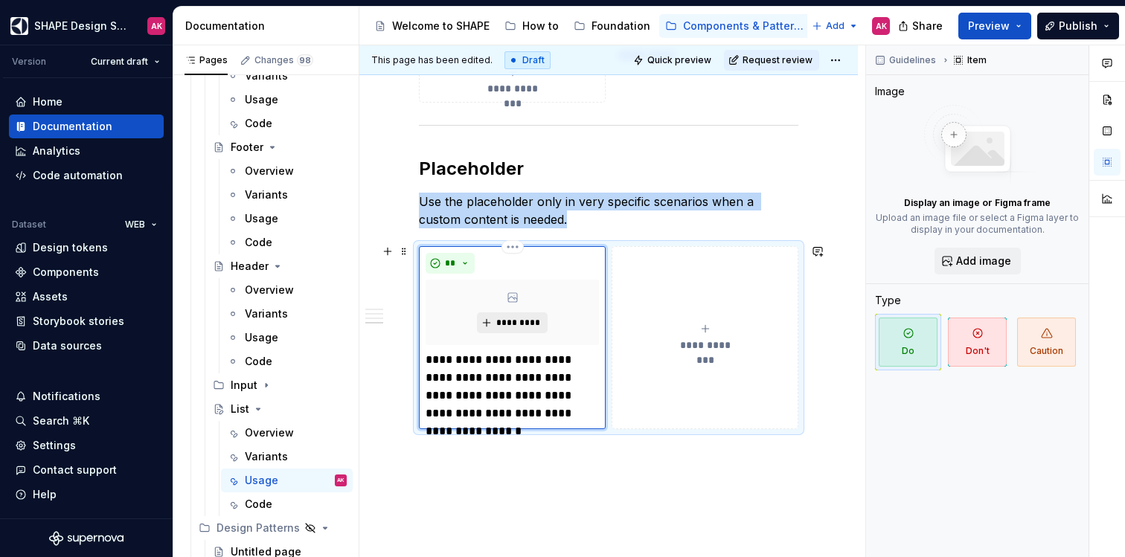
click at [503, 317] on span "*********" at bounding box center [518, 323] width 45 height 12
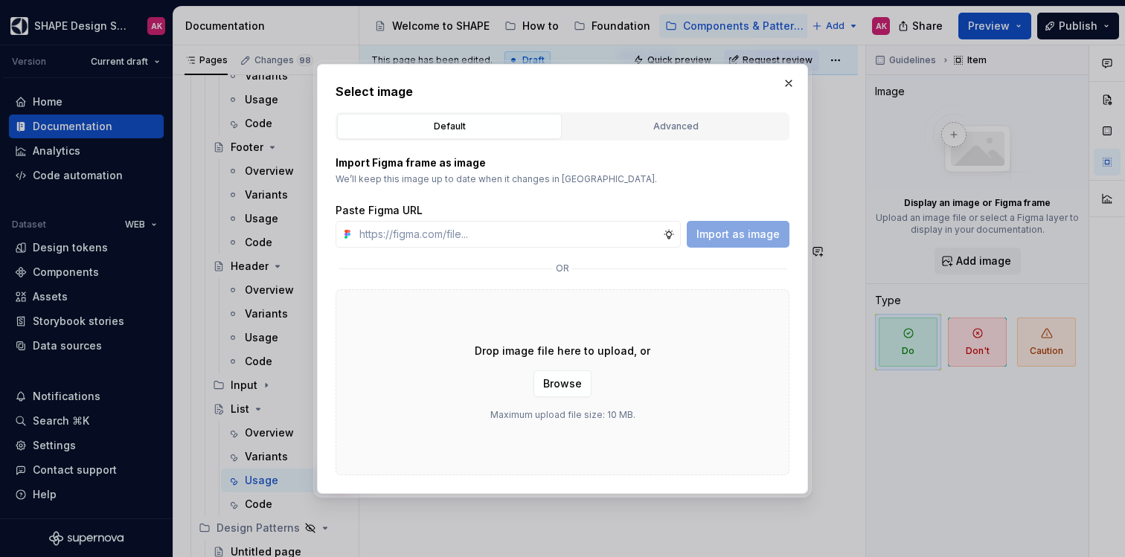
click at [627, 135] on button "Advanced" at bounding box center [675, 126] width 225 height 25
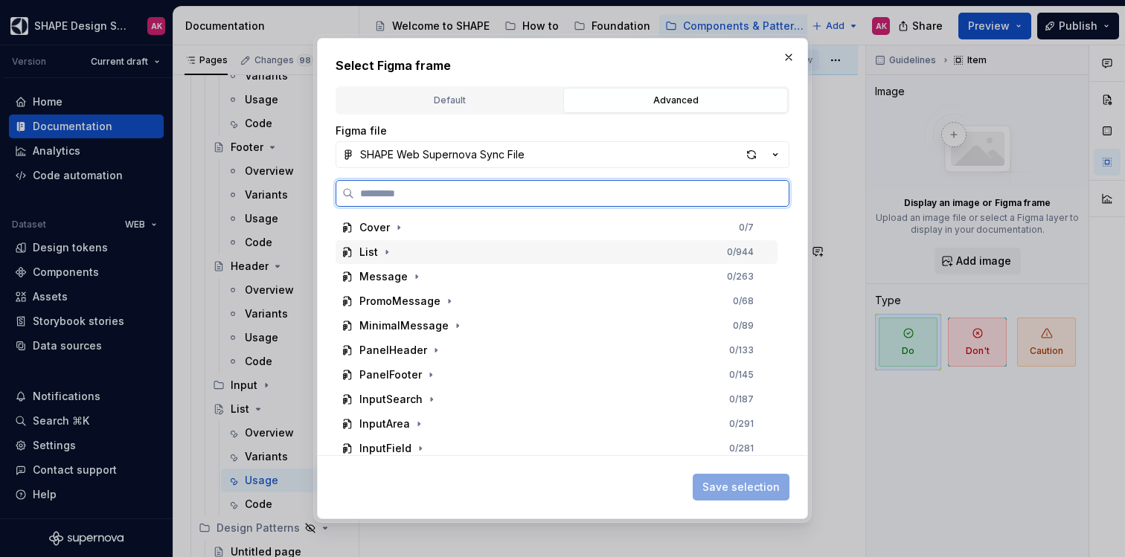
click at [367, 255] on div "List" at bounding box center [368, 252] width 19 height 15
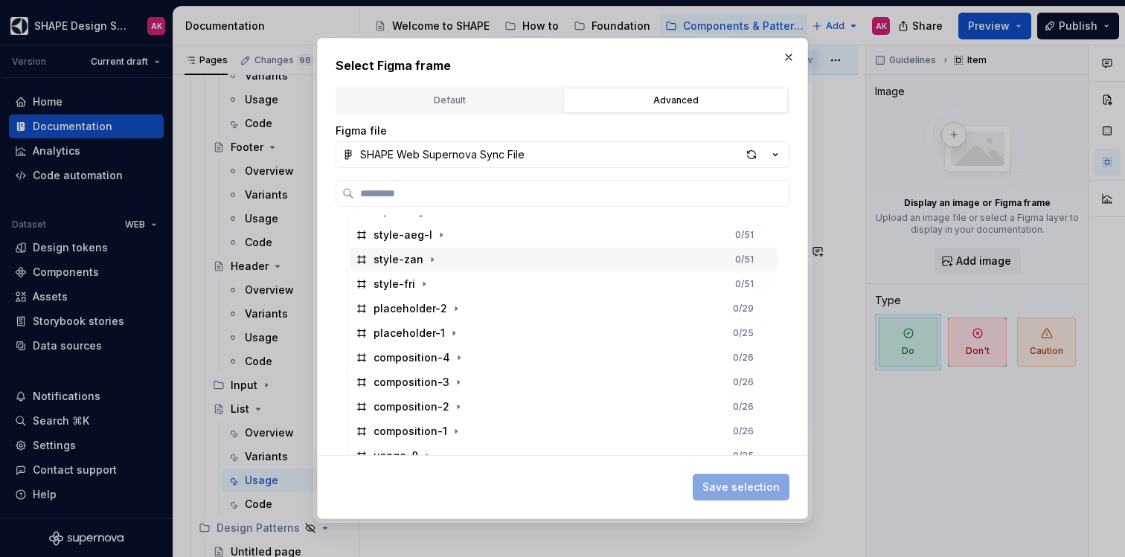
scroll to position [365, 0]
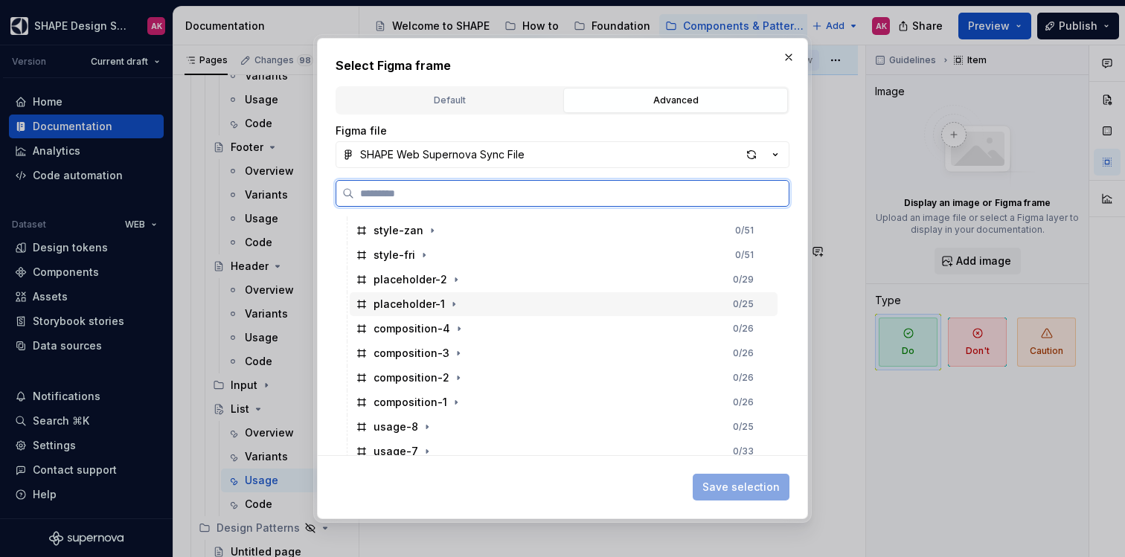
click at [418, 310] on div "placeholder-1" at bounding box center [409, 304] width 71 height 15
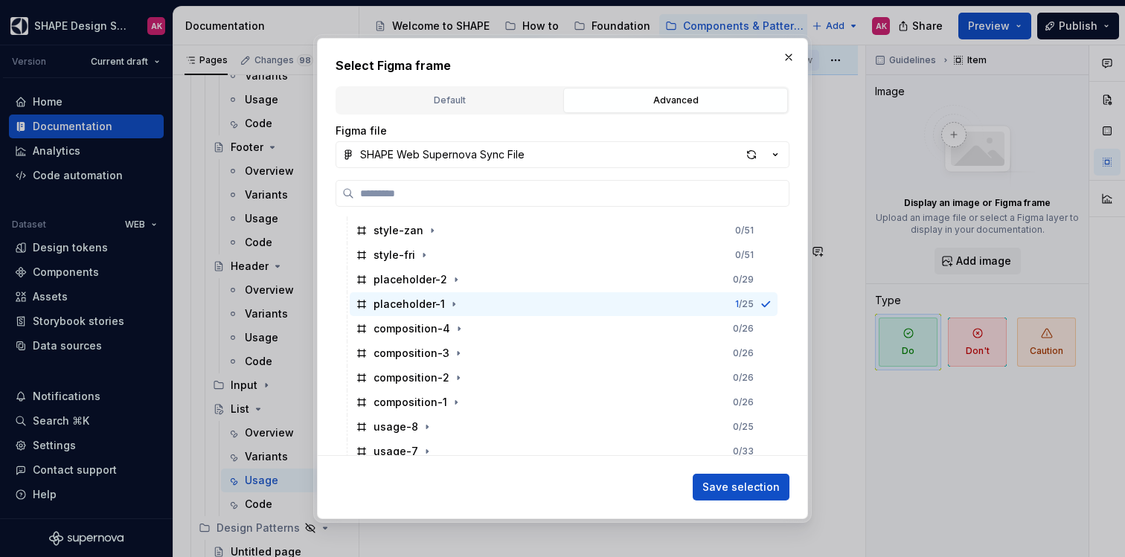
click at [755, 493] on span "Save selection" at bounding box center [741, 487] width 77 height 15
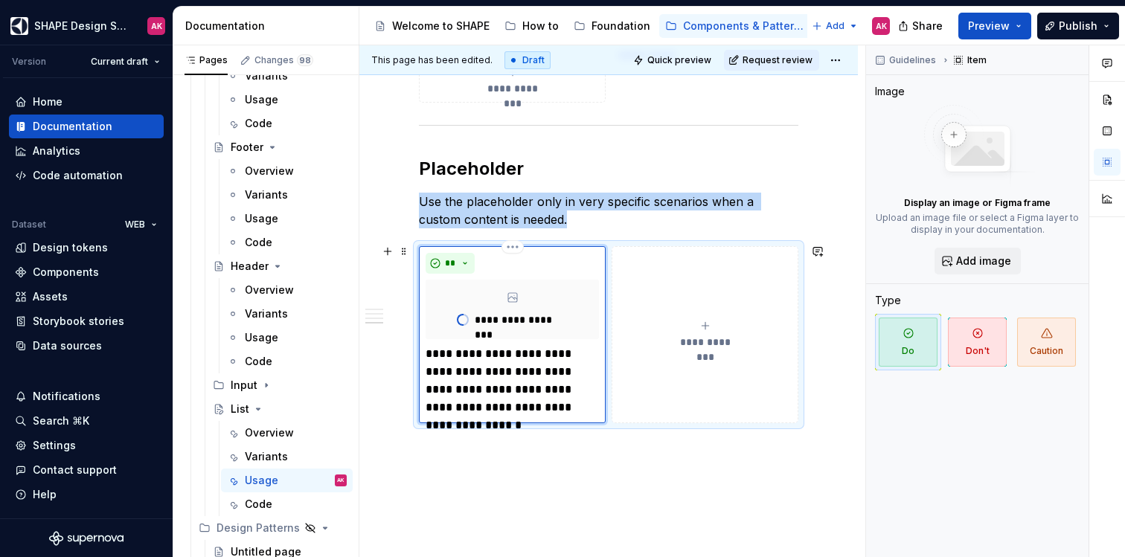
click at [695, 323] on div "**********" at bounding box center [705, 335] width 173 height 30
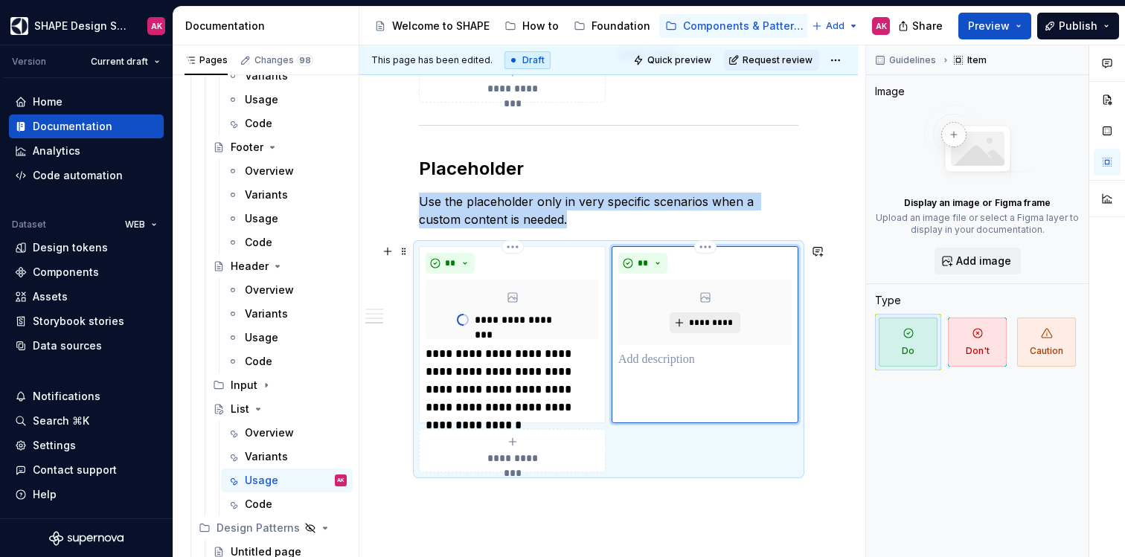
click at [694, 319] on span "*********" at bounding box center [710, 323] width 45 height 12
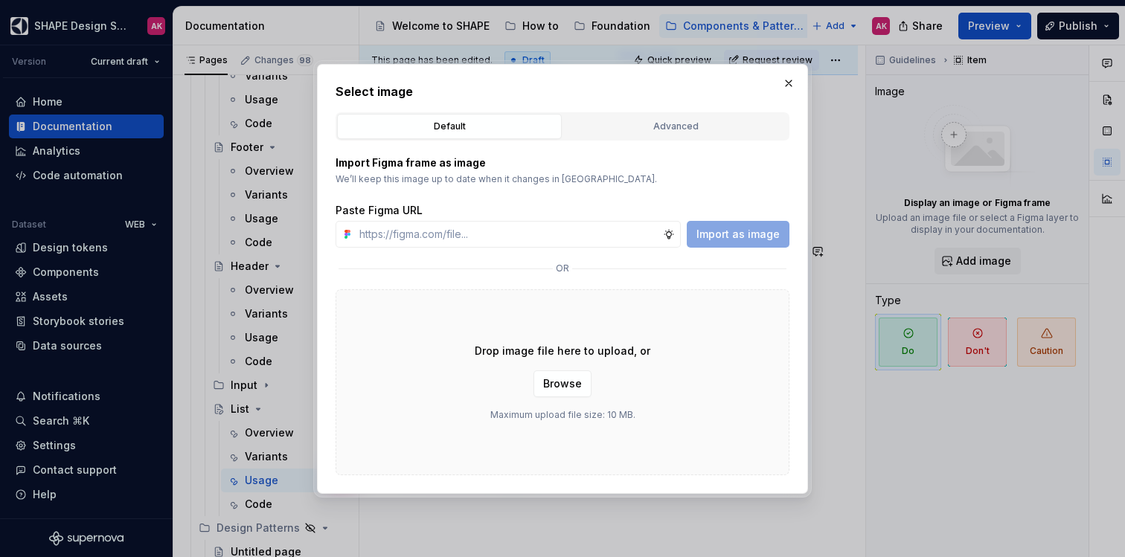
click at [627, 126] on div "Advanced" at bounding box center [676, 126] width 214 height 15
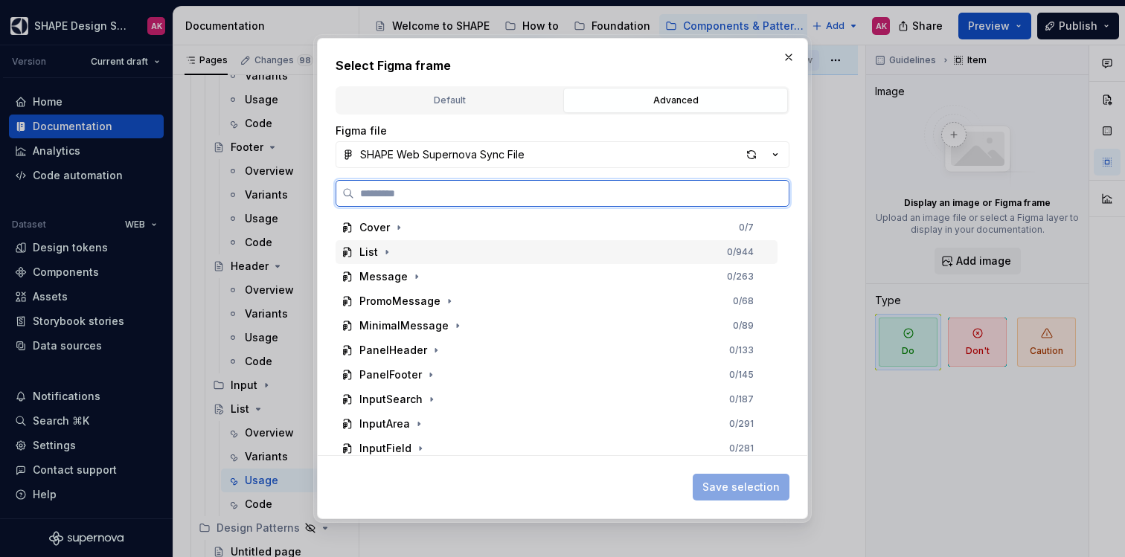
click at [370, 254] on div "List" at bounding box center [368, 252] width 19 height 15
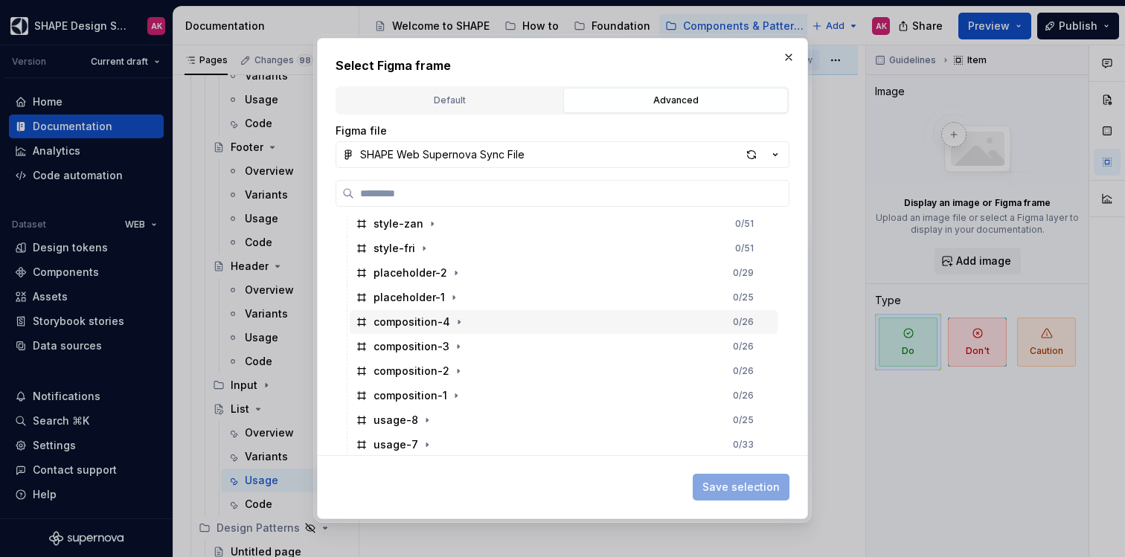
scroll to position [371, 0]
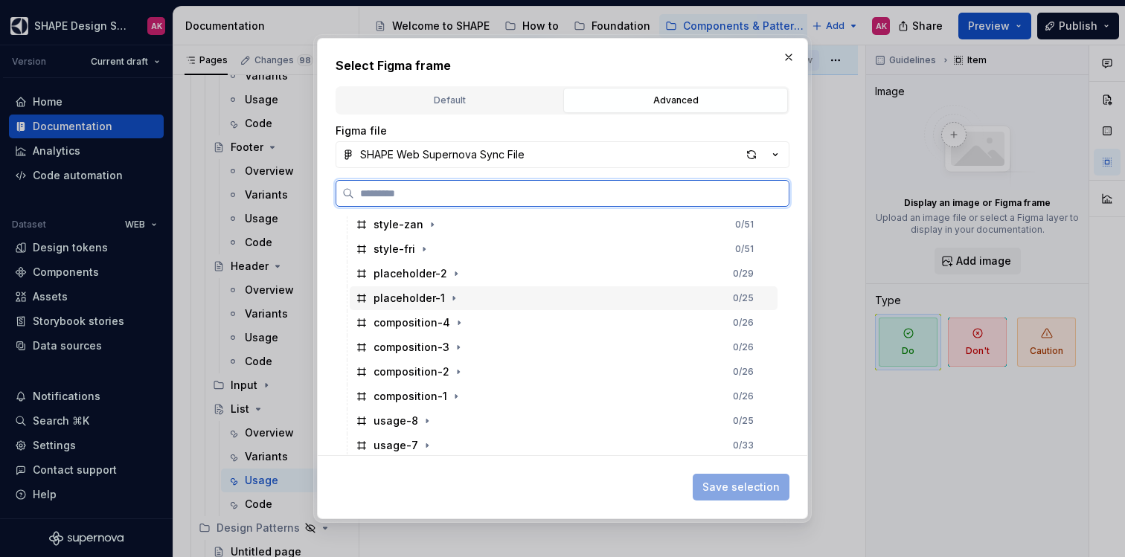
click at [408, 276] on div "placeholder-2" at bounding box center [411, 273] width 74 height 15
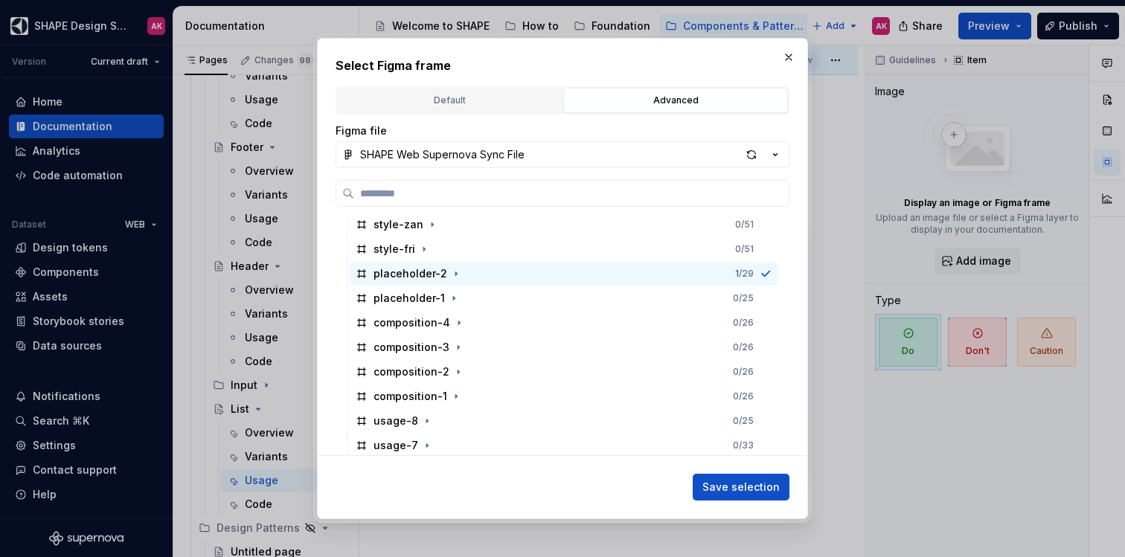
click at [741, 490] on span "Save selection" at bounding box center [741, 487] width 77 height 15
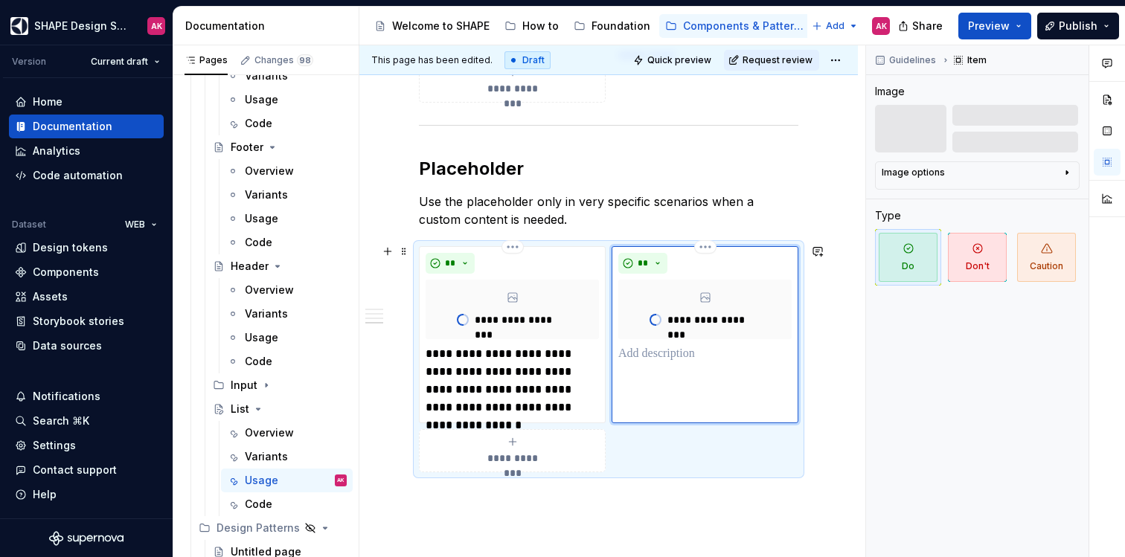
click at [651, 345] on p at bounding box center [705, 354] width 173 height 18
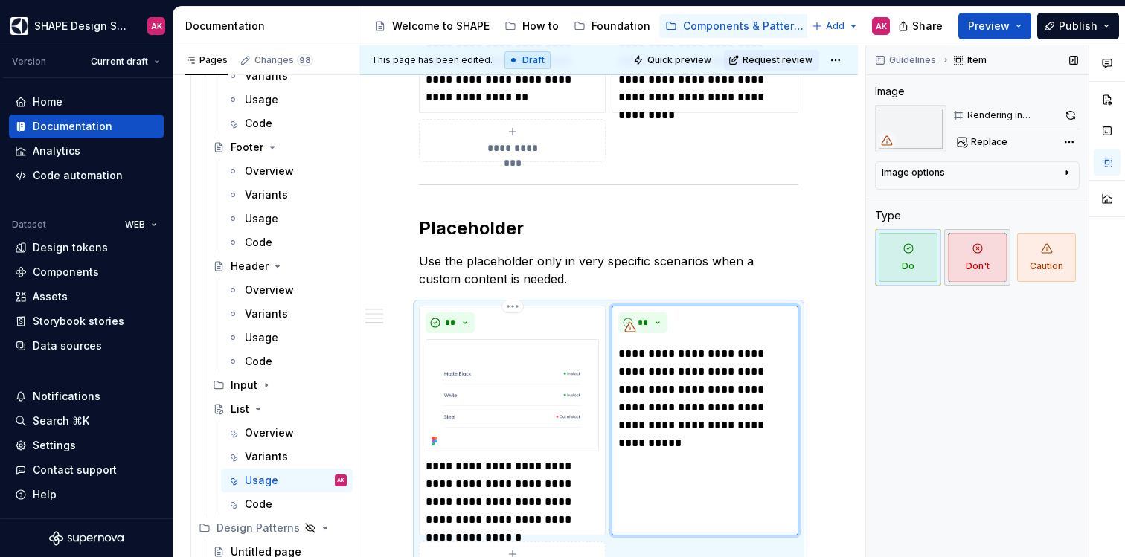
click at [990, 265] on span "Don't" at bounding box center [977, 257] width 59 height 49
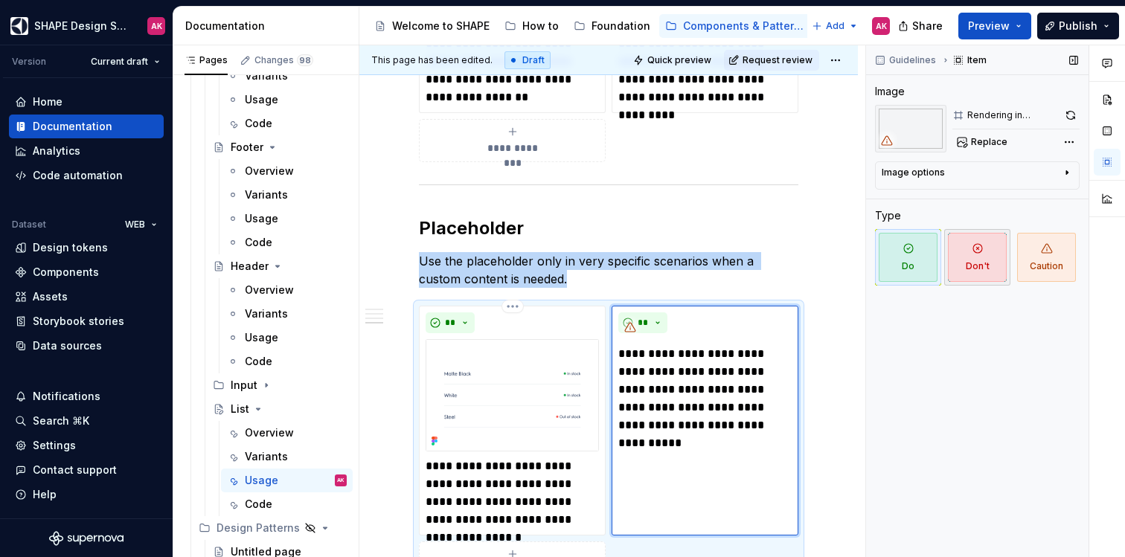
scroll to position [2426, 0]
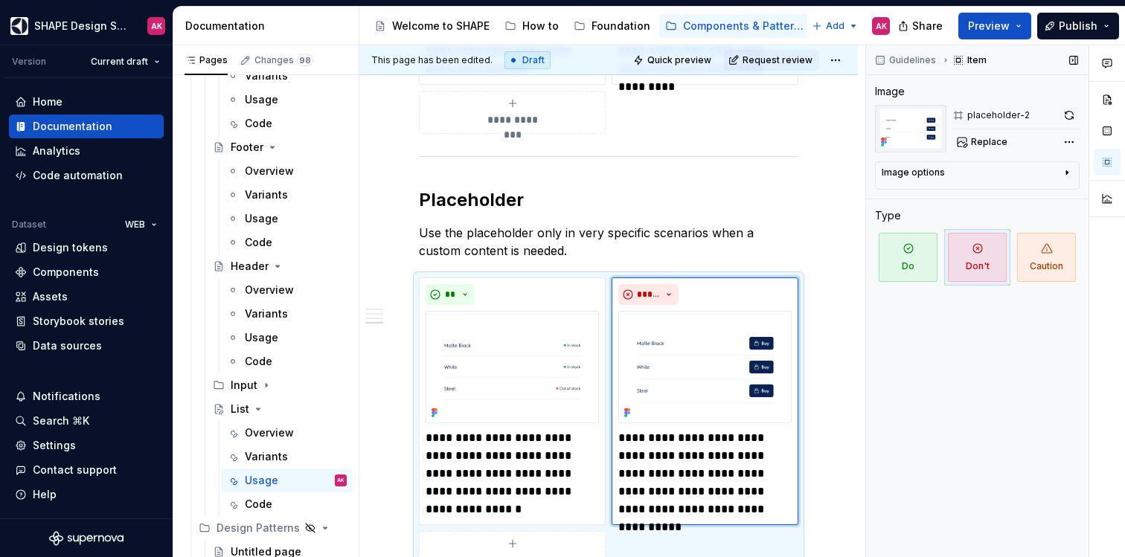
click at [932, 383] on div "Guidelines Item Image placeholder-2 Replace Image options Alignment Caption Typ…" at bounding box center [977, 301] width 223 height 513
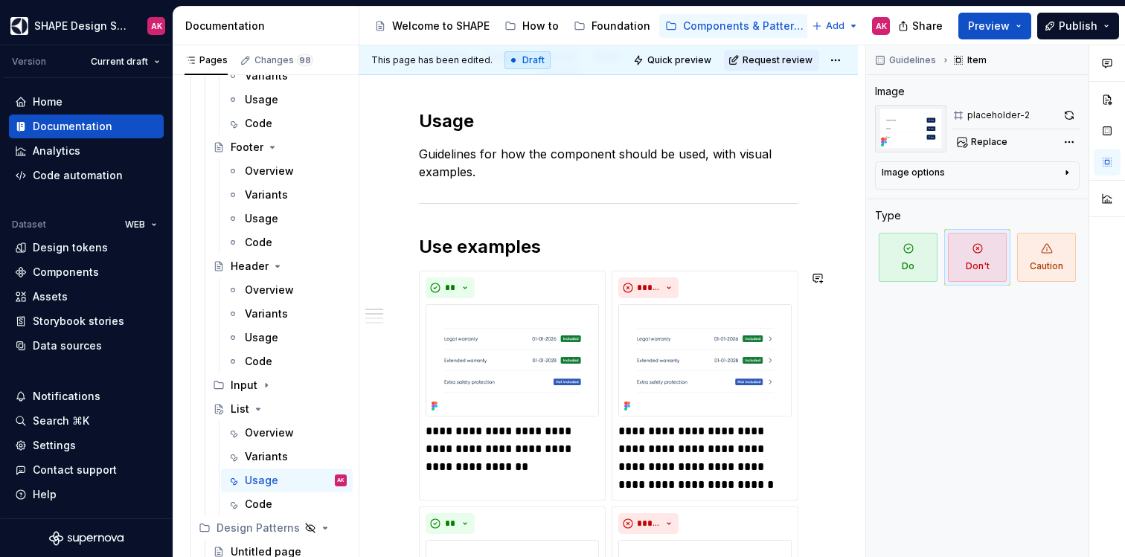
scroll to position [0, 0]
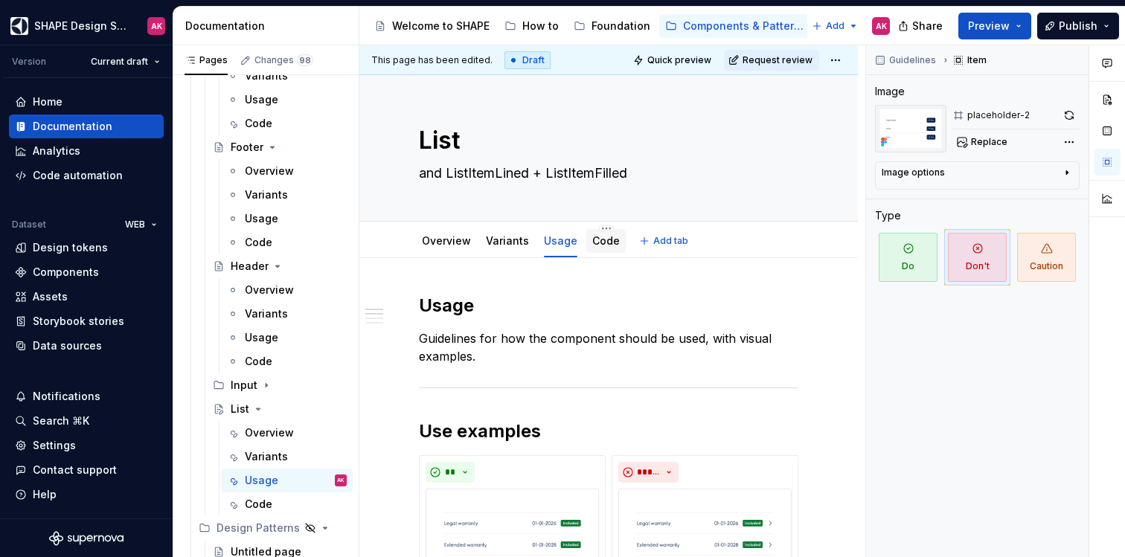
click at [599, 243] on link "Code" at bounding box center [606, 240] width 28 height 13
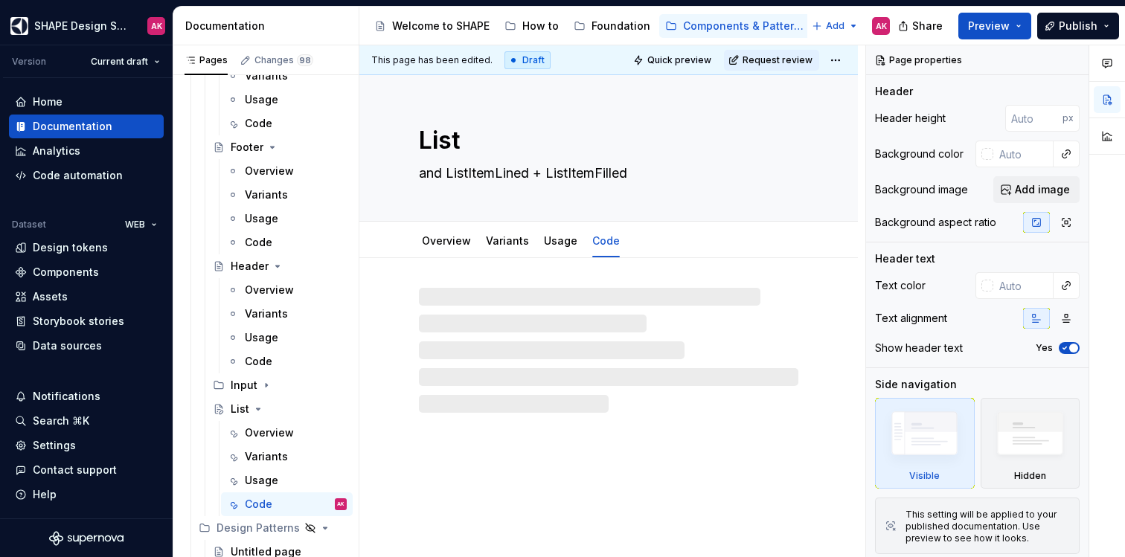
type textarea "*"
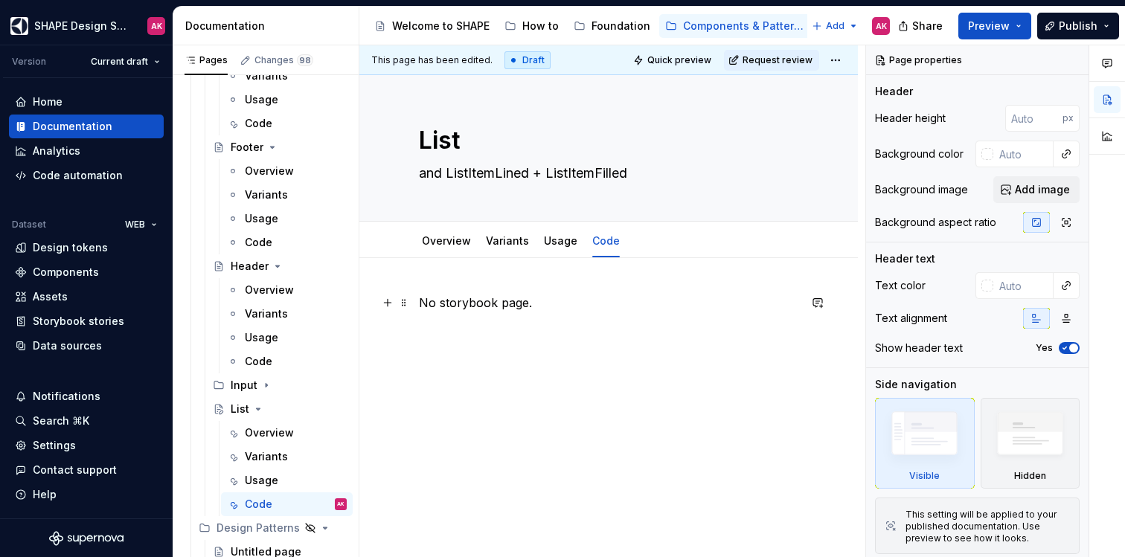
click at [577, 307] on p "No storybook page." at bounding box center [609, 303] width 380 height 18
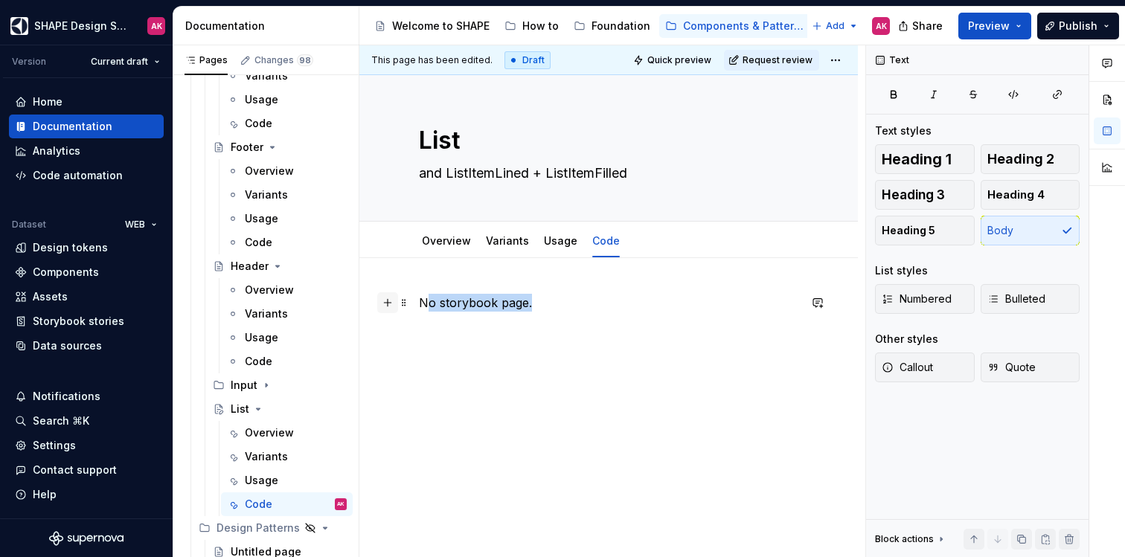
click at [419, 301] on div "No storybook page." at bounding box center [609, 331] width 380 height 74
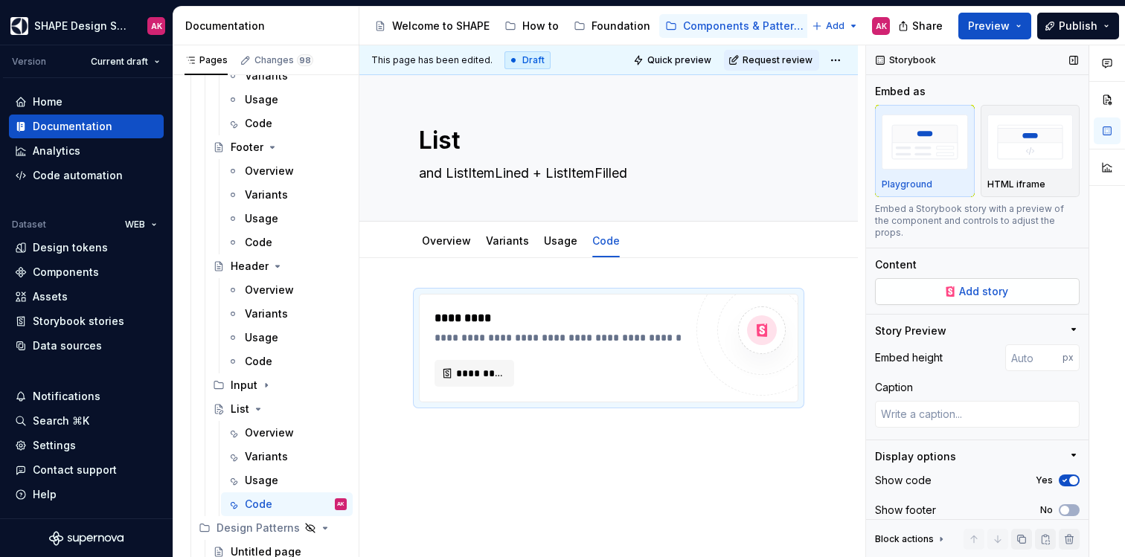
click at [959, 287] on span "Add story" at bounding box center [983, 291] width 49 height 15
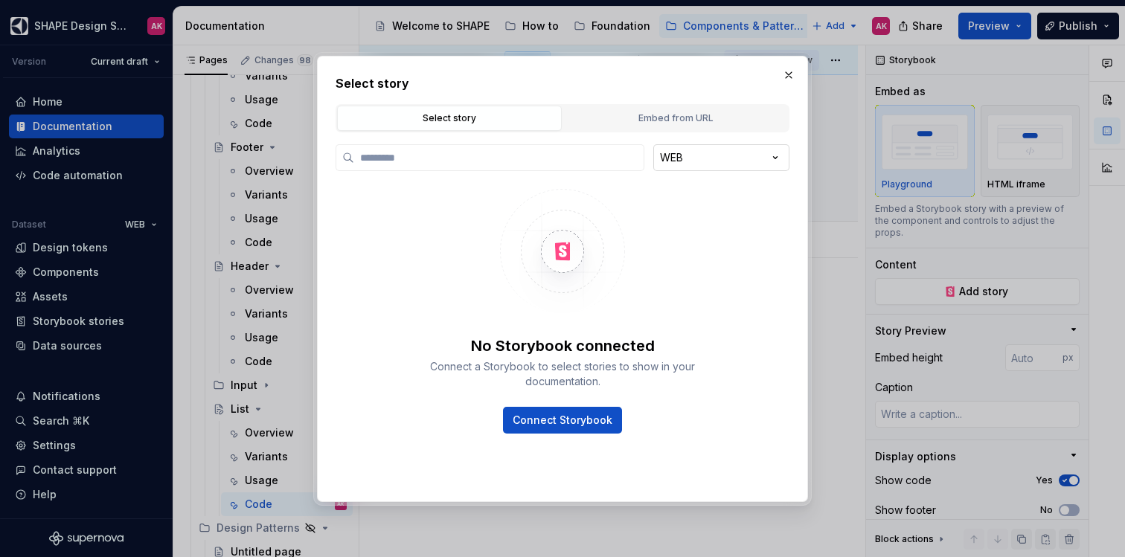
click at [687, 159] on div "Select story Select story Embed from URL WEB No Storybook connected Connect a S…" at bounding box center [562, 278] width 1125 height 557
click at [555, 153] on input "search" at bounding box center [499, 157] width 290 height 15
click at [586, 417] on span "Connect Storybook" at bounding box center [563, 420] width 100 height 15
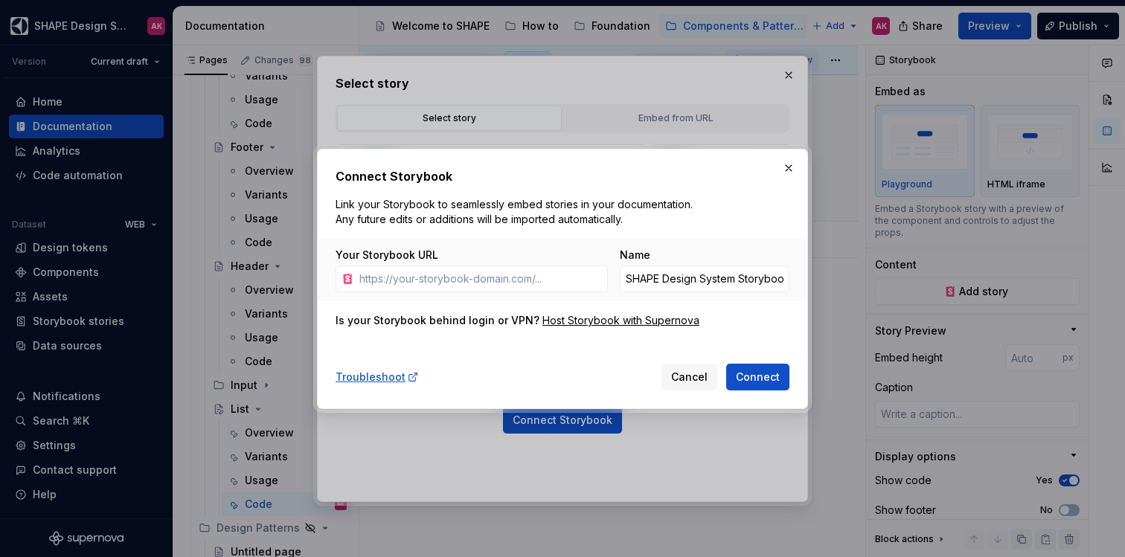
type textarea "*"
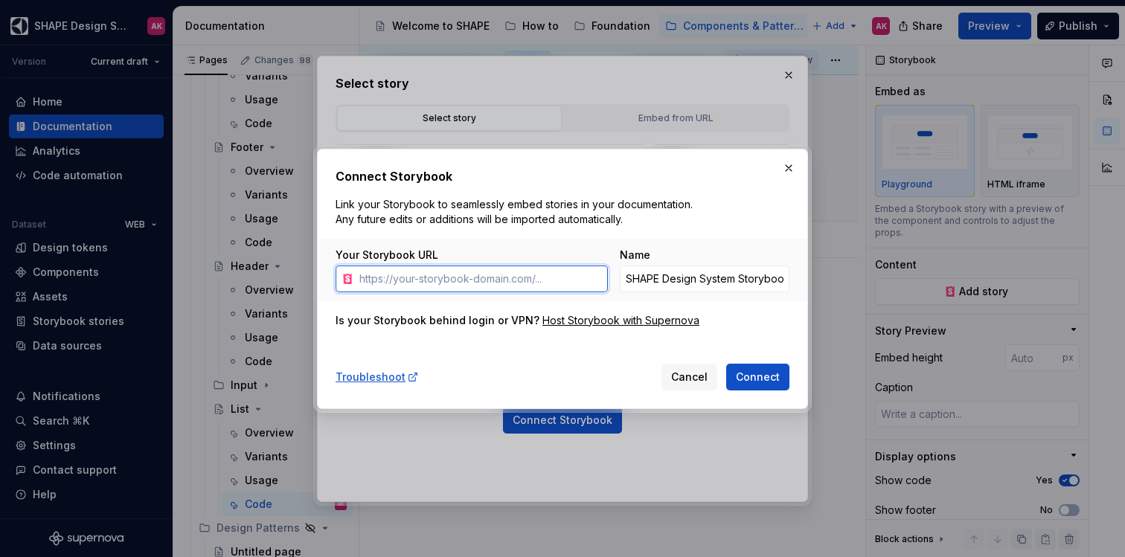
type textarea "*"
paste input "https://t1-mfe-storybook.eluxcdn.com/index.html?path=/"
type input "https://t1-mfe-storybook.eluxcdn.com/index.html?path=/"
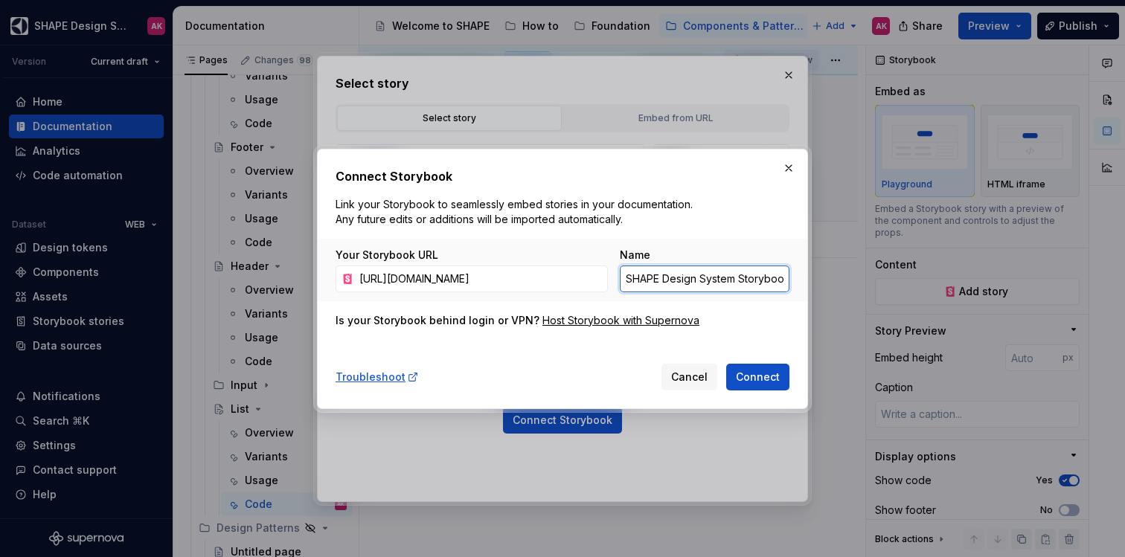
scroll to position [0, 7]
drag, startPoint x: 643, startPoint y: 279, endPoint x: 848, endPoint y: 272, distance: 205.5
click at [851, 273] on div "Connect Storybook Link your Storybook to seamlessly embed stories in your docum…" at bounding box center [562, 278] width 1125 height 557
click at [731, 284] on input "SHAPE Design System Storybook" at bounding box center [705, 279] width 170 height 27
drag, startPoint x: 659, startPoint y: 280, endPoint x: 974, endPoint y: 281, distance: 314.8
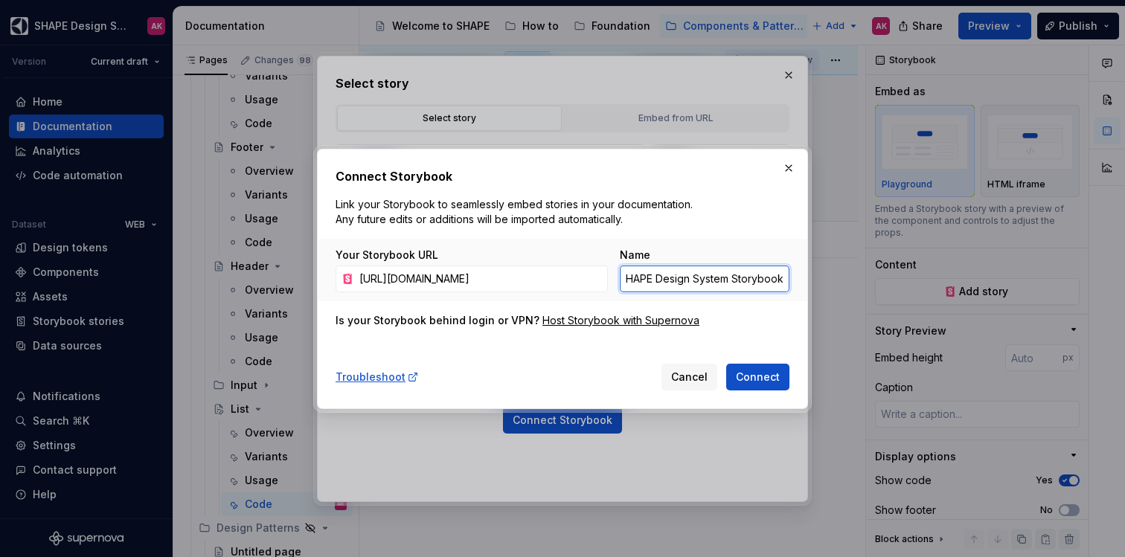
click at [1030, 282] on div "Connect Storybook Link your Storybook to seamlessly embed stories in your docum…" at bounding box center [562, 278] width 1125 height 557
type input "SHAPE Web Storybook"
click at [744, 377] on span "Connect" at bounding box center [758, 377] width 44 height 15
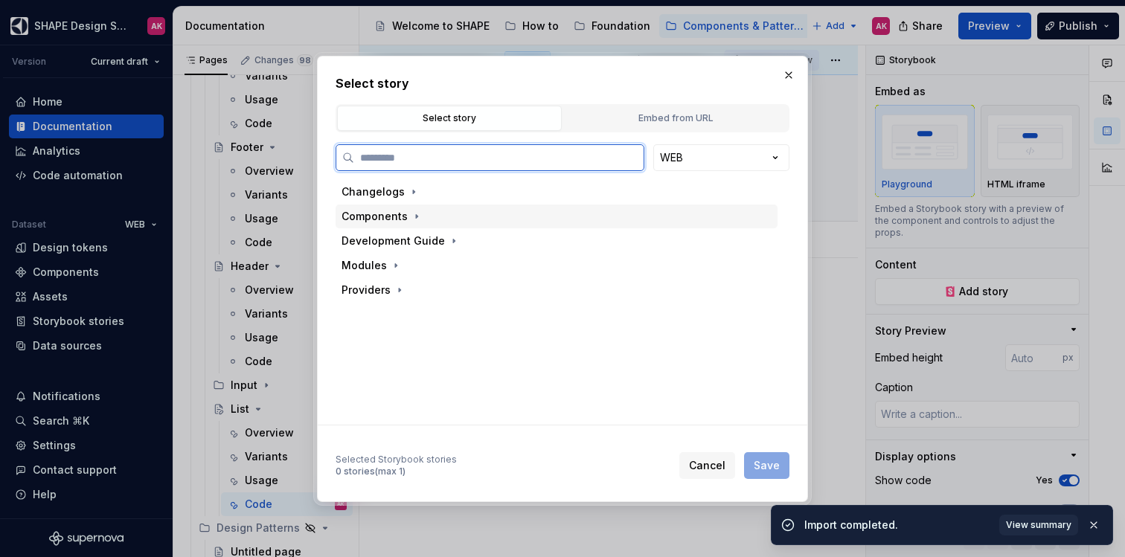
click at [379, 219] on div "Components" at bounding box center [375, 216] width 66 height 15
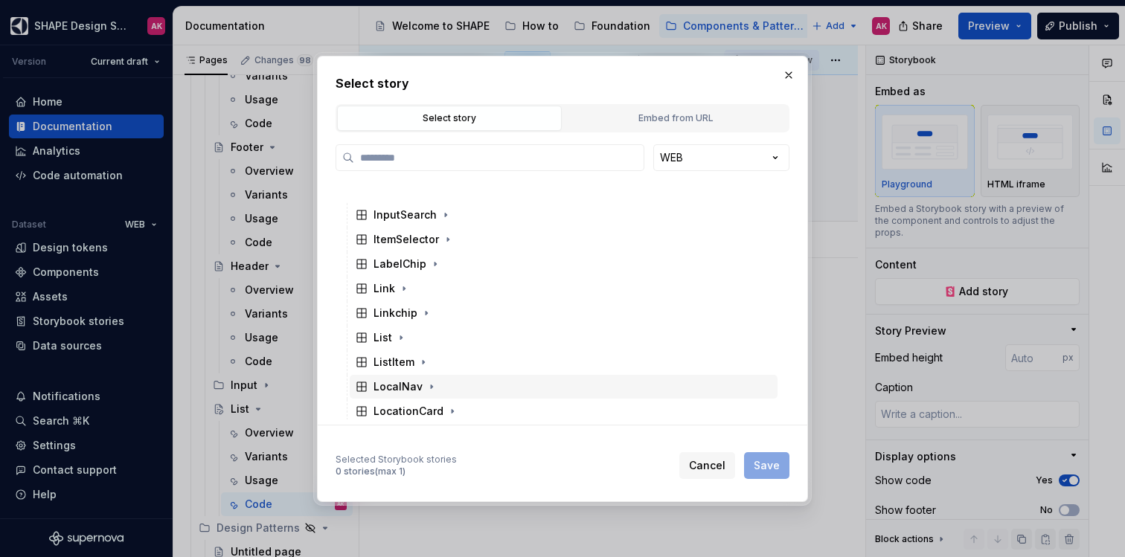
scroll to position [1214, 0]
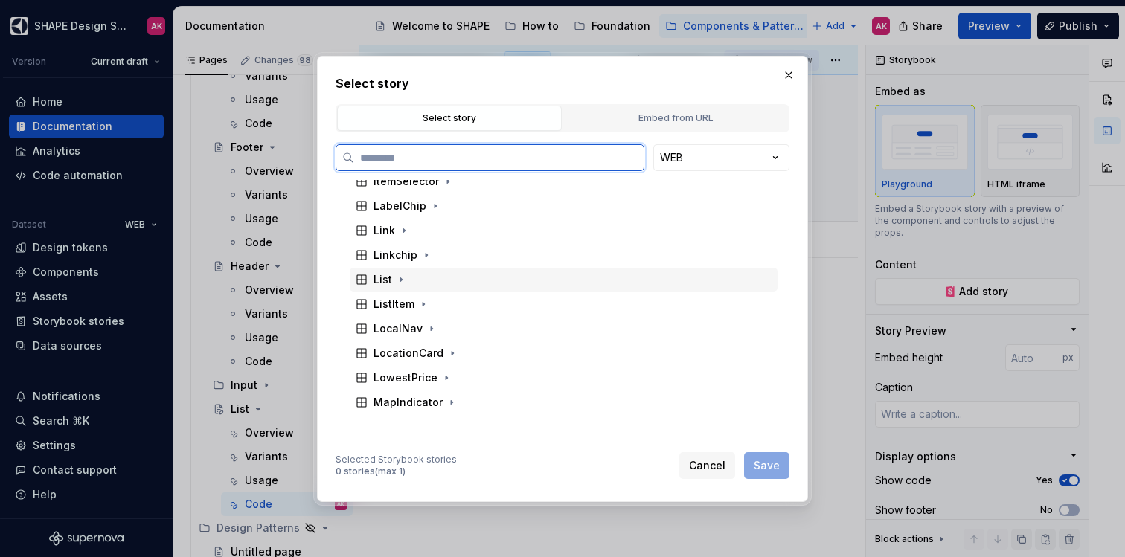
click at [383, 282] on div "List" at bounding box center [383, 279] width 19 height 15
click at [412, 304] on div "Documentation" at bounding box center [428, 304] width 80 height 15
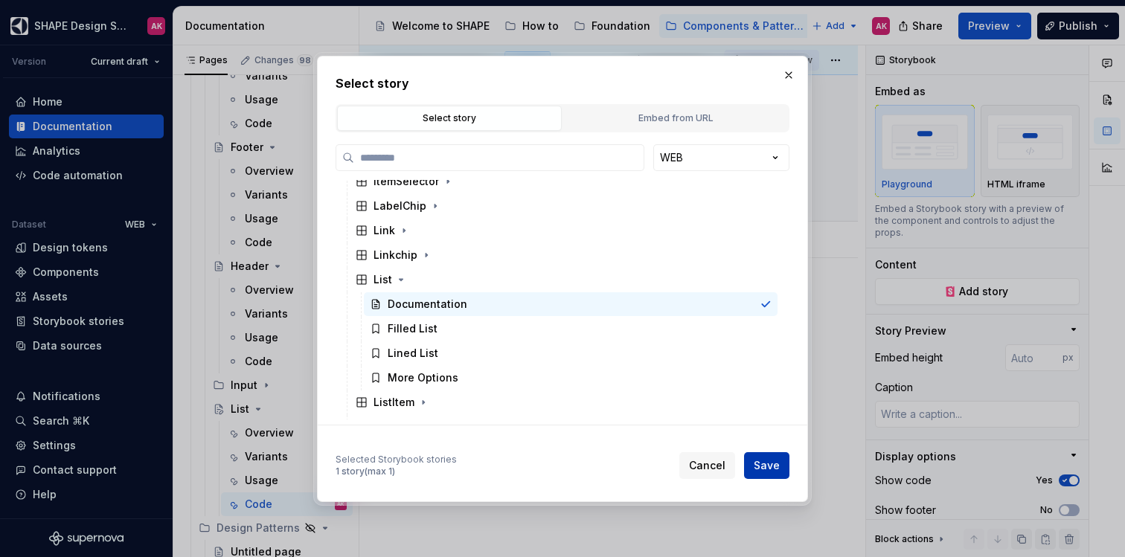
click at [776, 470] on span "Save" at bounding box center [767, 465] width 26 height 15
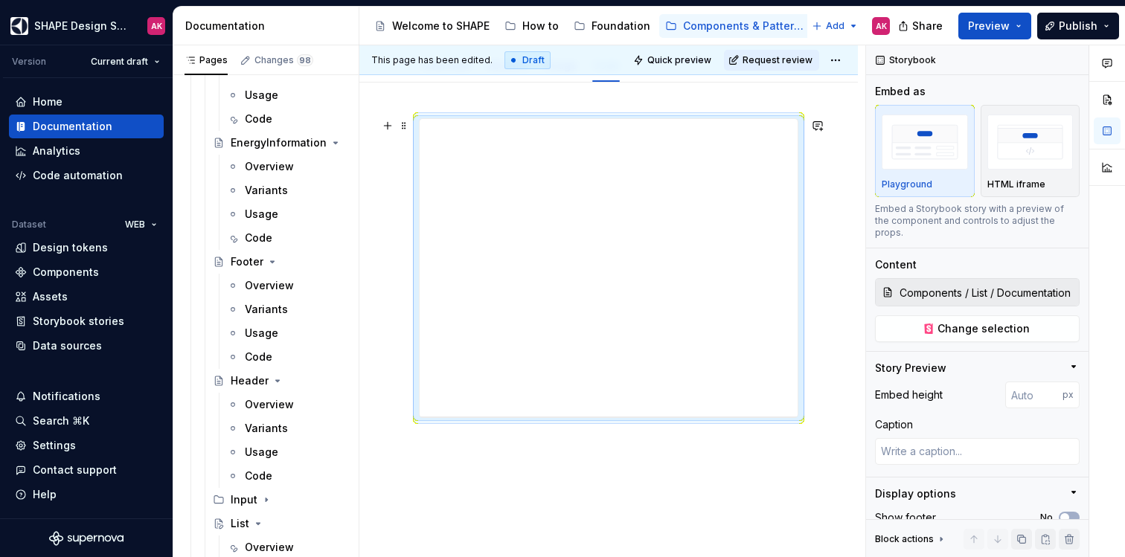
scroll to position [85, 0]
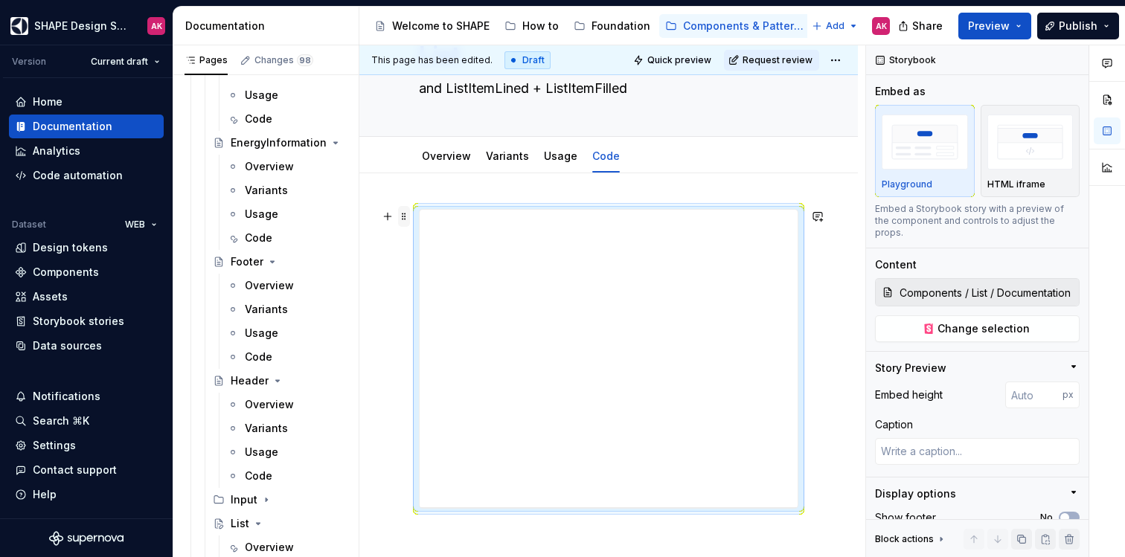
click at [405, 214] on span at bounding box center [404, 216] width 12 height 21
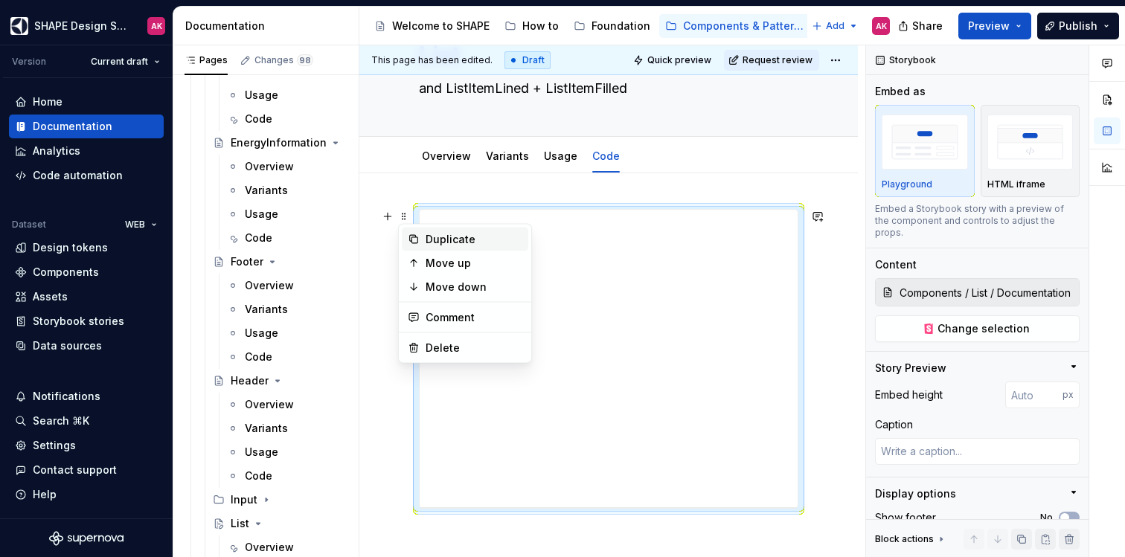
click at [438, 238] on div "Duplicate" at bounding box center [474, 239] width 97 height 15
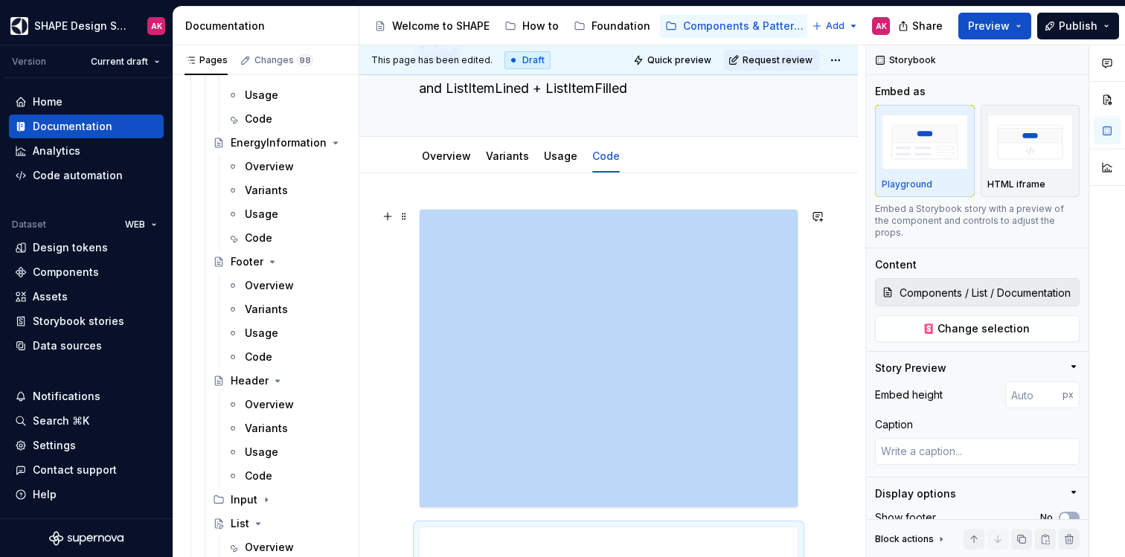
scroll to position [354, 0]
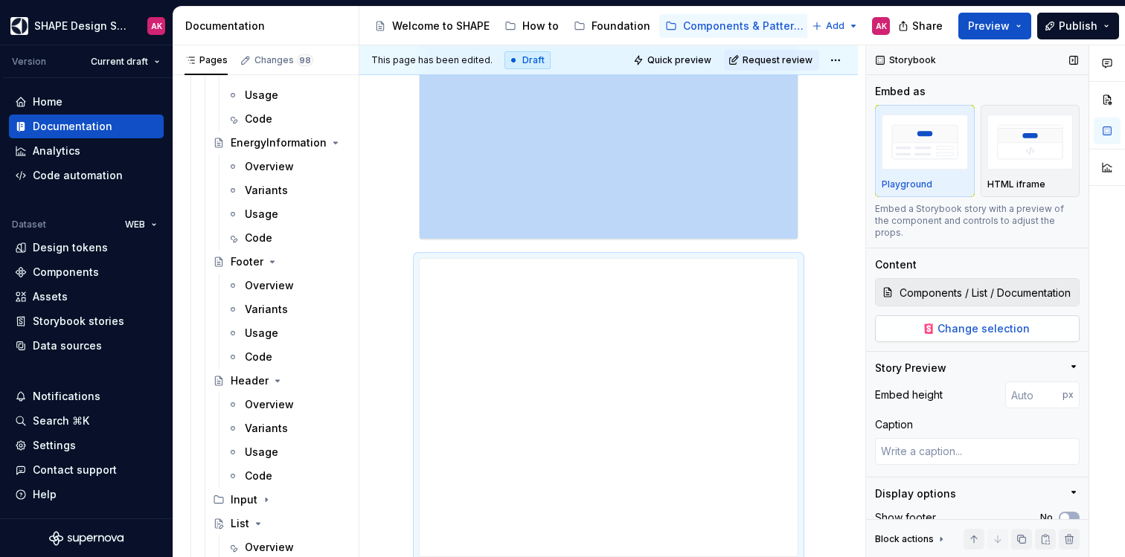
click at [945, 327] on span "Change selection" at bounding box center [984, 329] width 92 height 15
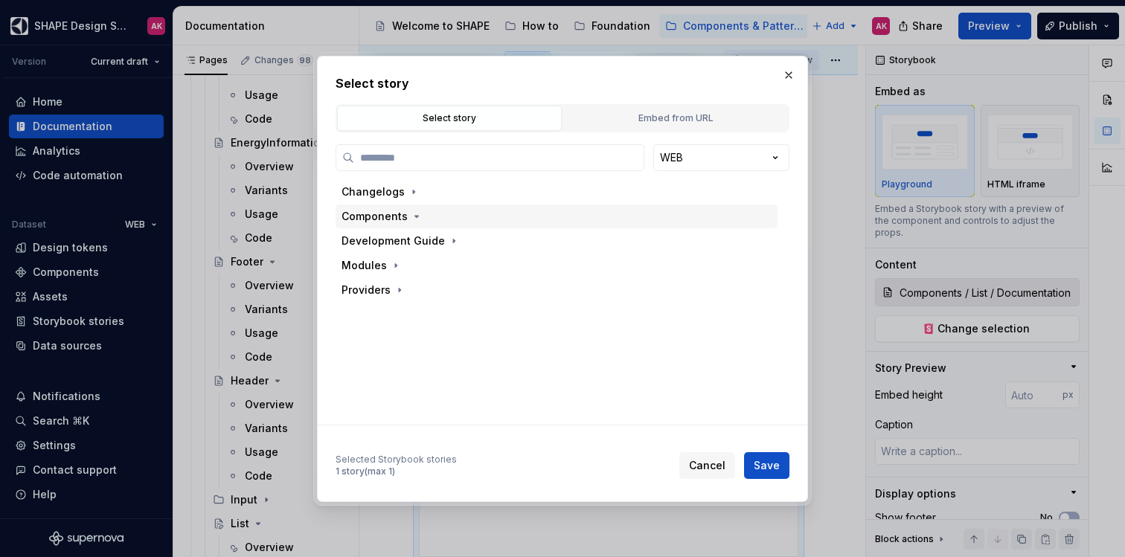
type textarea "*"
click at [373, 212] on div "Components" at bounding box center [375, 216] width 66 height 15
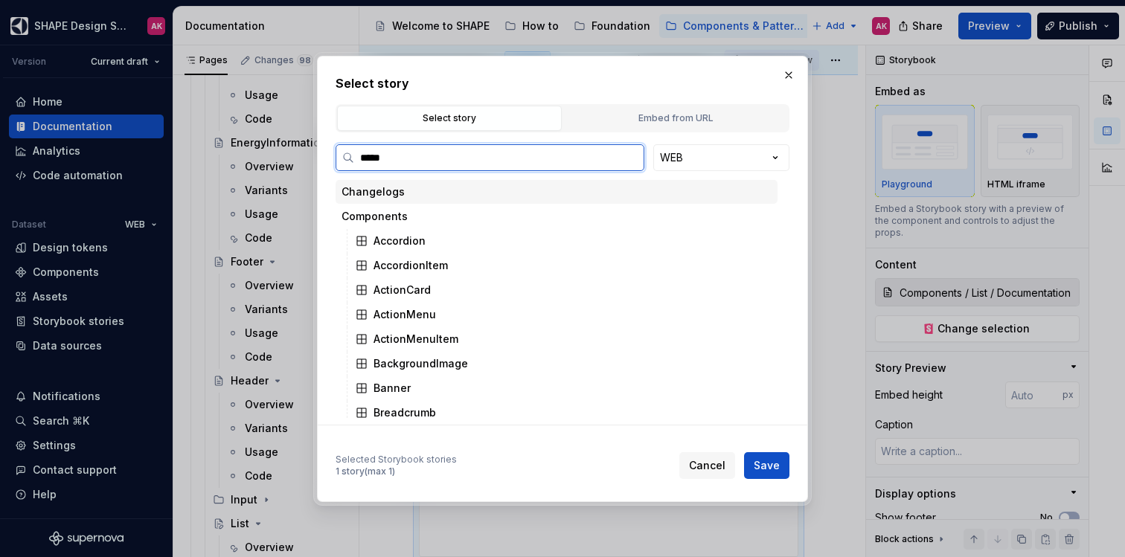
type input "******"
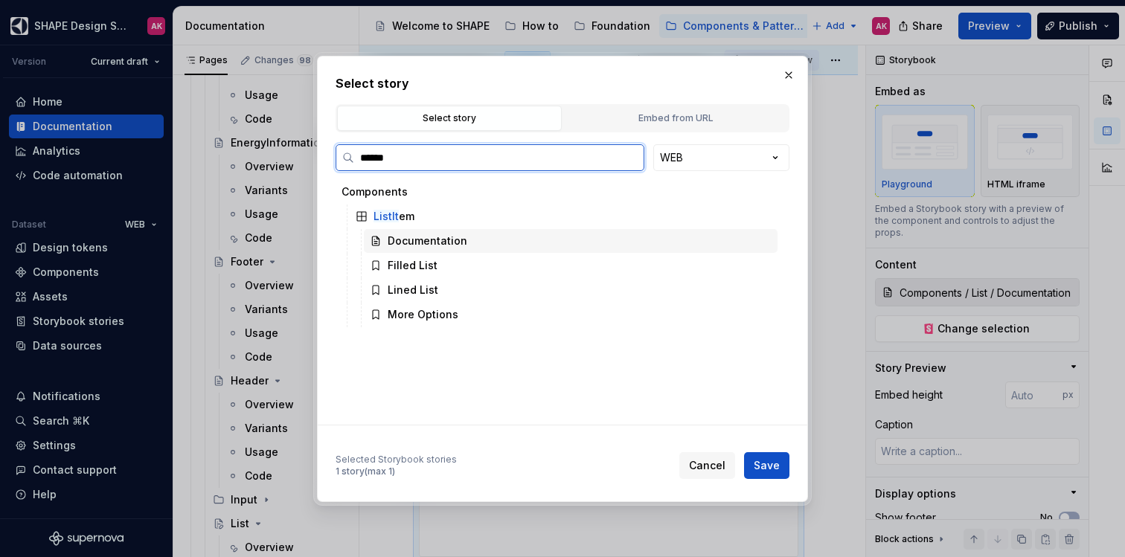
click at [407, 237] on div "Documentation" at bounding box center [428, 241] width 80 height 15
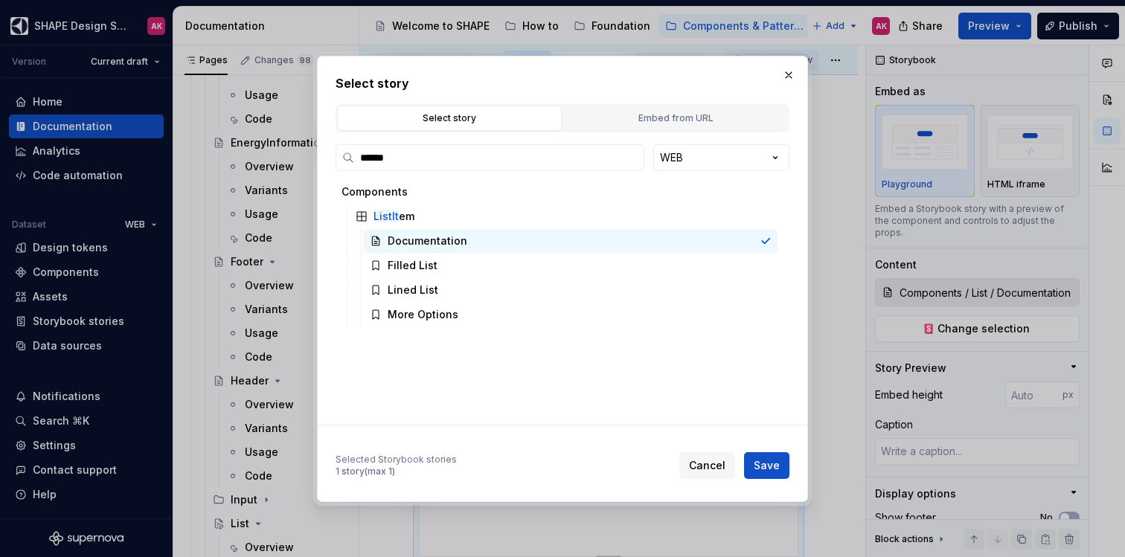
click at [765, 465] on span "Save" at bounding box center [767, 465] width 26 height 15
type textarea "*"
type input "Components / ListItem / Documentation"
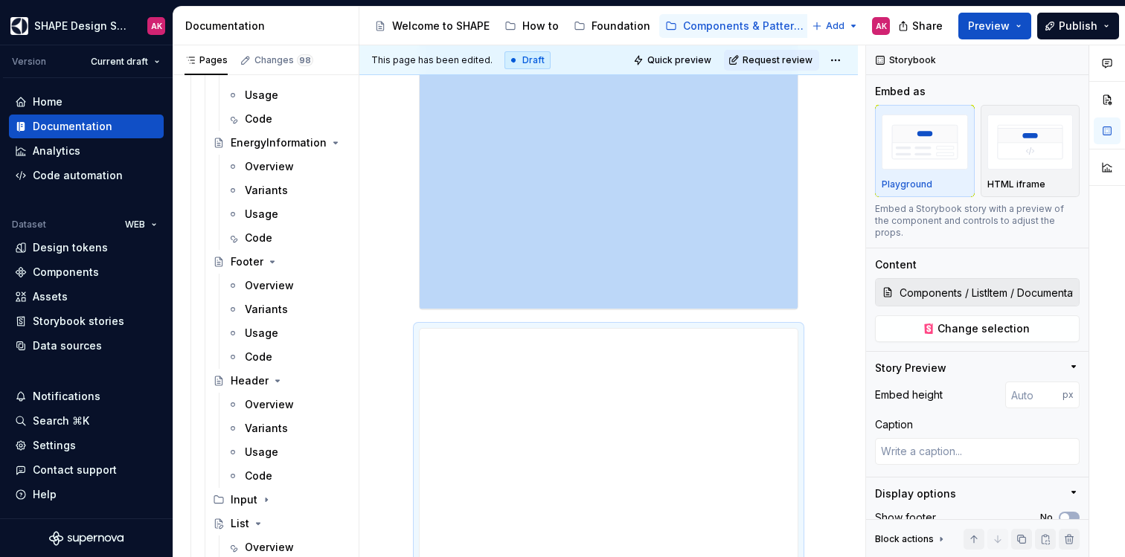
scroll to position [0, 0]
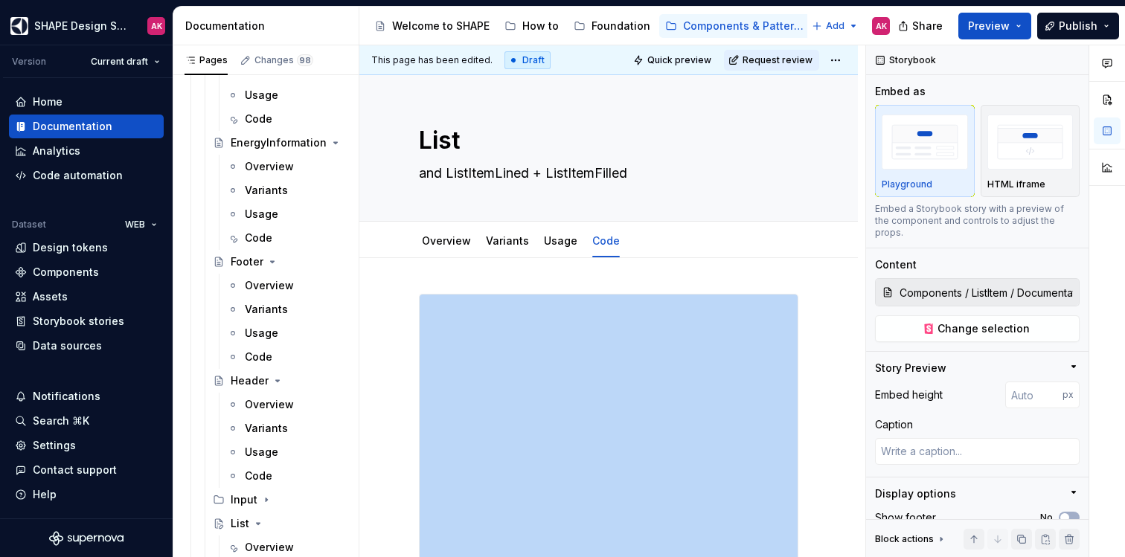
type textarea "*"
click at [66, 273] on div "Components" at bounding box center [66, 272] width 66 height 15
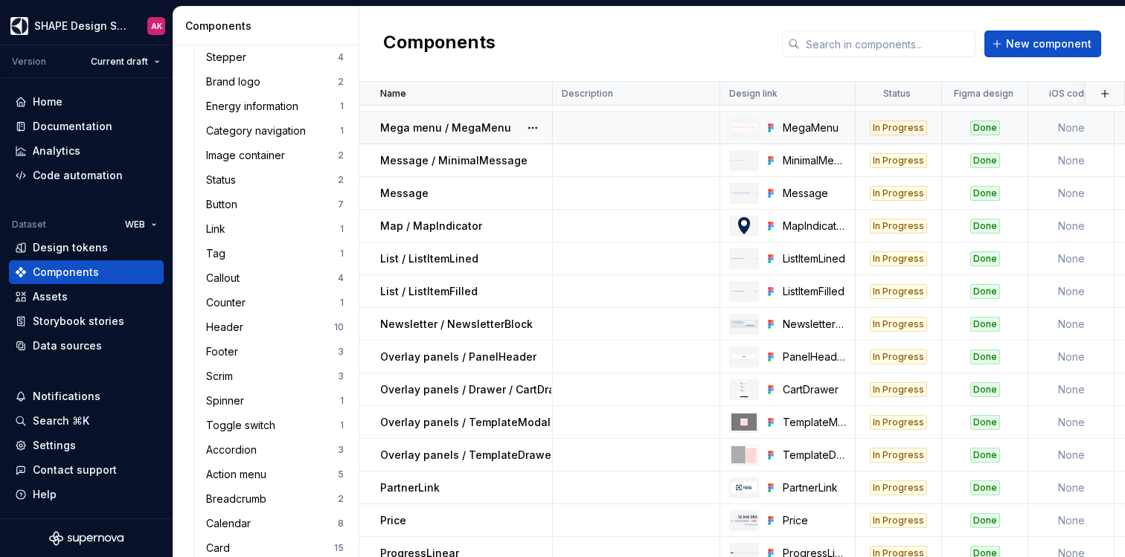
scroll to position [1166, 0]
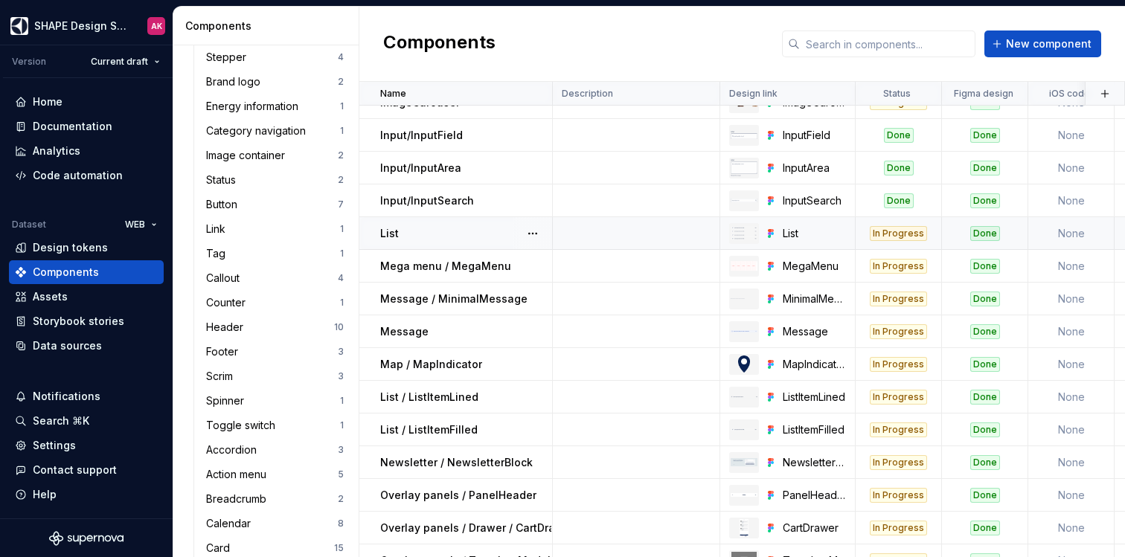
click at [417, 236] on div "List" at bounding box center [465, 233] width 171 height 15
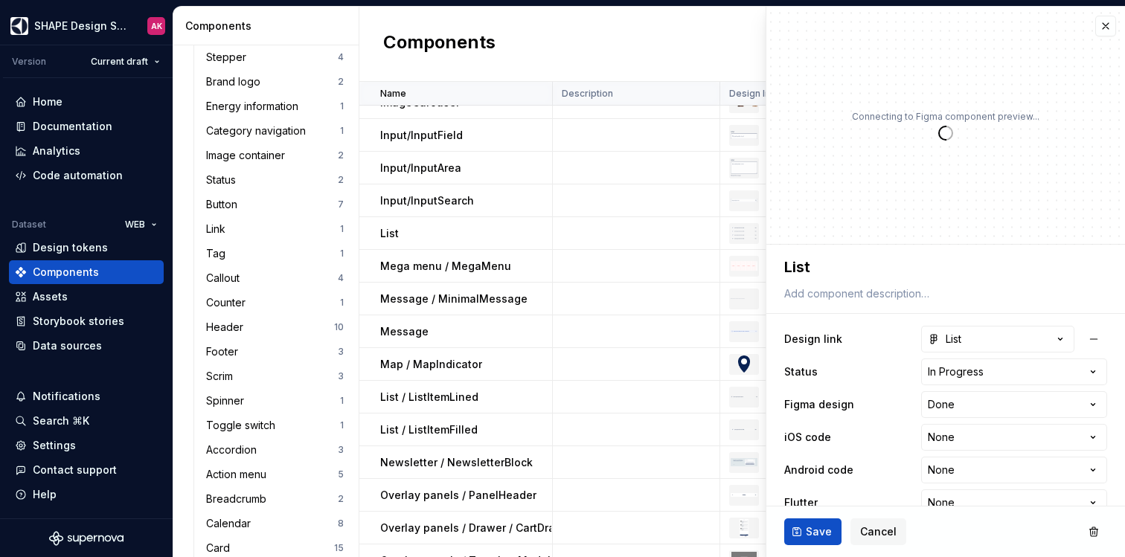
click at [959, 377] on html "SHAPE Design System AK Version Current draft Home Documentation Analytics Code …" at bounding box center [562, 278] width 1125 height 557
type textarea "*"
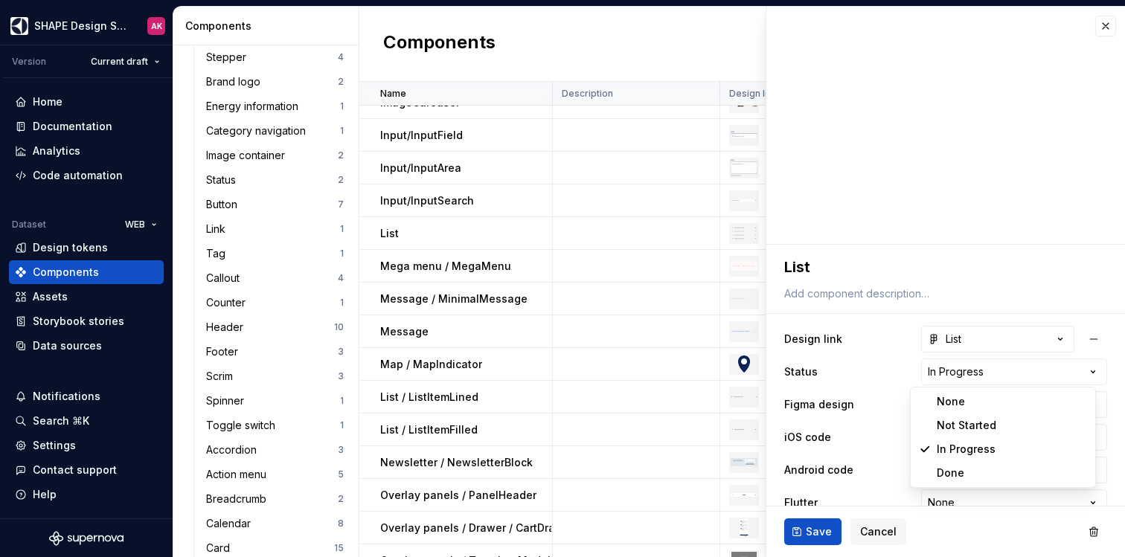
select select "**********"
type textarea "*"
click at [955, 406] on html "SHAPE Design System AK Version Current draft Home Documentation Analytics Code …" at bounding box center [562, 278] width 1125 height 557
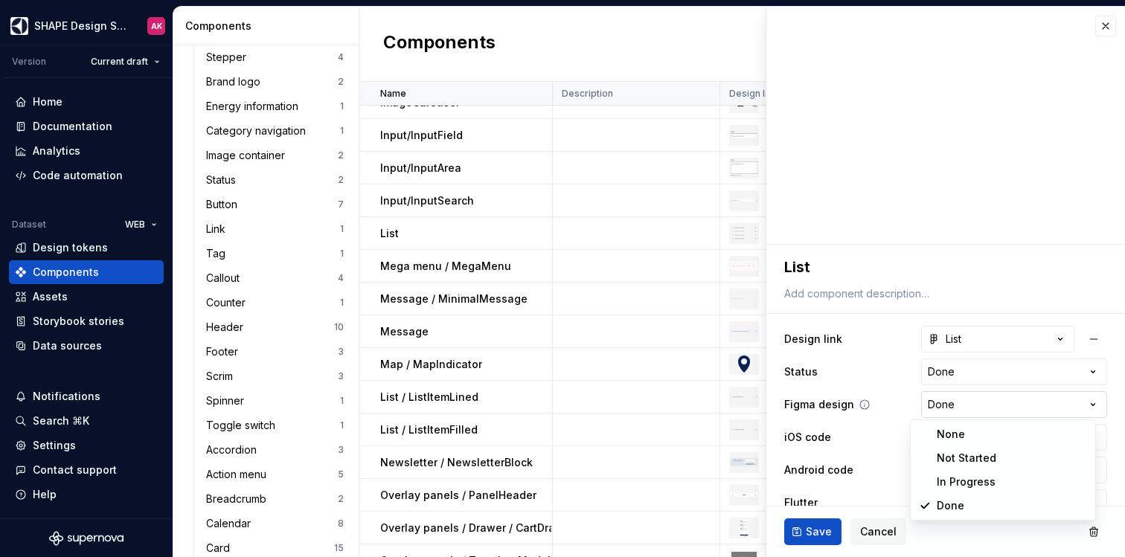
click at [955, 406] on html "SHAPE Design System AK Version Current draft Home Documentation Analytics Code …" at bounding box center [562, 278] width 1125 height 557
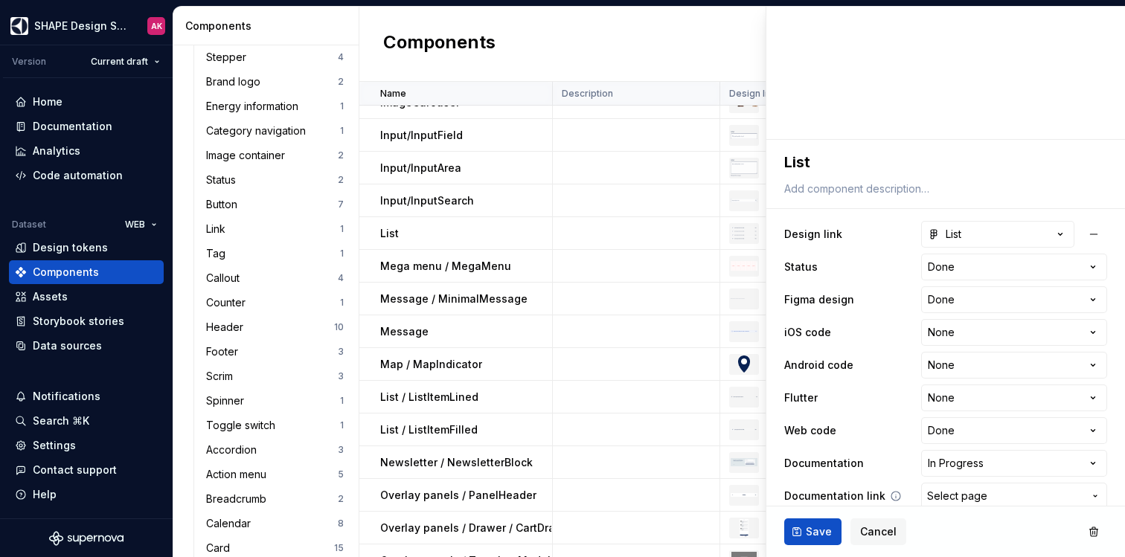
scroll to position [168, 0]
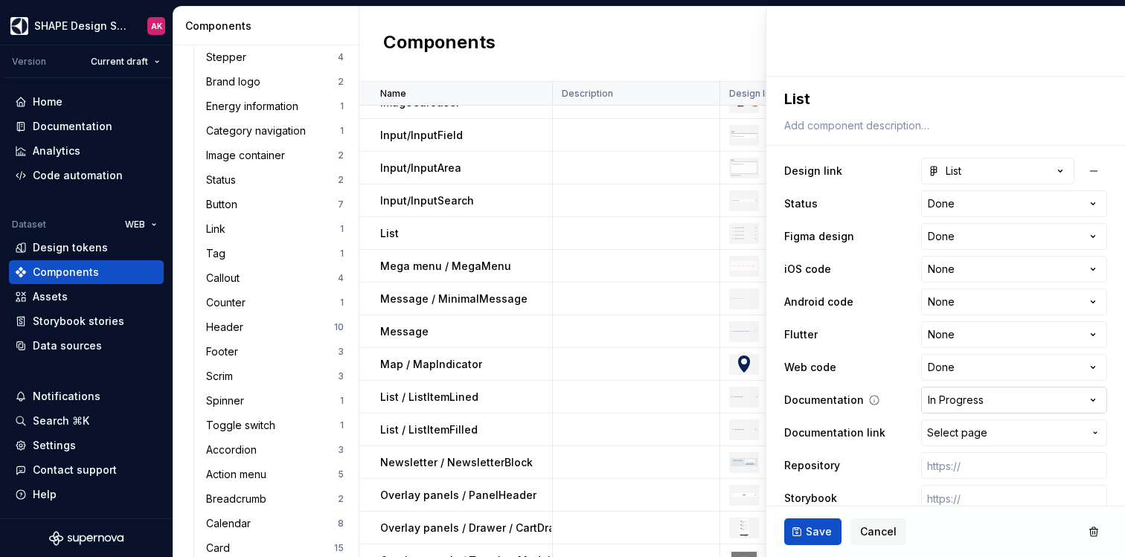
click at [957, 392] on html "SHAPE Design System AK Version Current draft Home Documentation Analytics Code …" at bounding box center [562, 278] width 1125 height 557
select select "**********"
drag, startPoint x: 953, startPoint y: 500, endPoint x: 952, endPoint y: 485, distance: 15.7
type textarea "*"
drag, startPoint x: 959, startPoint y: 429, endPoint x: 951, endPoint y: 448, distance: 20.0
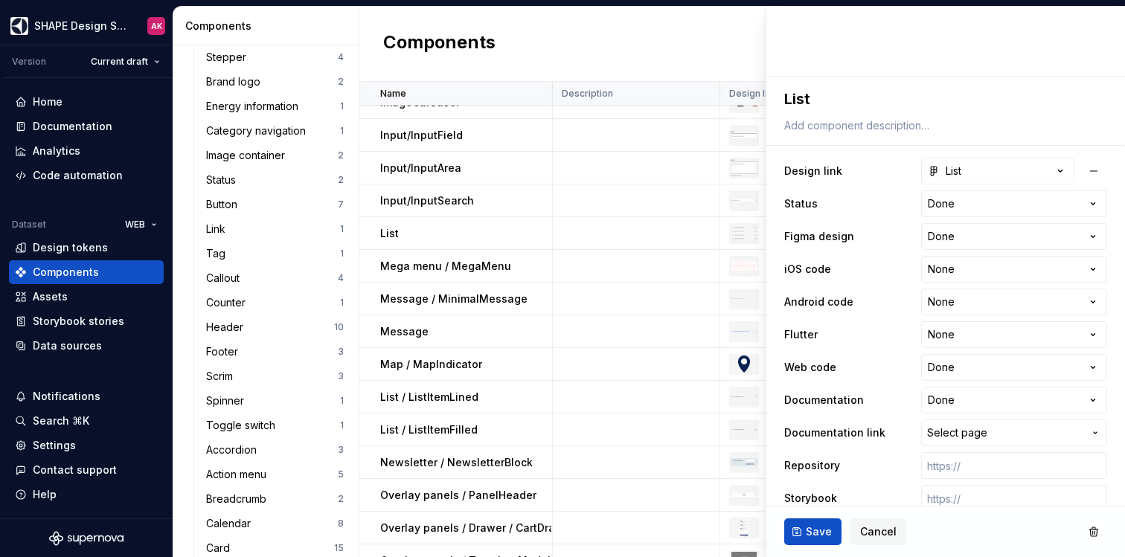
click at [959, 429] on span "Select page" at bounding box center [957, 433] width 60 height 15
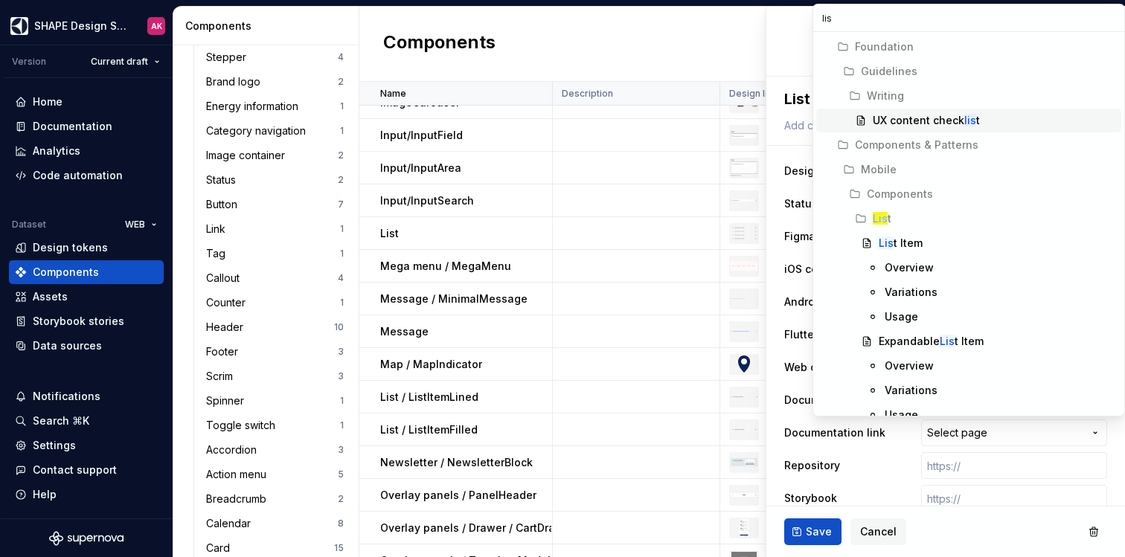
type input "list"
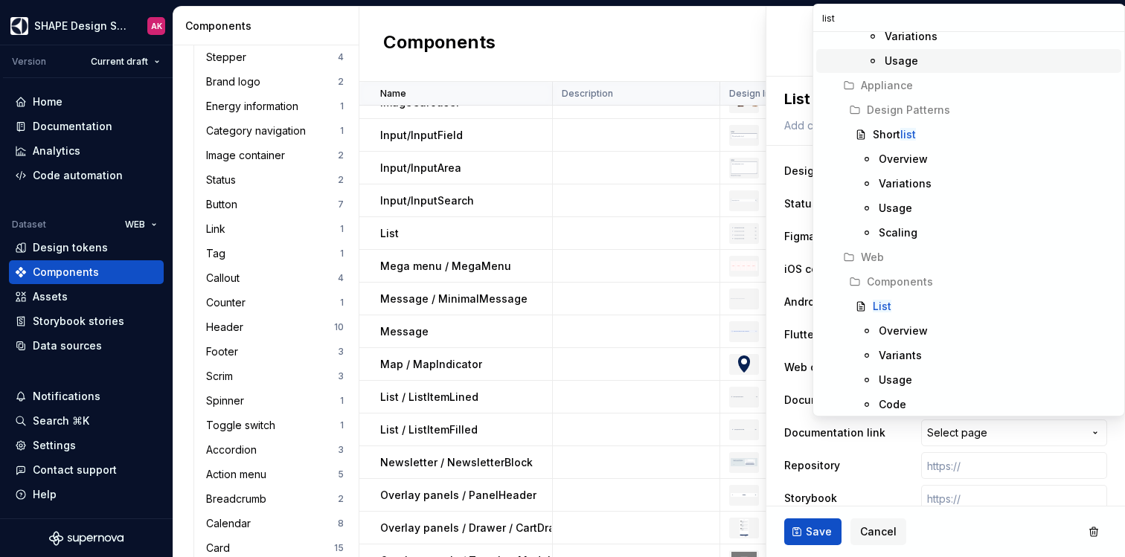
scroll to position [358, 0]
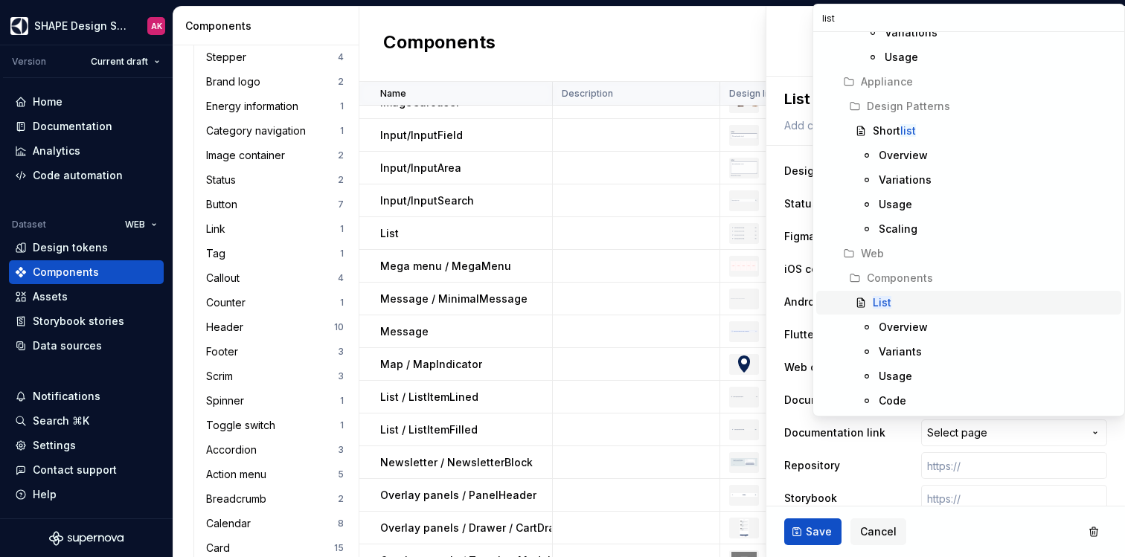
click at [884, 307] on mark "List" at bounding box center [882, 302] width 19 height 13
type textarea "*"
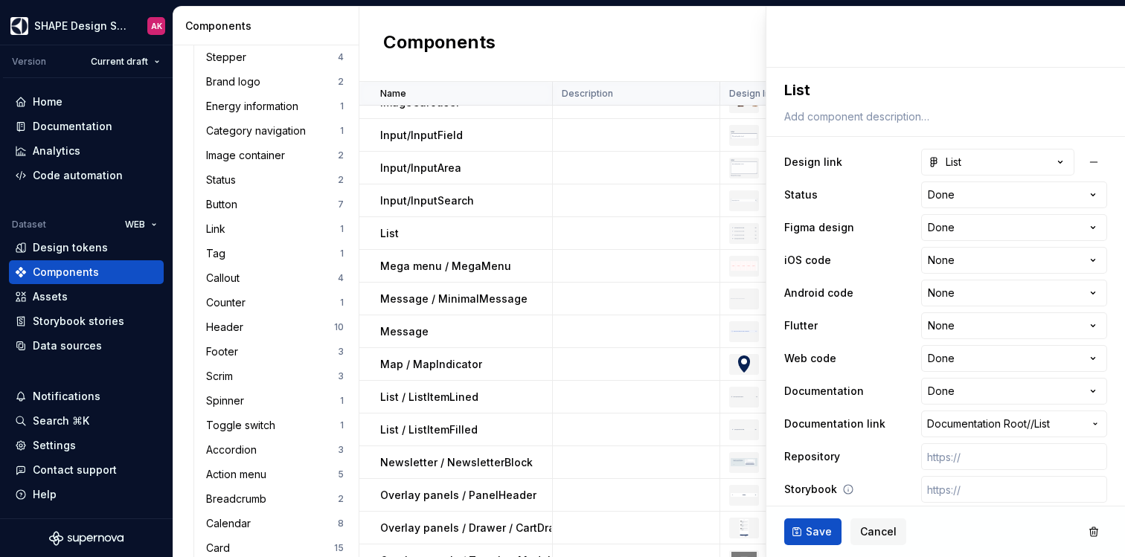
scroll to position [219, 0]
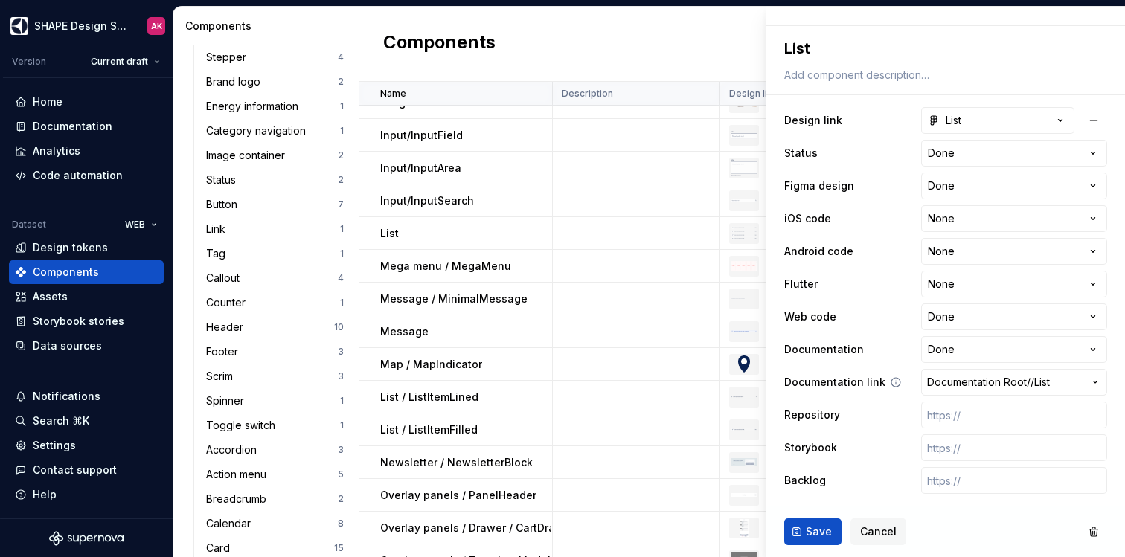
click at [953, 386] on span "Documentation Root /" at bounding box center [978, 382] width 103 height 15
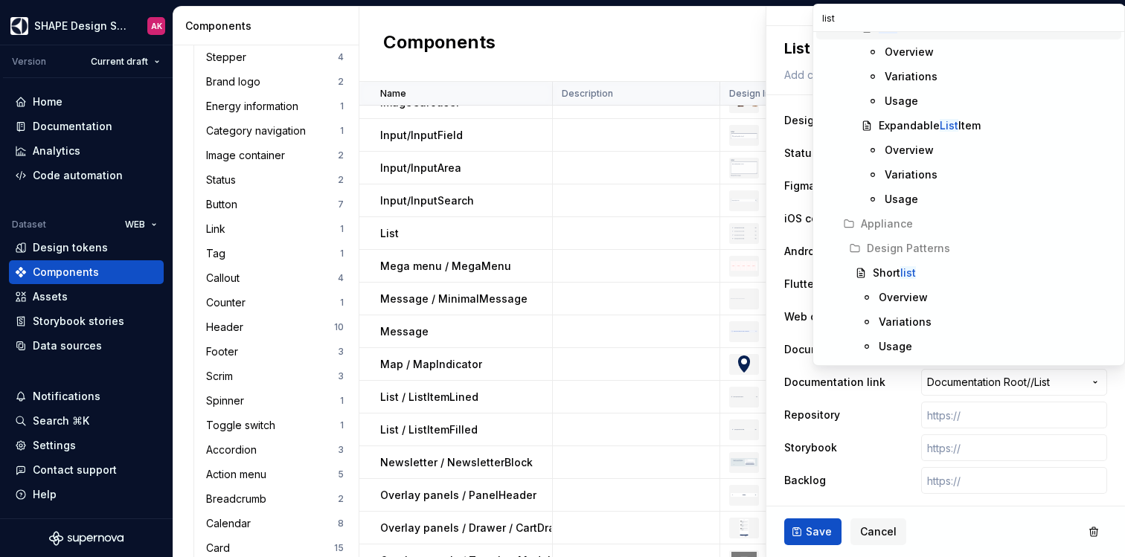
scroll to position [409, 0]
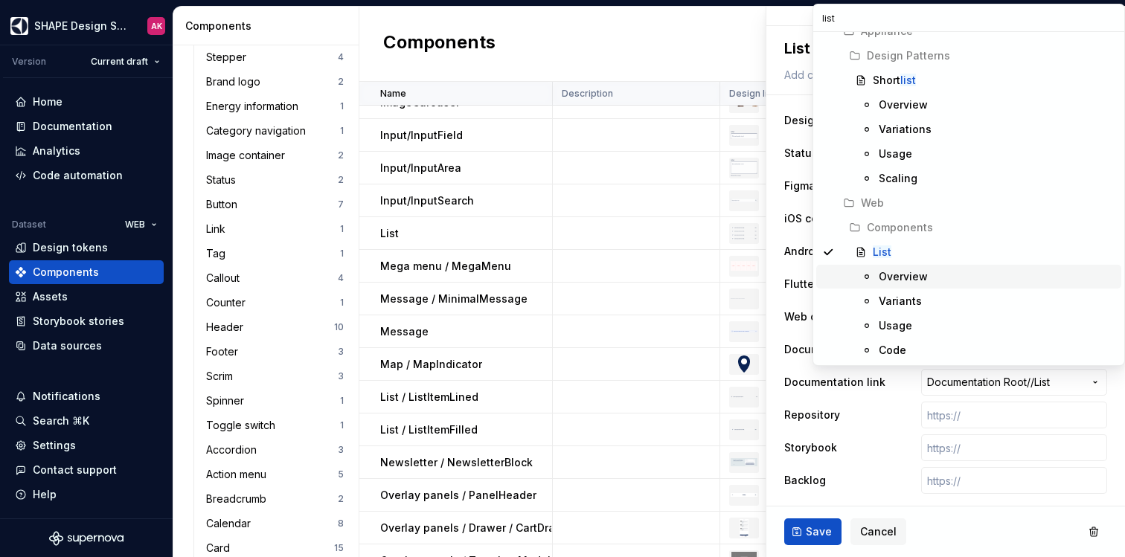
type input "list"
click at [904, 279] on div "Overview" at bounding box center [903, 276] width 49 height 15
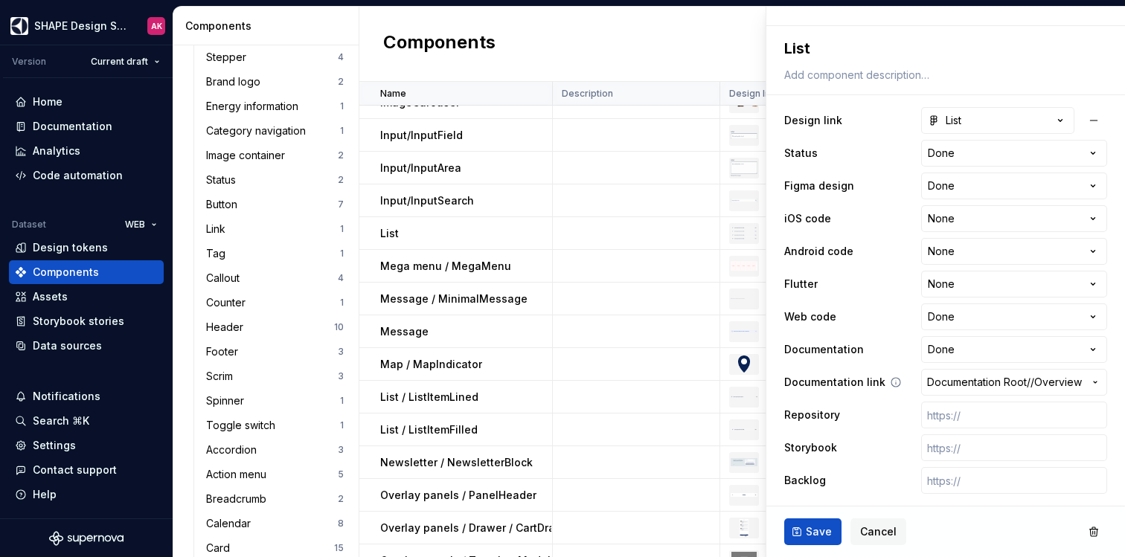
click at [977, 384] on span "Documentation Root /" at bounding box center [978, 382] width 103 height 15
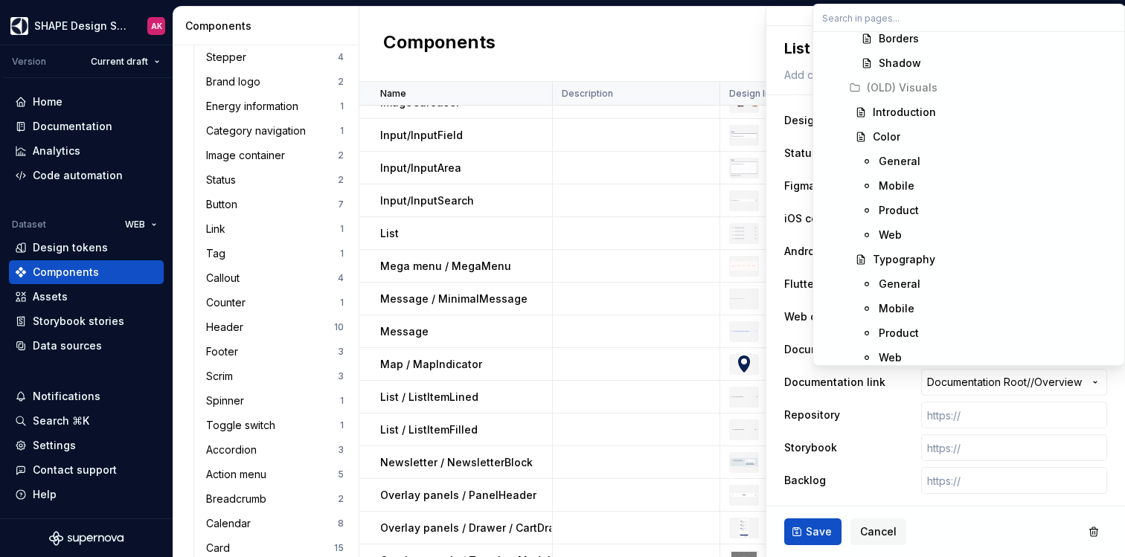
type textarea "*"
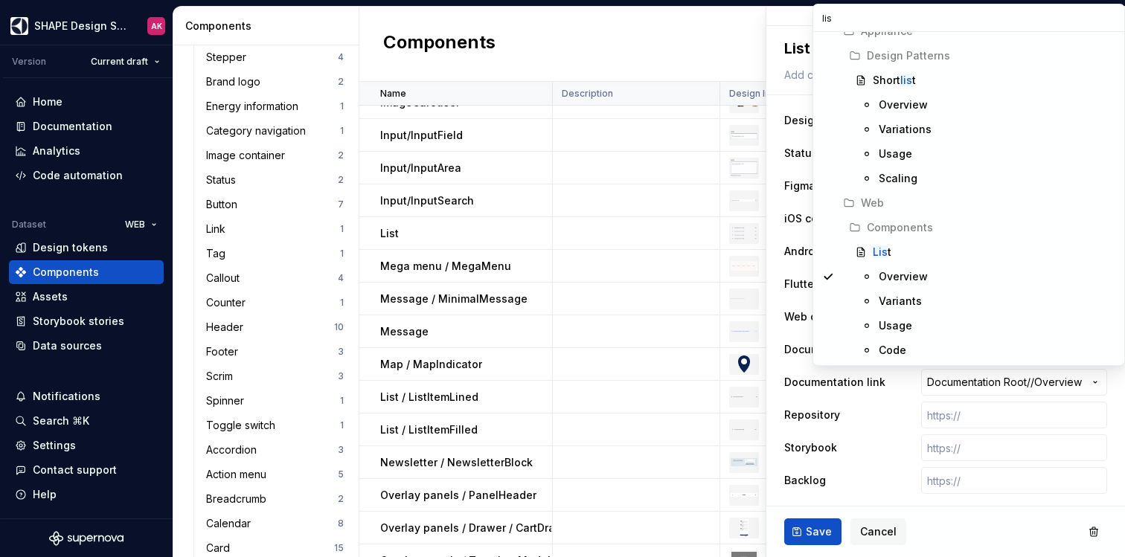
type input "list"
click at [884, 248] on mark "List" at bounding box center [882, 252] width 19 height 13
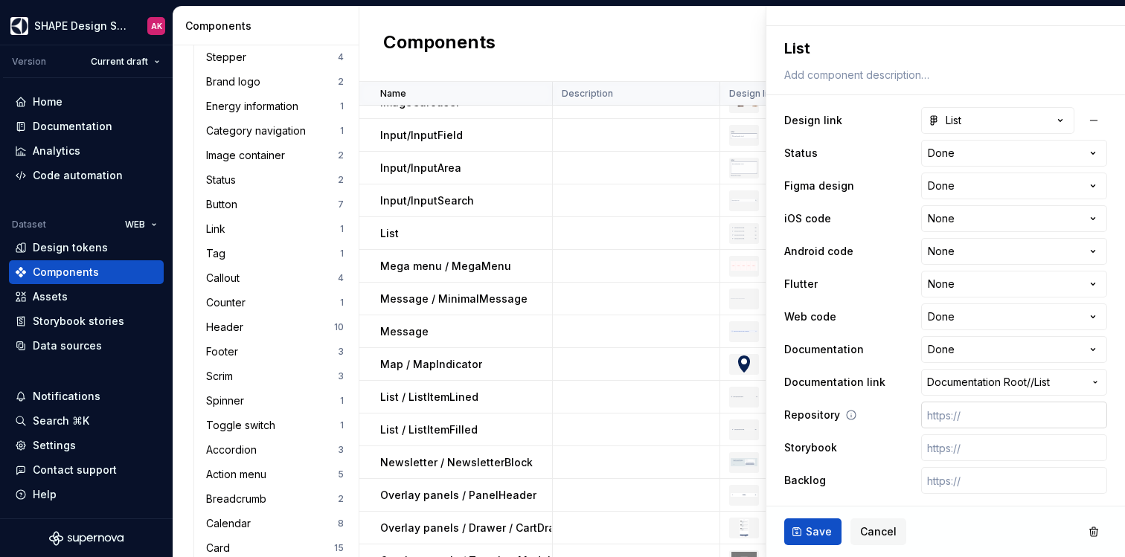
click at [952, 419] on input "text" at bounding box center [1014, 415] width 186 height 27
paste input "https://t1-mfe-storybook.eluxcdn.com/index.html?path=/docs/components-list--doc…"
type textarea "*"
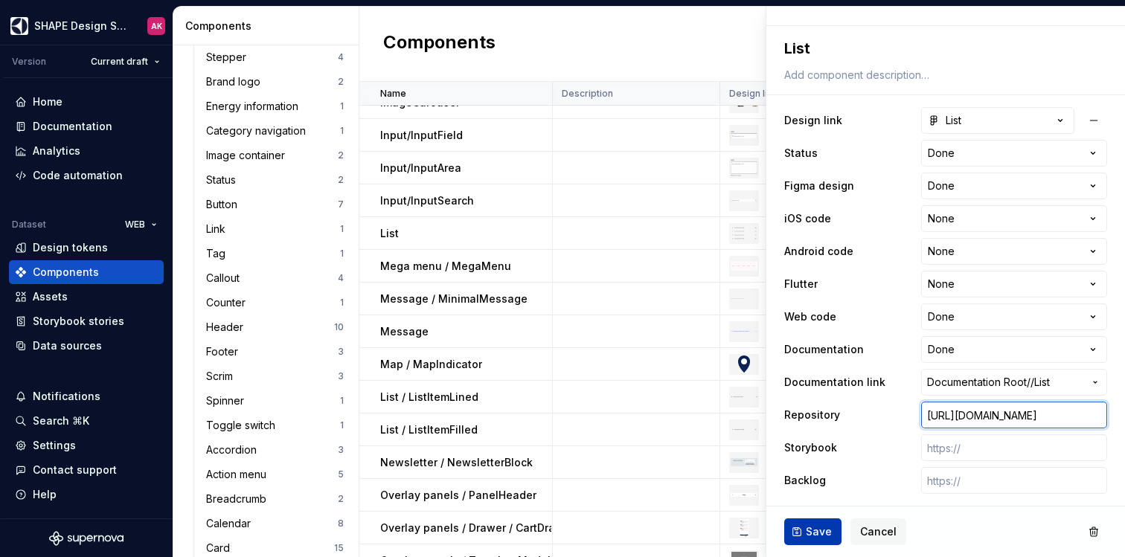
type input "https://t1-mfe-storybook.eluxcdn.com/index.html?path=/docs/components-list--doc…"
click at [811, 531] on span "Save" at bounding box center [819, 532] width 26 height 15
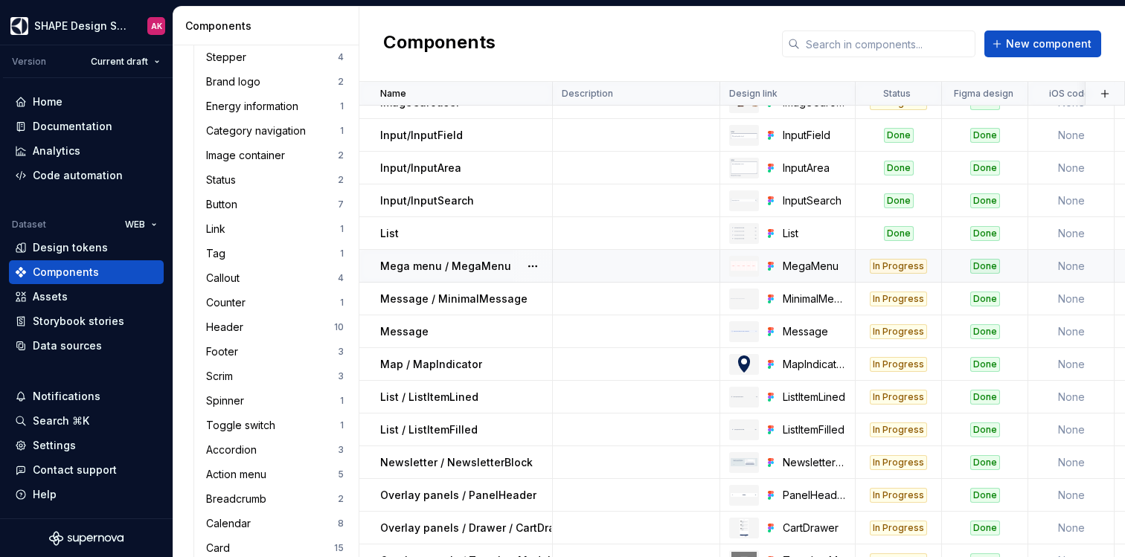
drag, startPoint x: 825, startPoint y: 263, endPoint x: 652, endPoint y: 255, distance: 173.6
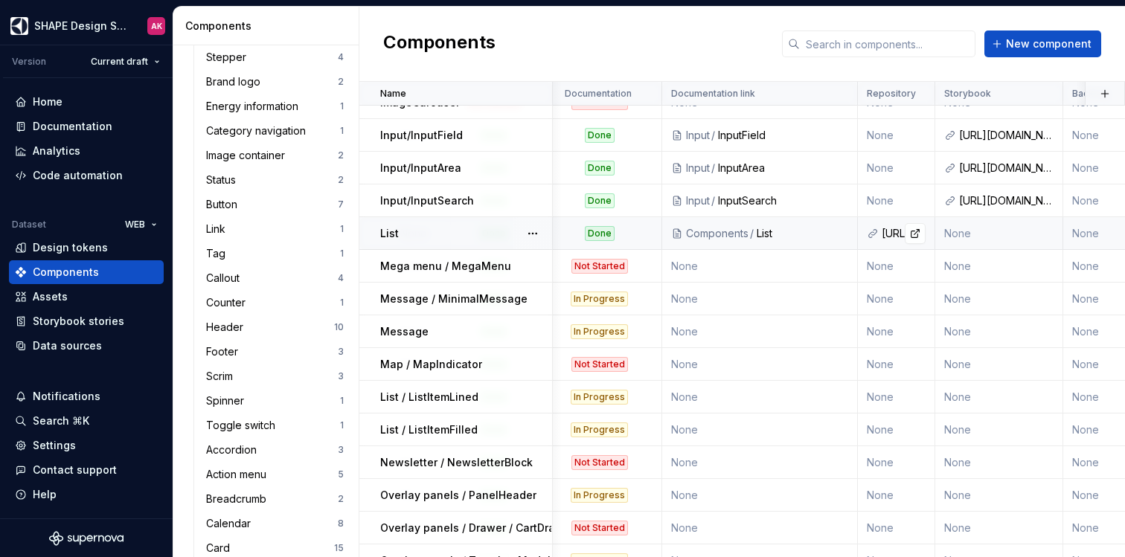
scroll to position [1166, 823]
click at [819, 229] on div "List" at bounding box center [804, 233] width 92 height 15
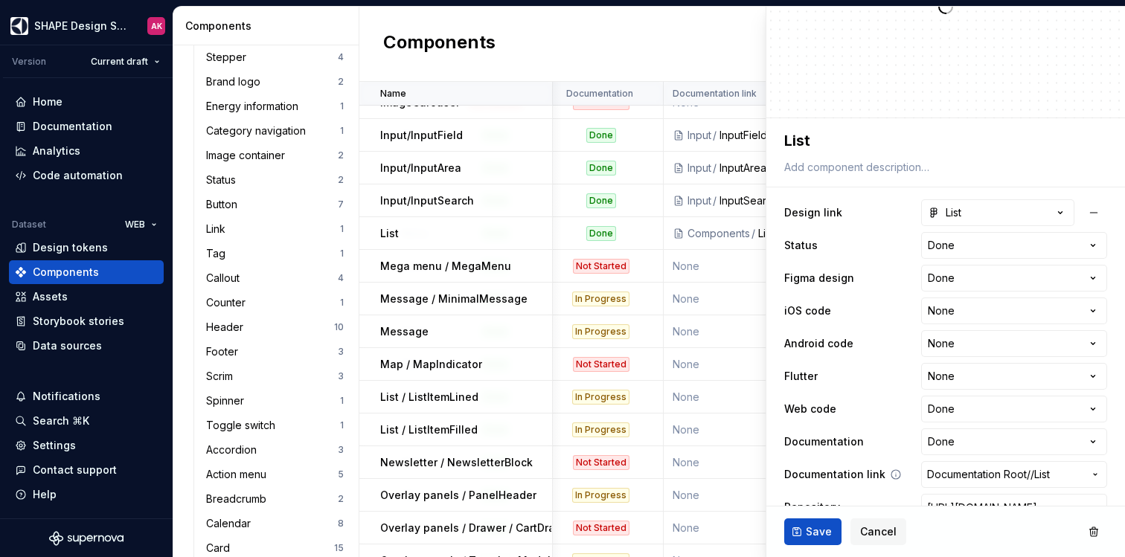
scroll to position [219, 0]
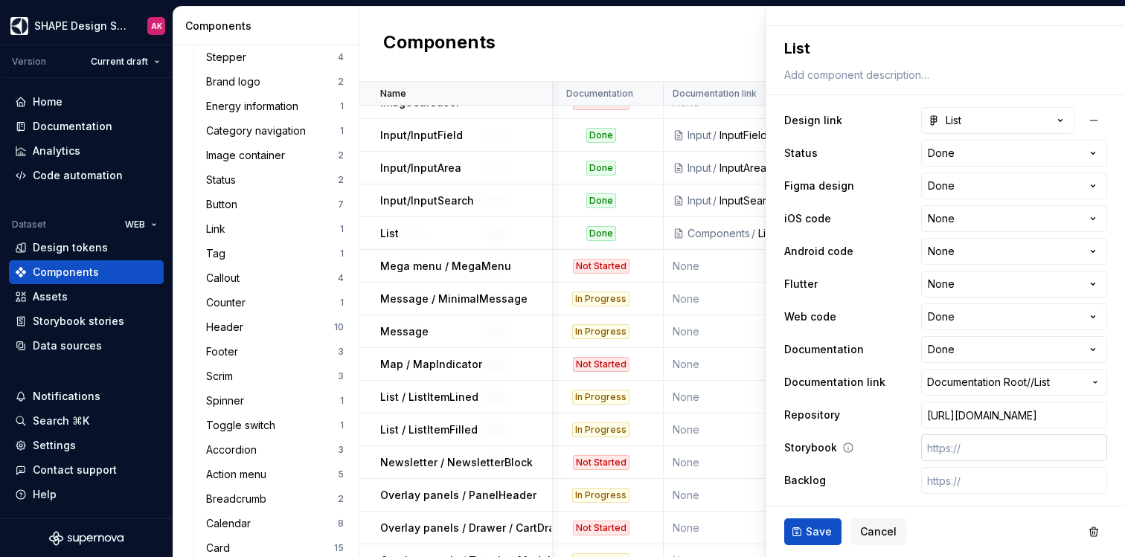
click at [947, 452] on input "text" at bounding box center [1014, 448] width 186 height 27
paste input "https://t1-mfe-storybook.eluxcdn.com/index.html?path=/docs/components-list--doc…"
type textarea "*"
type input "https://t1-mfe-storybook.eluxcdn.com/index.html?path=/docs/components-list--doc…"
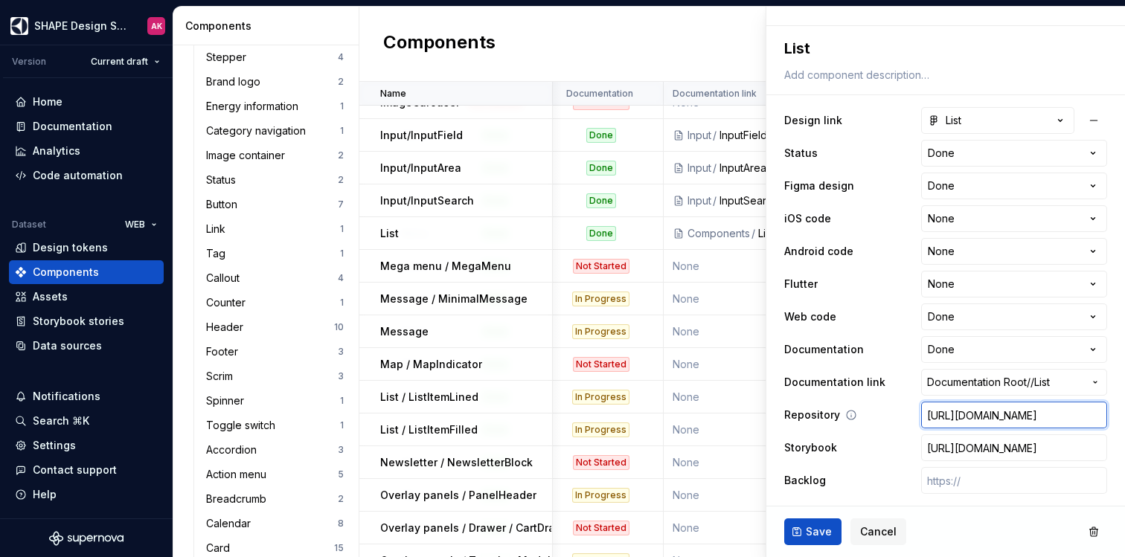
scroll to position [0, 0]
click at [940, 419] on input "https://t1-mfe-storybook.eluxcdn.com/index.html?path=/docs/components-list--doc…" at bounding box center [1014, 415] width 186 height 27
type textarea "*"
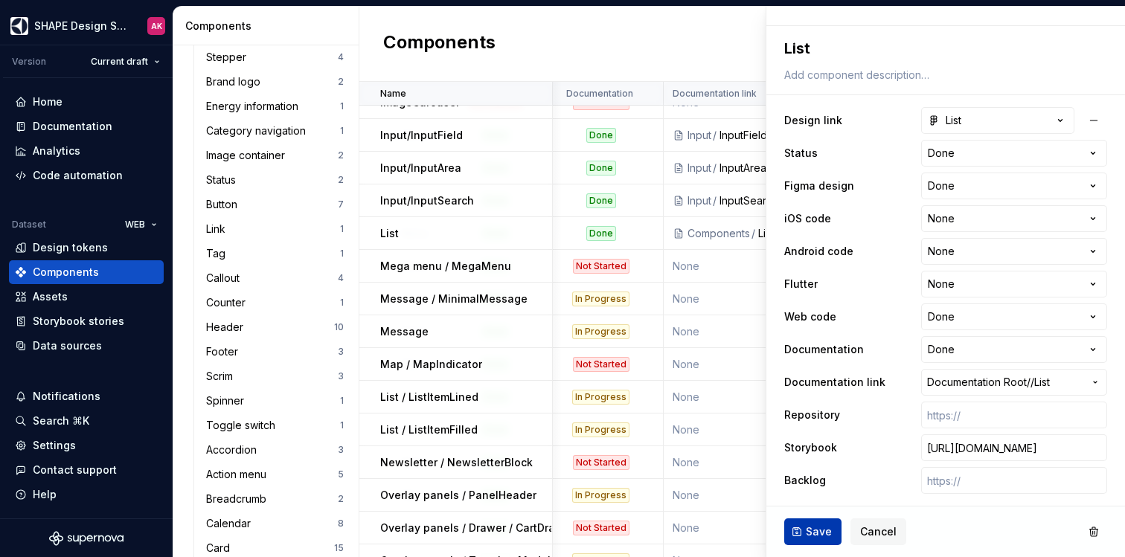
click at [813, 527] on span "Save" at bounding box center [819, 532] width 26 height 15
type textarea "*"
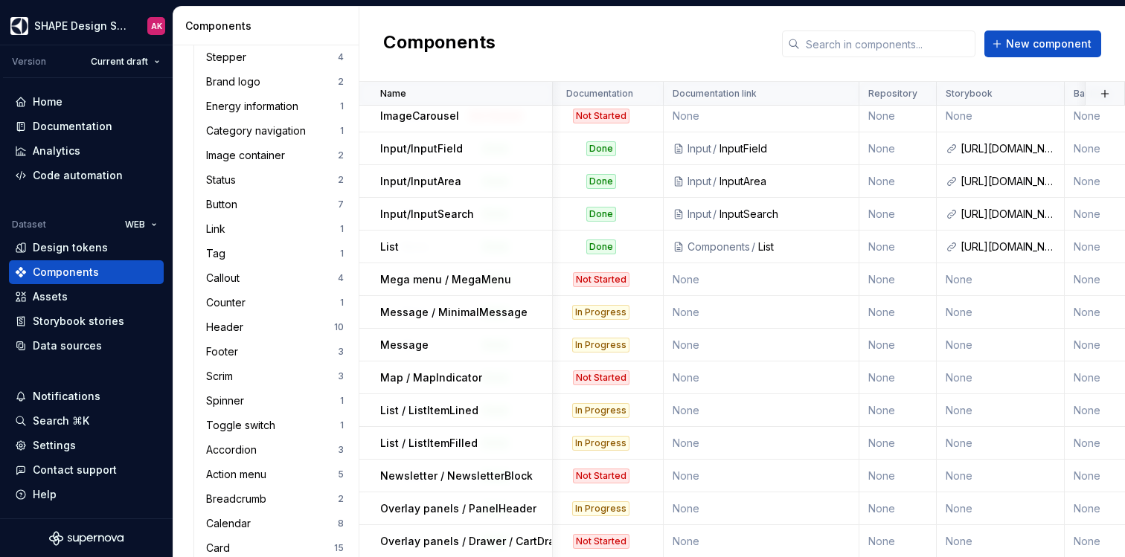
scroll to position [1152, 0]
